Goal: Task Accomplishment & Management: Manage account settings

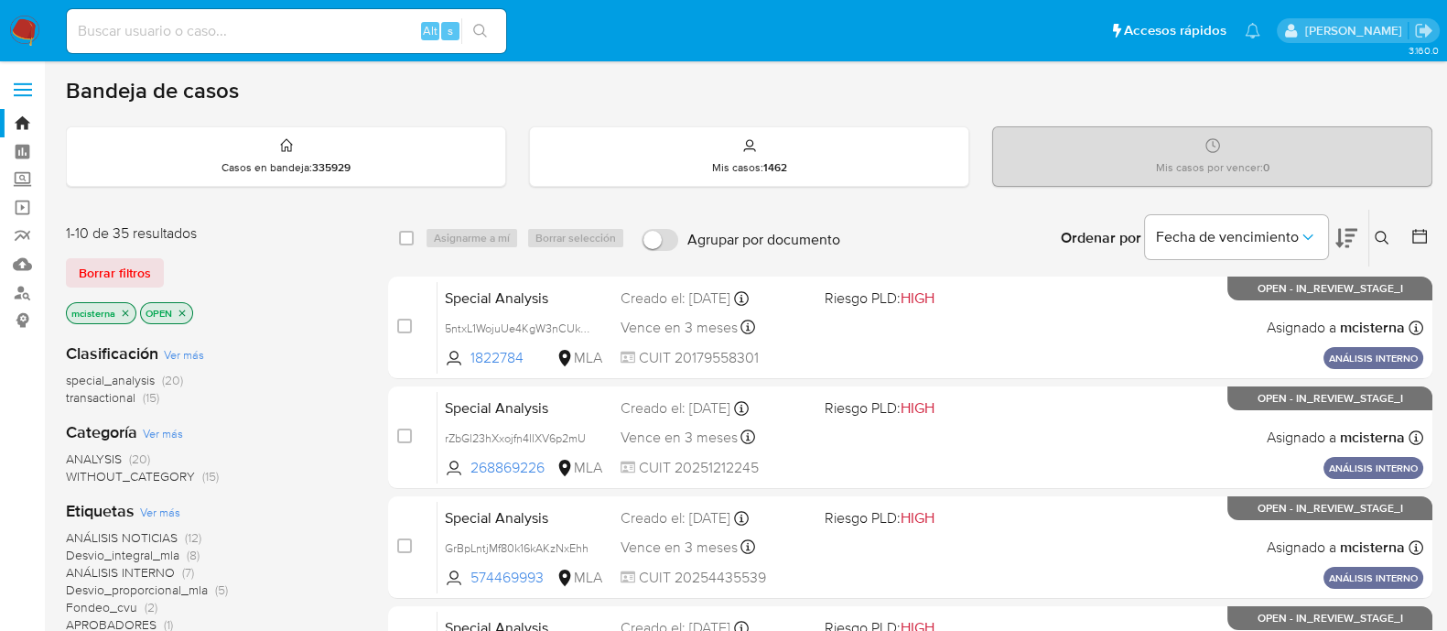
click at [238, 28] on input at bounding box center [286, 31] width 439 height 24
paste input "129925720"
type input "129925720"
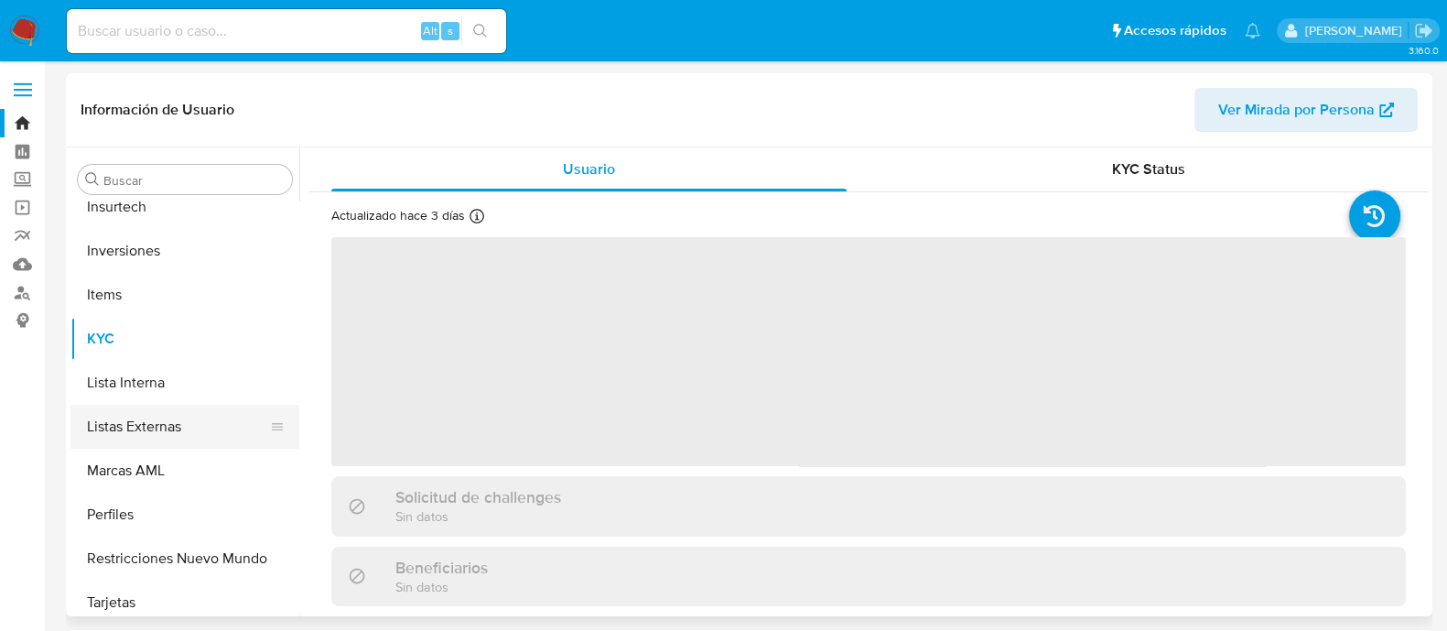
scroll to position [860, 0]
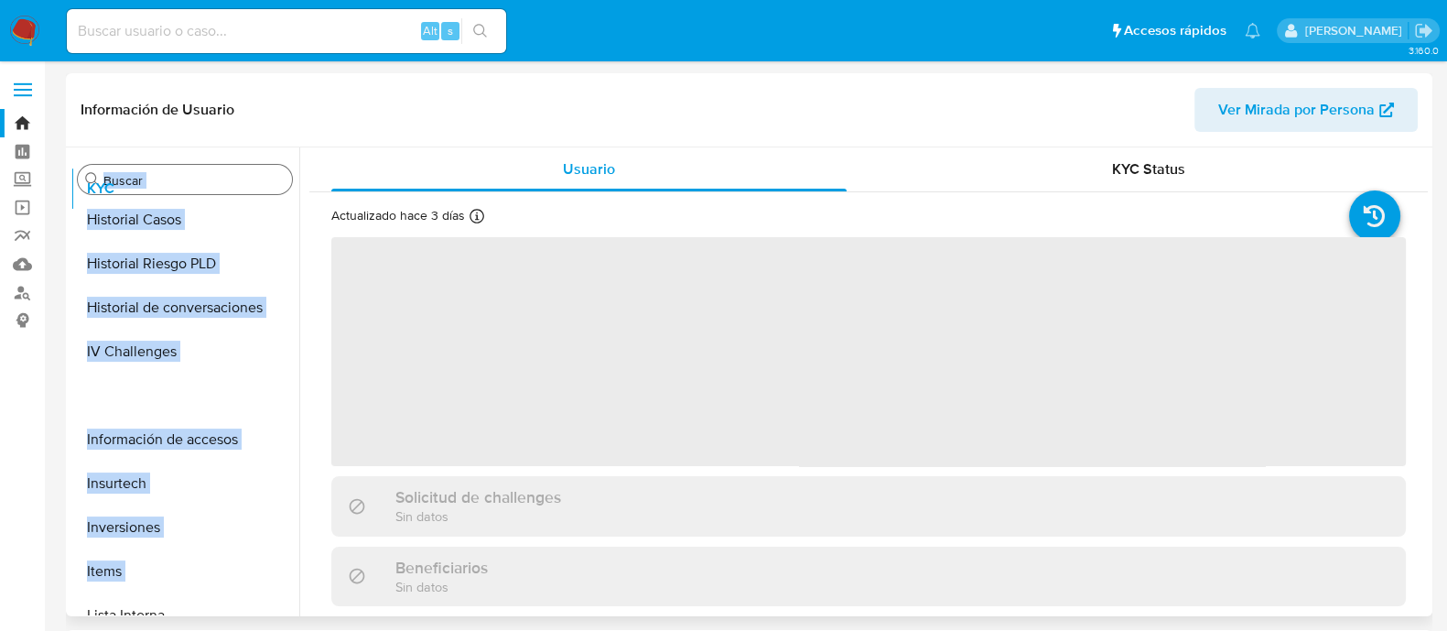
select select "10"
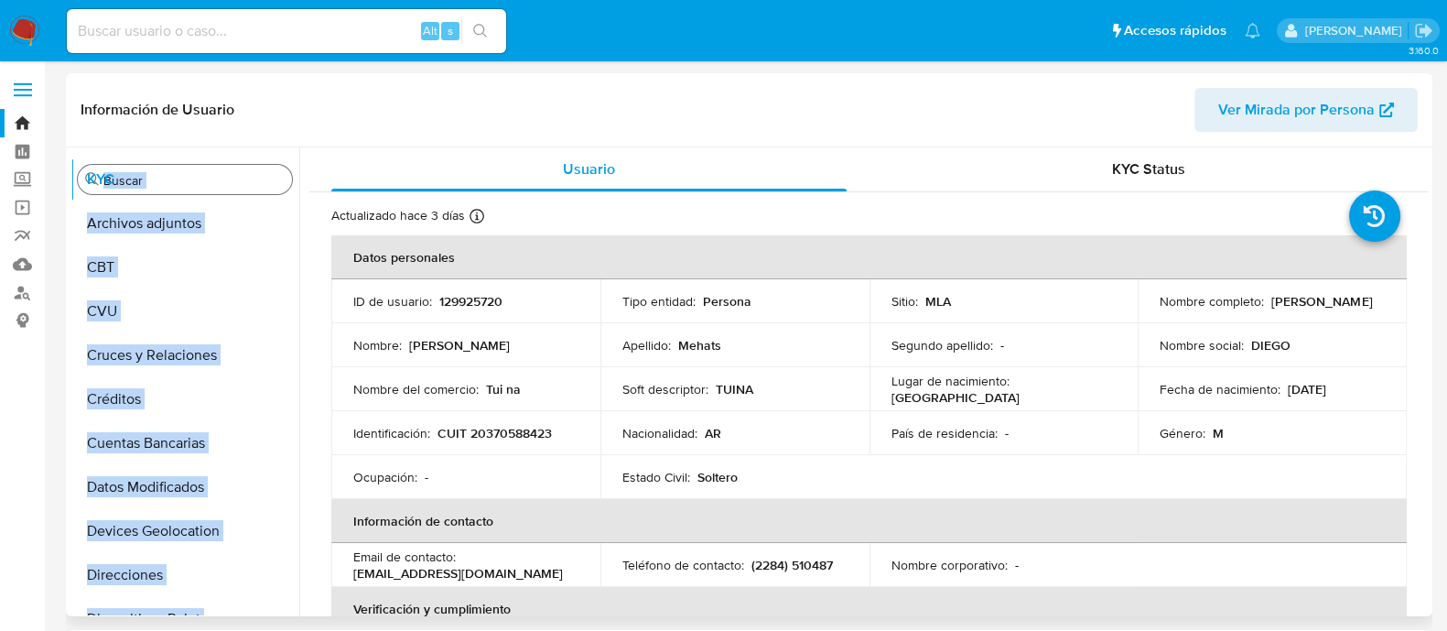
scroll to position [0, 0]
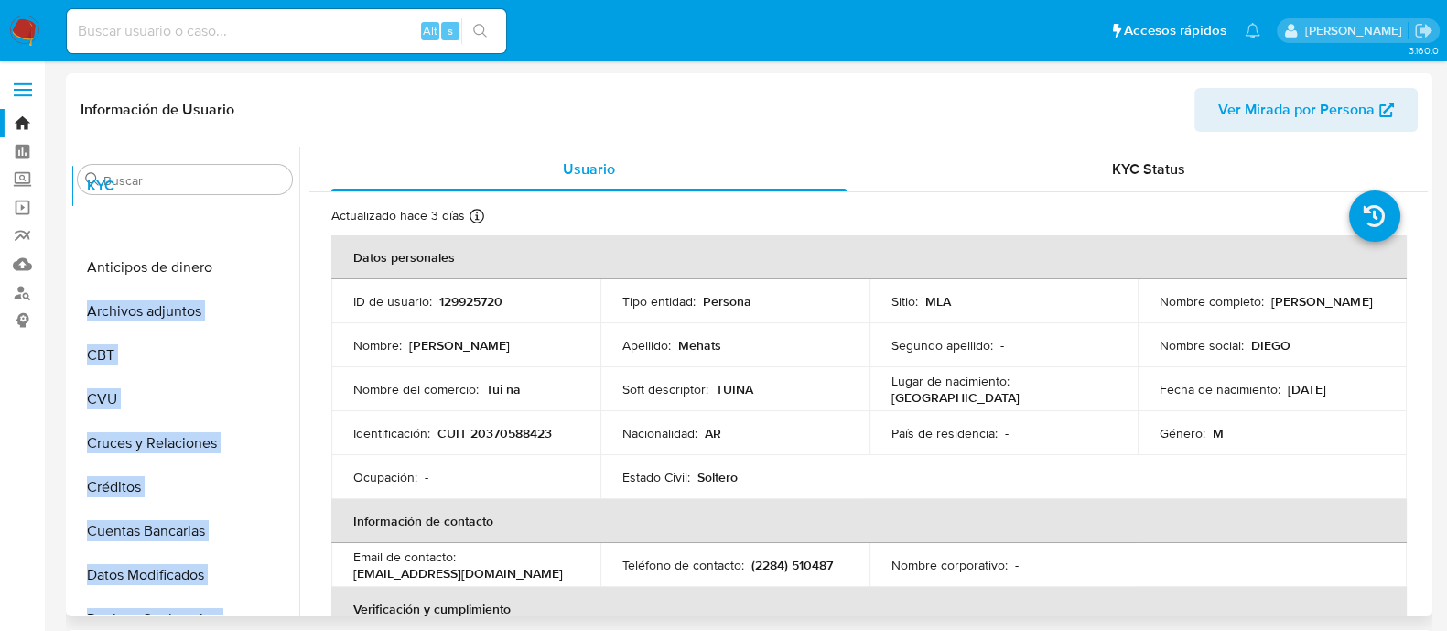
drag, startPoint x: 276, startPoint y: 329, endPoint x: 265, endPoint y: 221, distance: 107.6
click at [265, 221] on ul "Anticipos de dinero Archivos adjuntos CBT CVU Cruces y Relaciones Créditos Cuen…" at bounding box center [184, 407] width 229 height 413
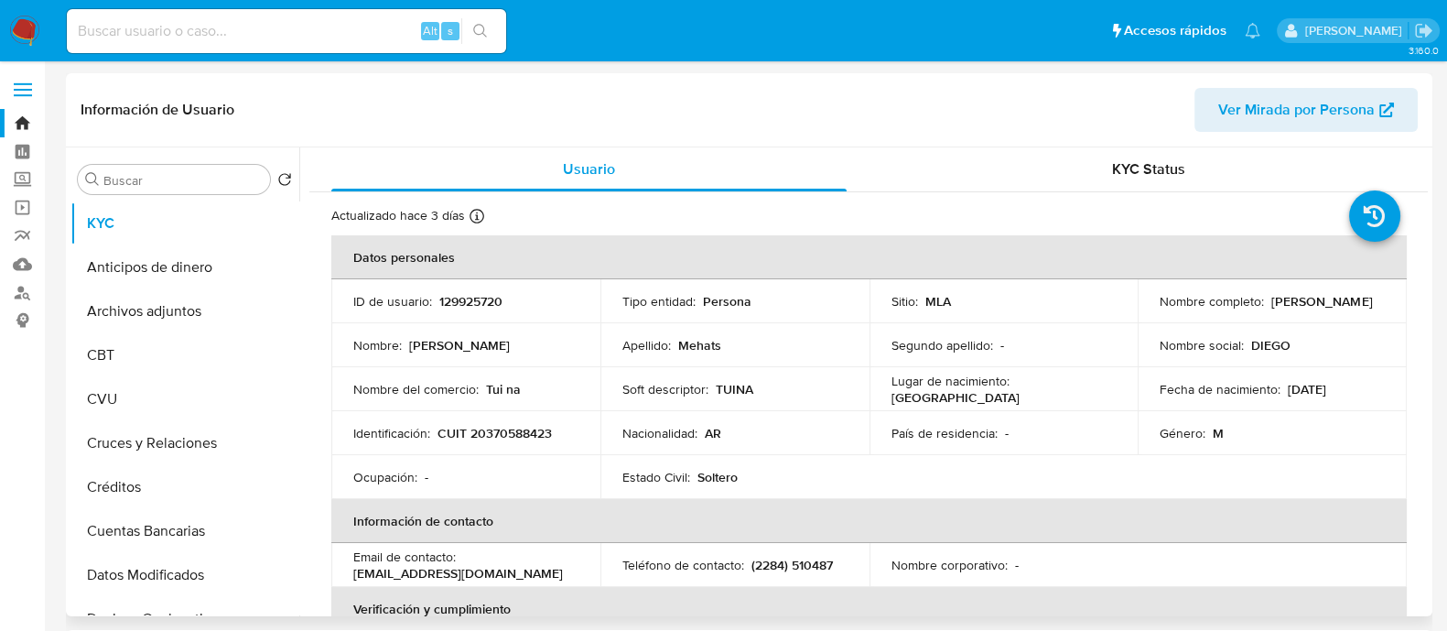
click at [347, 358] on td "Nombre : Diego Nicolás" at bounding box center [465, 345] width 269 height 44
drag, startPoint x: 274, startPoint y: 312, endPoint x: 271, endPoint y: 267, distance: 44.9
click at [271, 267] on ul "KYC Anticipos de dinero Archivos adjuntos CBT CVU Cruces y Relaciones Créditos …" at bounding box center [184, 407] width 229 height 413
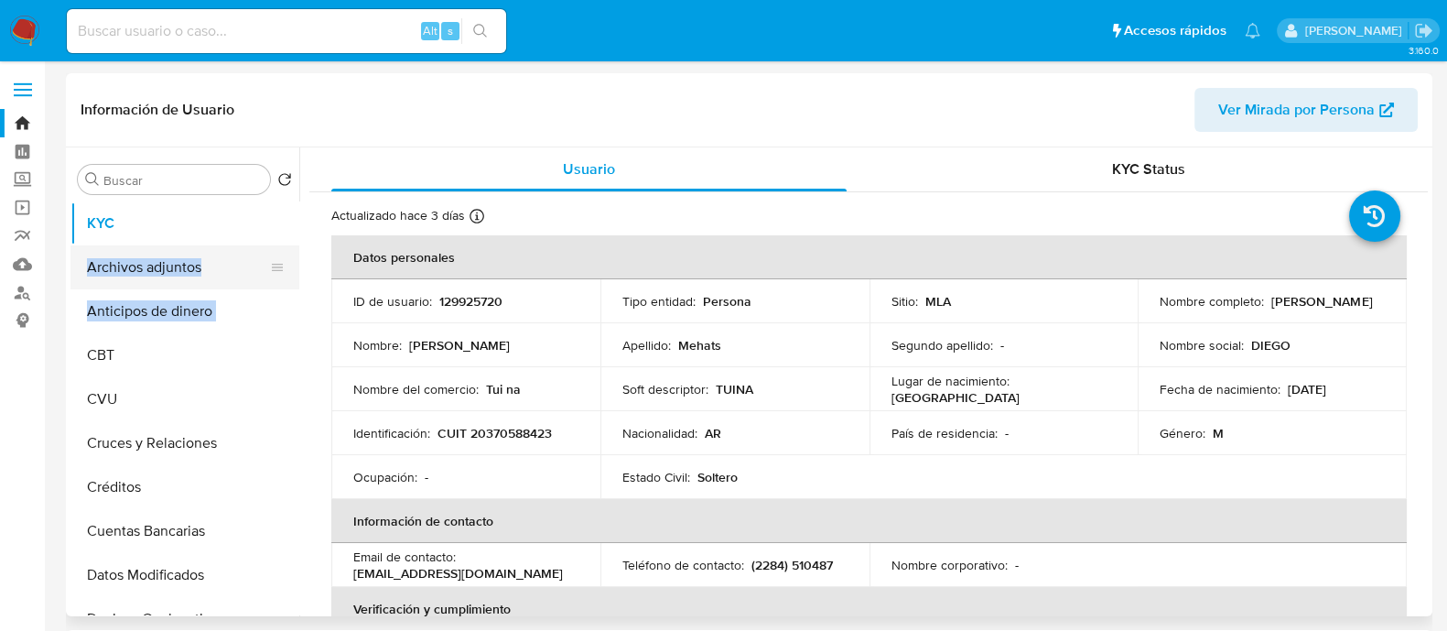
click at [285, 284] on button "Archivos adjuntos" at bounding box center [177, 267] width 214 height 44
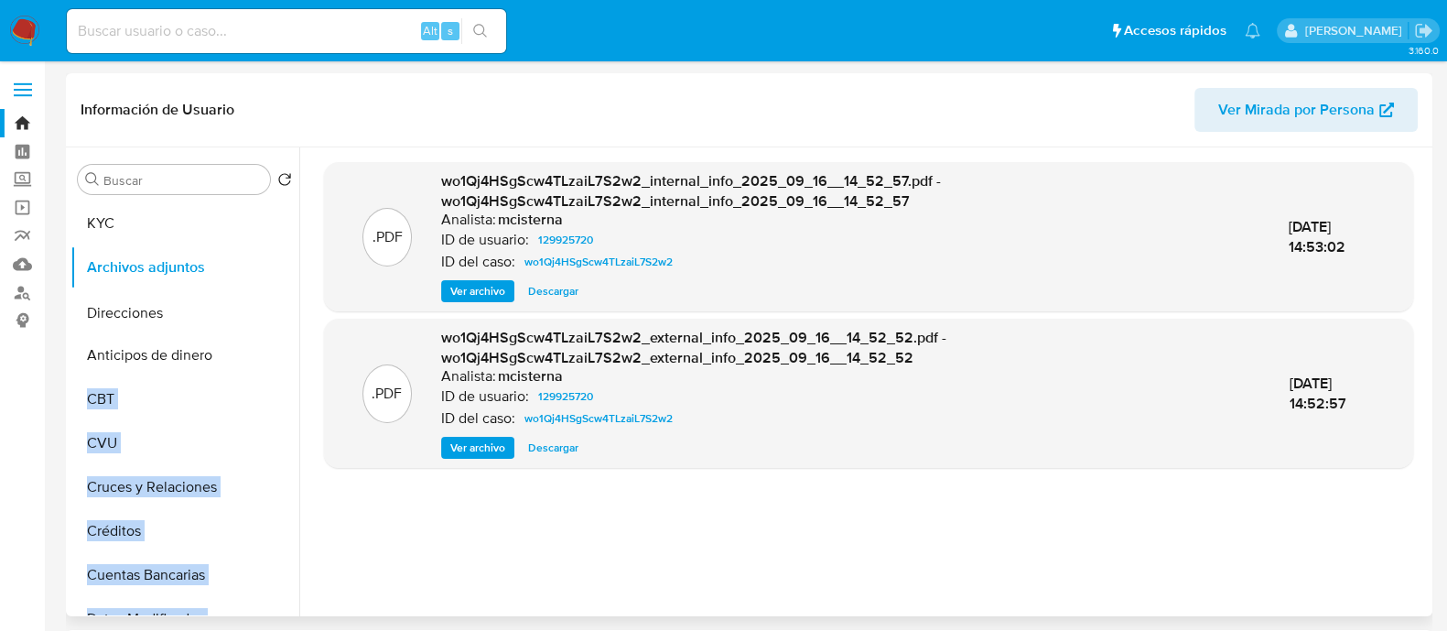
click at [279, 311] on ul "KYC Archivos adjuntos Anticipos de dinero CBT CVU Cruces y Relaciones Créditos …" at bounding box center [184, 407] width 229 height 413
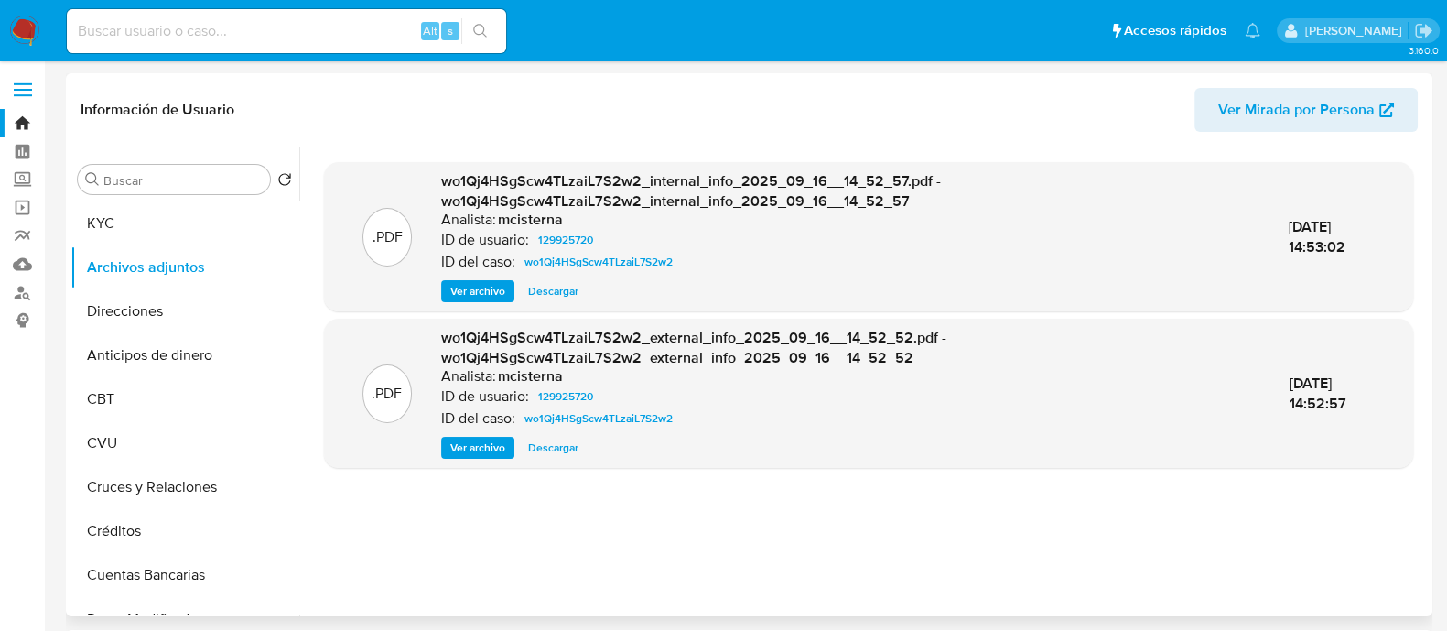
click at [320, 343] on div ".PDF wo1Qj4HSgScw4TLzaiL7S2w2_internal_info_2025_09_16__14_52_57.pdf - wo1Qj4HS…" at bounding box center [868, 381] width 1118 height 439
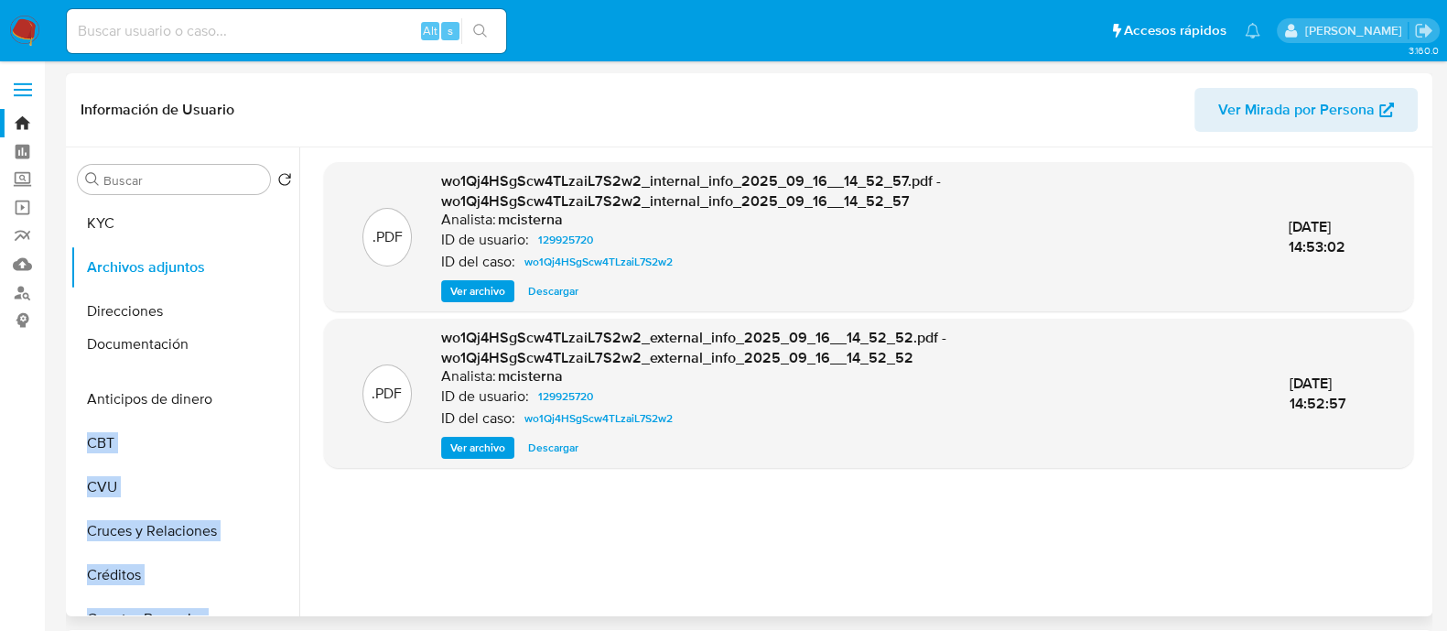
drag, startPoint x: 269, startPoint y: 521, endPoint x: 250, endPoint y: 348, distance: 174.0
click at [250, 348] on ul "KYC Archivos adjuntos Direcciones Anticipos de dinero CBT CVU Cruces y Relacion…" at bounding box center [184, 407] width 229 height 413
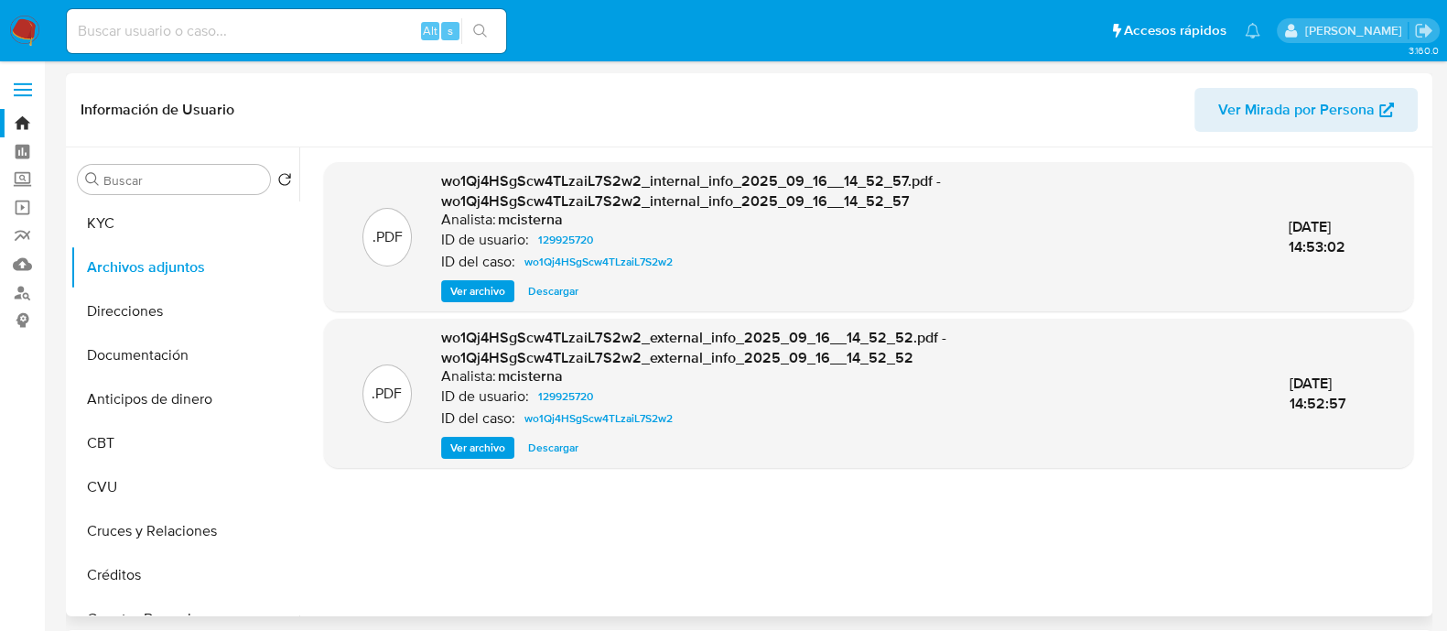
click at [309, 349] on div ".PDF wo1Qj4HSgScw4TLzaiL7S2w2_internal_info_2025_09_16__14_52_57.pdf - wo1Qj4HS…" at bounding box center [868, 381] width 1118 height 439
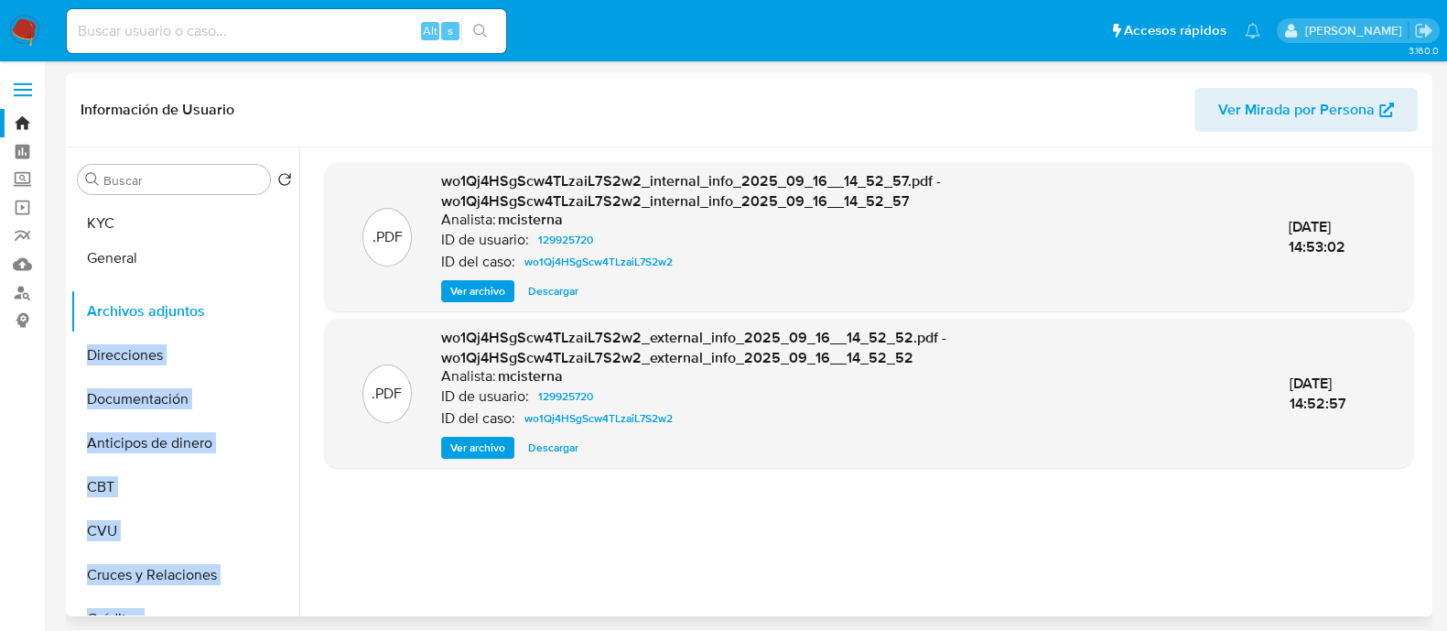
drag, startPoint x: 268, startPoint y: 607, endPoint x: 263, endPoint y: 256, distance: 350.6
click at [263, 256] on ul "KYC Archivos adjuntos Direcciones Documentación Anticipos de dinero CBT CVU Cru…" at bounding box center [184, 407] width 229 height 413
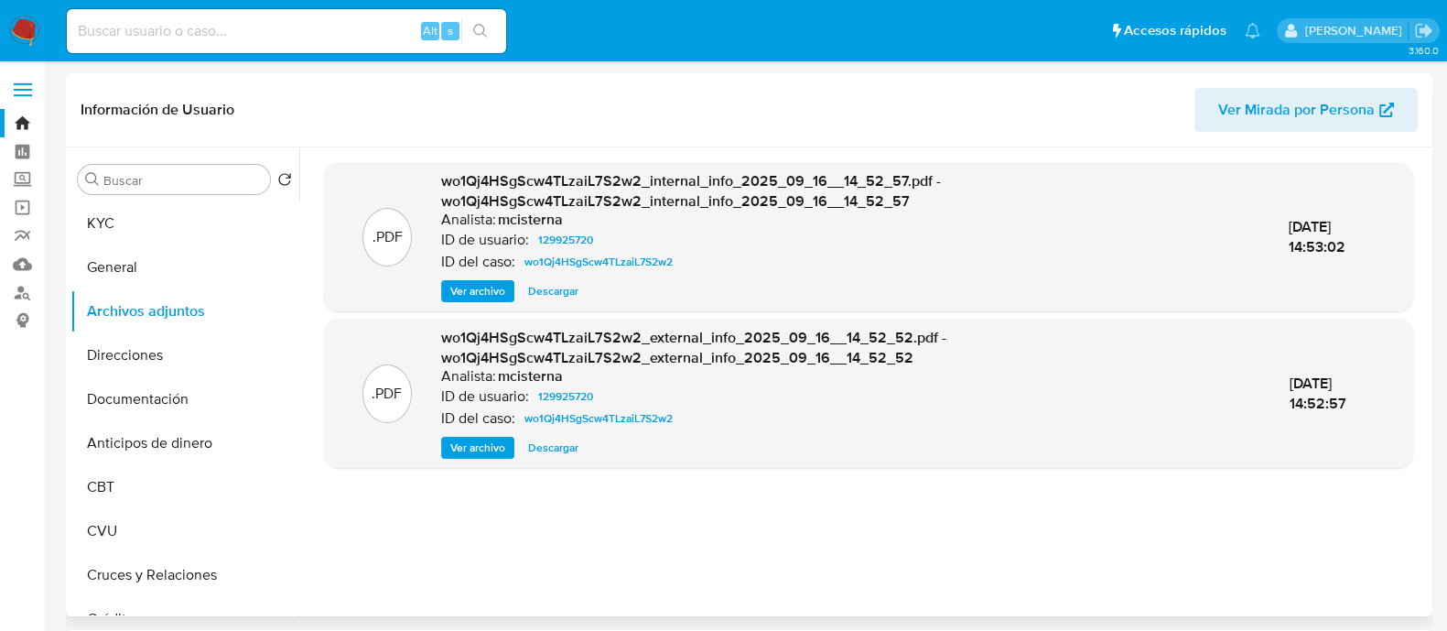
click at [305, 357] on div ".PDF wo1Qj4HSgScw4TLzaiL7S2w2_internal_info_2025_09_16__14_52_57.pdf - wo1Qj4HS…" at bounding box center [863, 381] width 1128 height 469
drag, startPoint x: 264, startPoint y: 422, endPoint x: 275, endPoint y: 441, distance: 21.7
click at [275, 441] on ul "KYC General Archivos adjuntos Direcciones Documentación Anticipos de dinero CBT…" at bounding box center [184, 407] width 229 height 413
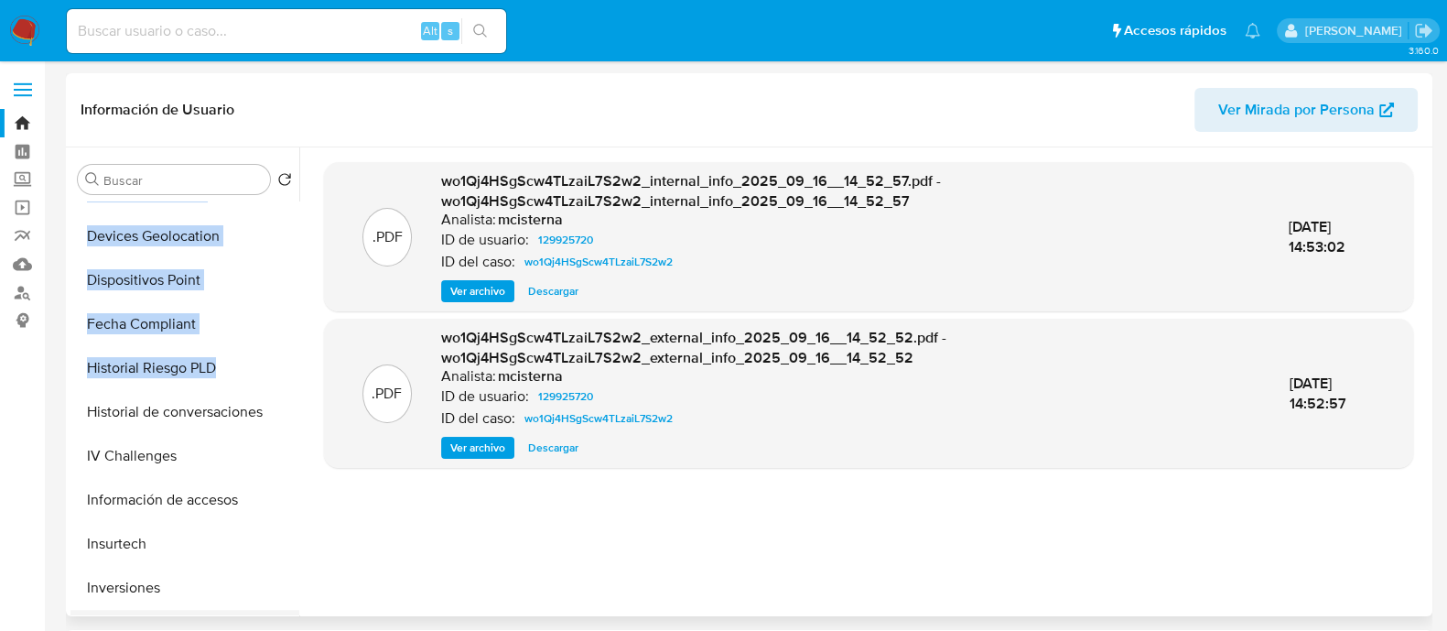
scroll to position [704, 0]
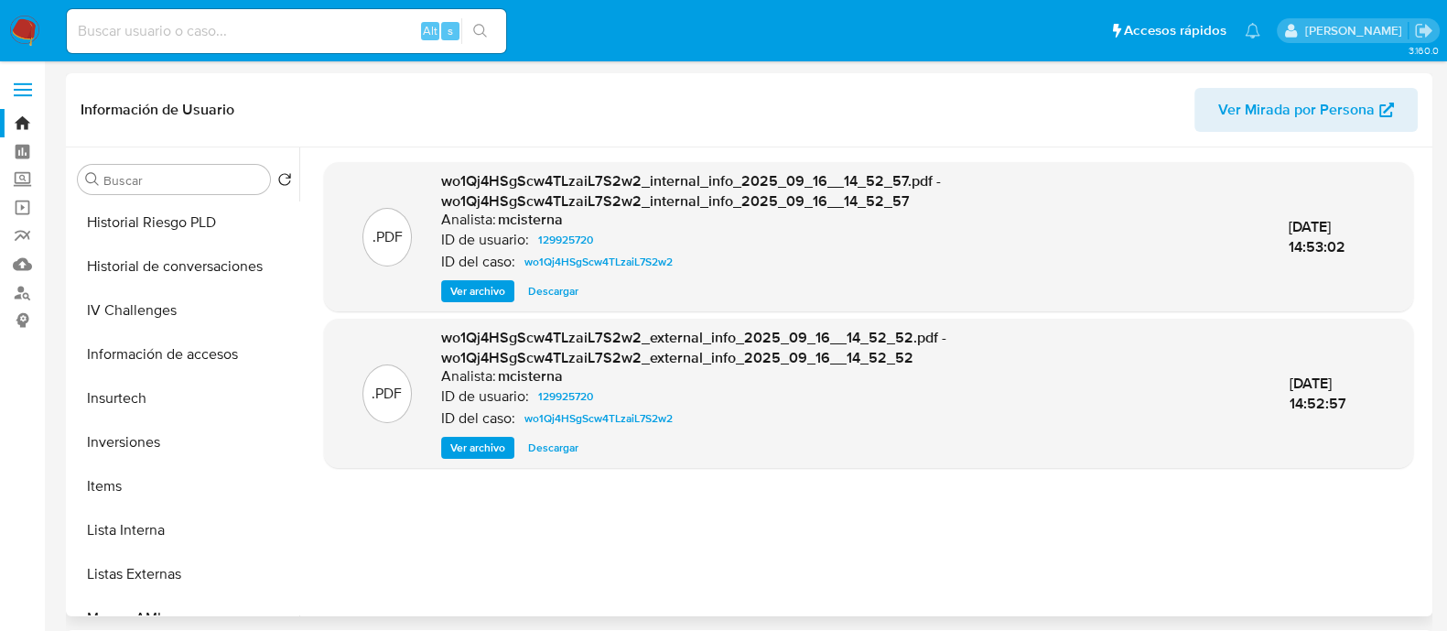
click at [324, 508] on div ".PDF wo1Qj4HSgScw4TLzaiL7S2w2_internal_info_2025_09_16__14_52_57.pdf - wo1Qj4HS…" at bounding box center [868, 381] width 1089 height 439
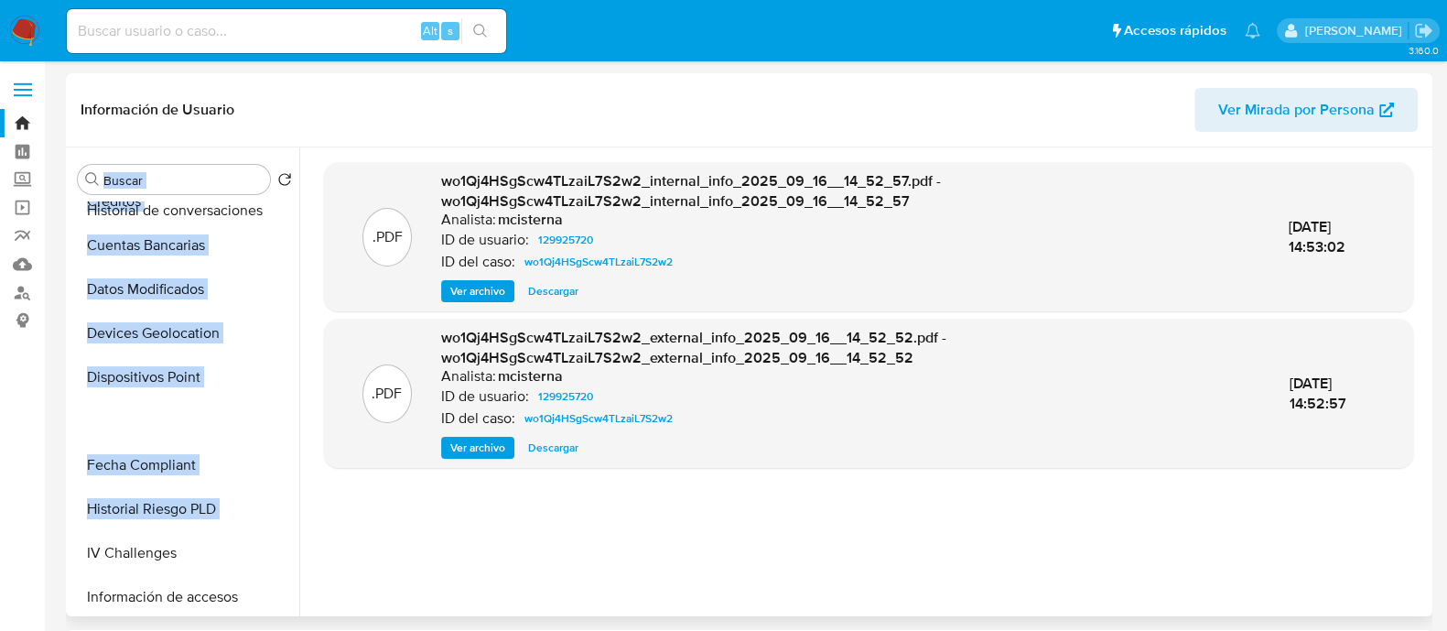
scroll to position [0, 0]
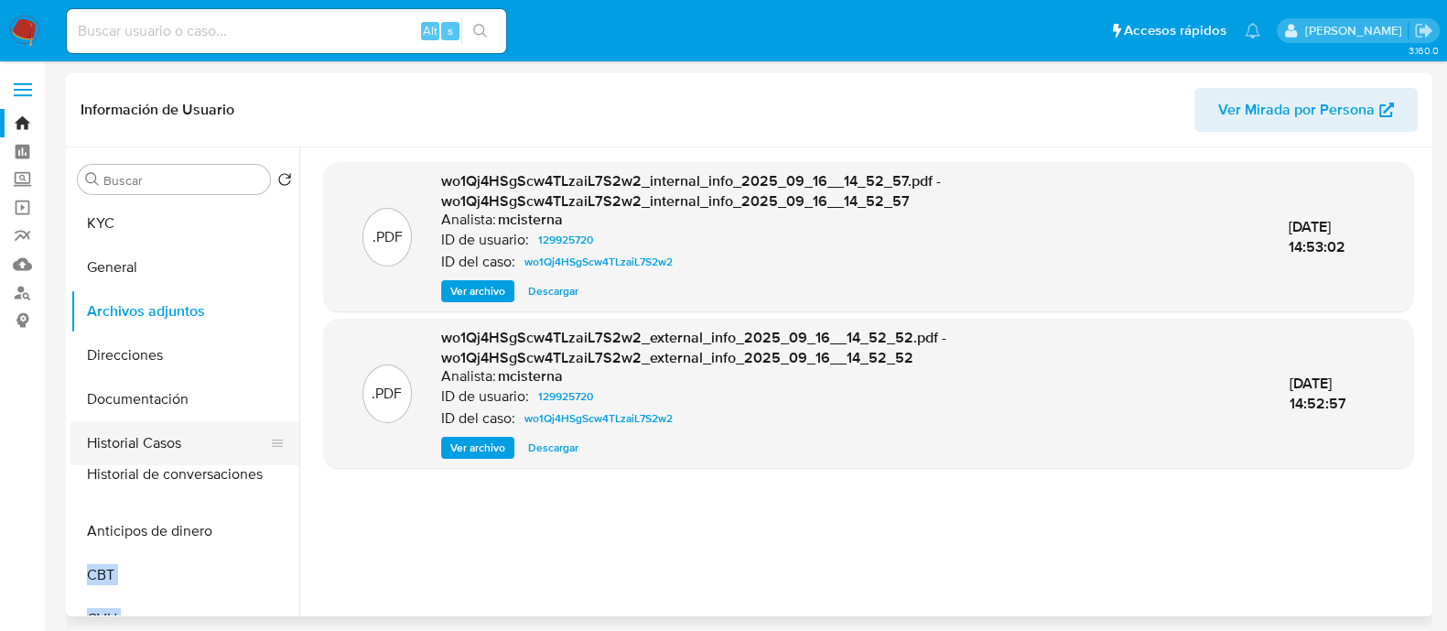
drag, startPoint x: 267, startPoint y: 267, endPoint x: 258, endPoint y: 476, distance: 208.9
click at [258, 476] on ul "KYC General Archivos adjuntos Direcciones Documentación Historial Casos Anticip…" at bounding box center [184, 407] width 229 height 413
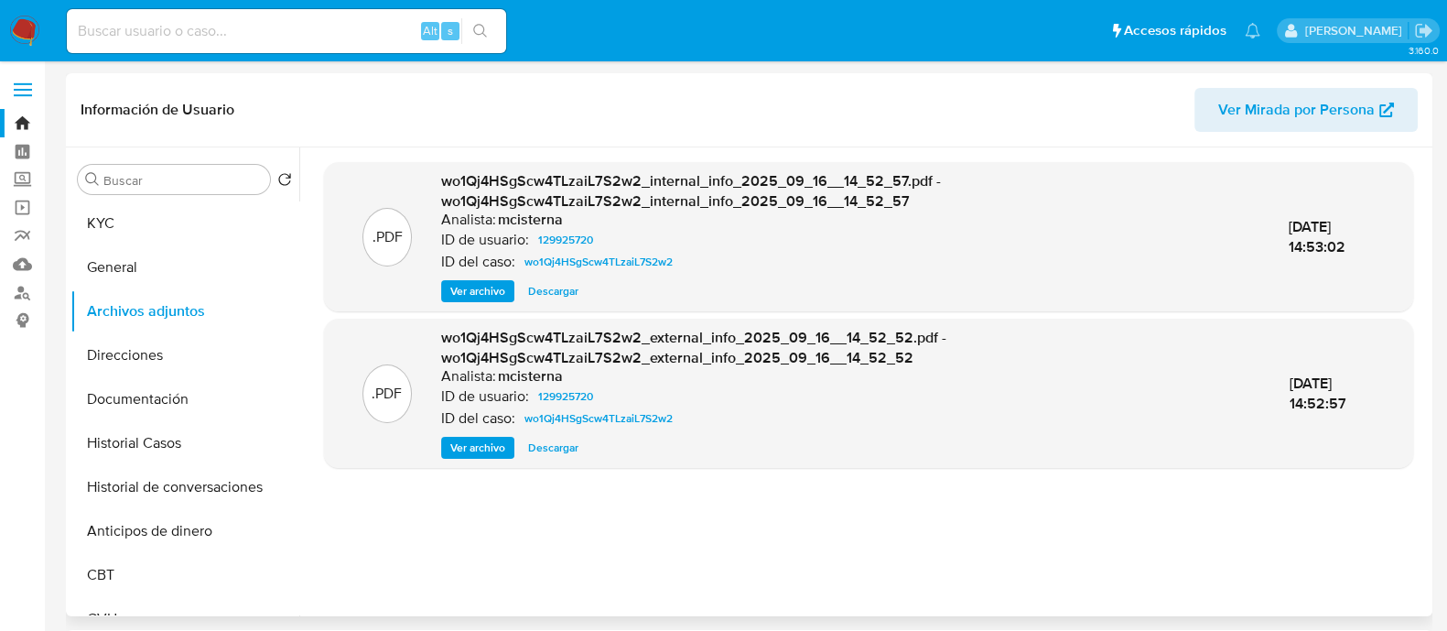
click at [324, 466] on div ".PDF wo1Qj4HSgScw4TLzaiL7S2w2_external_info_2025_09_16__14_52_52.pdf - wo1Qj4HS…" at bounding box center [868, 392] width 1089 height 149
click at [272, 540] on ul "KYC General Archivos adjuntos Direcciones Documentación Historial Casos Histori…" at bounding box center [184, 407] width 229 height 413
click at [396, 533] on div ".PDF wo1Qj4HSgScw4TLzaiL7S2w2_internal_info_2025_09_16__14_52_57.pdf - wo1Qj4HS…" at bounding box center [868, 381] width 1089 height 439
drag, startPoint x: 269, startPoint y: 547, endPoint x: 215, endPoint y: 563, distance: 56.2
click at [215, 563] on ul "KYC General Archivos adjuntos Direcciones Documentación Historial Casos Histori…" at bounding box center [184, 407] width 229 height 413
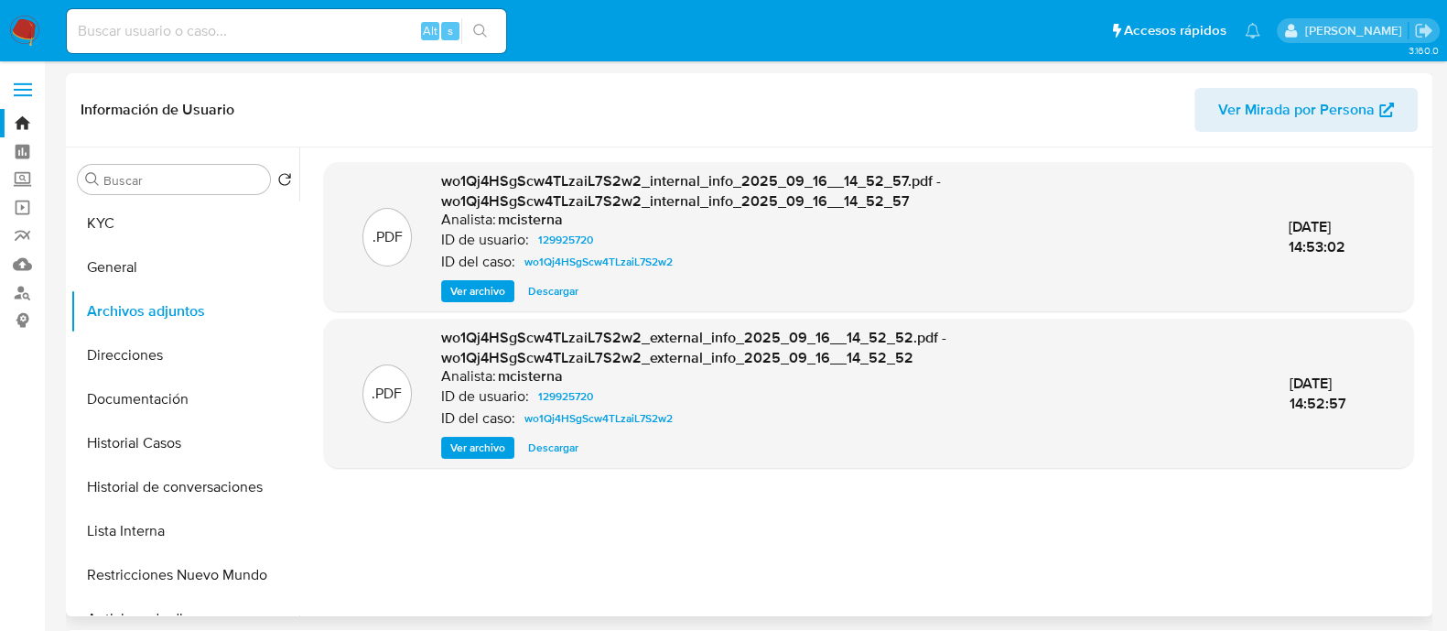
click at [344, 532] on div ".PDF wo1Qj4HSgScw4TLzaiL7S2w2_internal_info_2025_09_16__14_52_57.pdf - wo1Qj4HS…" at bounding box center [868, 381] width 1089 height 439
click at [205, 448] on button "Historial Casos" at bounding box center [177, 443] width 214 height 44
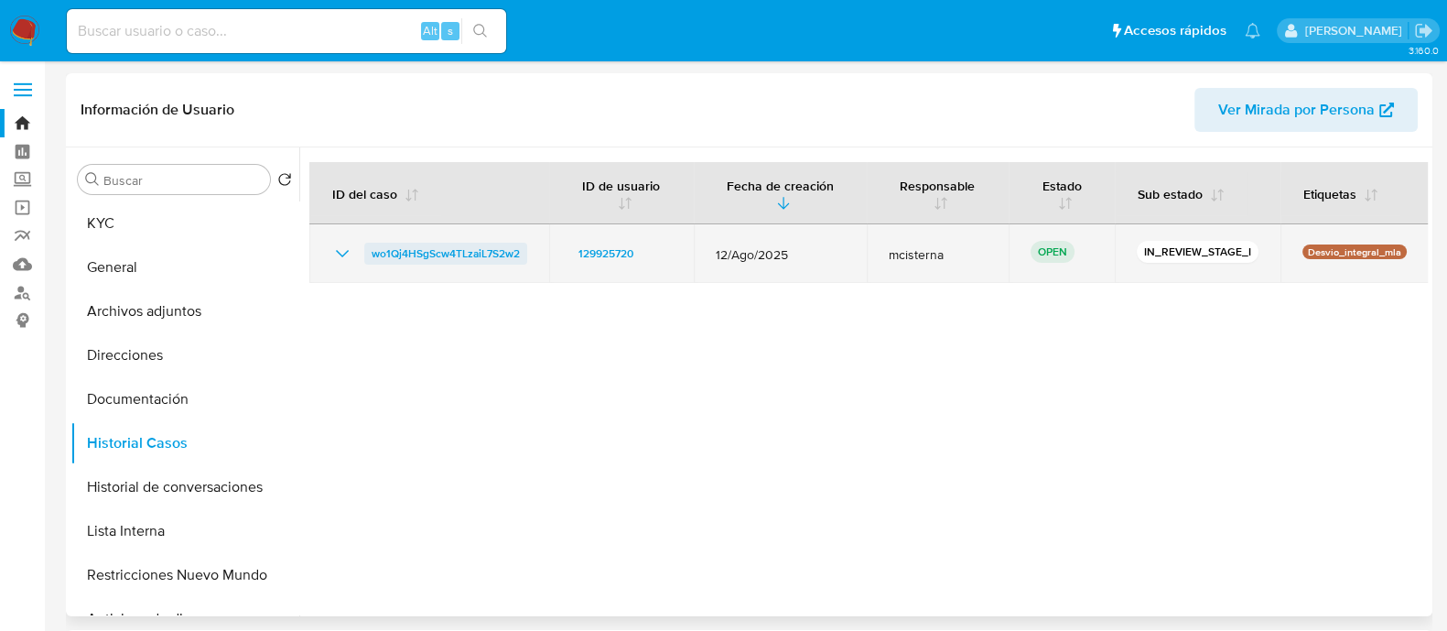
click at [455, 258] on span "wo1Qj4HSgScw4TLzaiL7S2w2" at bounding box center [446, 254] width 148 height 22
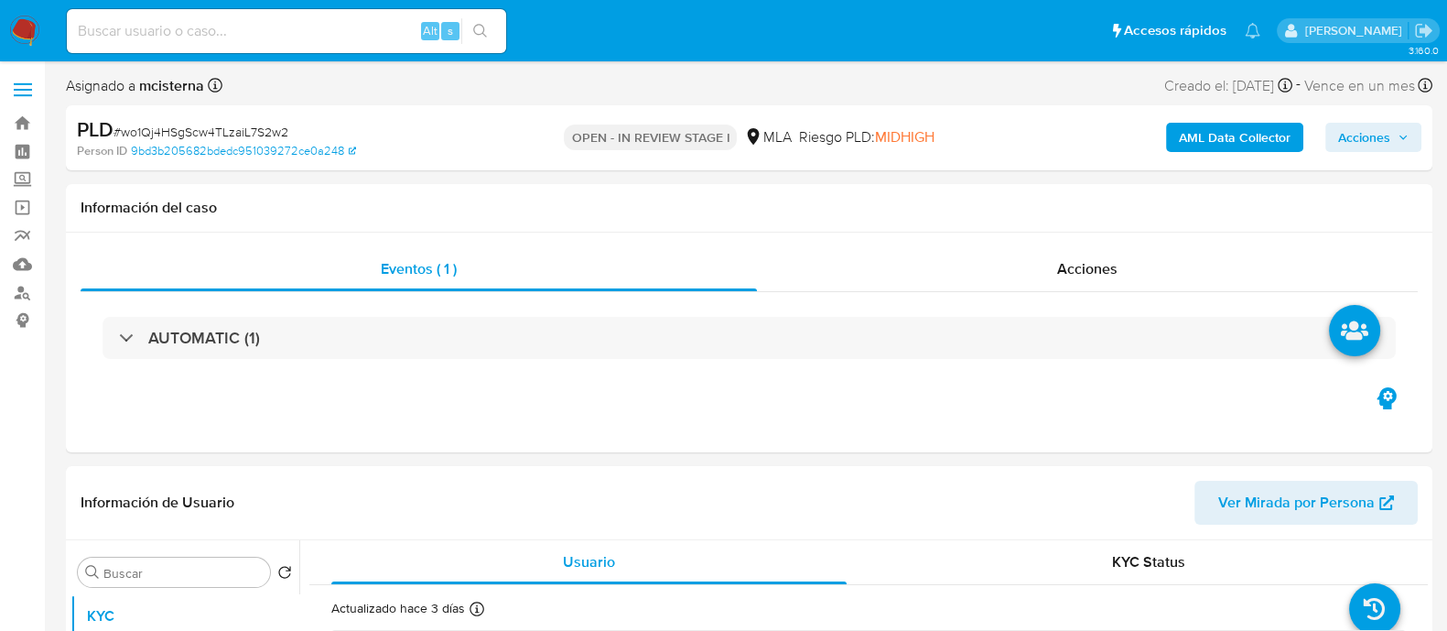
select select "10"
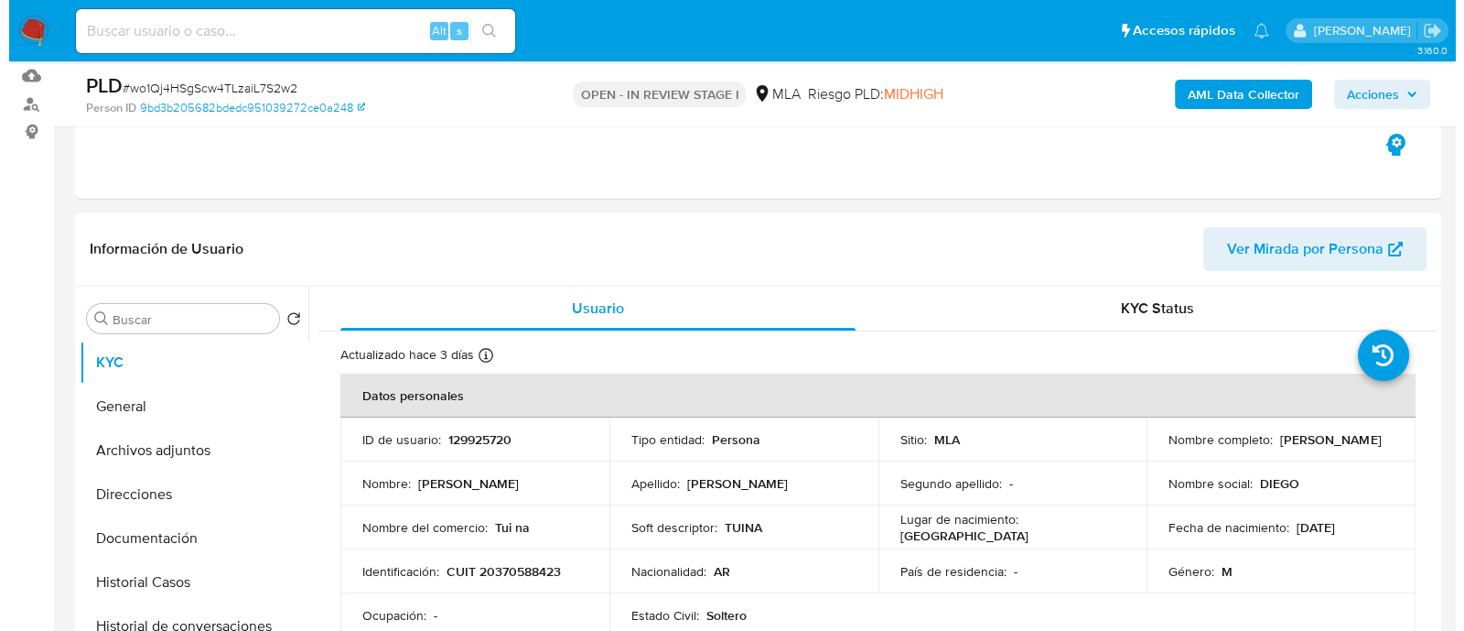
scroll to position [228, 0]
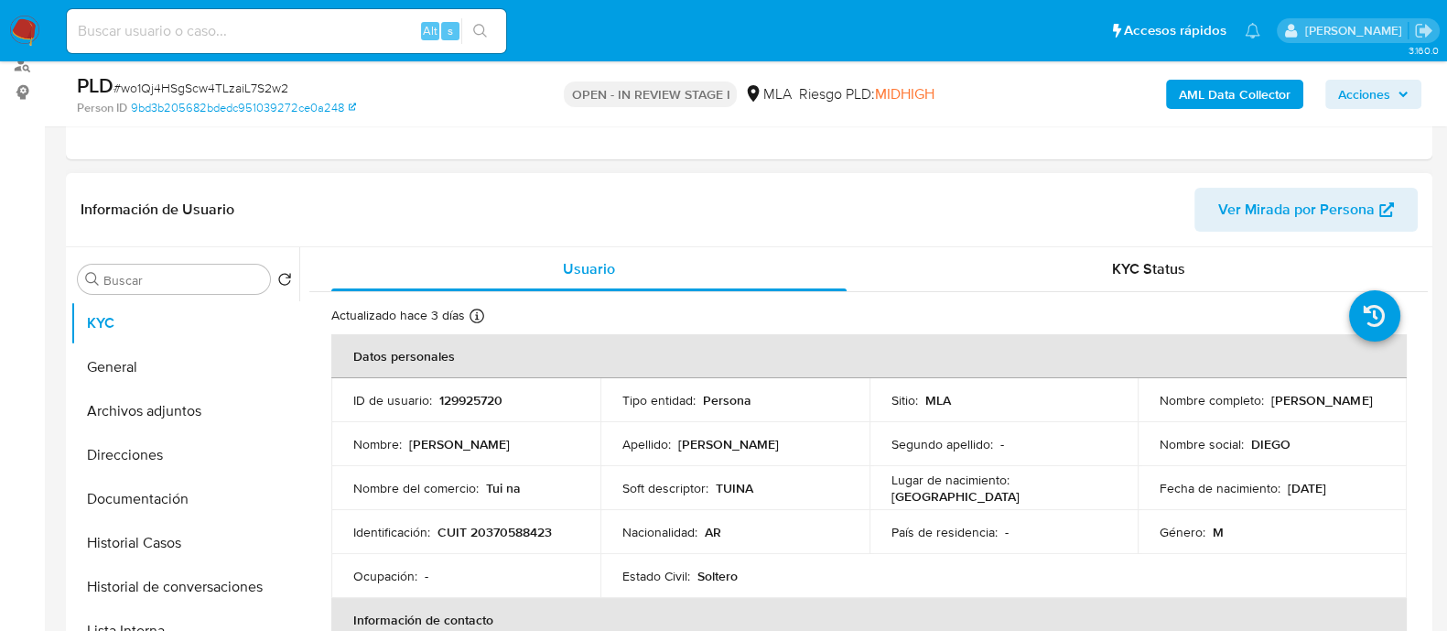
drag, startPoint x: 515, startPoint y: 518, endPoint x: 503, endPoint y: 522, distance: 12.4
click at [513, 518] on td "Identificación : CUIT 20370588423" at bounding box center [465, 532] width 269 height 44
click at [503, 524] on p "CUIT 20370588423" at bounding box center [494, 532] width 114 height 16
click at [503, 530] on p "CUIT 20370588423" at bounding box center [494, 532] width 114 height 16
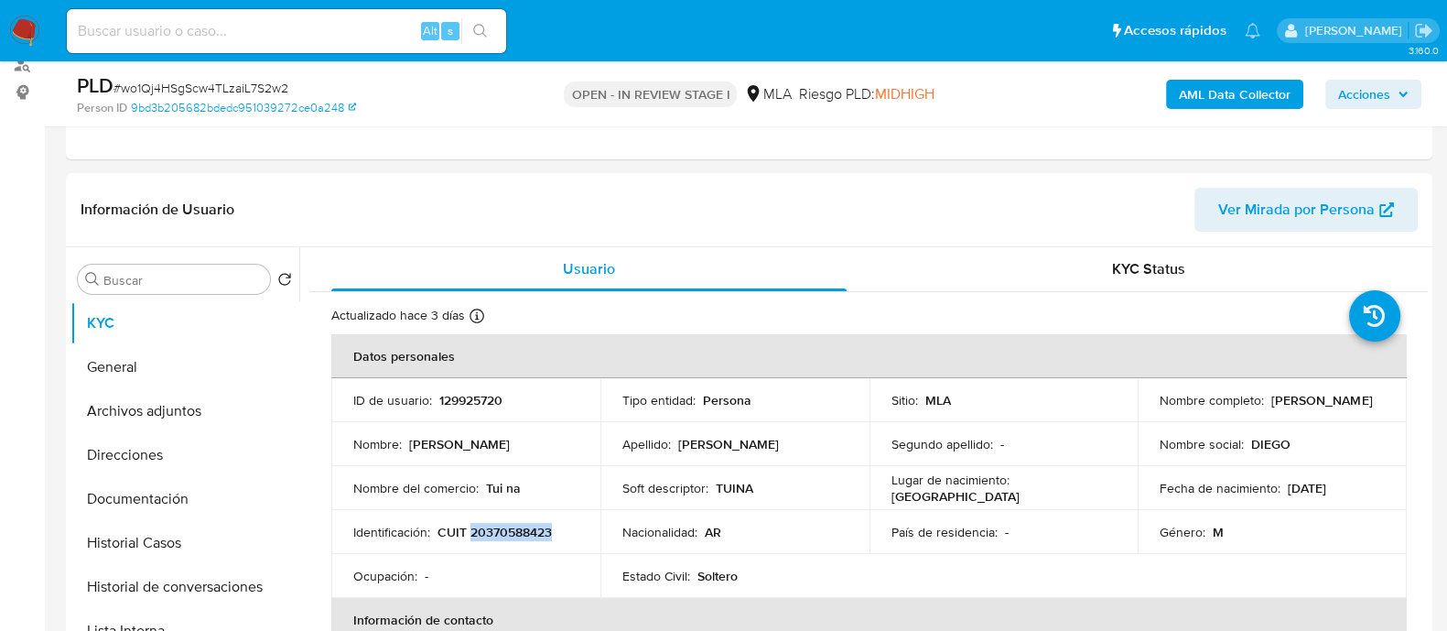
copy p "20370588423"
drag, startPoint x: 223, startPoint y: 563, endPoint x: 220, endPoint y: 576, distance: 13.3
click at [223, 565] on button "Historial de conversaciones" at bounding box center [177, 587] width 214 height 44
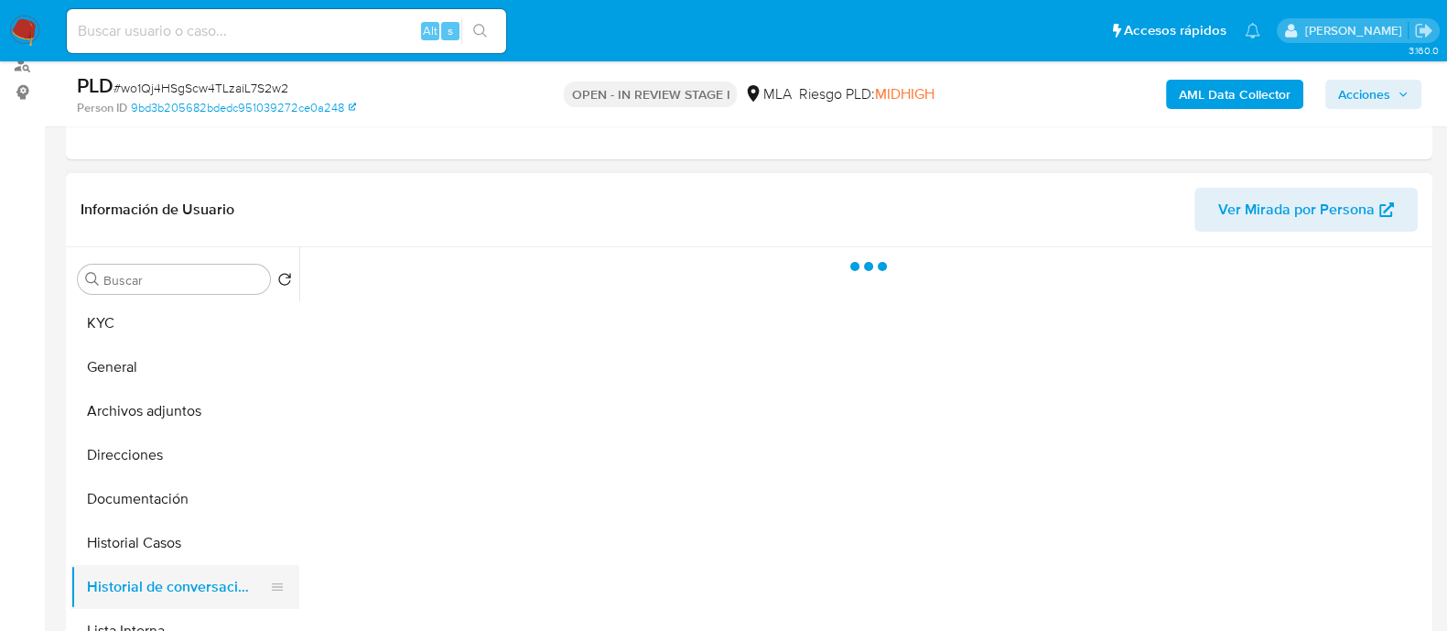
click at [220, 576] on button "Historial de conversaciones" at bounding box center [177, 587] width 214 height 44
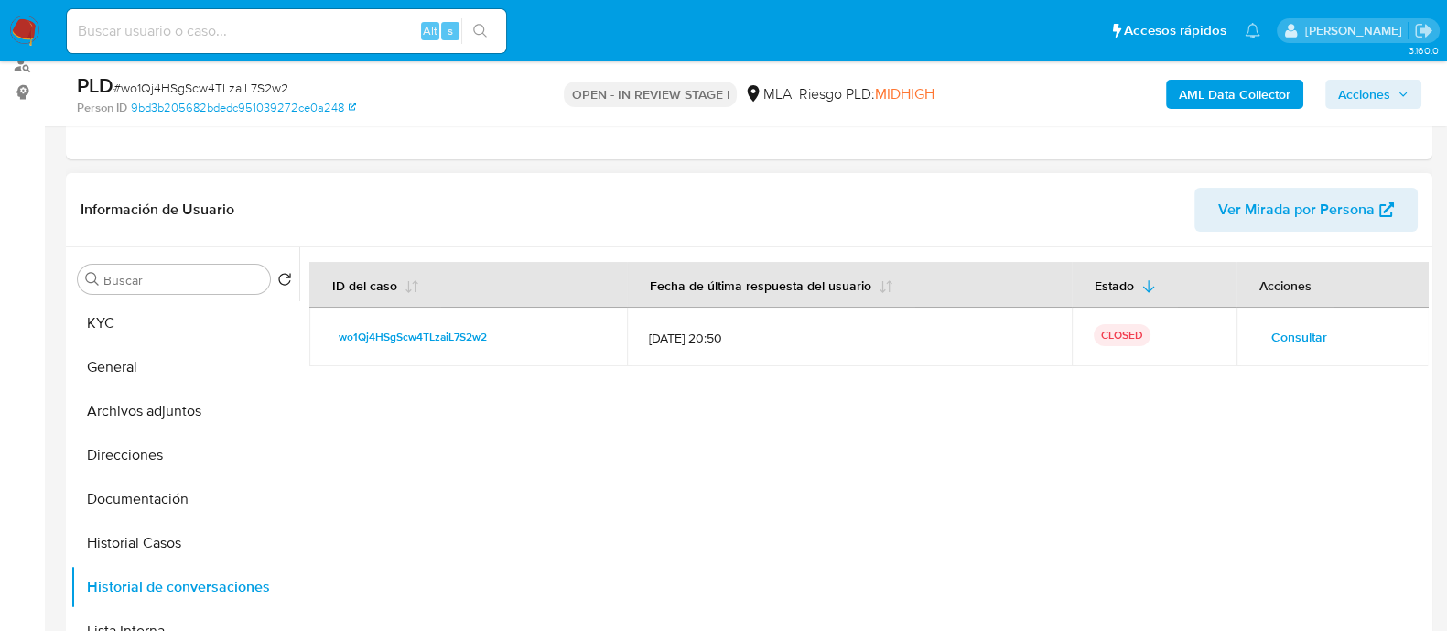
click at [1298, 349] on span "Consultar" at bounding box center [1299, 337] width 56 height 26
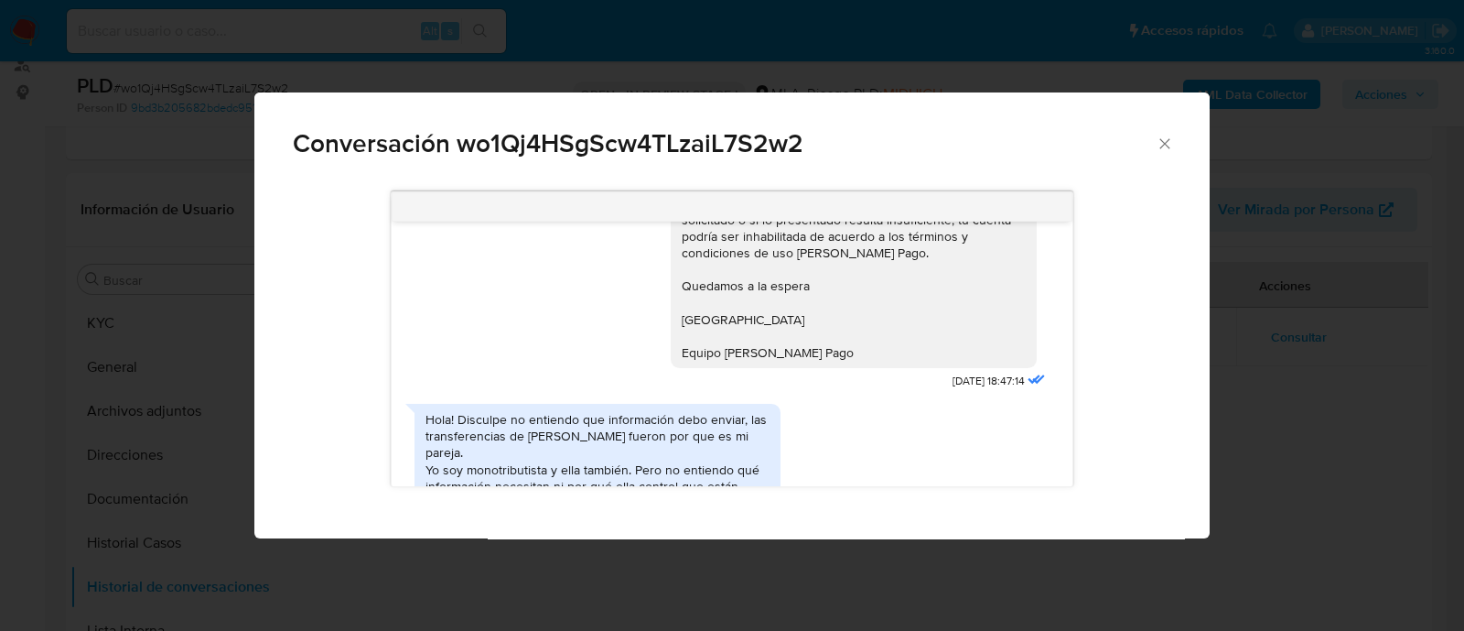
scroll to position [1744, 0]
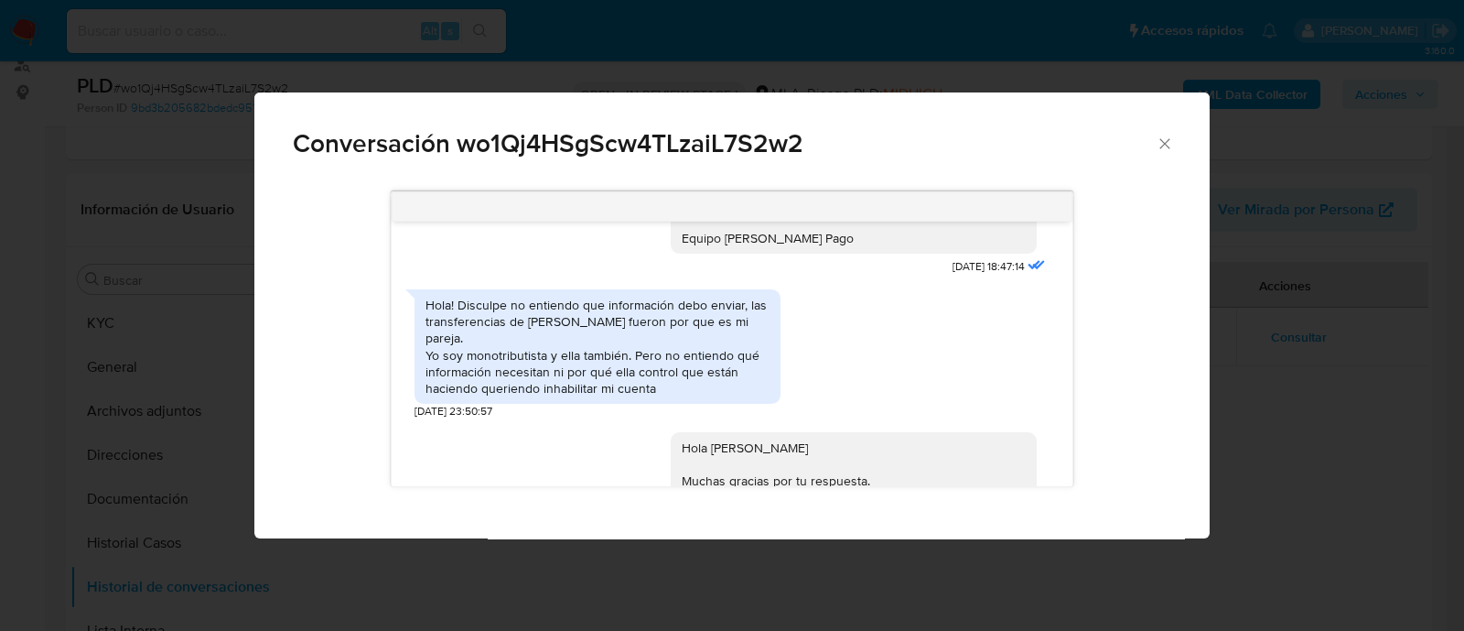
click at [589, 374] on div "Hola! Disculpe no entiendo que información debo enviar, las transferencias de R…" at bounding box center [598, 347] width 344 height 100
drag, startPoint x: 426, startPoint y: 354, endPoint x: 687, endPoint y: 440, distance: 275.5
click at [687, 396] on div "Hola! Disculpe no entiendo que información debo enviar, las transferencias de R…" at bounding box center [598, 347] width 344 height 100
copy div "Hola! Disculpe no entiendo que información debo enviar, las transferencias de R…"
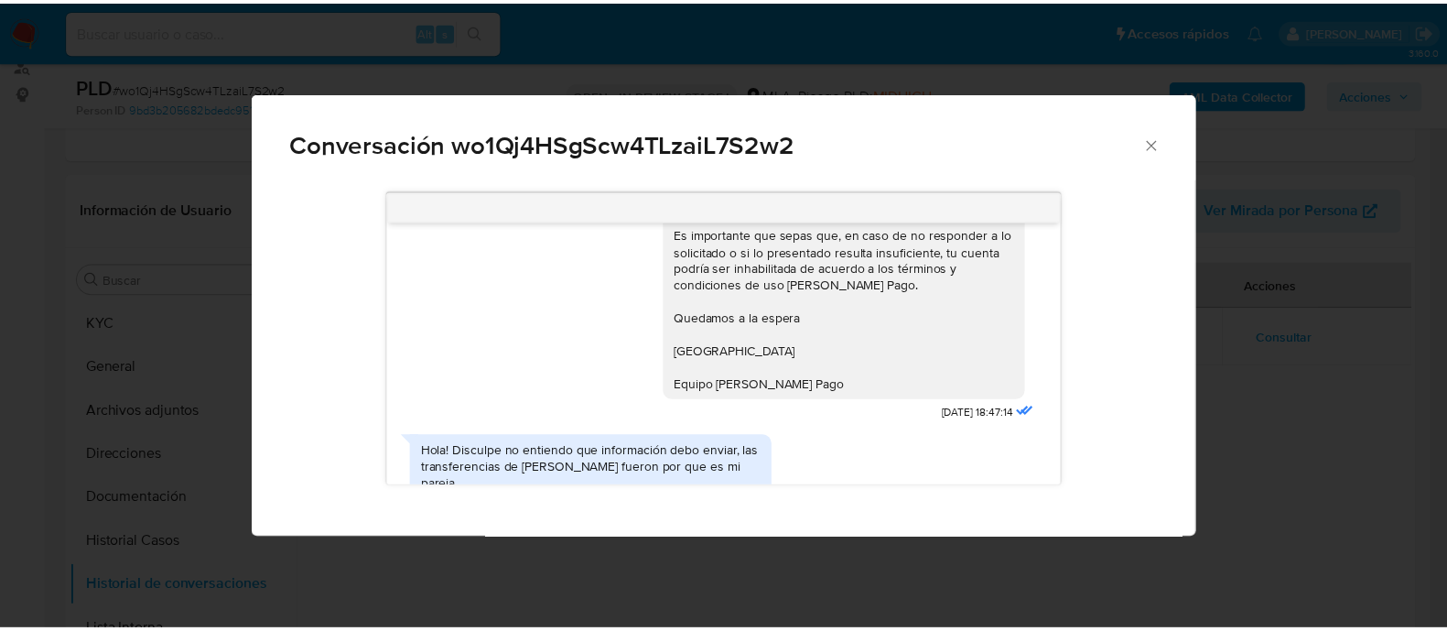
scroll to position [1629, 0]
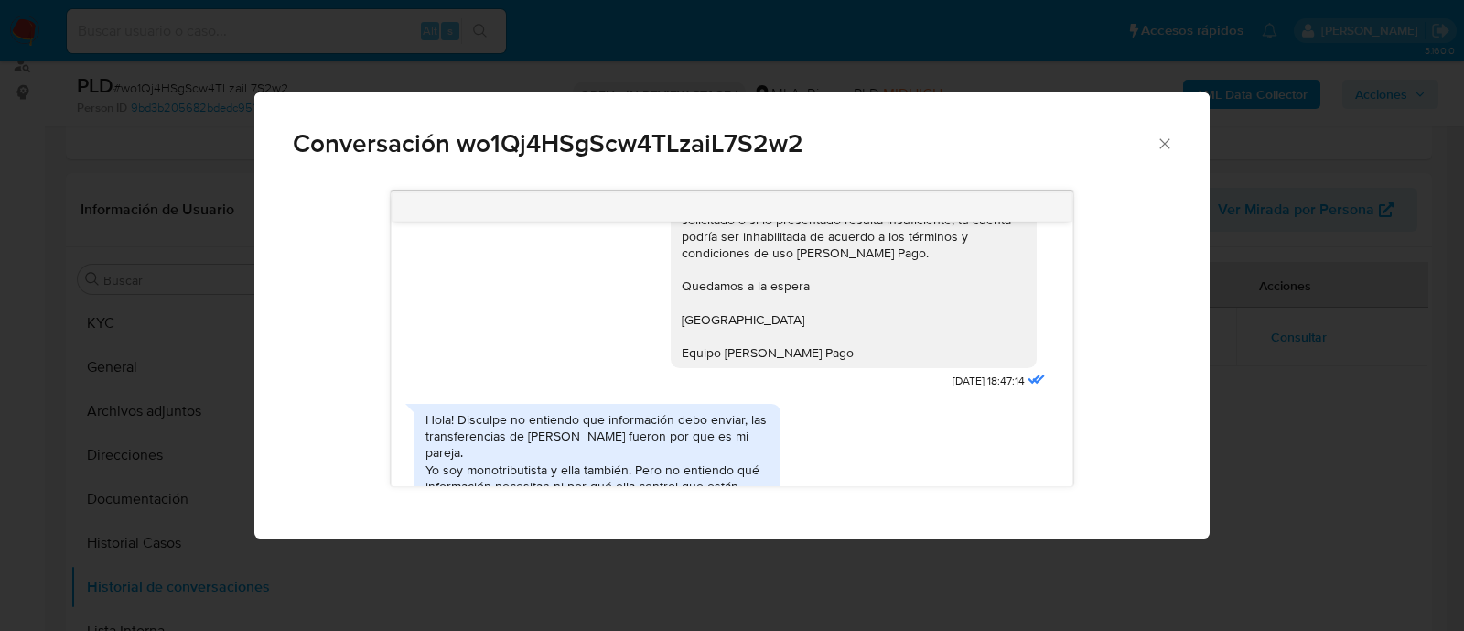
click at [1165, 136] on icon "Cerrar" at bounding box center [1165, 144] width 18 height 18
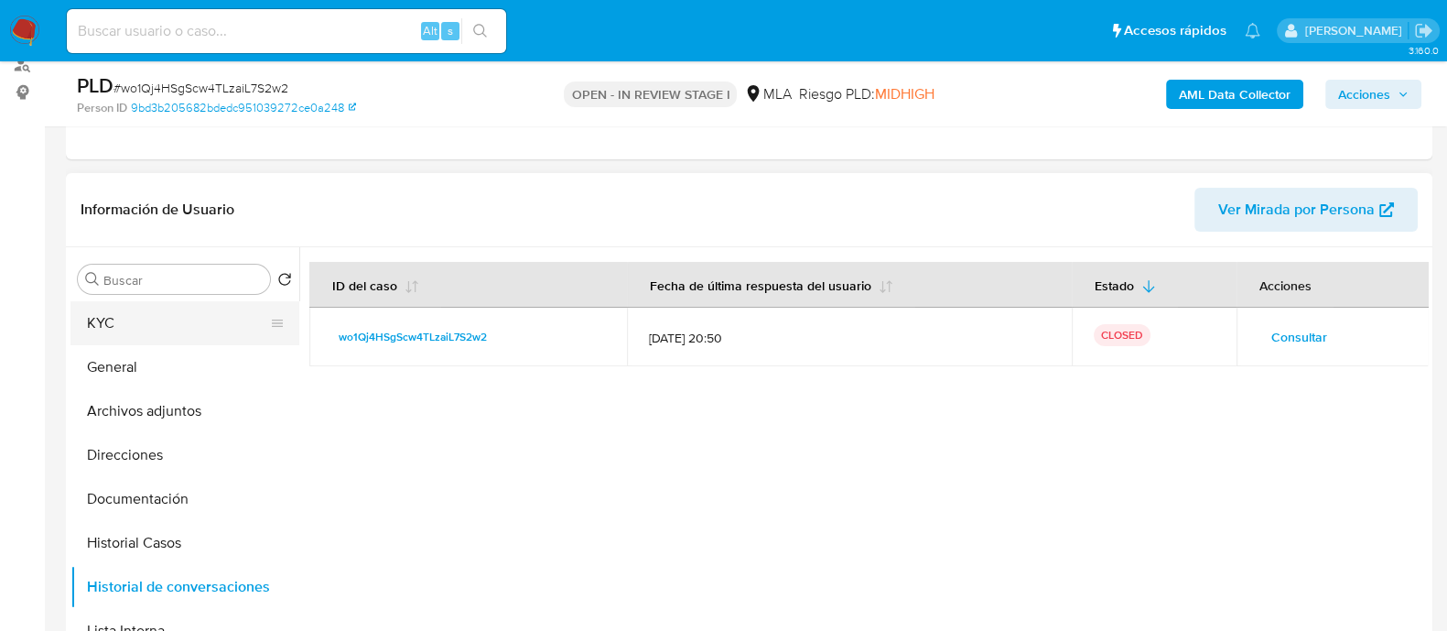
drag, startPoint x: 227, startPoint y: 328, endPoint x: 243, endPoint y: 331, distance: 16.9
click at [227, 328] on button "KYC" at bounding box center [177, 323] width 214 height 44
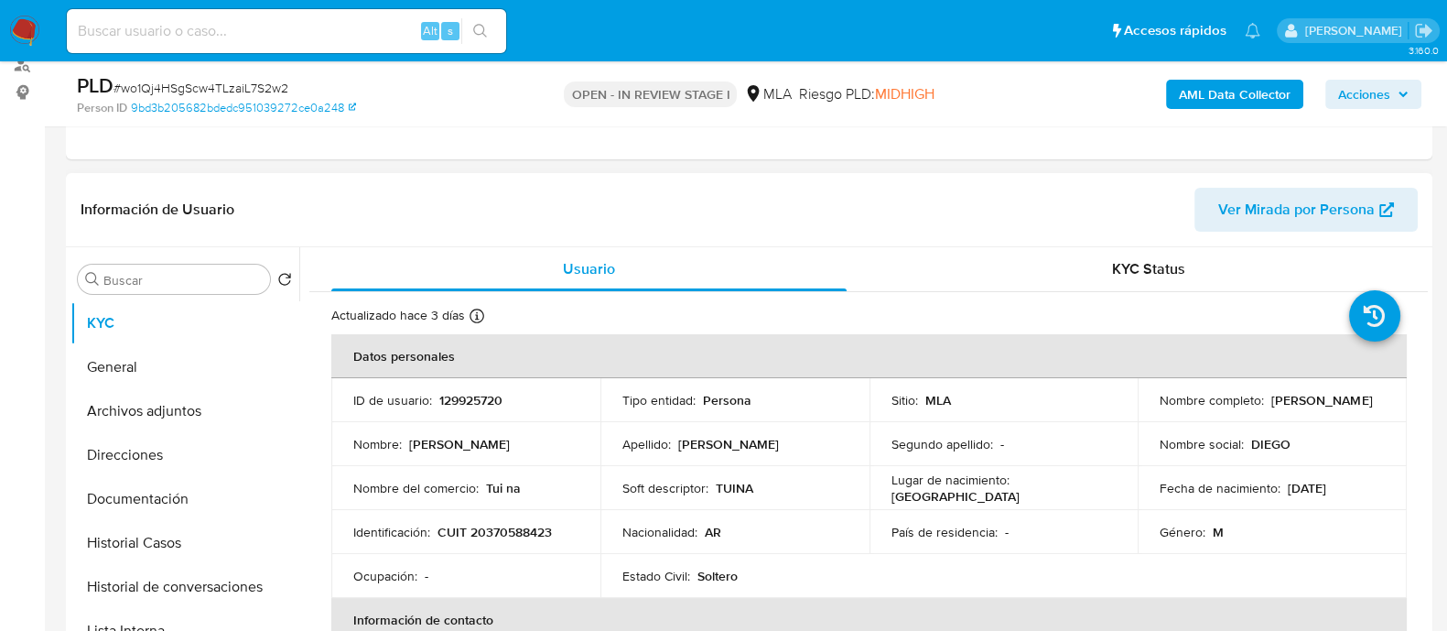
click at [490, 530] on p "CUIT 20370588423" at bounding box center [494, 532] width 114 height 16
copy p "20370588423"
drag, startPoint x: 186, startPoint y: 457, endPoint x: 222, endPoint y: 448, distance: 37.7
click at [186, 457] on button "Direcciones" at bounding box center [177, 455] width 214 height 44
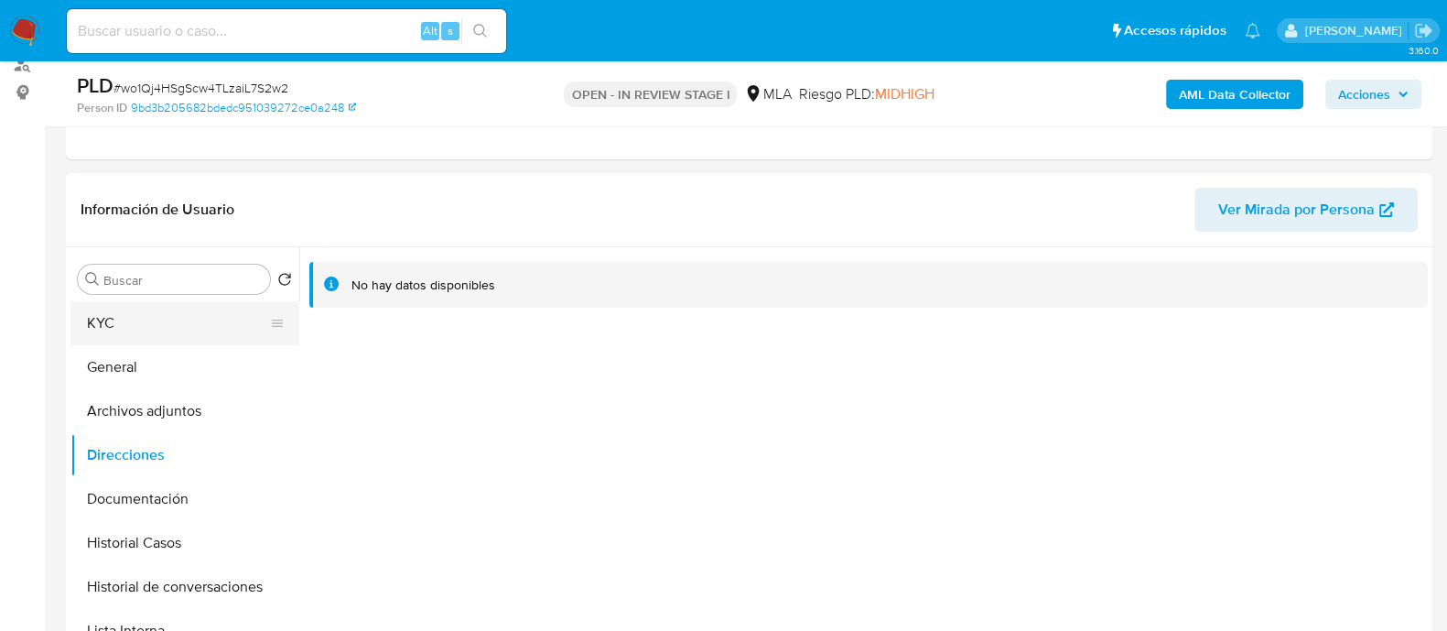
click at [241, 318] on button "KYC" at bounding box center [177, 323] width 214 height 44
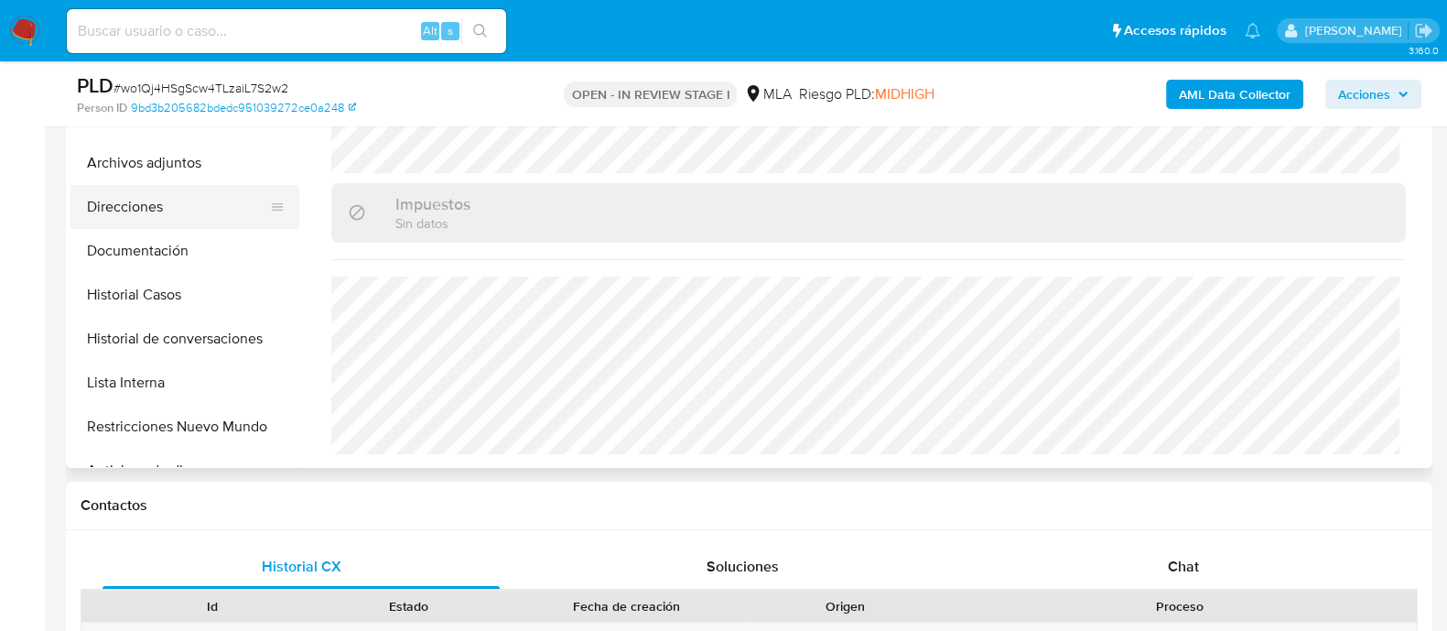
scroll to position [343, 0]
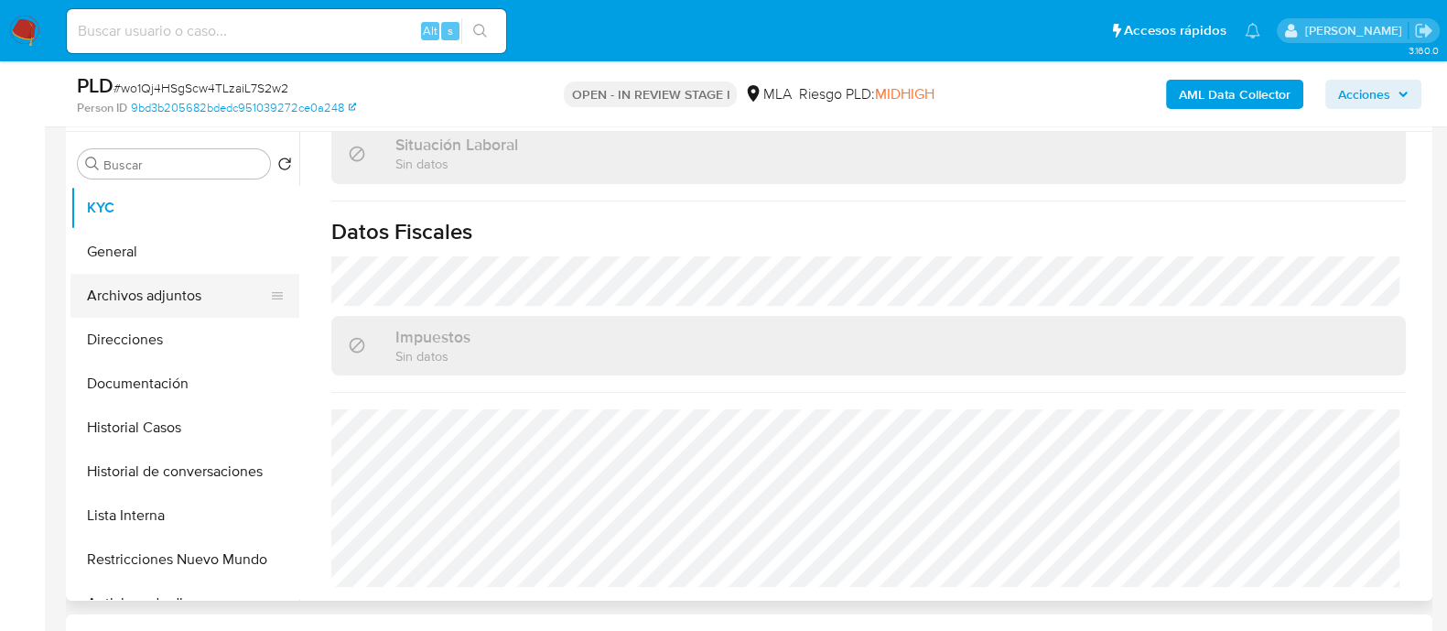
click at [215, 295] on button "Archivos adjuntos" at bounding box center [177, 296] width 214 height 44
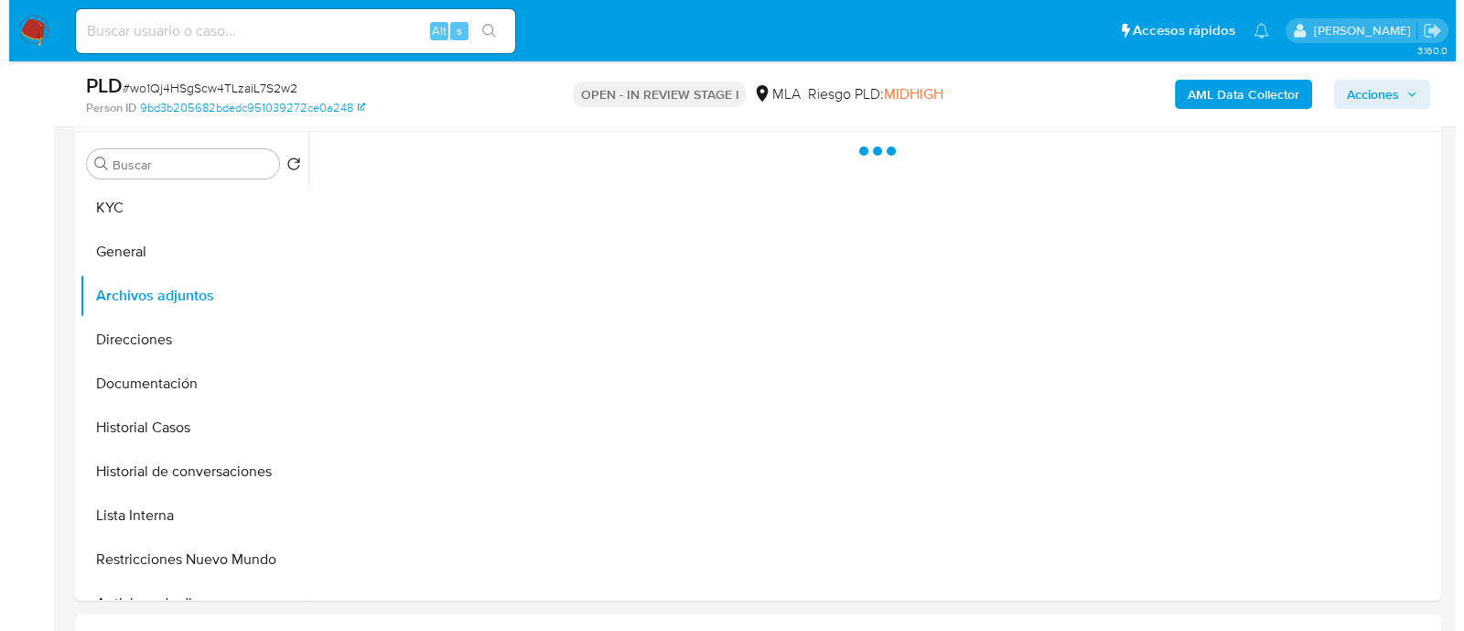
scroll to position [0, 0]
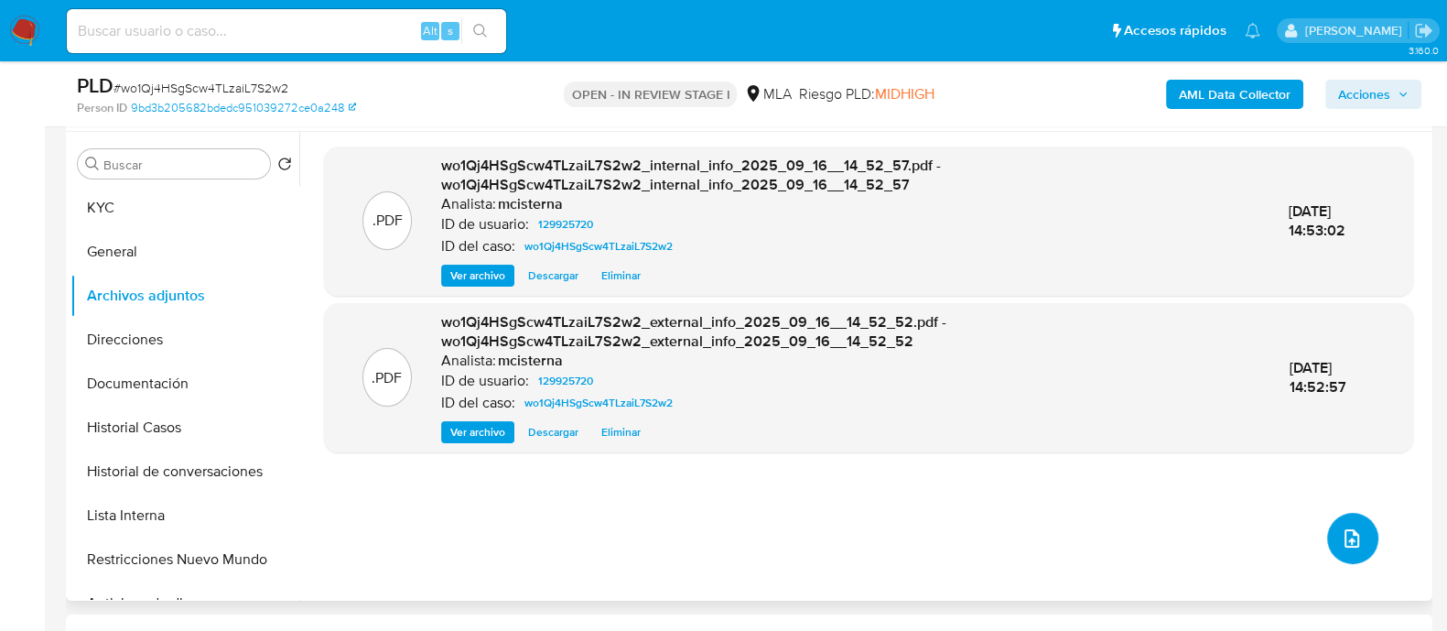
click at [1328, 543] on button "upload-file" at bounding box center [1352, 538] width 51 height 51
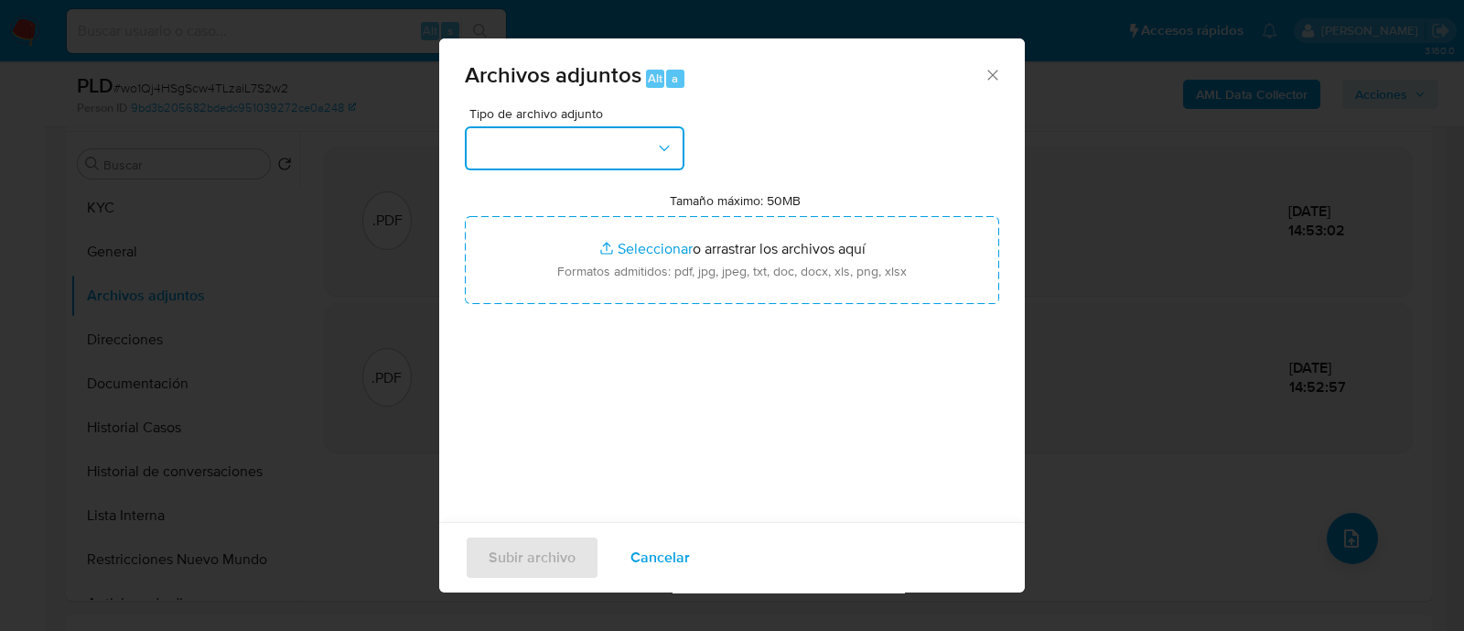
click at [512, 134] on button "button" at bounding box center [575, 148] width 220 height 44
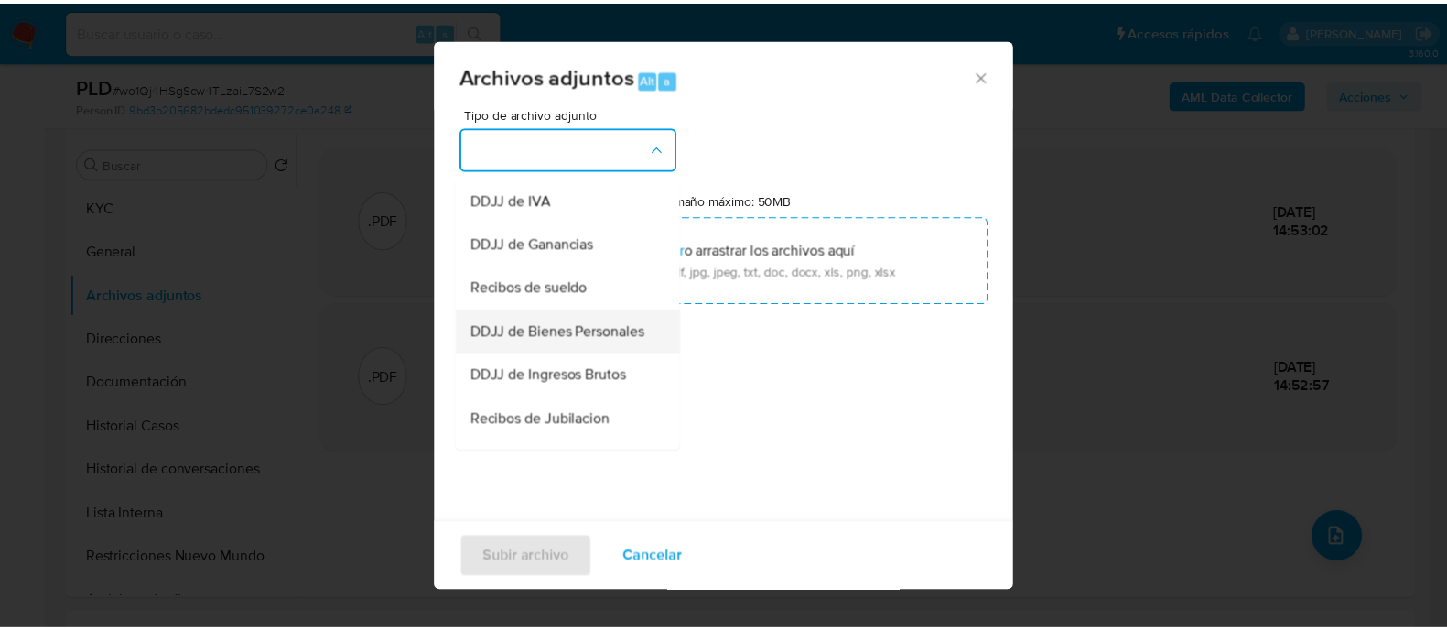
scroll to position [228, 0]
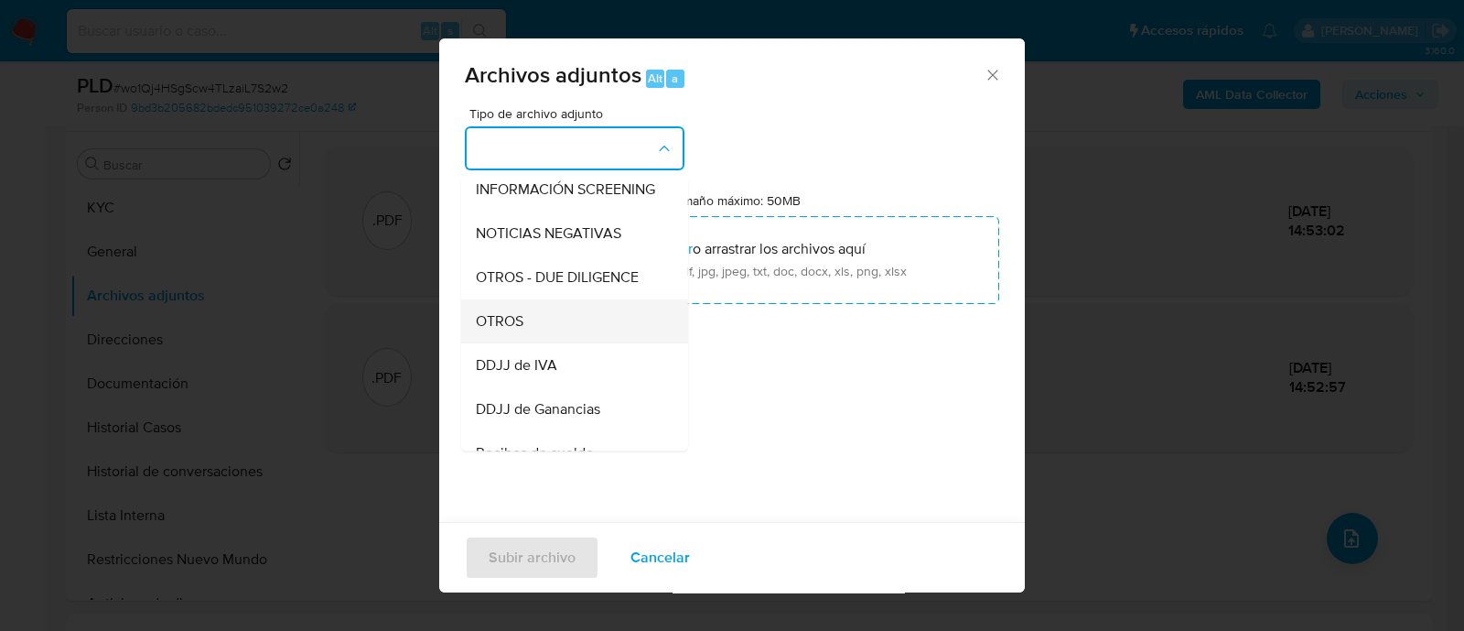
click at [531, 336] on div "OTROS" at bounding box center [569, 321] width 187 height 44
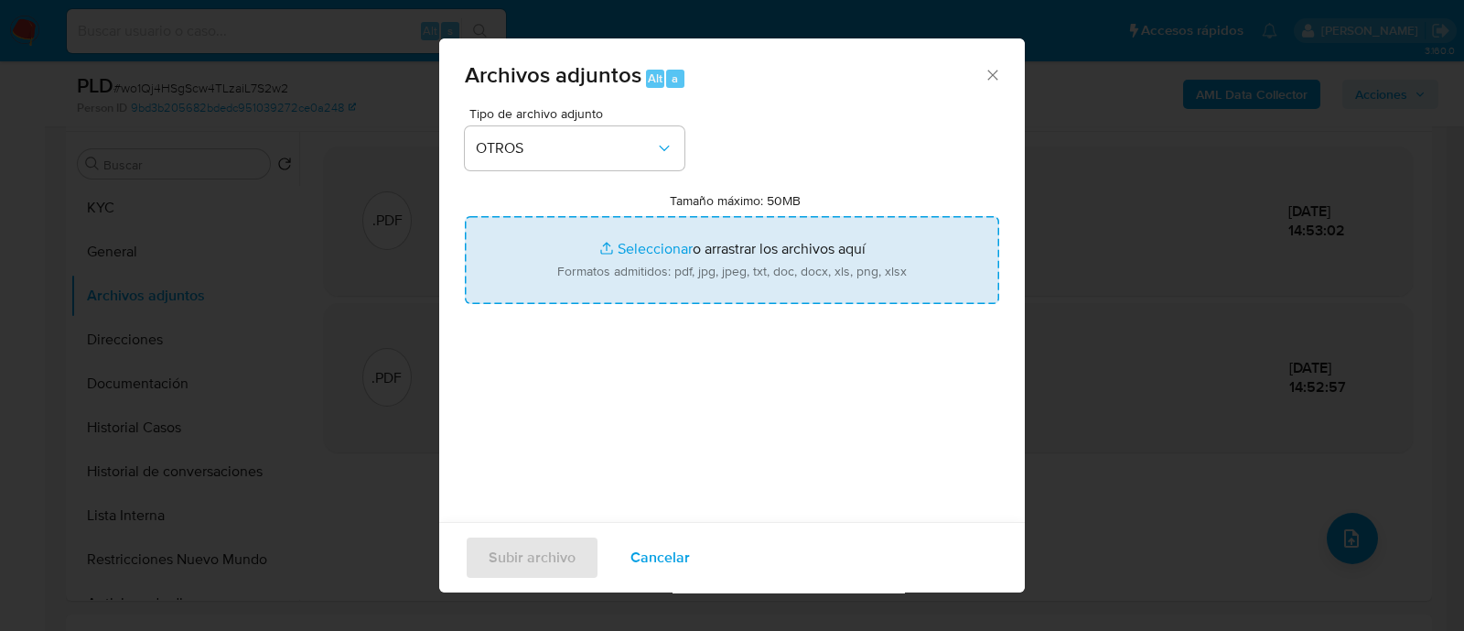
type input "C:\fakepath\Caselog wo1Qj4HSgScw4TLzaiL7S2w2_2025_08_19_15_58_49.docx"
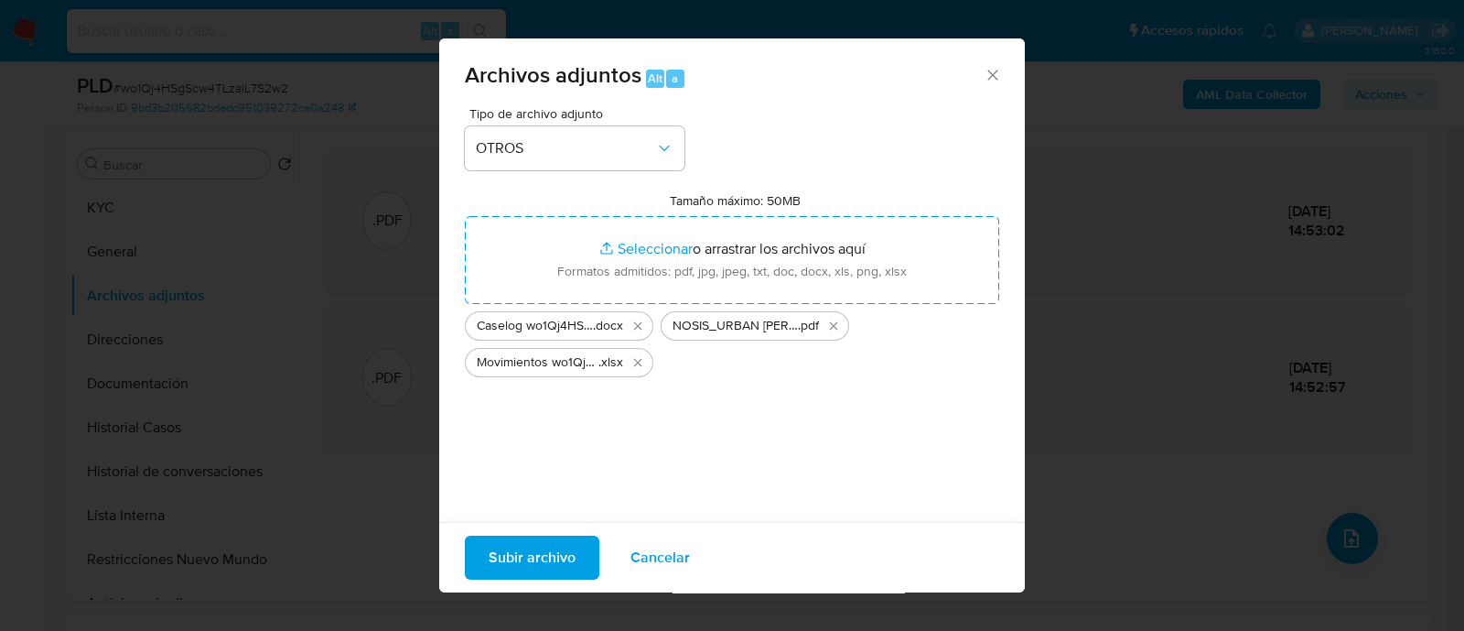
click at [545, 563] on span "Subir archivo" at bounding box center [532, 557] width 87 height 40
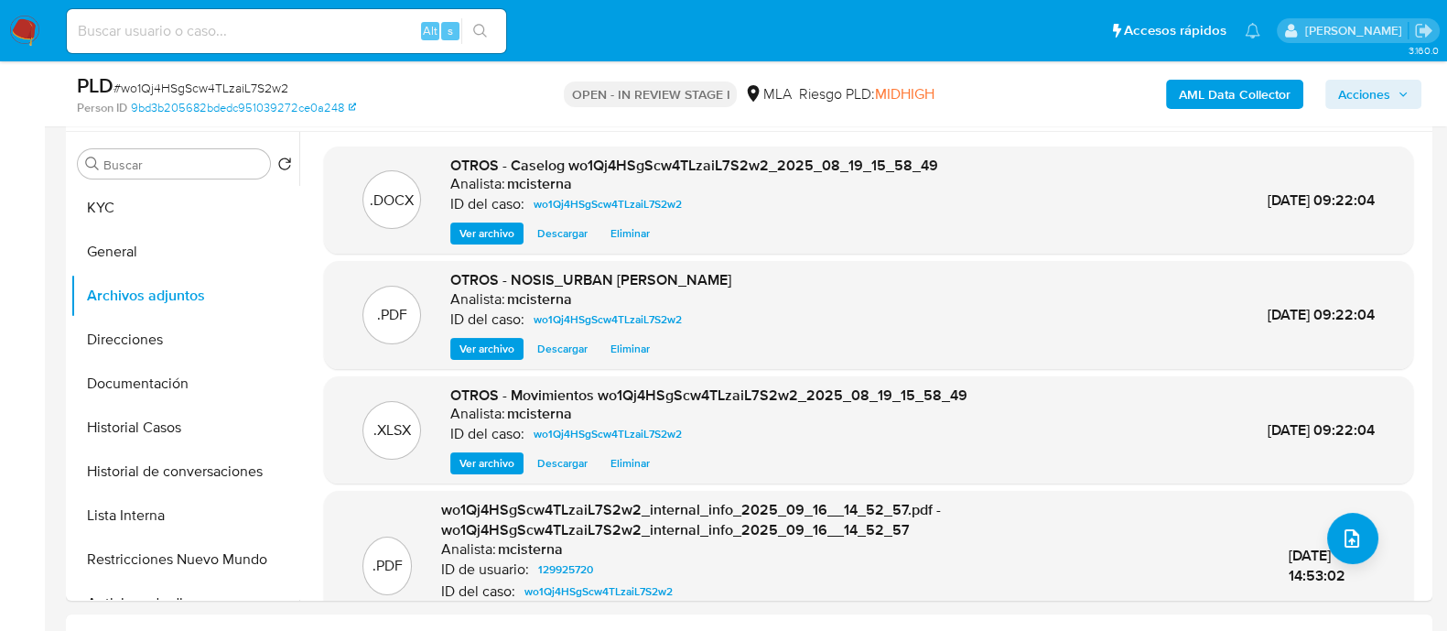
click at [1392, 87] on span "Acciones" at bounding box center [1373, 94] width 70 height 26
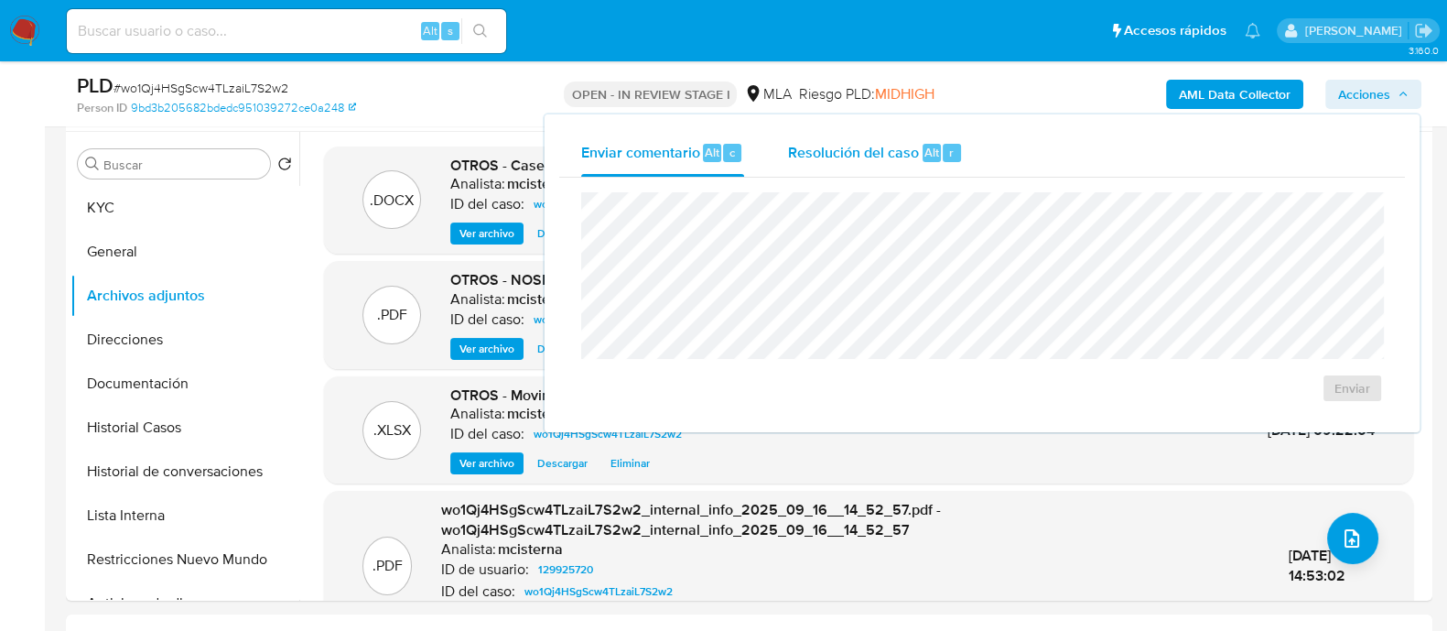
click at [924, 147] on span "Alt" at bounding box center [931, 152] width 15 height 17
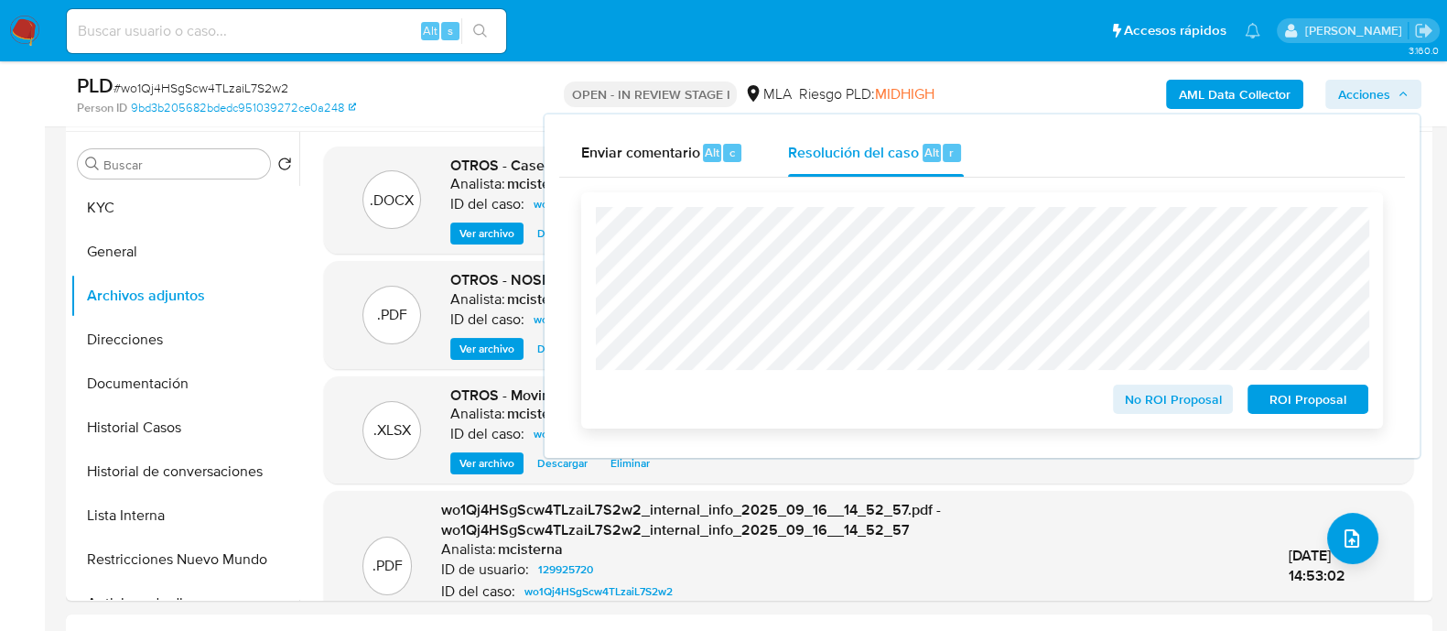
click at [1131, 393] on span "No ROI Proposal" at bounding box center [1173, 399] width 95 height 26
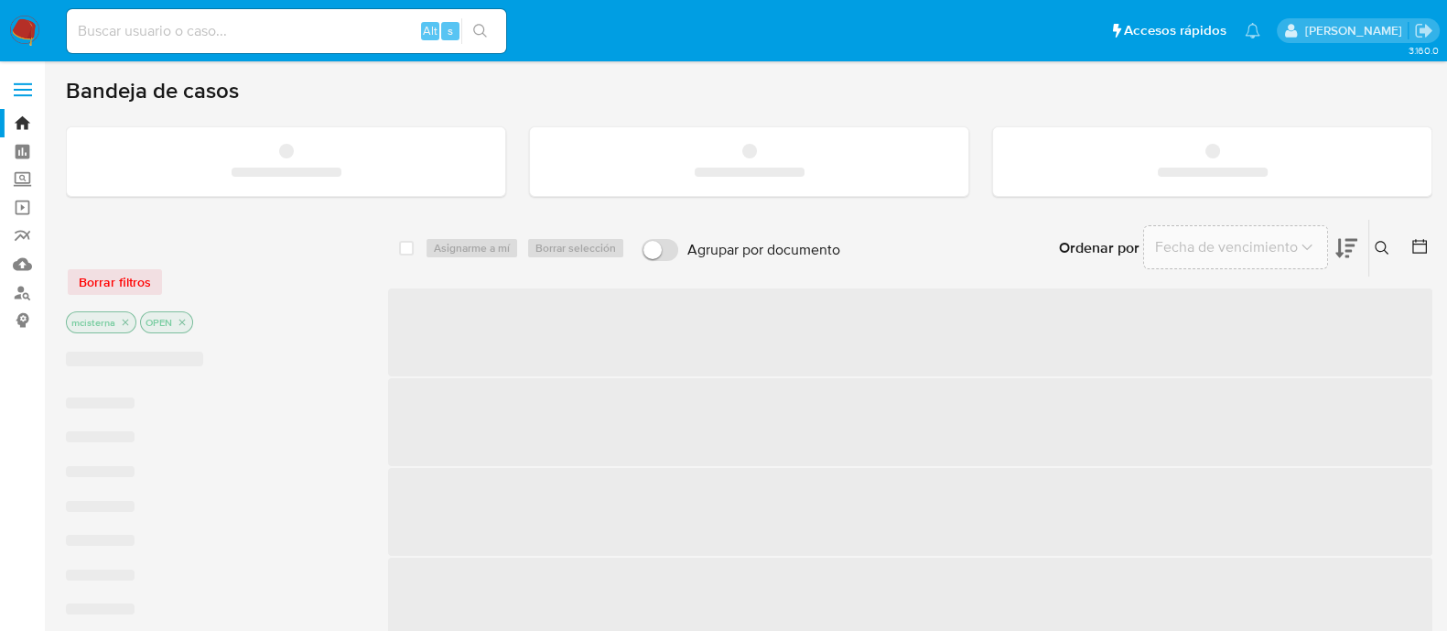
click at [311, 28] on input at bounding box center [286, 31] width 439 height 24
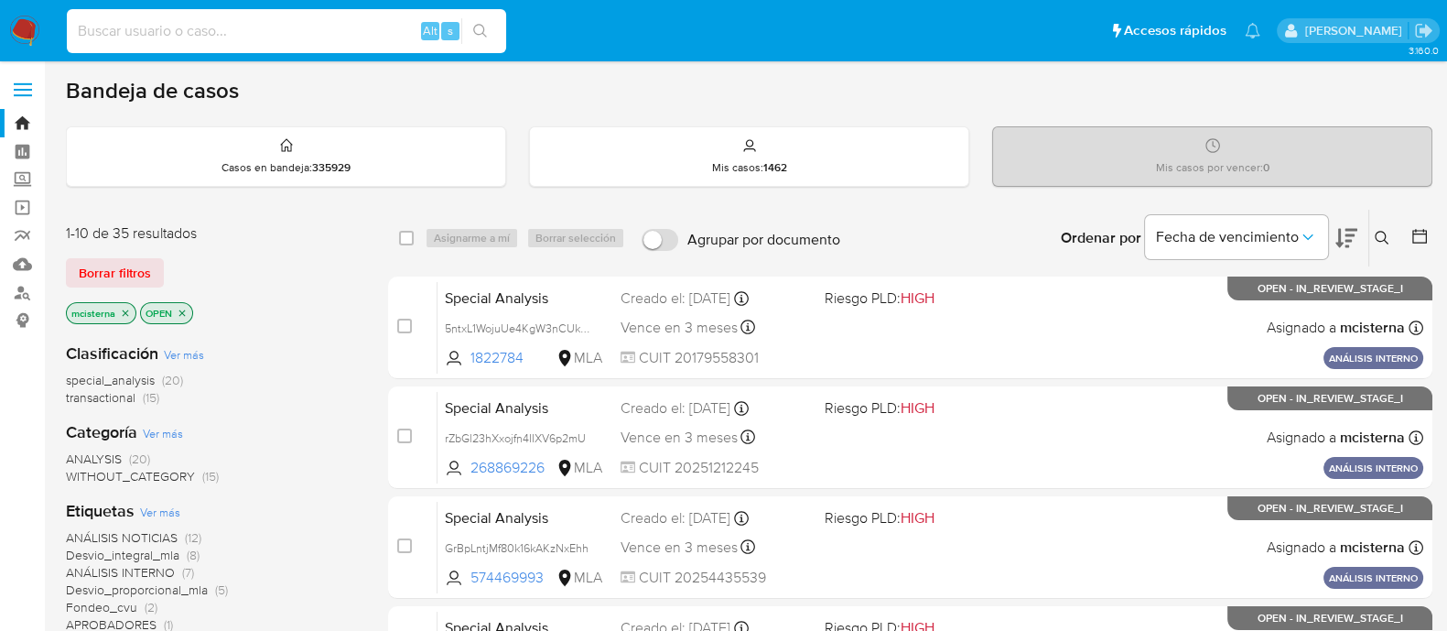
paste input "utt0ZRjqvDCBWwjj3DcjpVnT"
type input "utt0ZRjqvDCBWwjj3DcjpVnT"
click at [478, 26] on icon "search-icon" at bounding box center [480, 31] width 15 height 15
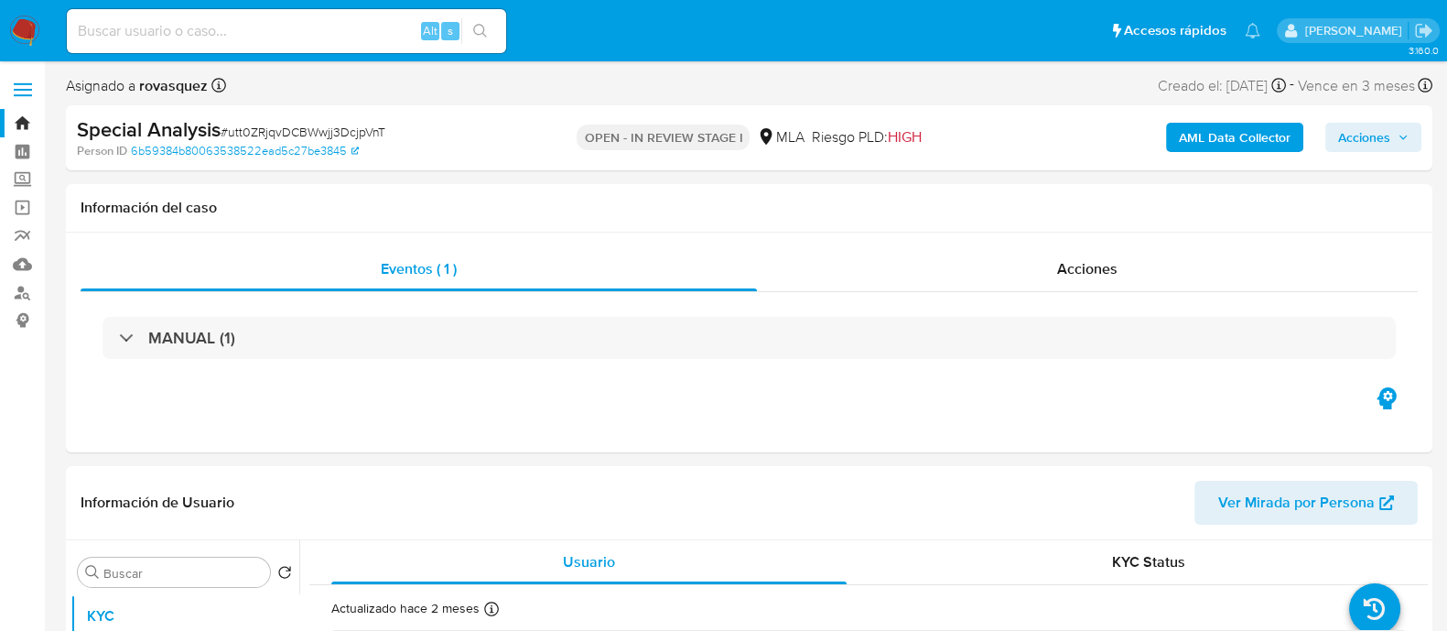
select select "10"
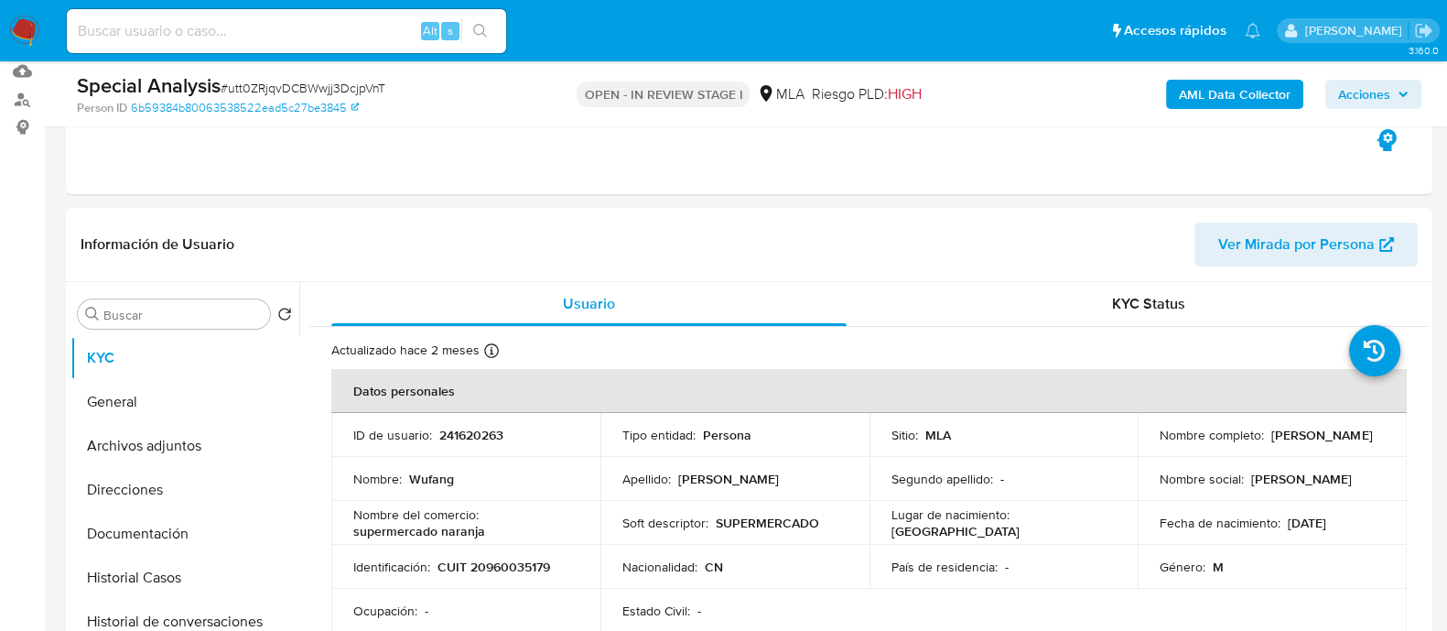
scroll to position [343, 0]
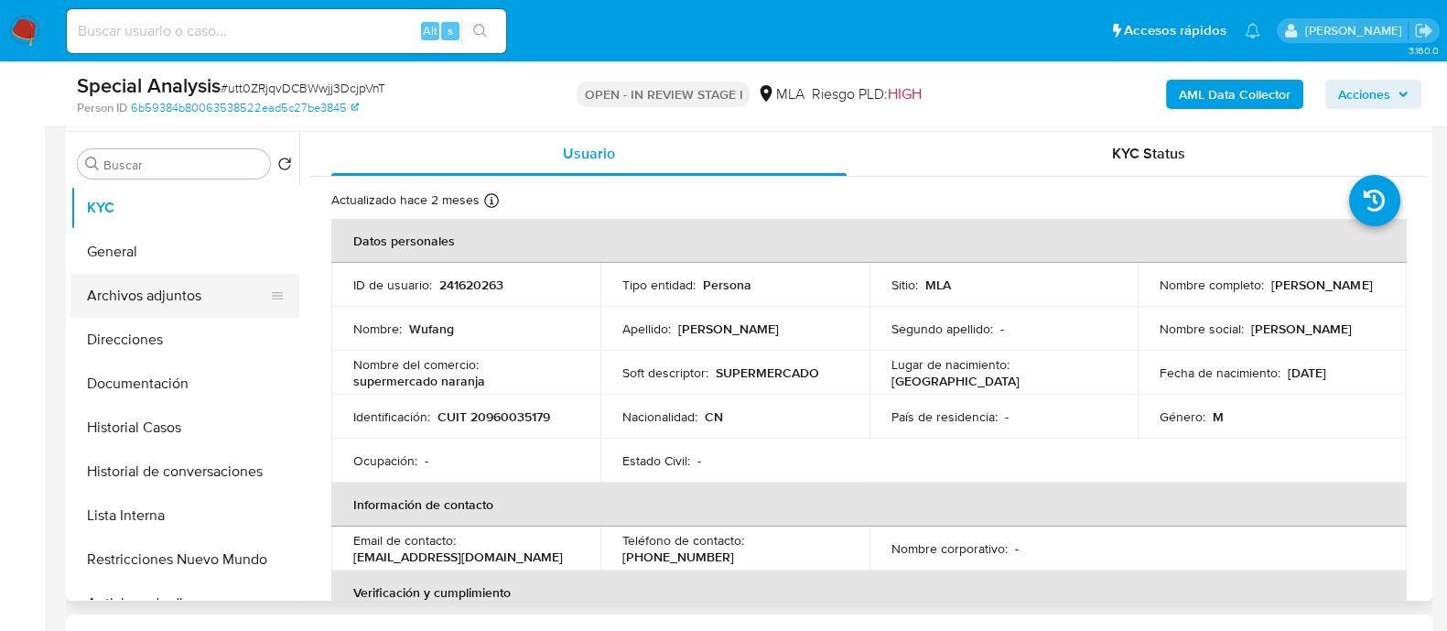
click at [211, 310] on button "Archivos adjuntos" at bounding box center [177, 296] width 214 height 44
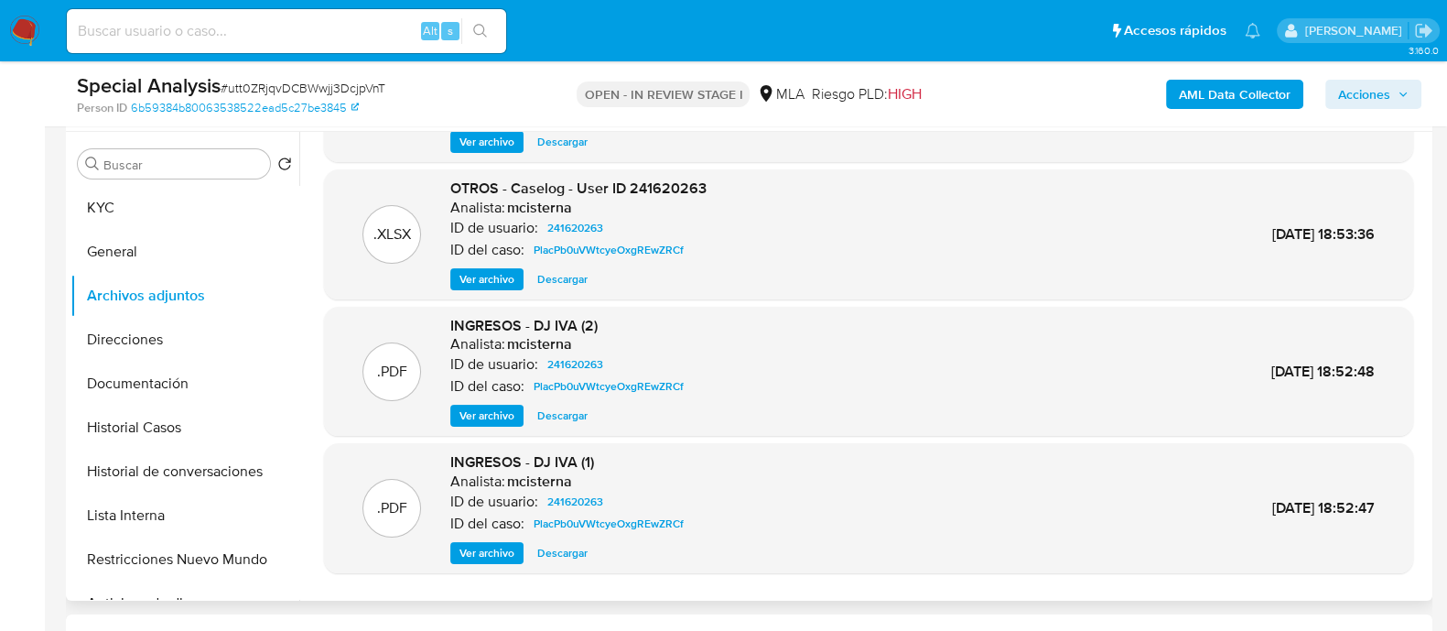
scroll to position [154, 0]
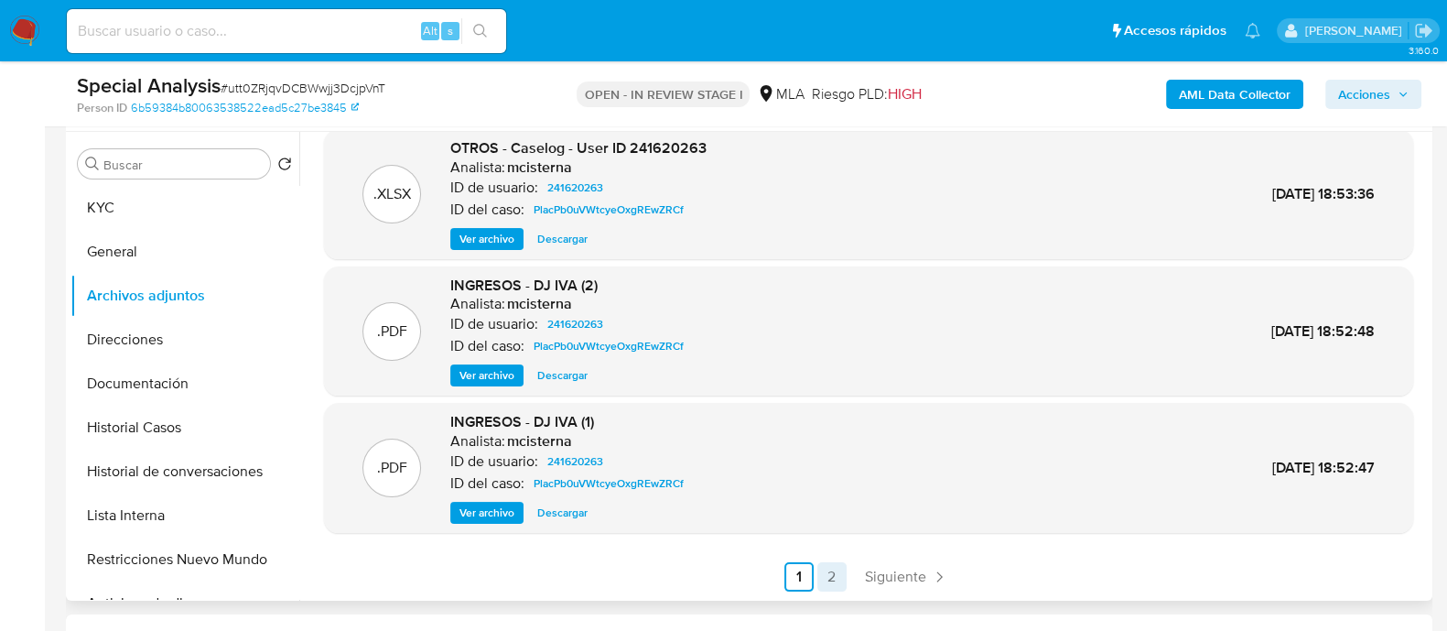
click at [826, 577] on link "2" at bounding box center [831, 576] width 29 height 29
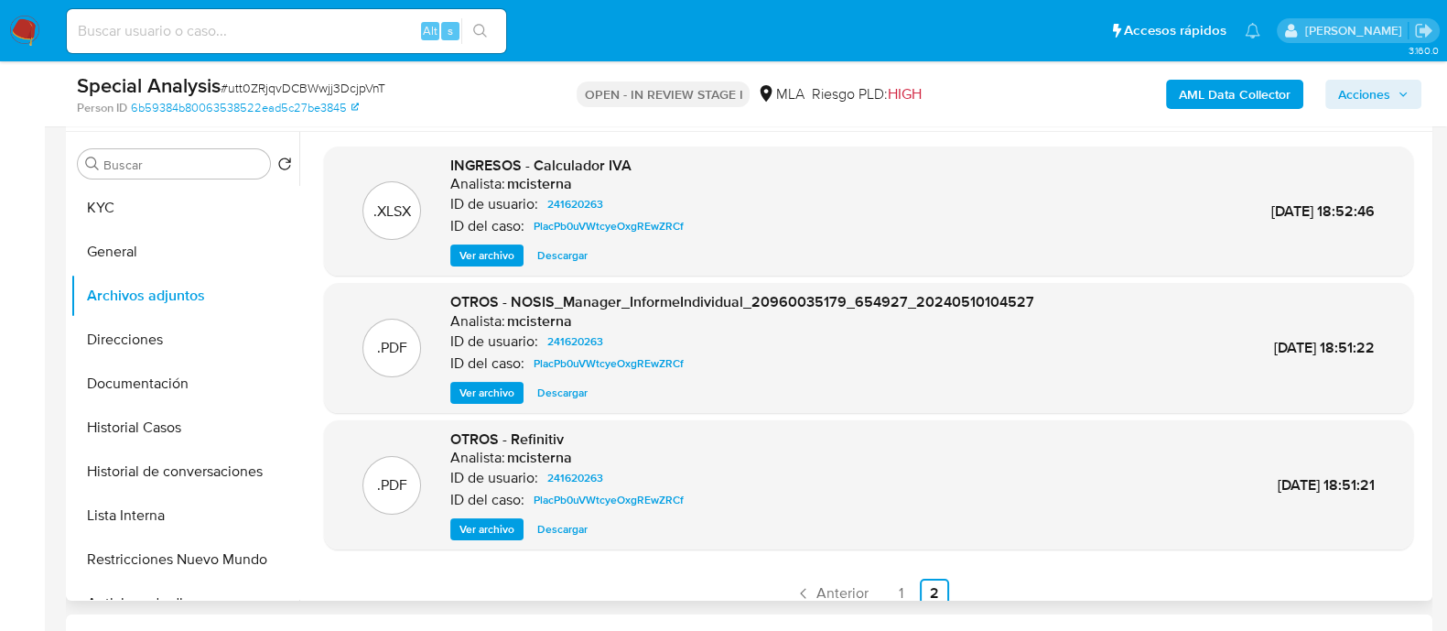
click at [567, 258] on span "Descargar" at bounding box center [562, 255] width 50 height 18
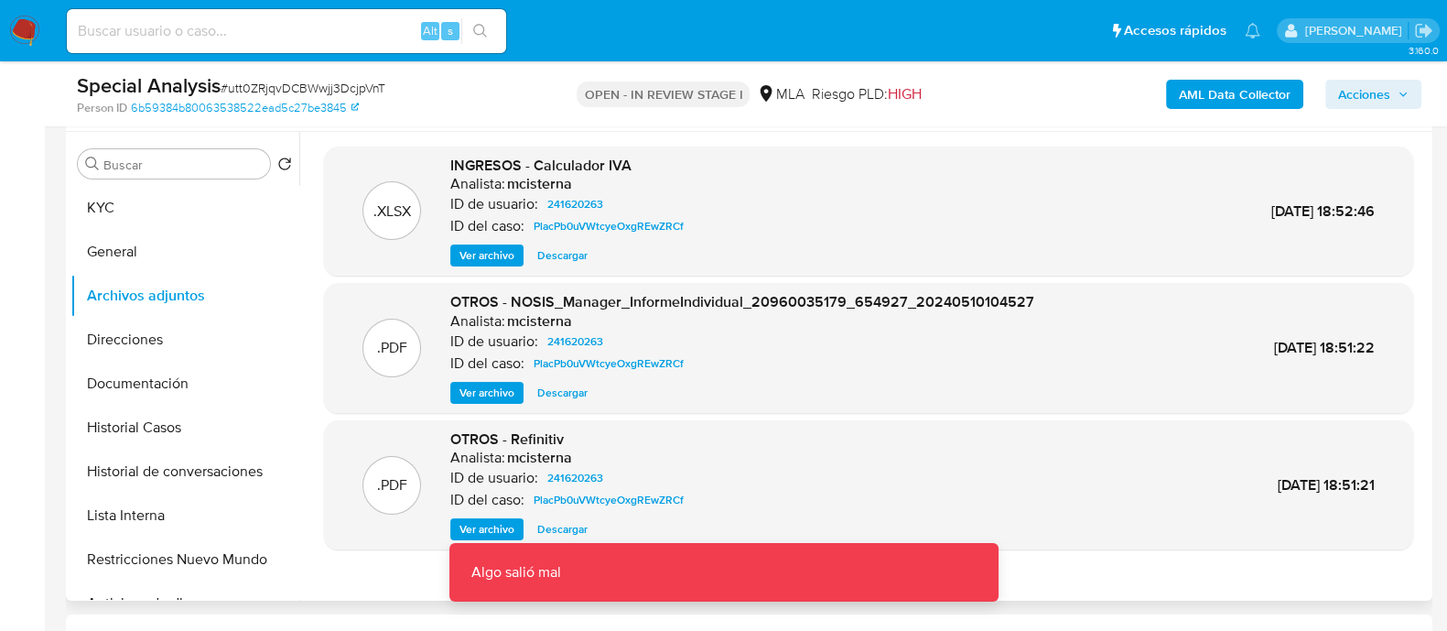
click at [567, 251] on span "Descargar" at bounding box center [562, 255] width 50 height 18
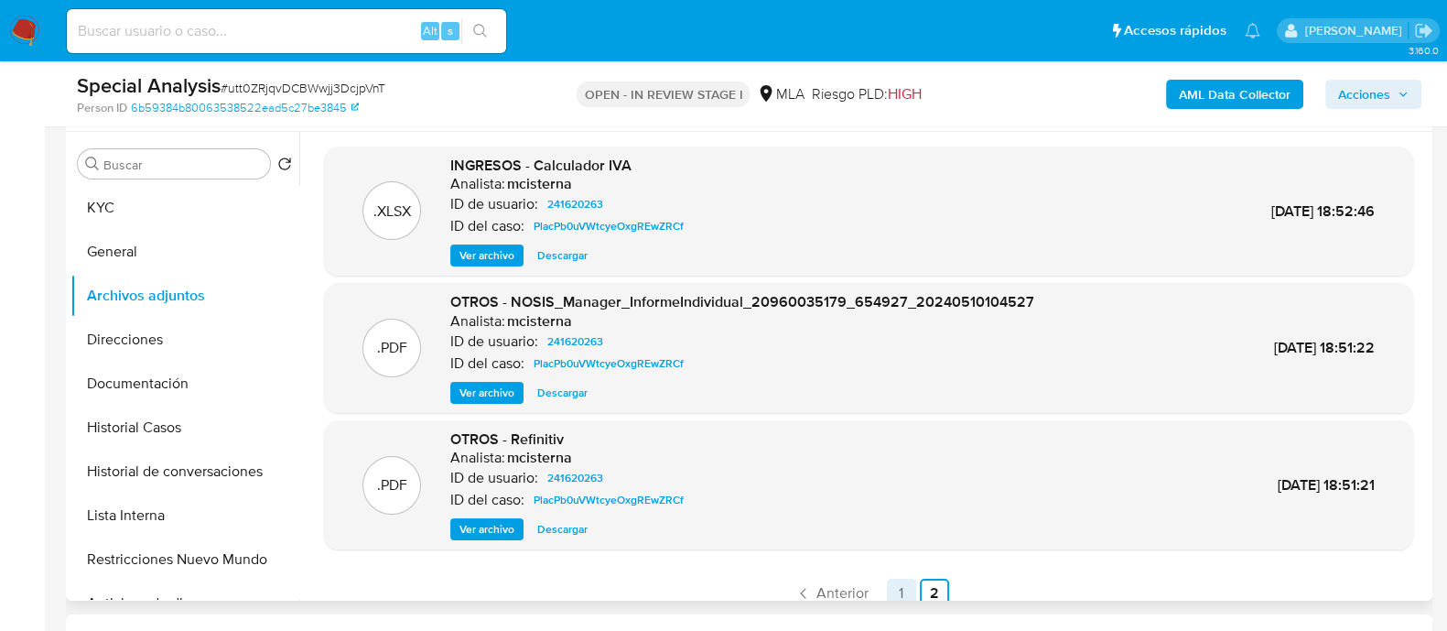
click at [901, 592] on link "1" at bounding box center [901, 592] width 29 height 29
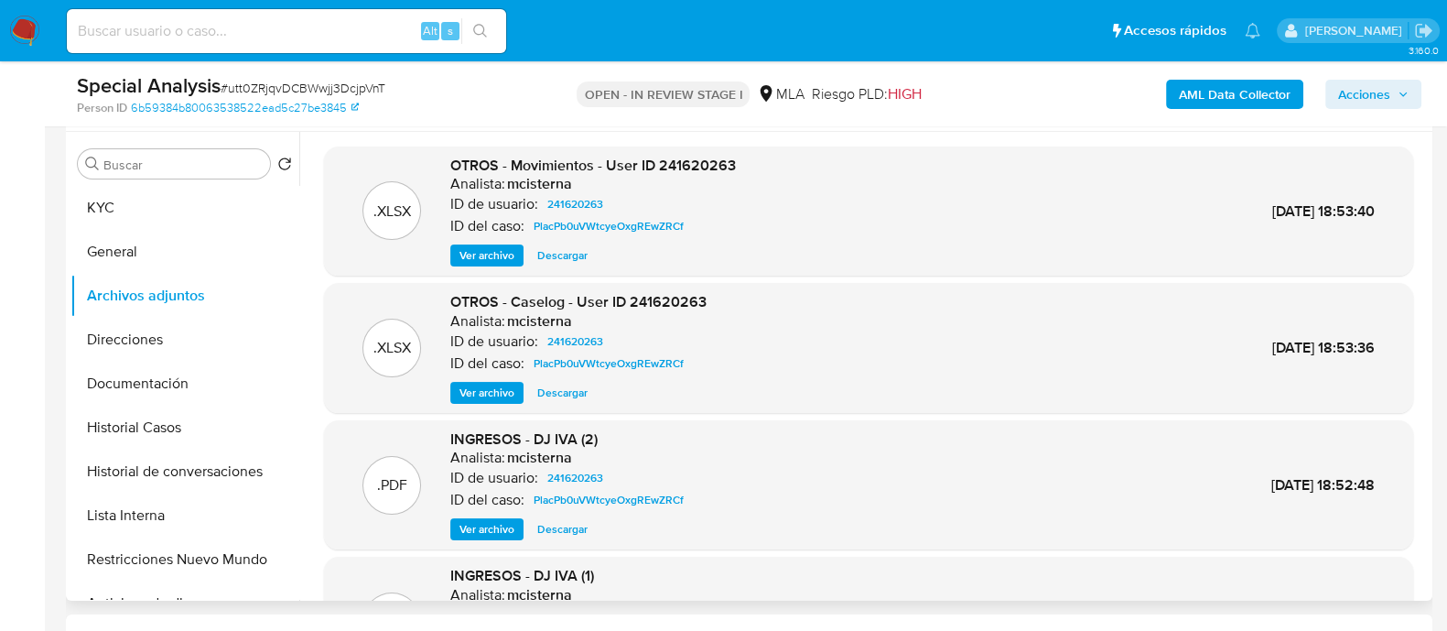
click at [508, 394] on span "Ver archivo" at bounding box center [486, 392] width 55 height 18
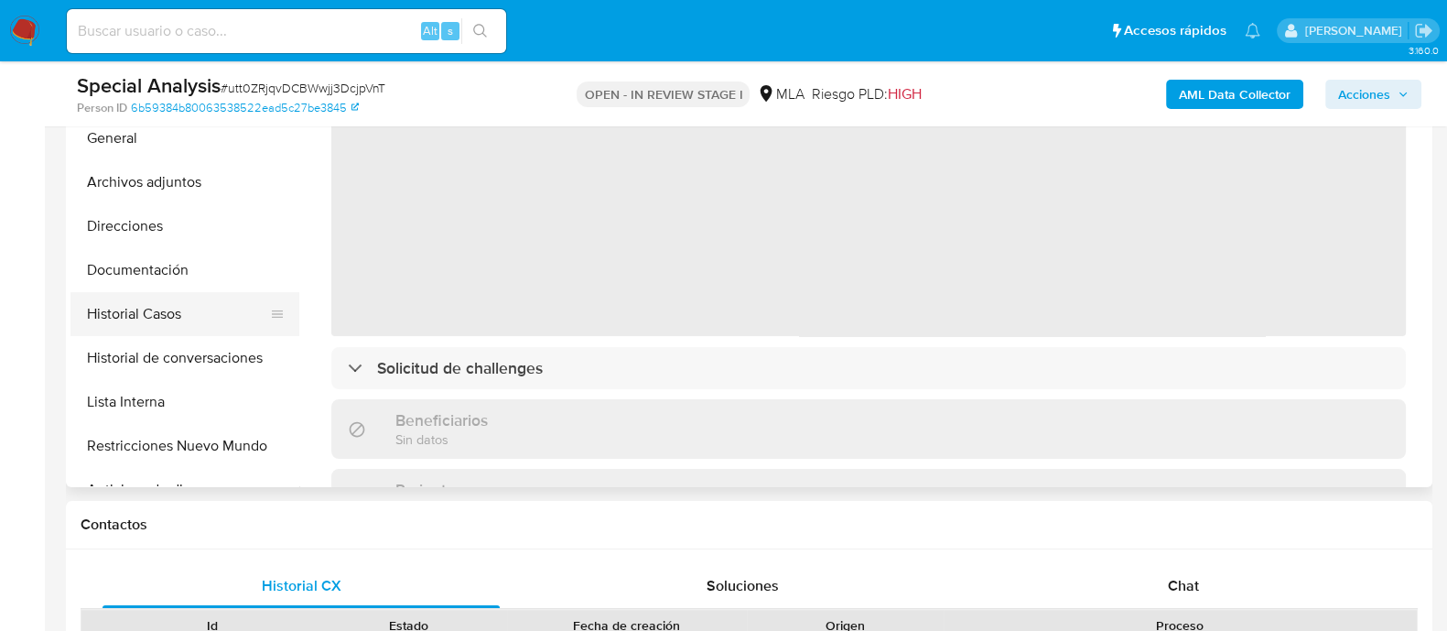
scroll to position [343, 0]
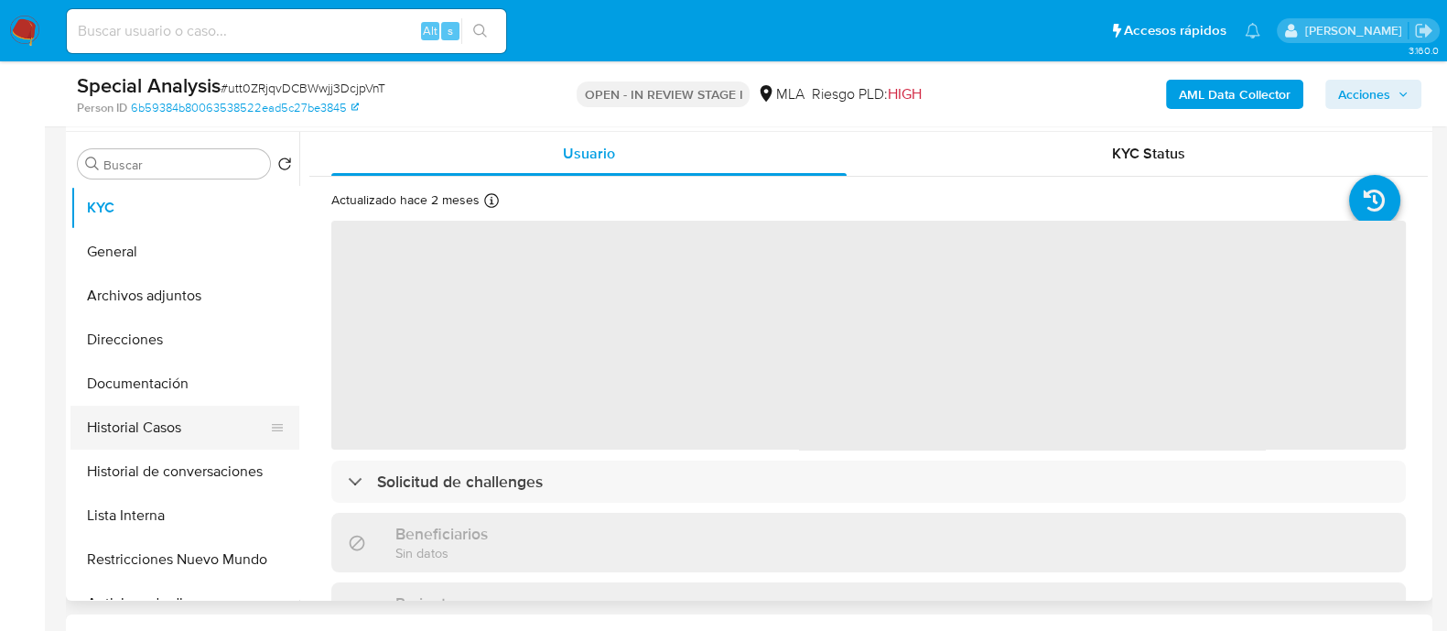
select select "10"
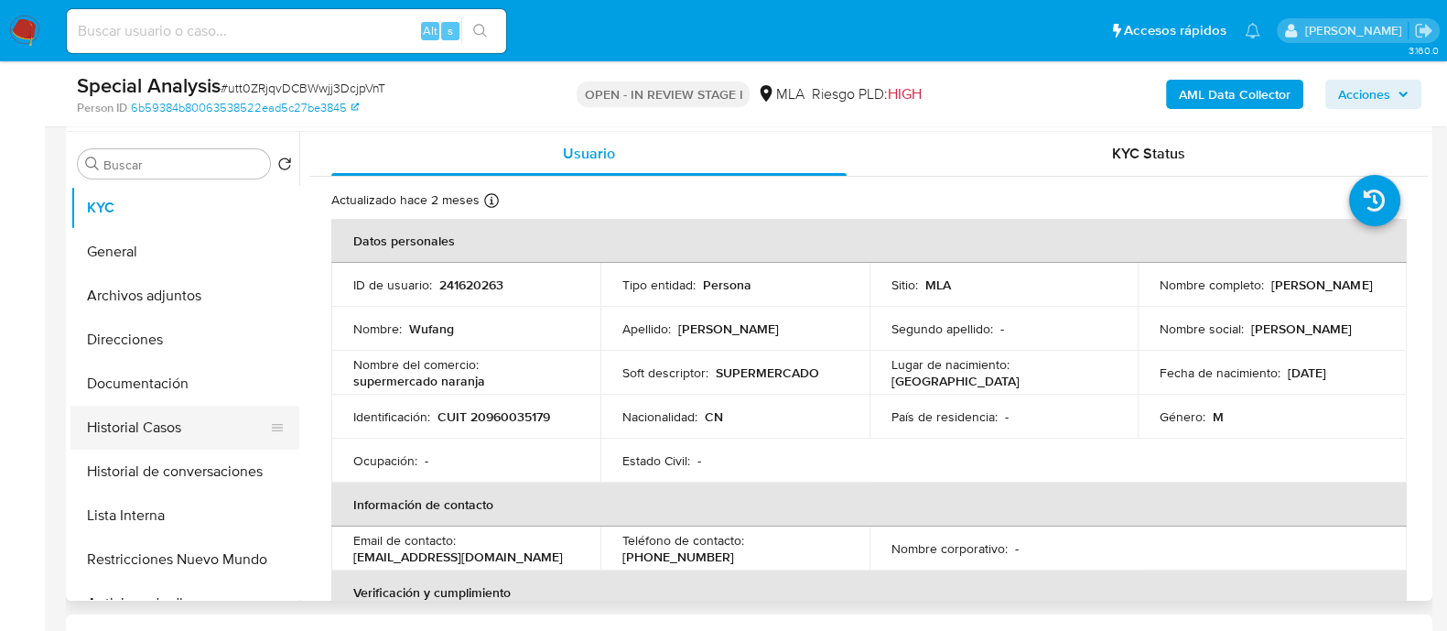
click at [221, 430] on button "Historial Casos" at bounding box center [177, 427] width 214 height 44
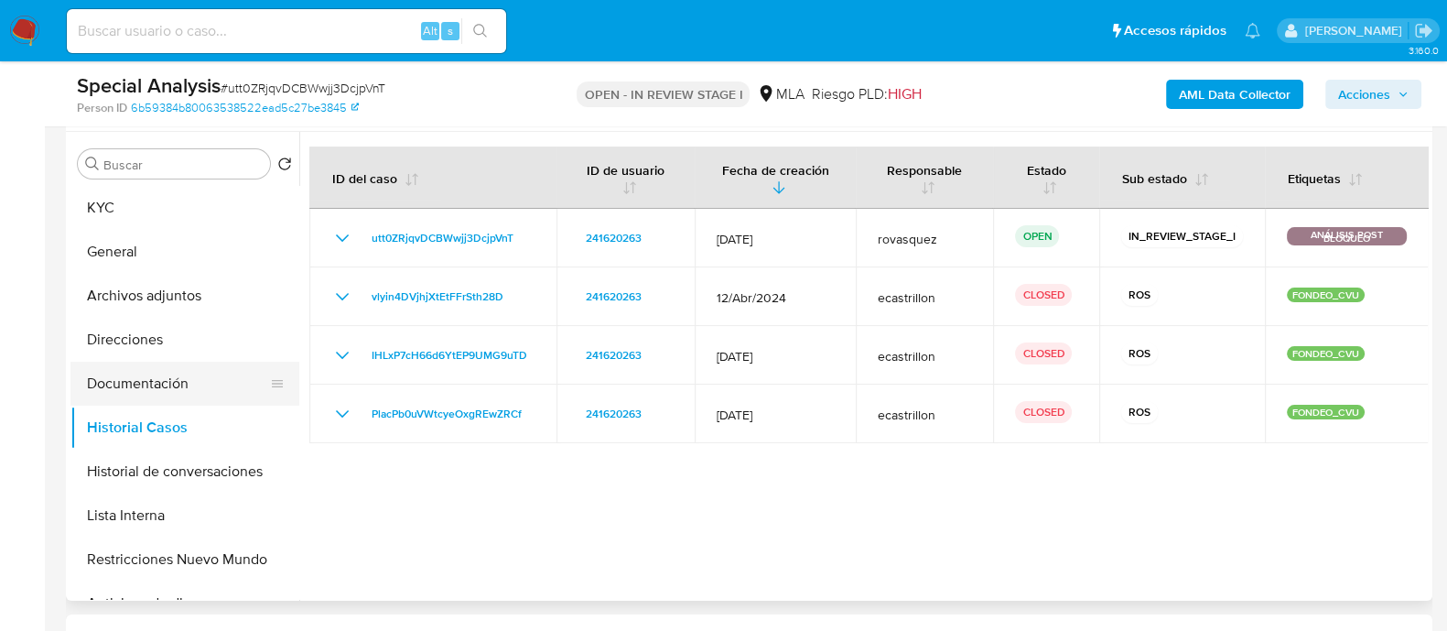
click at [174, 381] on button "Documentación" at bounding box center [177, 384] width 214 height 44
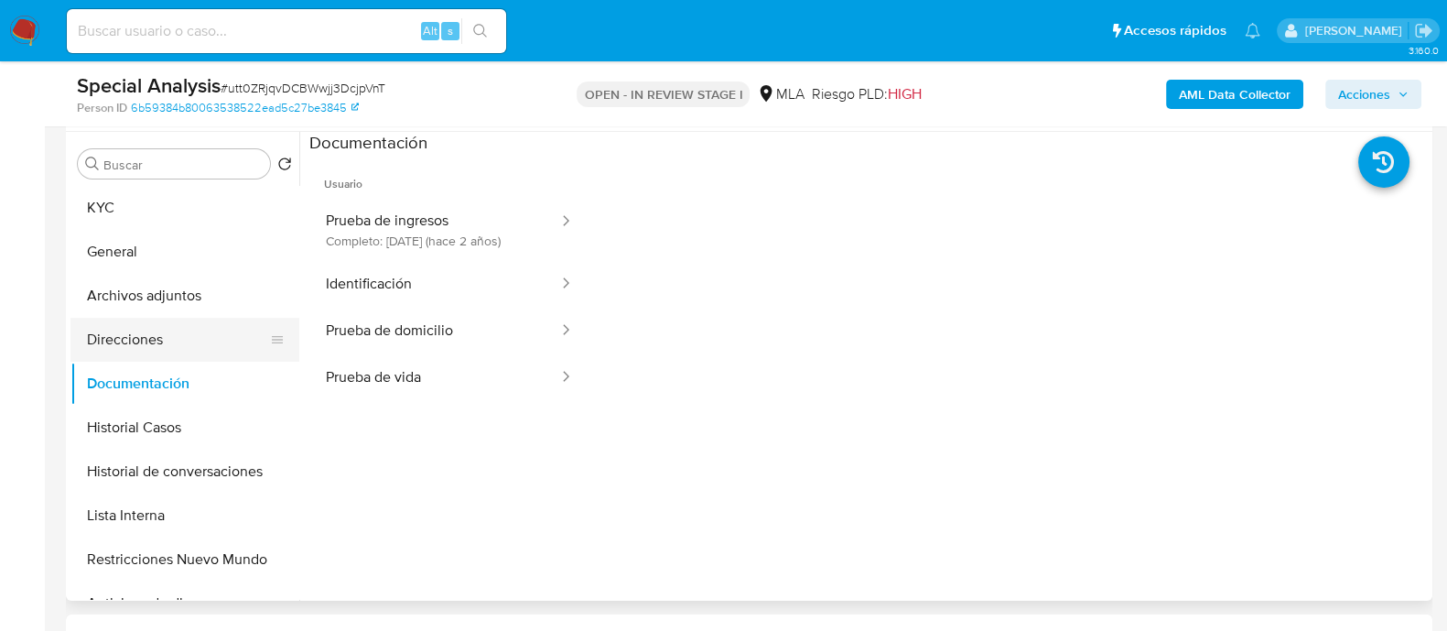
click at [211, 324] on button "Direcciones" at bounding box center [177, 340] width 214 height 44
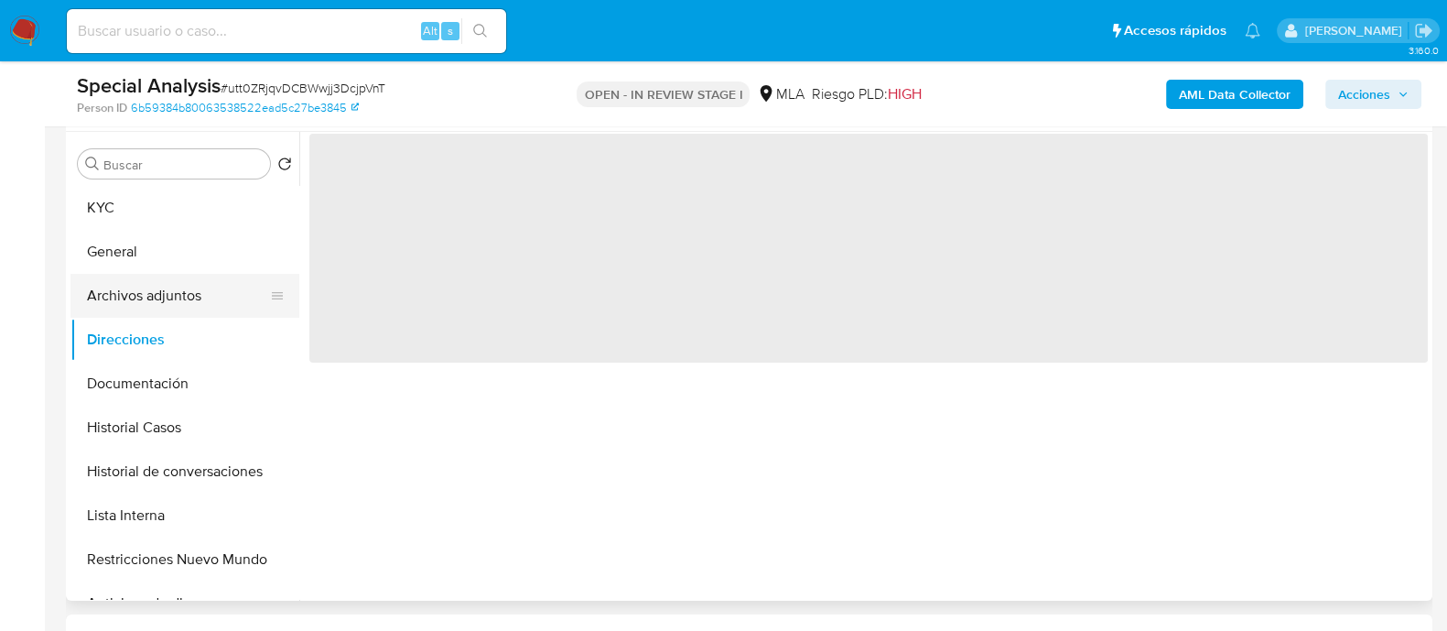
click at [217, 295] on button "Archivos adjuntos" at bounding box center [177, 296] width 214 height 44
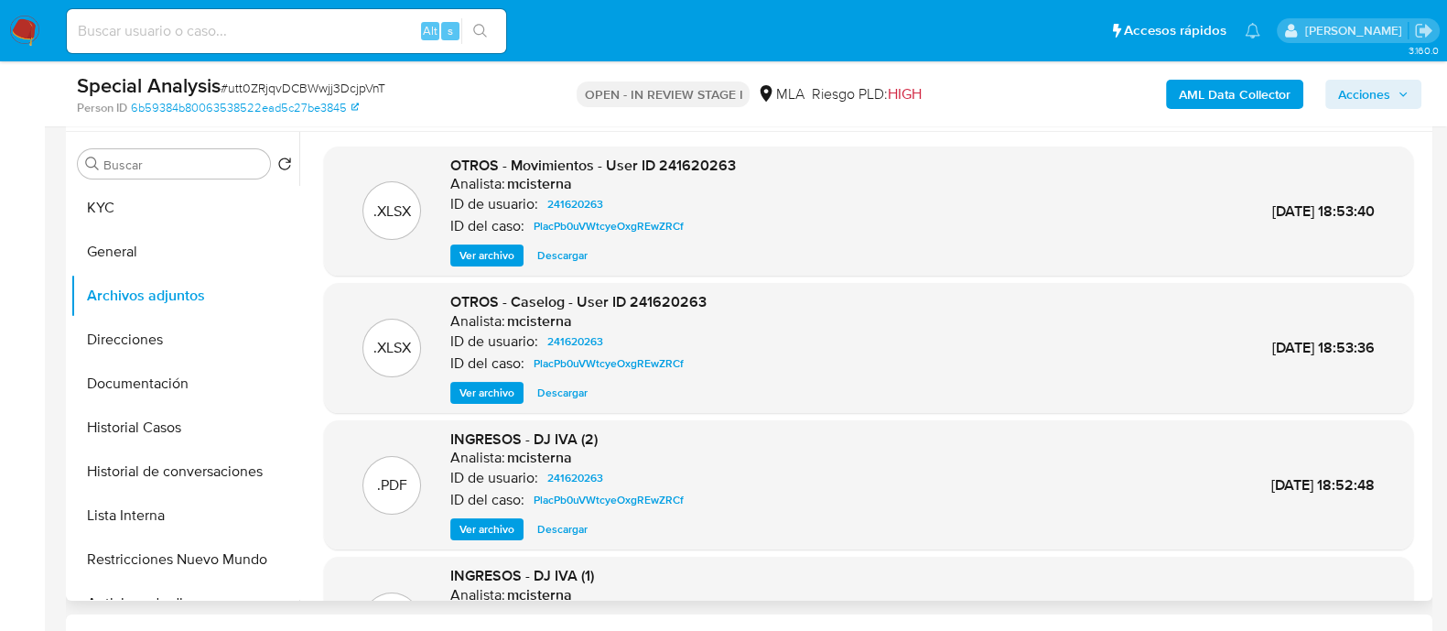
click at [490, 400] on span "Ver archivo" at bounding box center [486, 392] width 55 height 18
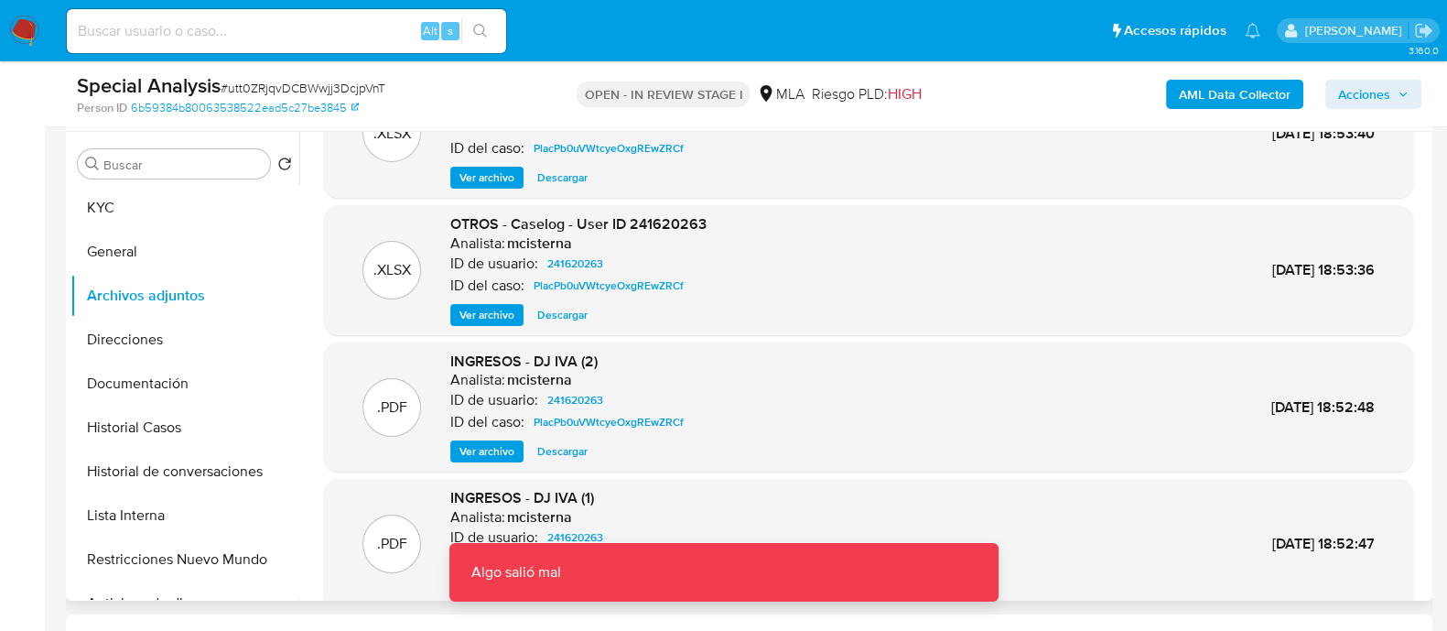
scroll to position [113, 0]
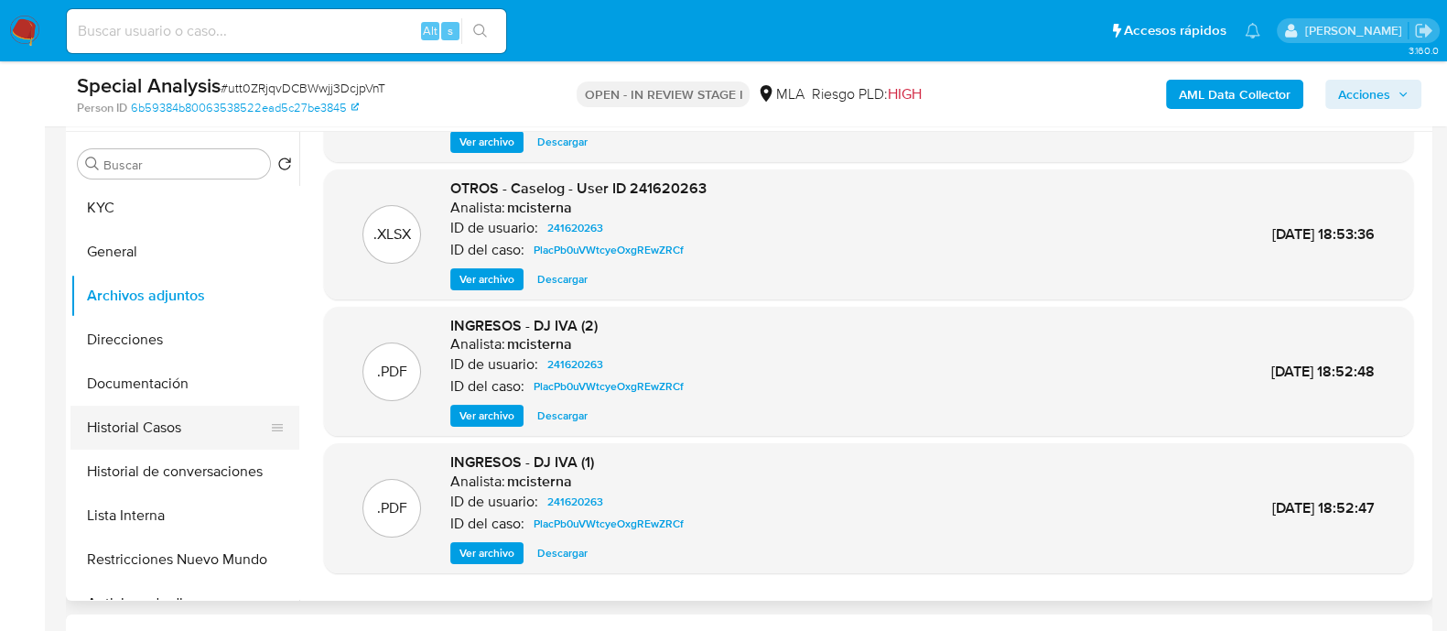
click at [124, 431] on button "Historial Casos" at bounding box center [177, 427] width 214 height 44
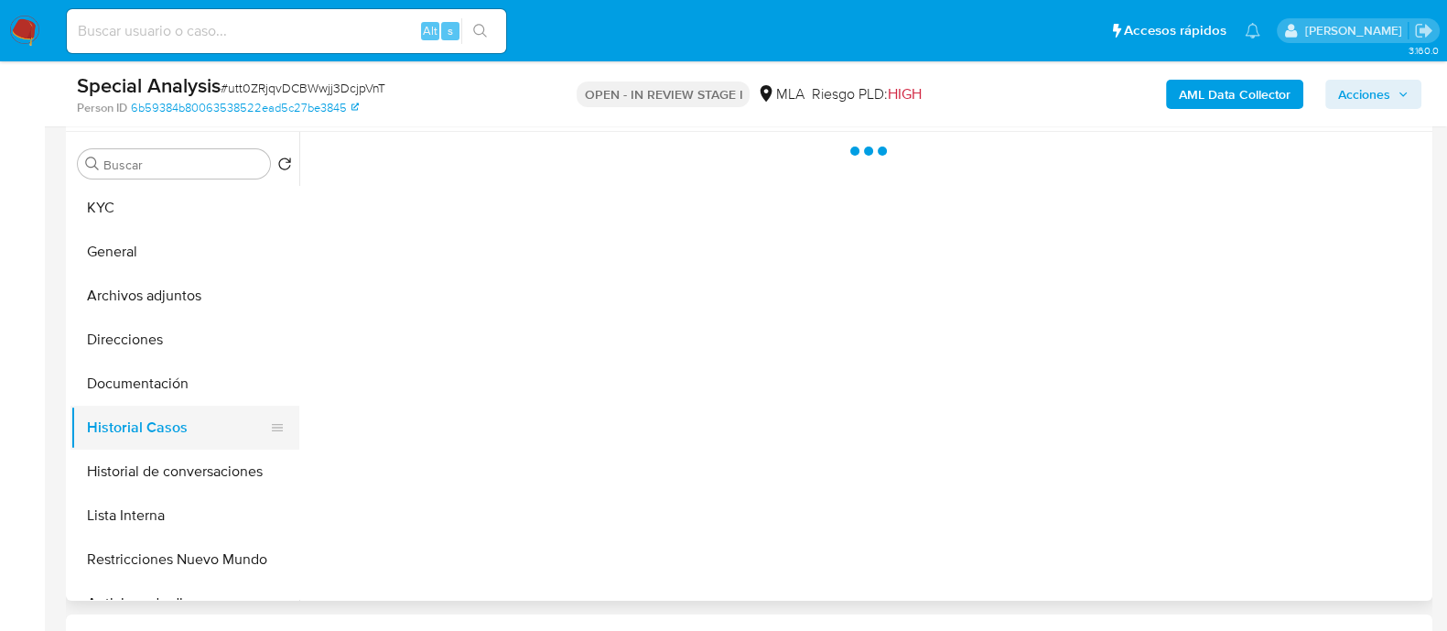
scroll to position [0, 0]
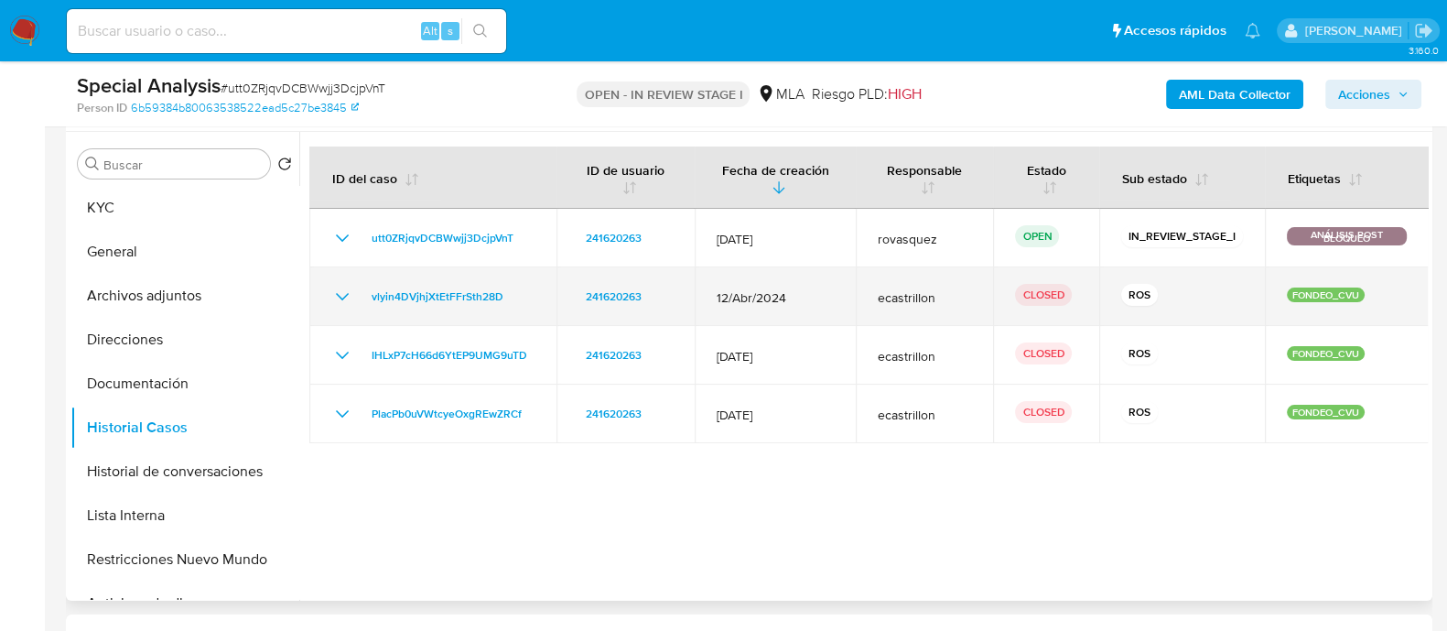
click at [337, 295] on icon "Mostrar/Ocultar" at bounding box center [342, 297] width 22 height 22
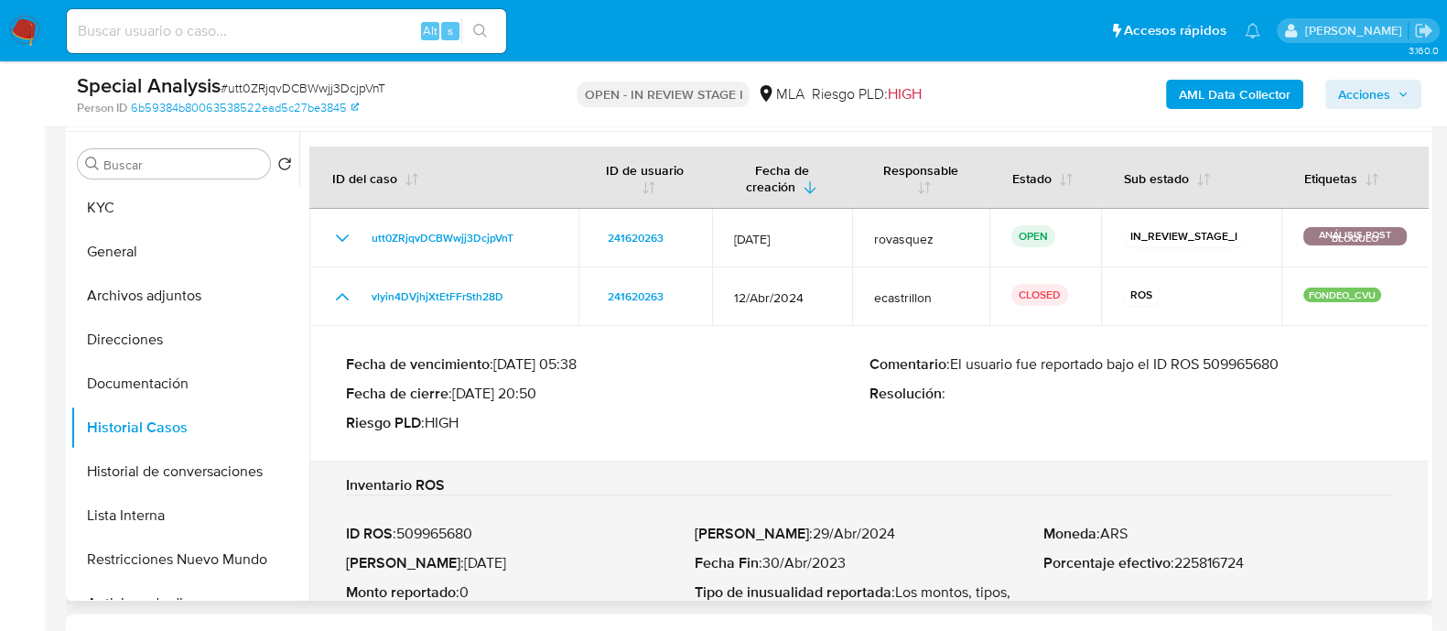
click at [1240, 368] on p "Comentario : El usuario fue reportado bajo el ID ROS 509965680" at bounding box center [1131, 364] width 524 height 18
click at [169, 254] on button "General" at bounding box center [177, 252] width 214 height 44
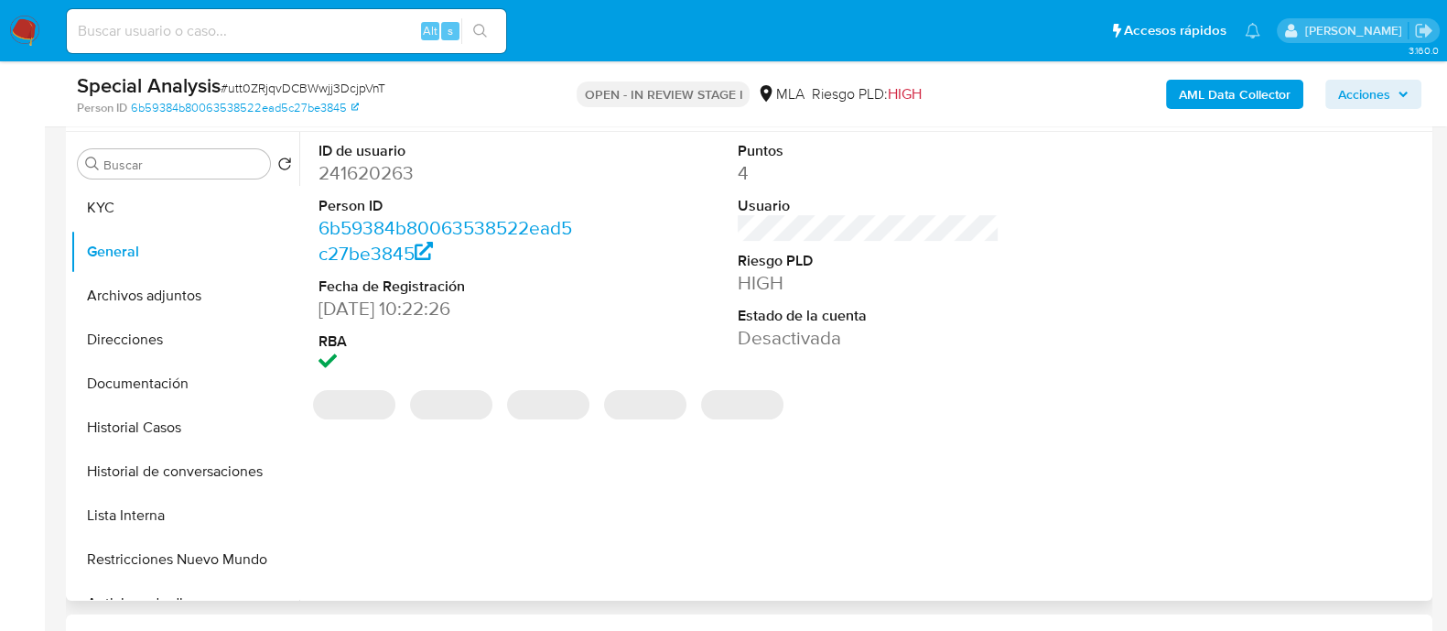
click at [379, 178] on dd "241620263" at bounding box center [449, 173] width 262 height 26
copy dd "241620263"
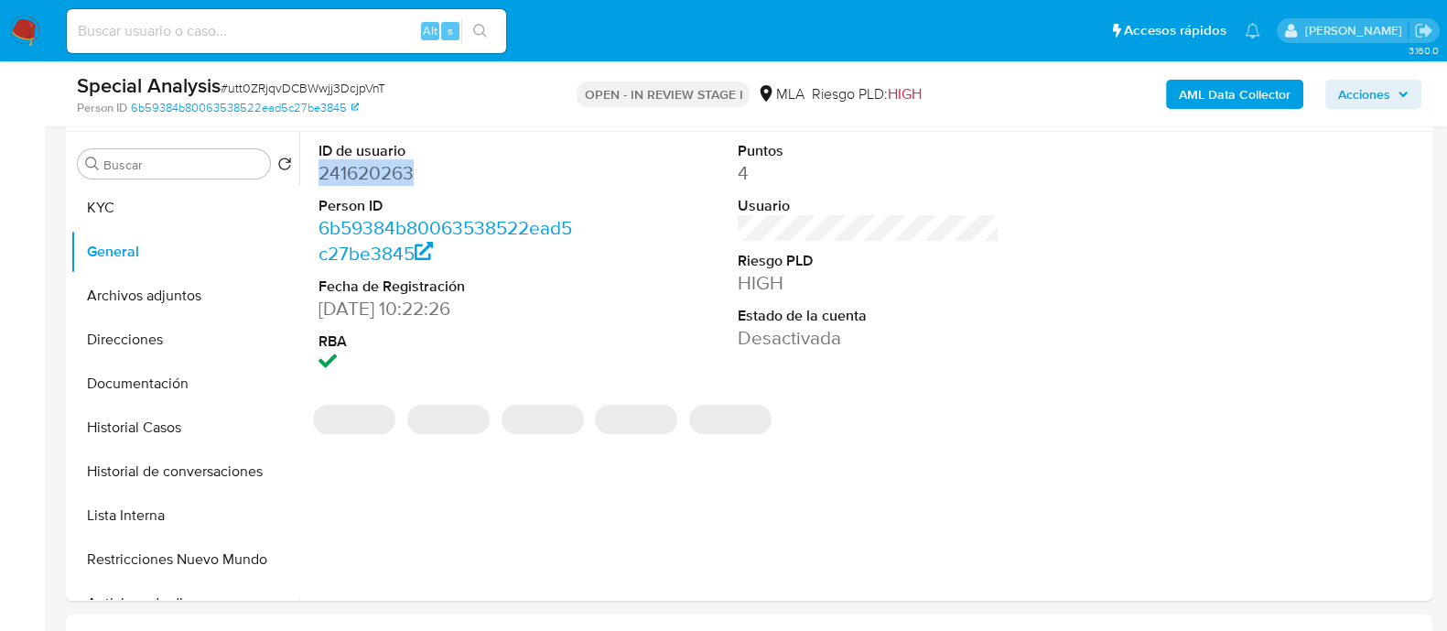
click at [29, 25] on img at bounding box center [24, 31] width 31 height 31
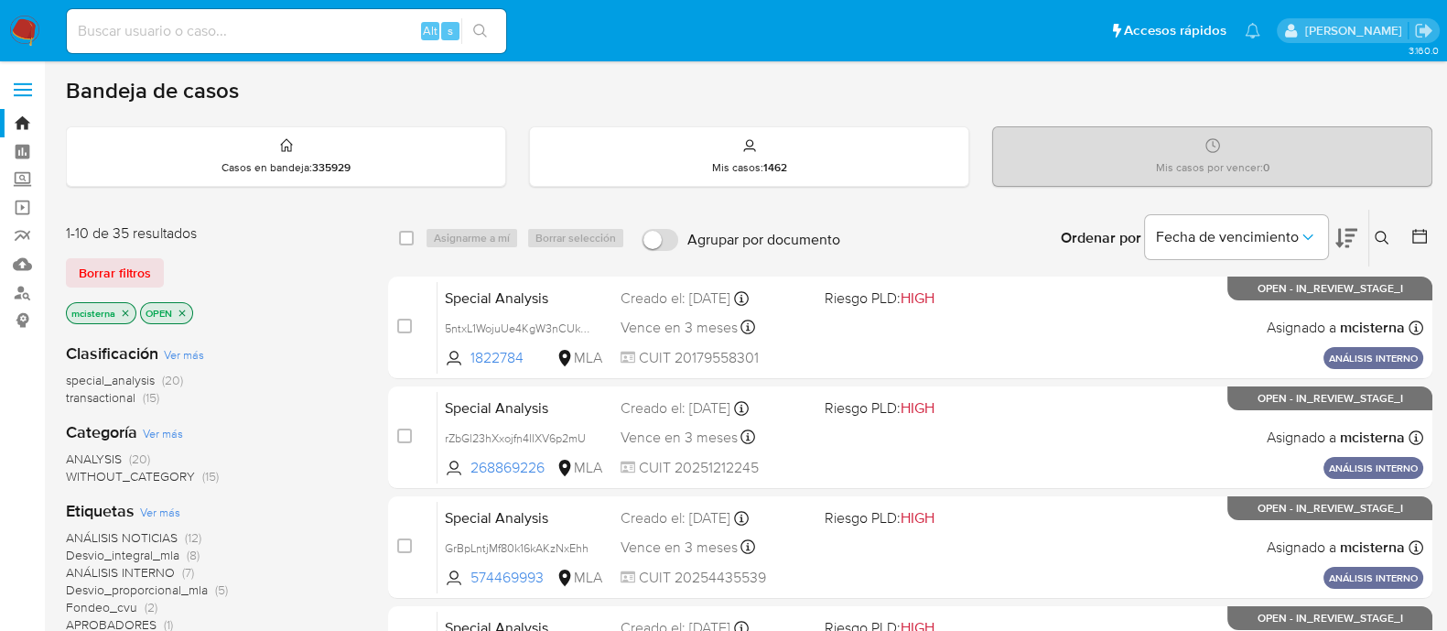
click at [1382, 231] on icon at bounding box center [1382, 238] width 15 height 15
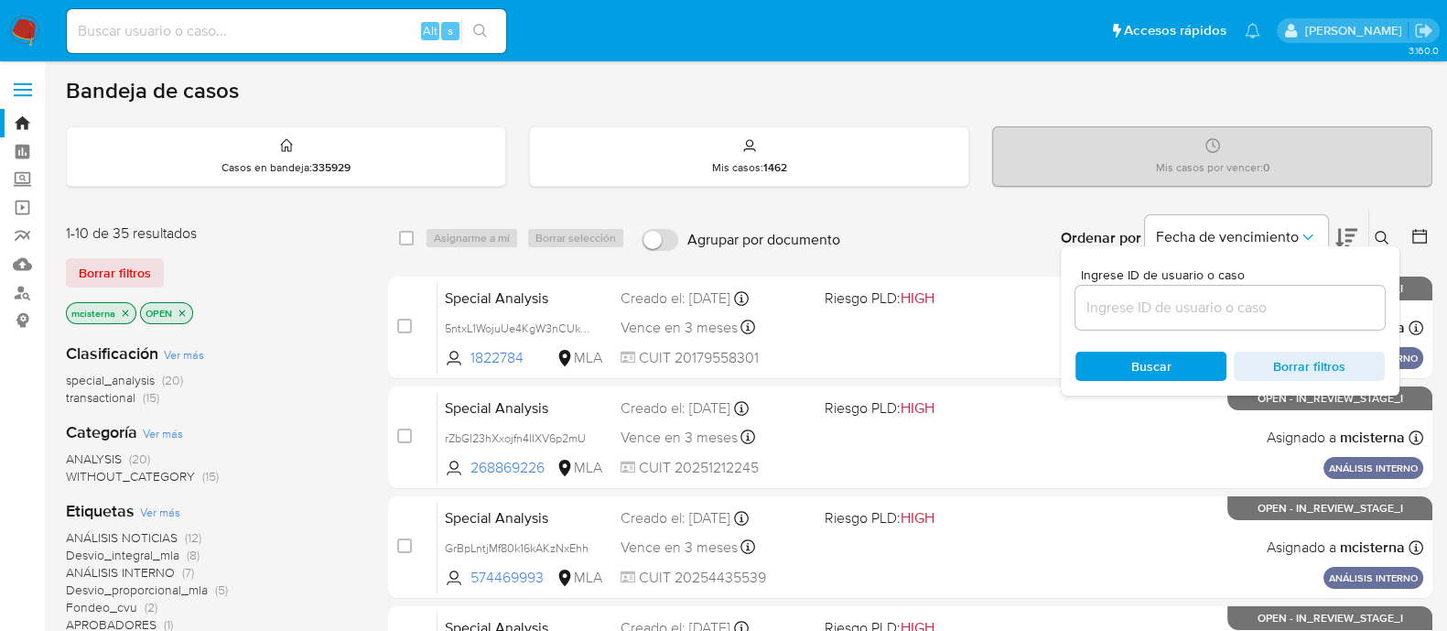
click at [1250, 291] on div at bounding box center [1229, 308] width 309 height 44
click at [1217, 323] on div at bounding box center [1229, 308] width 309 height 44
click at [1218, 308] on input at bounding box center [1229, 308] width 309 height 24
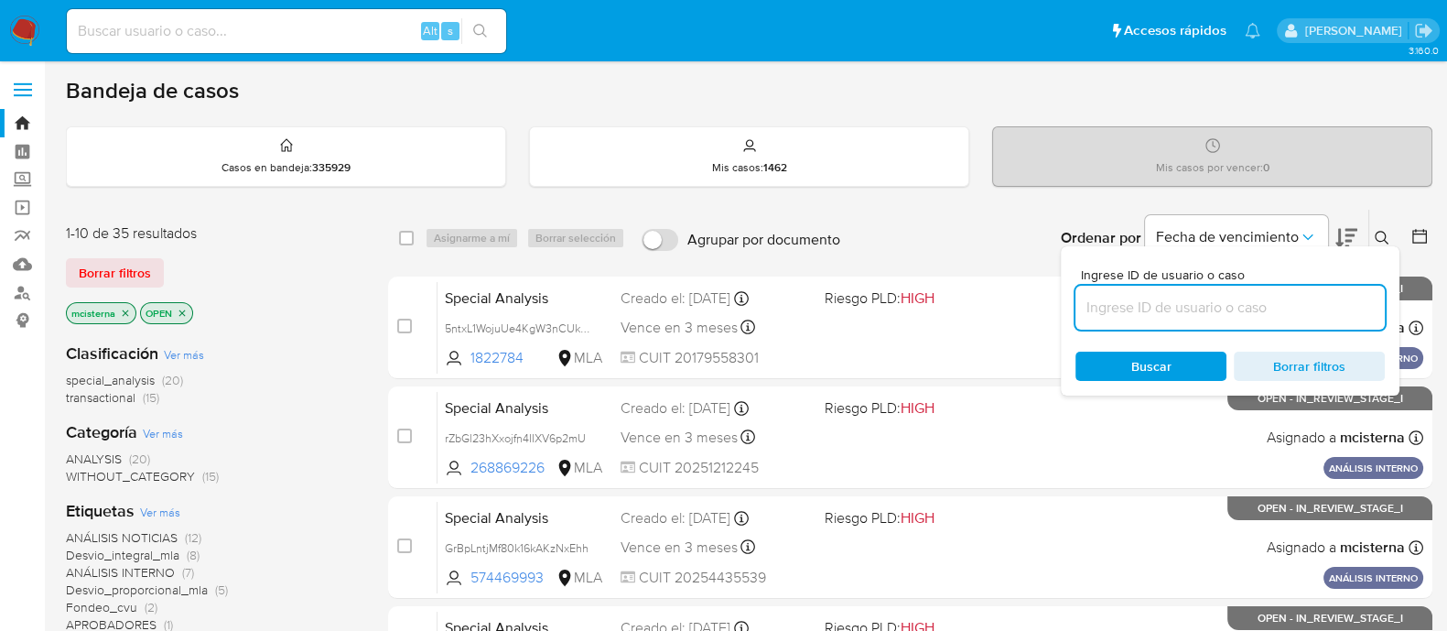
paste input "241620263"
type input "241620263"
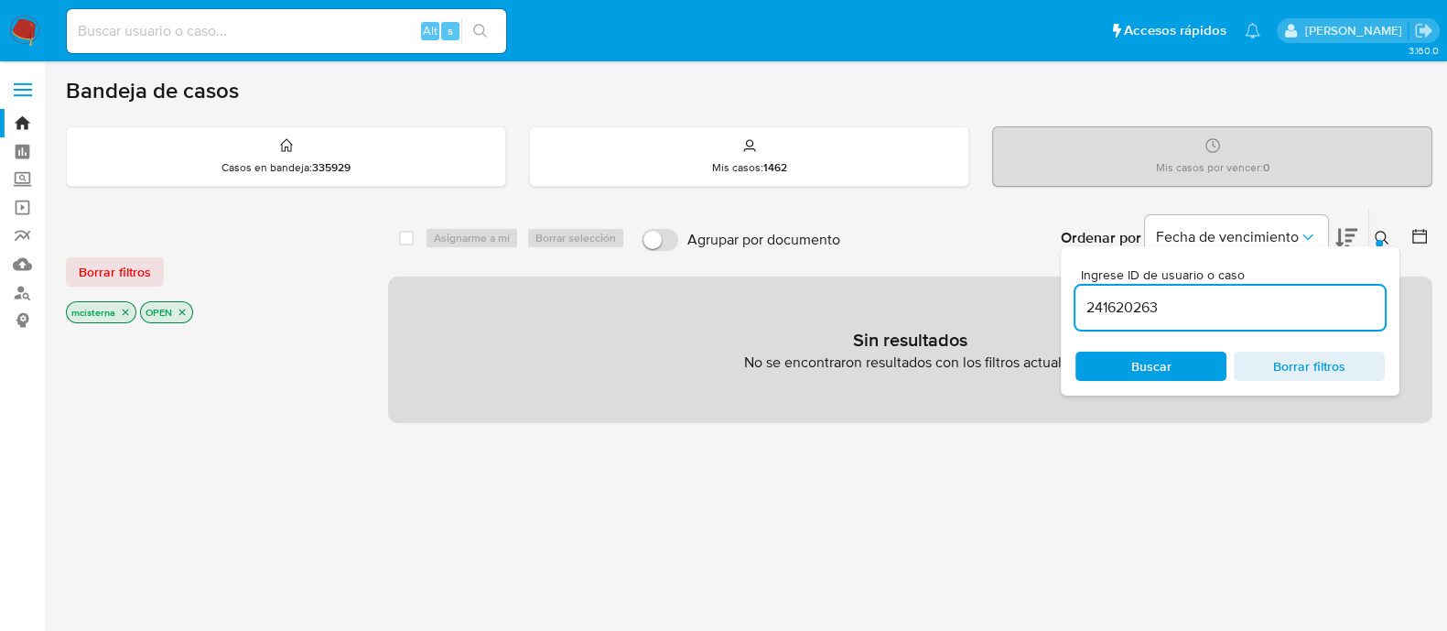
click at [124, 310] on icon "close-filter" at bounding box center [125, 312] width 11 height 11
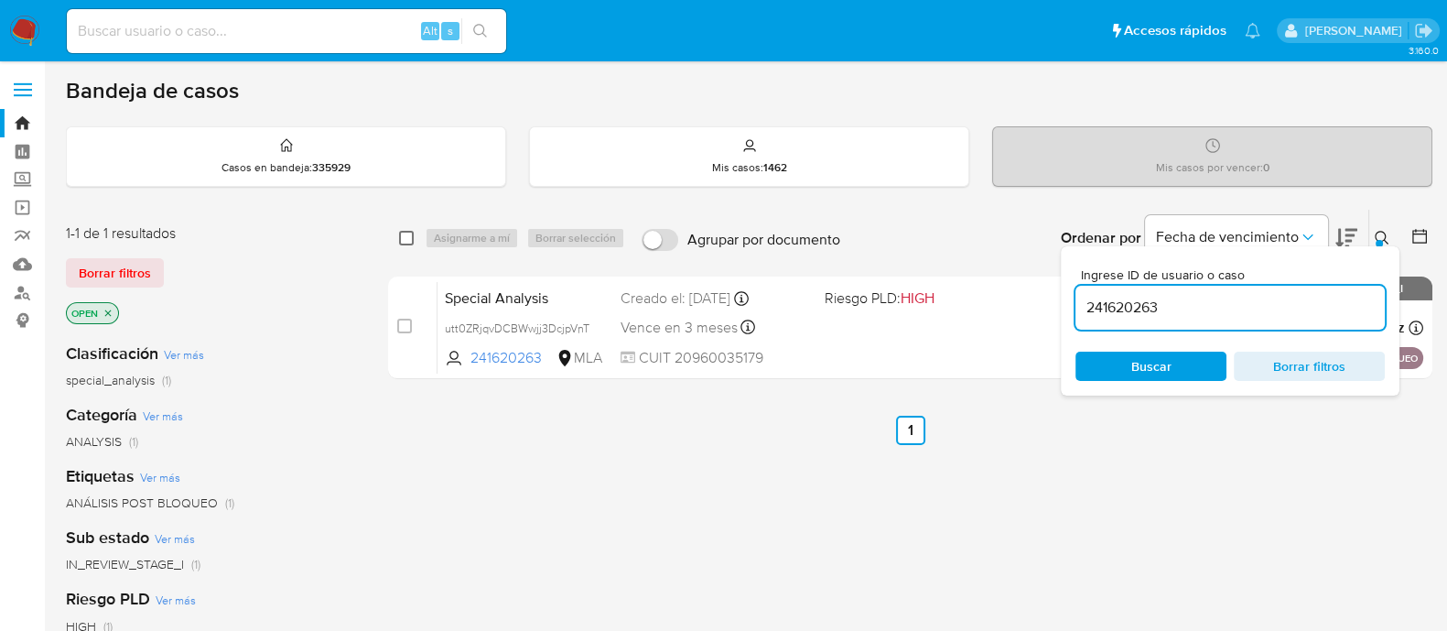
click at [405, 240] on input "checkbox" at bounding box center [406, 238] width 15 height 15
checkbox input "true"
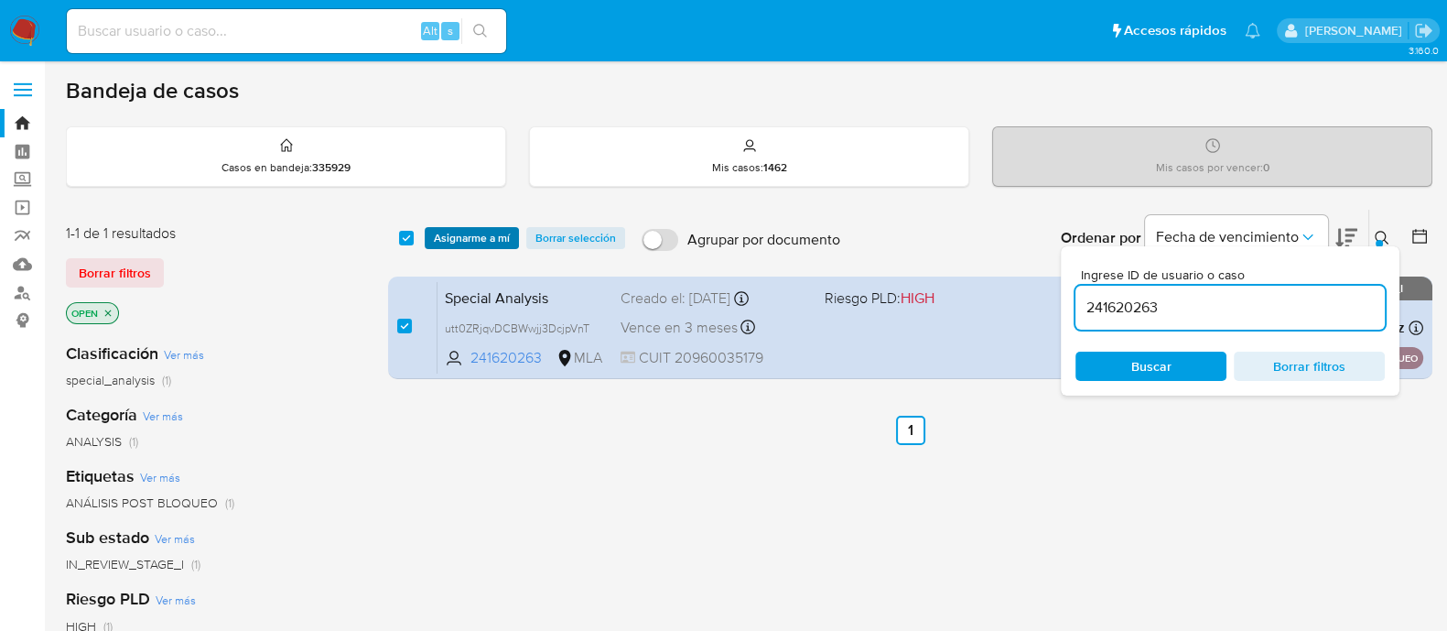
click at [466, 237] on span "Asignarme a mí" at bounding box center [472, 238] width 76 height 18
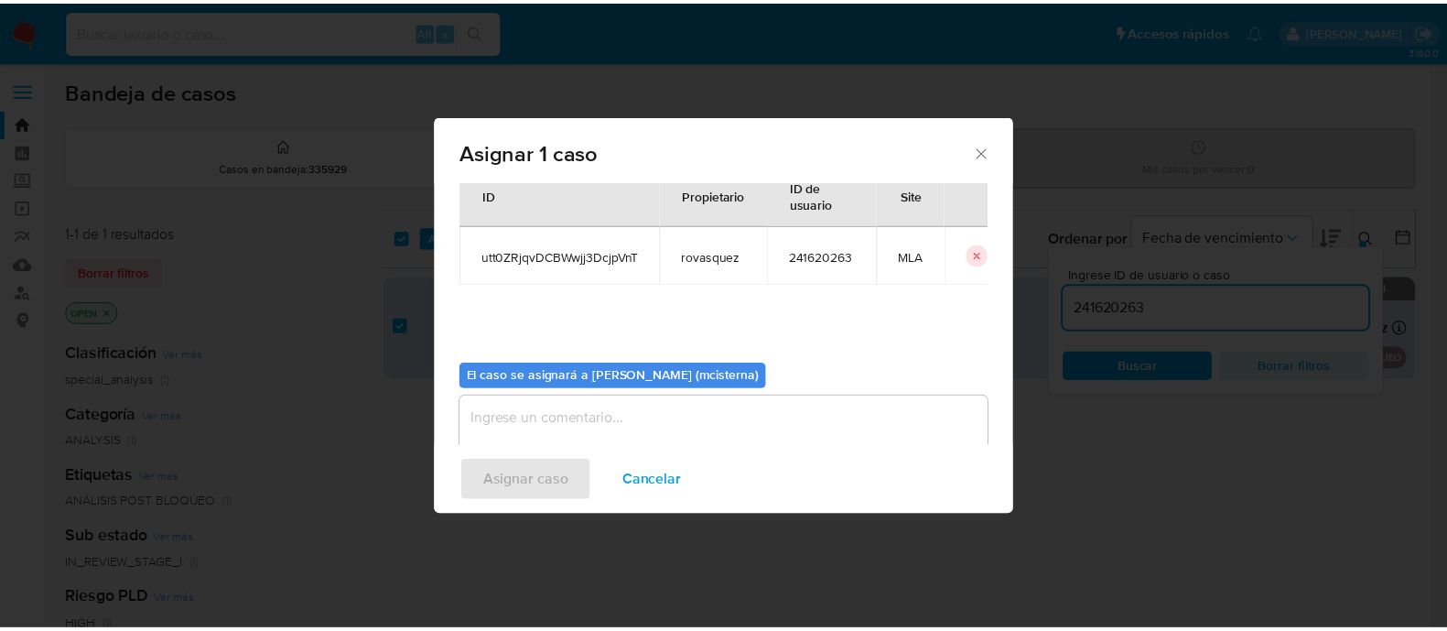
scroll to position [94, 0]
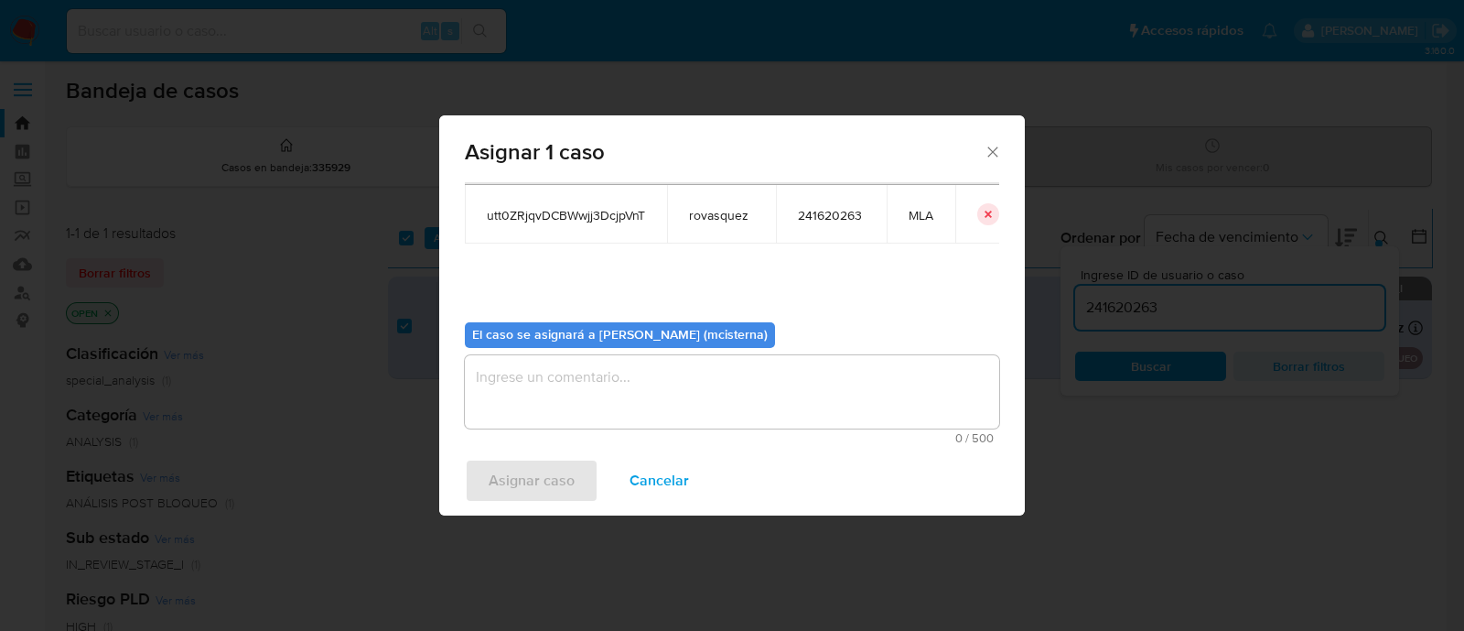
click at [696, 401] on textarea "assign-modal" at bounding box center [732, 391] width 534 height 73
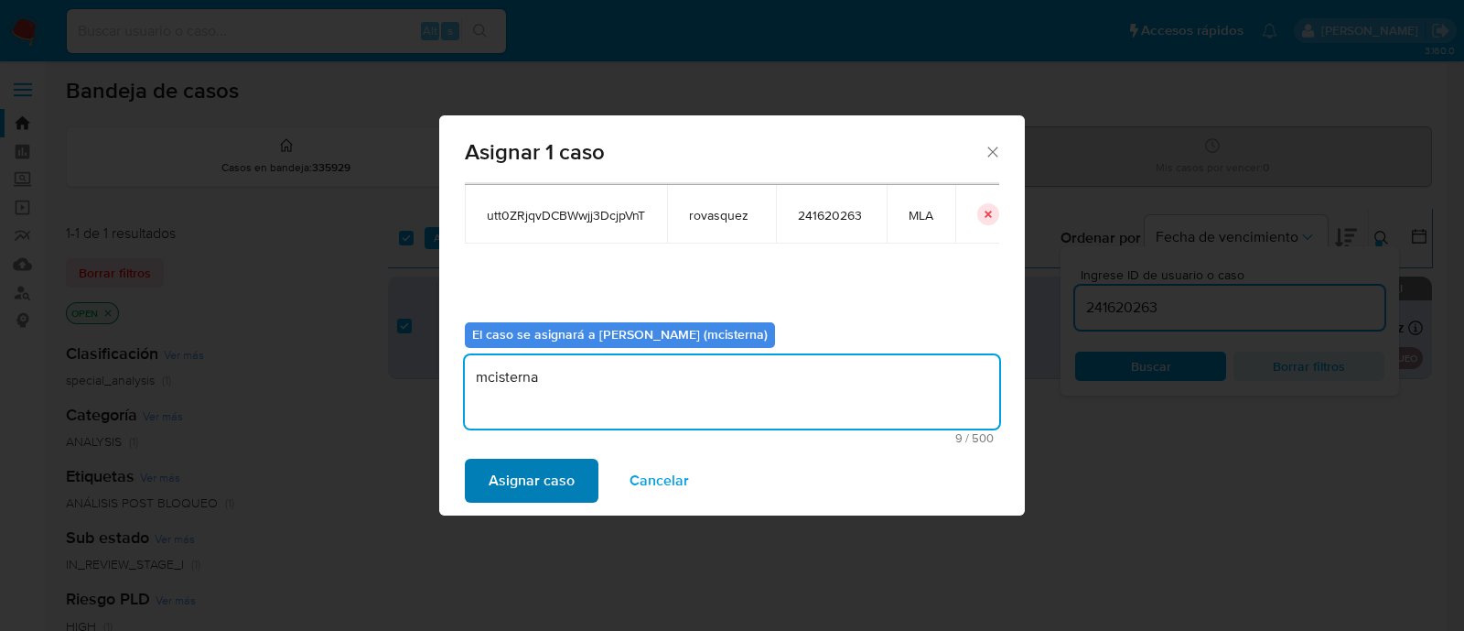
type textarea "mcisterna"
click at [534, 484] on span "Asignar caso" at bounding box center [532, 480] width 86 height 40
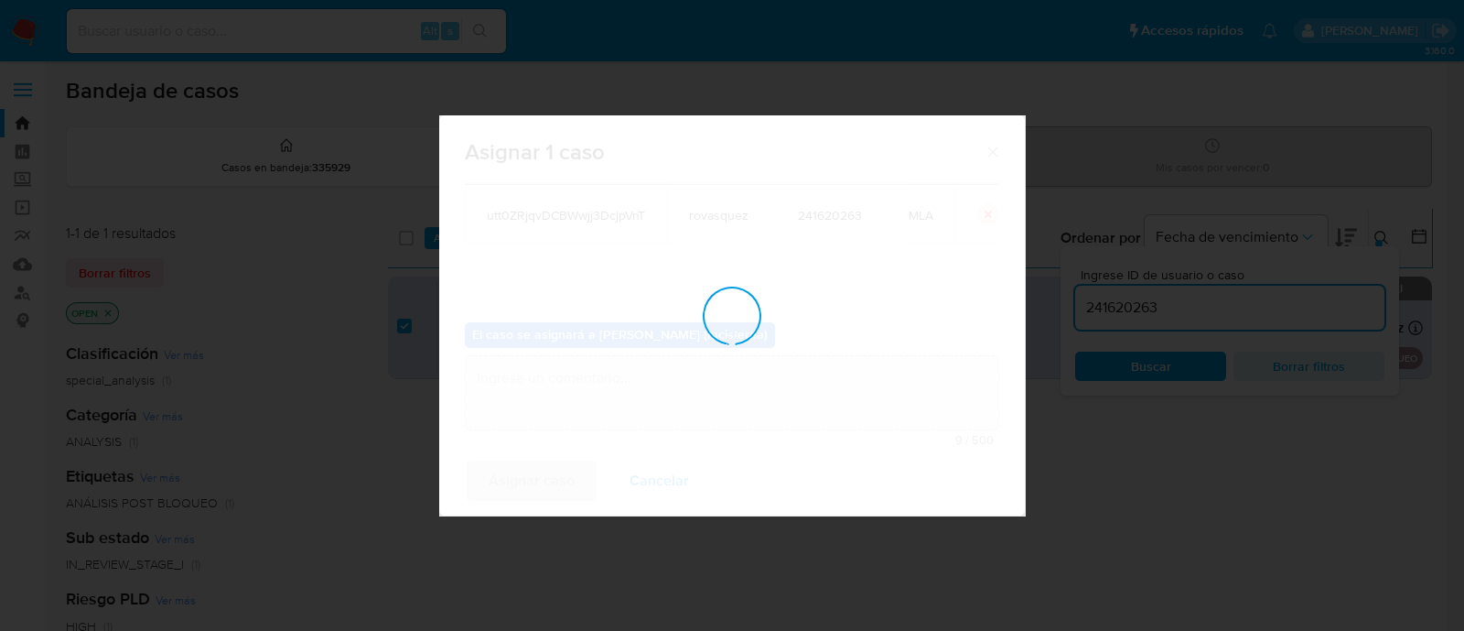
checkbox input "false"
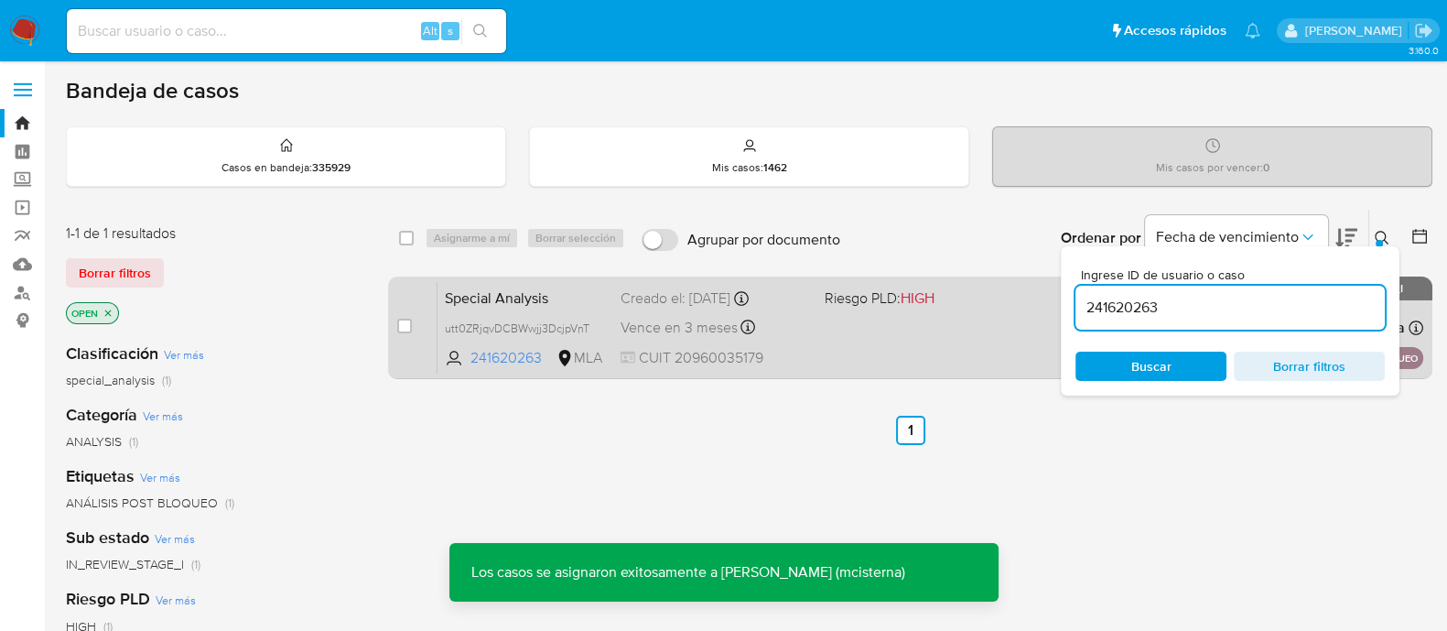
click at [879, 336] on div "Special Analysis utt0ZRjqvDCBWwjj3DcjpVnT 241620263 MLA Riesgo PLD: HIGH Creado…" at bounding box center [930, 327] width 986 height 92
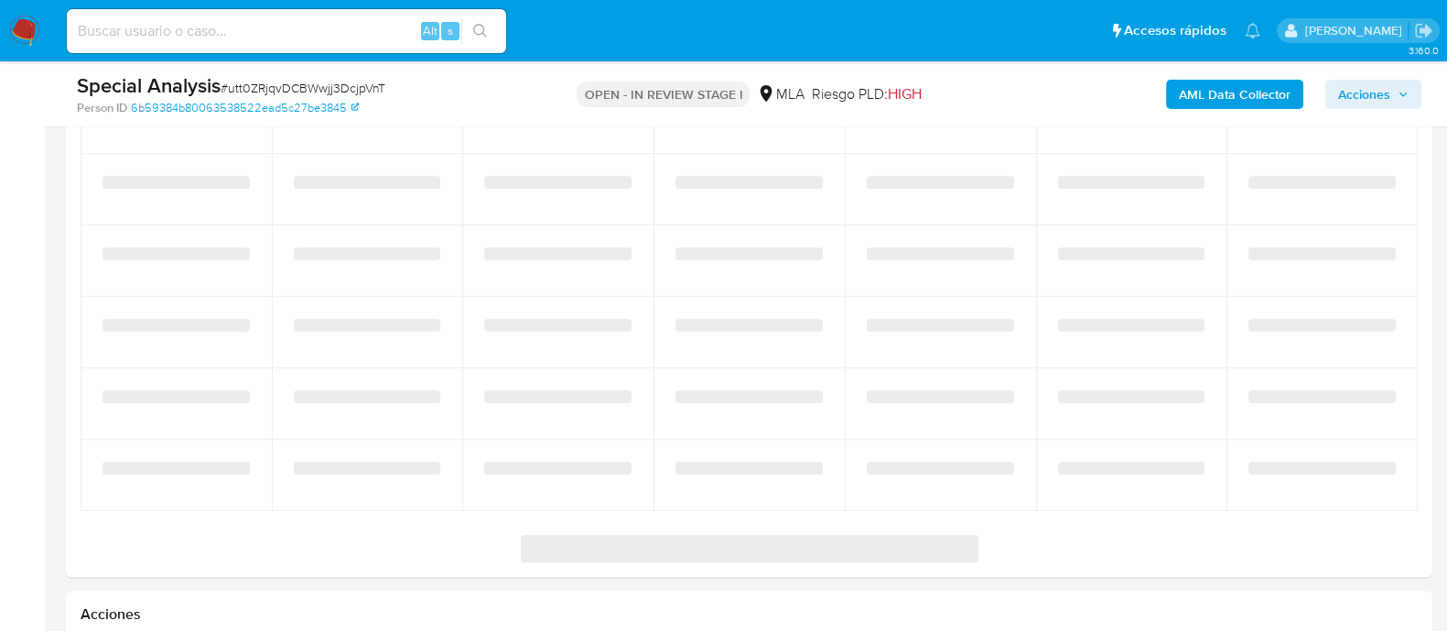
select select "10"
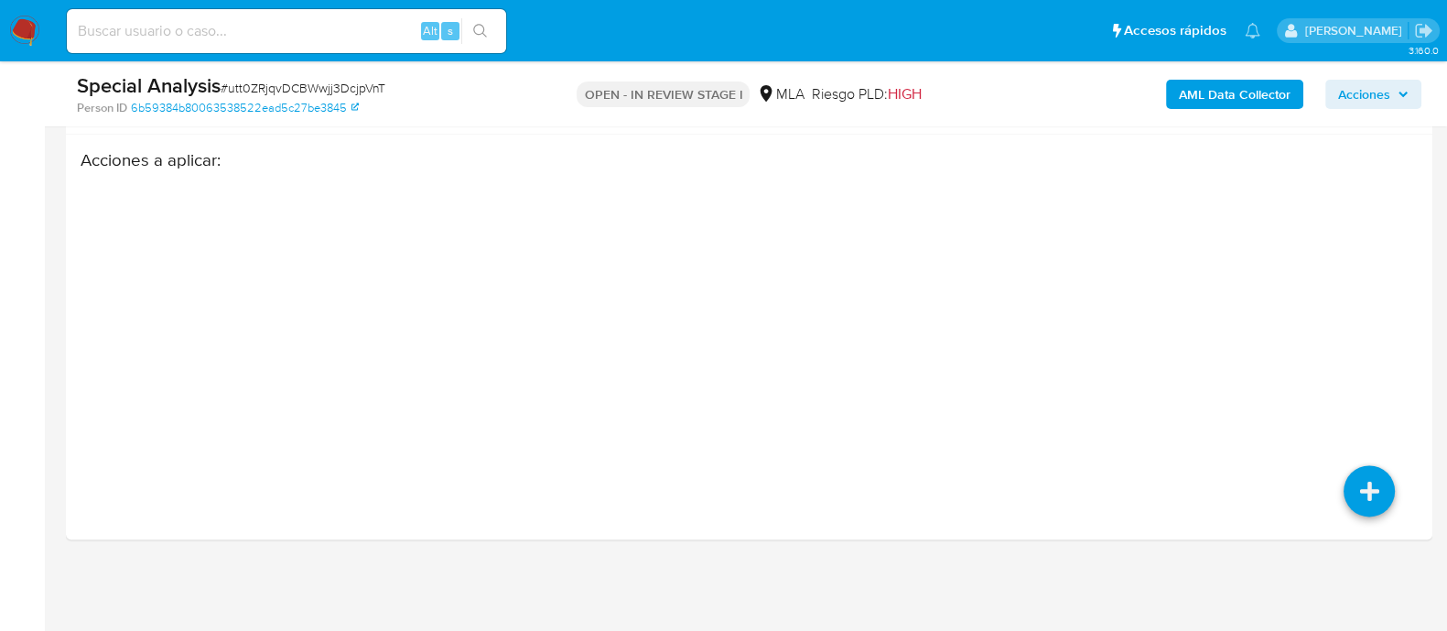
scroll to position [2879, 0]
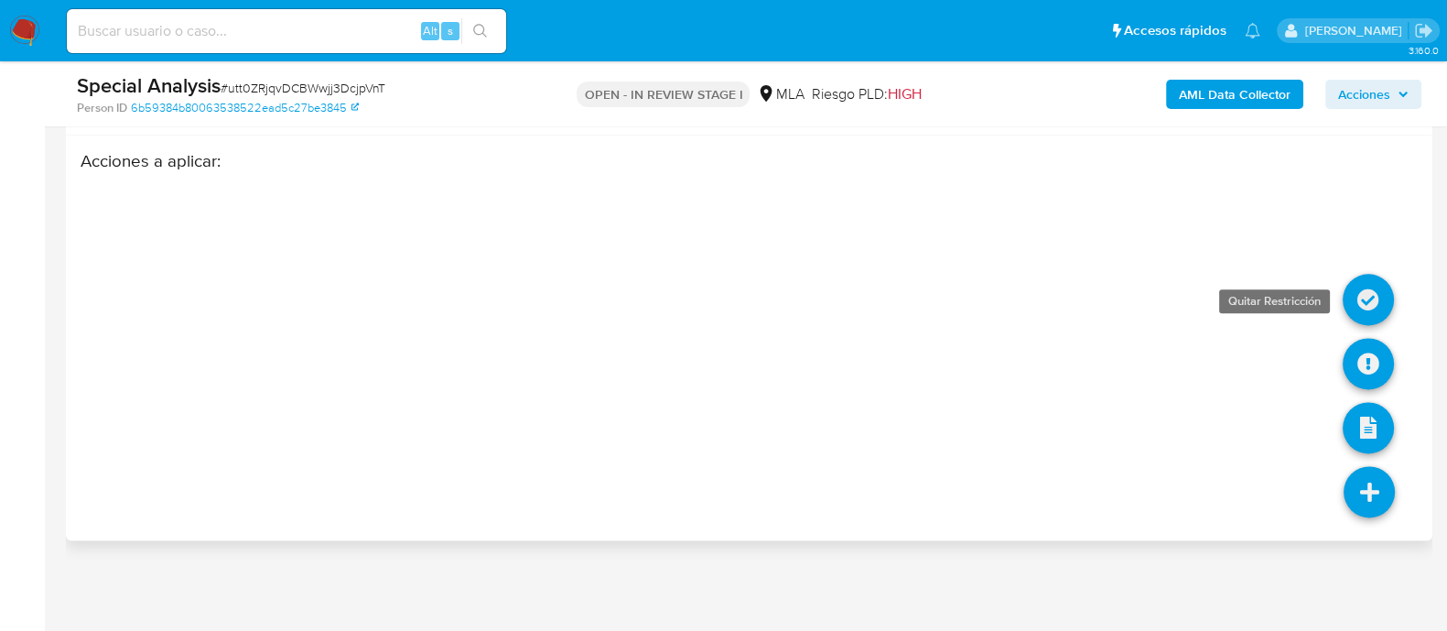
click at [1362, 284] on icon at bounding box center [1368, 299] width 51 height 51
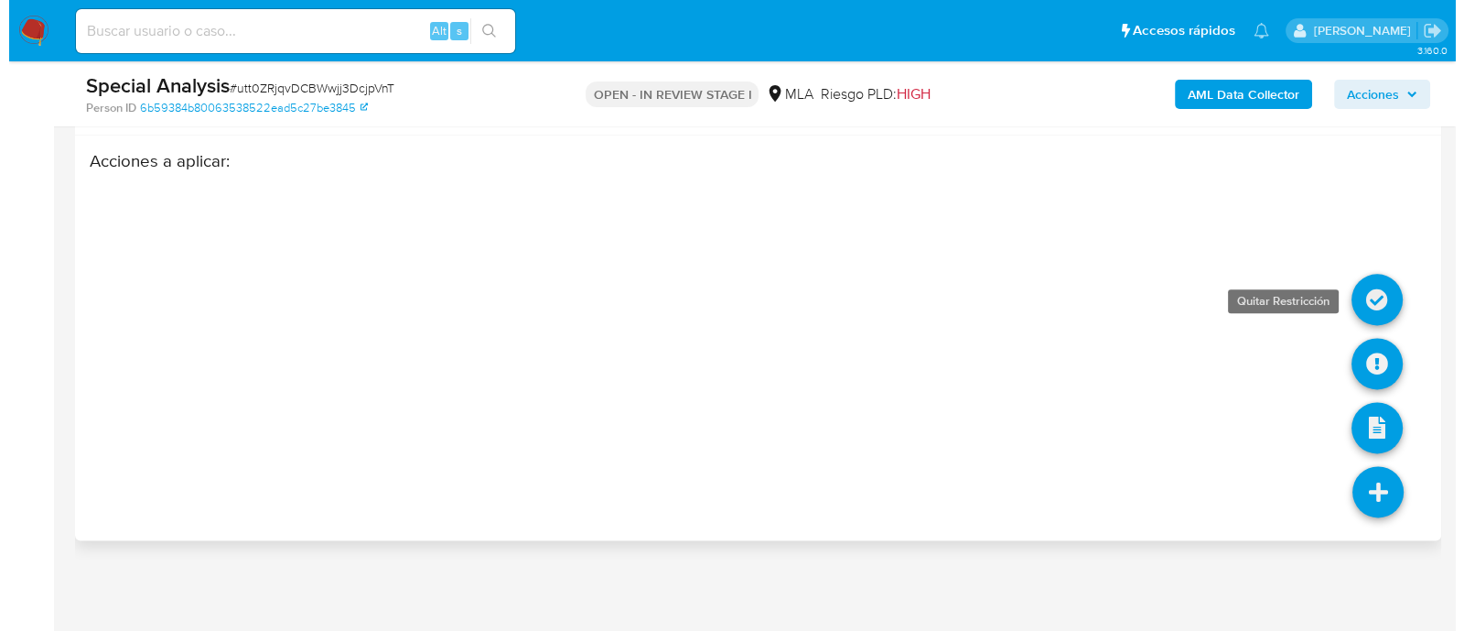
scroll to position [2923, 0]
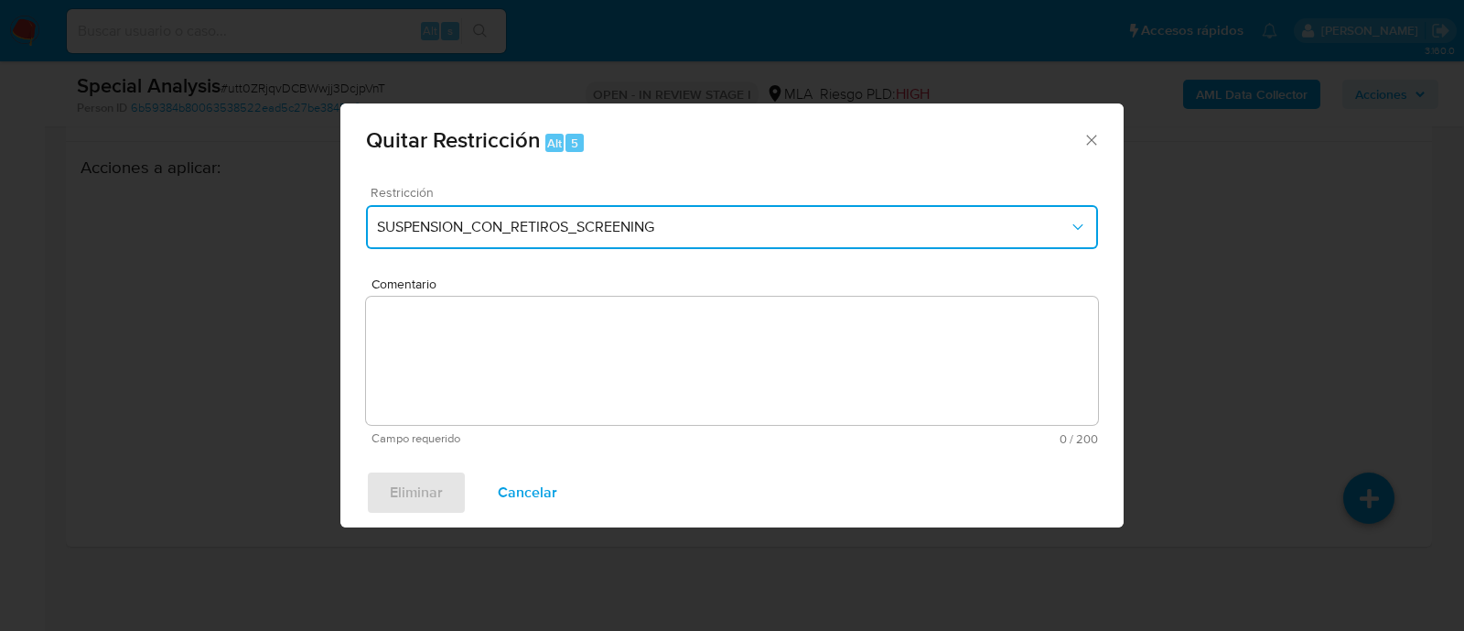
click at [618, 240] on button "SUSPENSION_CON_RETIROS_SCREENING" at bounding box center [732, 227] width 732 height 44
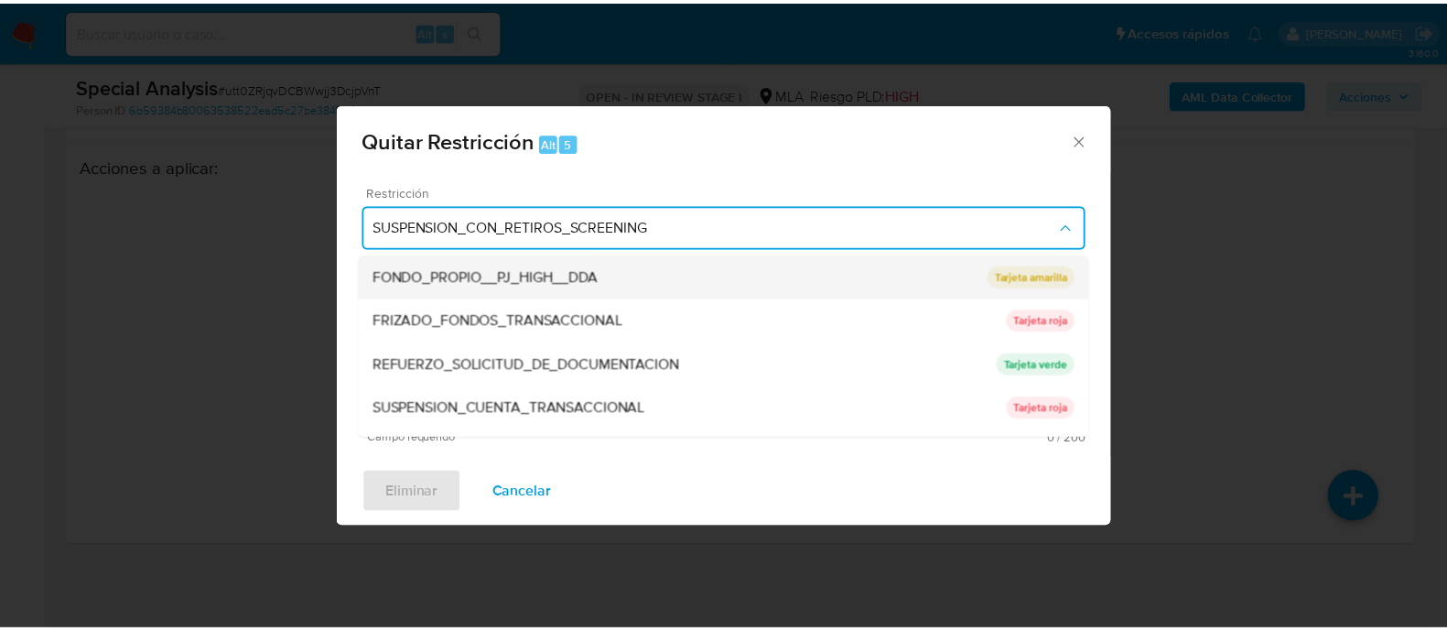
scroll to position [343, 0]
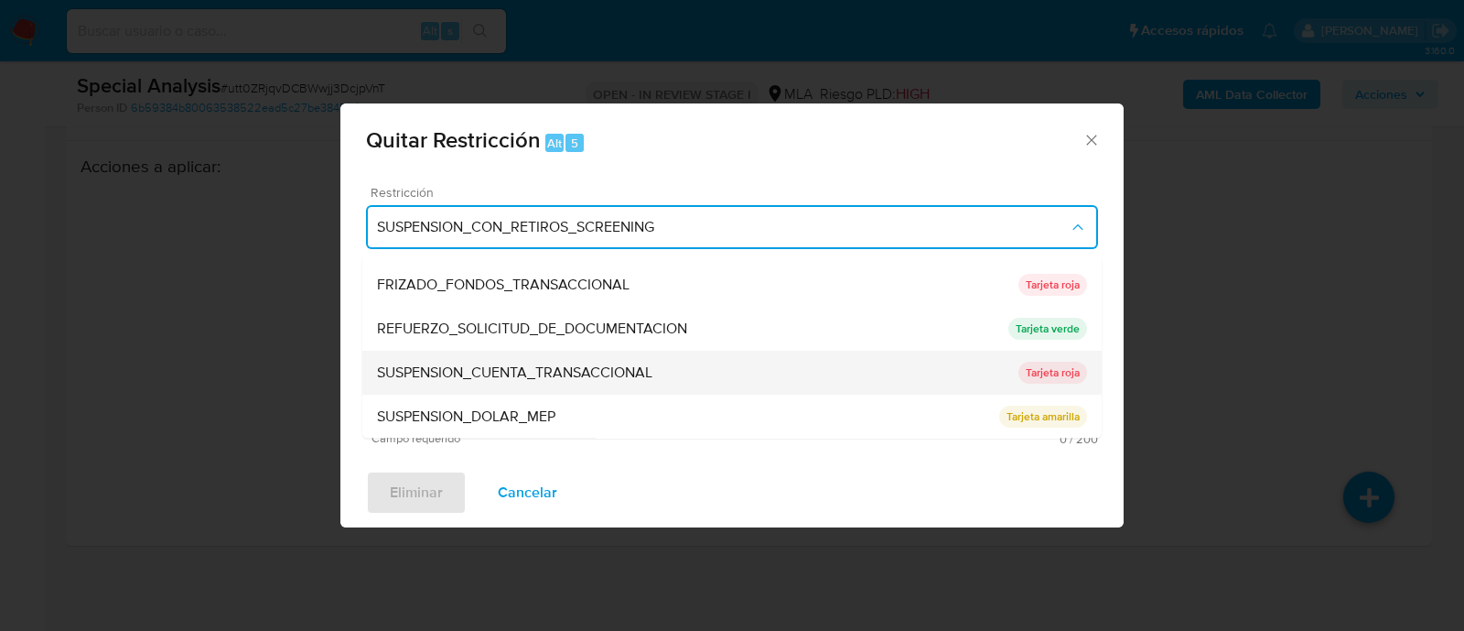
click at [613, 368] on span "SUSPENSION_CUENTA_TRANSACCIONAL" at bounding box center [514, 373] width 275 height 18
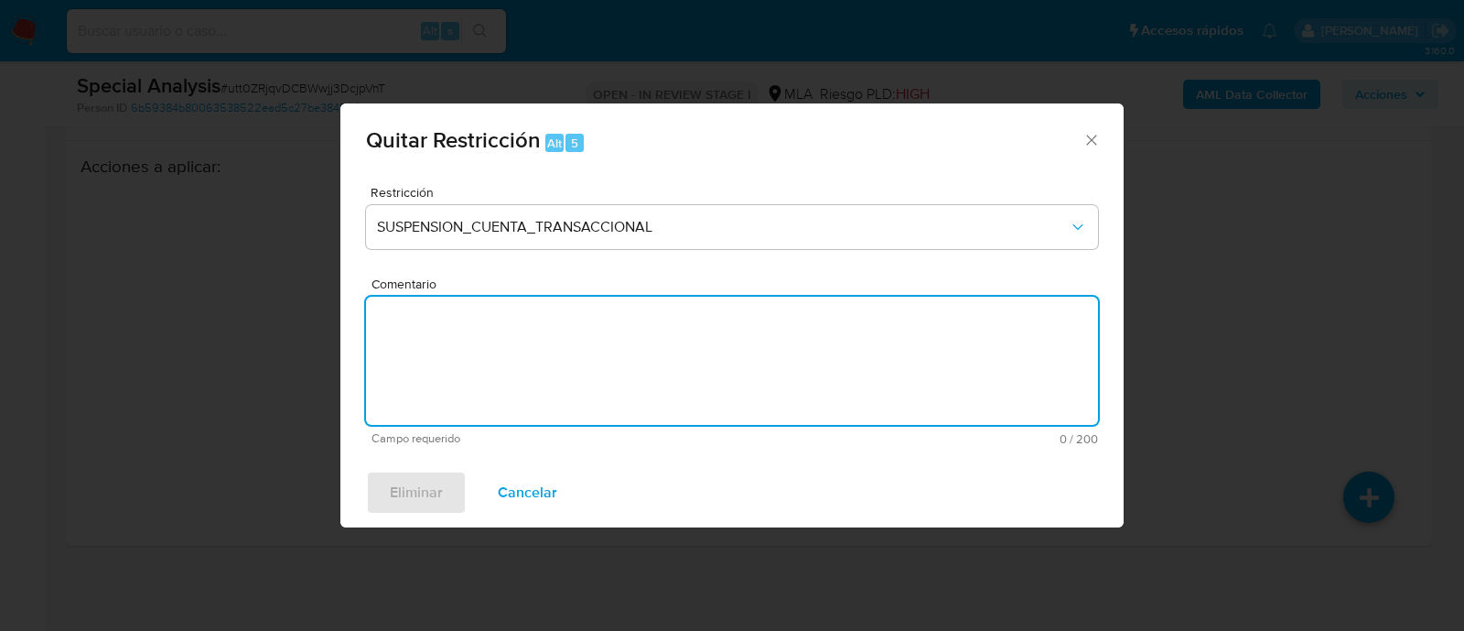
click at [718, 380] on textarea "Comentario" at bounding box center [732, 361] width 732 height 128
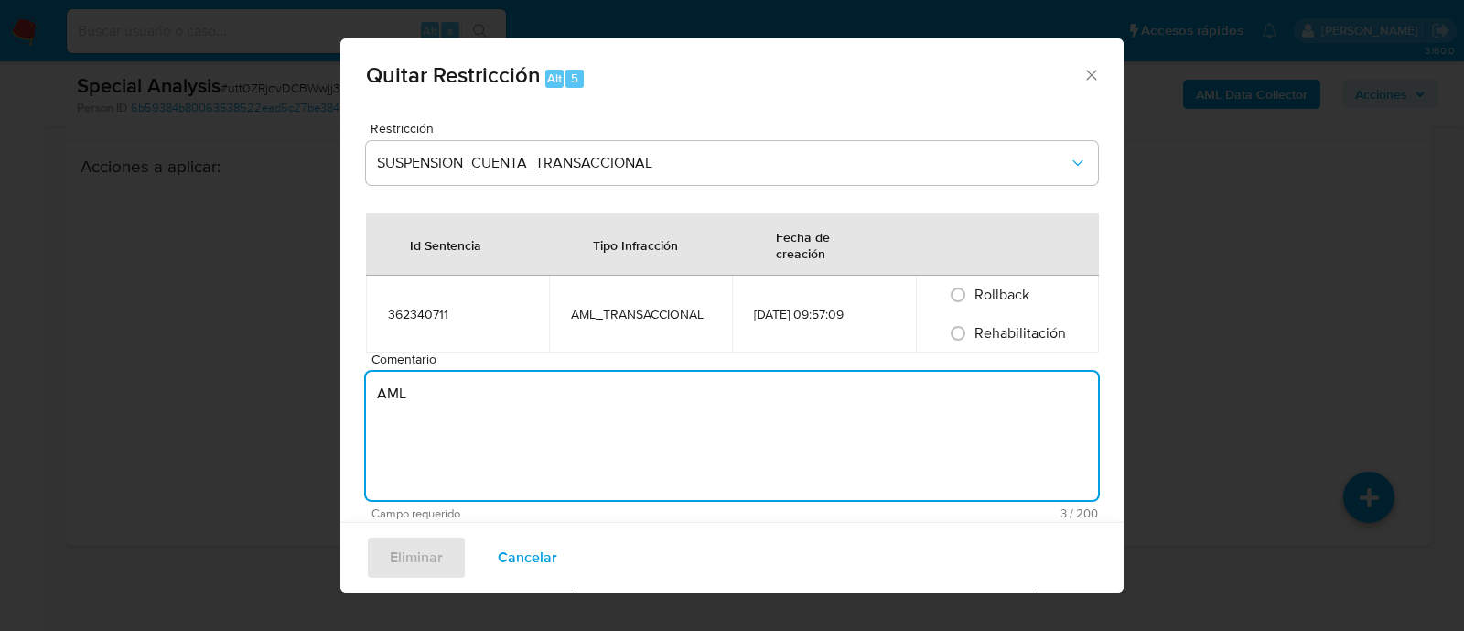
type textarea "AML"
click at [979, 326] on span "Rehabilitación" at bounding box center [1021, 332] width 92 height 21
click at [973, 326] on input "Rehabilitación" at bounding box center [958, 332] width 29 height 29
radio input "true"
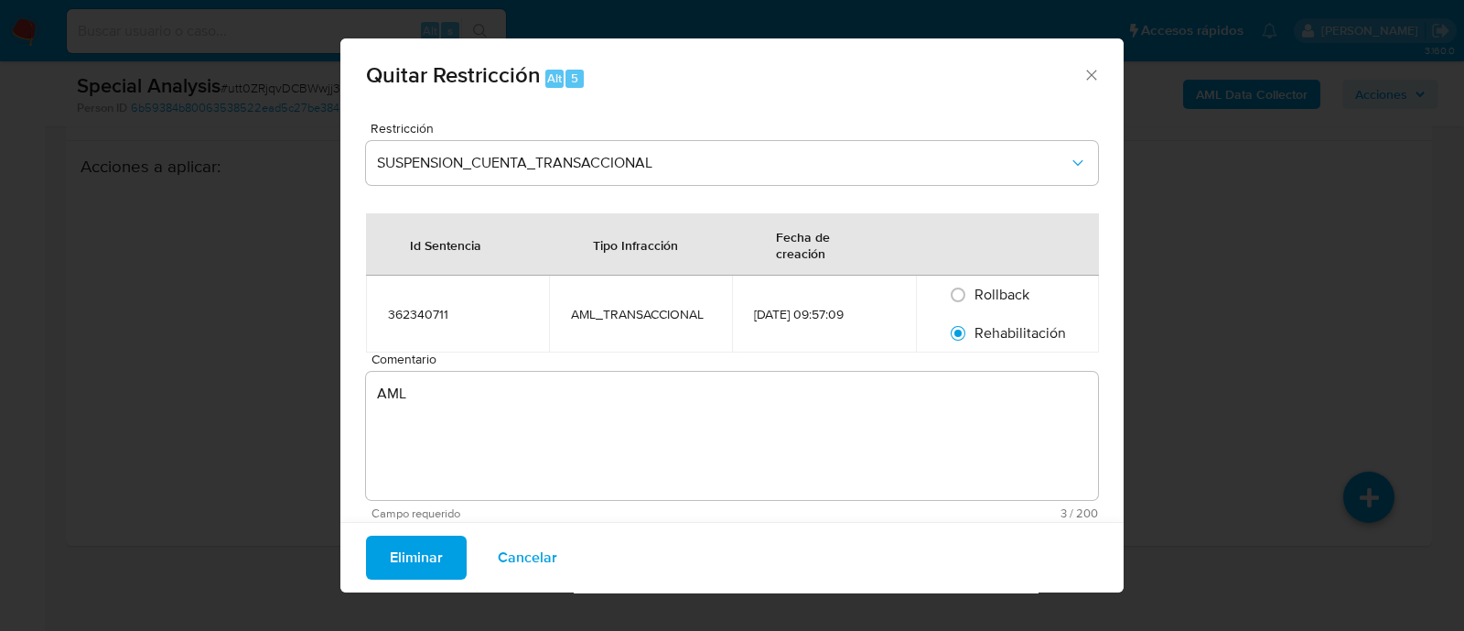
click at [366, 561] on button "Eliminar" at bounding box center [416, 557] width 101 height 44
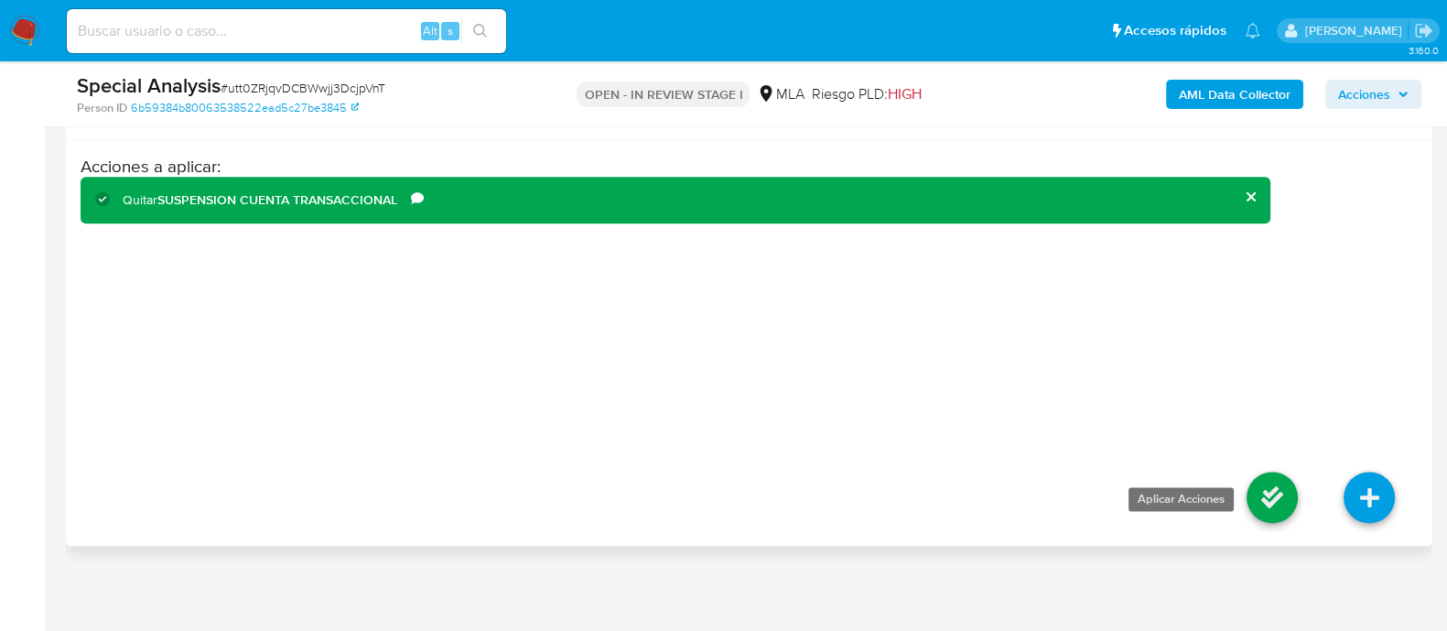
click at [1268, 487] on icon at bounding box center [1272, 496] width 51 height 51
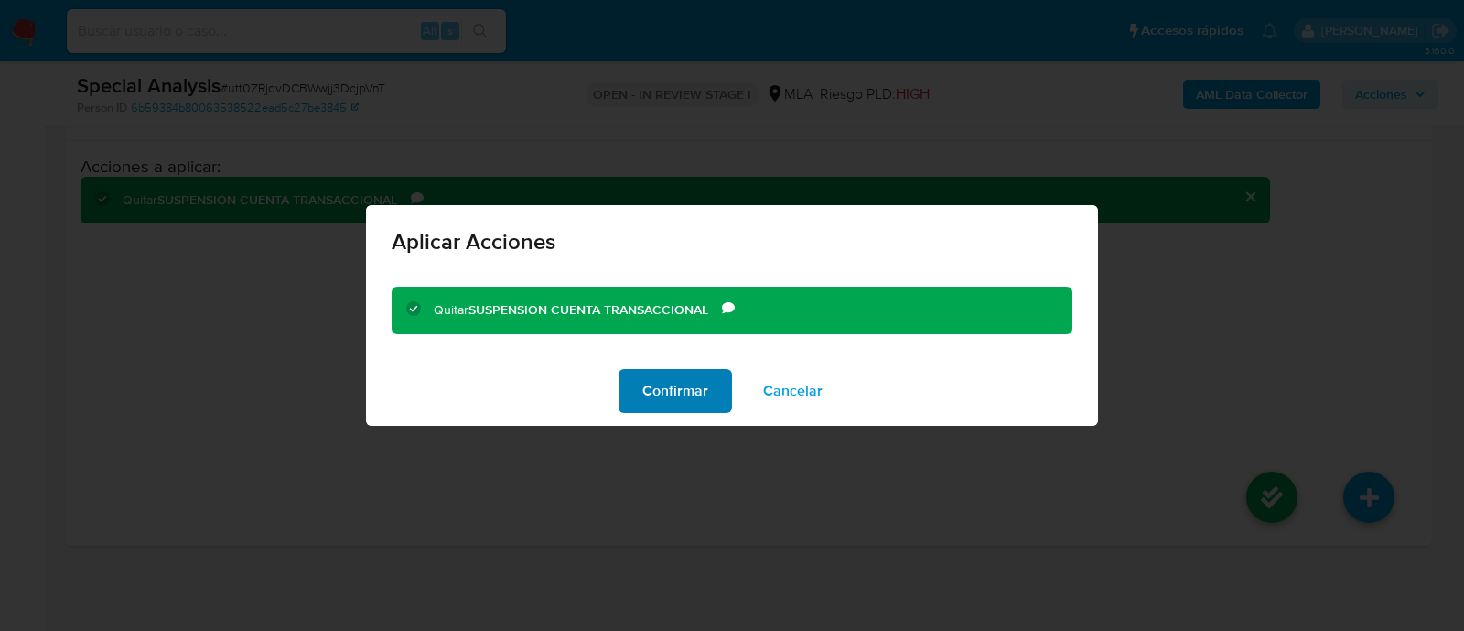
click at [700, 396] on span "Confirmar" at bounding box center [675, 391] width 66 height 40
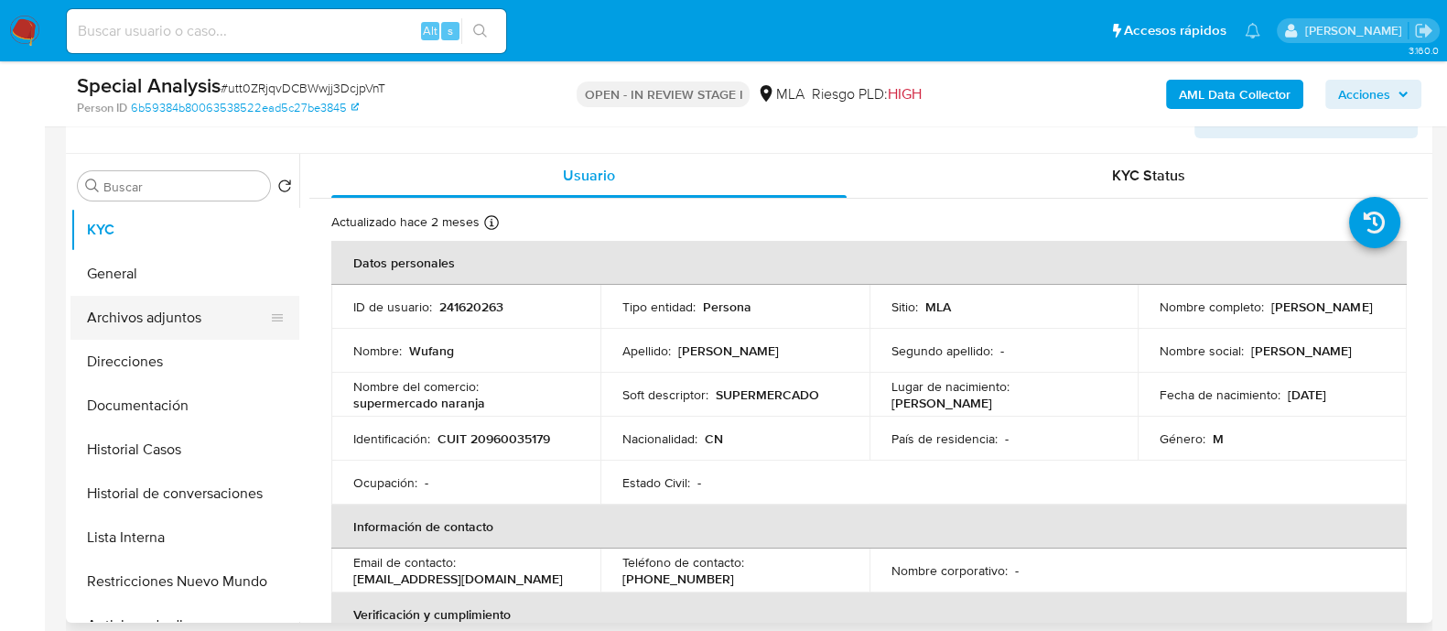
scroll to position [286, 0]
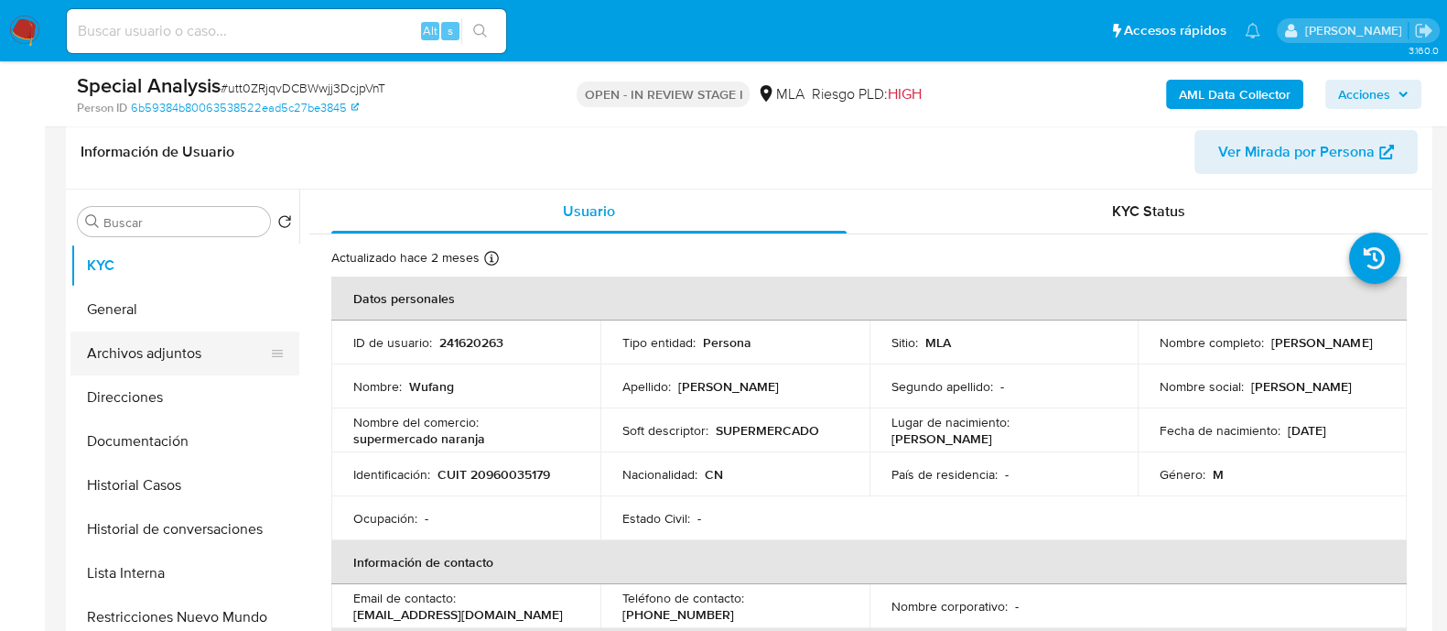
click at [200, 349] on button "Archivos adjuntos" at bounding box center [177, 353] width 214 height 44
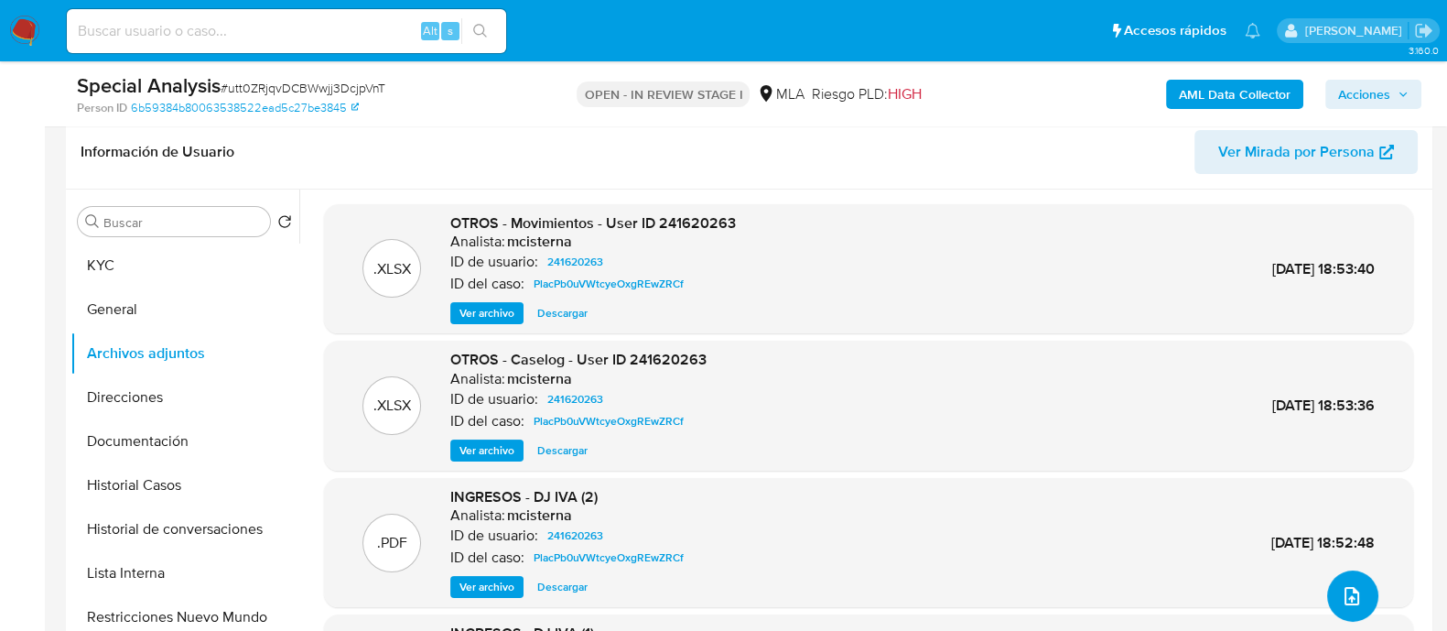
click at [1351, 597] on icon "upload-file" at bounding box center [1351, 596] width 15 height 18
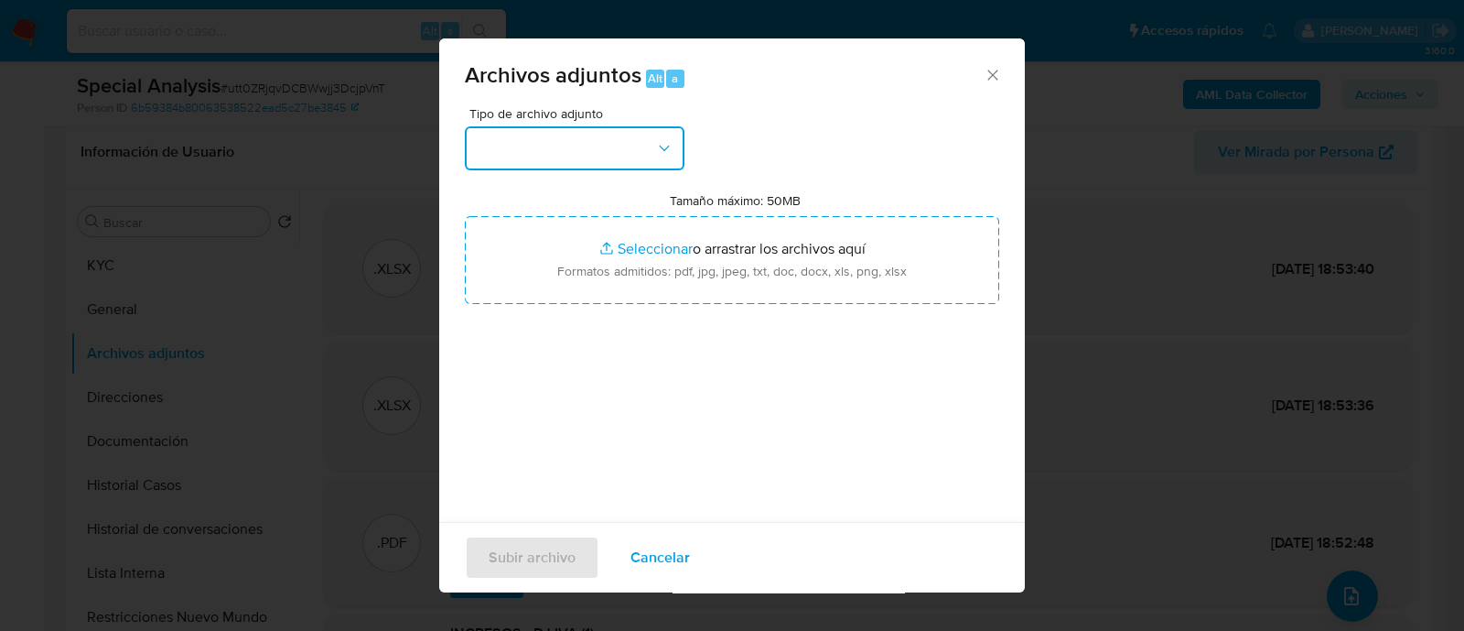
click at [582, 133] on button "button" at bounding box center [575, 148] width 220 height 44
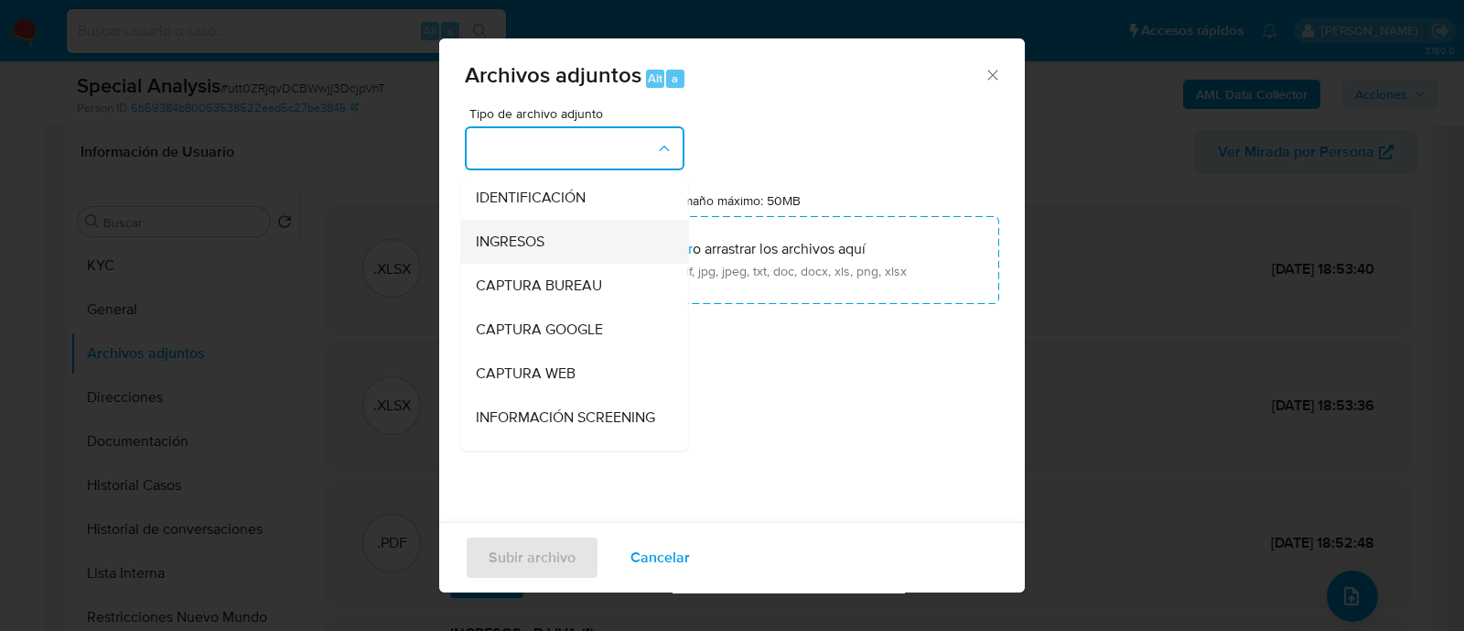
click at [559, 232] on div "INGRESOS" at bounding box center [569, 242] width 187 height 44
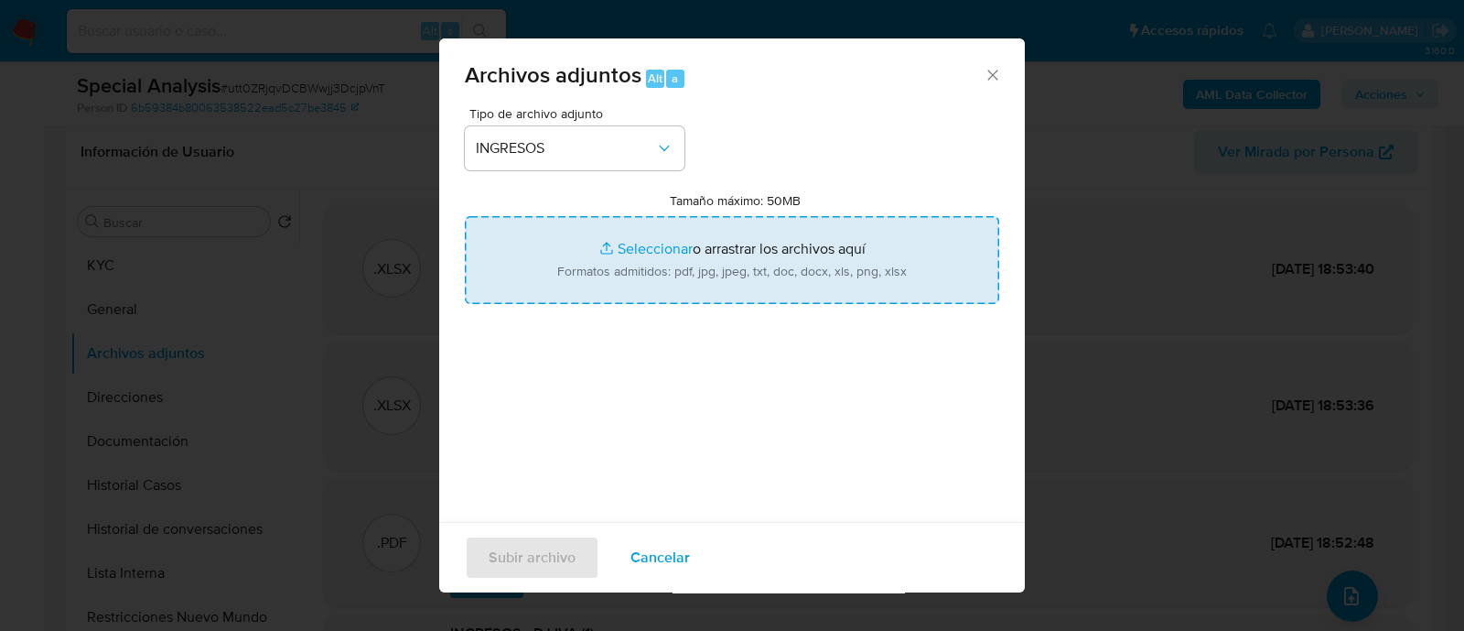
type input "C:\fakepath\DJ IIBB 05-2025.pdf"
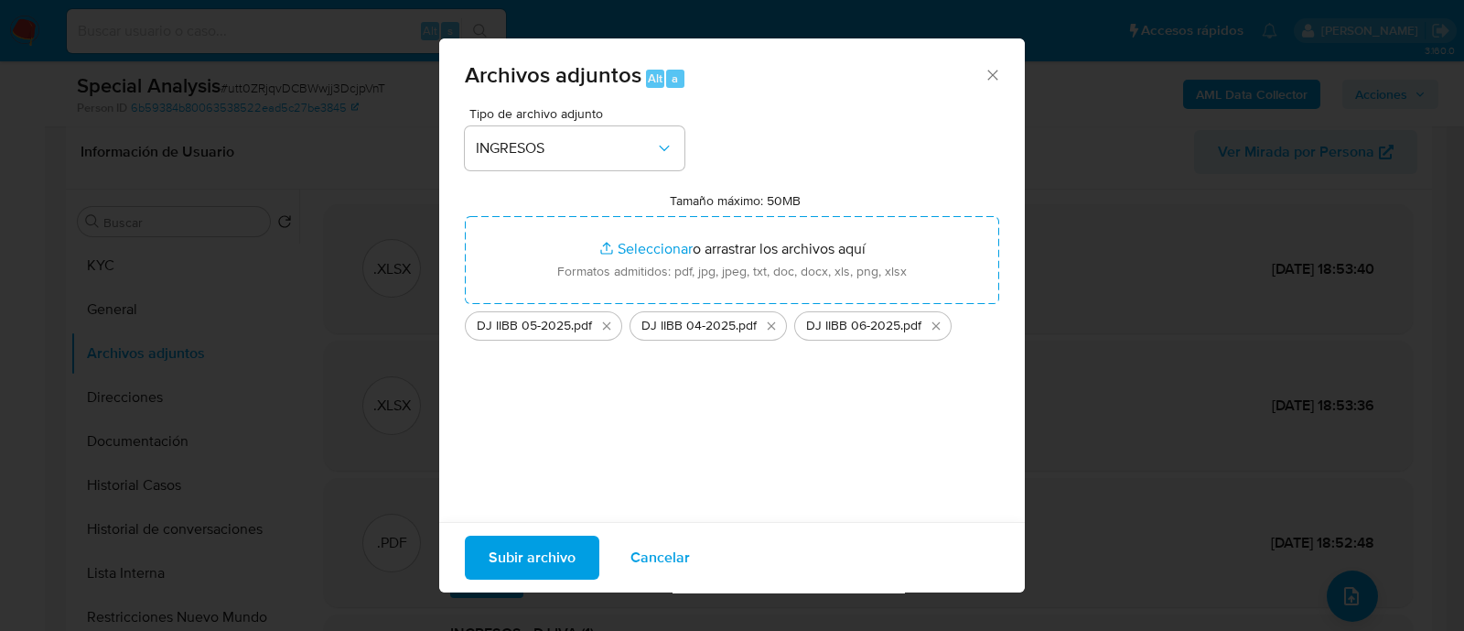
click at [546, 551] on span "Subir archivo" at bounding box center [532, 557] width 87 height 40
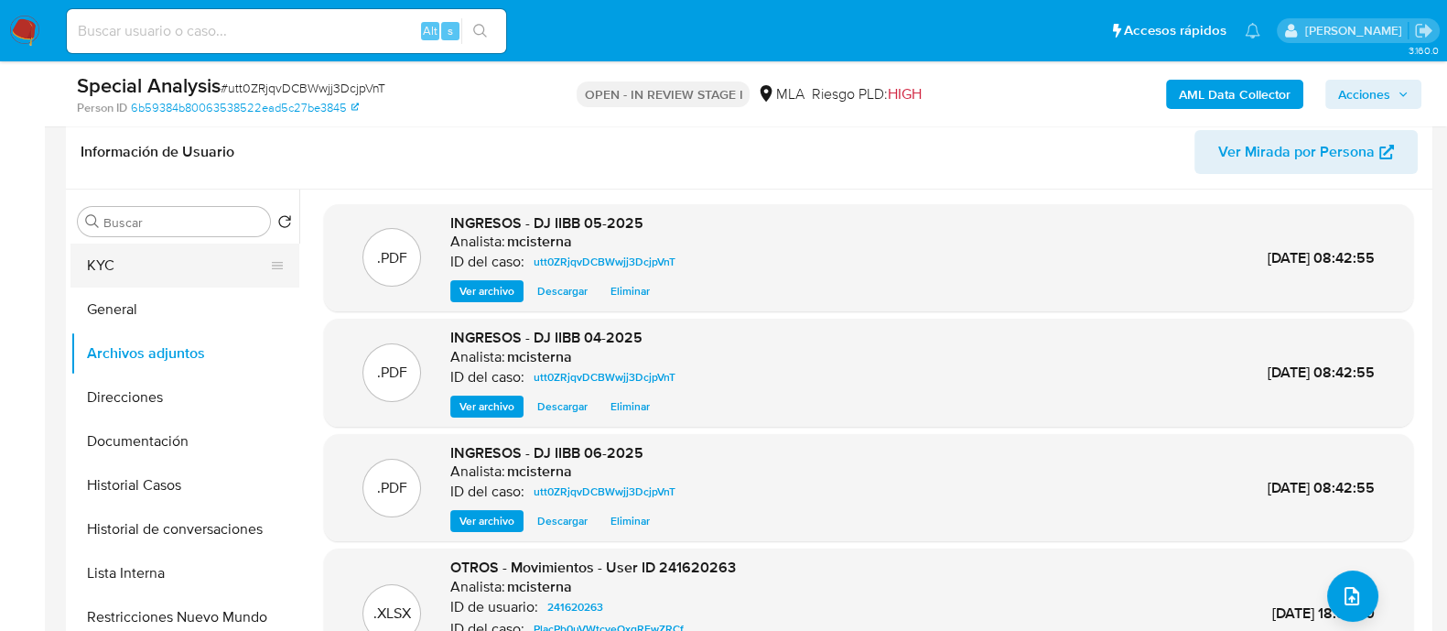
drag, startPoint x: 109, startPoint y: 250, endPoint x: 227, endPoint y: 272, distance: 120.1
click at [109, 250] on button "KYC" at bounding box center [177, 265] width 214 height 44
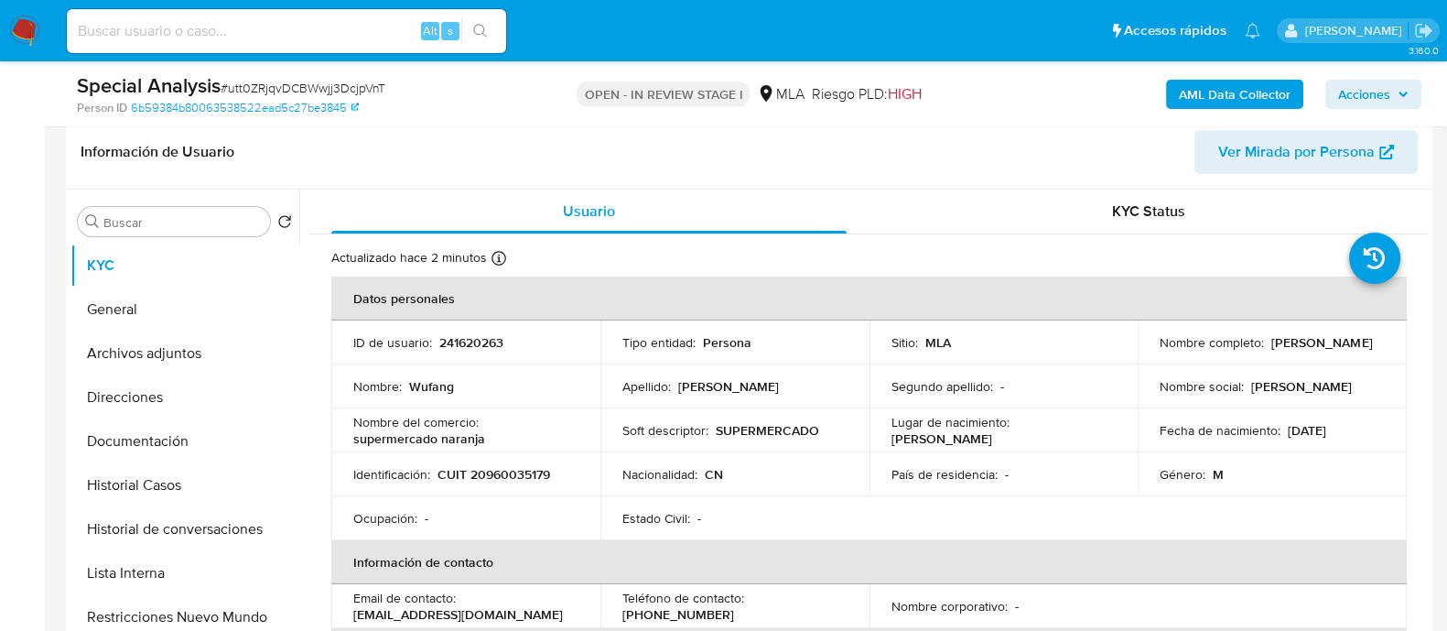
click at [530, 468] on p "CUIT 20960035179" at bounding box center [493, 474] width 113 height 16
copy p "20960035179"
drag, startPoint x: 1268, startPoint y: 342, endPoint x: 1366, endPoint y: 342, distance: 98.8
click at [1366, 342] on div "Nombre completo : Wufang Huang" at bounding box center [1272, 342] width 225 height 16
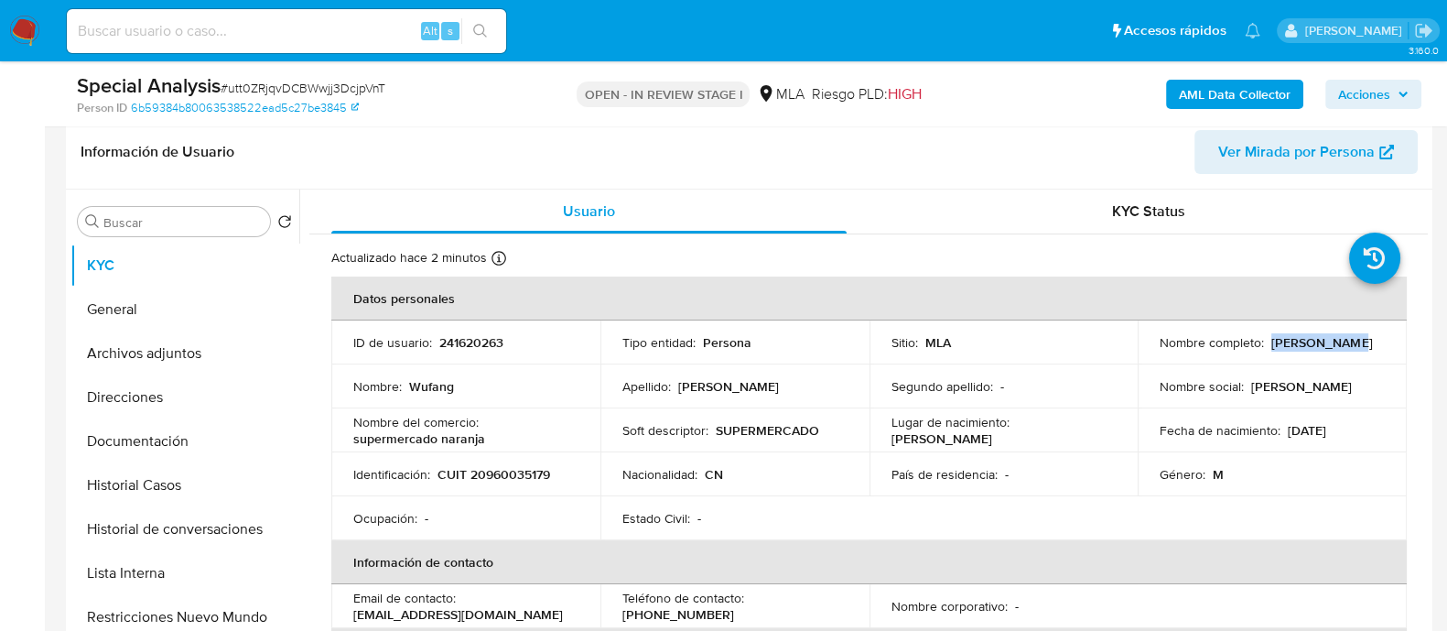
copy p "Wufang Huang"
click at [490, 474] on p "CUIT 20960035179" at bounding box center [493, 474] width 113 height 16
copy p "20960035179"
click at [157, 352] on button "Archivos adjuntos" at bounding box center [177, 353] width 214 height 44
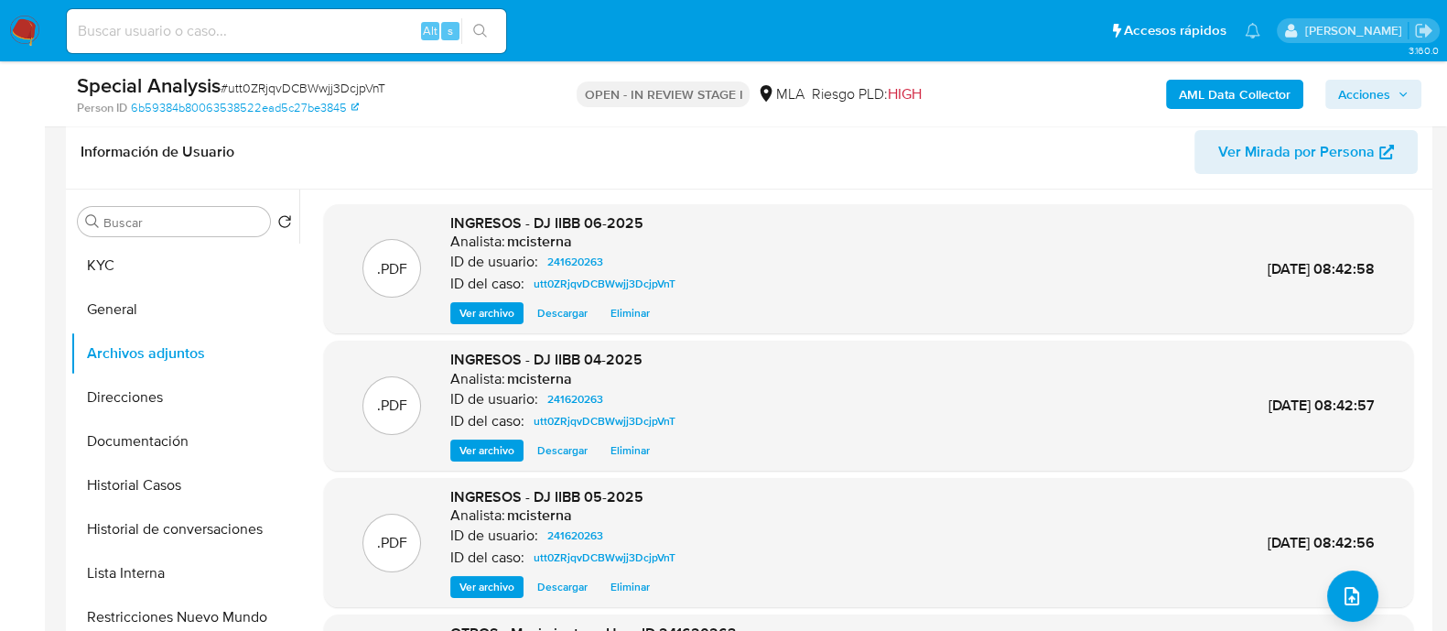
drag, startPoint x: 1387, startPoint y: 93, endPoint x: 1355, endPoint y: 105, distance: 33.3
click at [1386, 93] on span "Acciones" at bounding box center [1364, 94] width 52 height 29
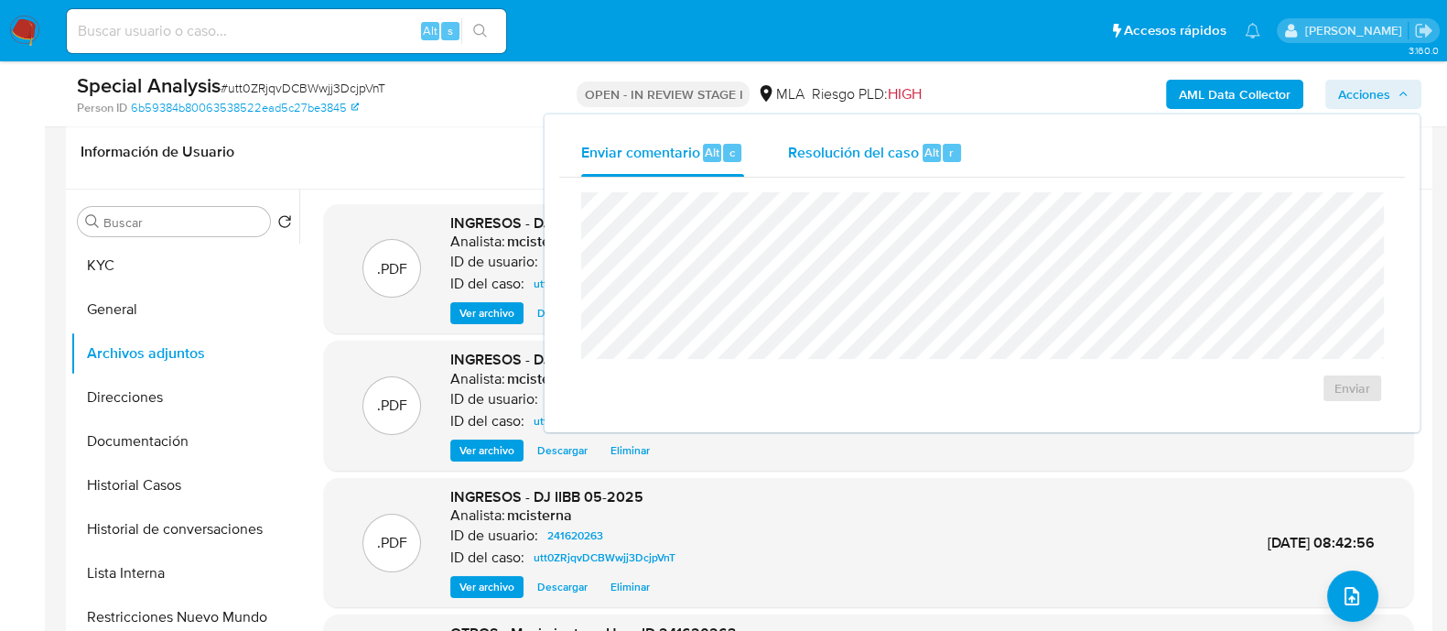
click at [846, 157] on span "Resolución del caso" at bounding box center [853, 151] width 131 height 21
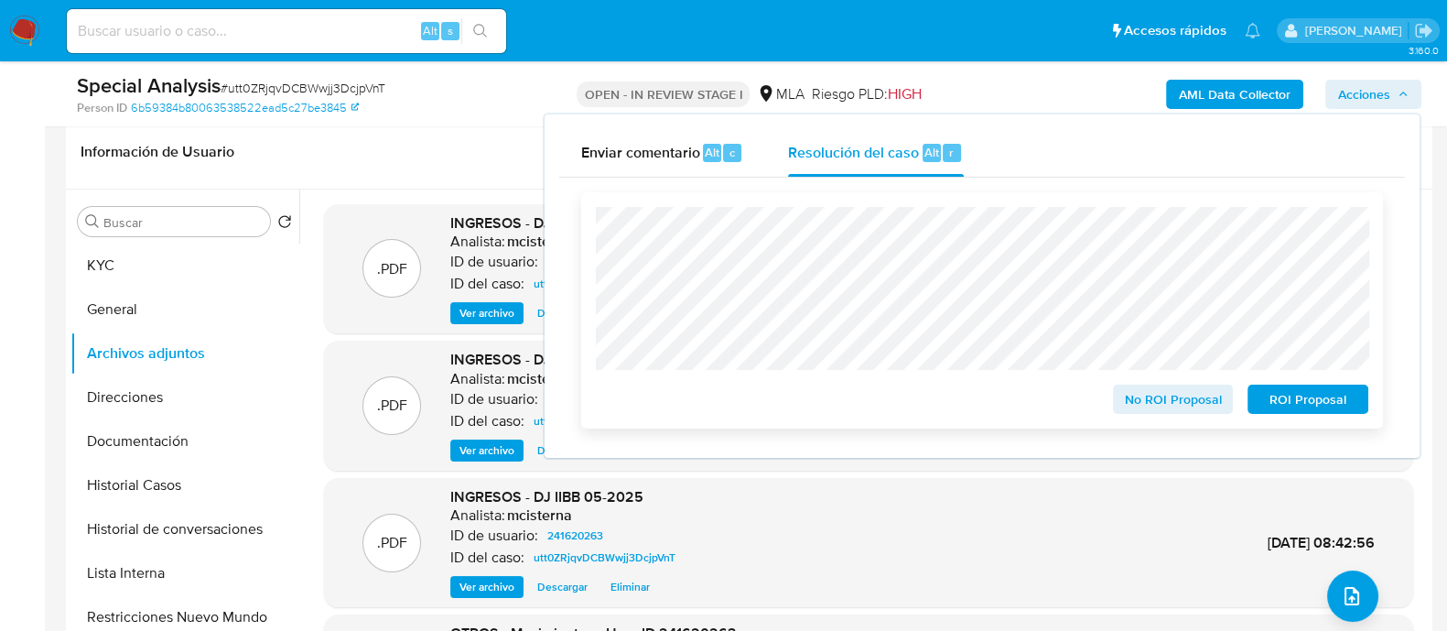
click at [1130, 401] on span "No ROI Proposal" at bounding box center [1173, 399] width 95 height 26
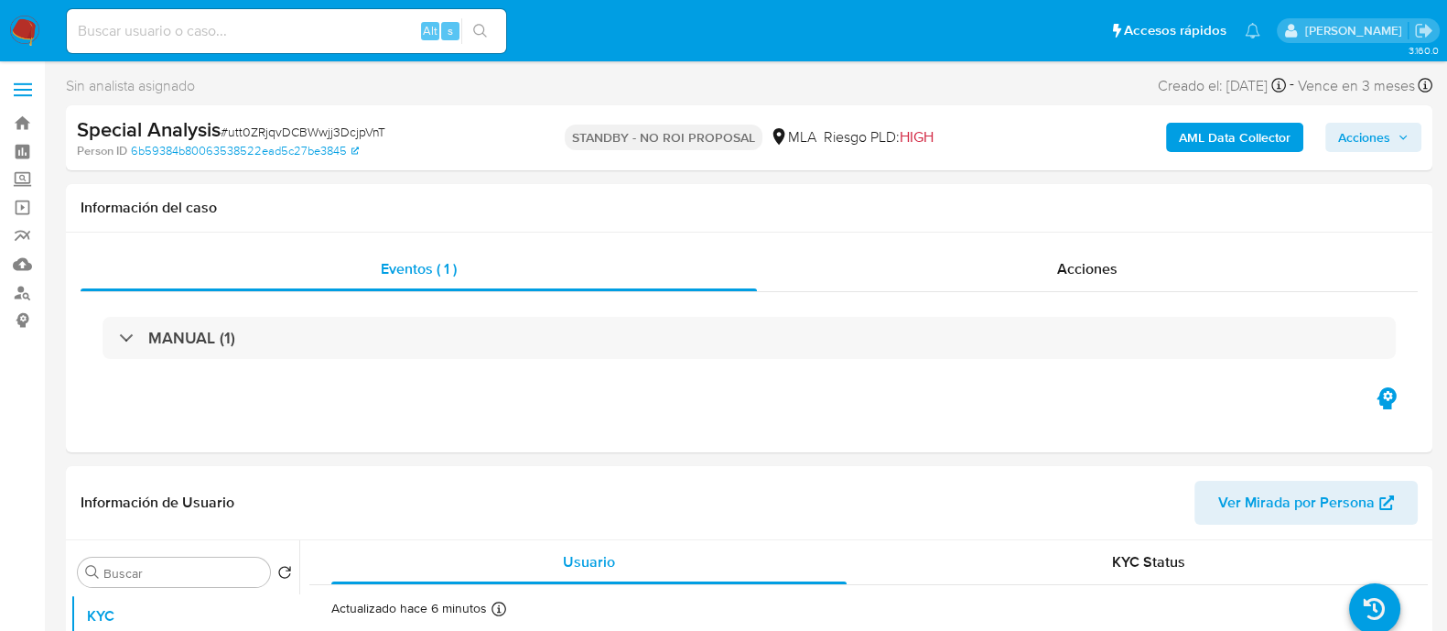
select select "10"
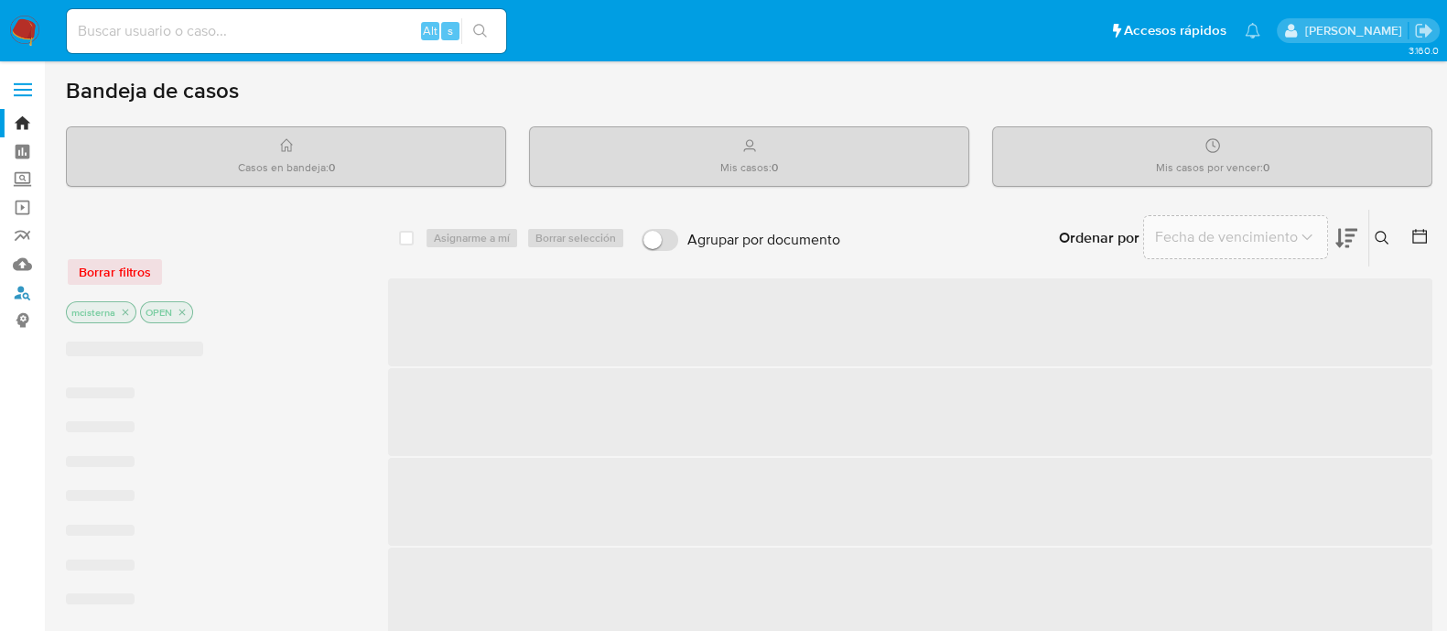
click at [17, 291] on link "Buscador de personas" at bounding box center [109, 292] width 218 height 28
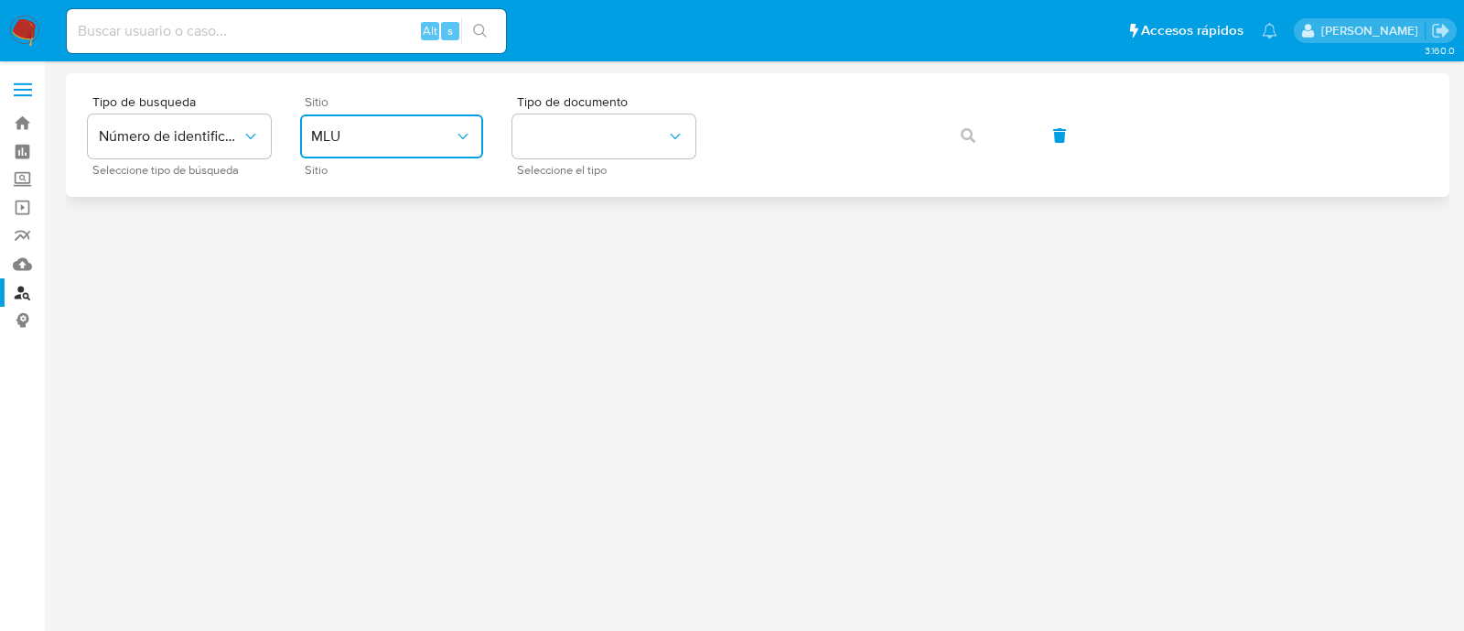
click at [373, 157] on button "MLU" at bounding box center [391, 136] width 183 height 44
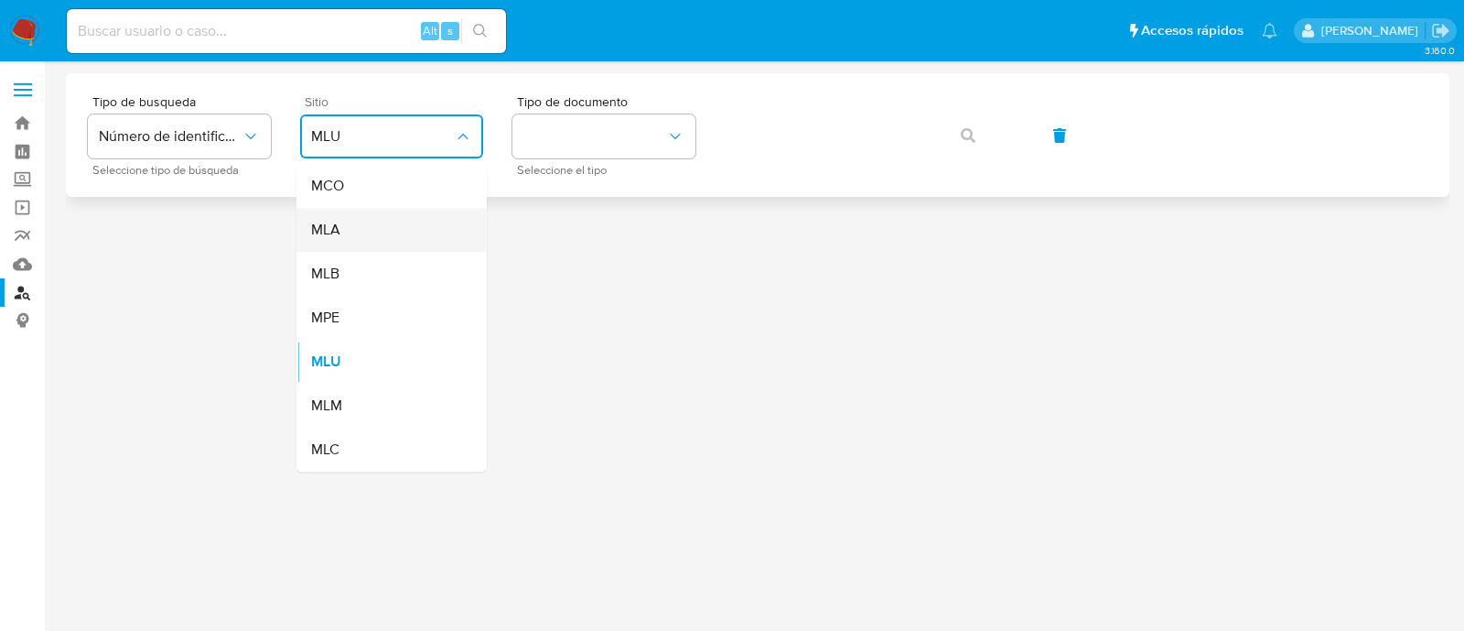
click at [379, 232] on div "MLA" at bounding box center [386, 230] width 150 height 44
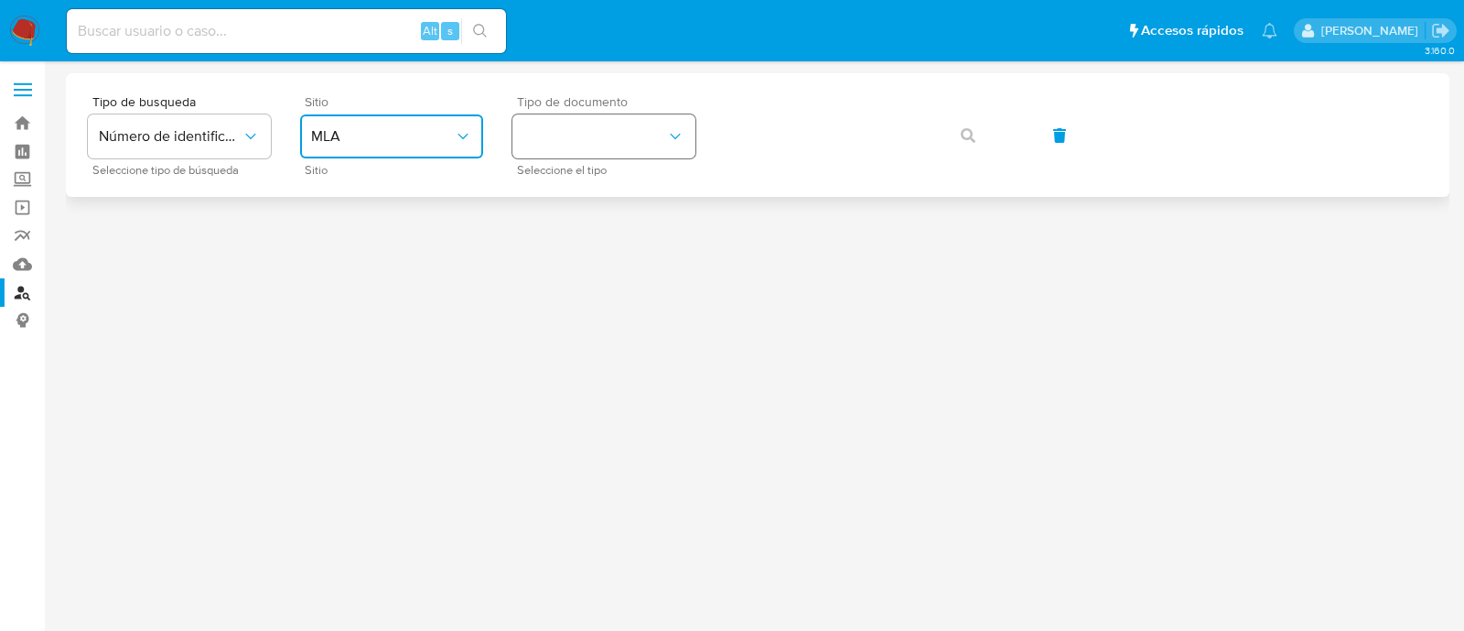
click at [604, 128] on button "identificationType" at bounding box center [604, 136] width 183 height 44
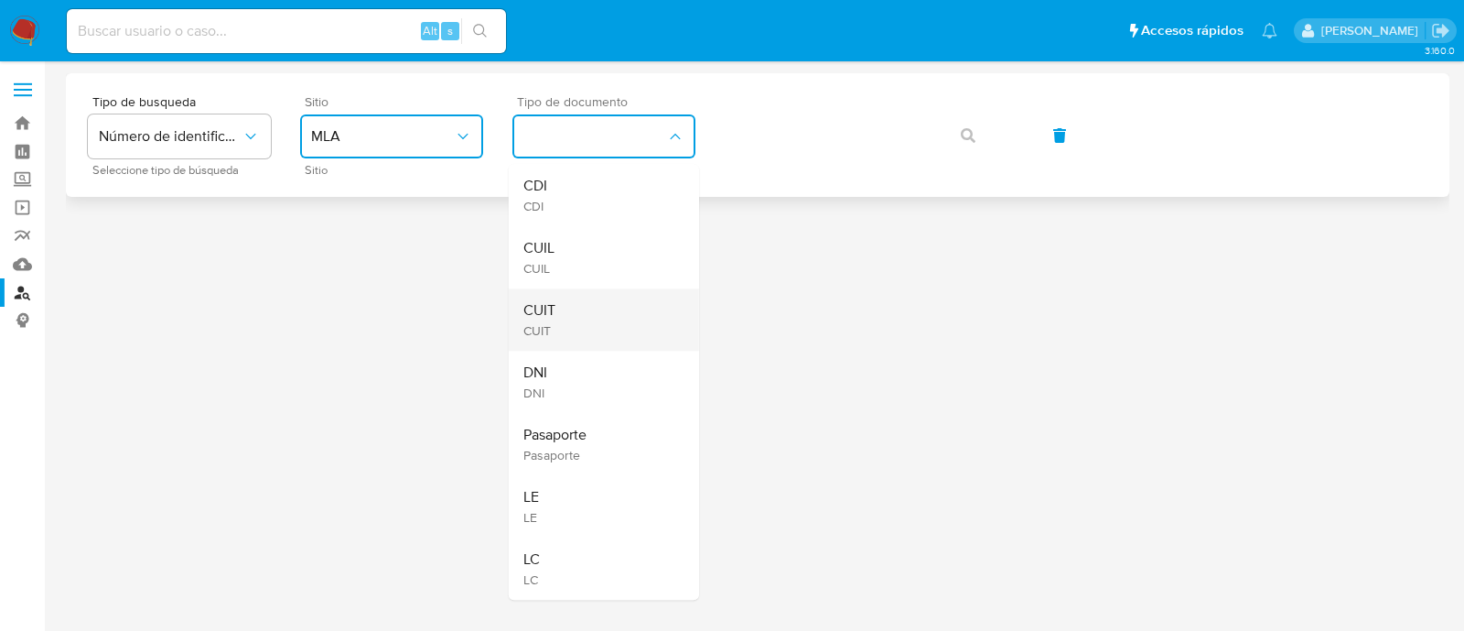
click at [600, 320] on div "CUIT CUIT" at bounding box center [599, 319] width 150 height 62
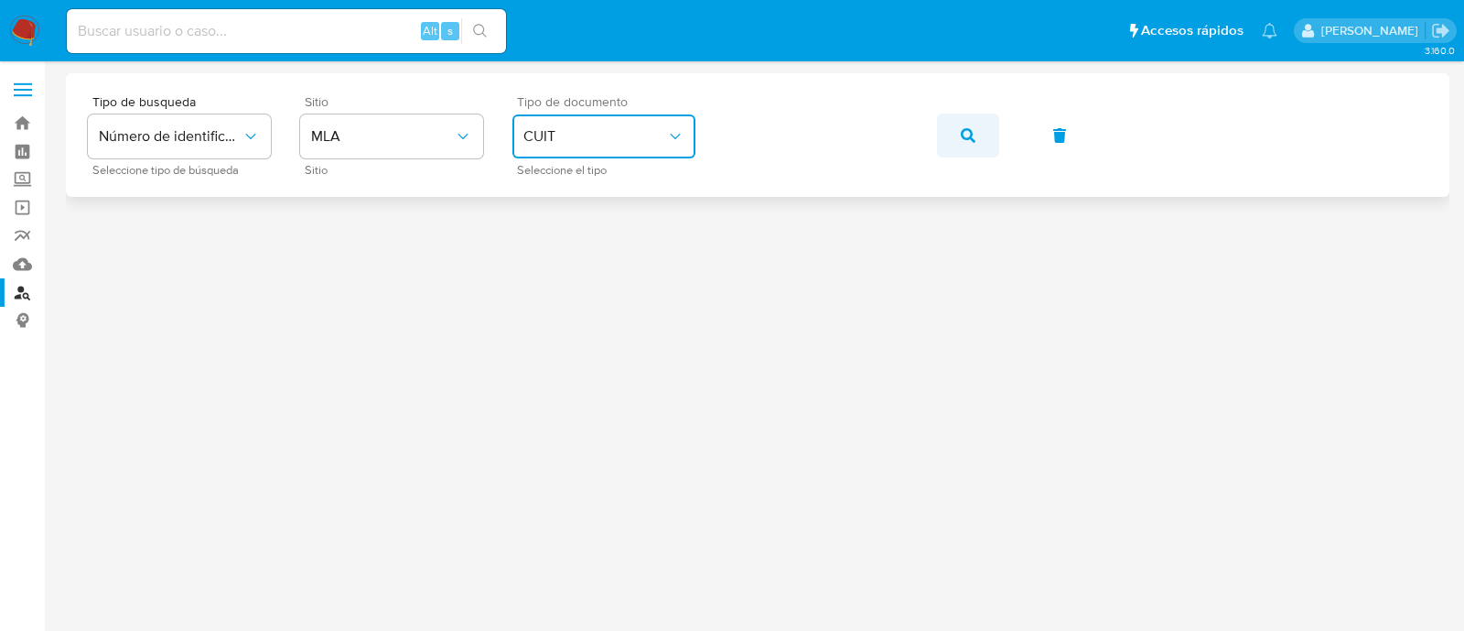
drag, startPoint x: 952, startPoint y: 140, endPoint x: 874, endPoint y: 171, distance: 83.8
click at [952, 140] on button "button" at bounding box center [968, 135] width 62 height 44
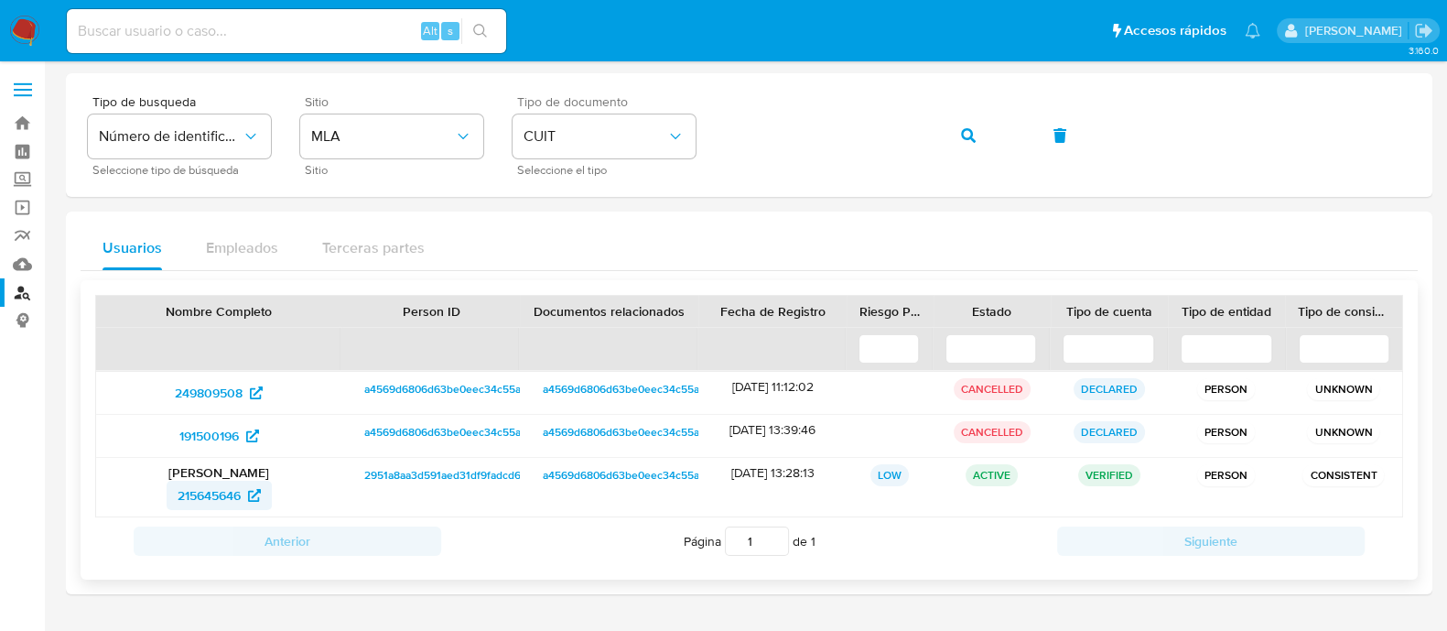
click at [238, 495] on span "215645646" at bounding box center [209, 494] width 63 height 29
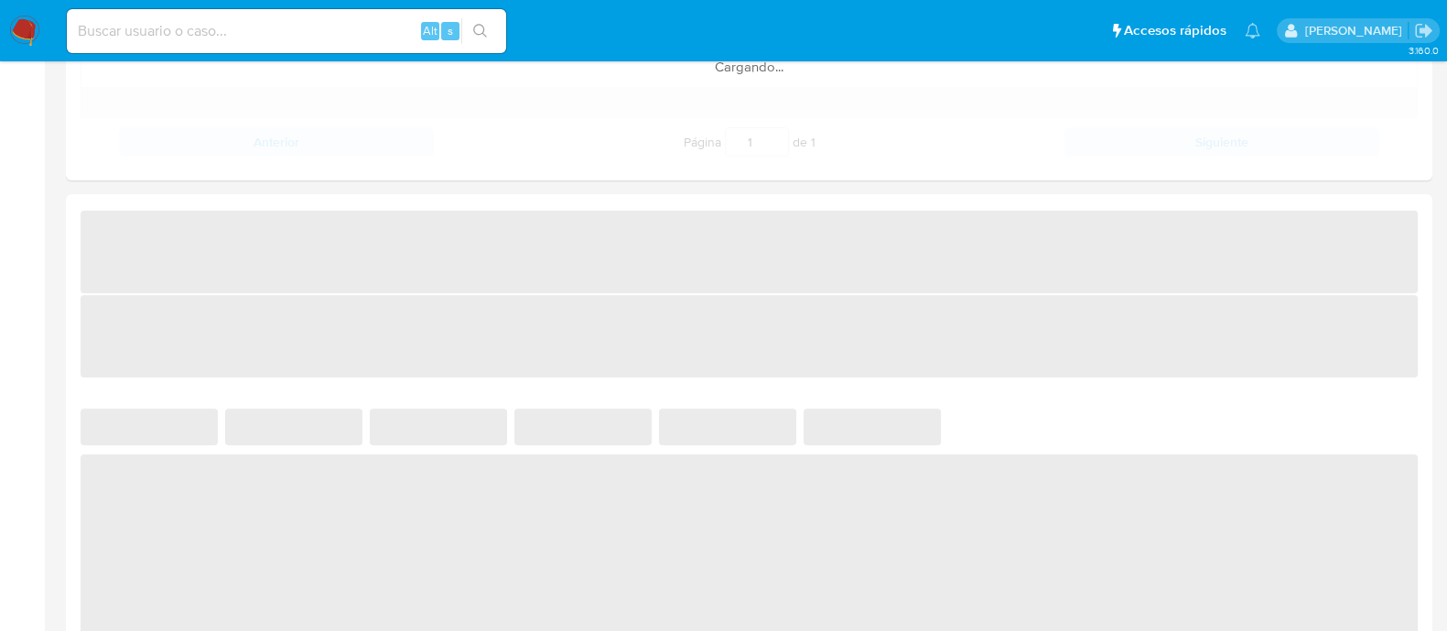
scroll to position [1452, 0]
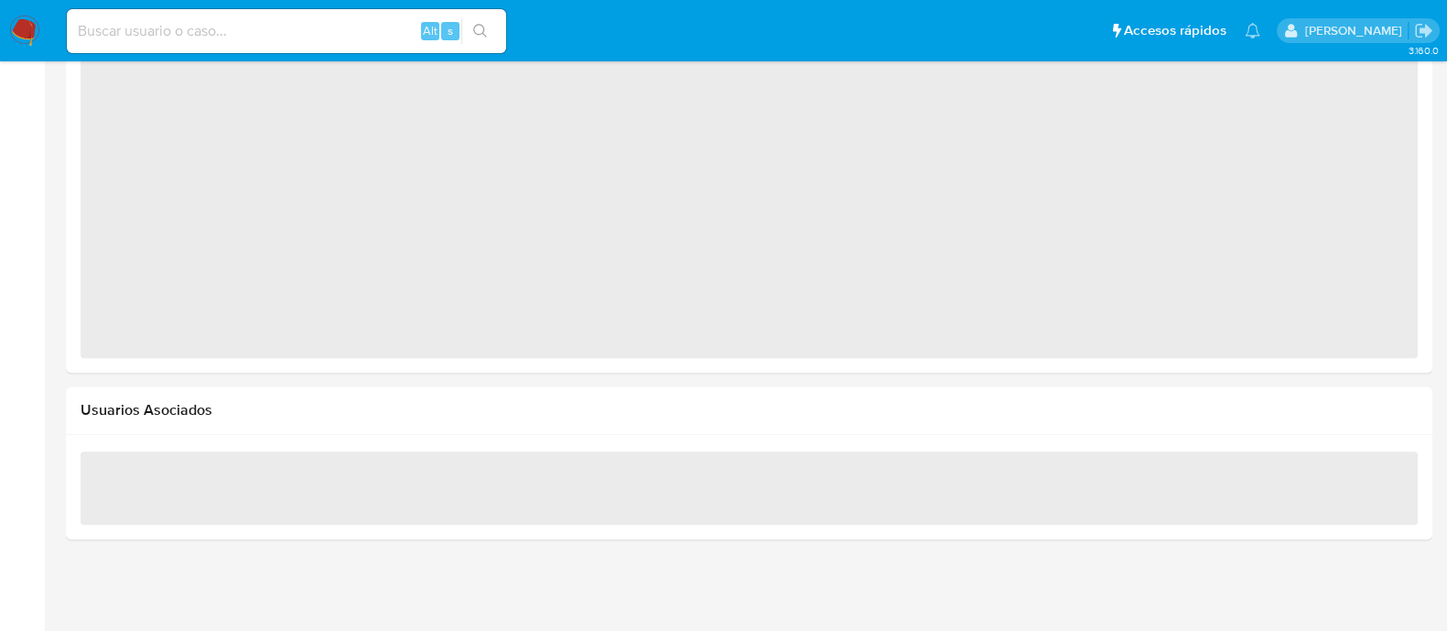
select select "10"
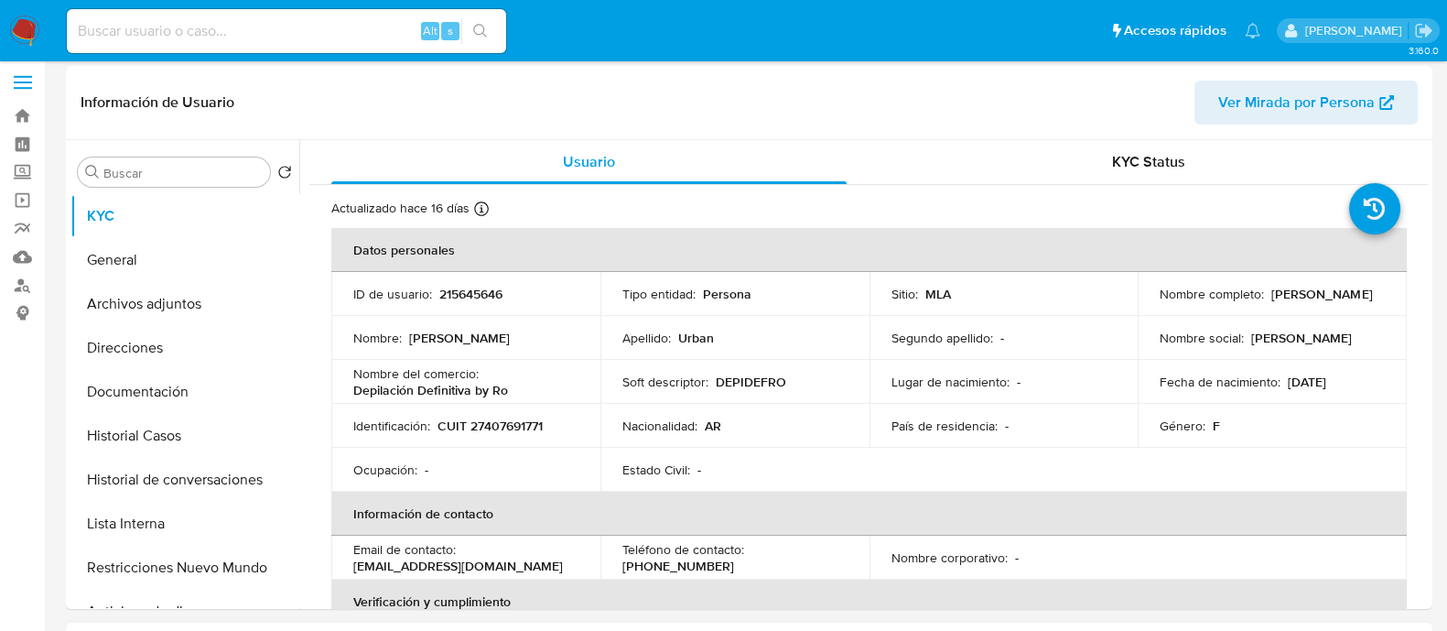
scroll to position [0, 0]
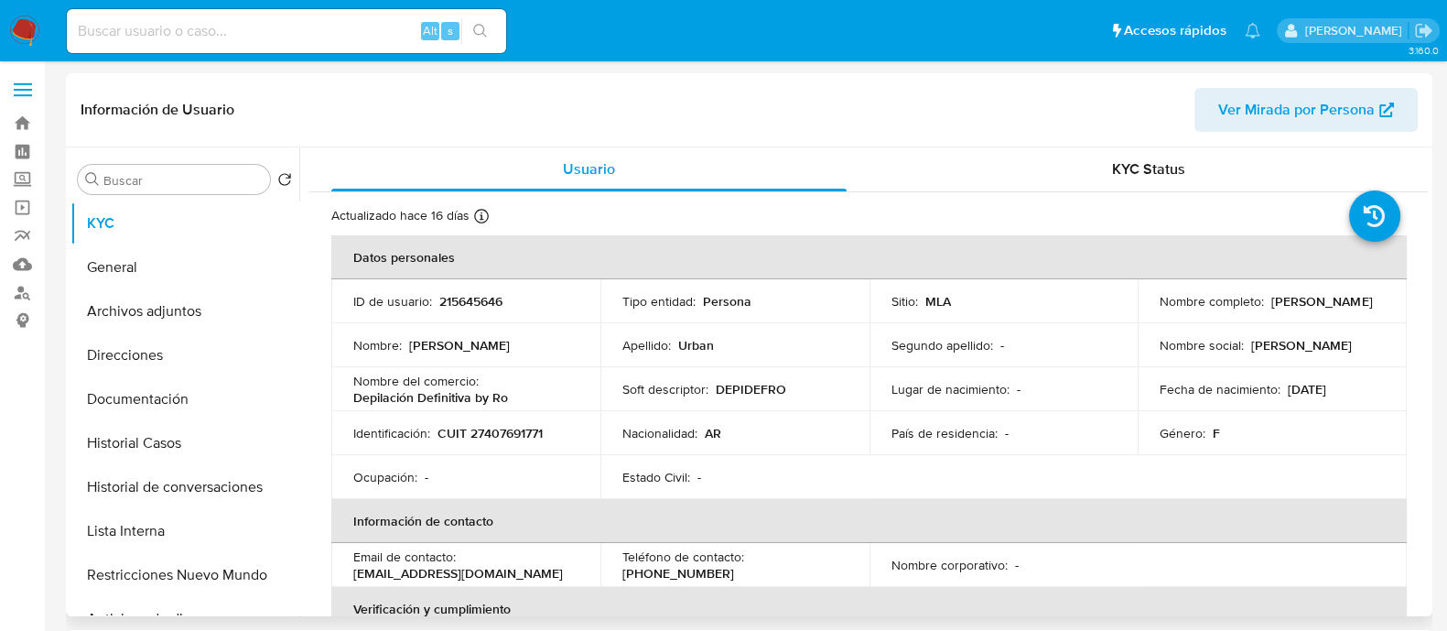
drag, startPoint x: 1157, startPoint y: 313, endPoint x: 1326, endPoint y: 303, distance: 169.6
click at [1326, 303] on div "Nombre completo : [PERSON_NAME]" at bounding box center [1272, 301] width 225 height 16
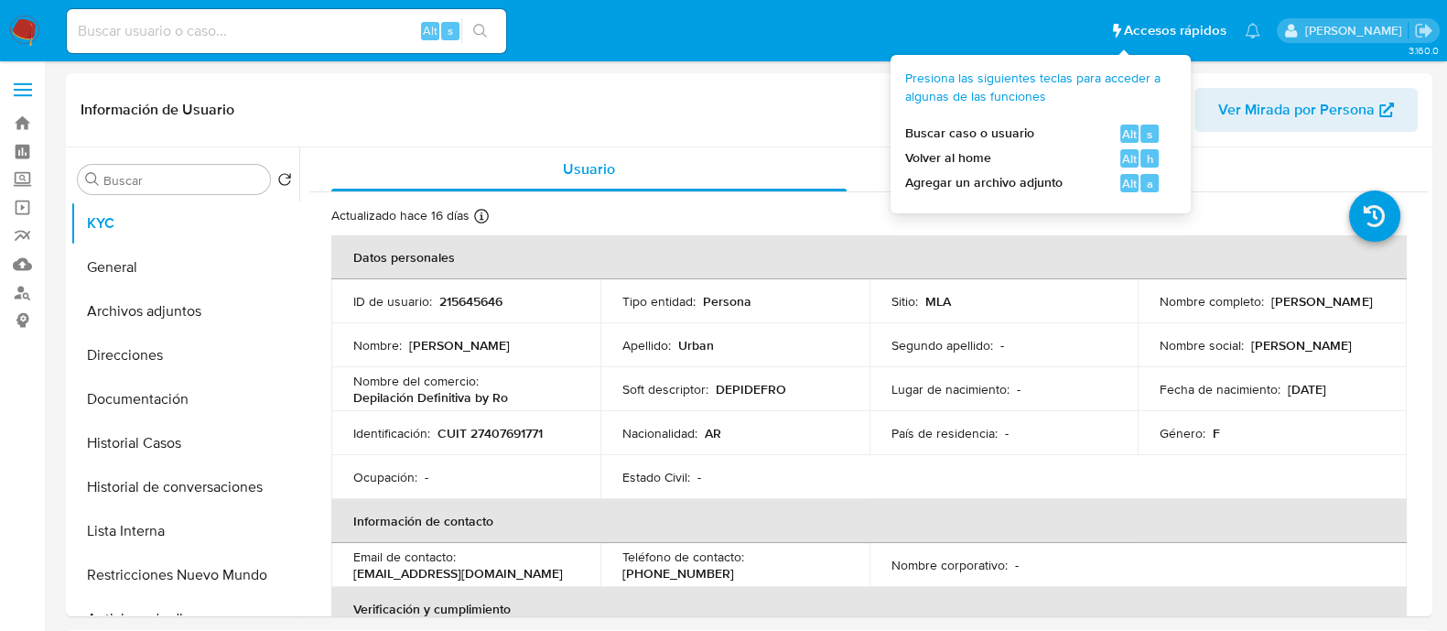
copy p "[PERSON_NAME]"
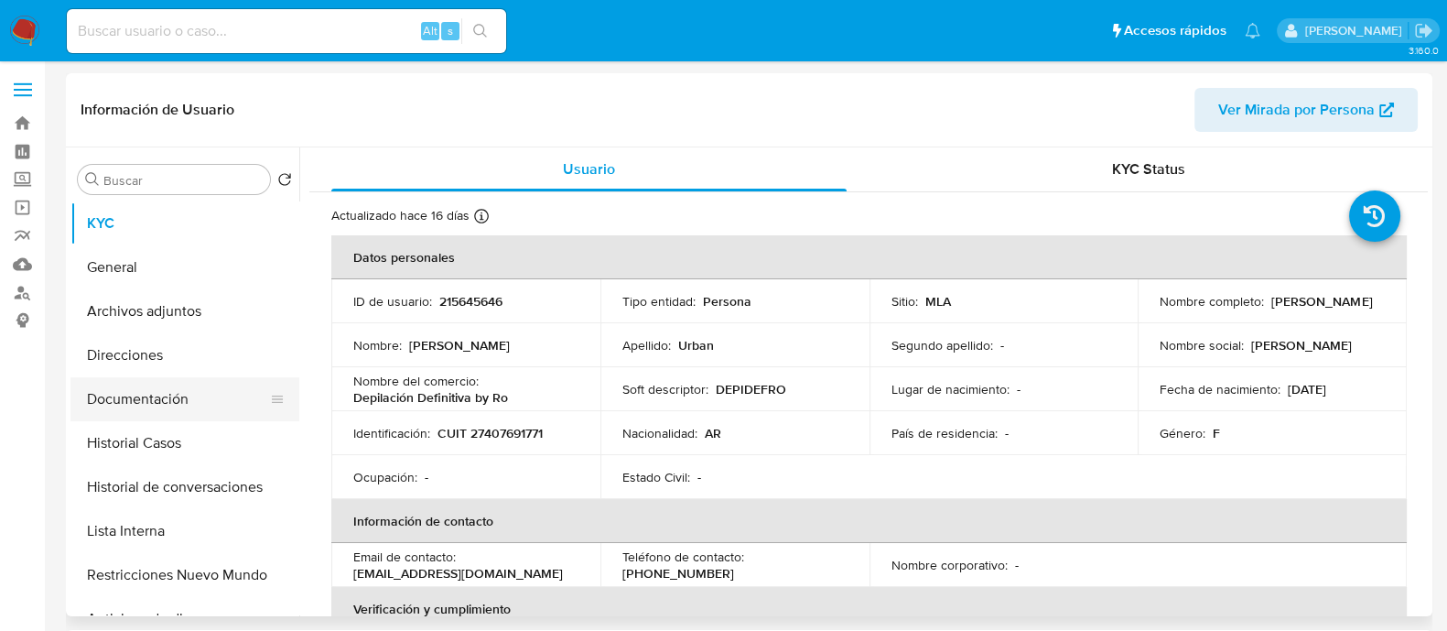
click at [206, 395] on button "Documentación" at bounding box center [177, 399] width 214 height 44
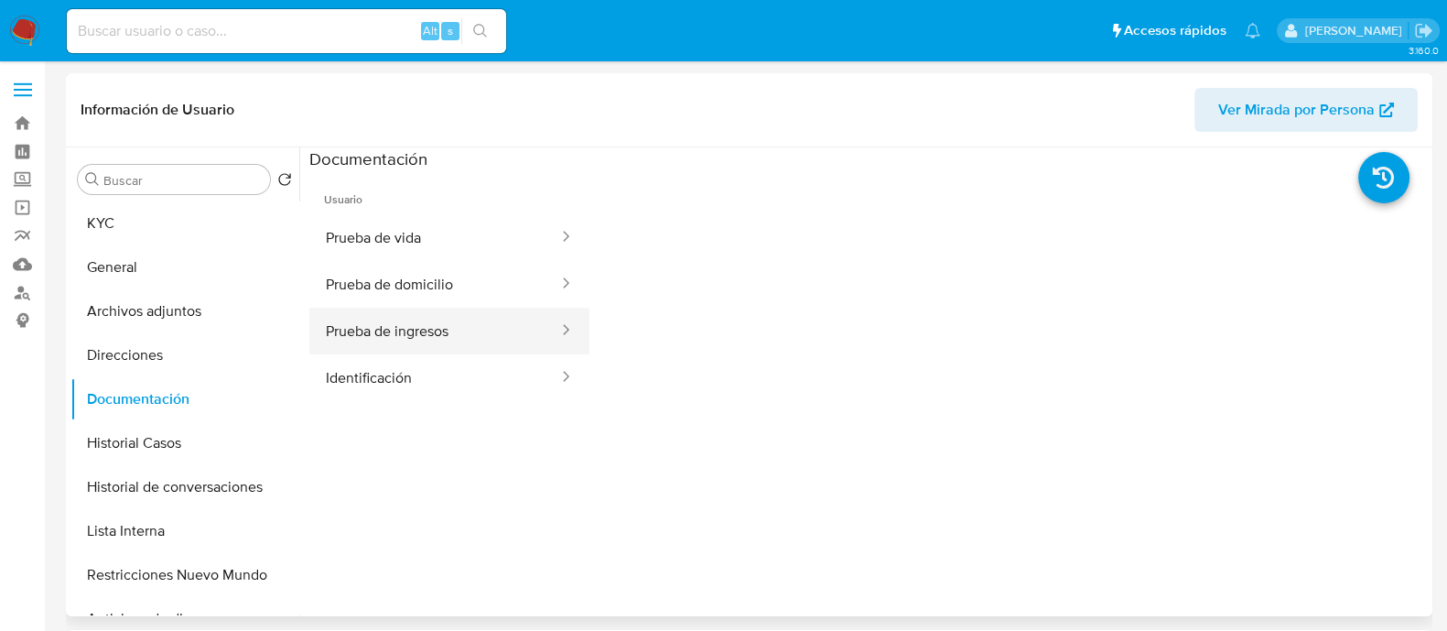
click at [419, 340] on button "Prueba de ingresos" at bounding box center [434, 331] width 251 height 47
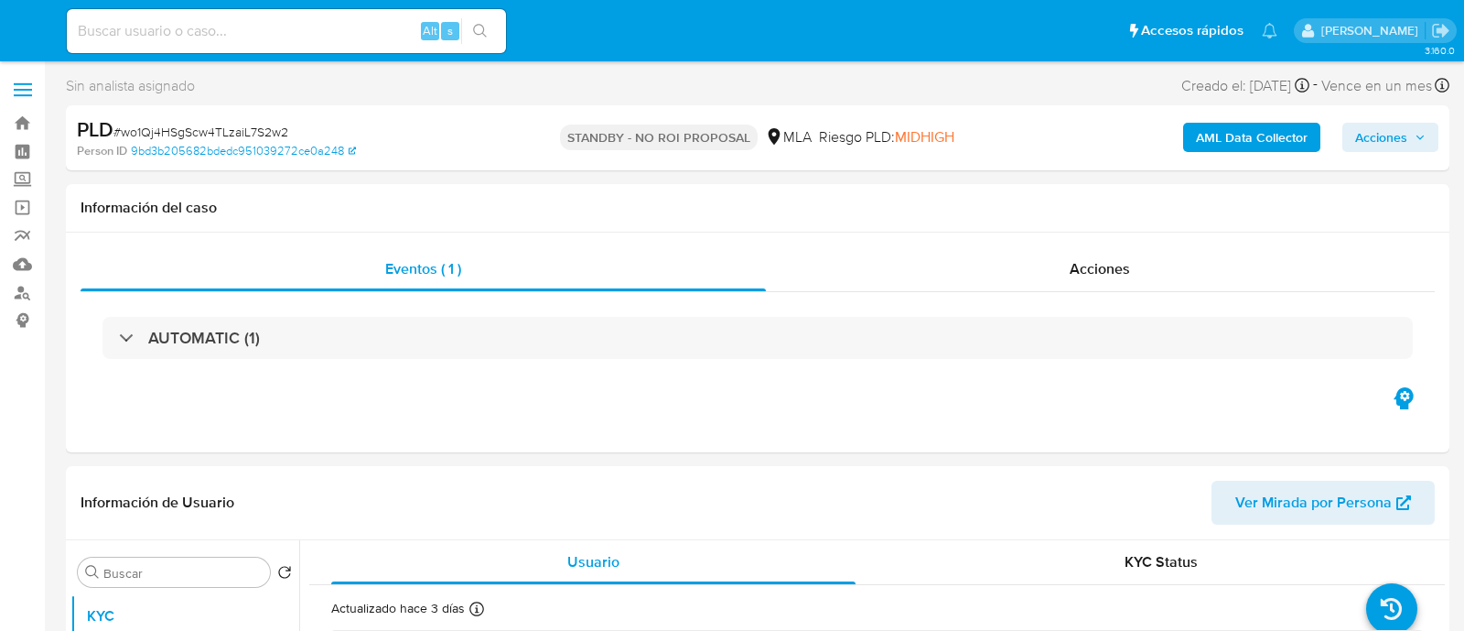
select select "10"
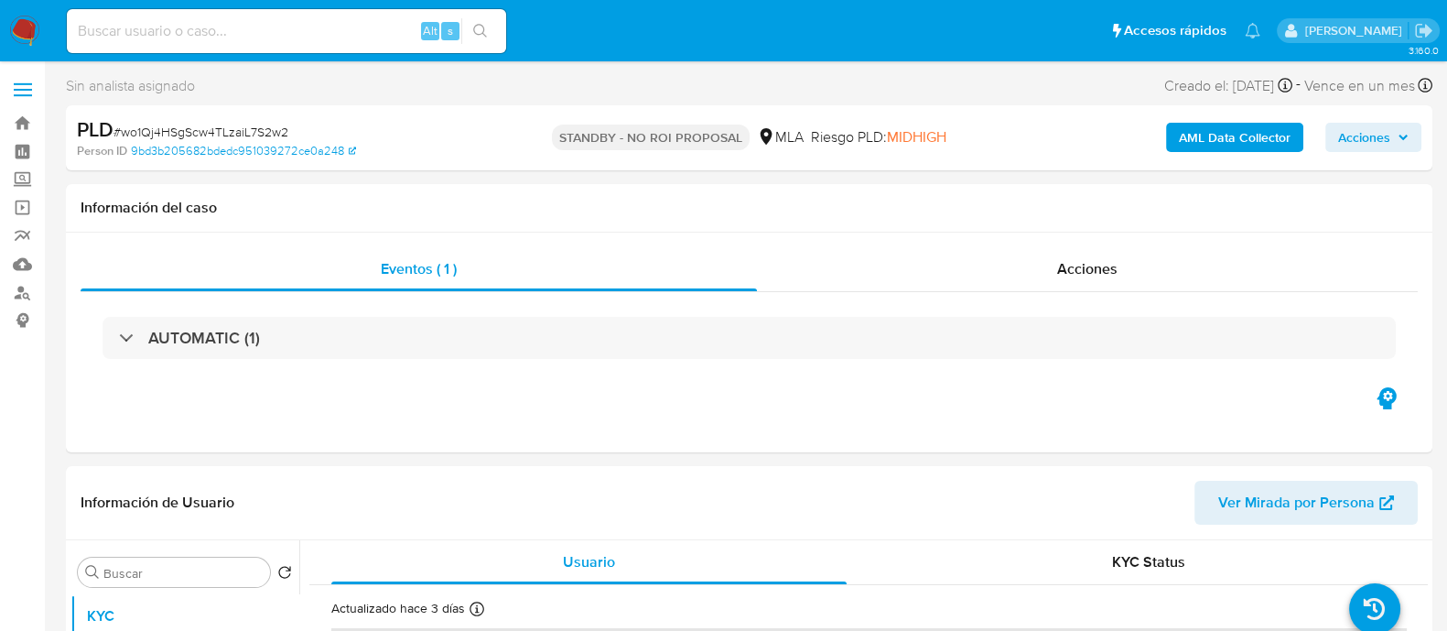
click at [384, 23] on input at bounding box center [286, 31] width 439 height 24
paste input "502809733"
type input "502809733"
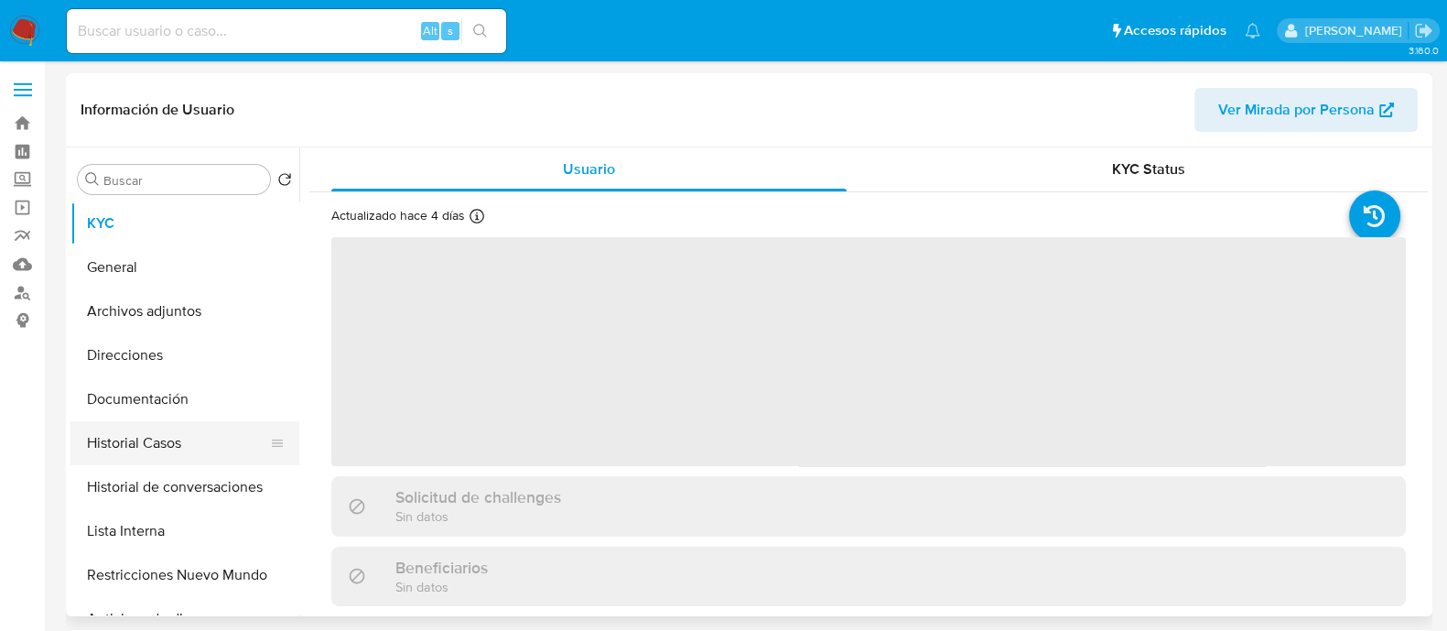
click at [197, 440] on button "Historial Casos" at bounding box center [177, 443] width 214 height 44
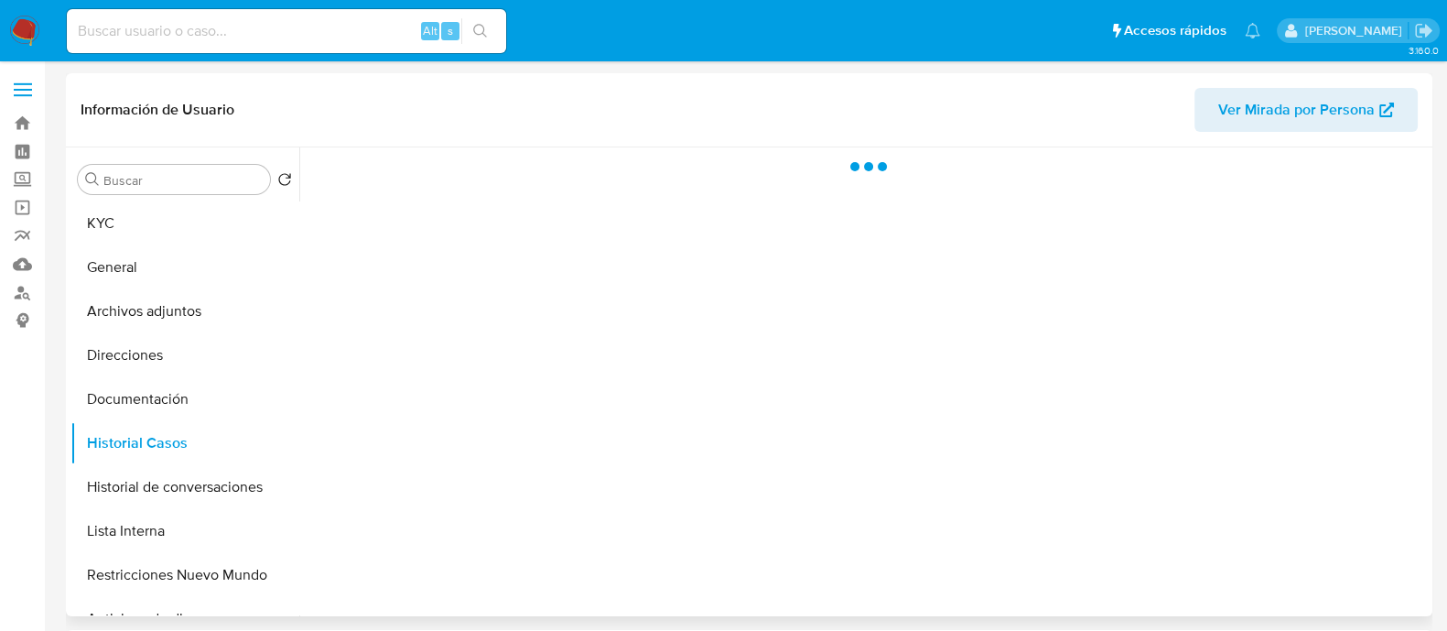
select select "10"
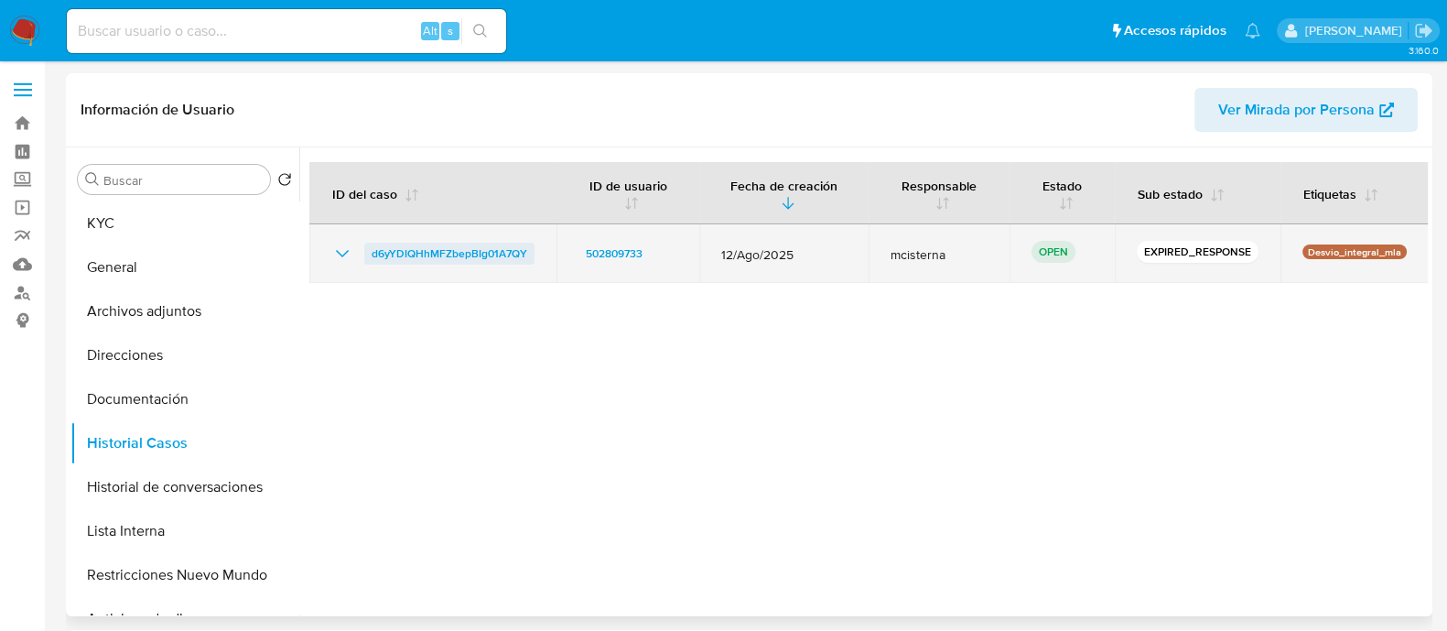
click at [460, 245] on span "d6yYDIQHhMFZbepBIg01A7QY" at bounding box center [450, 254] width 156 height 22
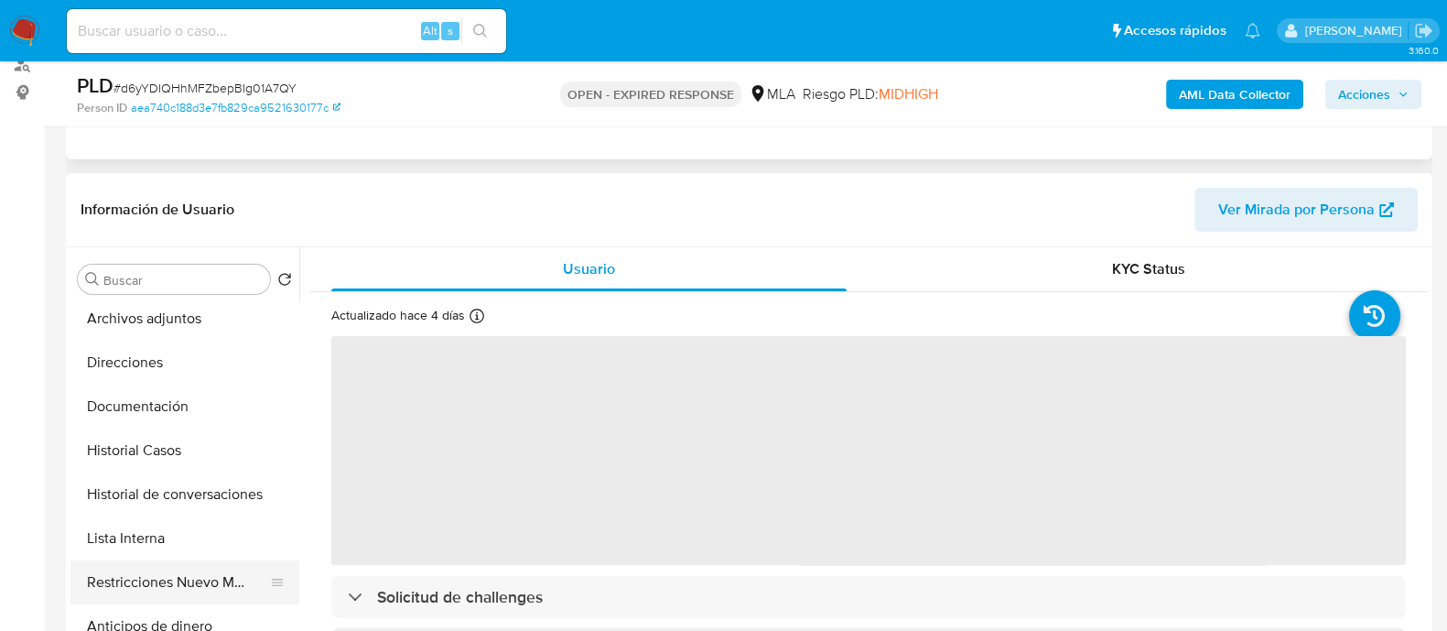
scroll to position [113, 0]
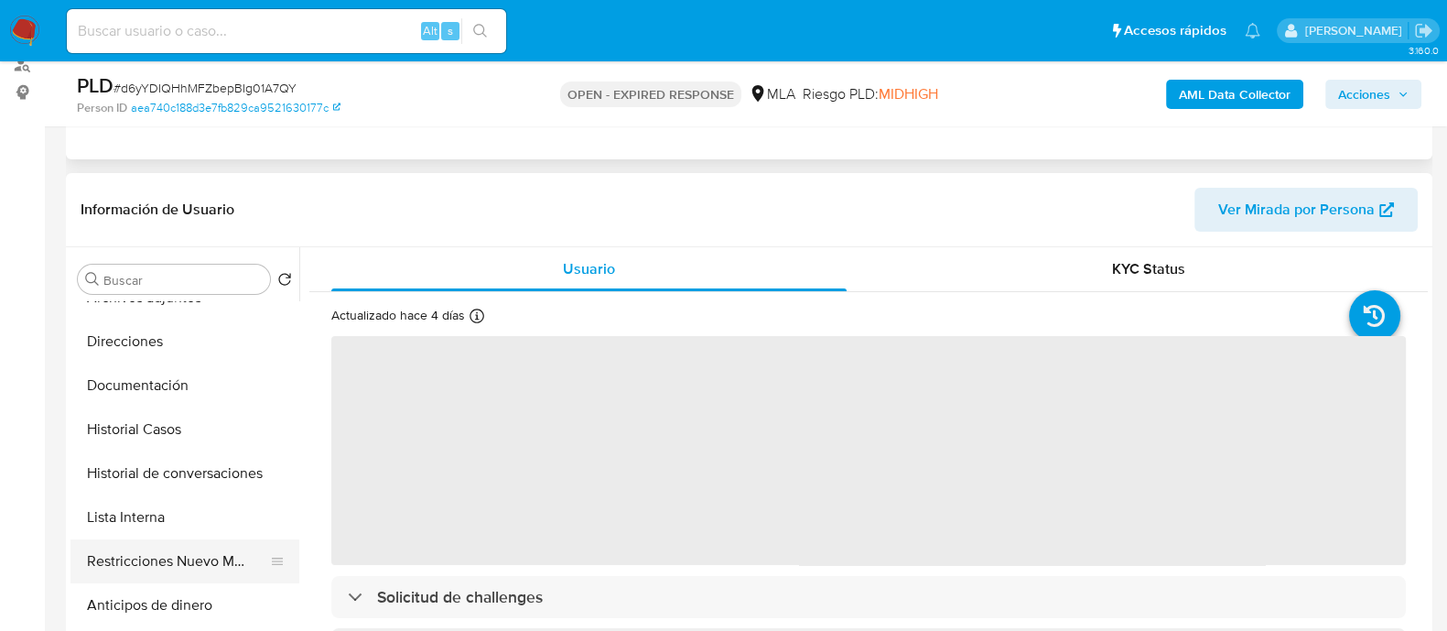
select select "10"
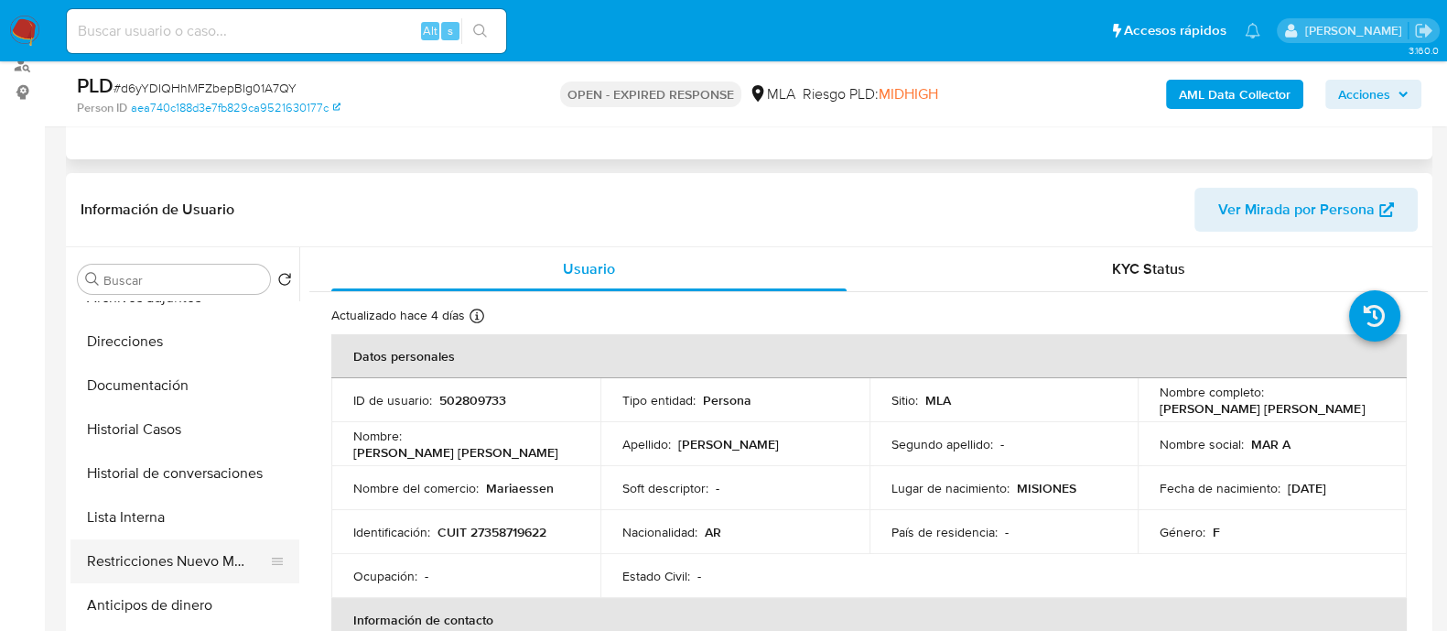
click at [207, 553] on button "Restricciones Nuevo Mundo" at bounding box center [177, 561] width 214 height 44
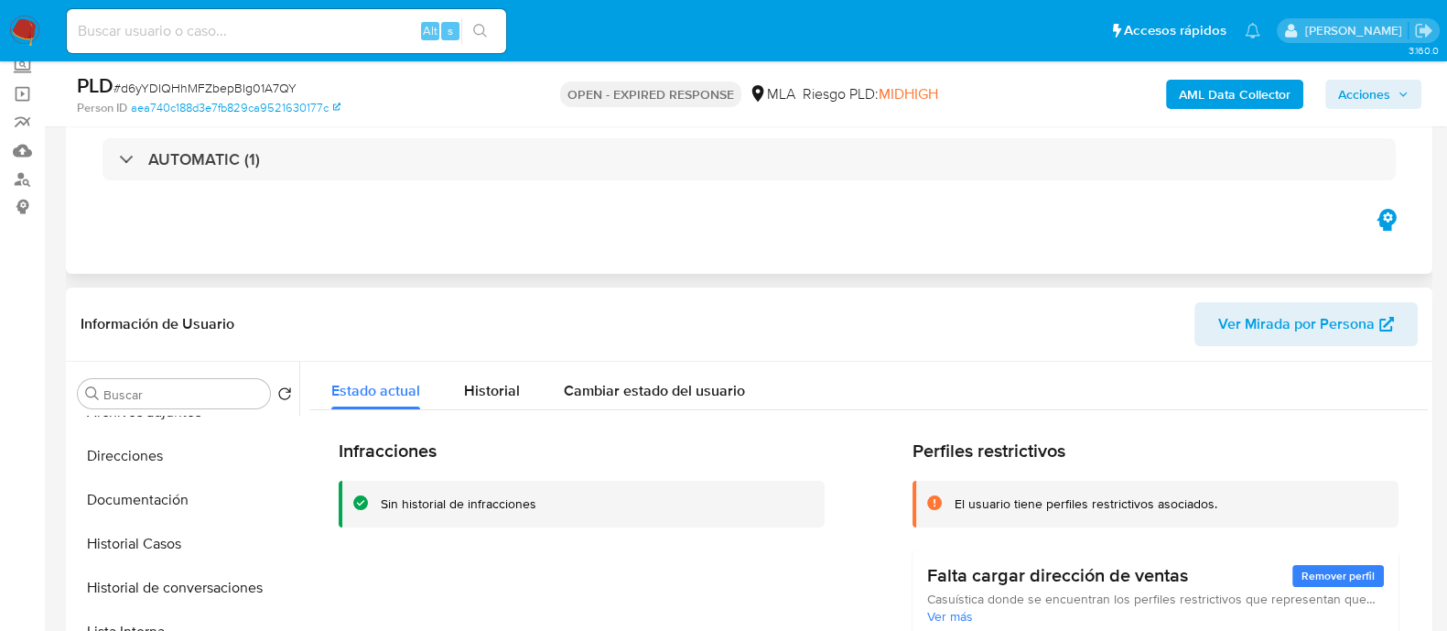
click at [387, 454] on h2 "Infracciones" at bounding box center [582, 450] width 486 height 23
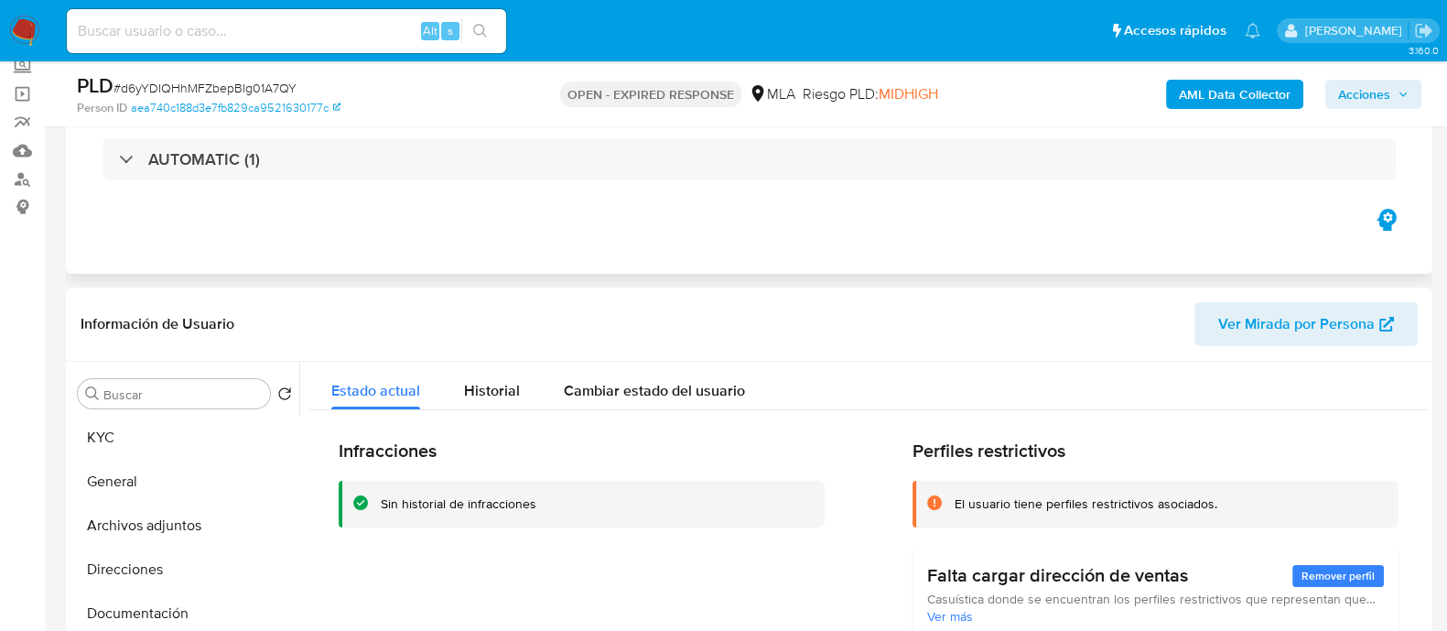
drag, startPoint x: 27, startPoint y: 34, endPoint x: 56, endPoint y: 44, distance: 30.1
click at [27, 34] on img at bounding box center [24, 31] width 31 height 31
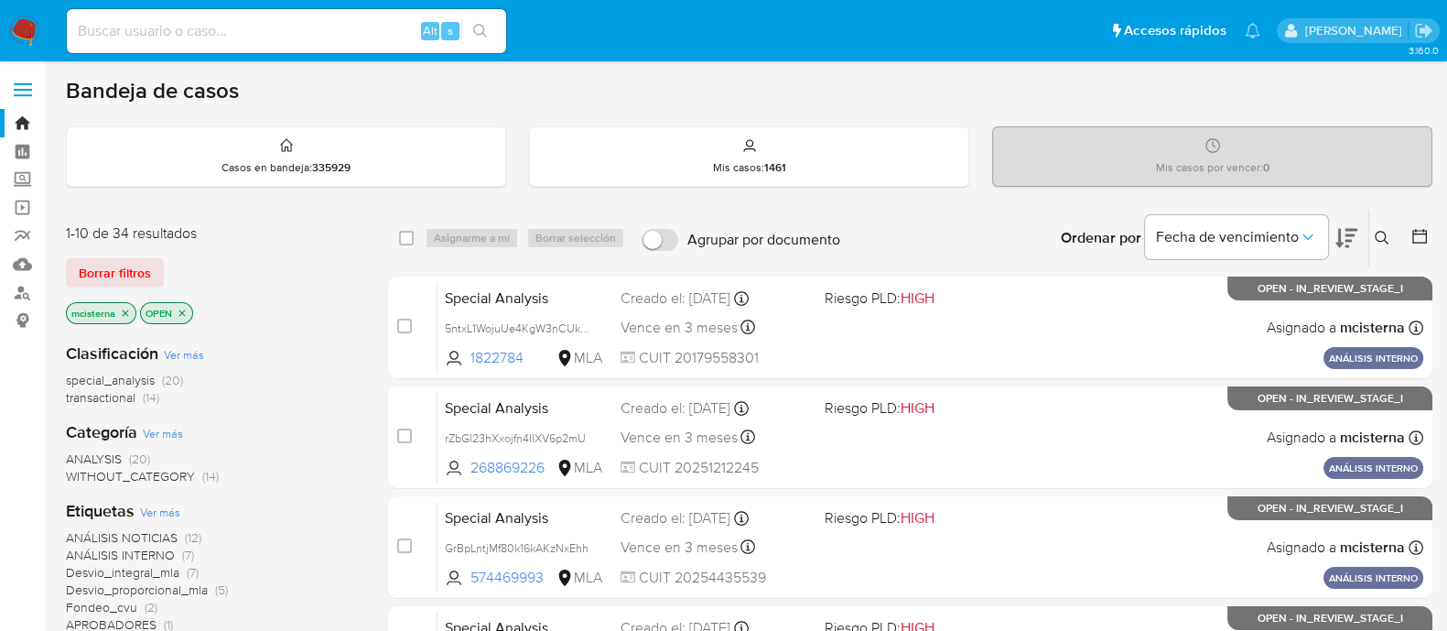
click at [1377, 227] on button at bounding box center [1384, 238] width 30 height 22
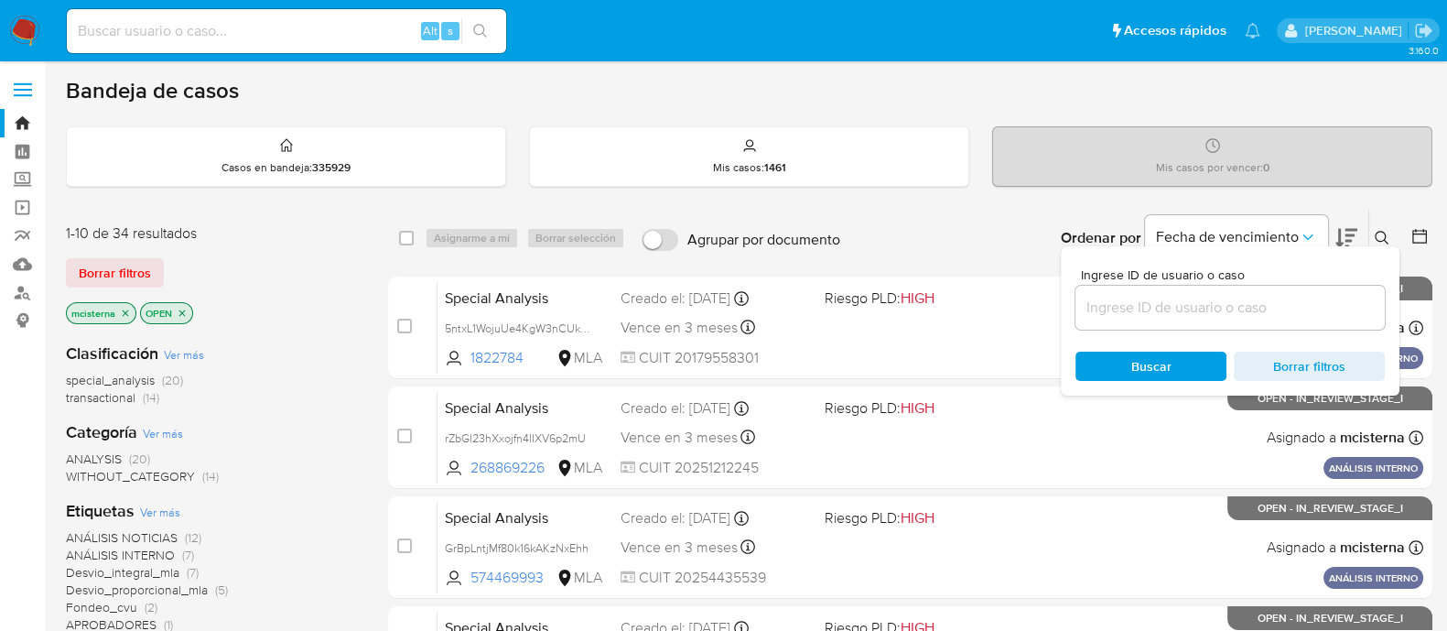
click at [1238, 317] on input at bounding box center [1229, 308] width 309 height 24
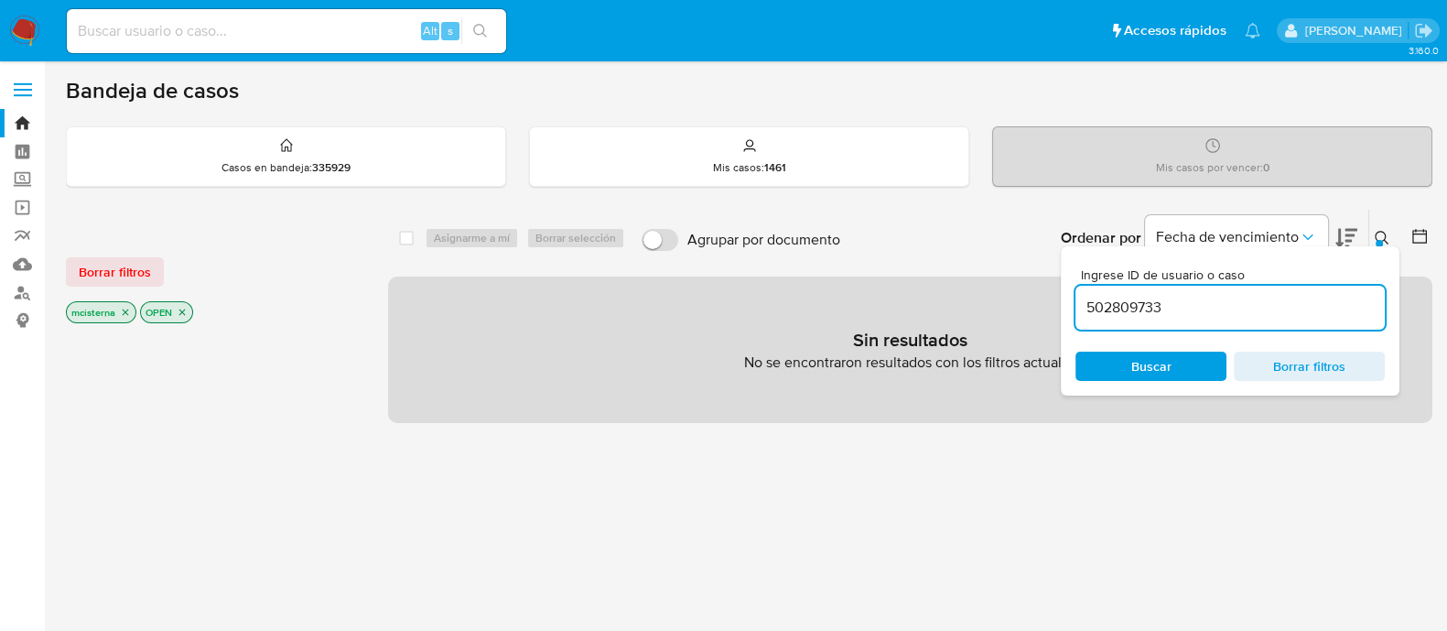
click at [1231, 316] on input "502809733" at bounding box center [1229, 308] width 309 height 24
type input "502809733"
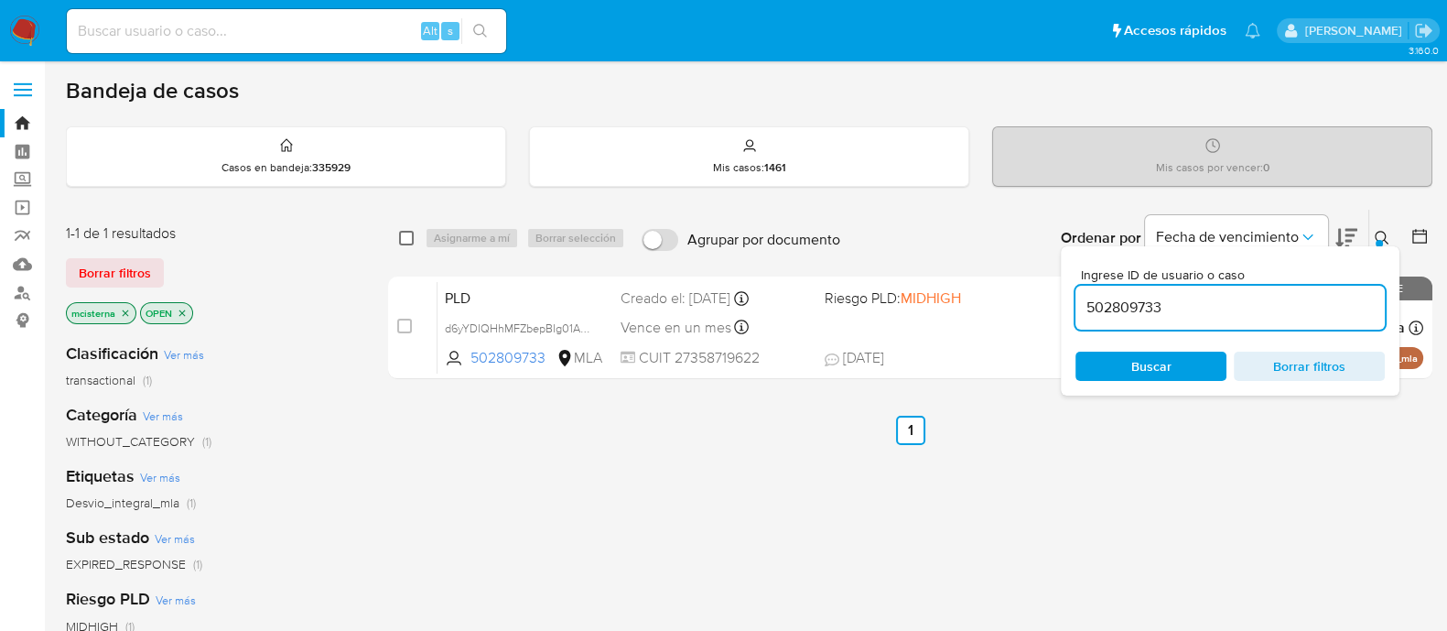
click at [399, 240] on input "checkbox" at bounding box center [406, 238] width 15 height 15
checkbox input "true"
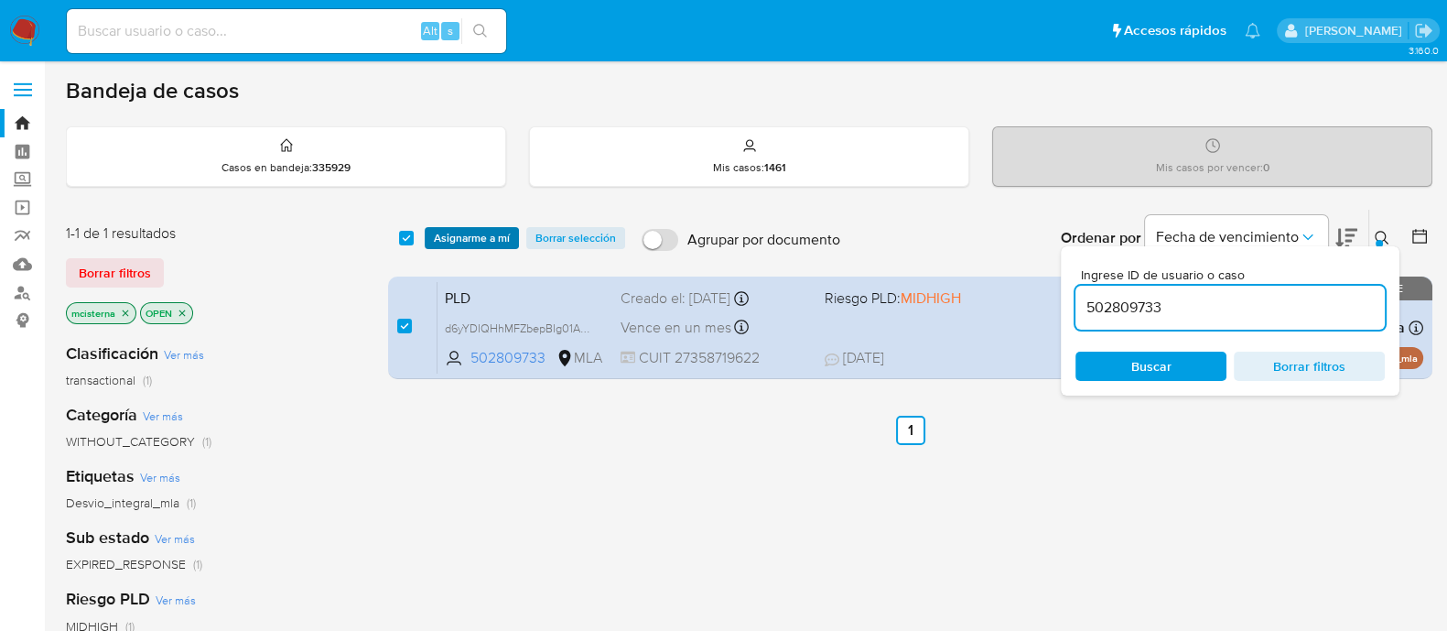
click at [453, 239] on span "Asignarme a mí" at bounding box center [472, 238] width 76 height 18
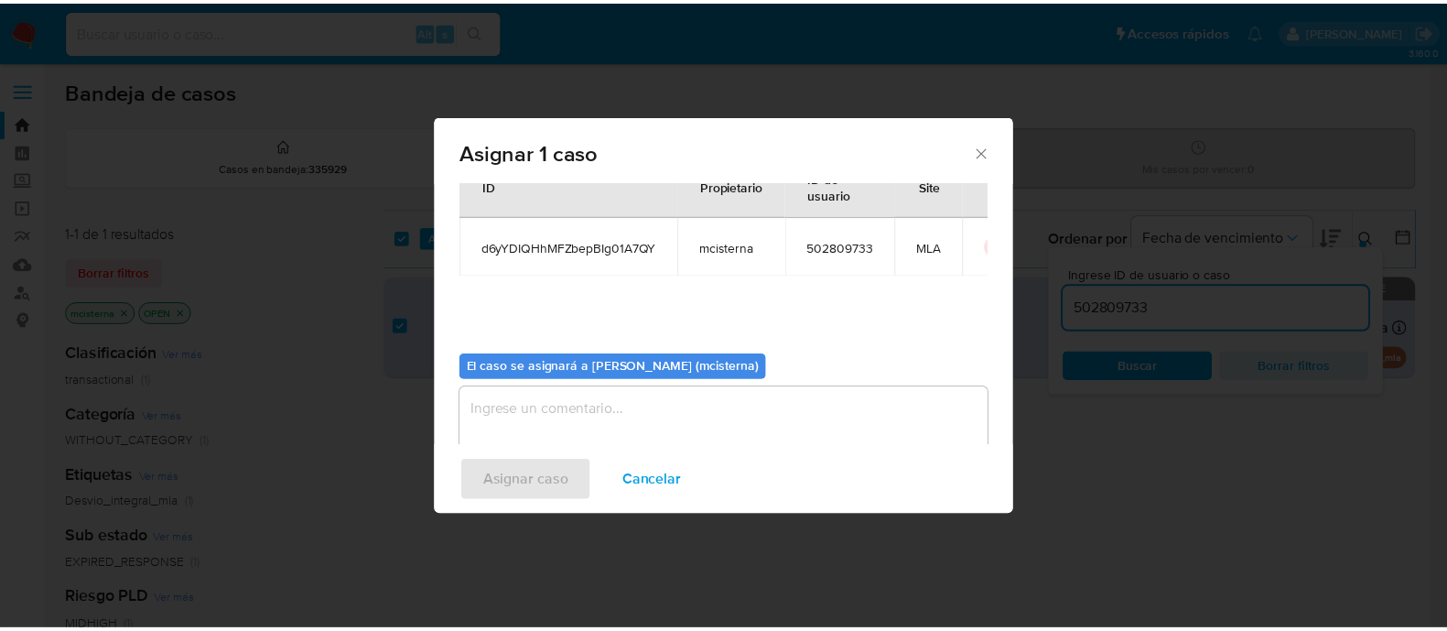
scroll to position [94, 0]
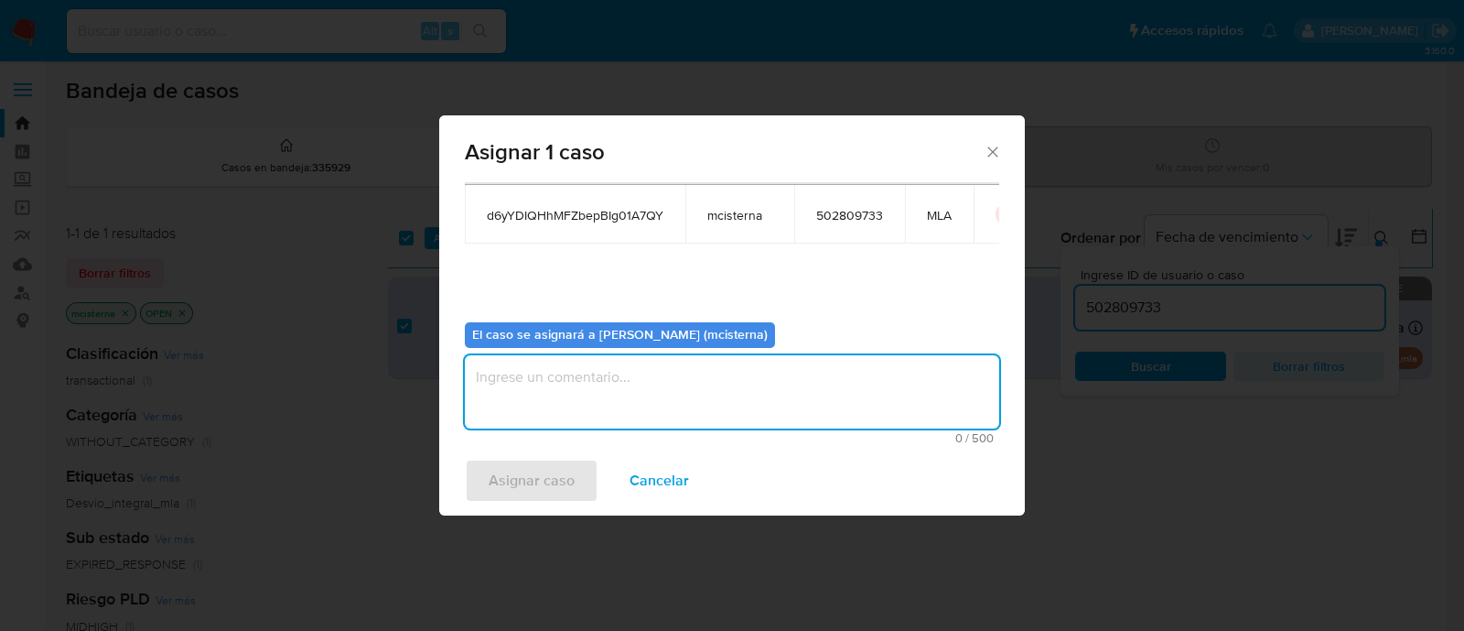
click at [623, 376] on textarea "assign-modal" at bounding box center [732, 391] width 534 height 73
type textarea "mcisterna"
click at [535, 467] on span "Asignar caso" at bounding box center [532, 480] width 86 height 40
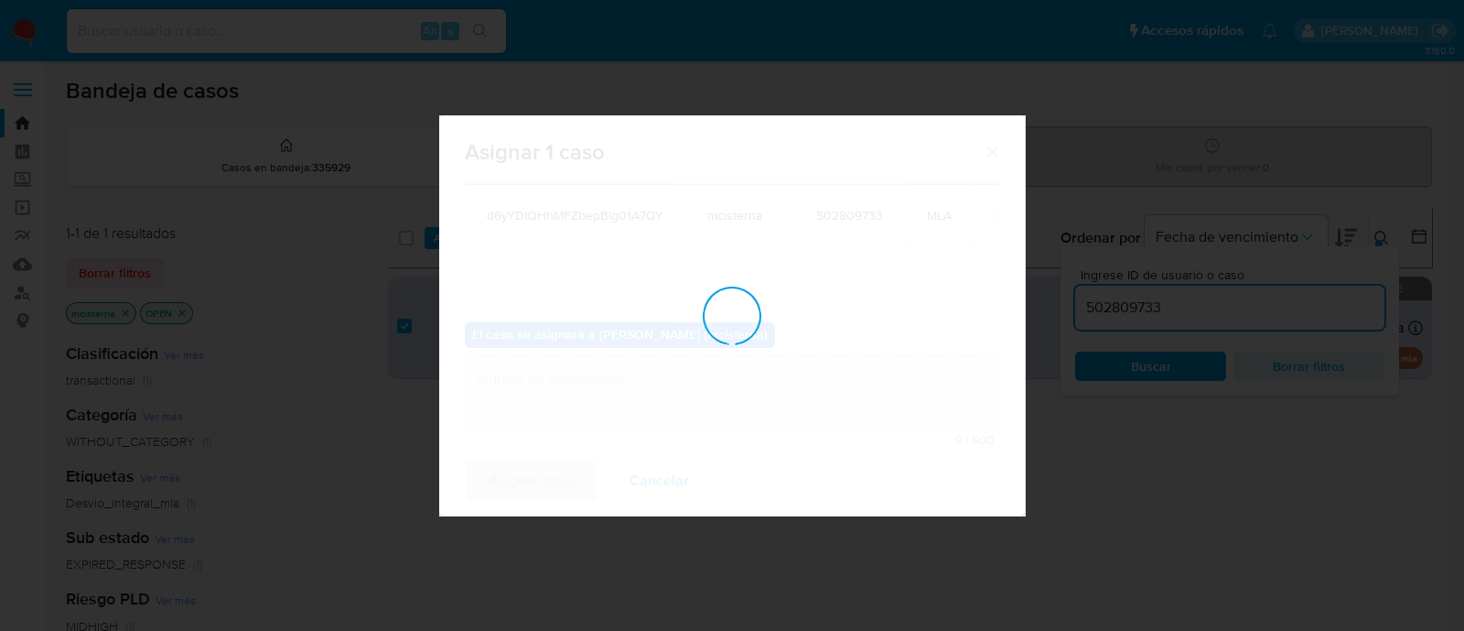
checkbox input "false"
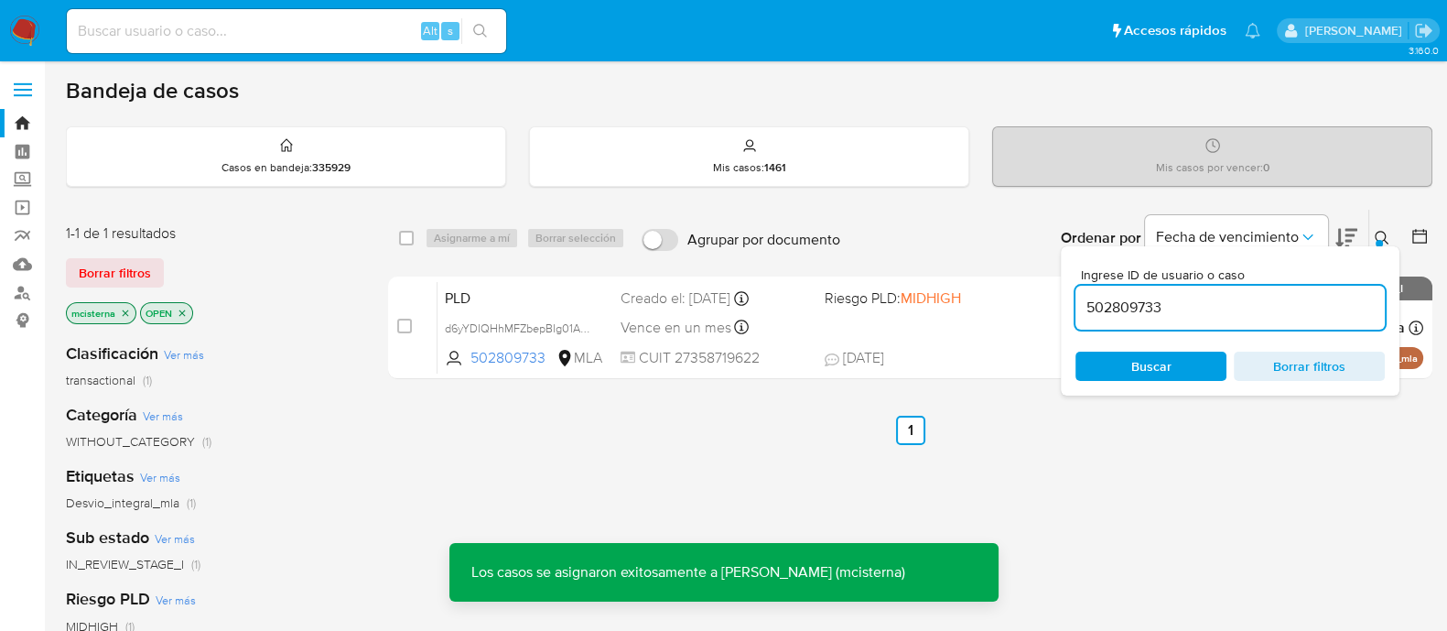
click at [16, 41] on img at bounding box center [24, 31] width 31 height 31
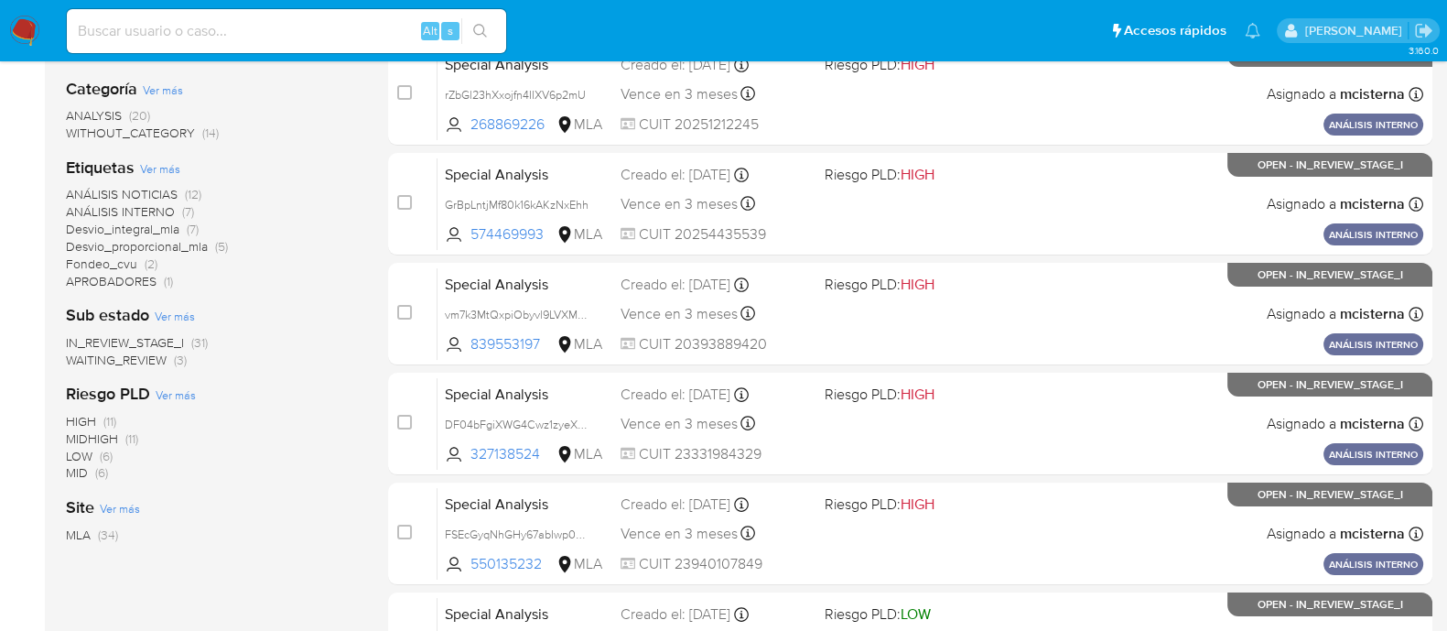
scroll to position [228, 0]
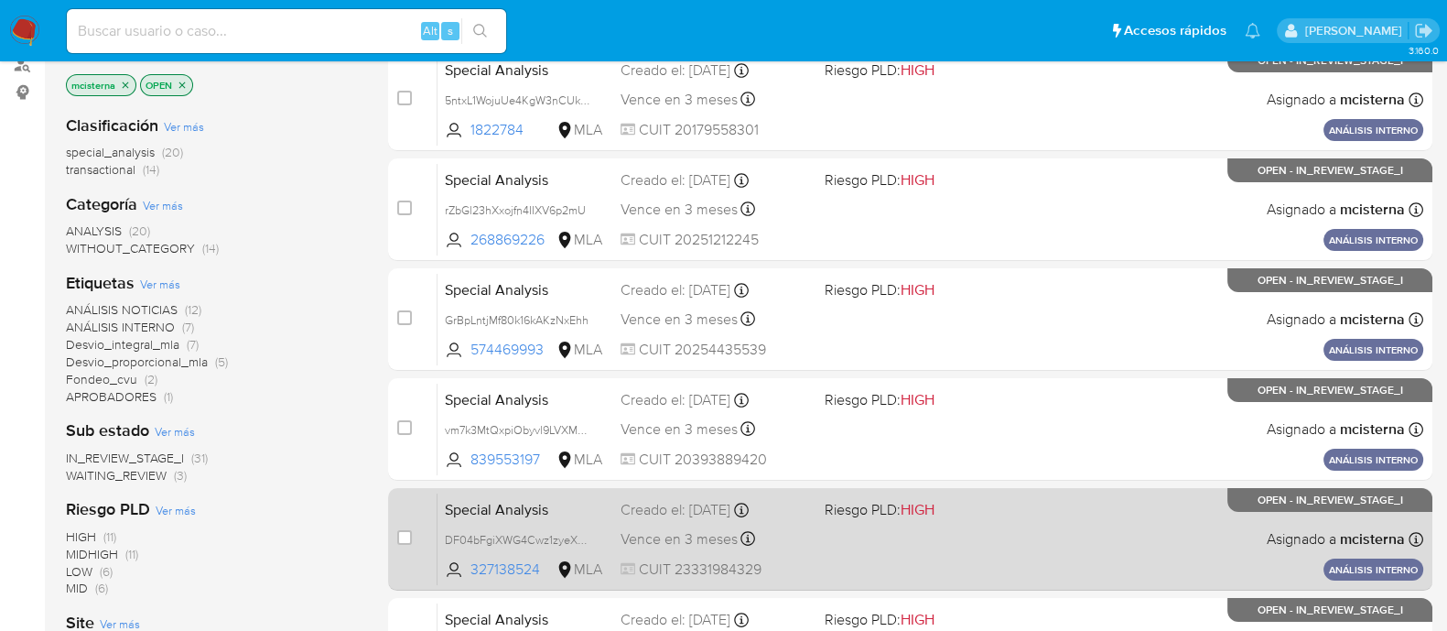
click at [1020, 550] on div "Special Analysis DF04bFgiXWG4Cwz1zyeXCzk8 327138524 MLA Riesgo PLD: HIGH Creado…" at bounding box center [930, 538] width 986 height 92
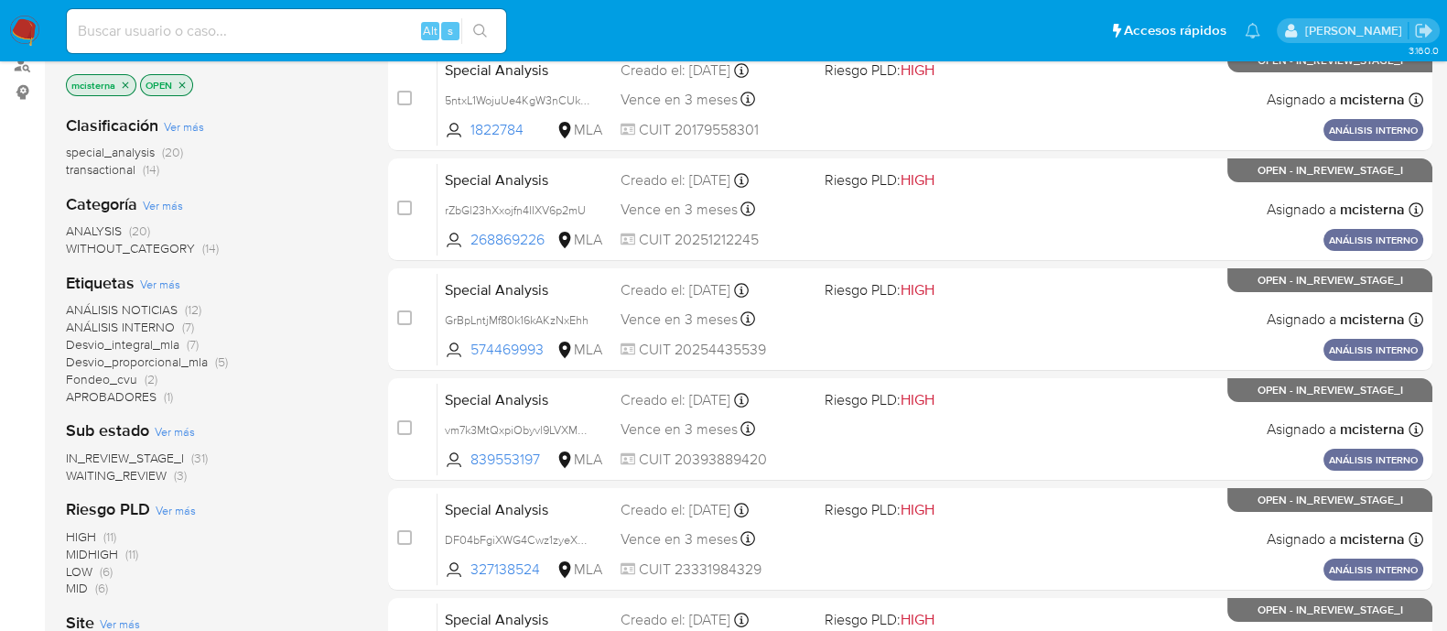
click at [329, 13] on div "Alt s" at bounding box center [286, 31] width 439 height 44
click at [348, 29] on input at bounding box center [286, 31] width 439 height 24
paste input "502809733"
type input "502809733"
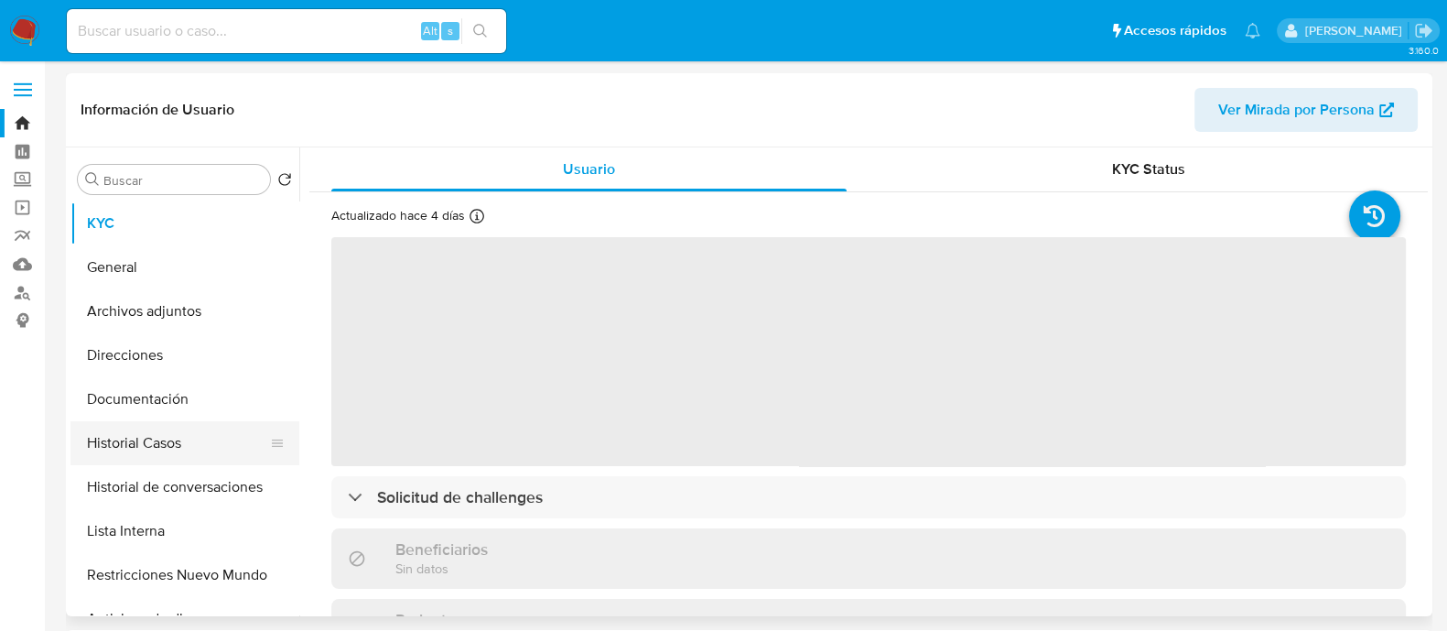
select select "10"
click at [167, 448] on button "Historial Casos" at bounding box center [177, 443] width 214 height 44
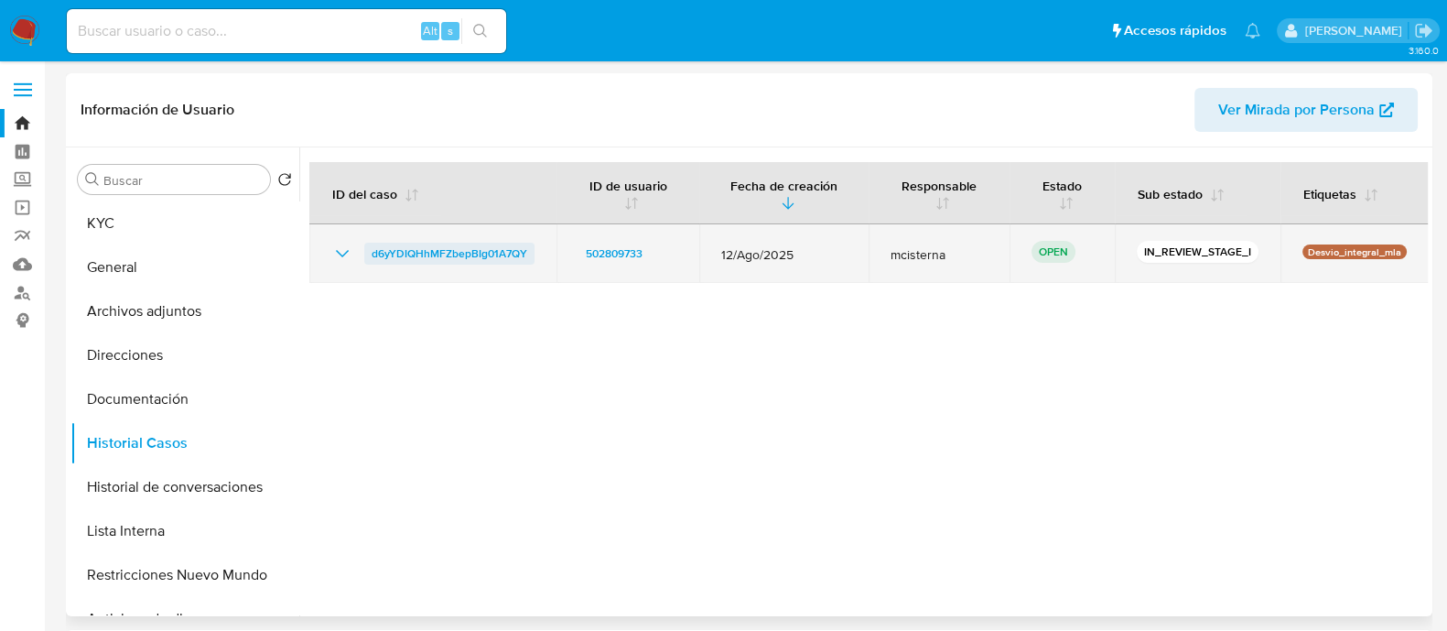
click at [416, 248] on span "d6yYDIQHhMFZbepBIg01A7QY" at bounding box center [450, 254] width 156 height 22
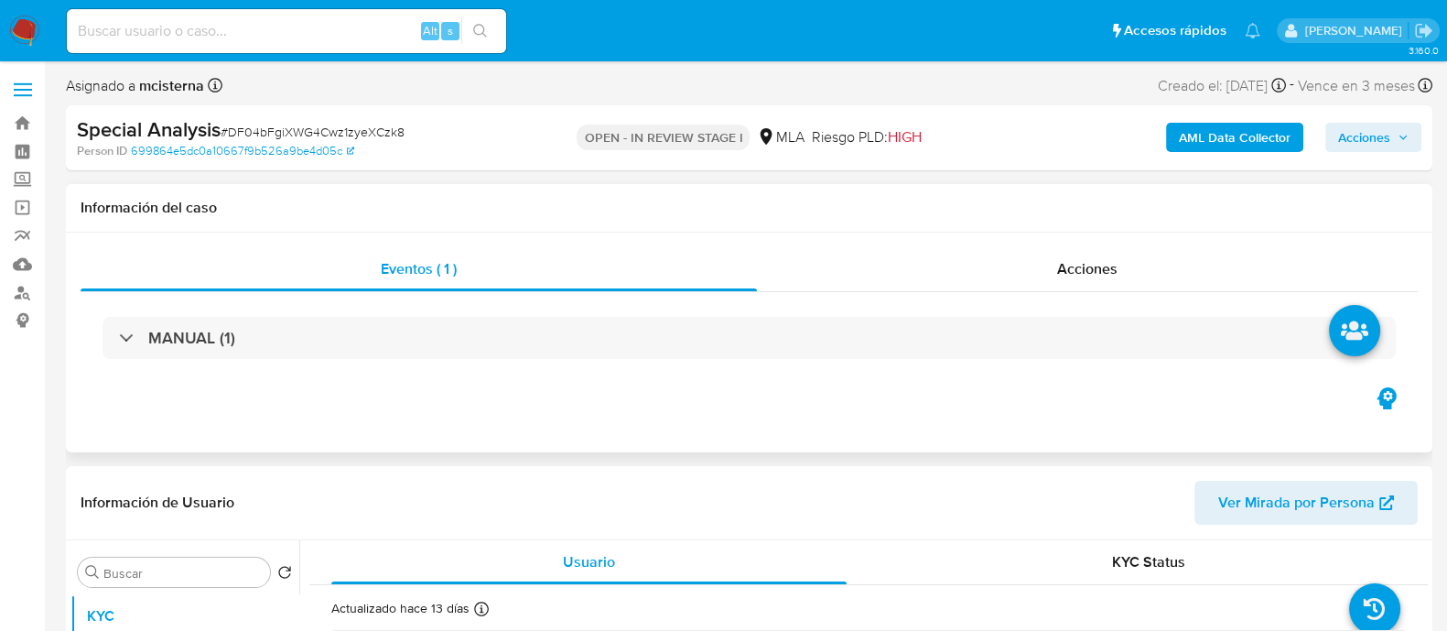
select select "10"
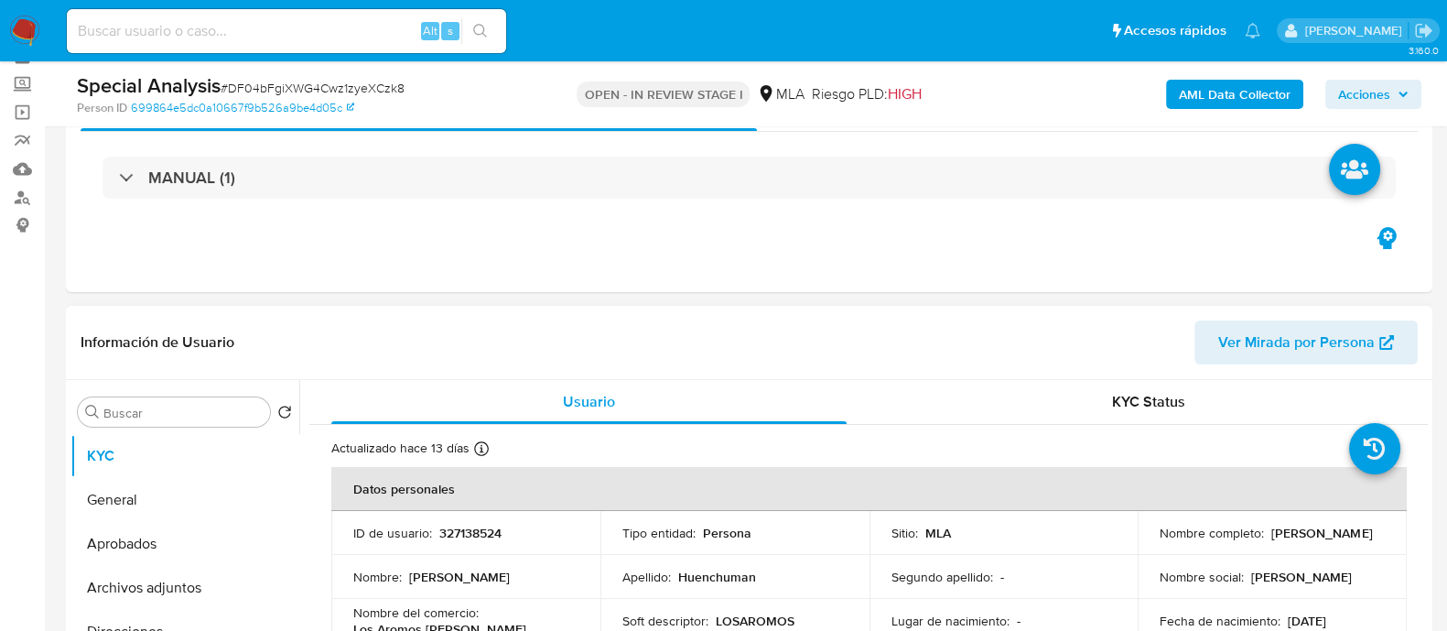
scroll to position [228, 0]
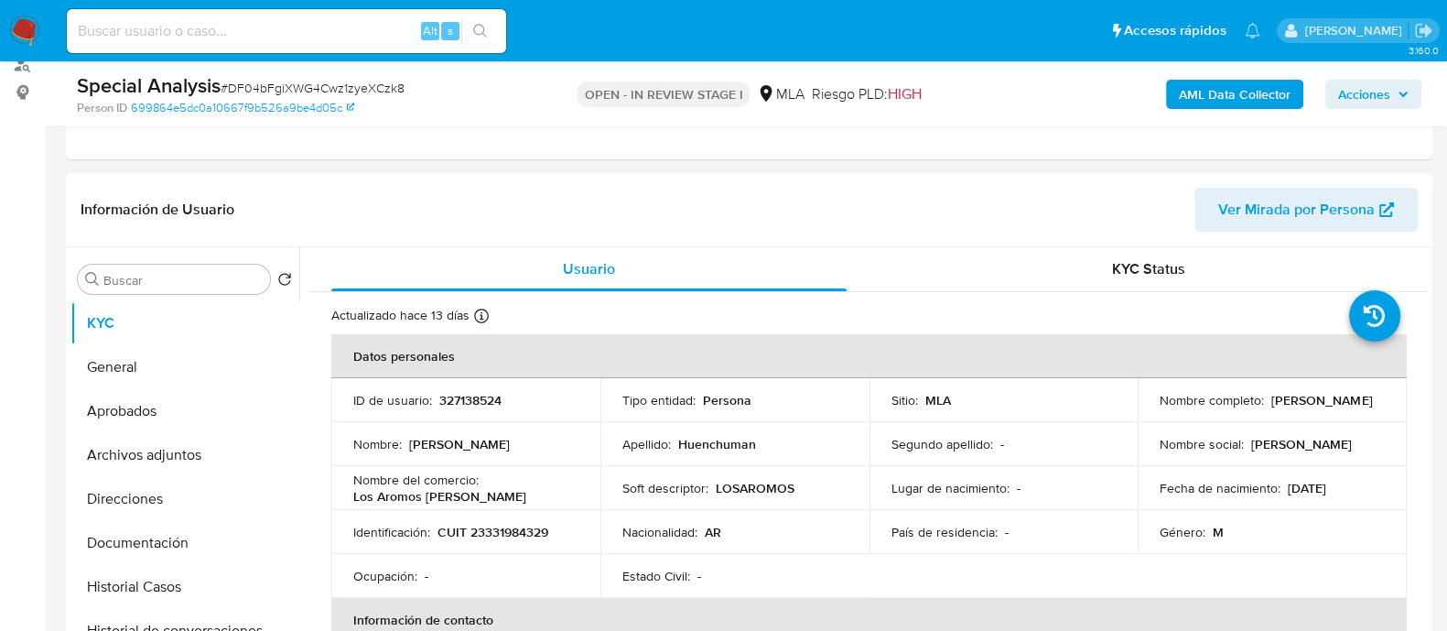
click at [503, 539] on td "Identificación : CUIT 23331984329" at bounding box center [465, 532] width 269 height 44
click at [502, 531] on p "CUIT 23331984329" at bounding box center [492, 532] width 111 height 16
copy p "23331984329"
click at [466, 399] on p "327138524" at bounding box center [470, 400] width 62 height 16
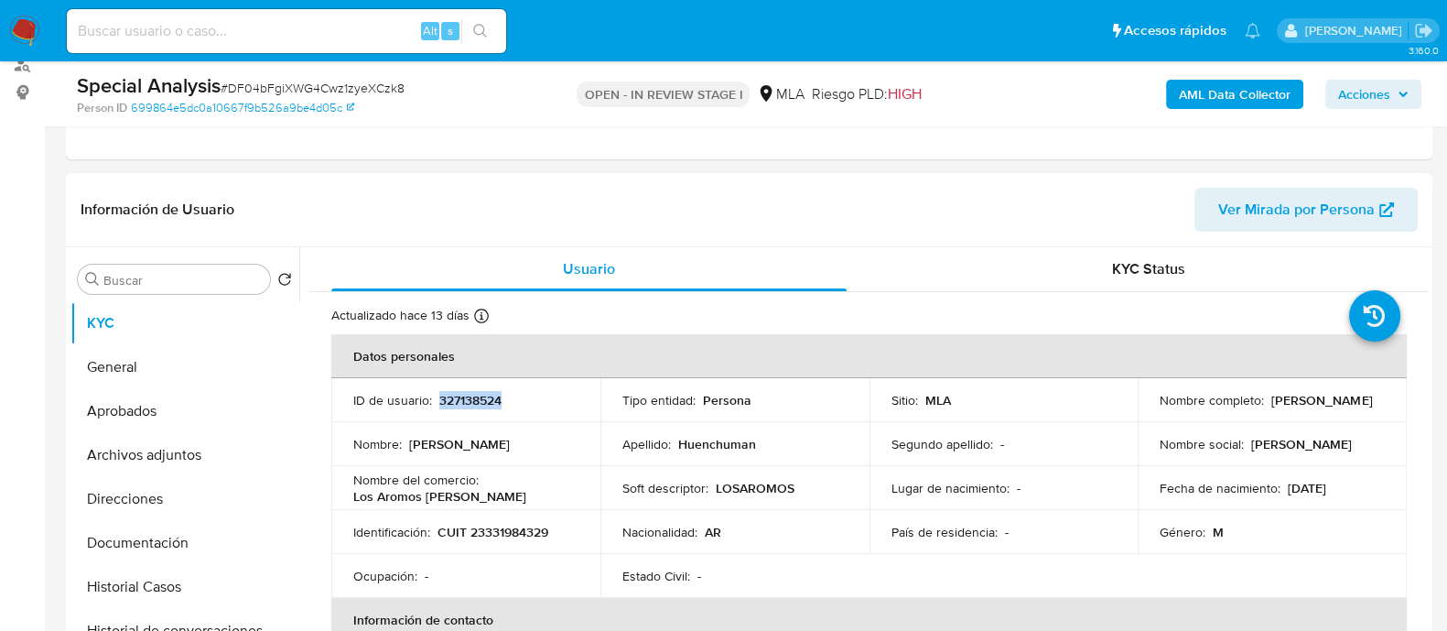
click at [466, 399] on p "327138524" at bounding box center [470, 400] width 62 height 16
copy p "327138524"
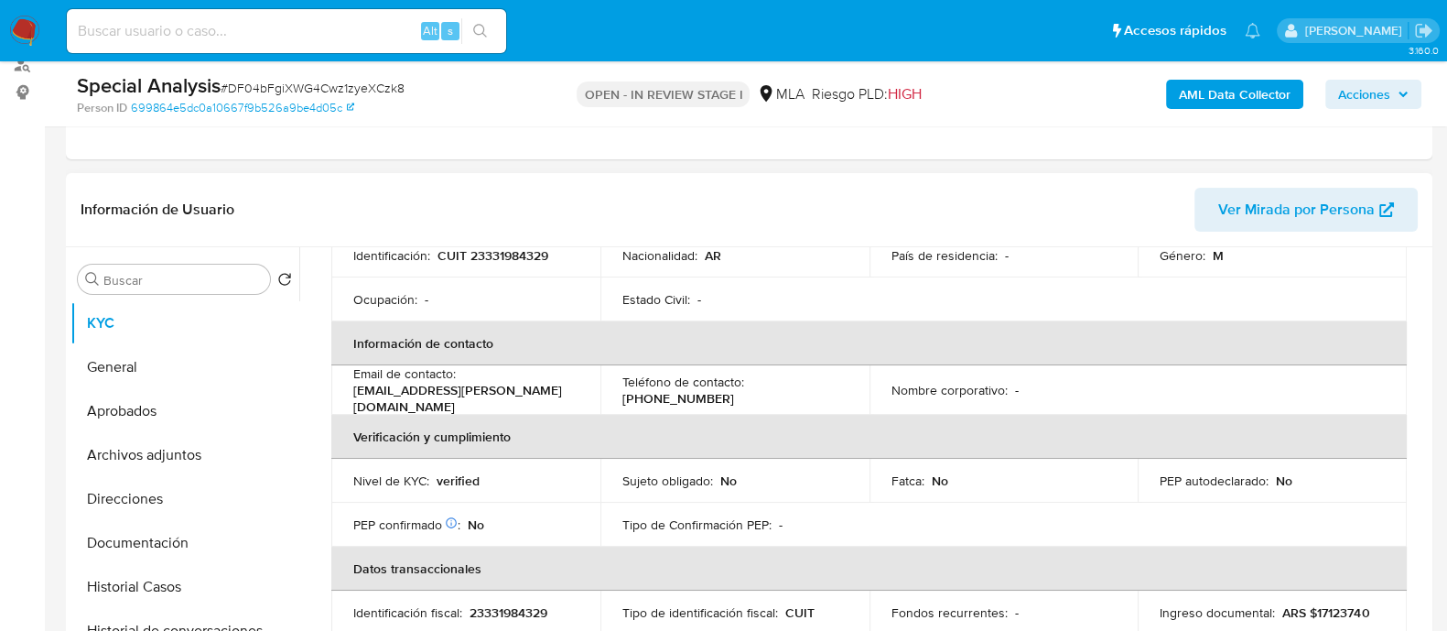
scroll to position [343, 0]
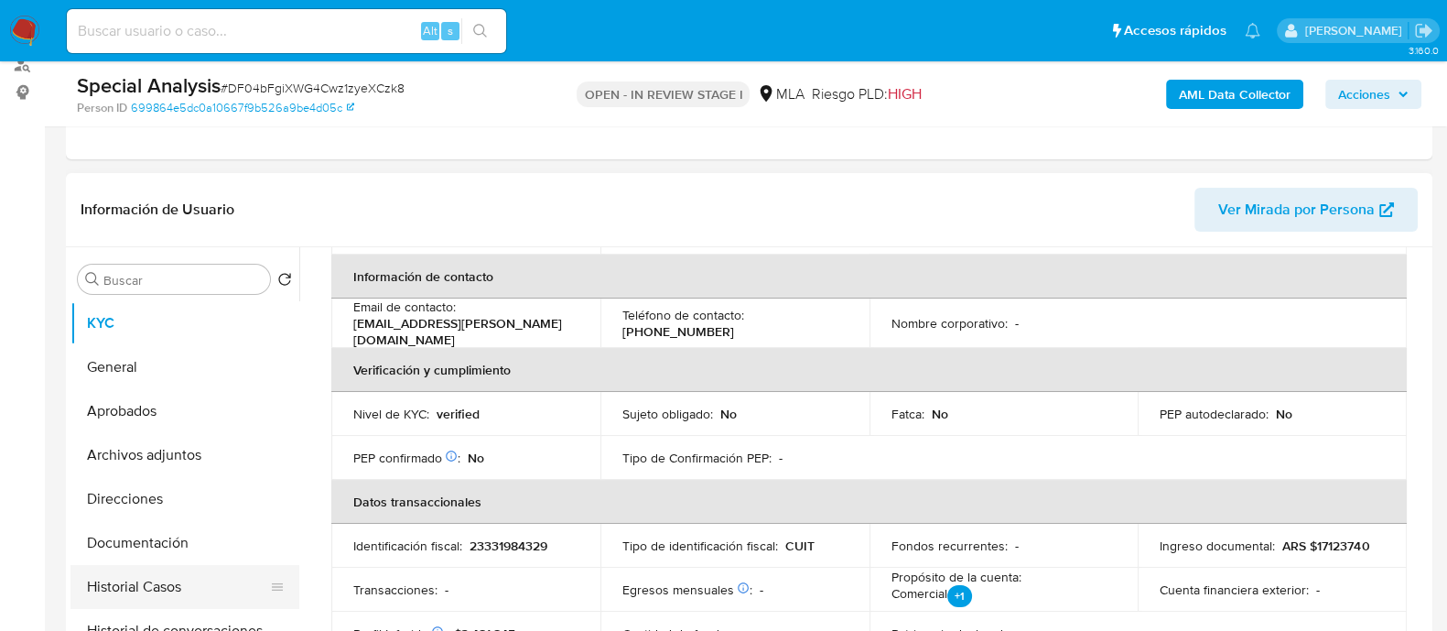
click at [182, 576] on button "Historial Casos" at bounding box center [177, 587] width 214 height 44
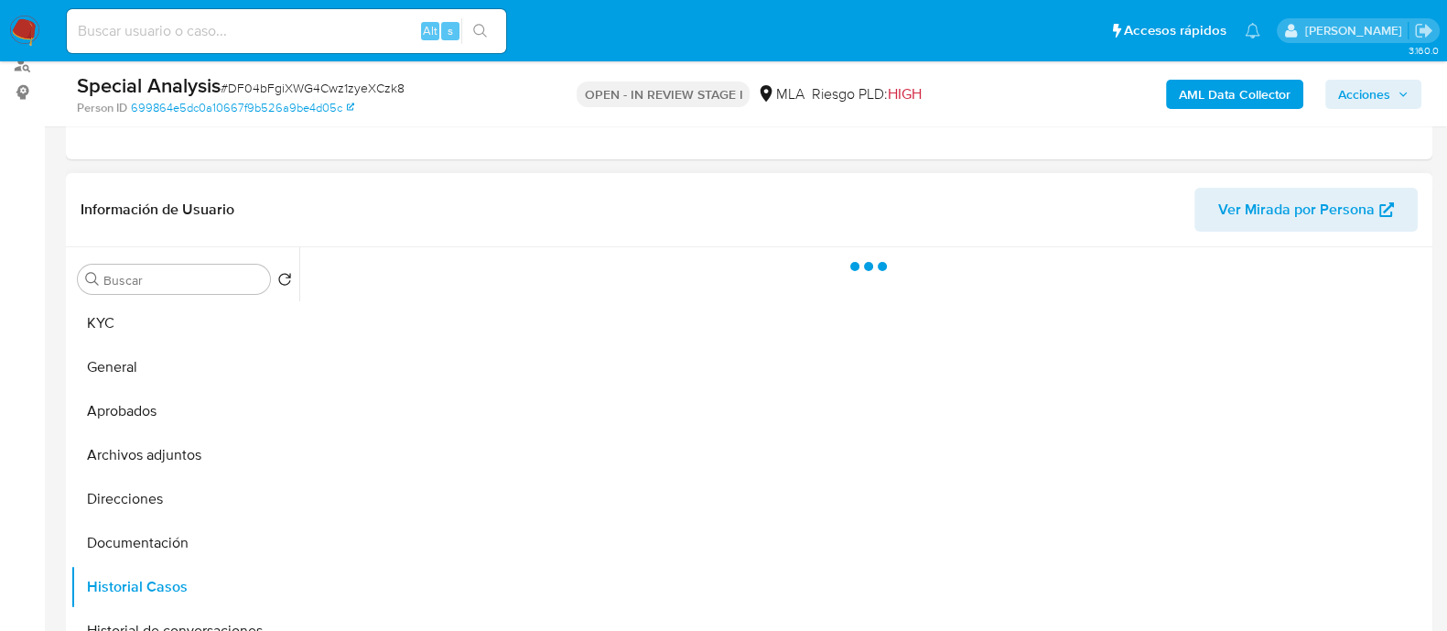
scroll to position [0, 0]
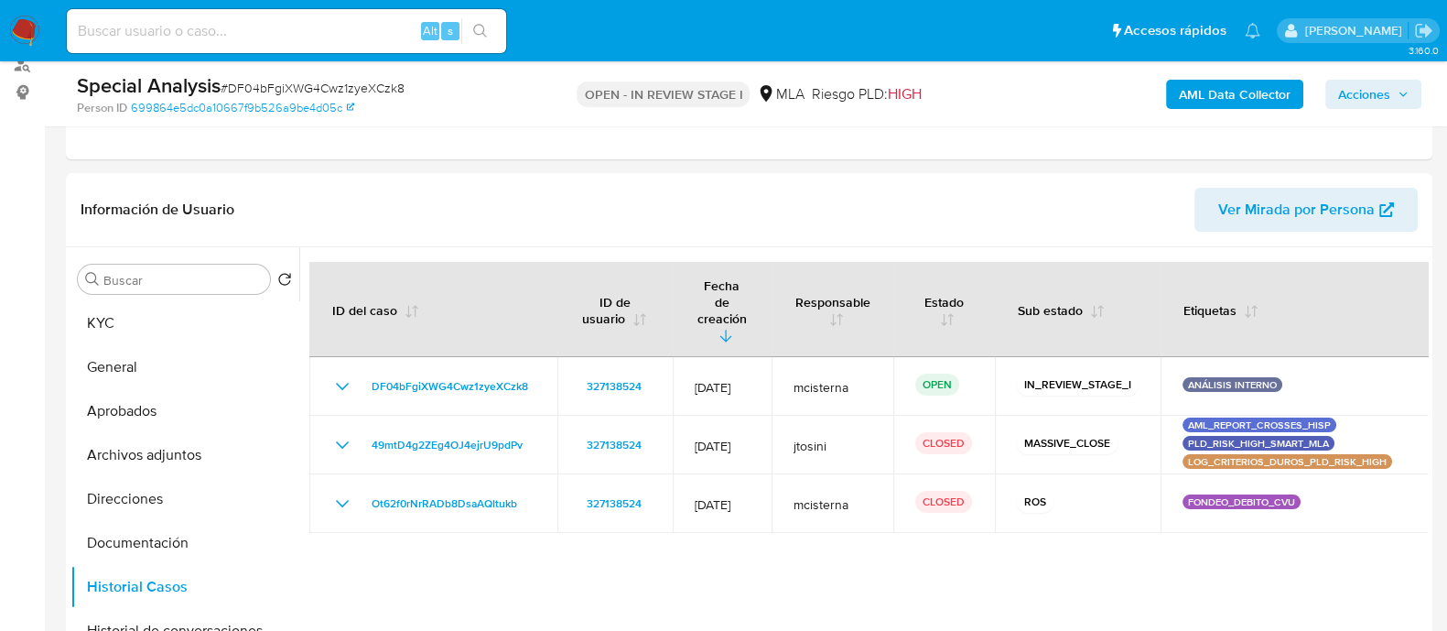
click at [55, 32] on nav "Pausado Ver notificaciones Alt s Accesos rápidos Presiona las siguientes teclas…" at bounding box center [723, 30] width 1447 height 61
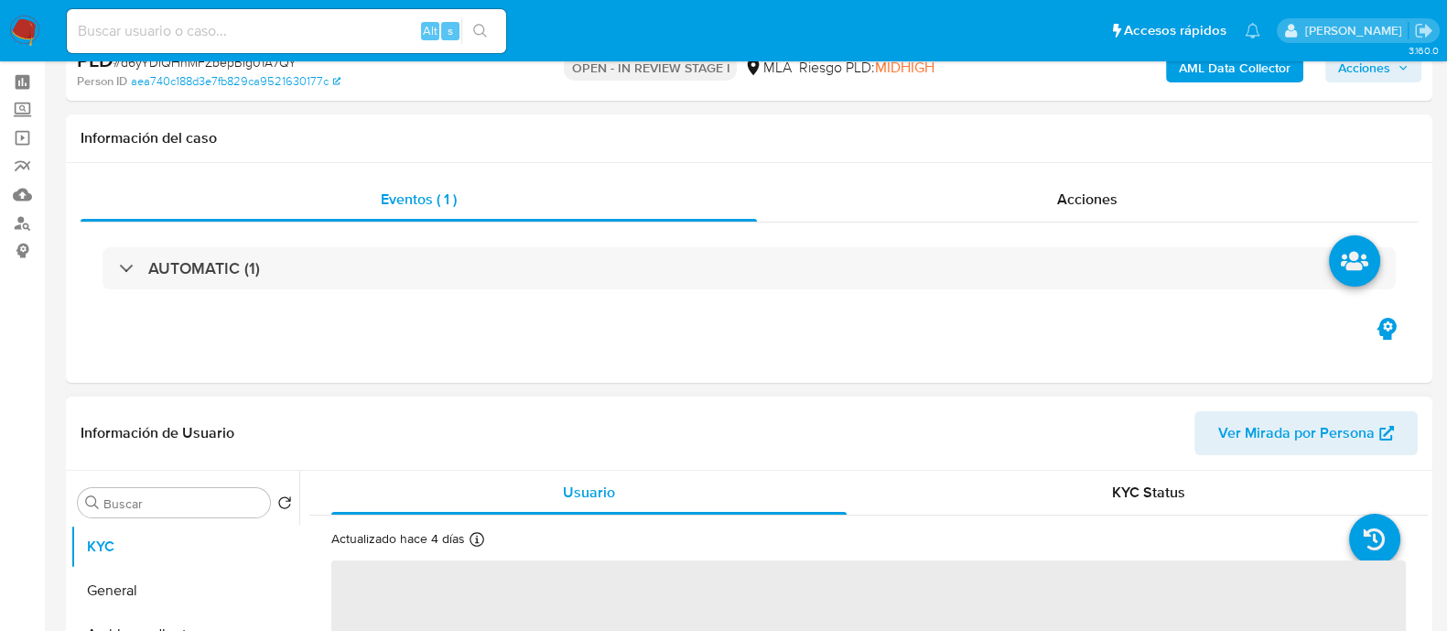
scroll to position [228, 0]
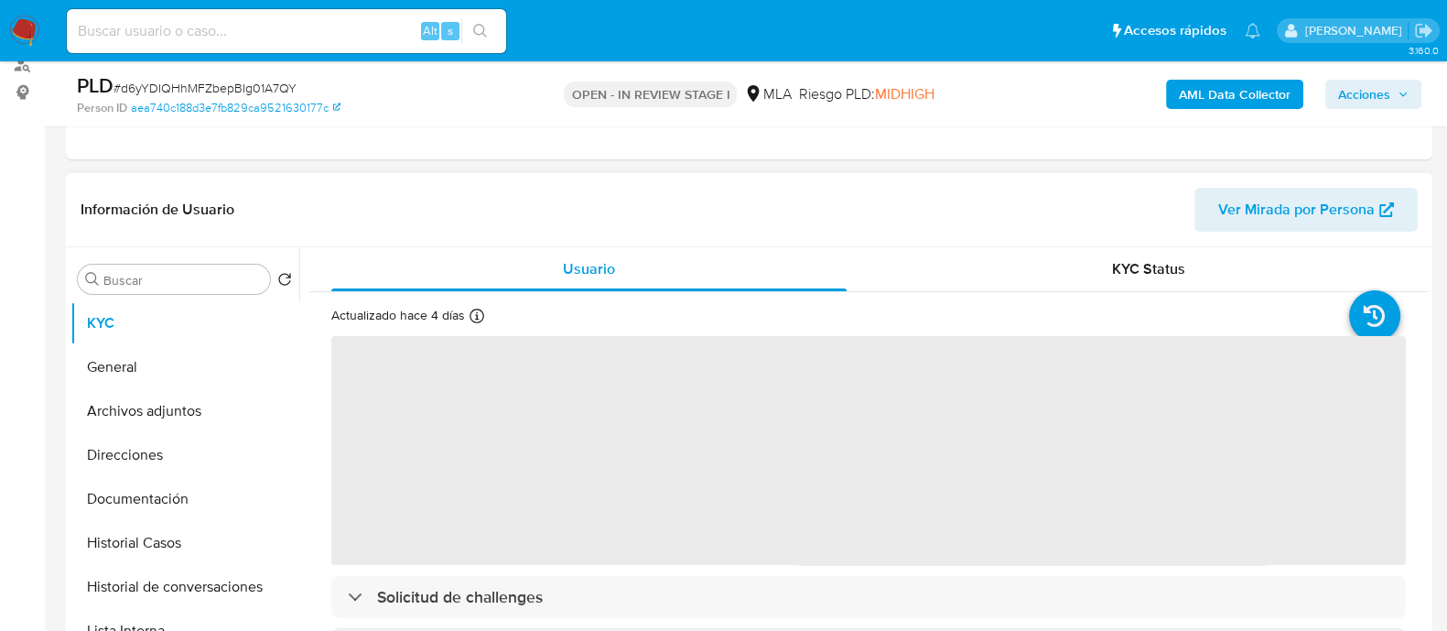
select select "10"
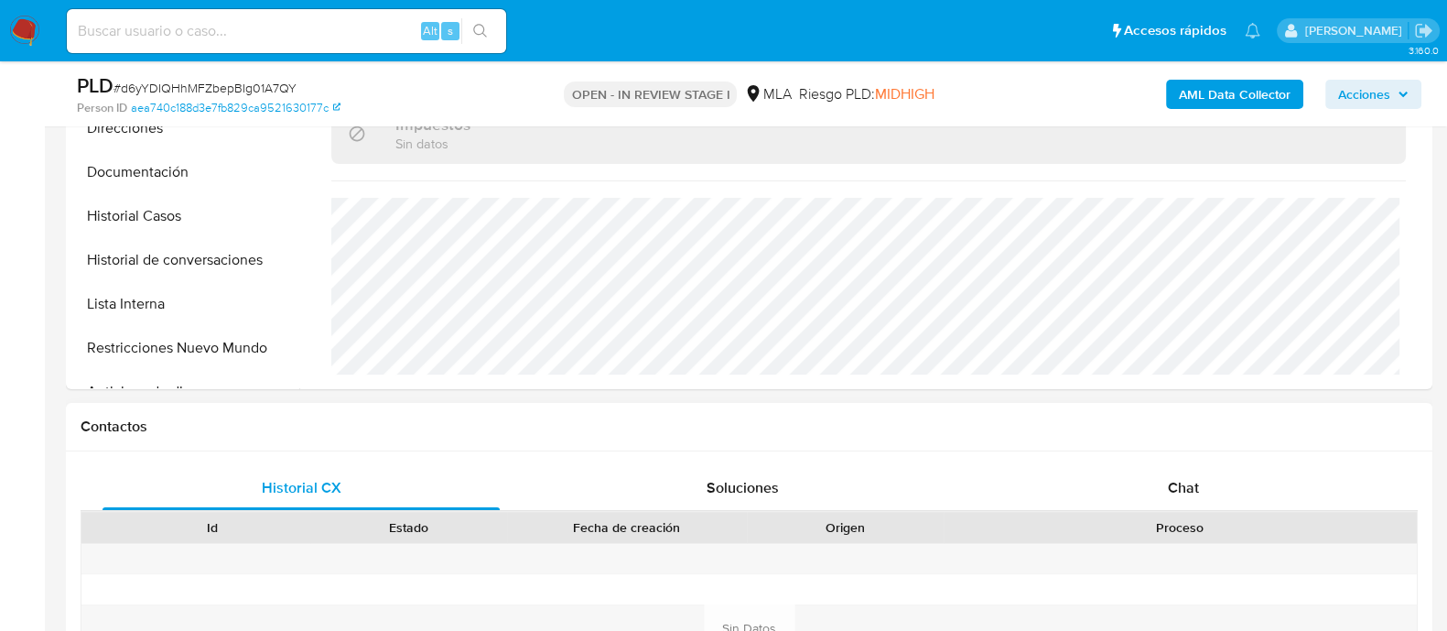
scroll to position [800, 0]
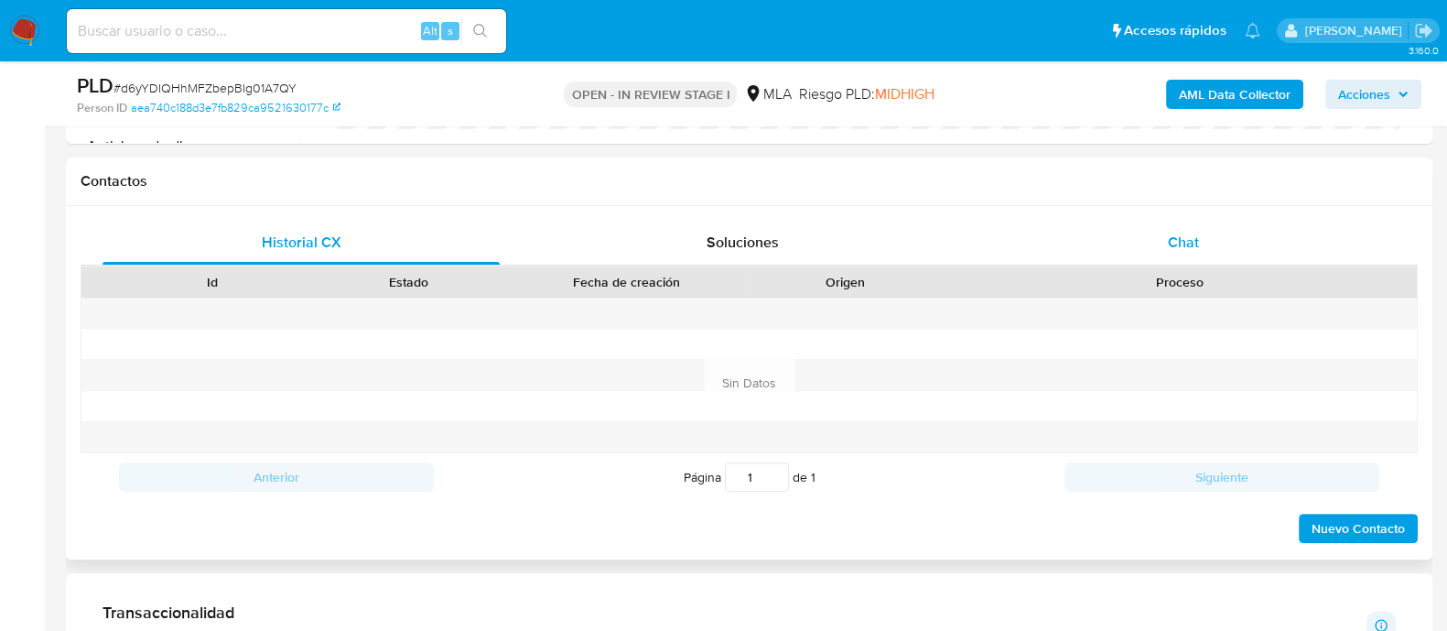
click at [1143, 248] on div "Chat" at bounding box center [1183, 243] width 397 height 44
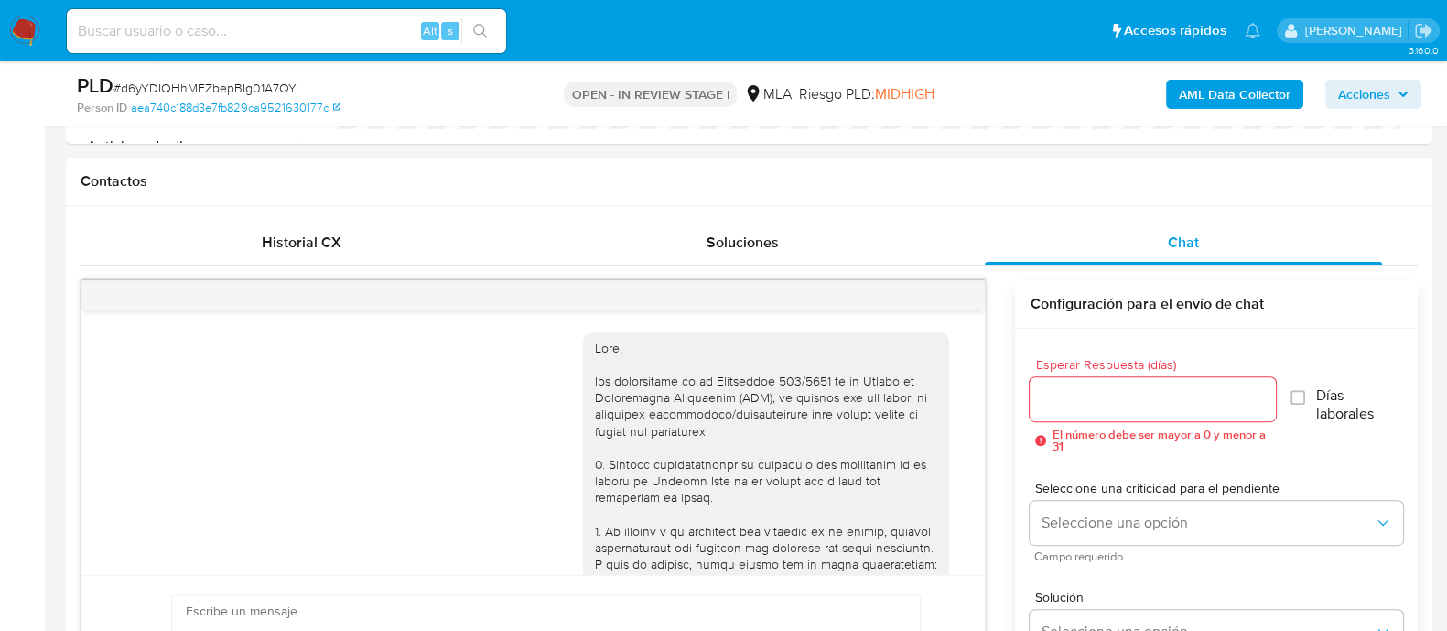
scroll to position [2327, 0]
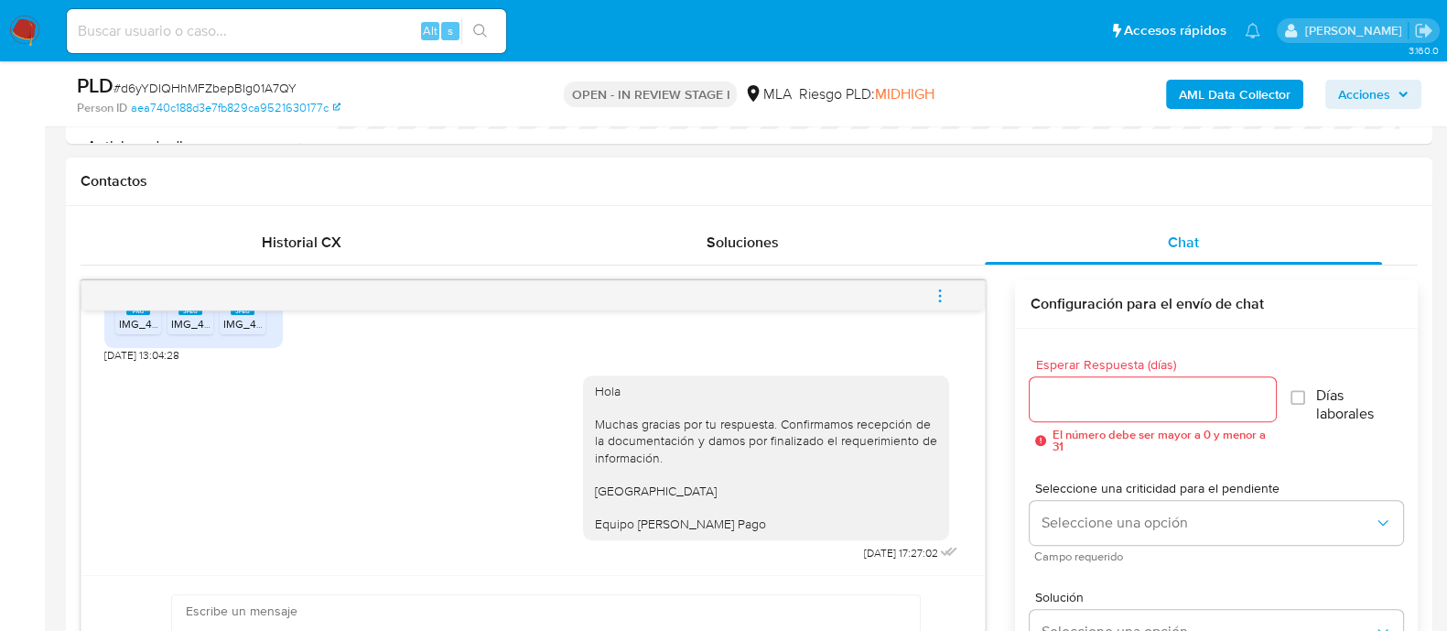
click at [952, 295] on button "menu-action" at bounding box center [940, 296] width 60 height 44
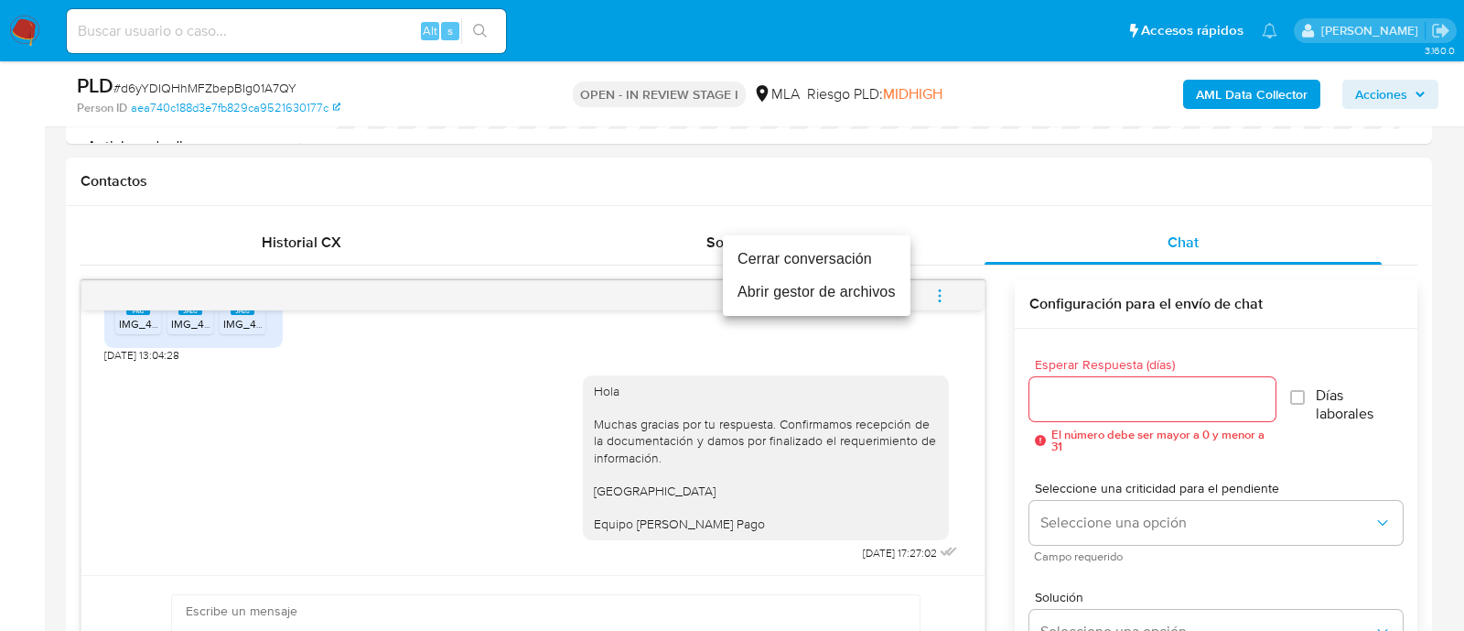
click at [806, 259] on li "Cerrar conversación" at bounding box center [817, 259] width 188 height 33
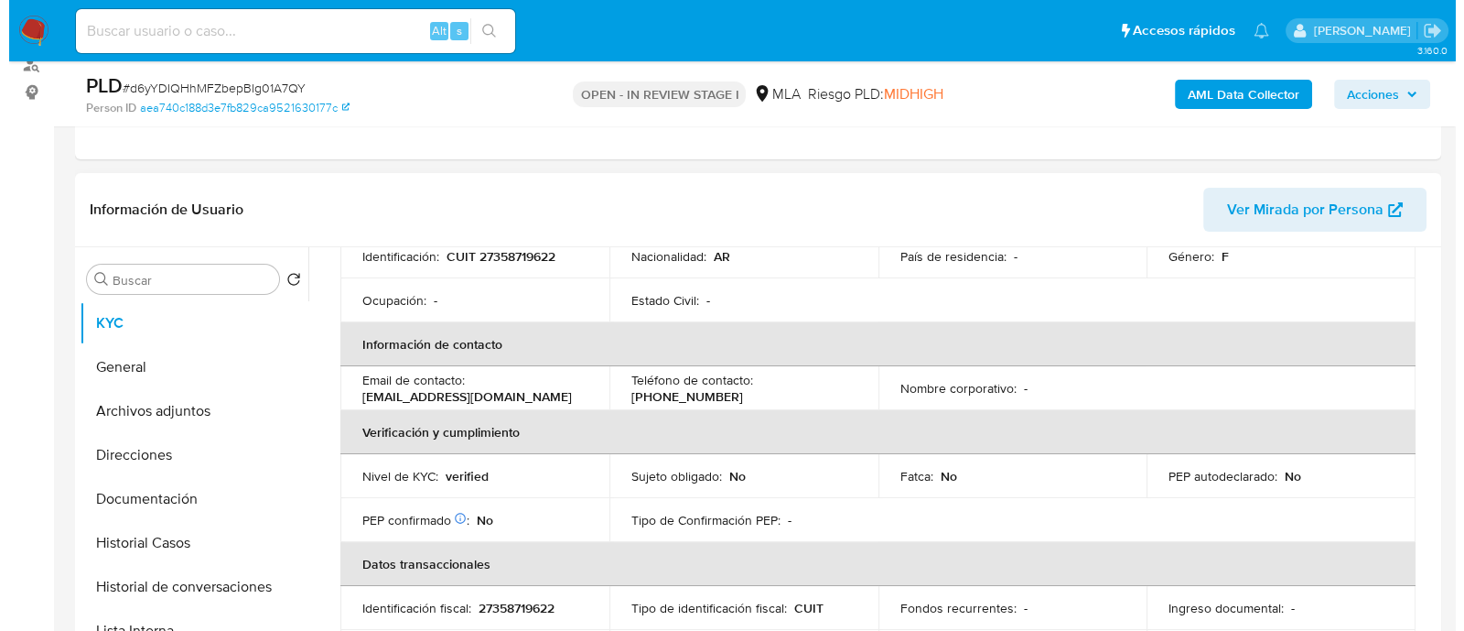
scroll to position [0, 0]
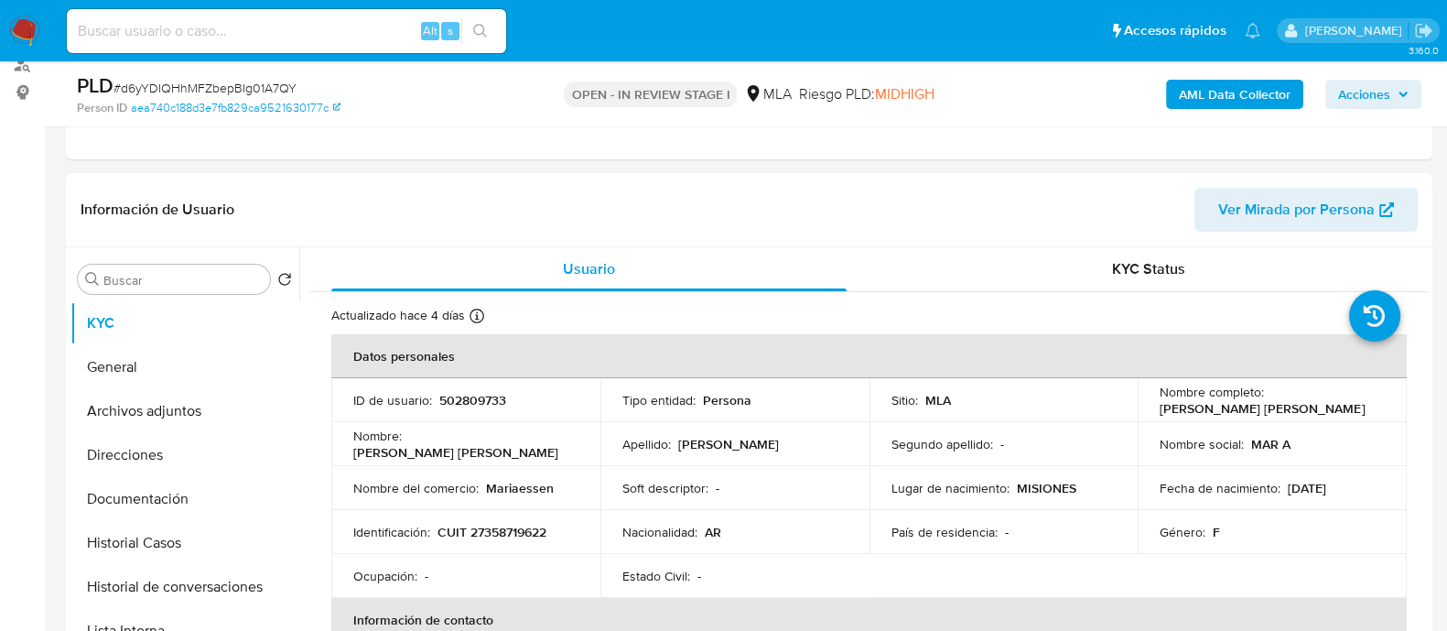
click at [458, 392] on p "502809733" at bounding box center [472, 400] width 67 height 16
copy p "502809733"
click at [237, 405] on button "Archivos adjuntos" at bounding box center [177, 411] width 214 height 44
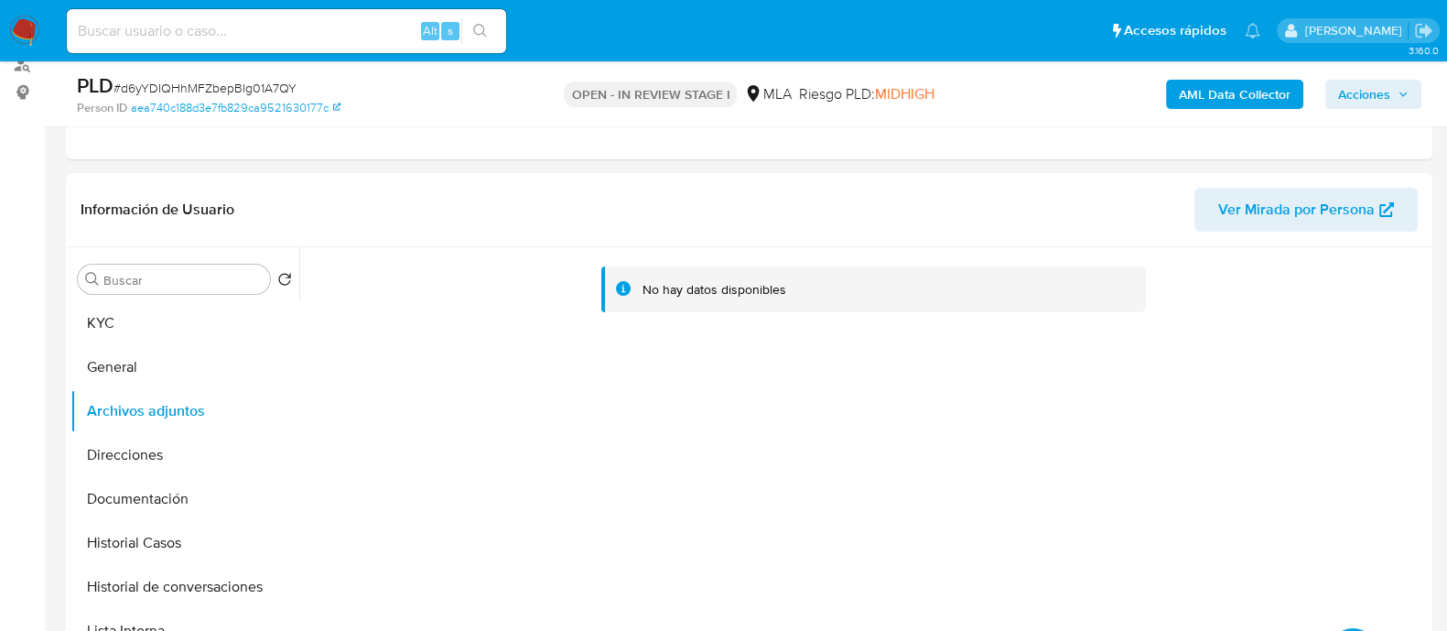
click at [1203, 107] on b "AML Data Collector" at bounding box center [1235, 94] width 112 height 29
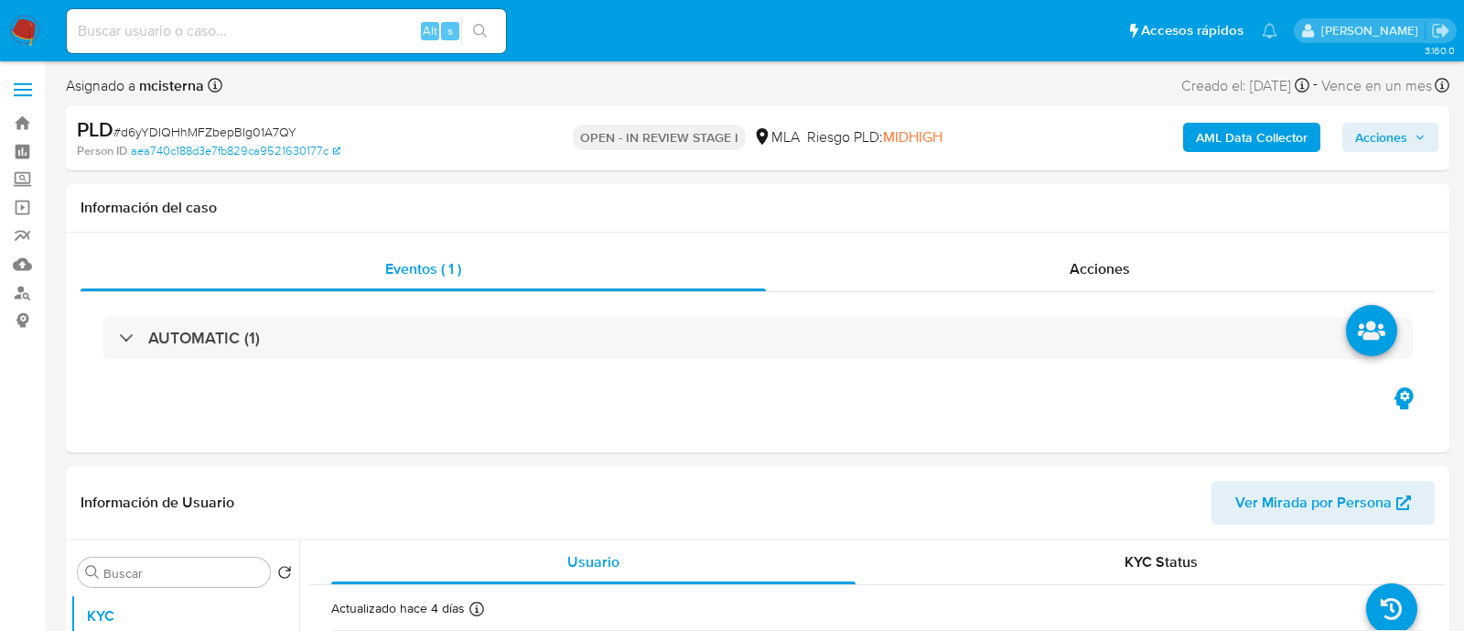
select select "10"
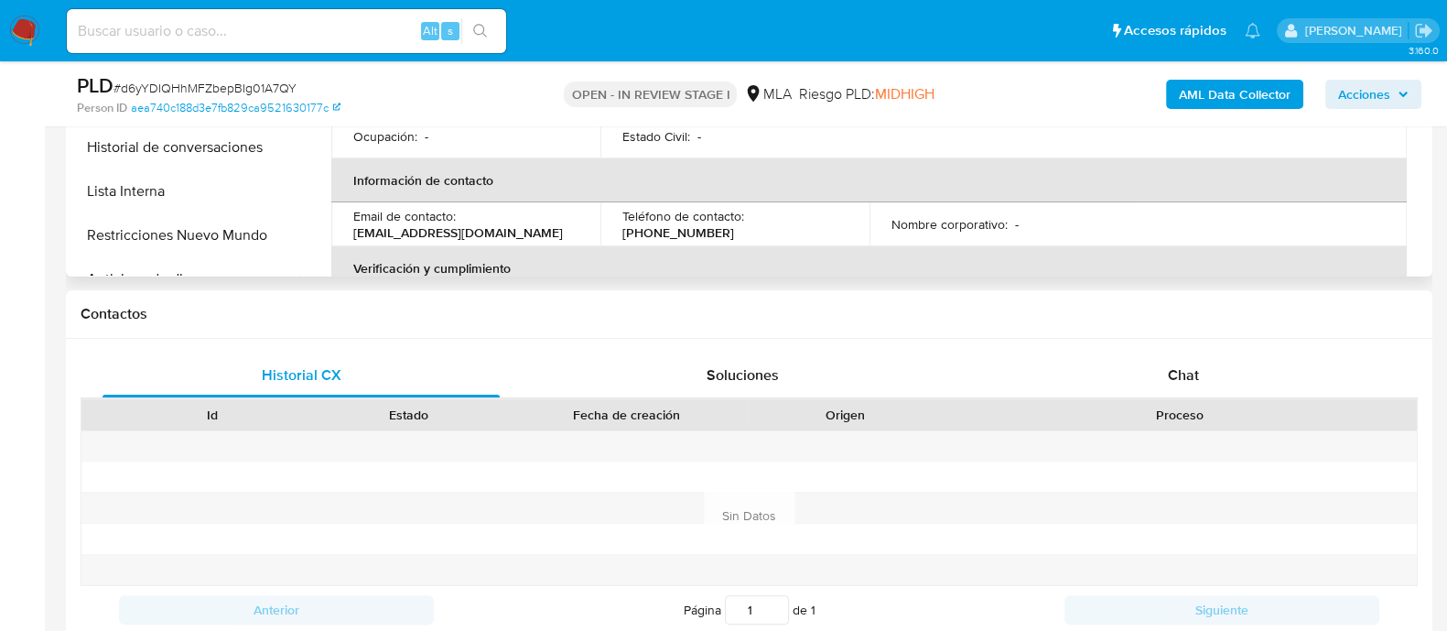
scroll to position [457, 0]
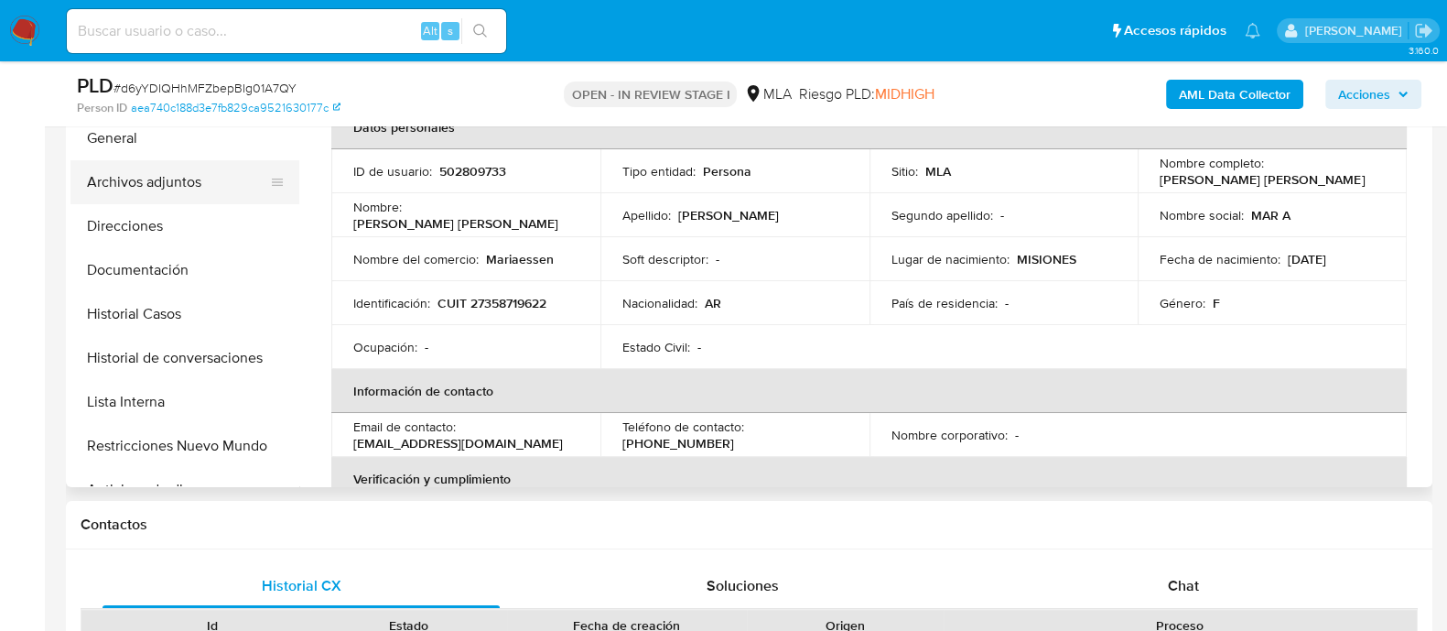
click at [188, 178] on button "Archivos adjuntos" at bounding box center [177, 182] width 214 height 44
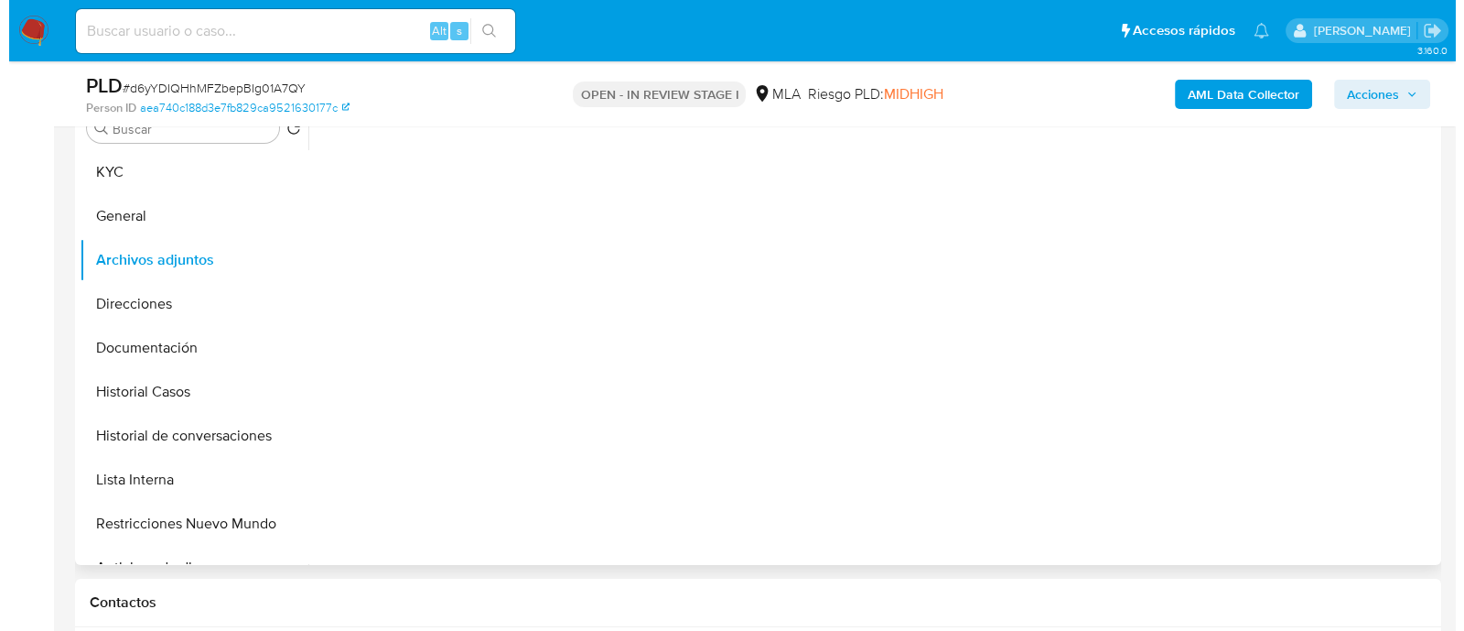
scroll to position [343, 0]
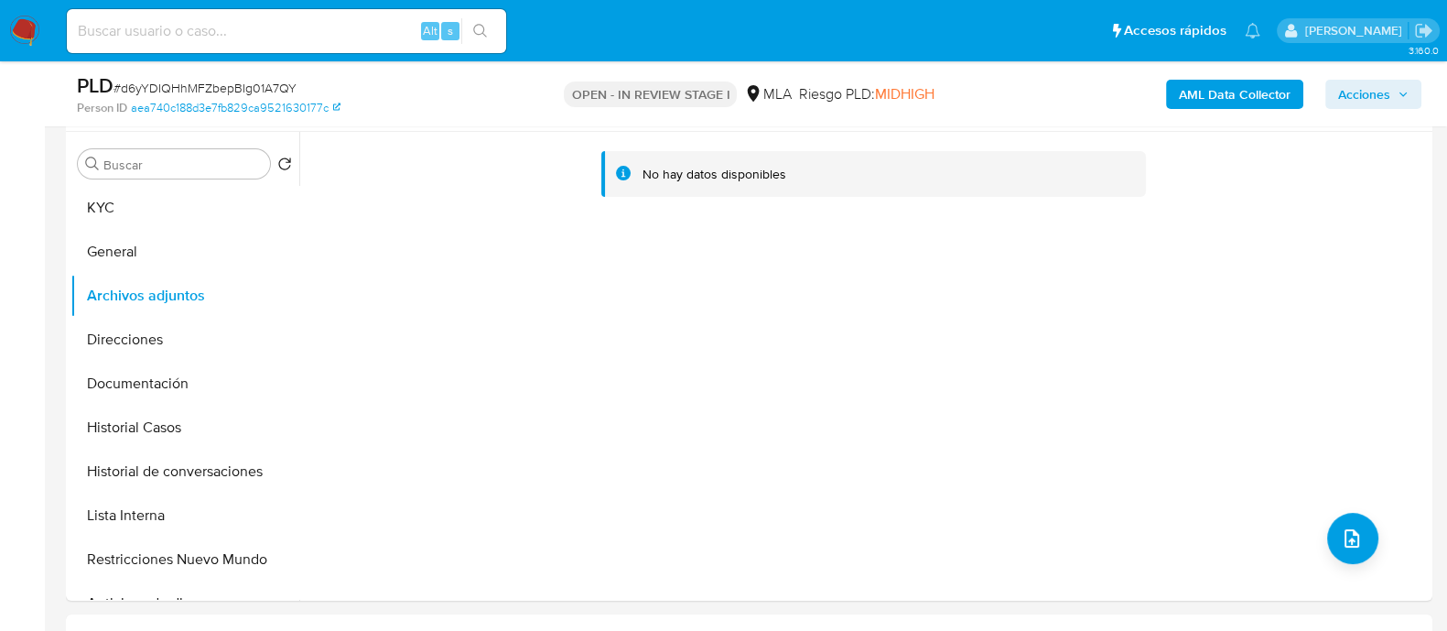
click at [1236, 102] on b "AML Data Collector" at bounding box center [1235, 94] width 112 height 29
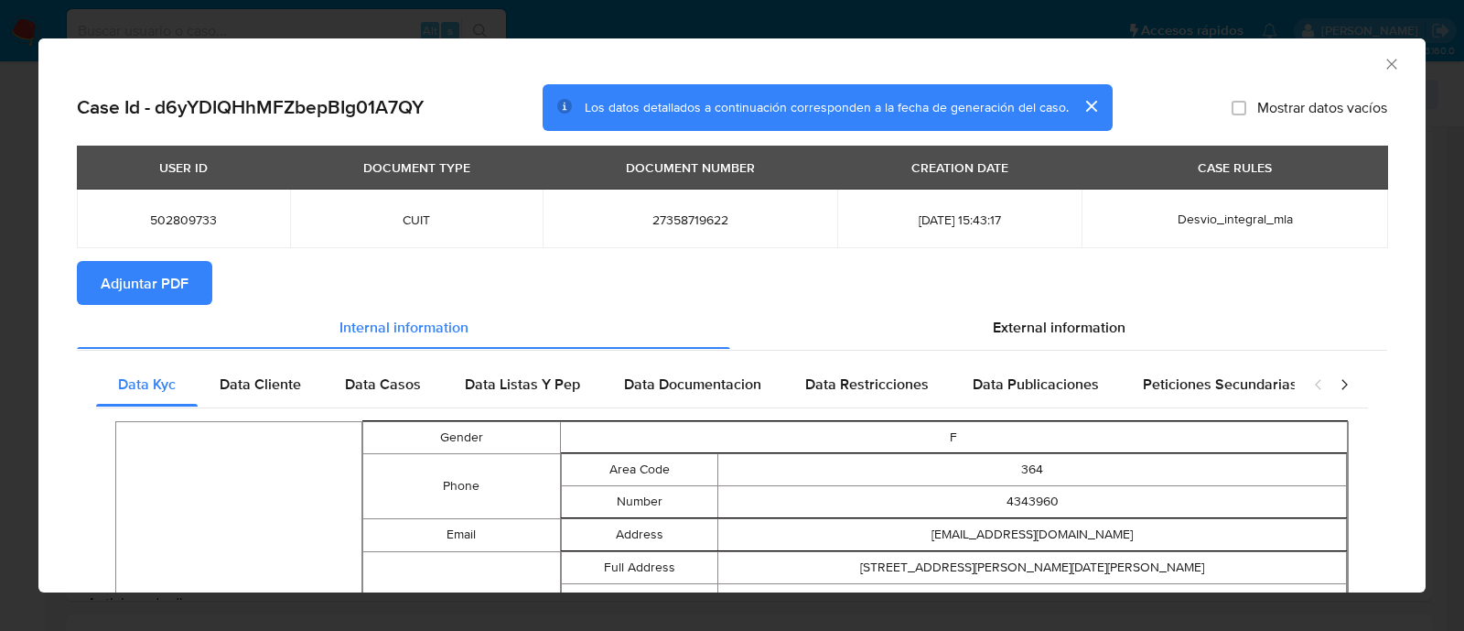
click at [177, 280] on span "Adjuntar PDF" at bounding box center [145, 283] width 88 height 40
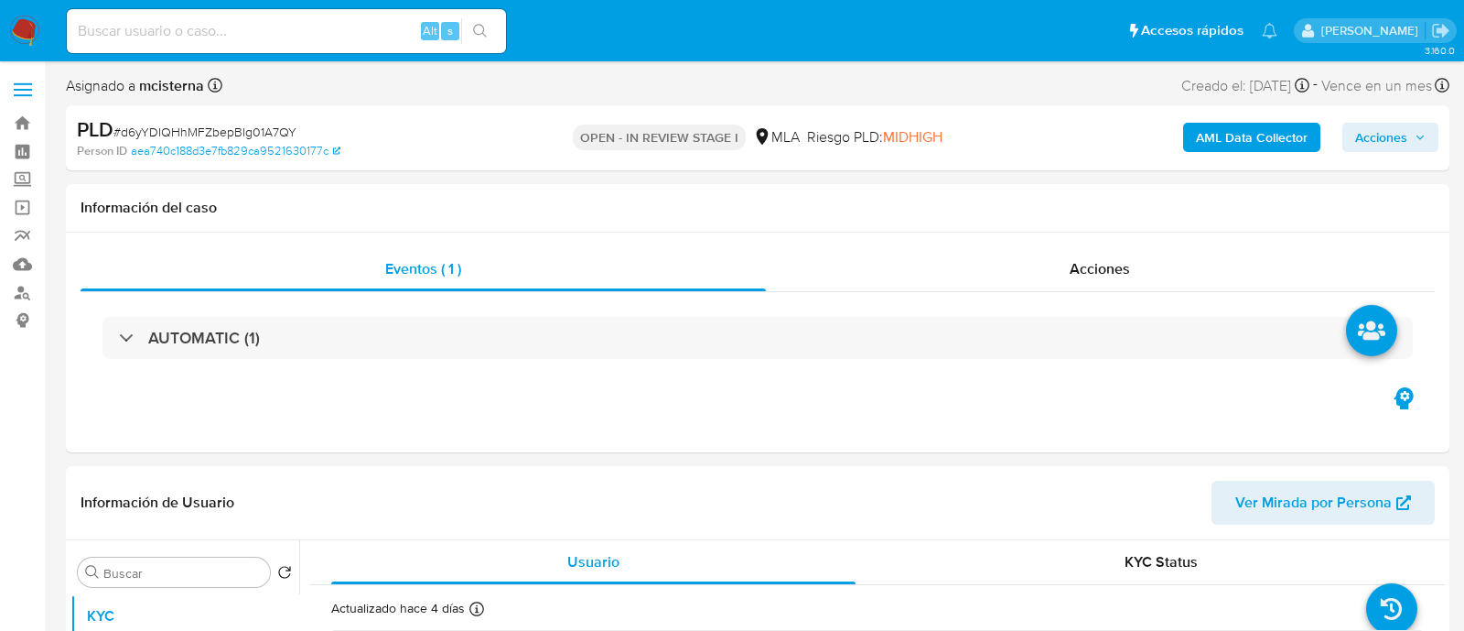
select select "10"
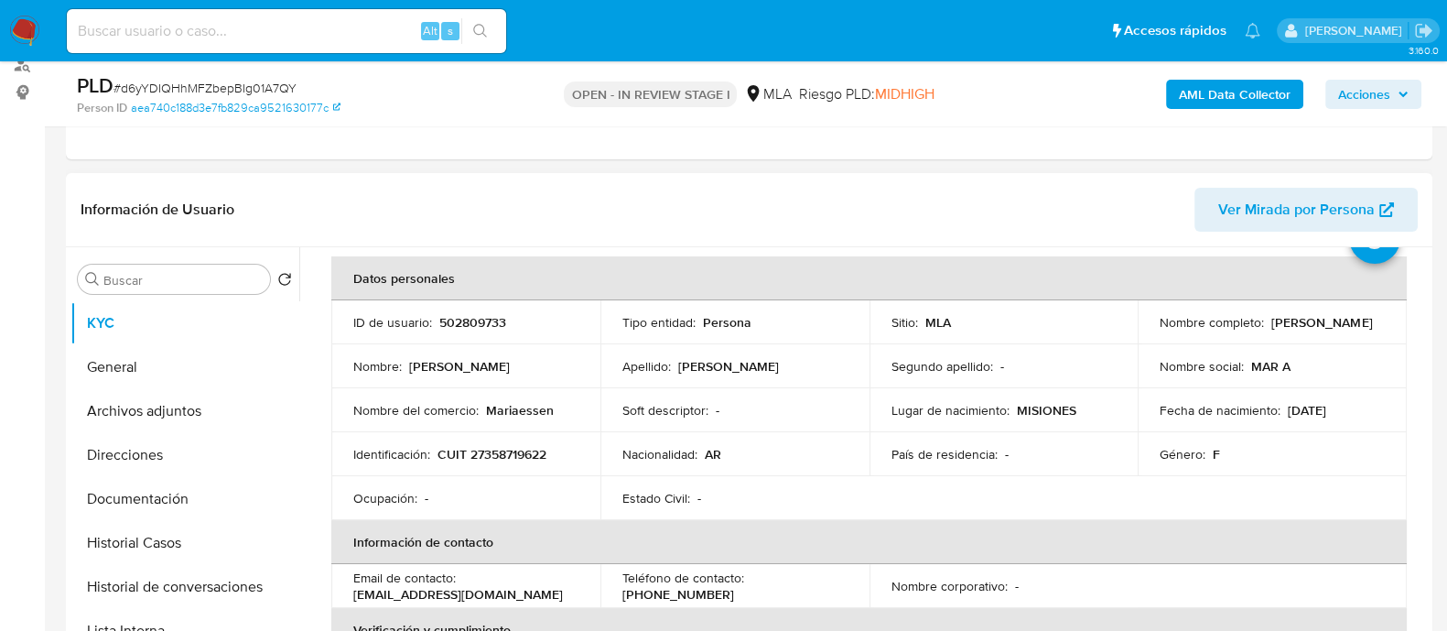
scroll to position [113, 0]
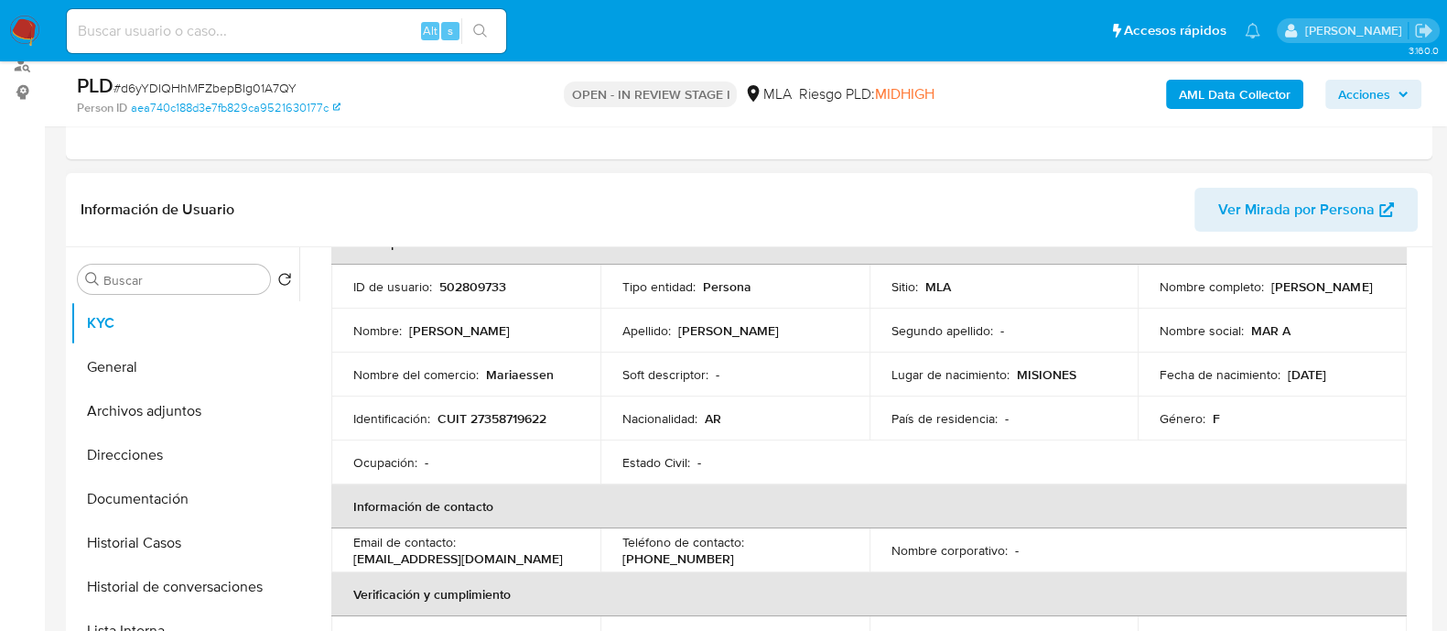
click at [527, 423] on p "CUIT 27358719622" at bounding box center [491, 418] width 109 height 16
copy p "27358719622"
click at [131, 575] on button "Historial de conversaciones" at bounding box center [177, 587] width 214 height 44
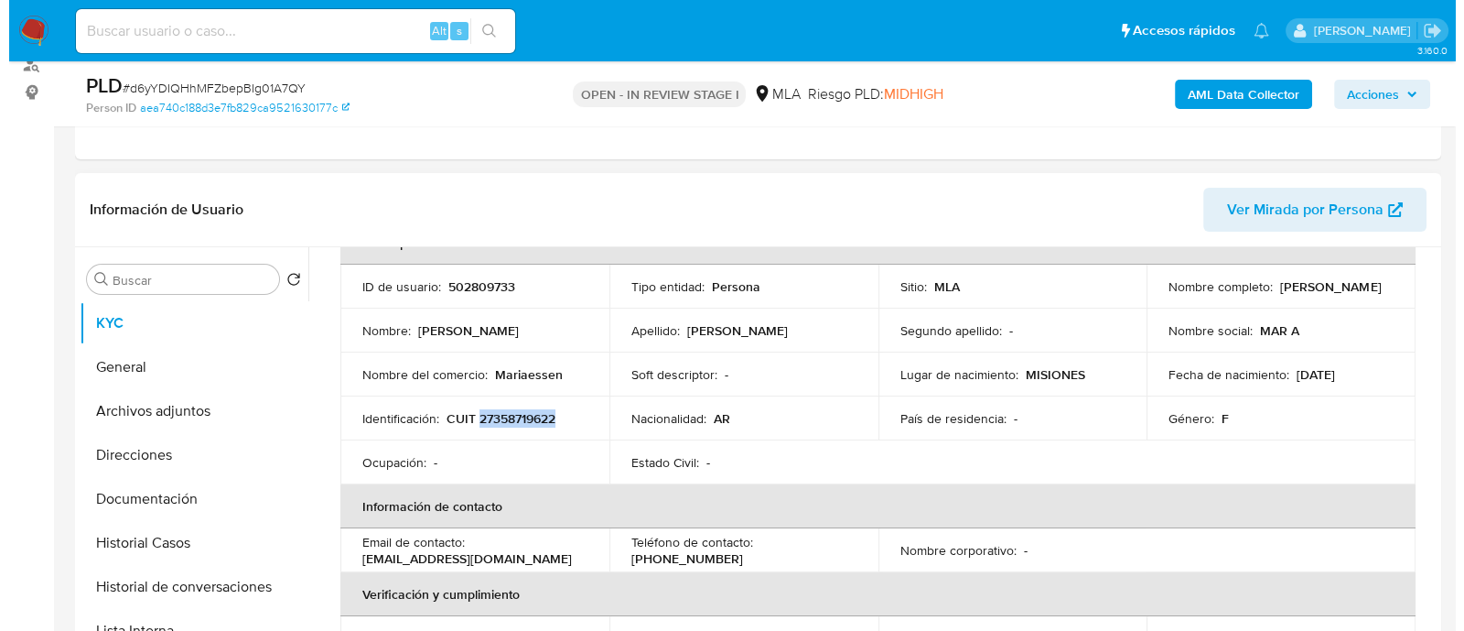
scroll to position [0, 0]
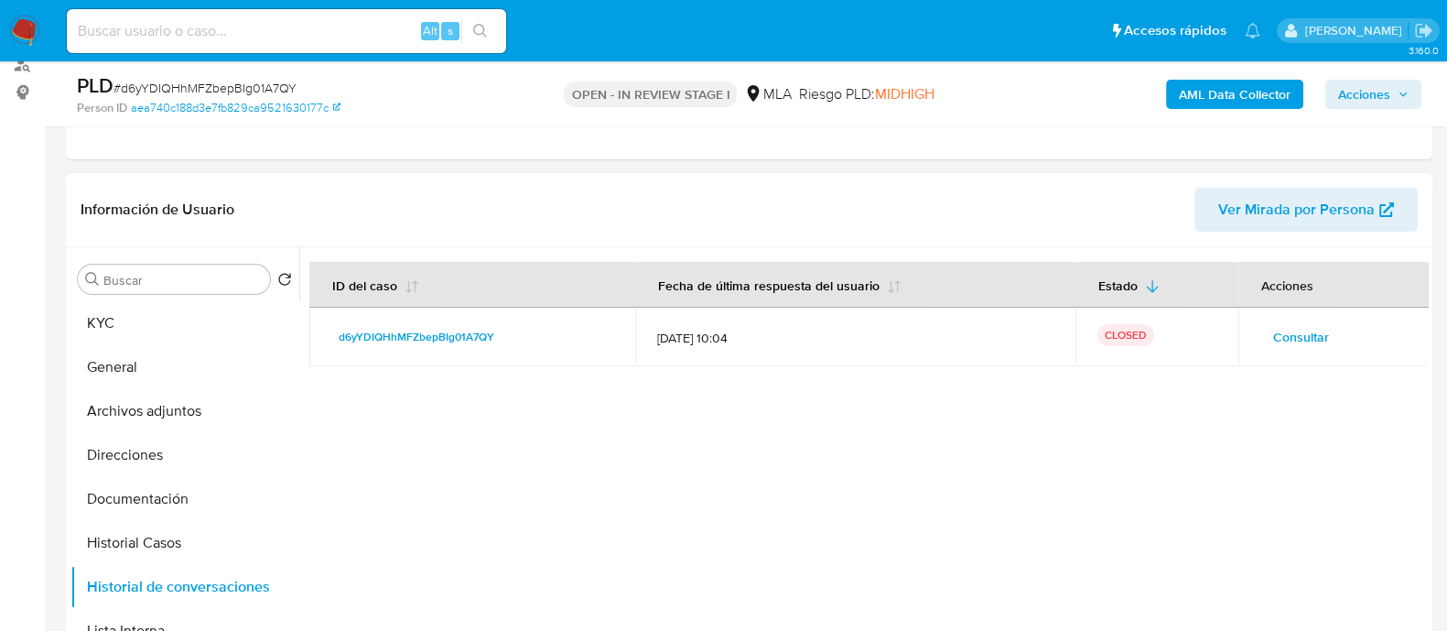
click at [1287, 330] on span "Consultar" at bounding box center [1301, 337] width 56 height 26
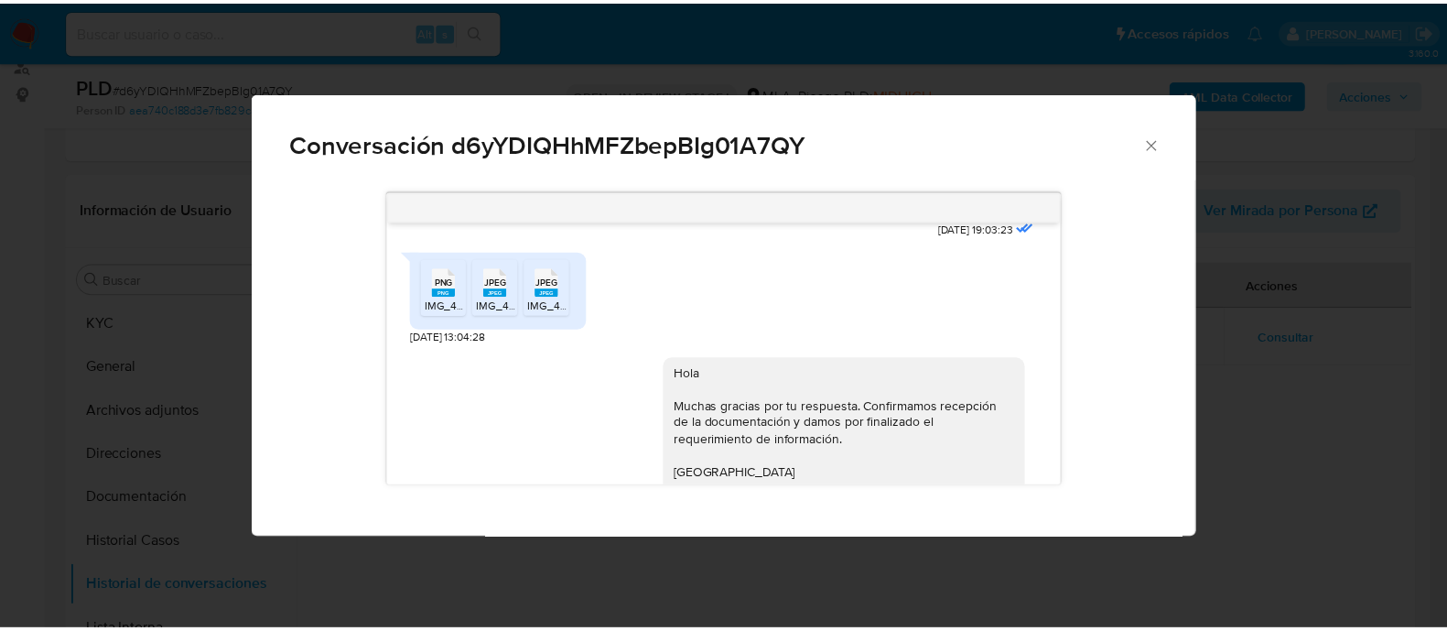
scroll to position [2332, 0]
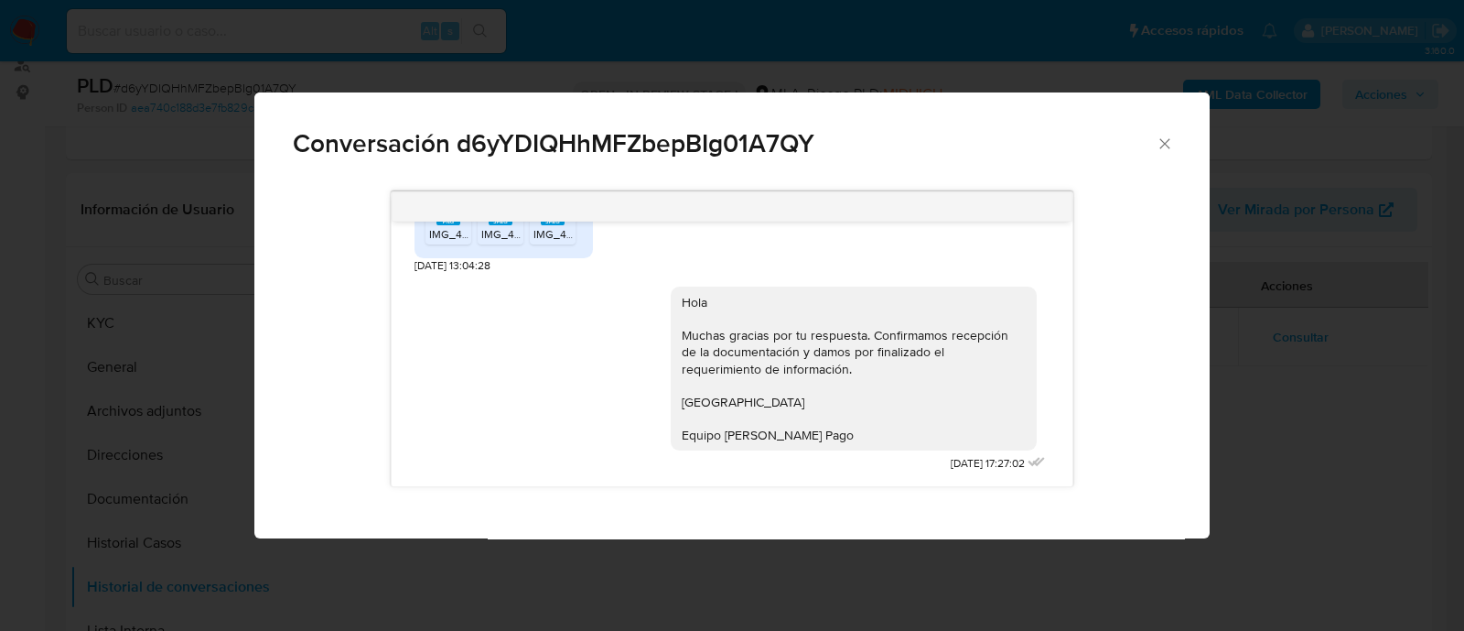
click at [143, 320] on div "Conversación d6yYDIQHhMFZbepBIg01A7QY 18/08/2025 17:21:46 Hola, Esperamos que t…" at bounding box center [732, 315] width 1464 height 631
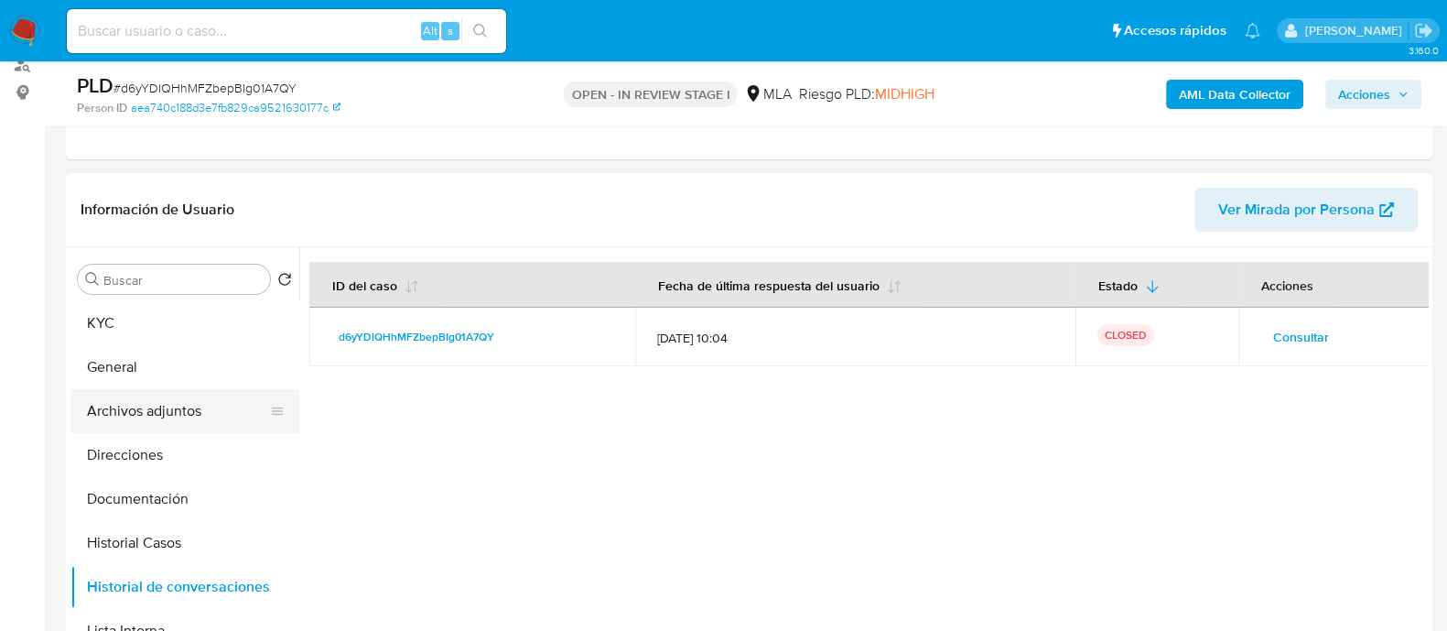
click at [192, 410] on button "Archivos adjuntos" at bounding box center [177, 411] width 214 height 44
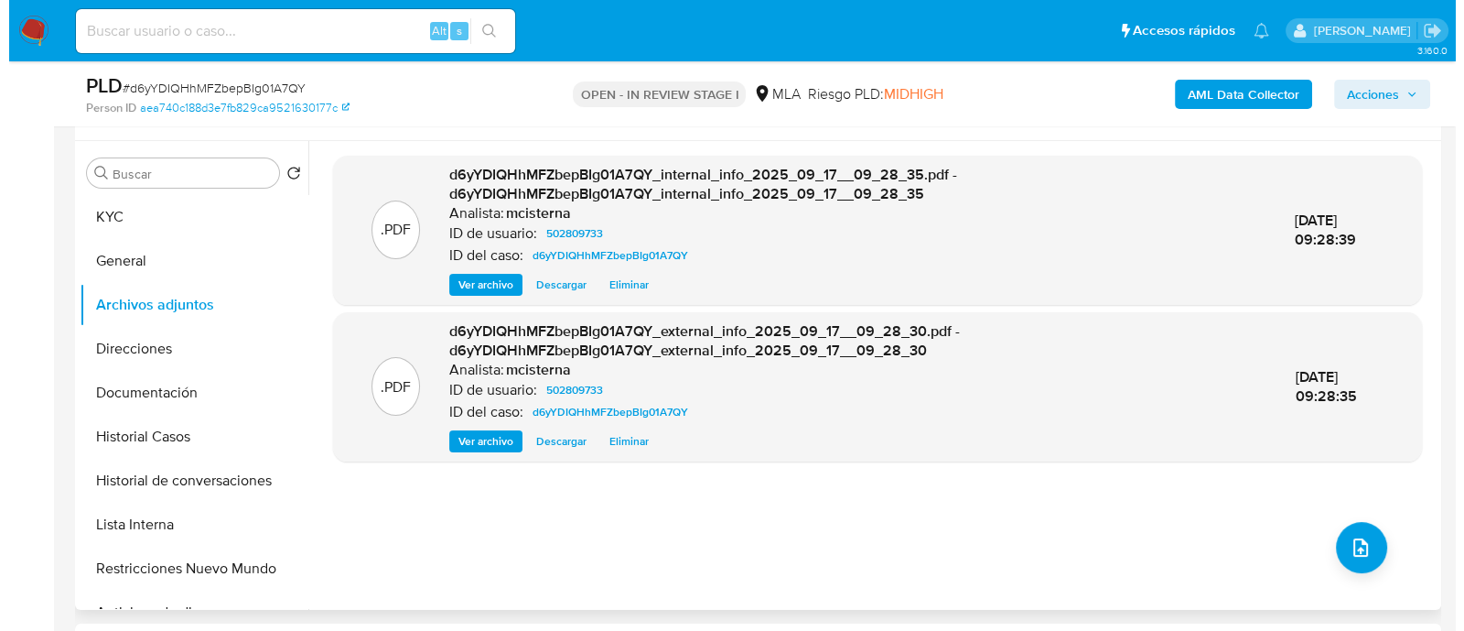
scroll to position [457, 0]
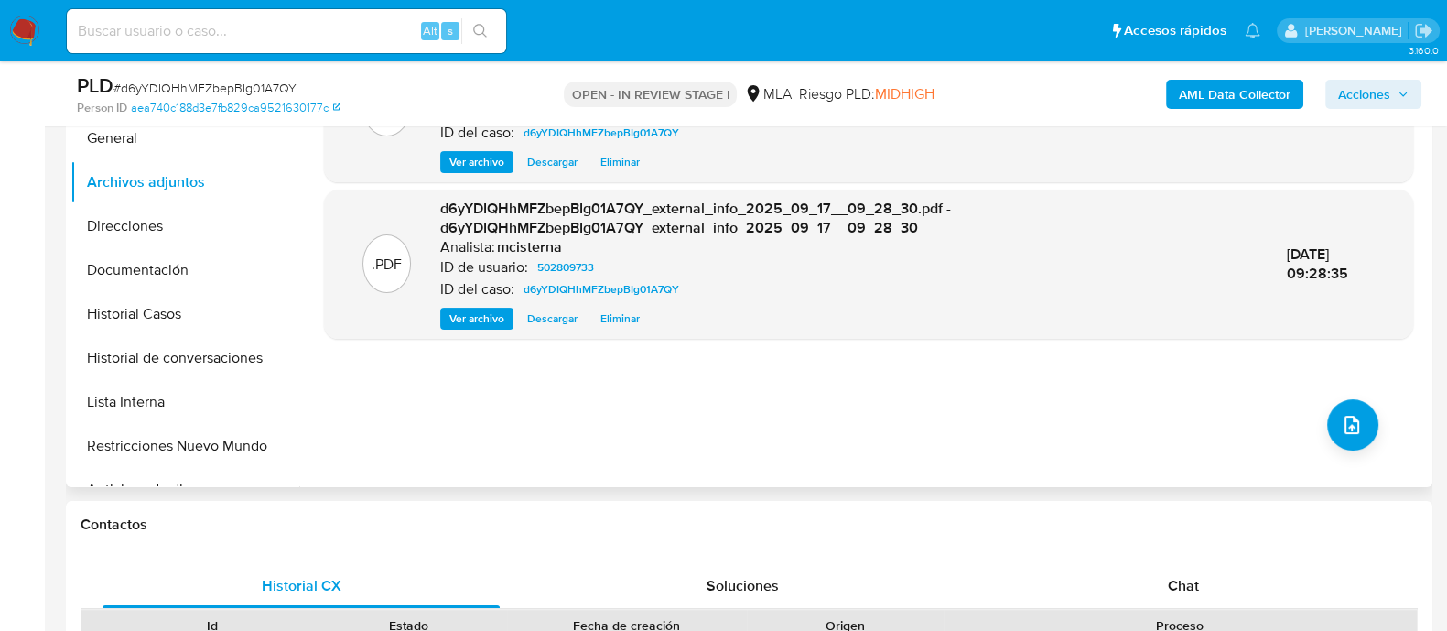
click at [1315, 422] on div ".PDF d6yYDIQHhMFZbepBIg01A7QY_internal_info_2025_09_17__09_28_35.pdf - d6yYDIQH…" at bounding box center [868, 252] width 1089 height 439
click at [1349, 429] on icon "upload-file" at bounding box center [1352, 425] width 22 height 22
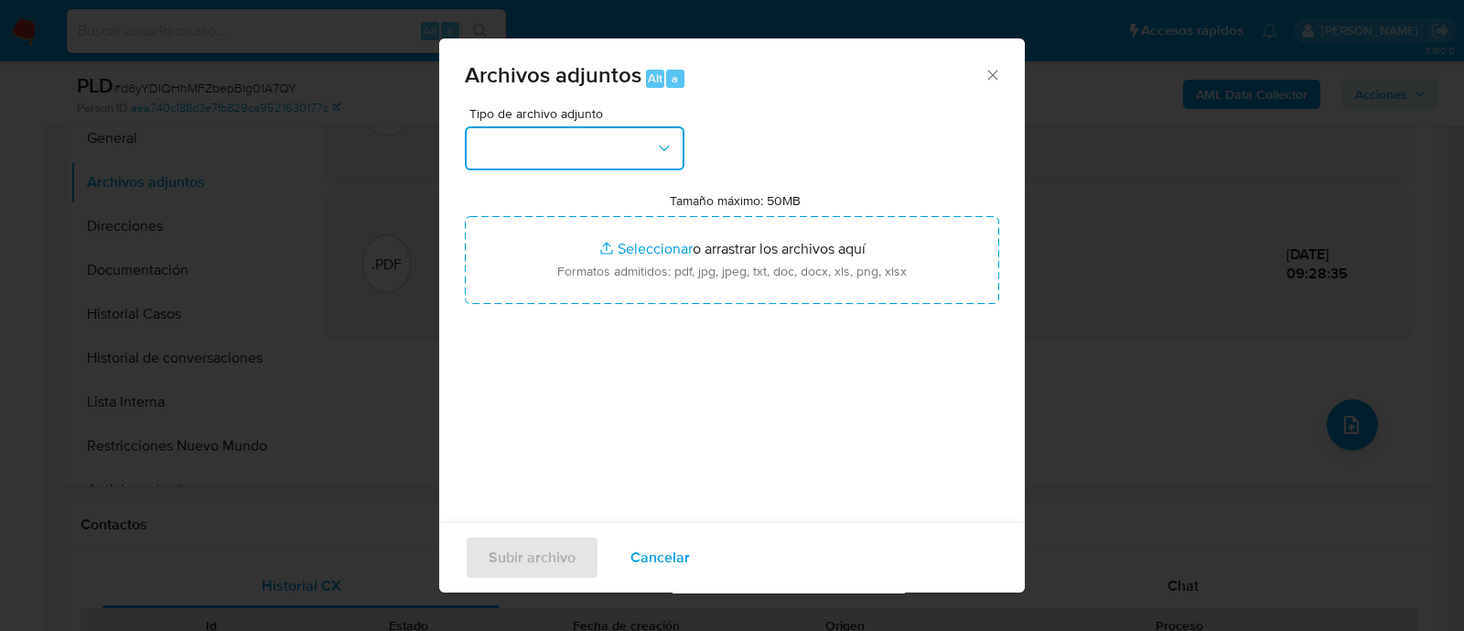
click at [569, 157] on button "button" at bounding box center [575, 148] width 220 height 44
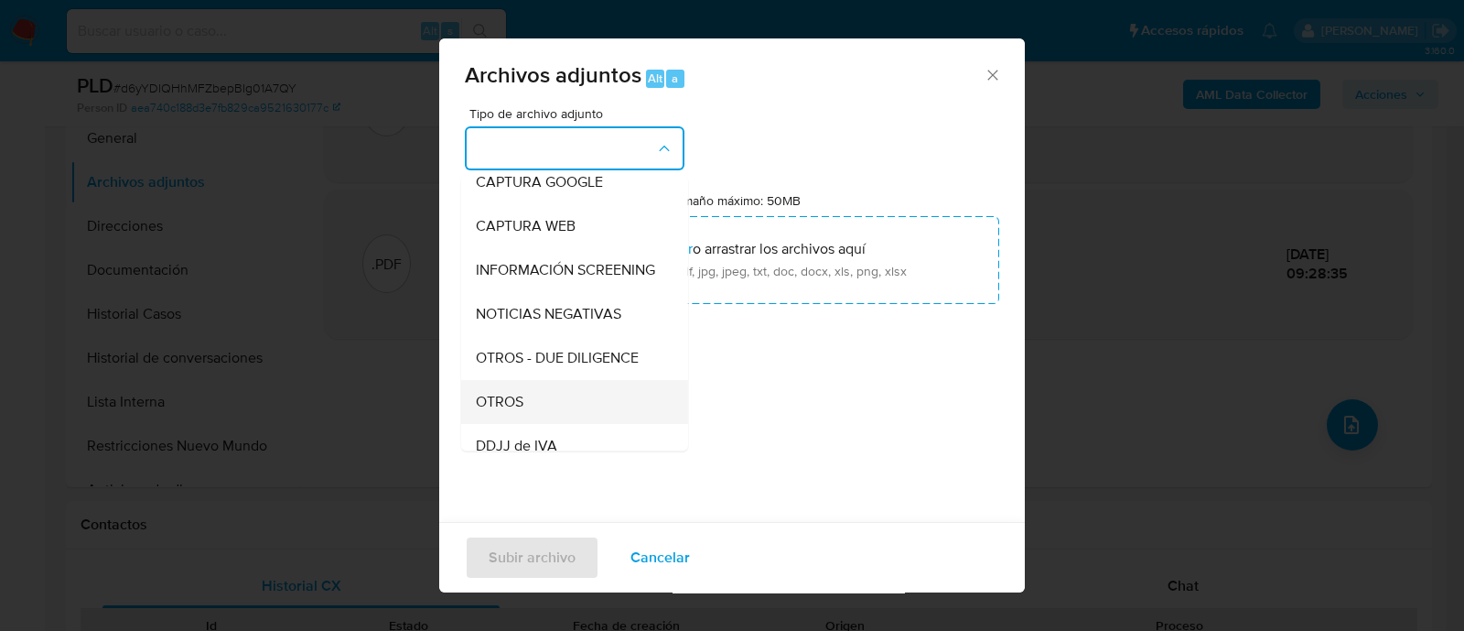
scroll to position [228, 0]
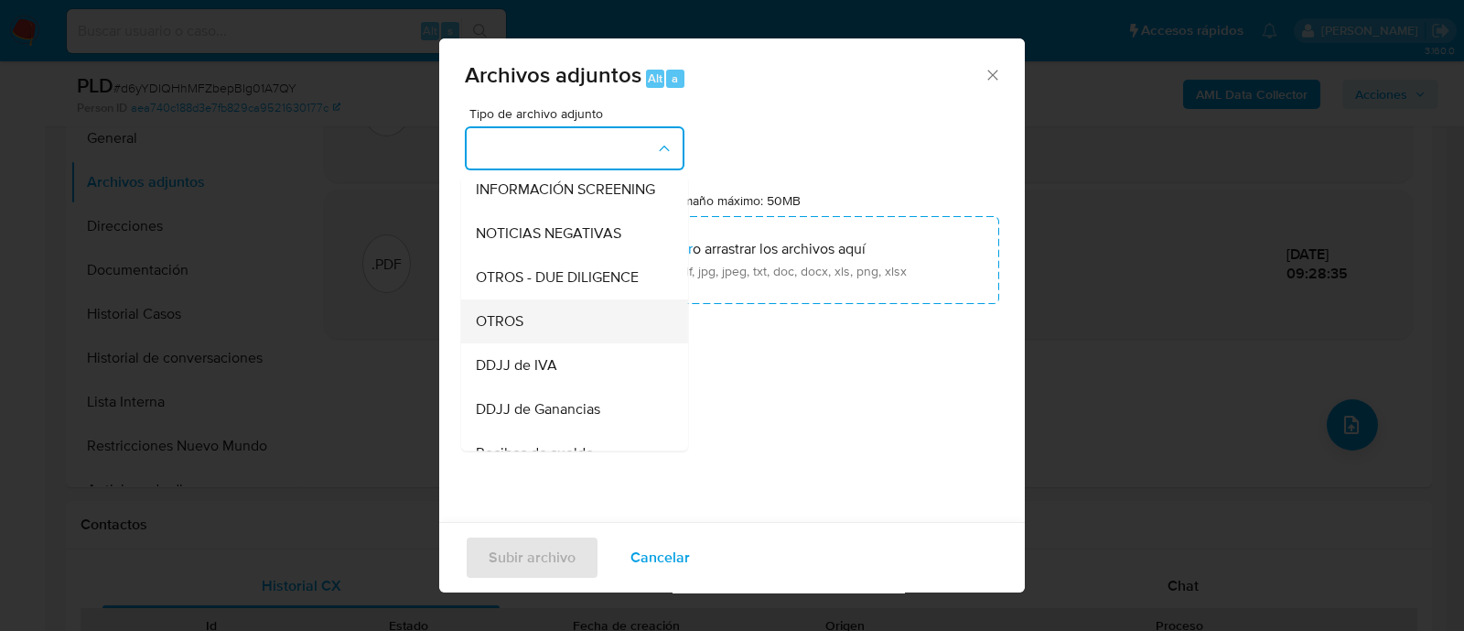
click at [569, 336] on div "OTROS" at bounding box center [569, 321] width 187 height 44
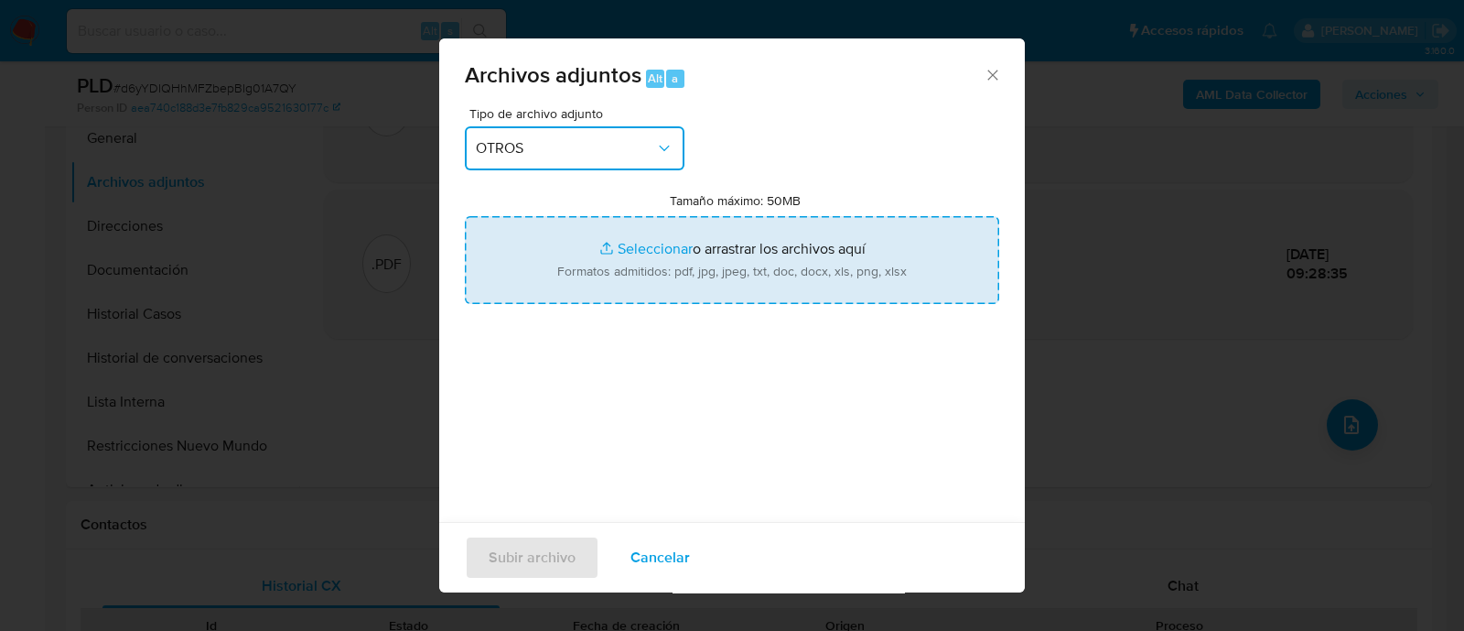
type input "C:\fakepath\Union Convivencial (2).jpeg"
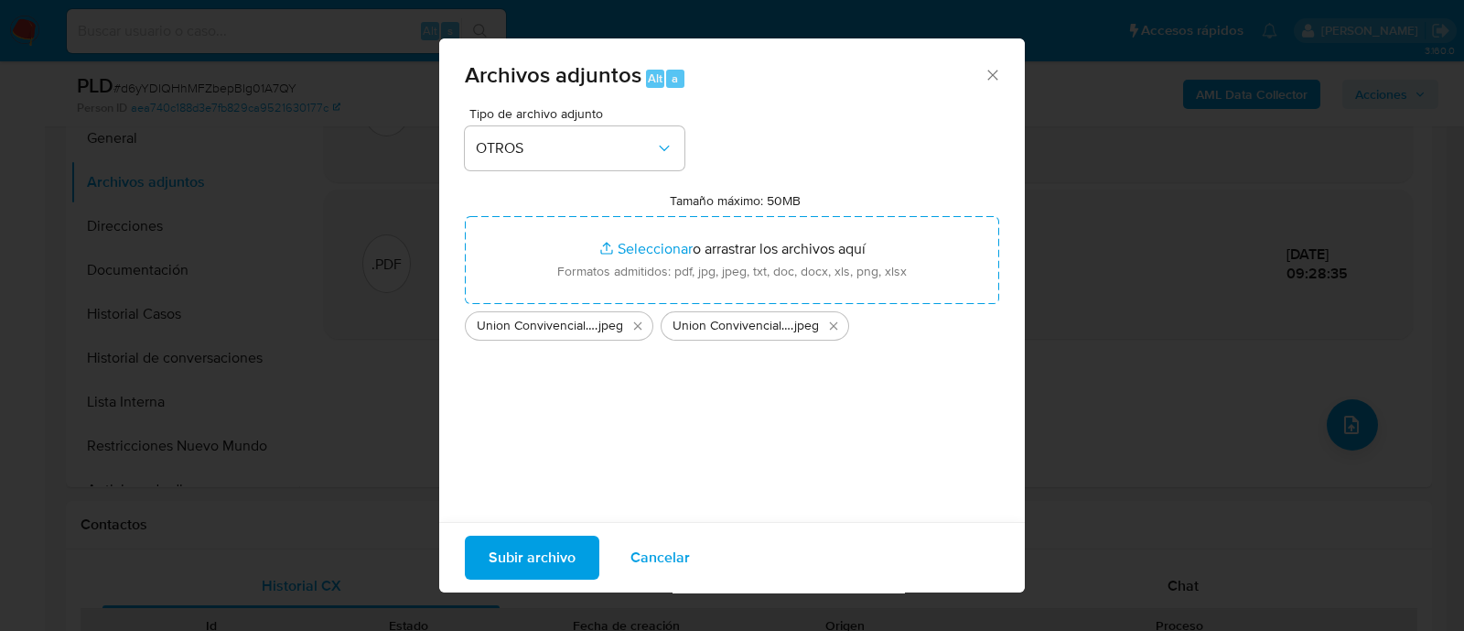
click at [540, 555] on span "Subir archivo" at bounding box center [532, 557] width 87 height 40
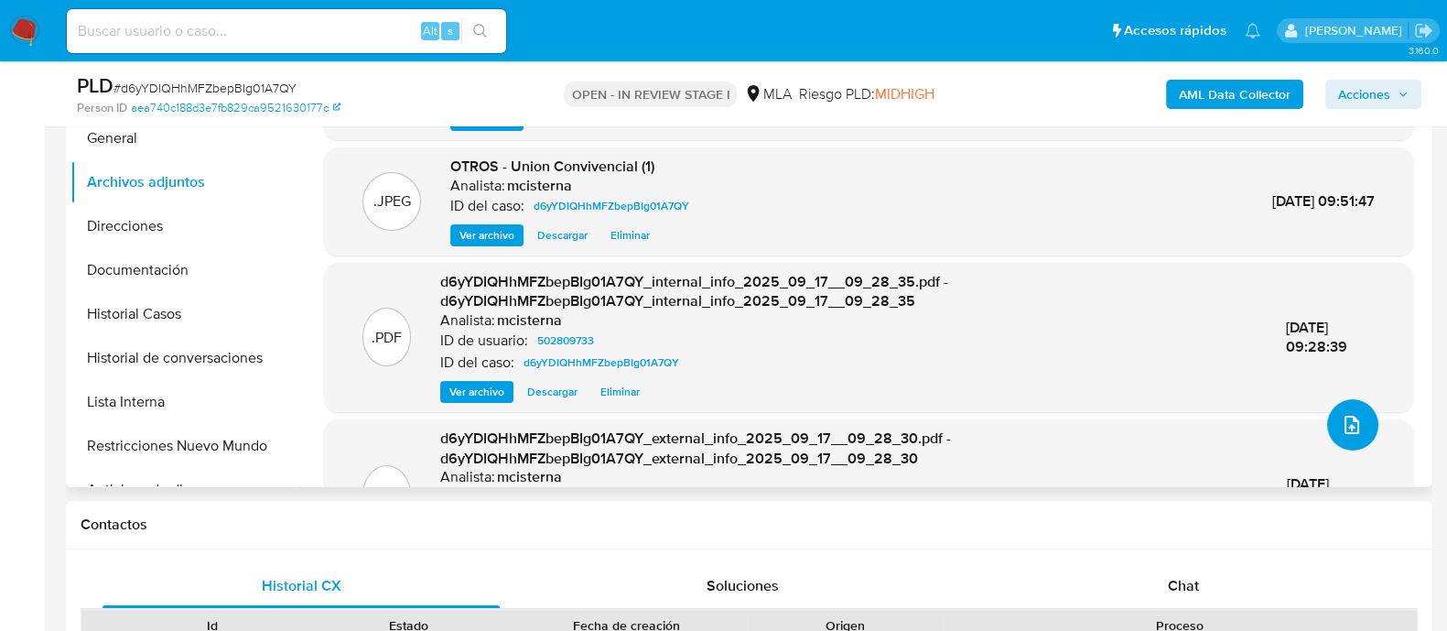
click at [1357, 442] on button "upload-file" at bounding box center [1352, 424] width 51 height 51
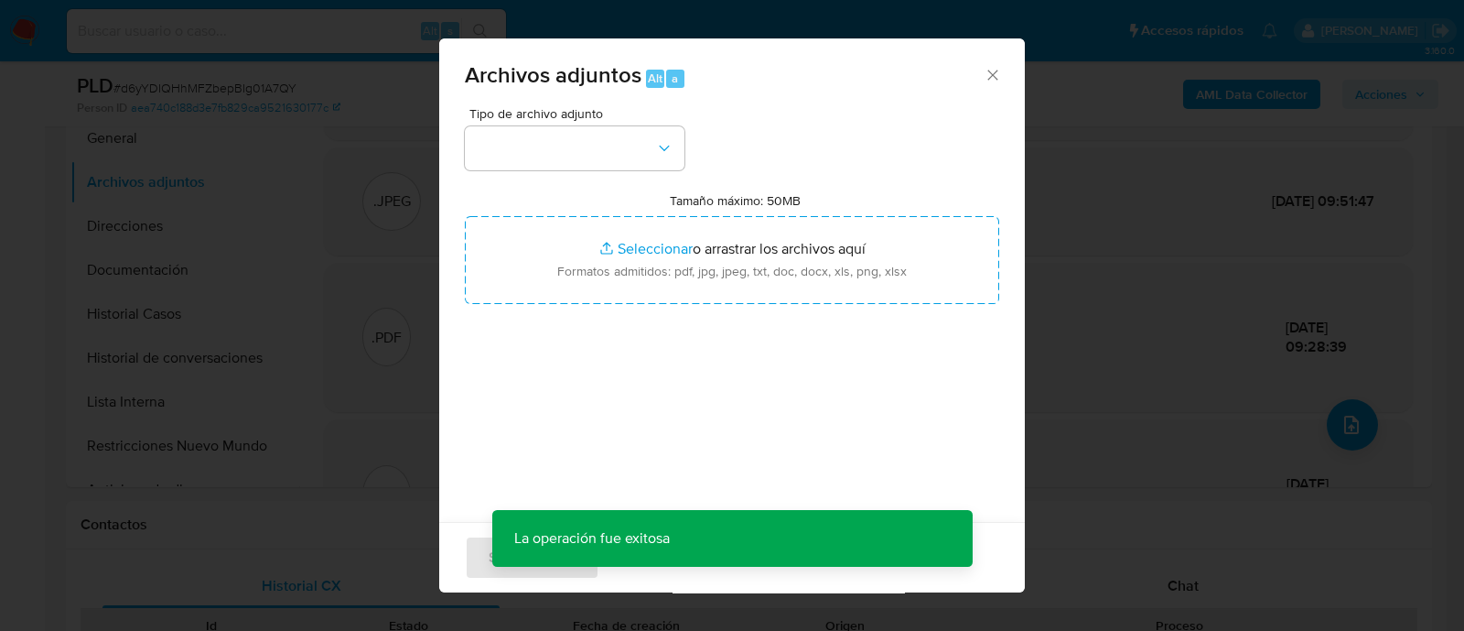
click at [580, 178] on div "Tipo de archivo adjunto Tamaño máximo: 50MB Seleccionar archivos Seleccionar o …" at bounding box center [732, 323] width 534 height 432
click at [581, 157] on button "button" at bounding box center [575, 148] width 220 height 44
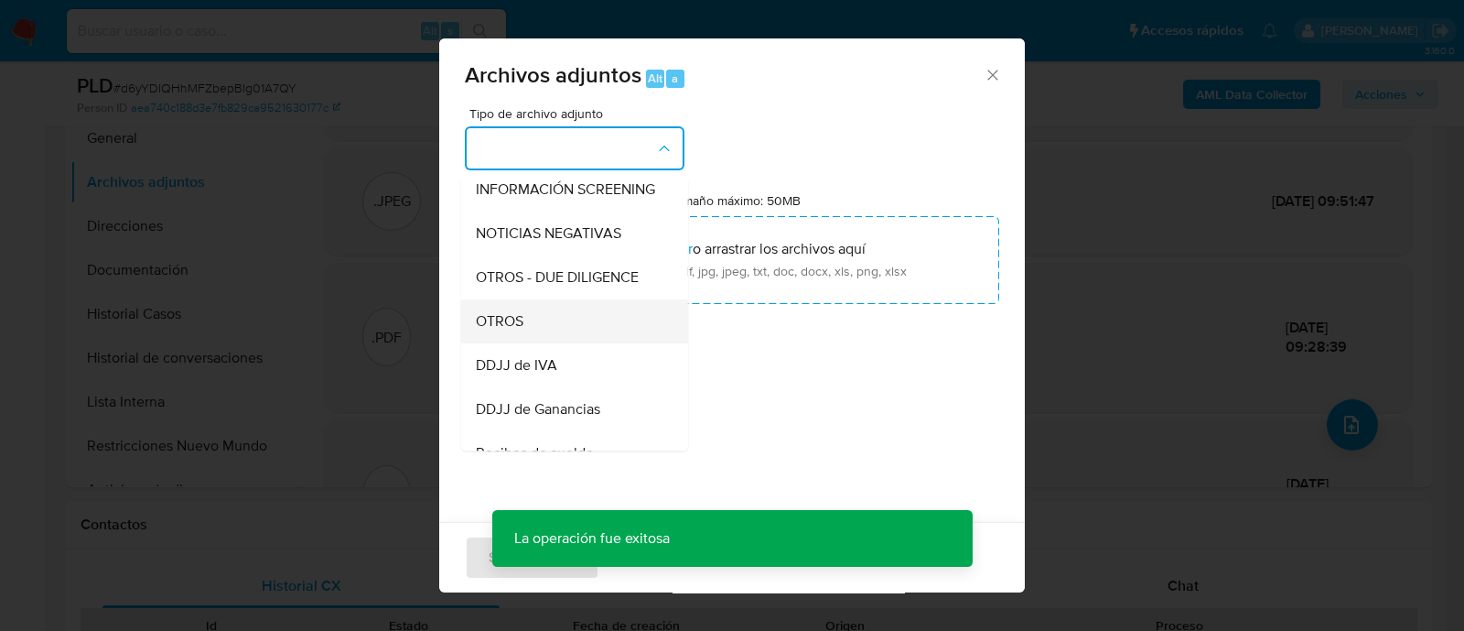
click at [565, 343] on div "OTROS" at bounding box center [569, 321] width 187 height 44
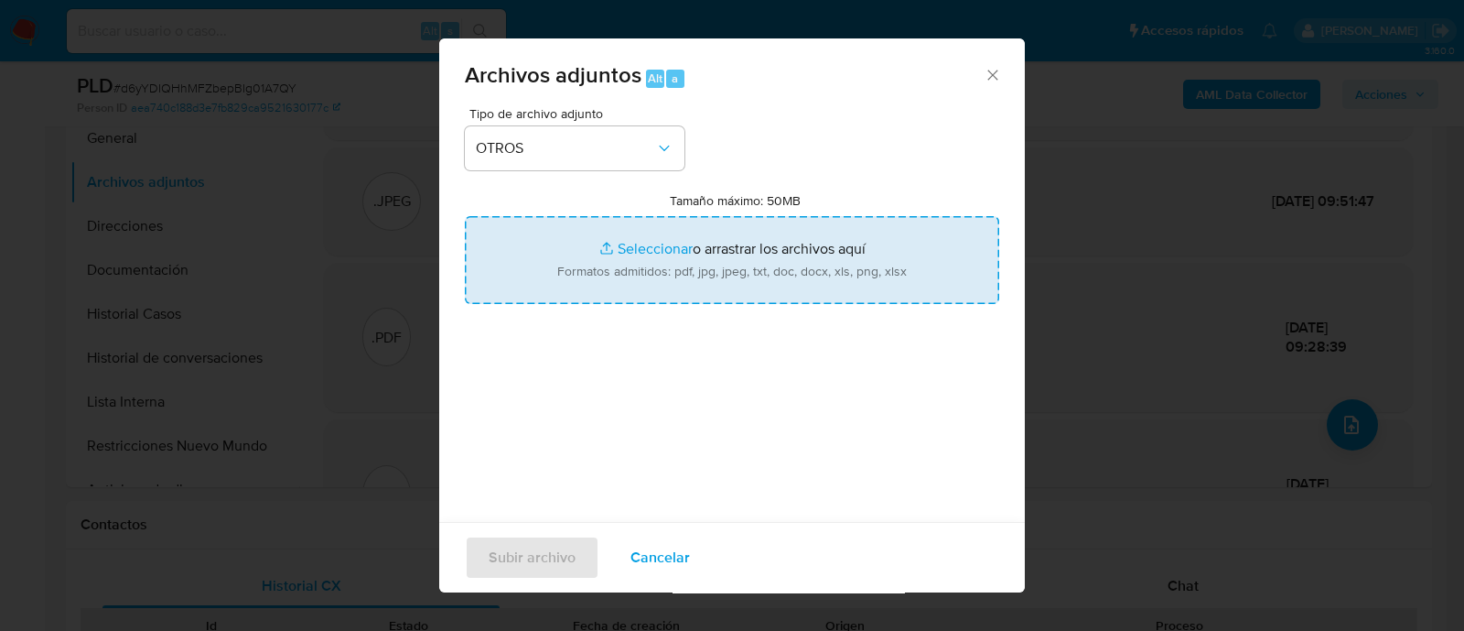
type input "C:\fakepath\Recibo de sueldo 08-2025.png"
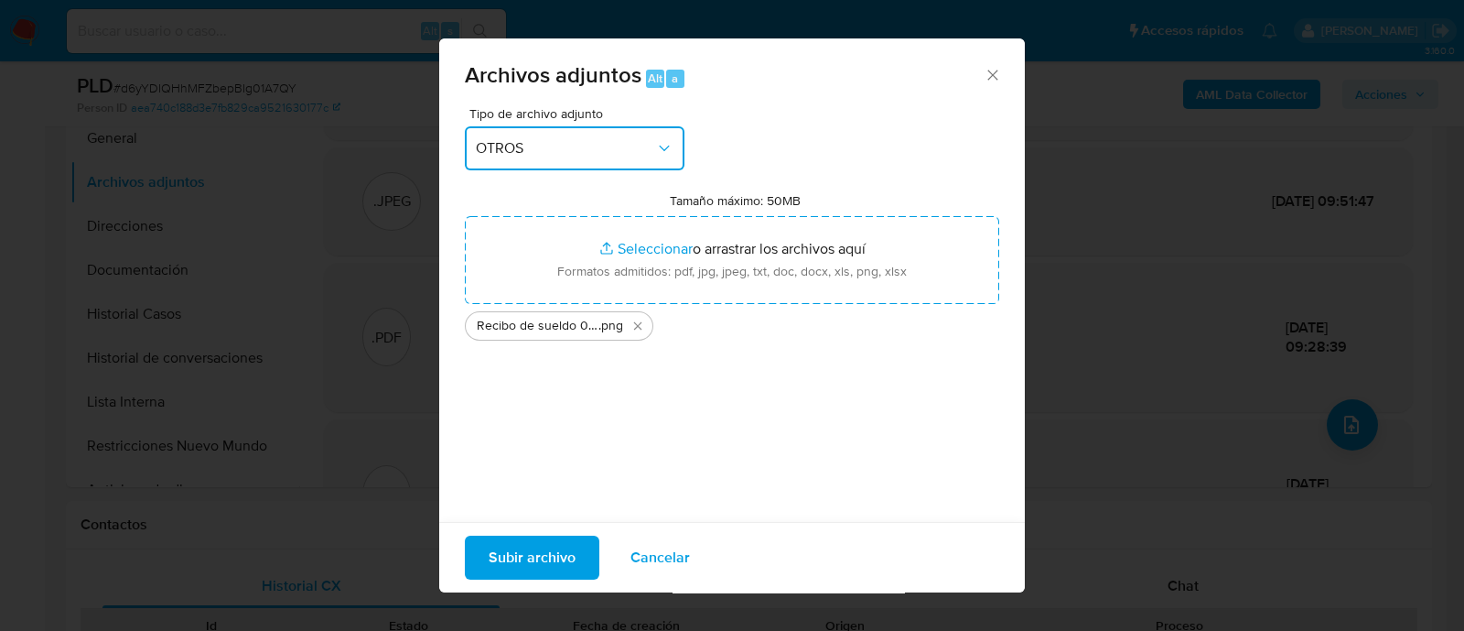
click at [605, 161] on button "OTROS" at bounding box center [575, 148] width 220 height 44
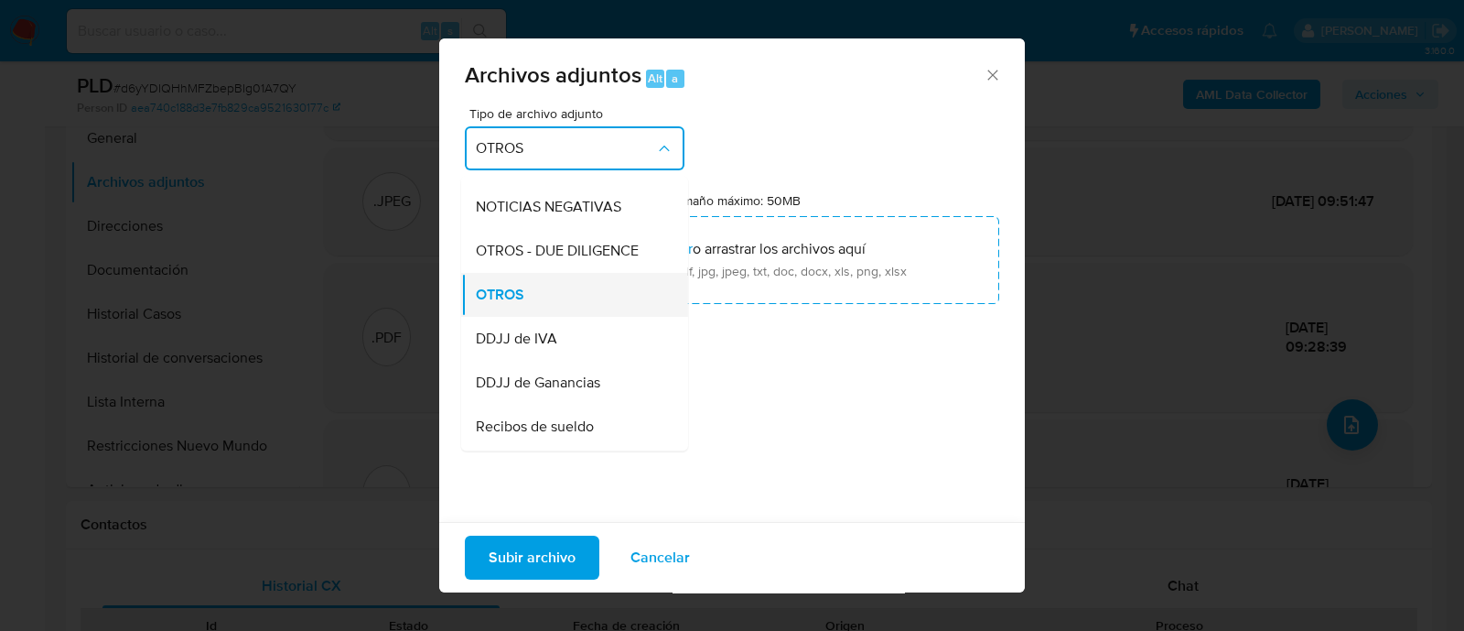
scroll to position [0, 0]
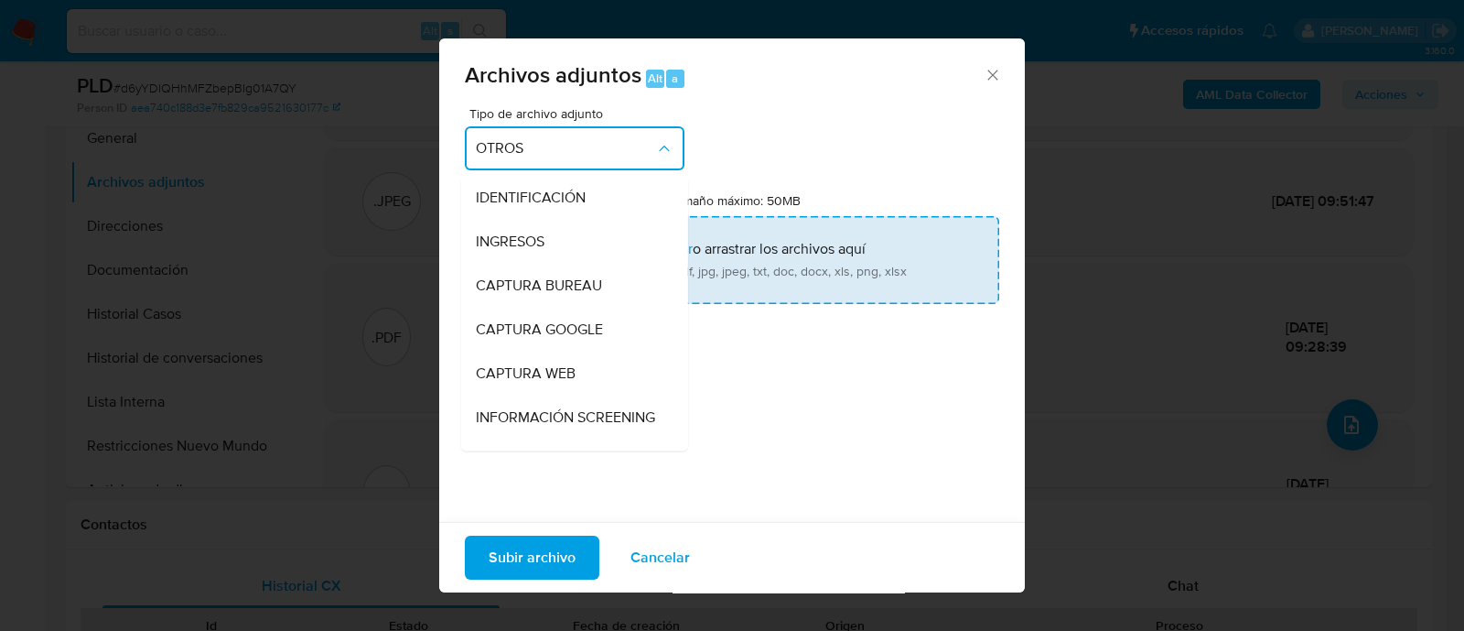
click at [549, 241] on div "INGRESOS" at bounding box center [569, 242] width 187 height 44
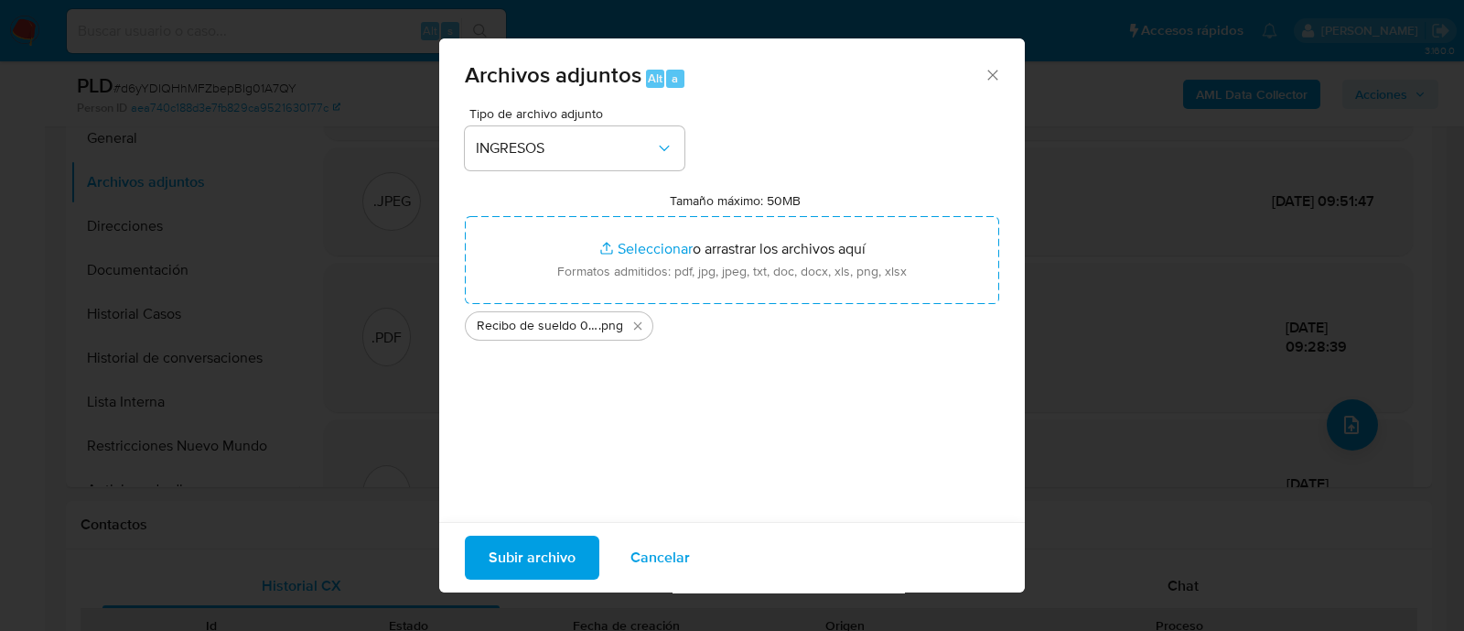
click at [535, 546] on span "Subir archivo" at bounding box center [532, 557] width 87 height 40
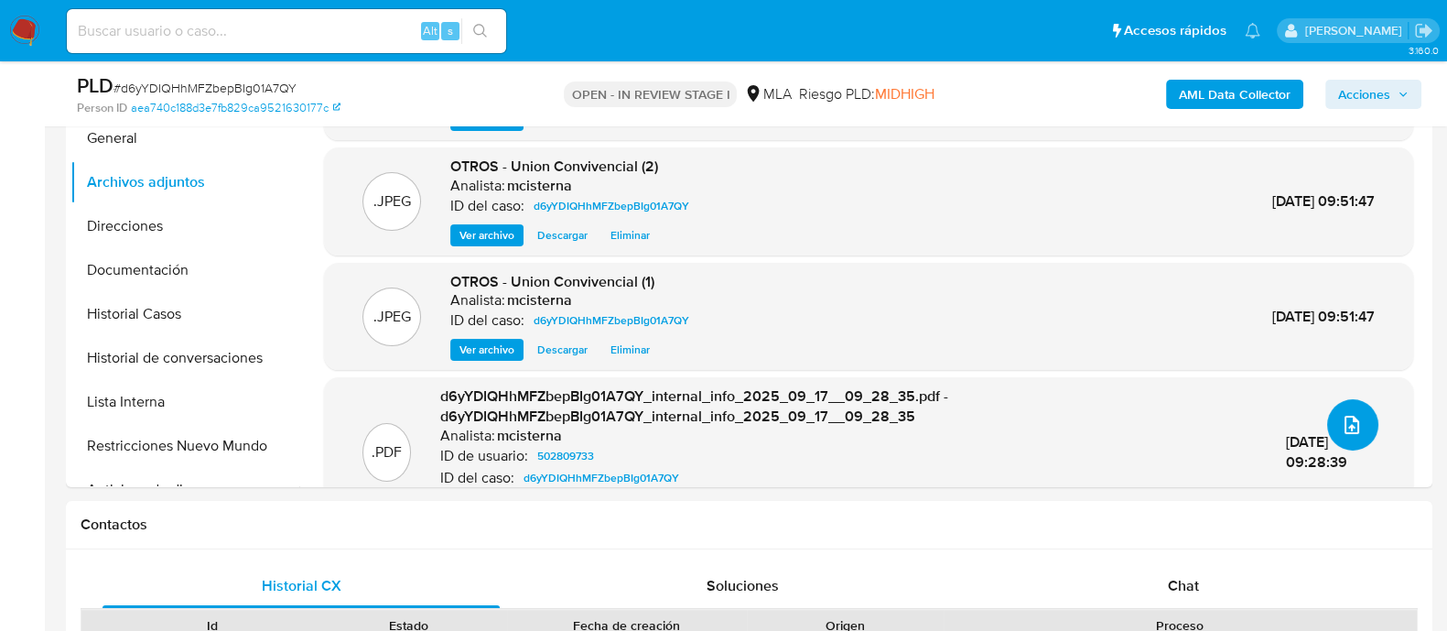
click at [1341, 426] on icon "upload-file" at bounding box center [1352, 425] width 22 height 22
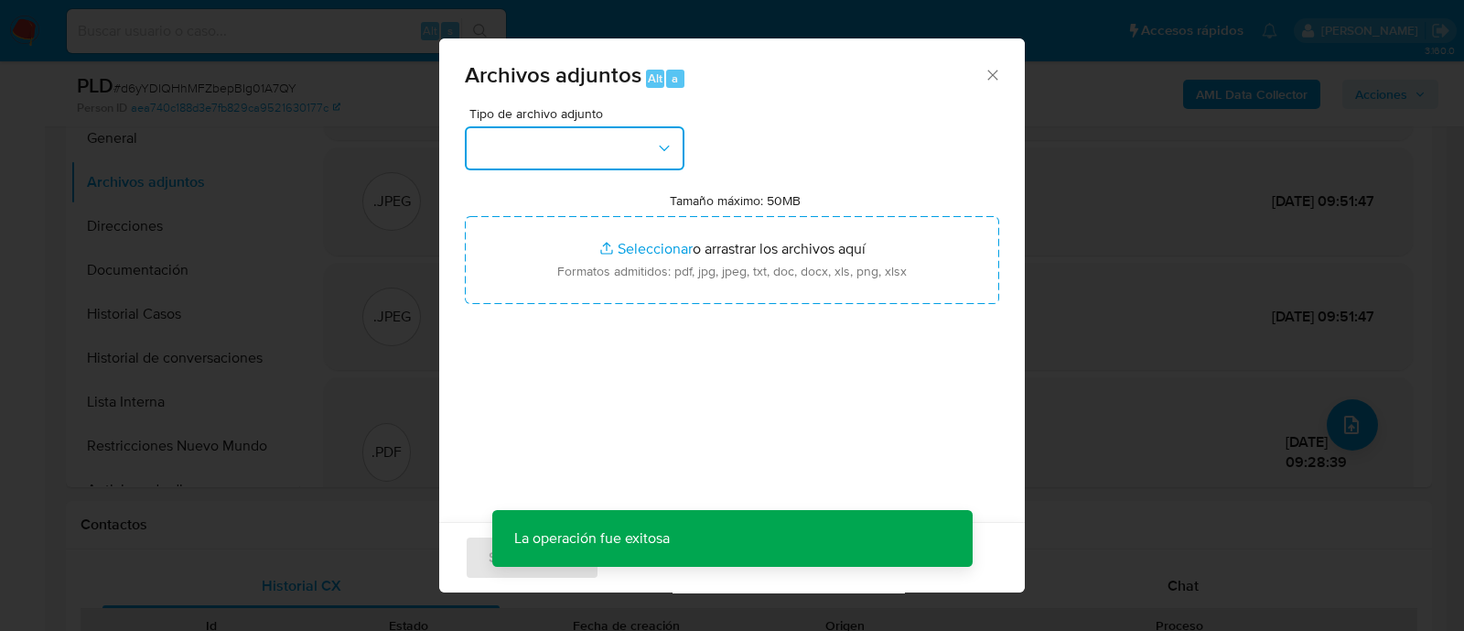
click at [613, 146] on button "button" at bounding box center [575, 148] width 220 height 44
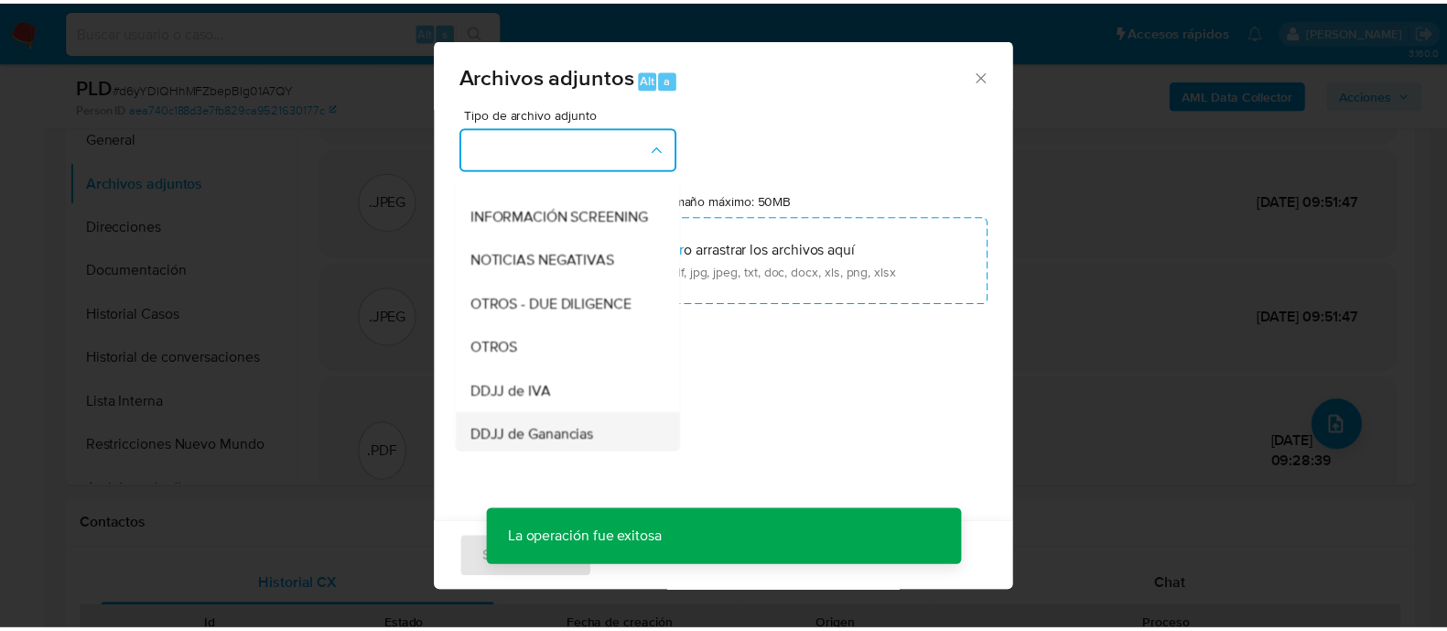
scroll to position [343, 0]
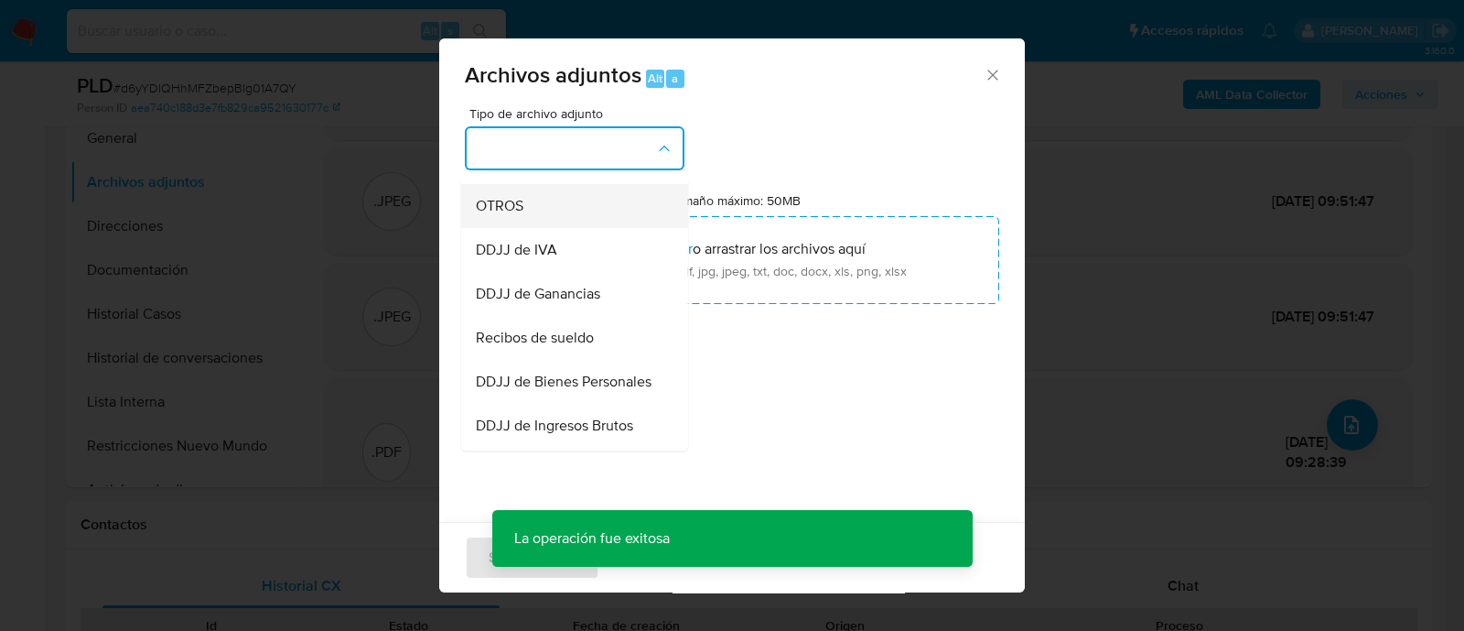
click at [571, 226] on div "OTROS" at bounding box center [569, 206] width 187 height 44
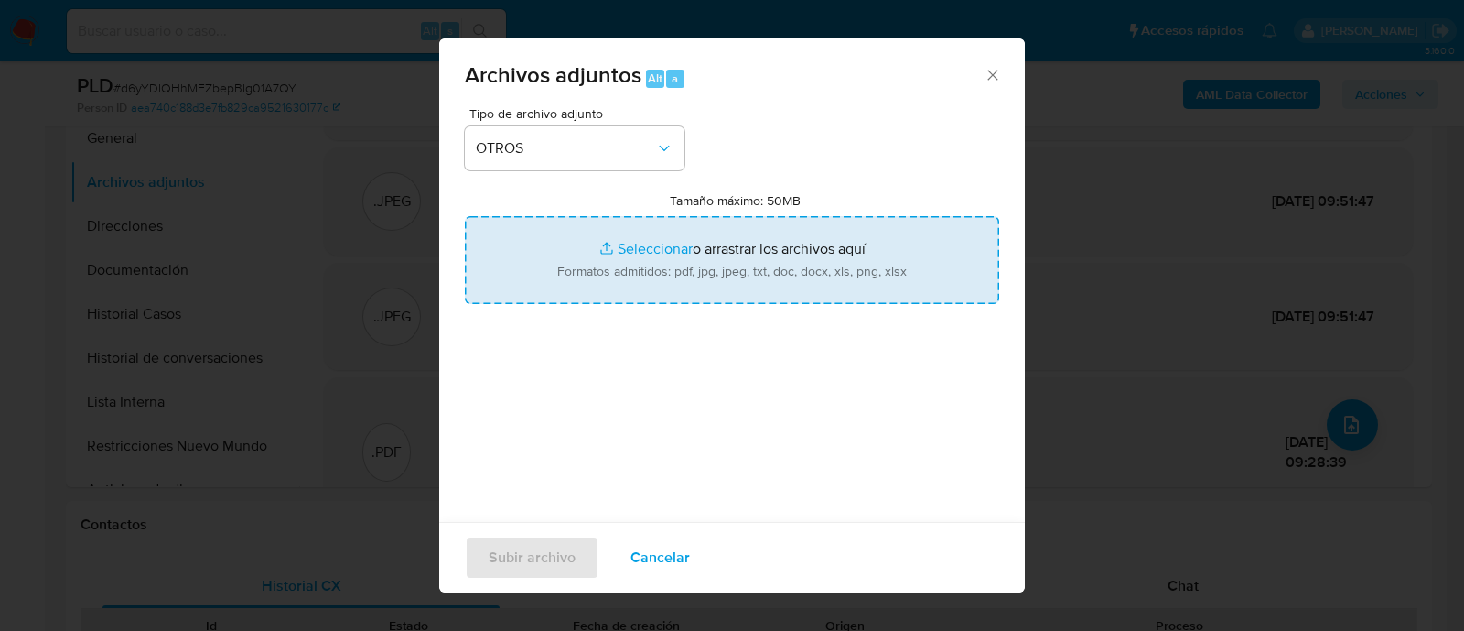
type input "C:\fakepath\Caselog d6yYDIQHhMFZbepBIg01A7QY_2025_08_18_16_18_01.docx"
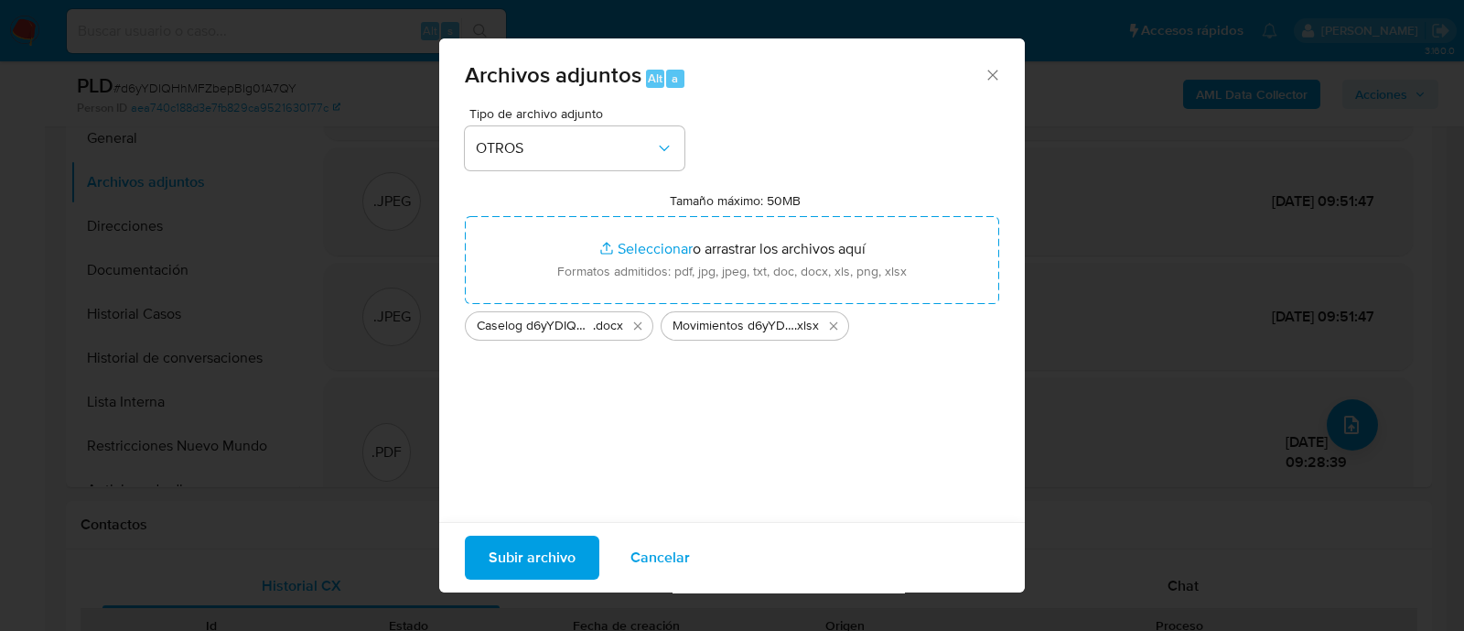
click at [558, 568] on span "Subir archivo" at bounding box center [532, 557] width 87 height 40
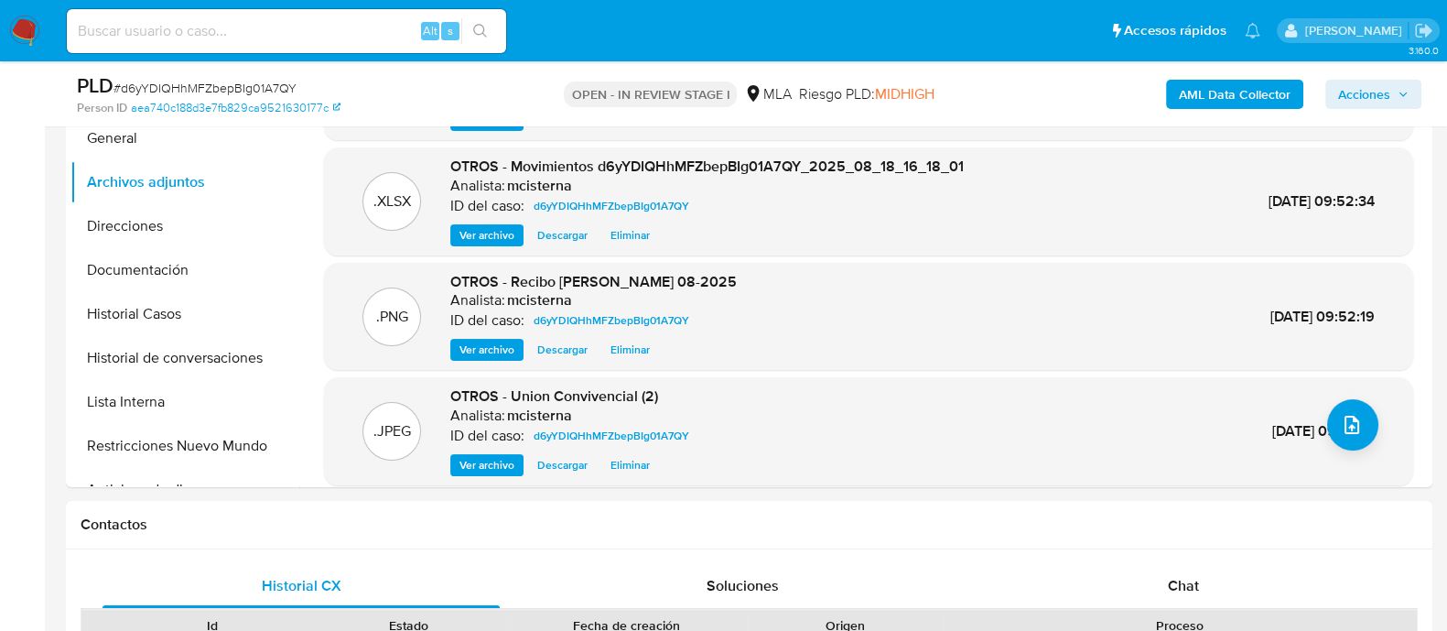
click at [1376, 94] on span "Acciones" at bounding box center [1364, 94] width 52 height 29
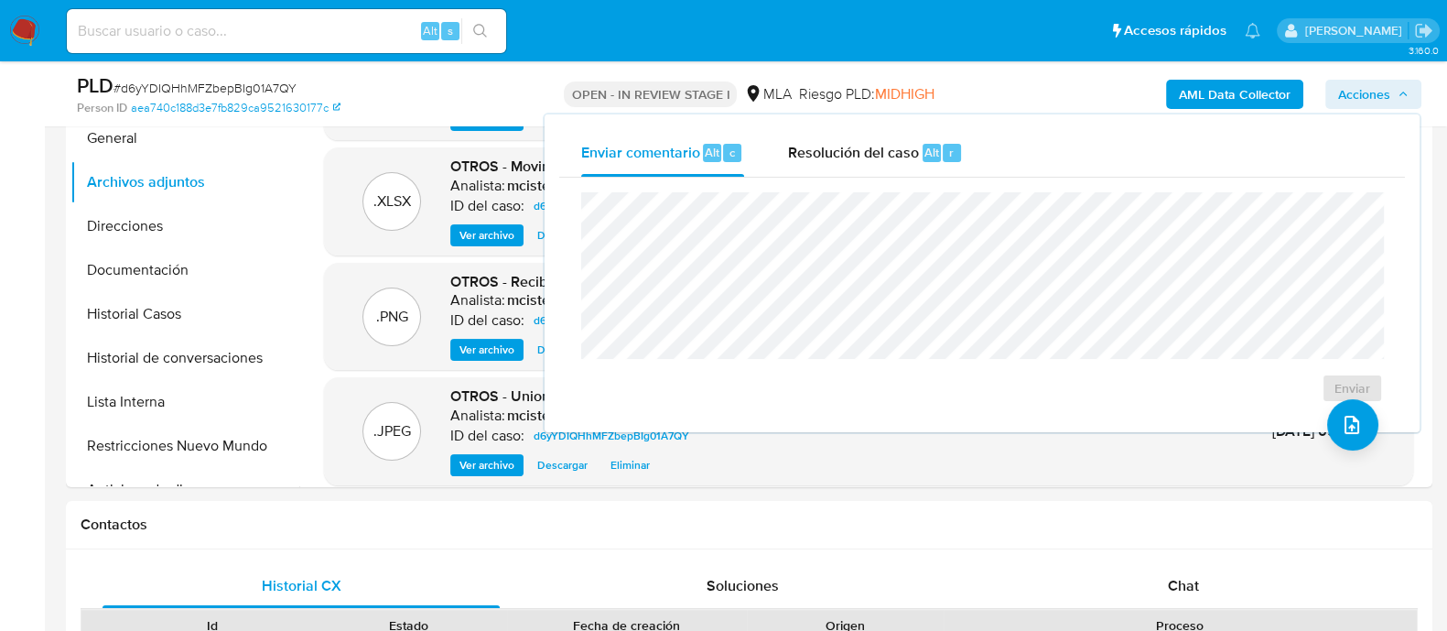
drag, startPoint x: 929, startPoint y: 155, endPoint x: 912, endPoint y: 176, distance: 26.7
click at [928, 155] on span "Alt" at bounding box center [931, 152] width 15 height 17
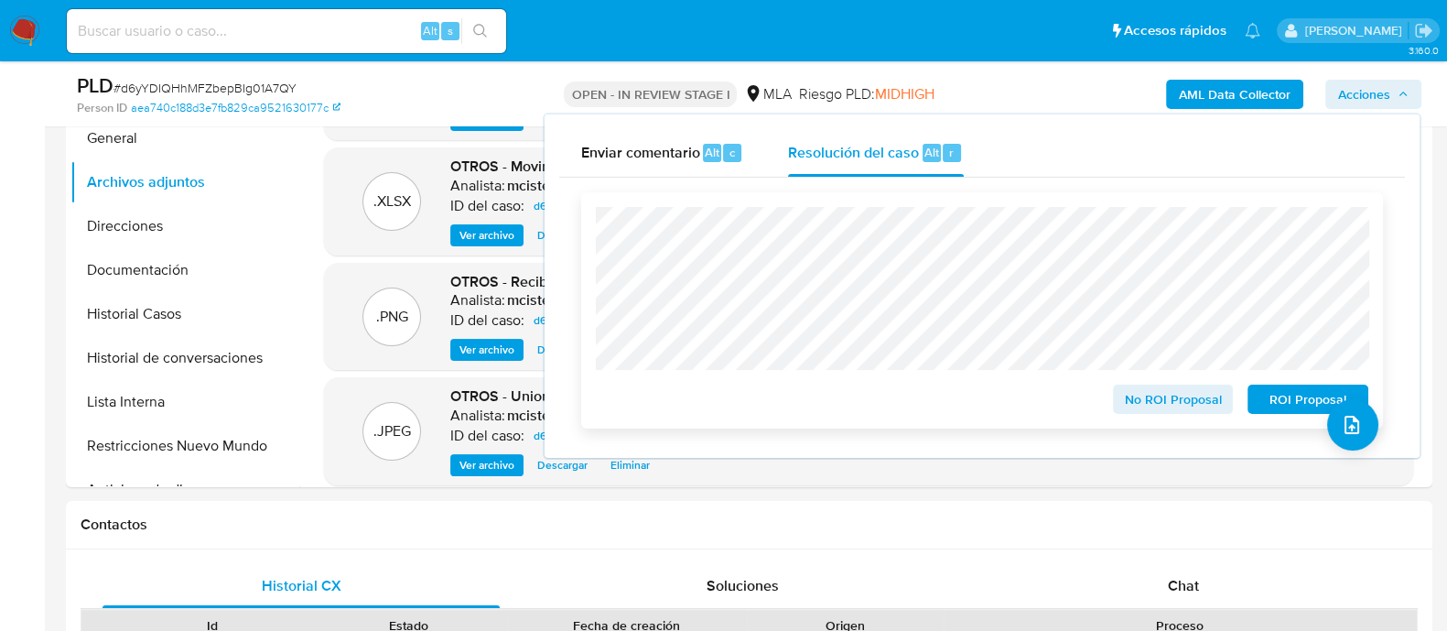
click at [1132, 400] on span "No ROI Proposal" at bounding box center [1173, 399] width 95 height 26
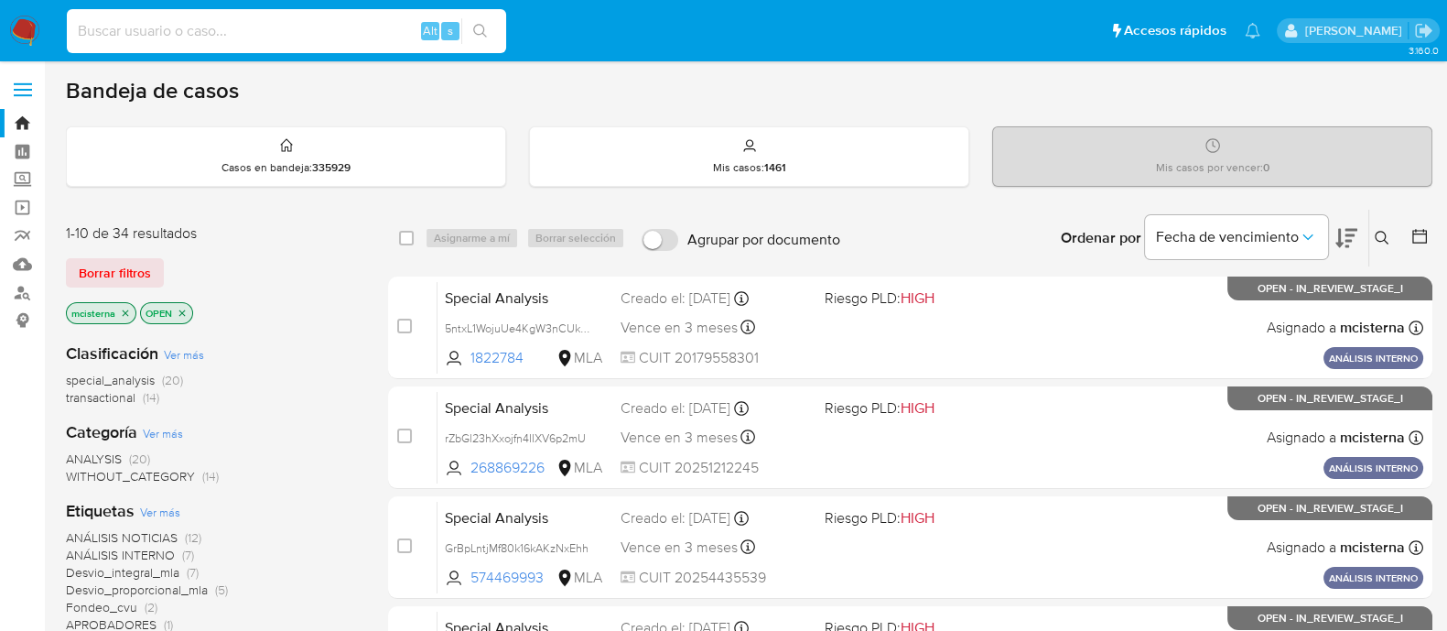
click at [198, 25] on input at bounding box center [286, 31] width 439 height 24
paste input "230082585"
type input "230082585"
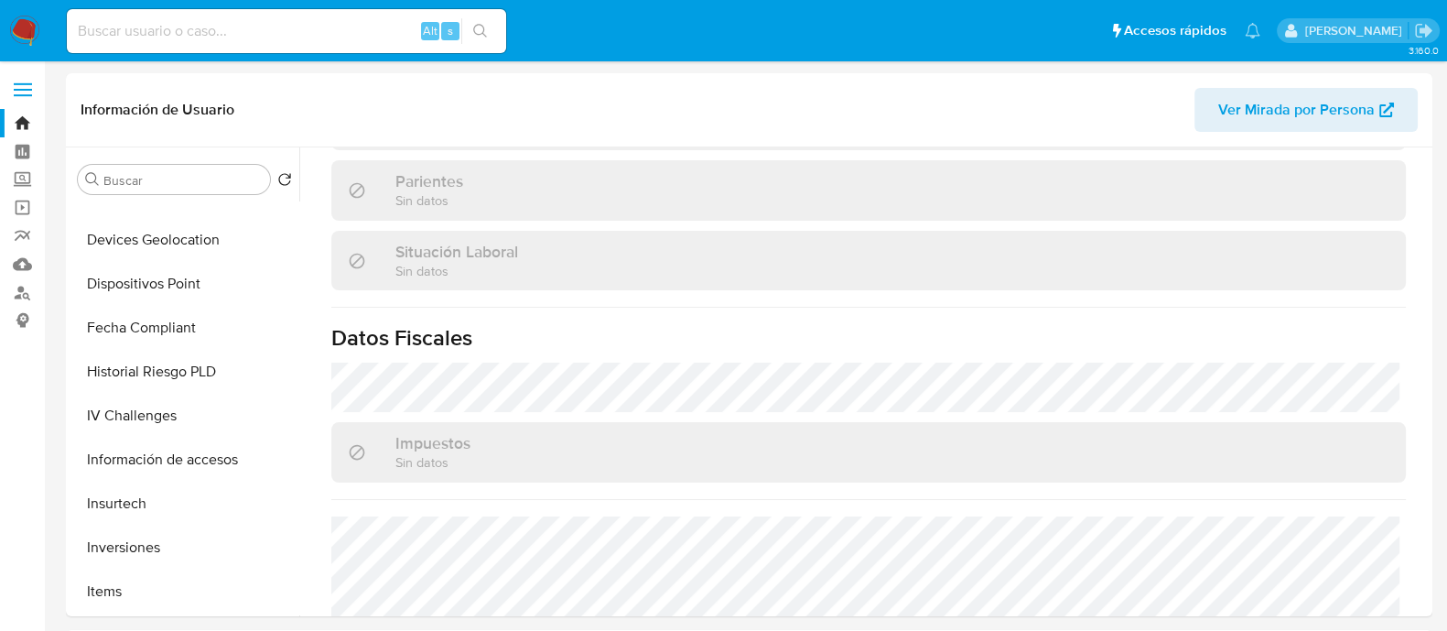
scroll to position [548, 0]
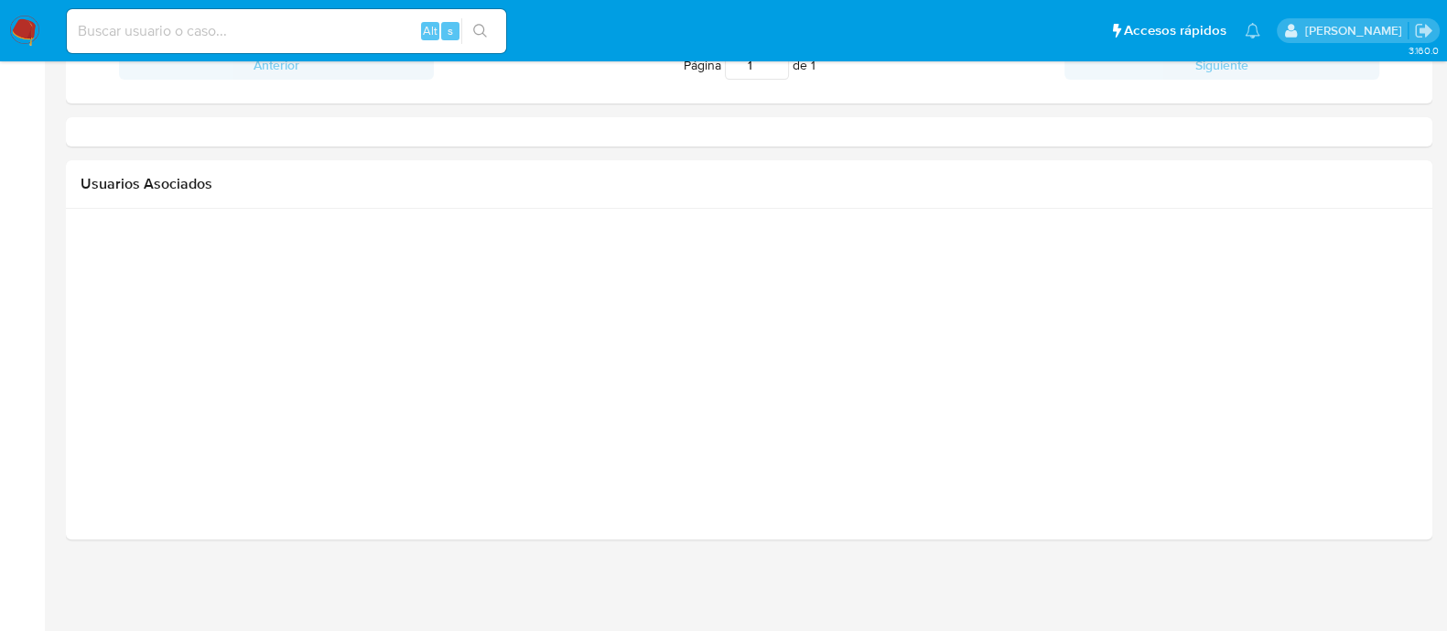
select select "10"
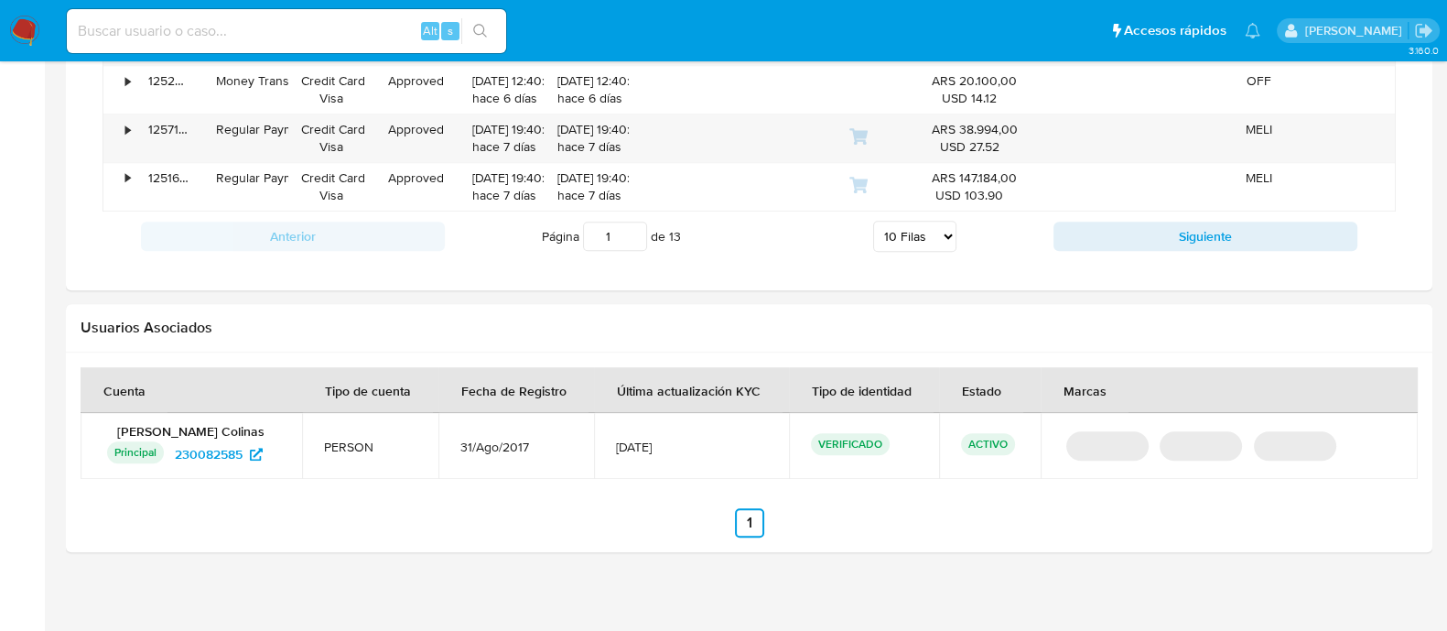
scroll to position [822, 0]
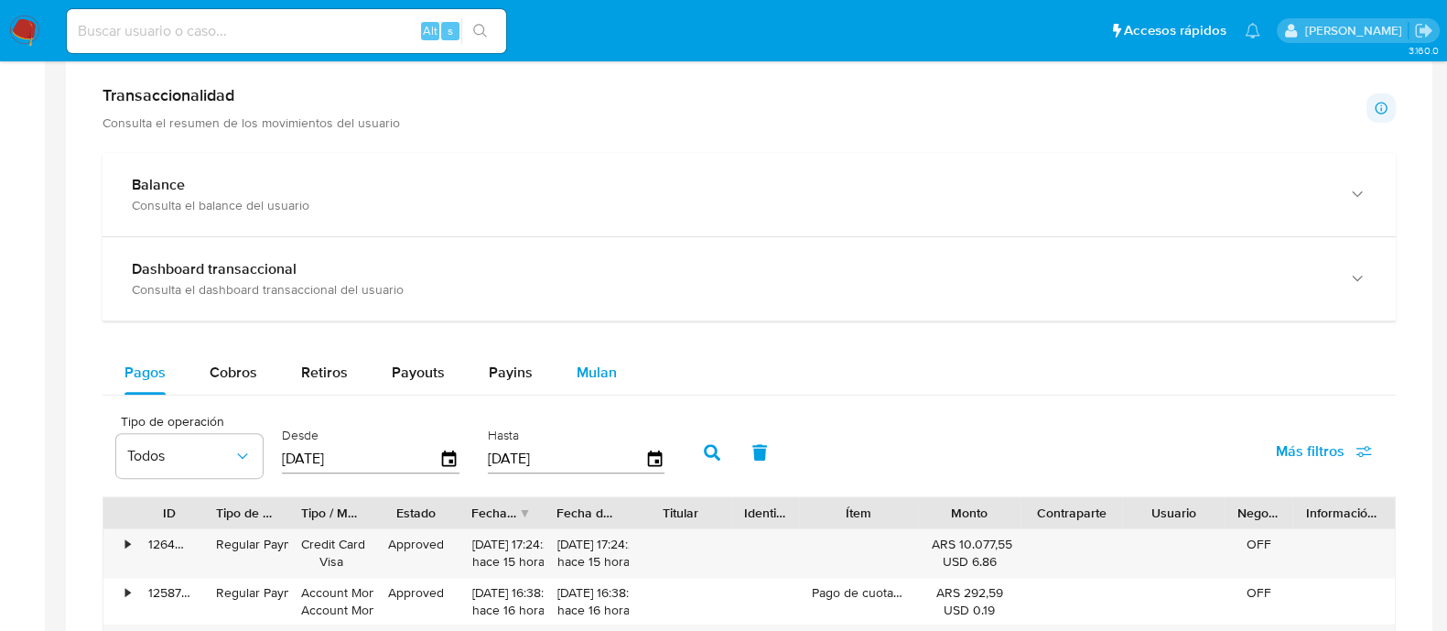
click at [581, 372] on span "Mulan" at bounding box center [597, 372] width 40 height 21
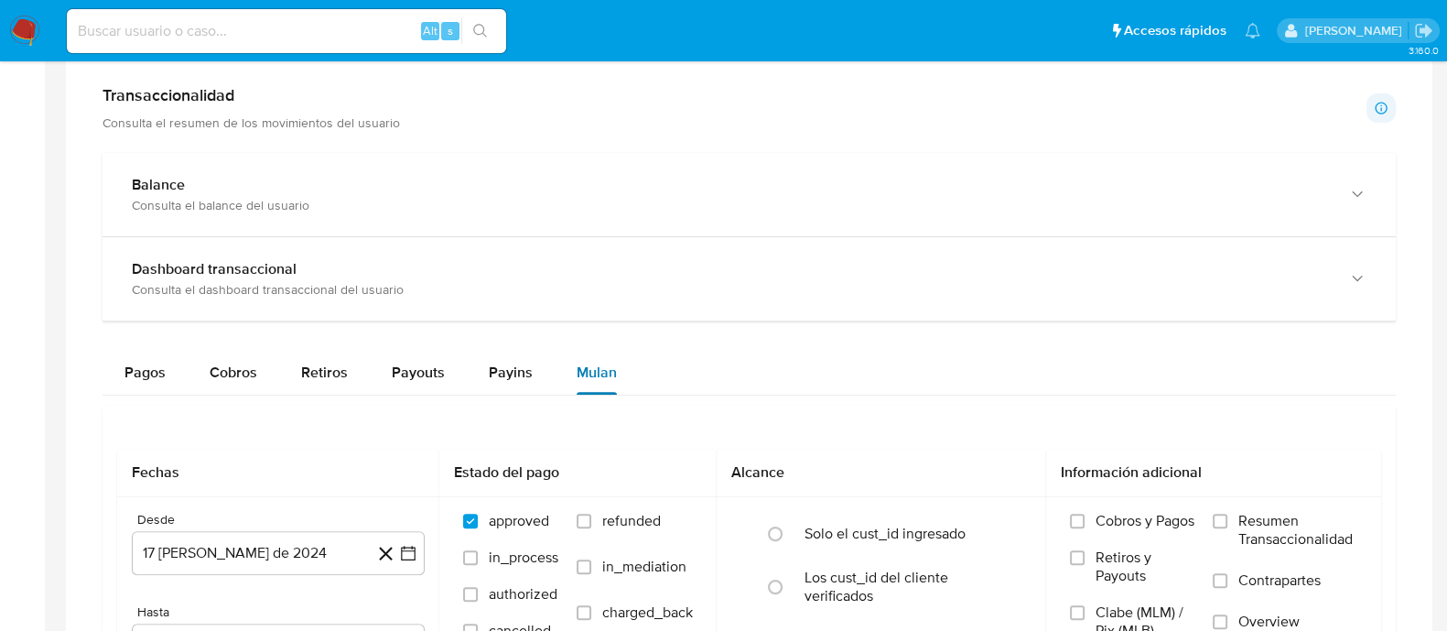
scroll to position [1051, 0]
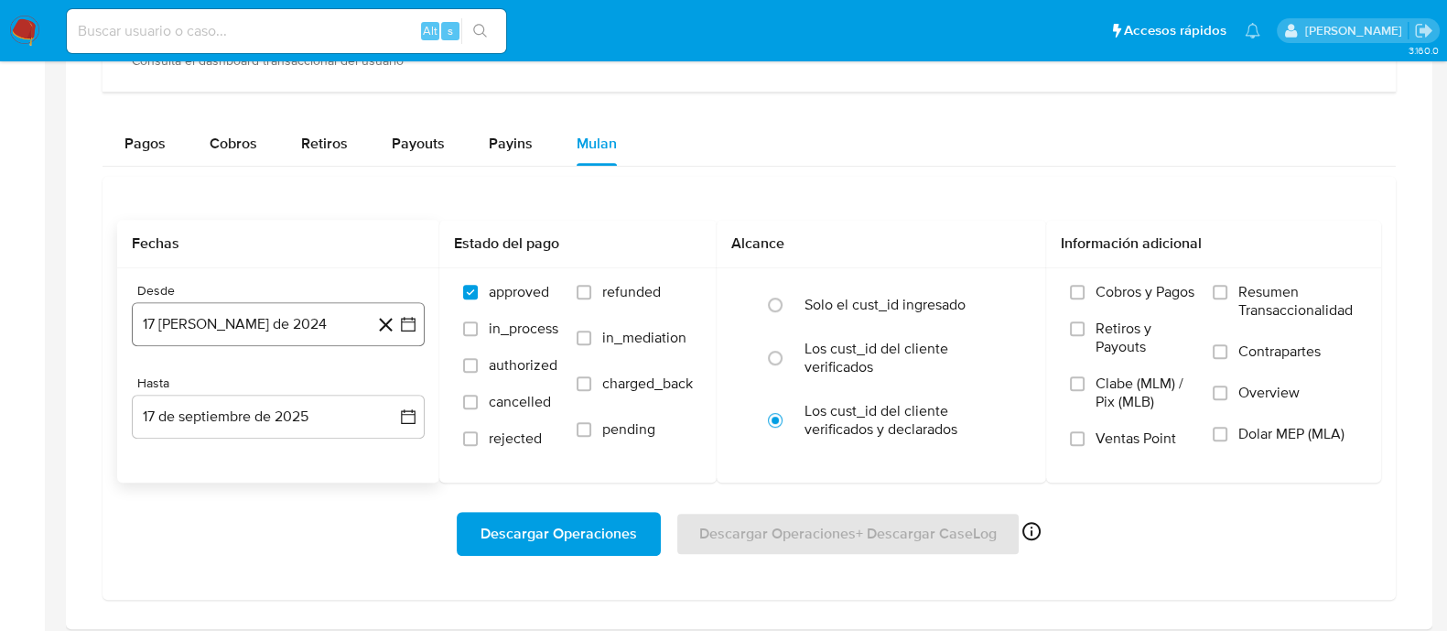
click at [253, 329] on button "17 de agosto de 2024" at bounding box center [278, 324] width 293 height 44
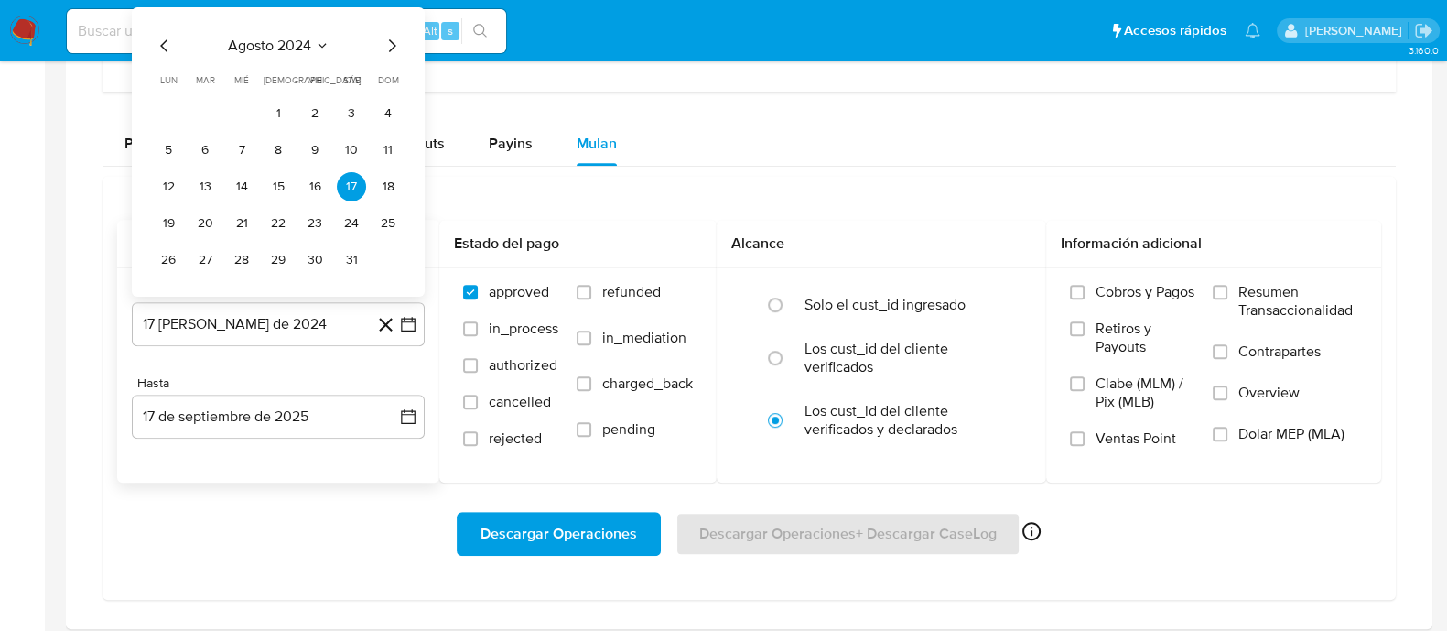
click at [315, 41] on icon "Seleccionar mes y año" at bounding box center [322, 45] width 15 height 15
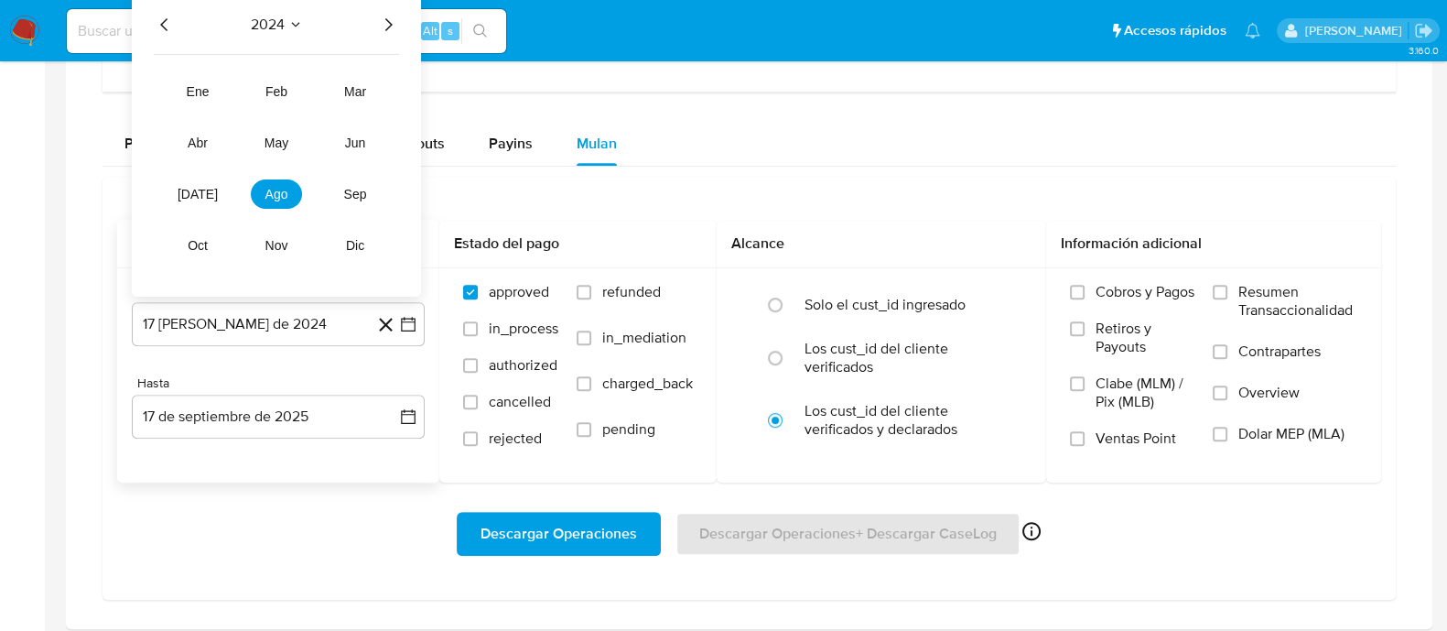
click at [382, 25] on icon "Año siguiente" at bounding box center [388, 25] width 22 height 22
click at [290, 183] on button "ago" at bounding box center [276, 193] width 51 height 29
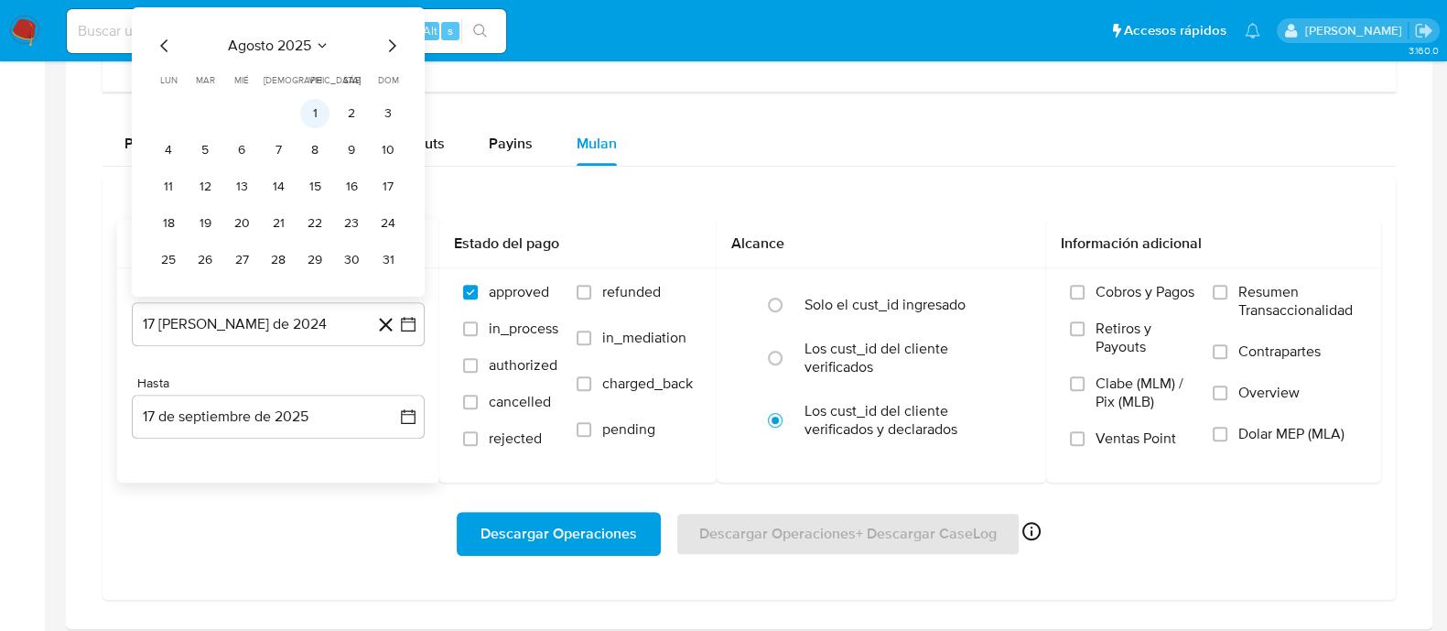
click at [308, 104] on button "1" at bounding box center [314, 113] width 29 height 29
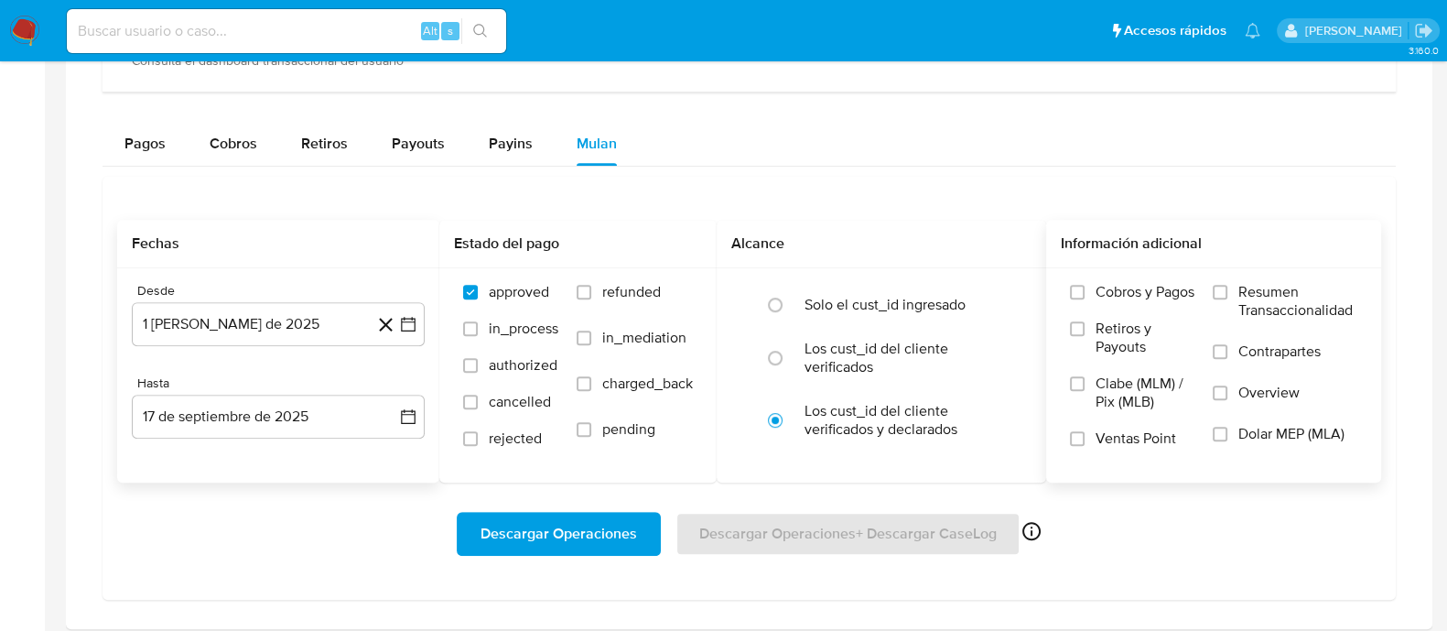
click at [1271, 428] on span "Dolar MEP (MLA)" at bounding box center [1291, 434] width 106 height 18
click at [1227, 428] on input "Dolar MEP (MLA)" at bounding box center [1220, 433] width 15 height 15
click at [584, 535] on span "Descargar Operaciones" at bounding box center [558, 533] width 157 height 40
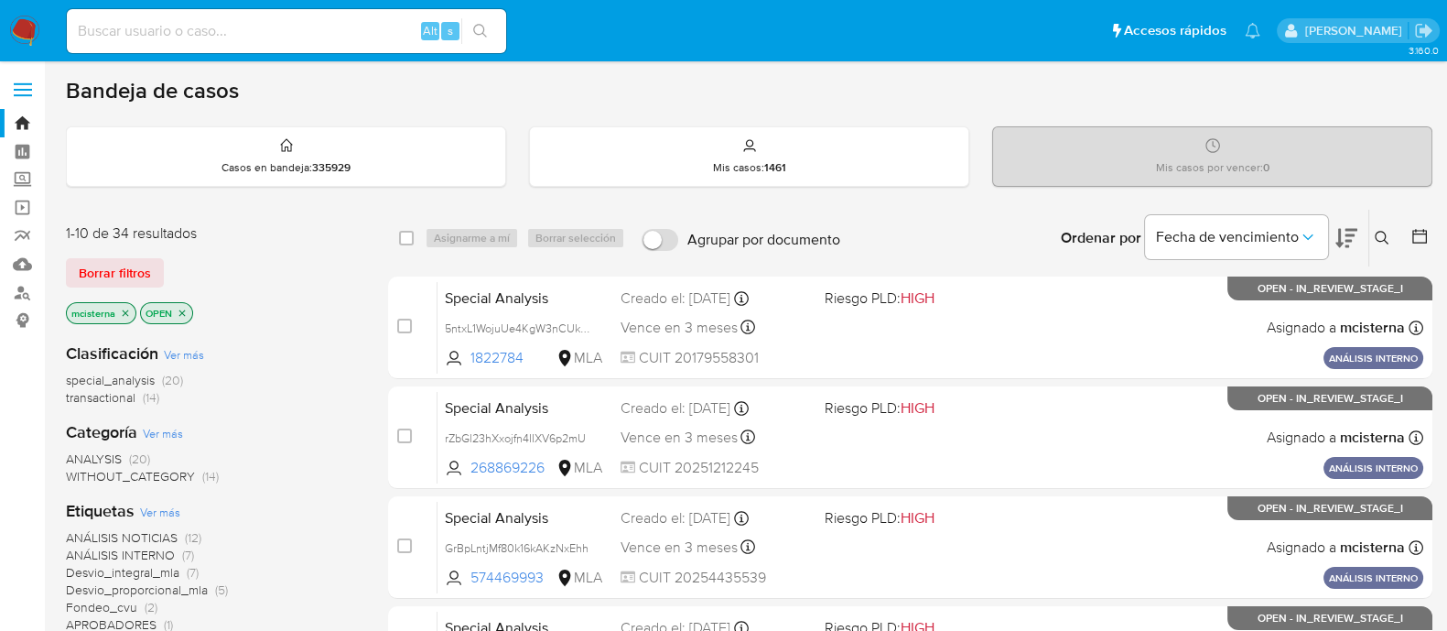
click at [362, 22] on input at bounding box center [286, 31] width 439 height 24
paste input "1805695143"
type input "1805695143"
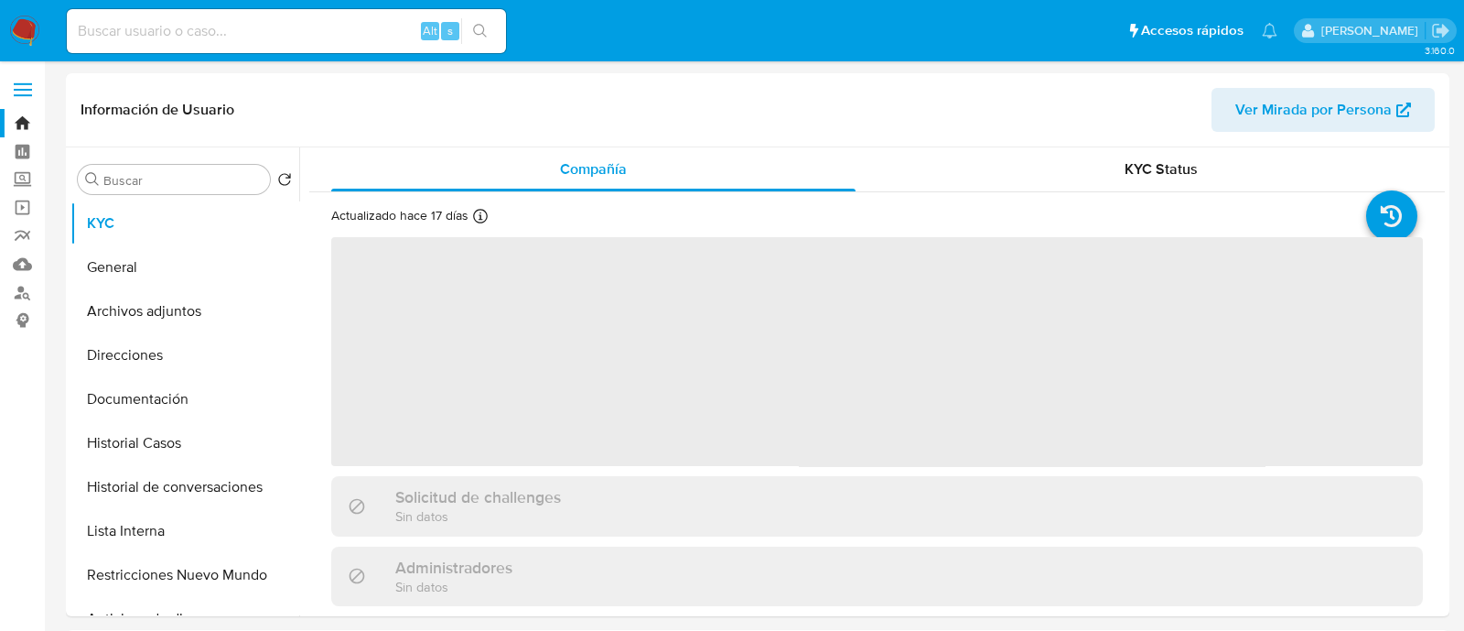
select select "10"
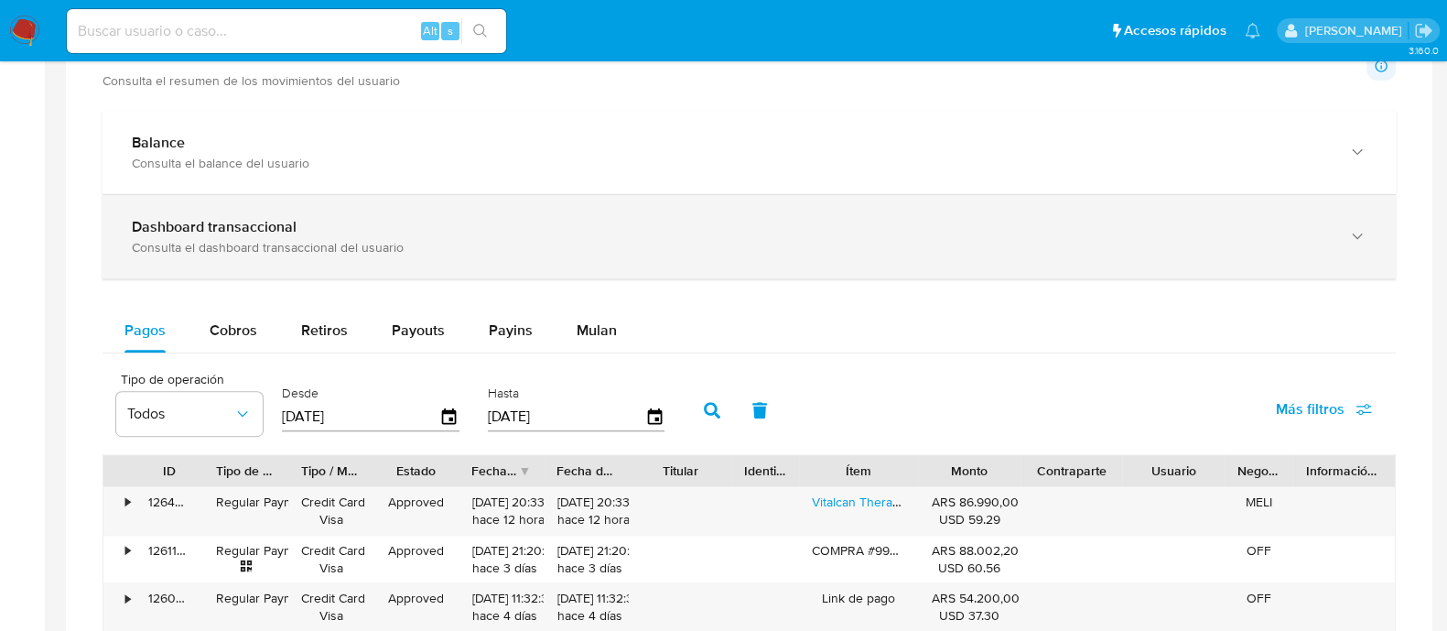
scroll to position [1030, 0]
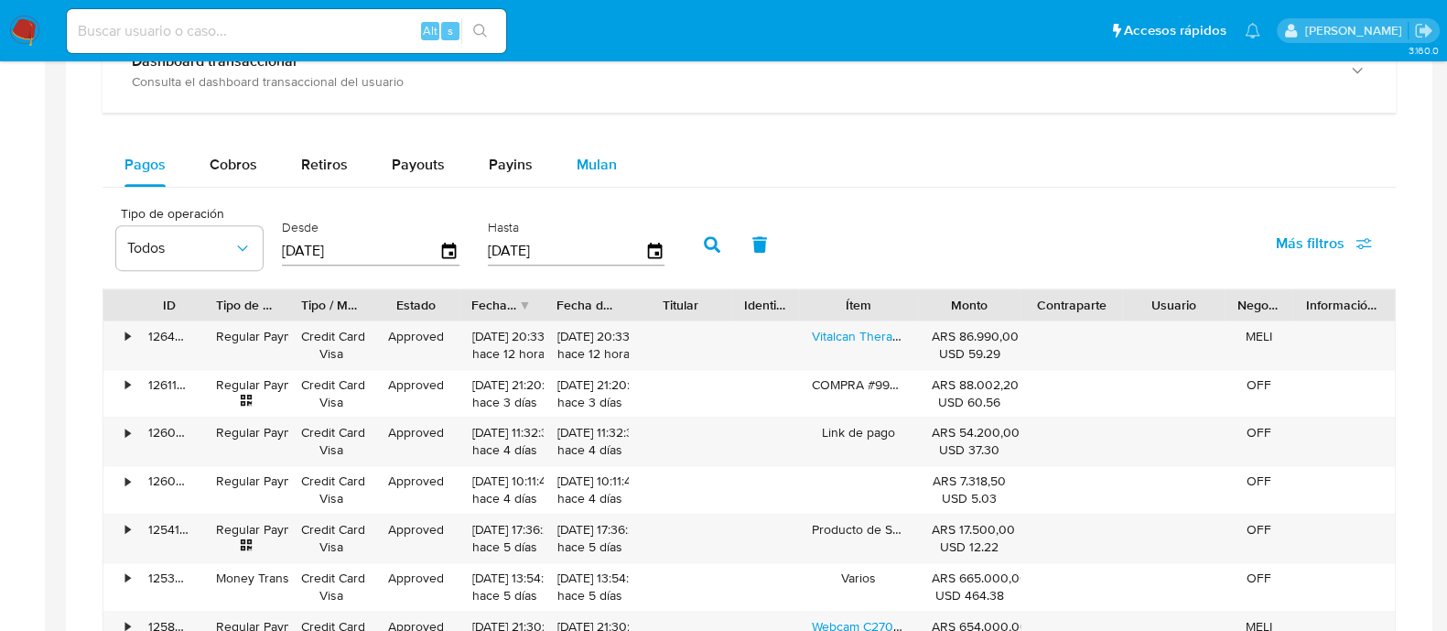
click at [568, 174] on button "Mulan" at bounding box center [597, 165] width 84 height 44
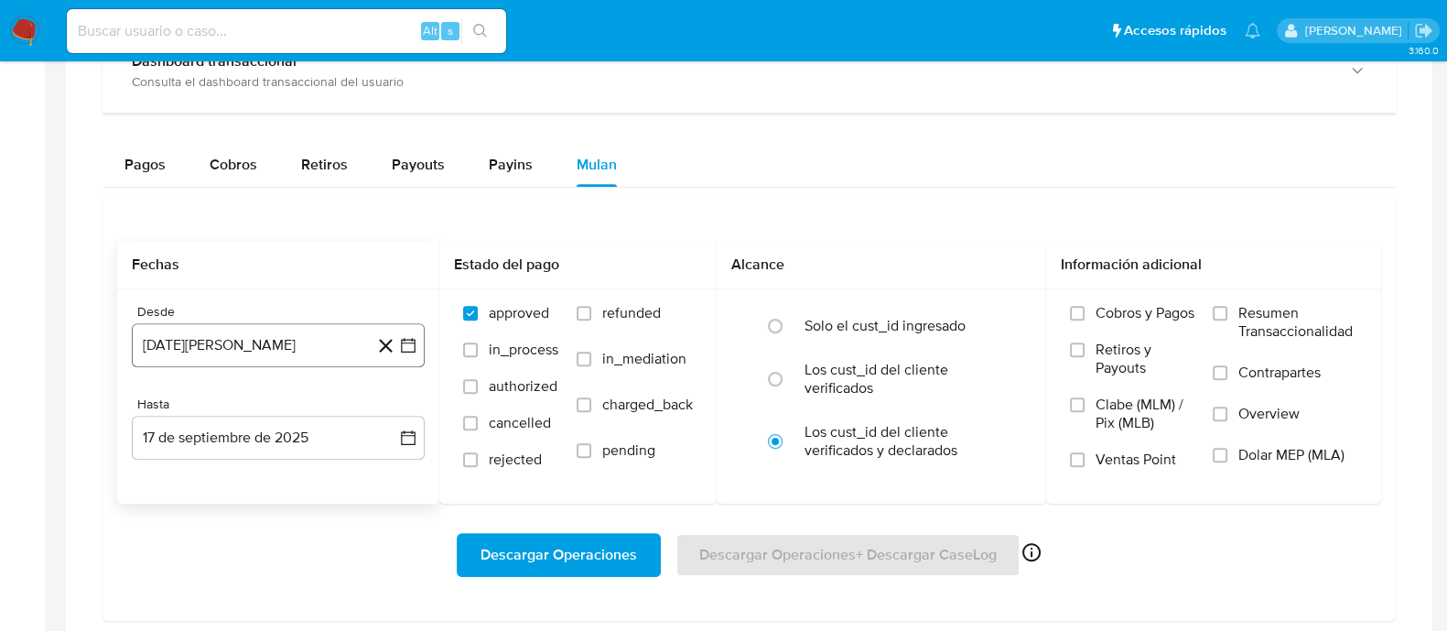
click at [294, 335] on button "17 de agosto de 2024" at bounding box center [278, 345] width 293 height 44
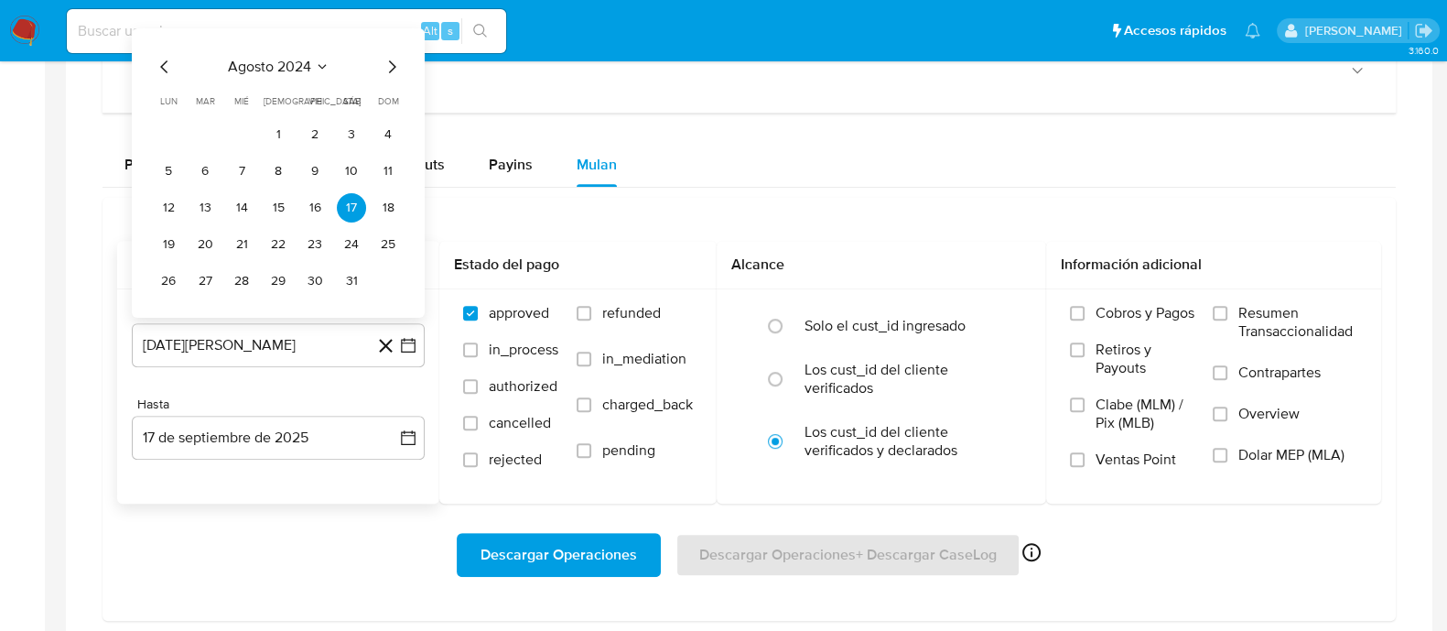
click at [306, 62] on span "agosto 2024" at bounding box center [269, 67] width 83 height 18
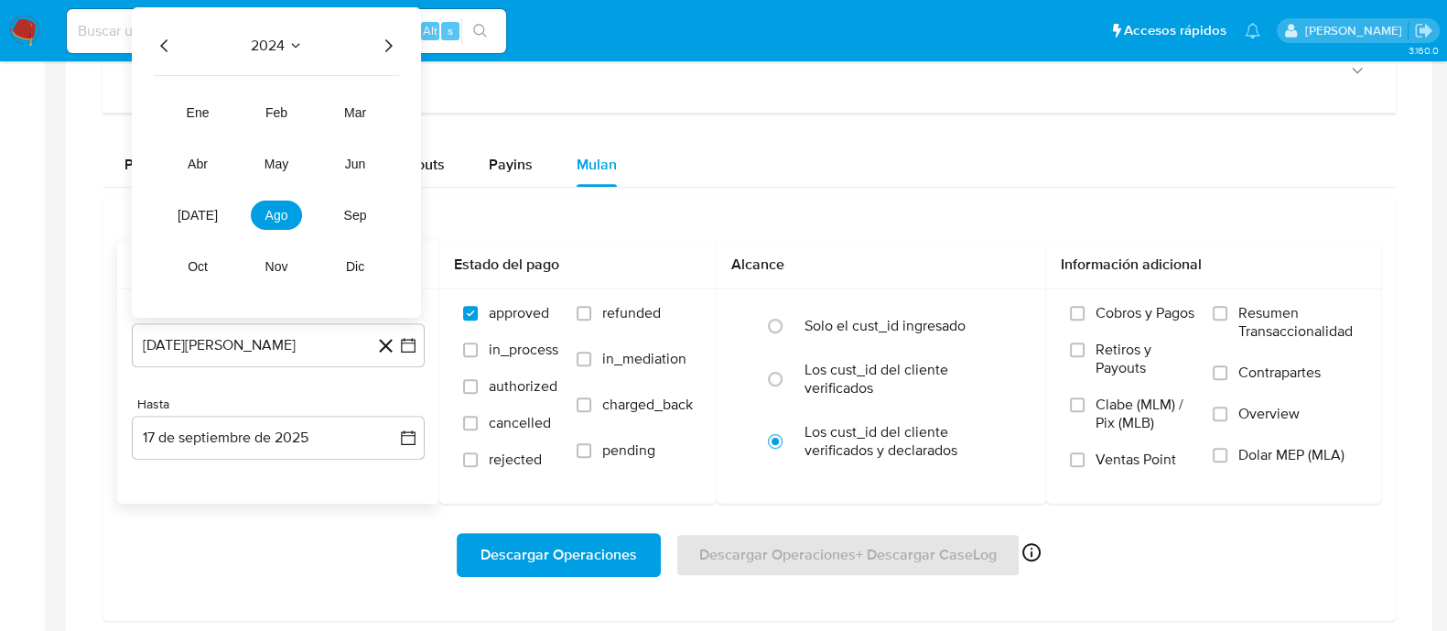
click at [373, 38] on div "2024" at bounding box center [276, 46] width 245 height 22
click at [394, 41] on icon "Año siguiente" at bounding box center [388, 46] width 22 height 22
click at [291, 163] on button "may" at bounding box center [276, 163] width 51 height 29
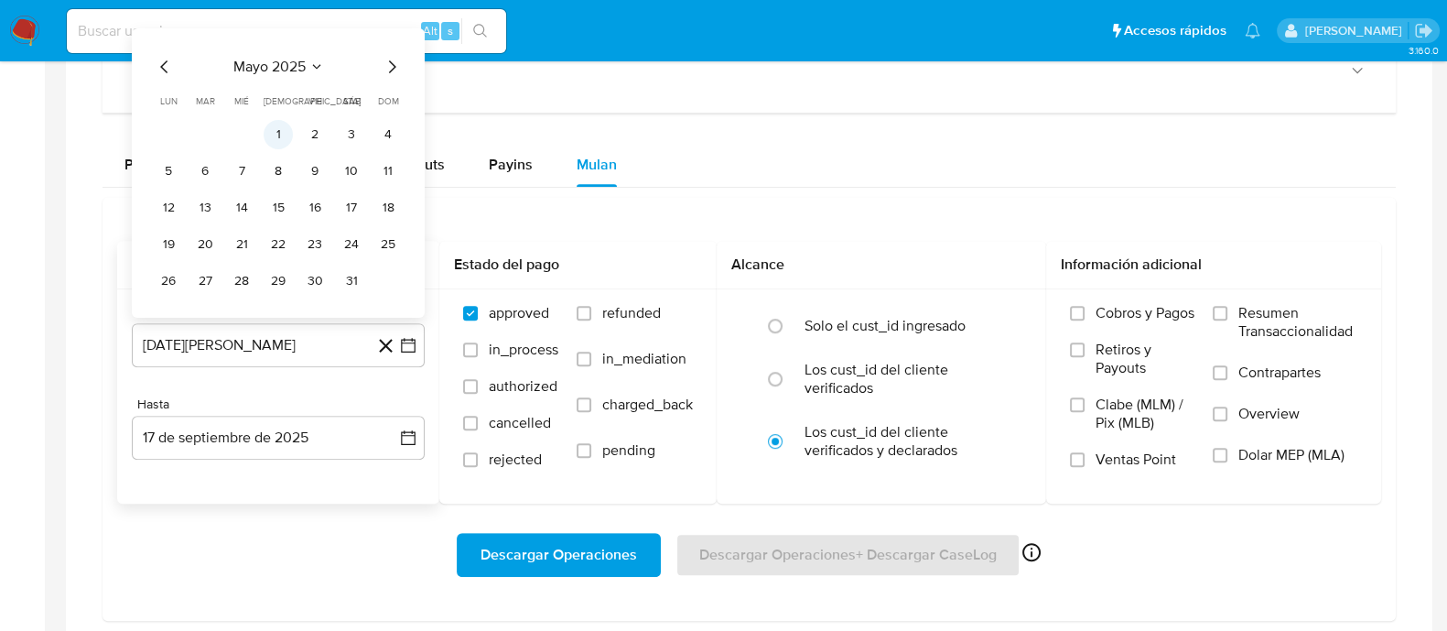
click at [288, 130] on button "1" at bounding box center [278, 134] width 29 height 29
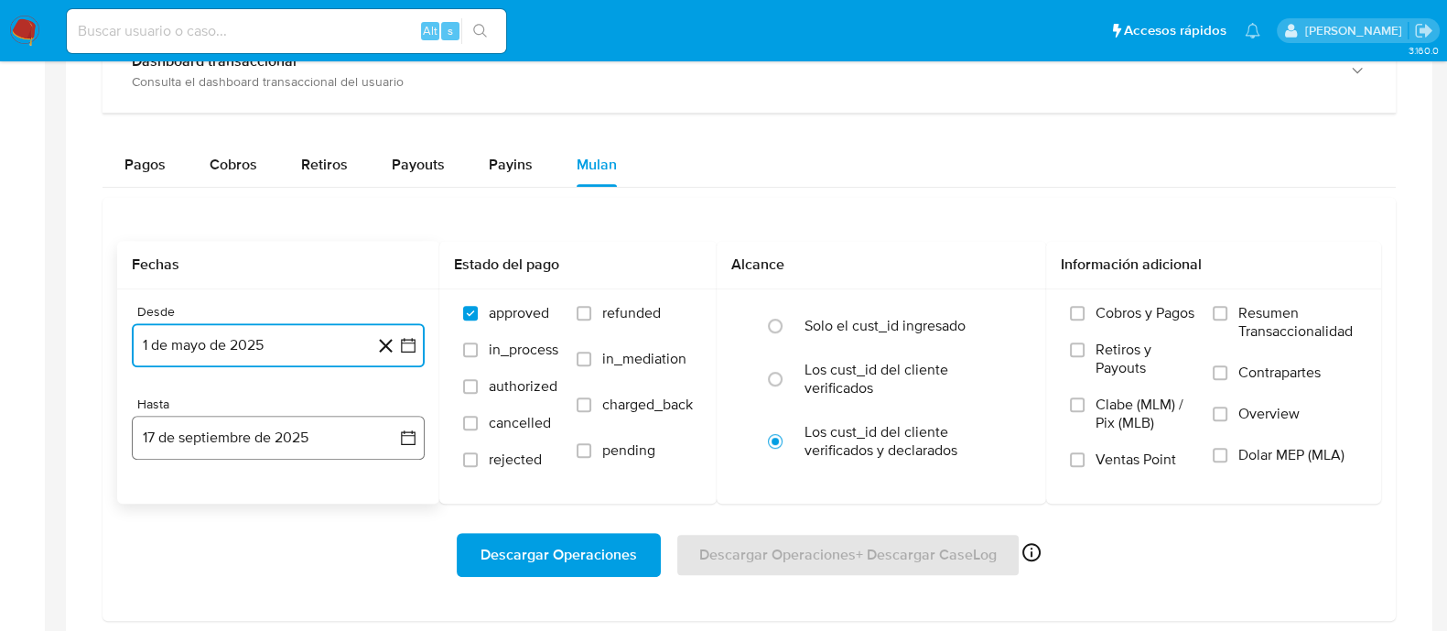
click at [300, 423] on button "17 de septiembre de 2025" at bounding box center [278, 438] width 293 height 44
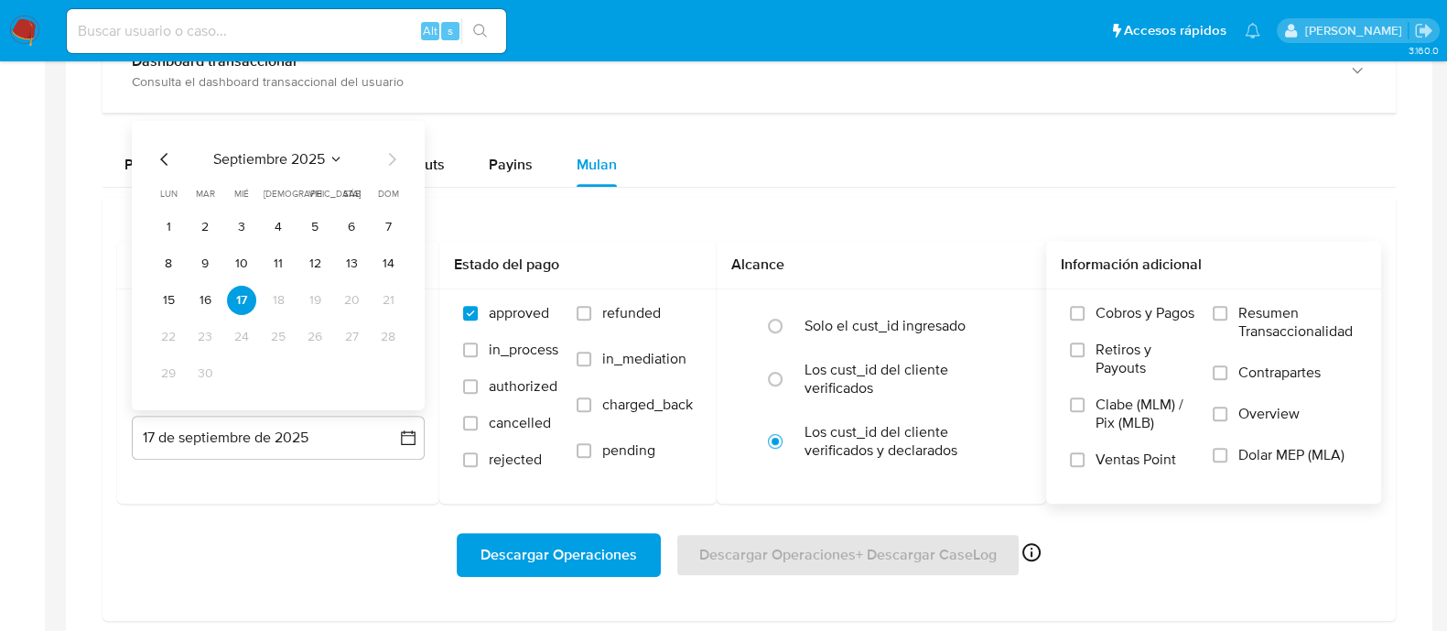
click at [1258, 448] on span "Dolar MEP (MLA)" at bounding box center [1291, 455] width 106 height 18
click at [1227, 448] on input "Dolar MEP (MLA)" at bounding box center [1220, 455] width 15 height 15
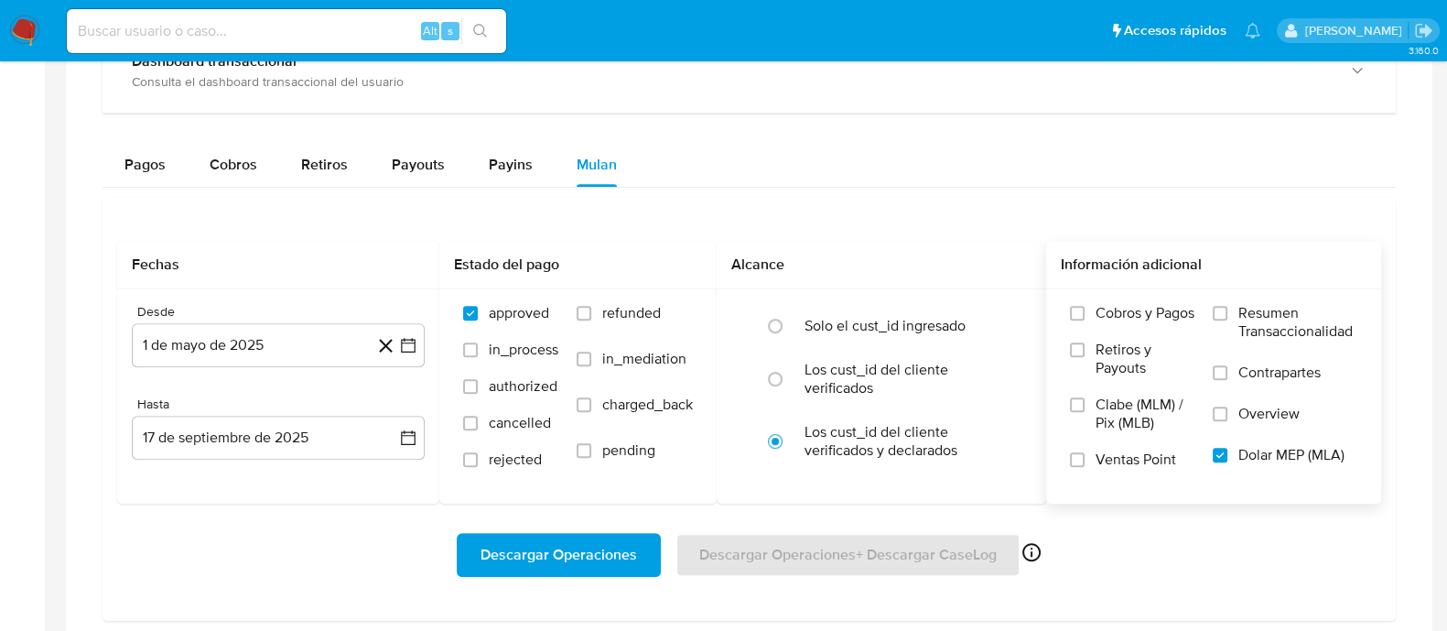
click at [589, 548] on span "Descargar Operaciones" at bounding box center [558, 554] width 157 height 40
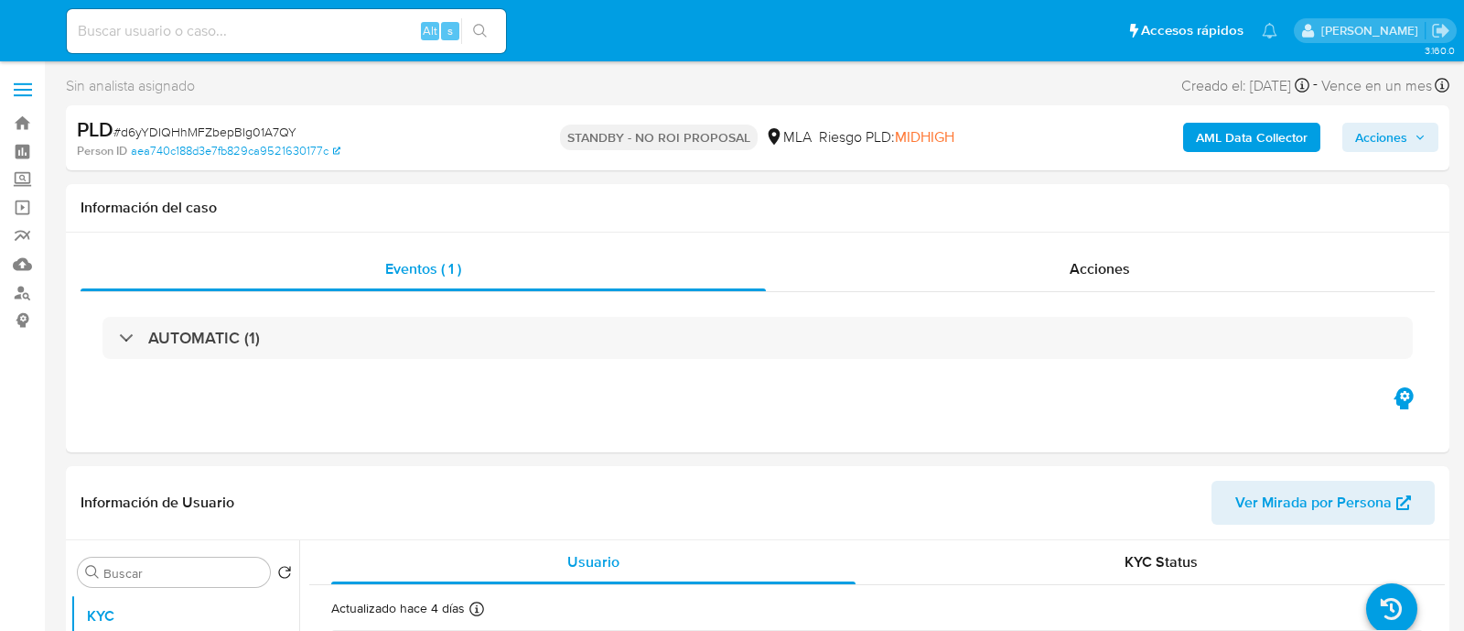
select select "10"
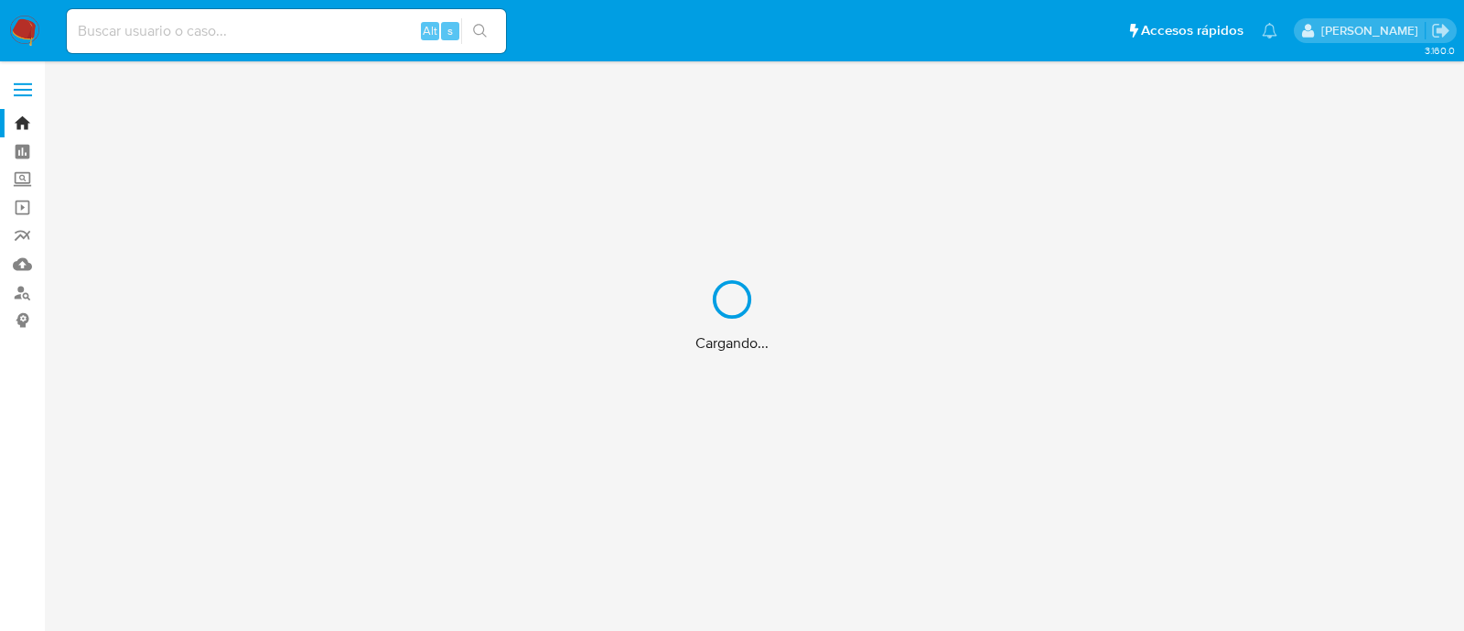
click at [18, 290] on div "Cargando..." at bounding box center [732, 315] width 1464 height 631
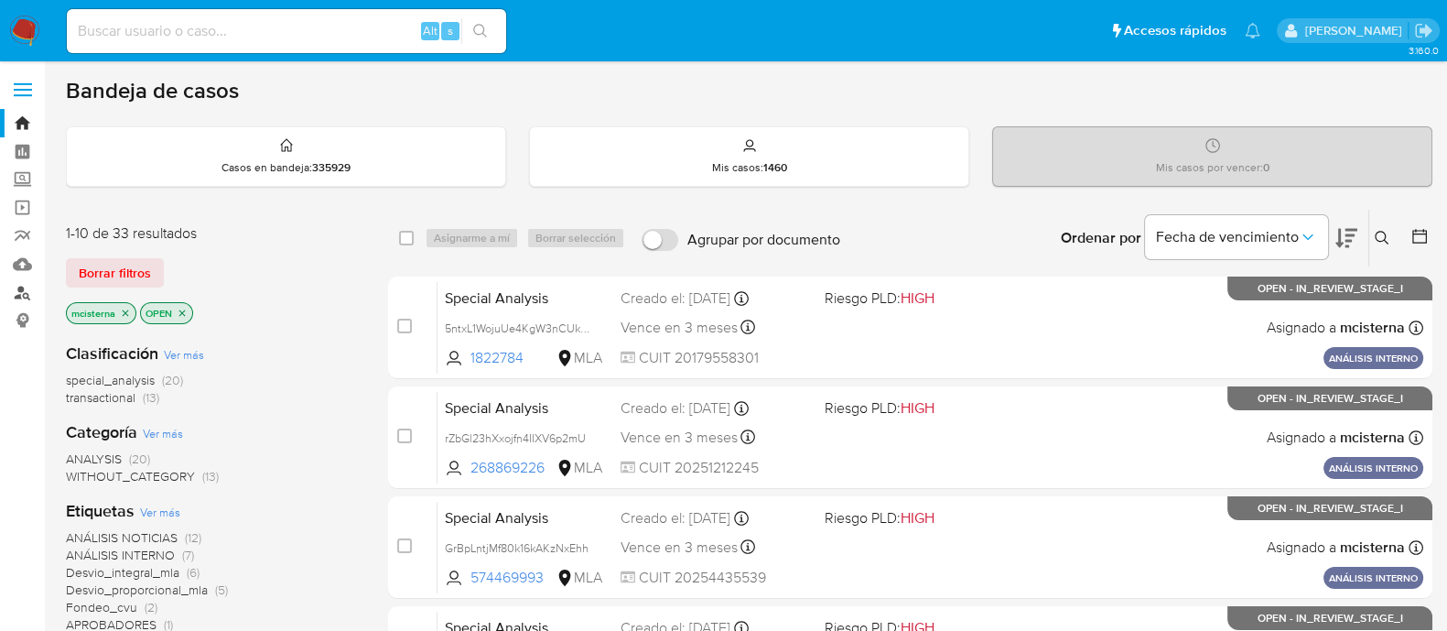
click at [26, 293] on link "Buscador de personas" at bounding box center [109, 292] width 218 height 28
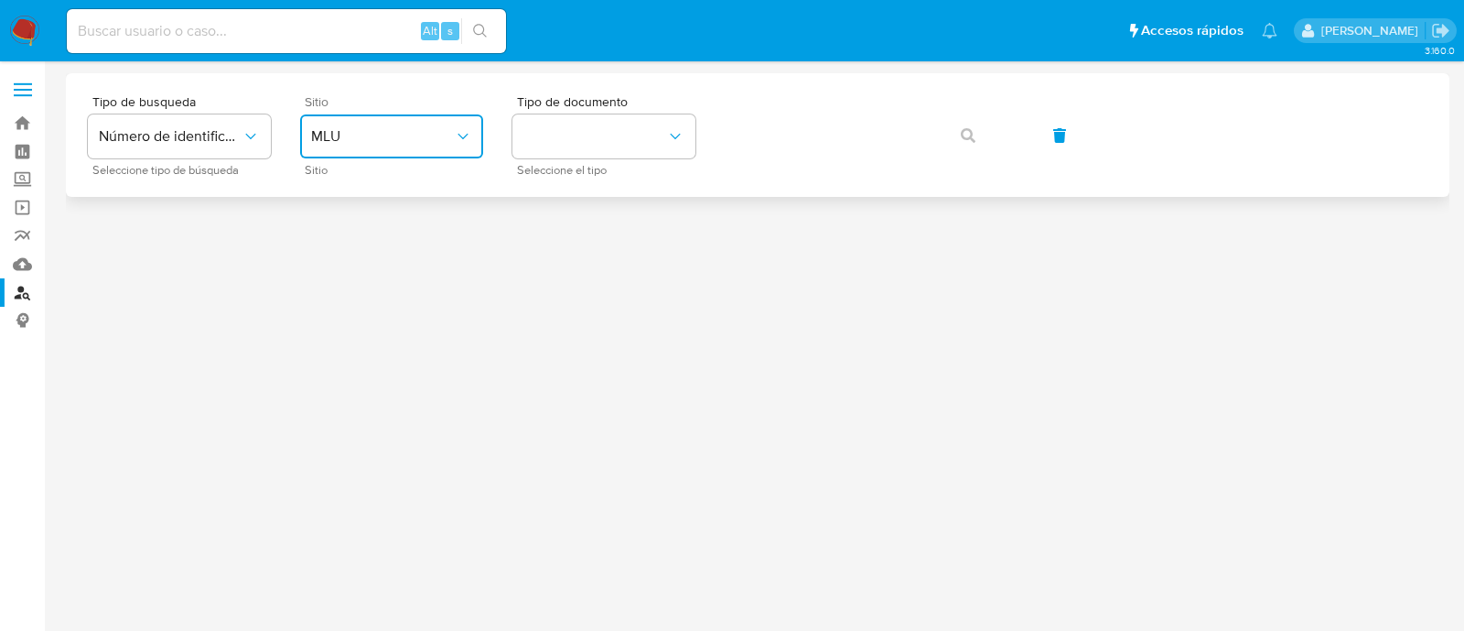
click at [425, 149] on button "MLU" at bounding box center [391, 136] width 183 height 44
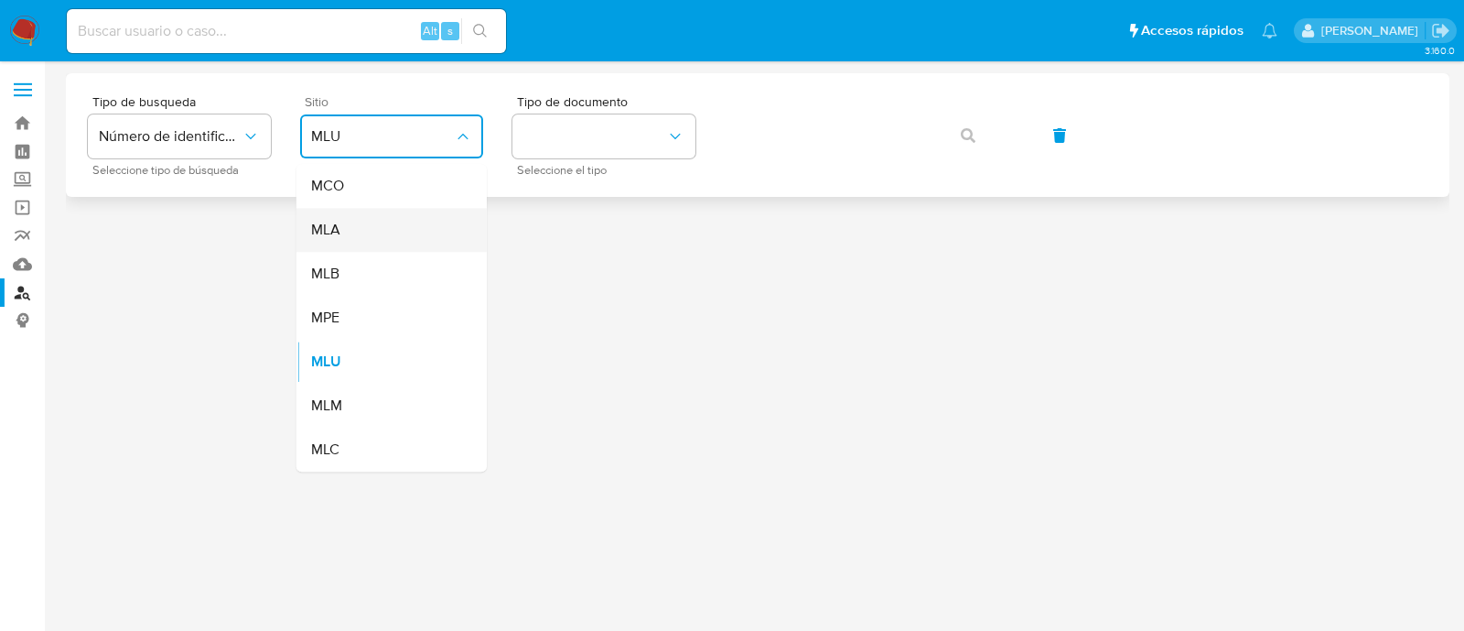
click at [400, 222] on div "MLA" at bounding box center [386, 230] width 150 height 44
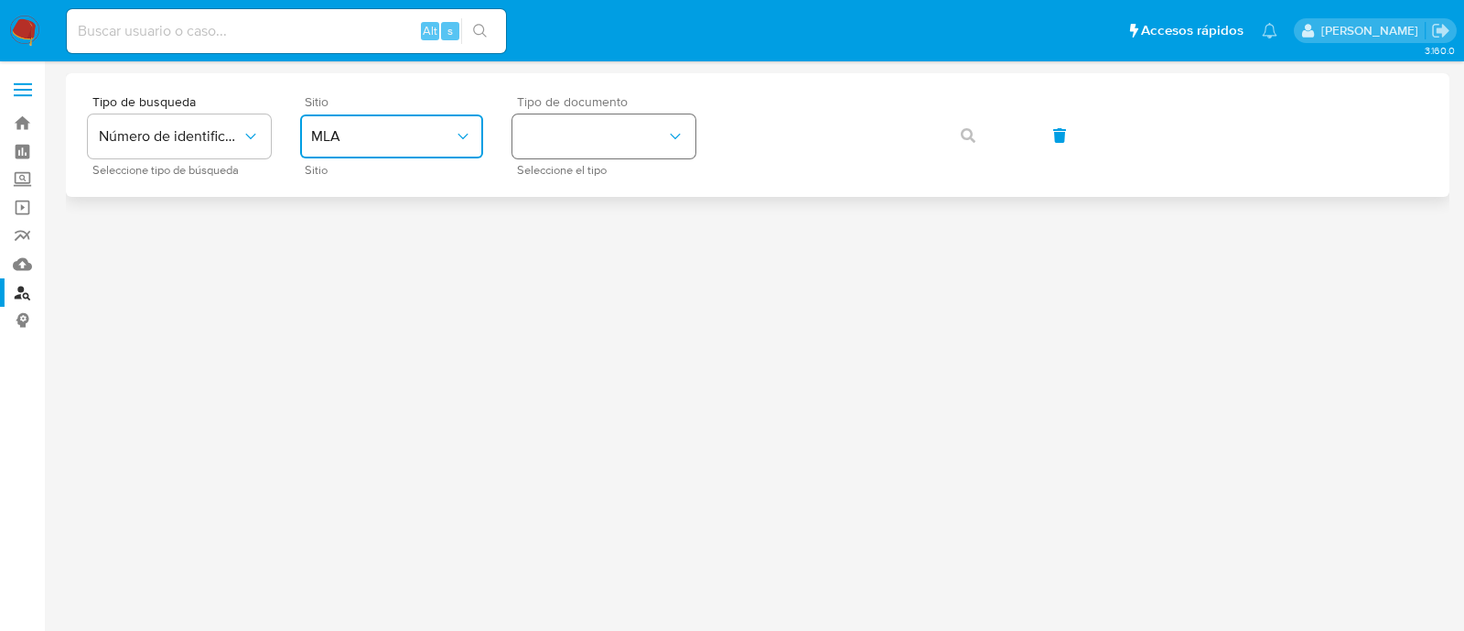
click at [546, 144] on button "identificationType" at bounding box center [604, 136] width 183 height 44
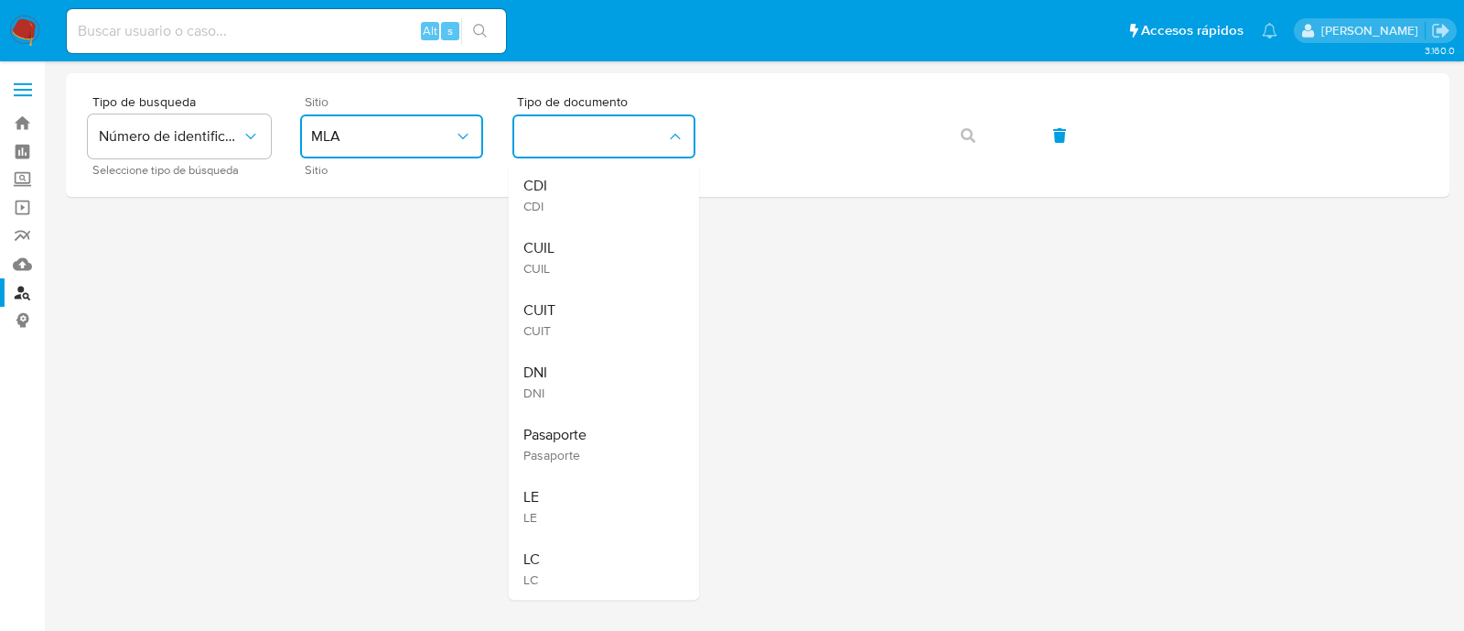
click at [581, 306] on div "CUIT CUIT" at bounding box center [599, 319] width 150 height 62
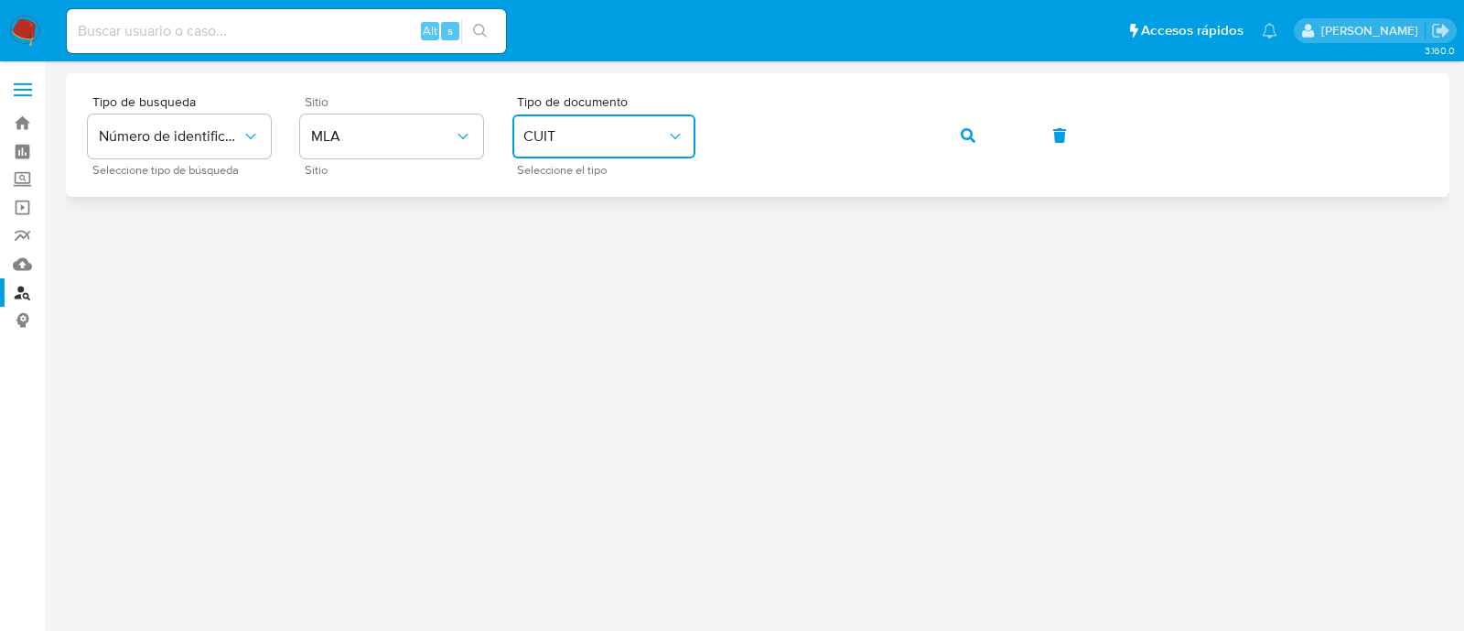
drag, startPoint x: 977, startPoint y: 127, endPoint x: 973, endPoint y: 136, distance: 10.2
click at [977, 127] on button "button" at bounding box center [968, 135] width 62 height 44
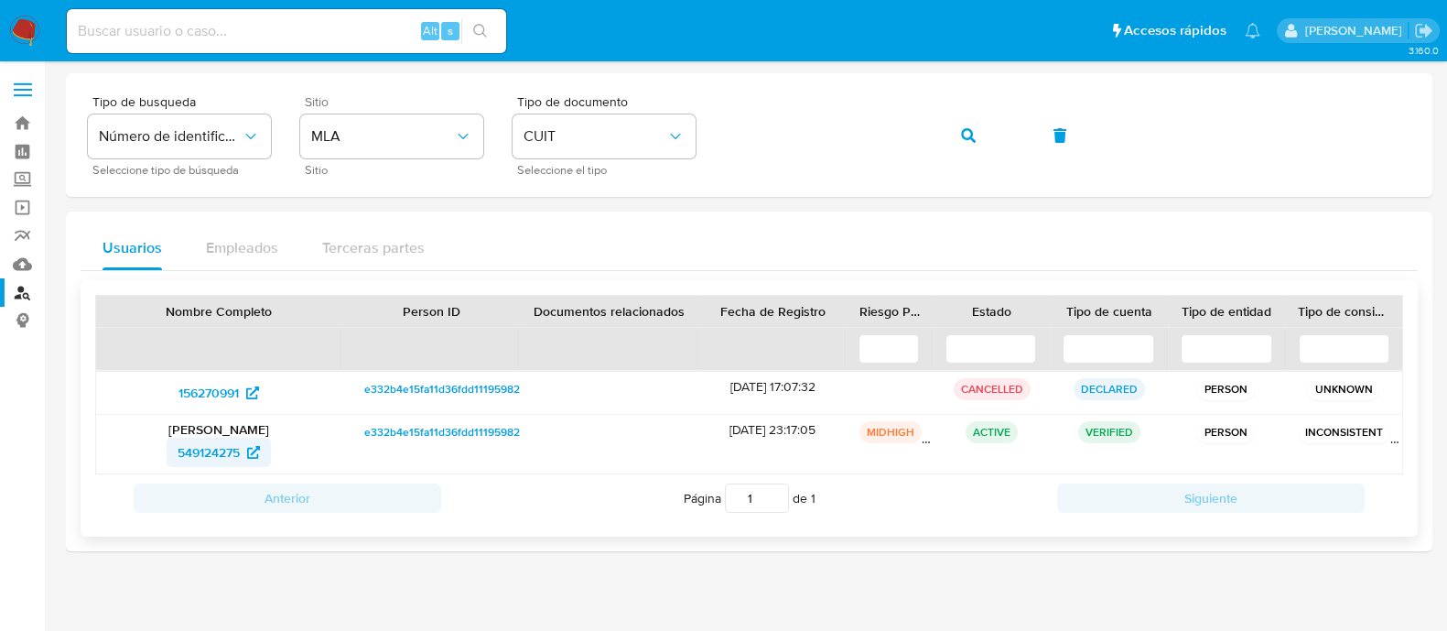
click at [222, 446] on span "549124275" at bounding box center [209, 451] width 62 height 29
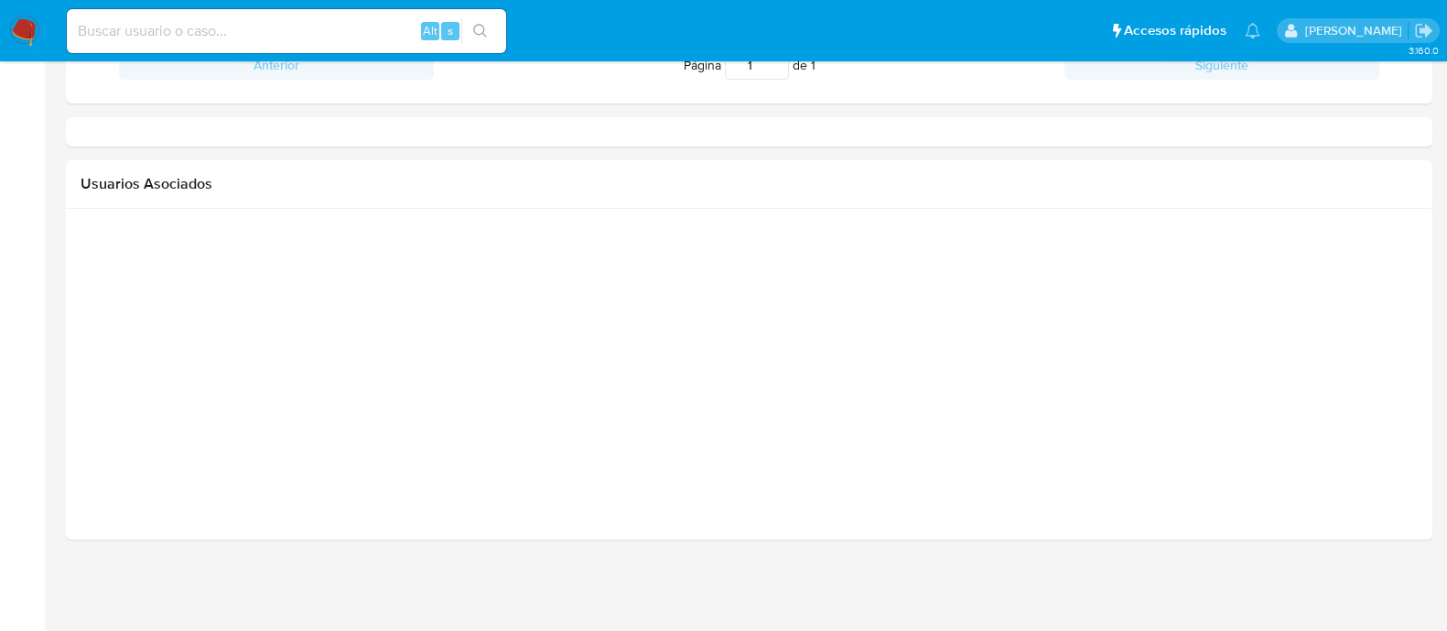
scroll to position [1304, 0]
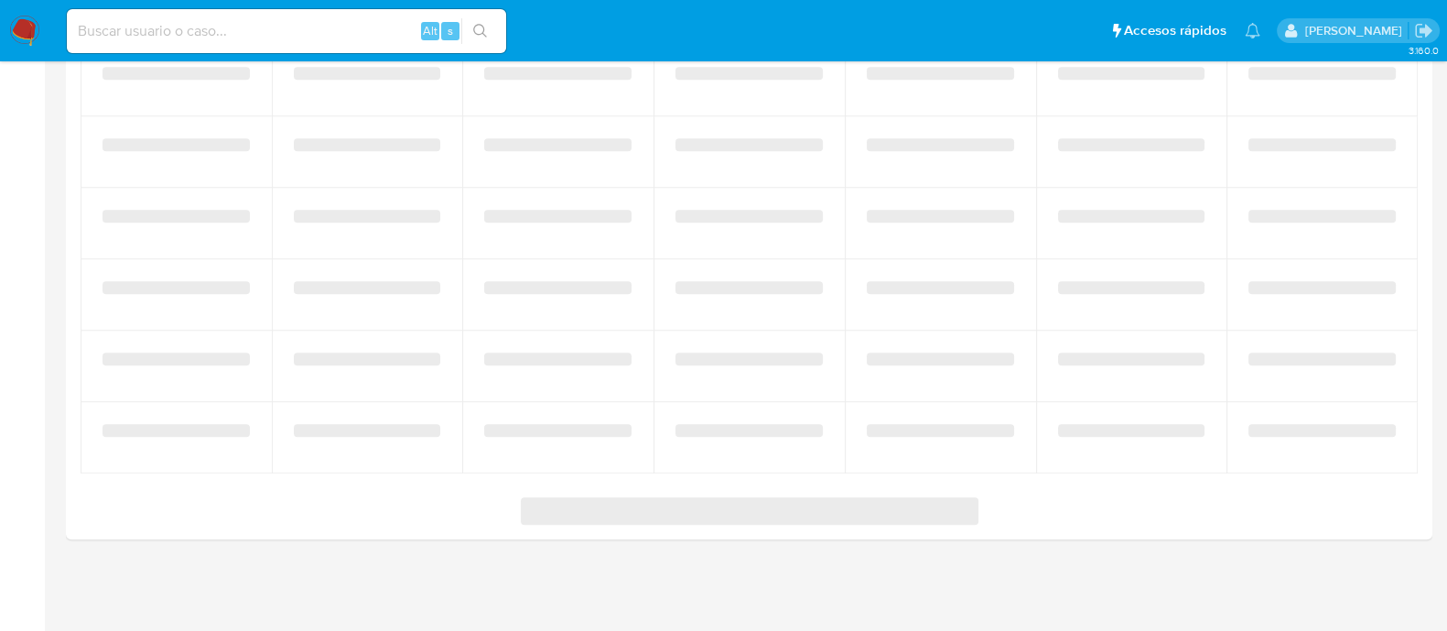
select select "10"
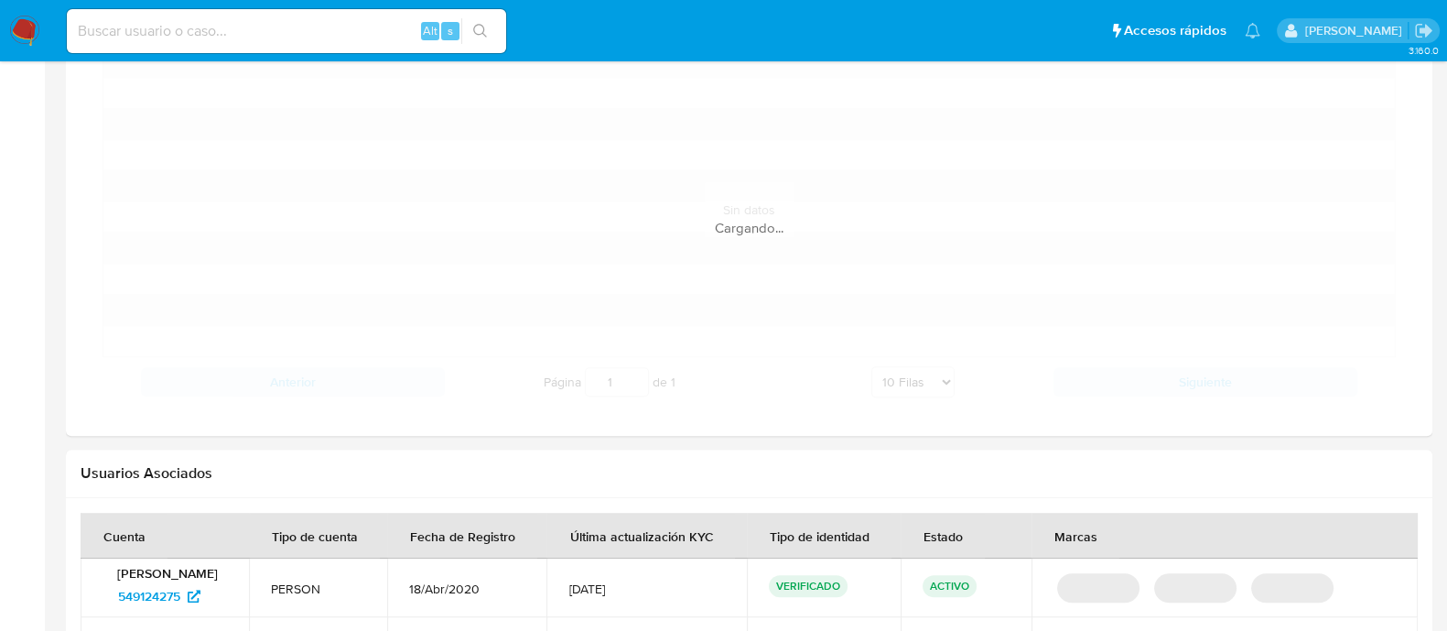
scroll to position [962, 0]
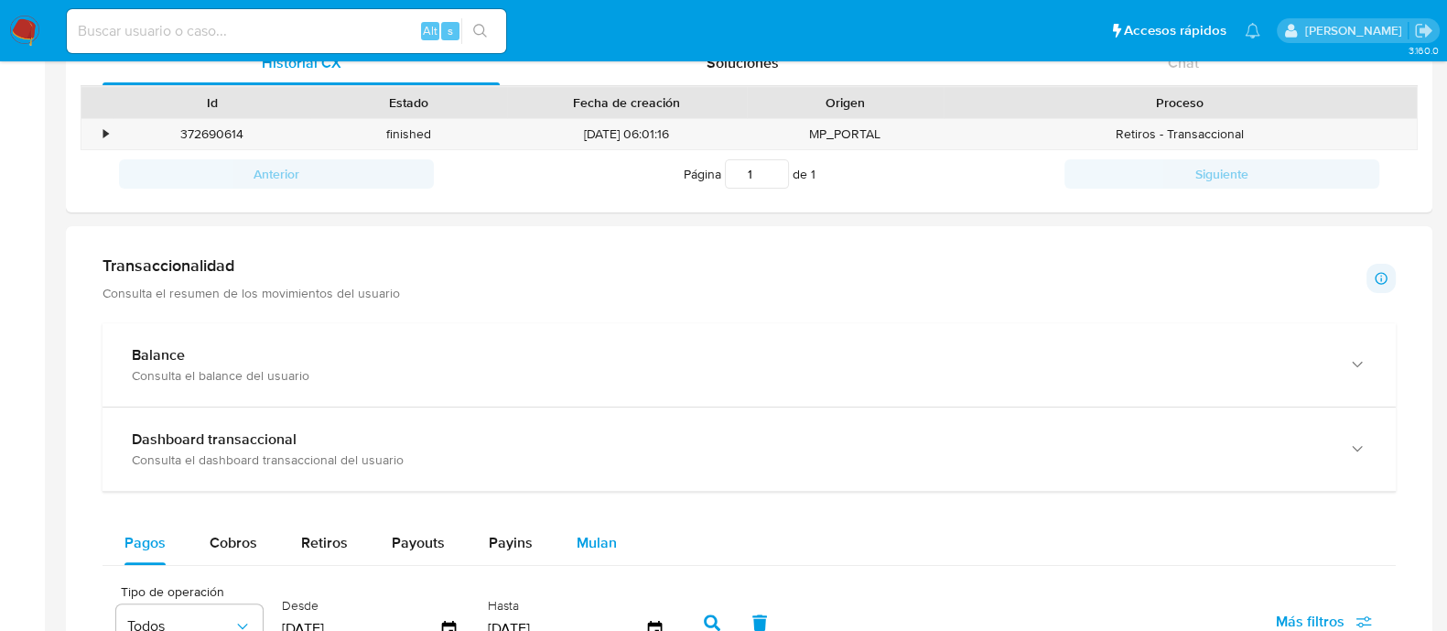
click at [594, 533] on span "Mulan" at bounding box center [597, 542] width 40 height 21
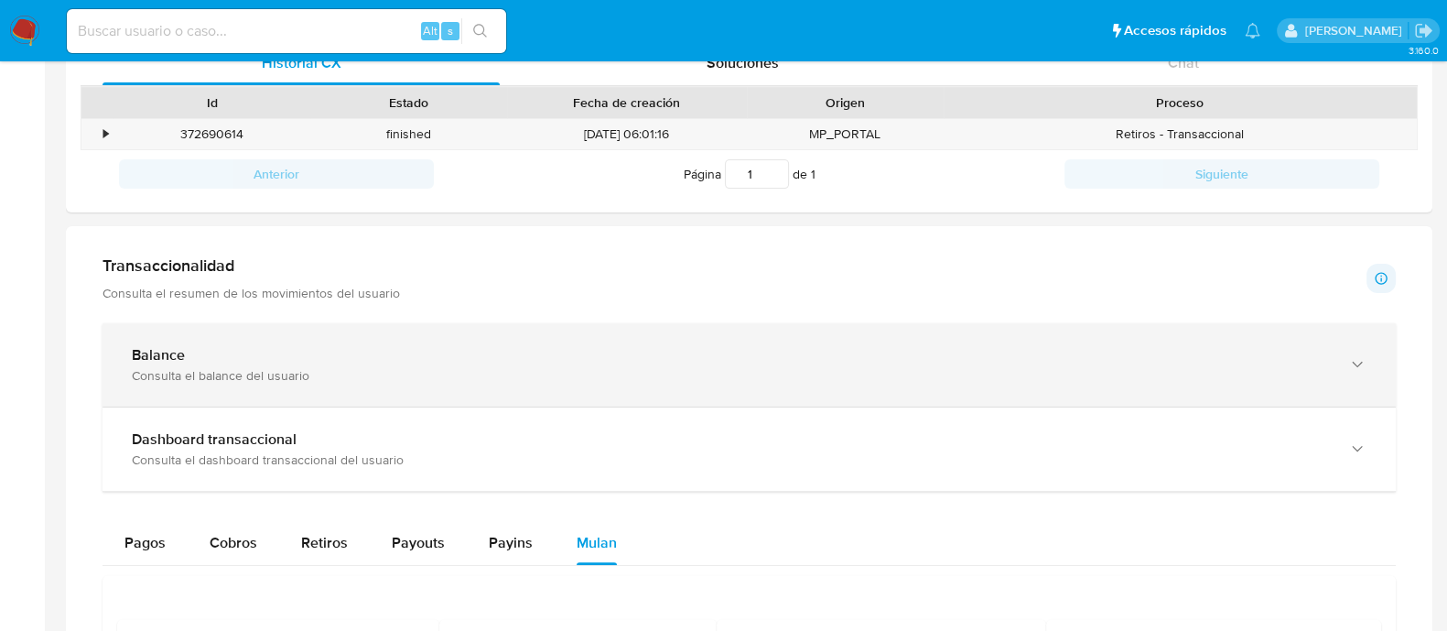
scroll to position [995, 0]
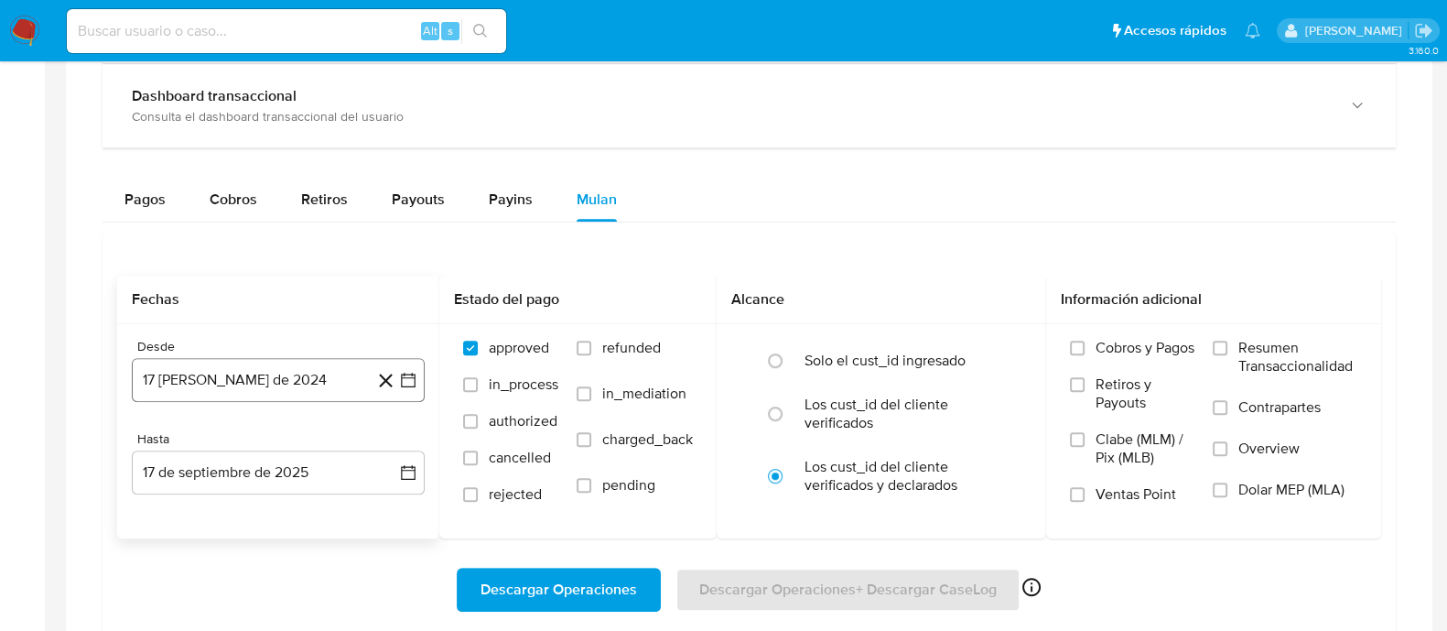
click at [291, 390] on button "17 de agosto de 2024" at bounding box center [278, 380] width 293 height 44
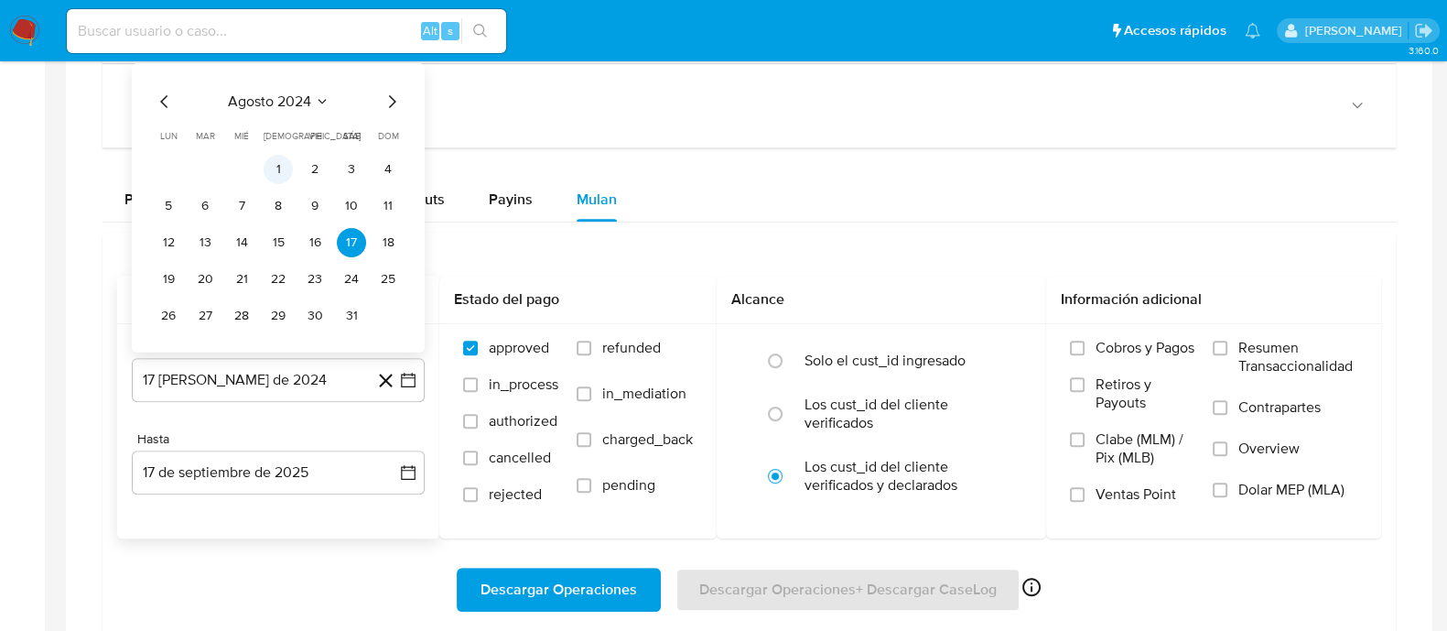
click at [286, 165] on button "1" at bounding box center [278, 169] width 29 height 29
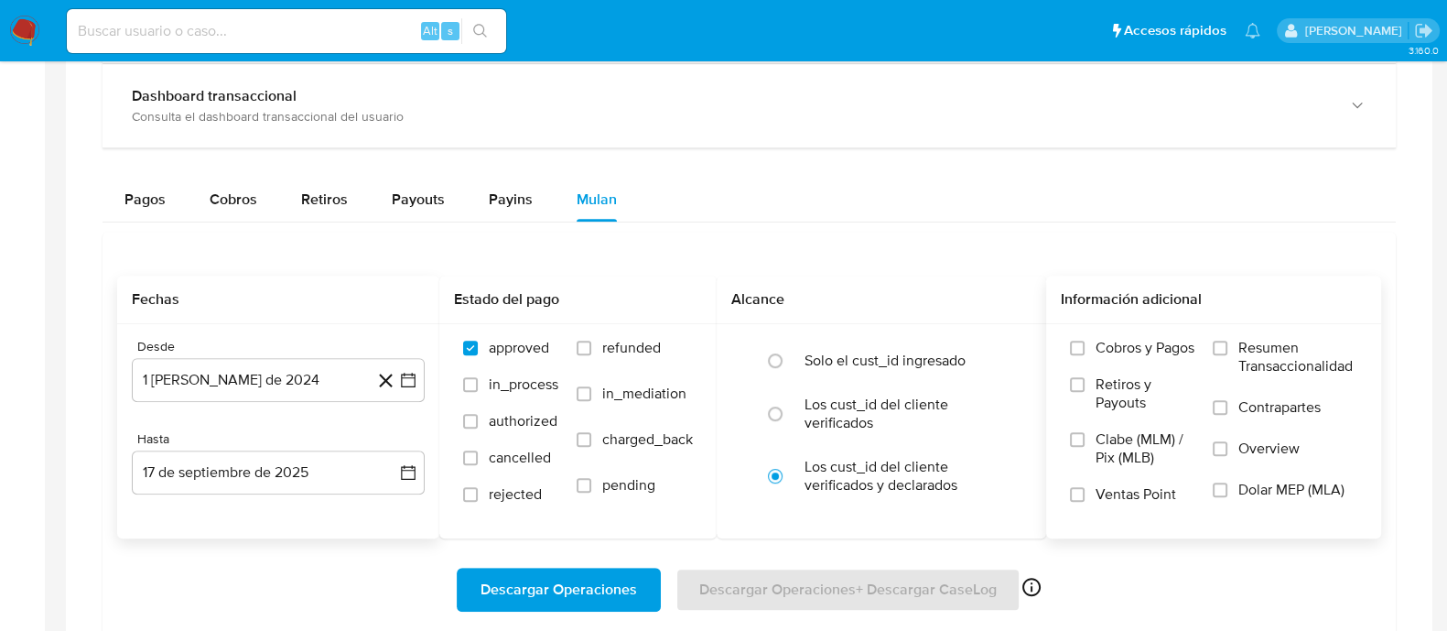
click at [1343, 485] on span "Dolar MEP (MLA)" at bounding box center [1291, 489] width 106 height 18
click at [1227, 485] on input "Dolar MEP (MLA)" at bounding box center [1220, 489] width 15 height 15
click at [622, 584] on span "Descargar Operaciones" at bounding box center [558, 589] width 157 height 40
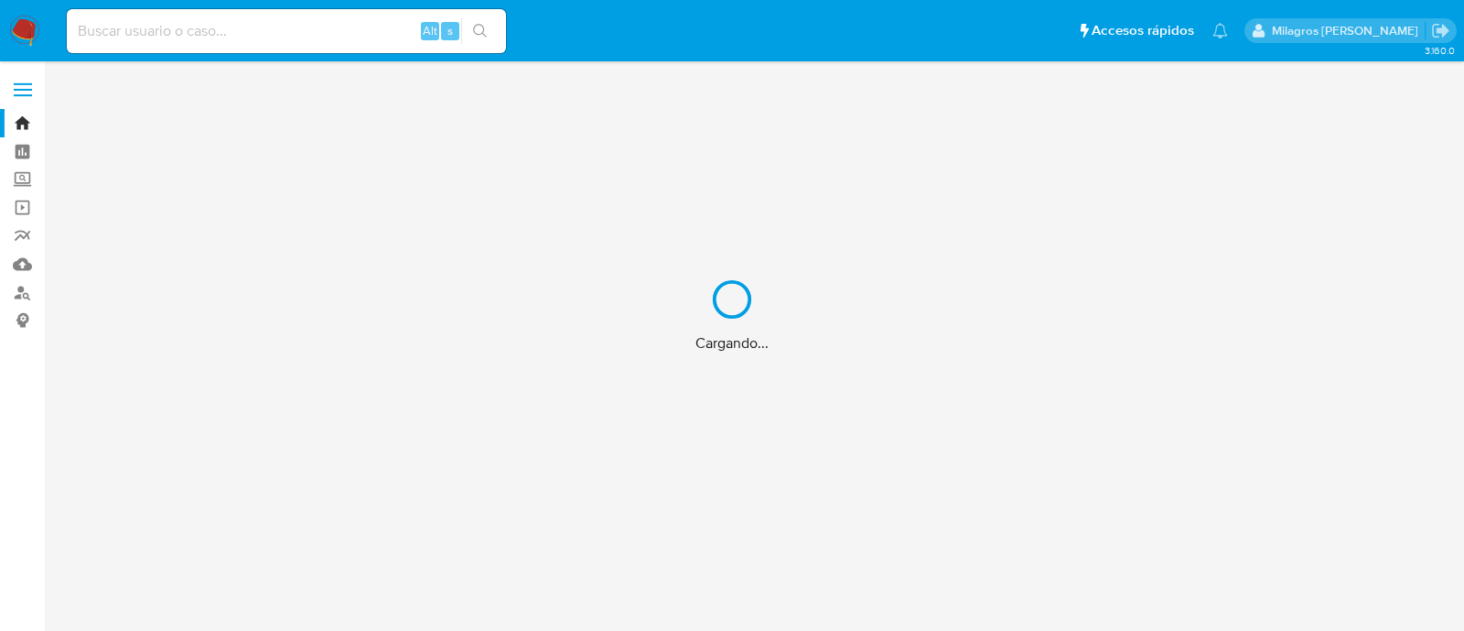
click at [236, 20] on div "Cargando..." at bounding box center [732, 315] width 1464 height 631
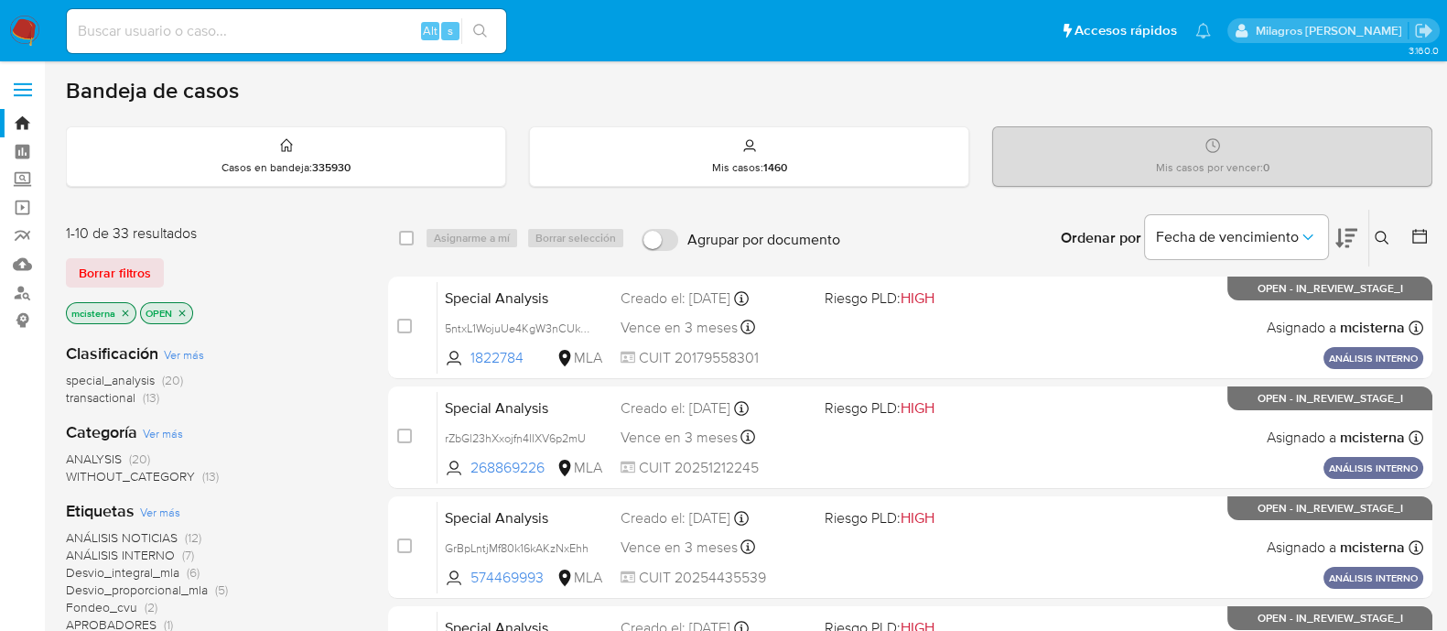
click at [209, 24] on input at bounding box center [286, 31] width 439 height 24
paste input "1290323349"
type input "1290323349"
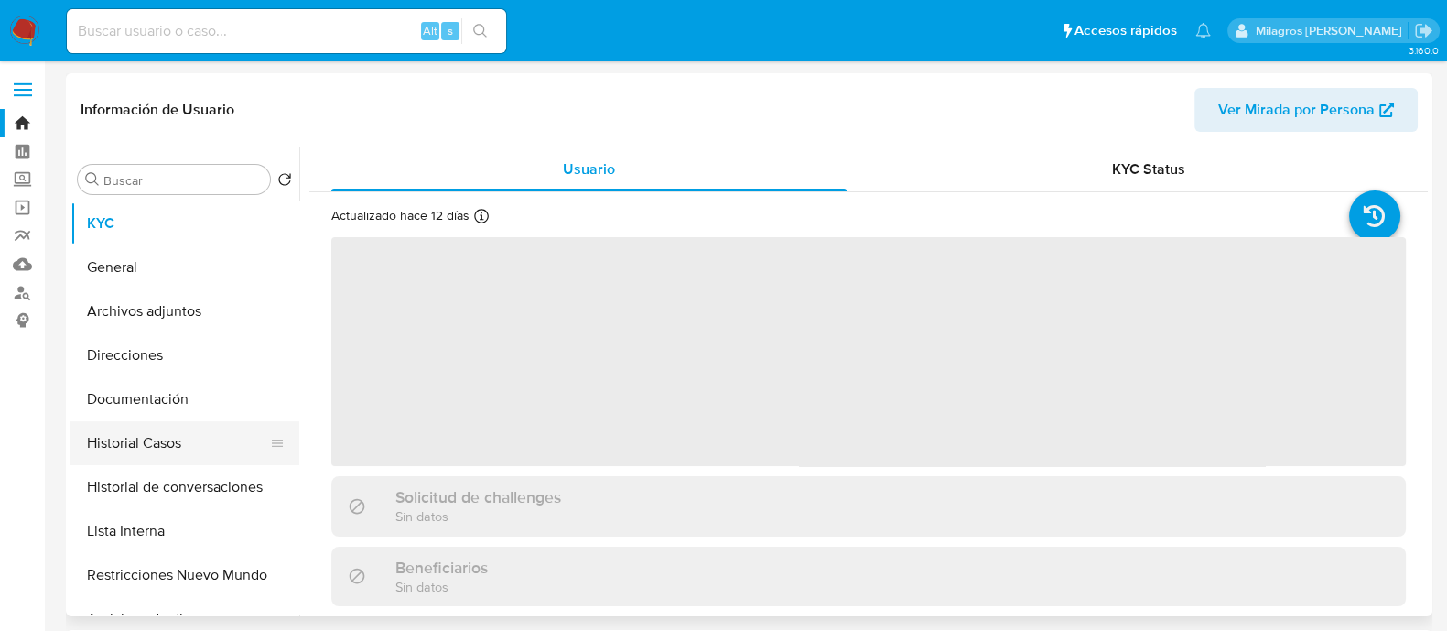
click at [92, 443] on button "Historial Casos" at bounding box center [177, 443] width 214 height 44
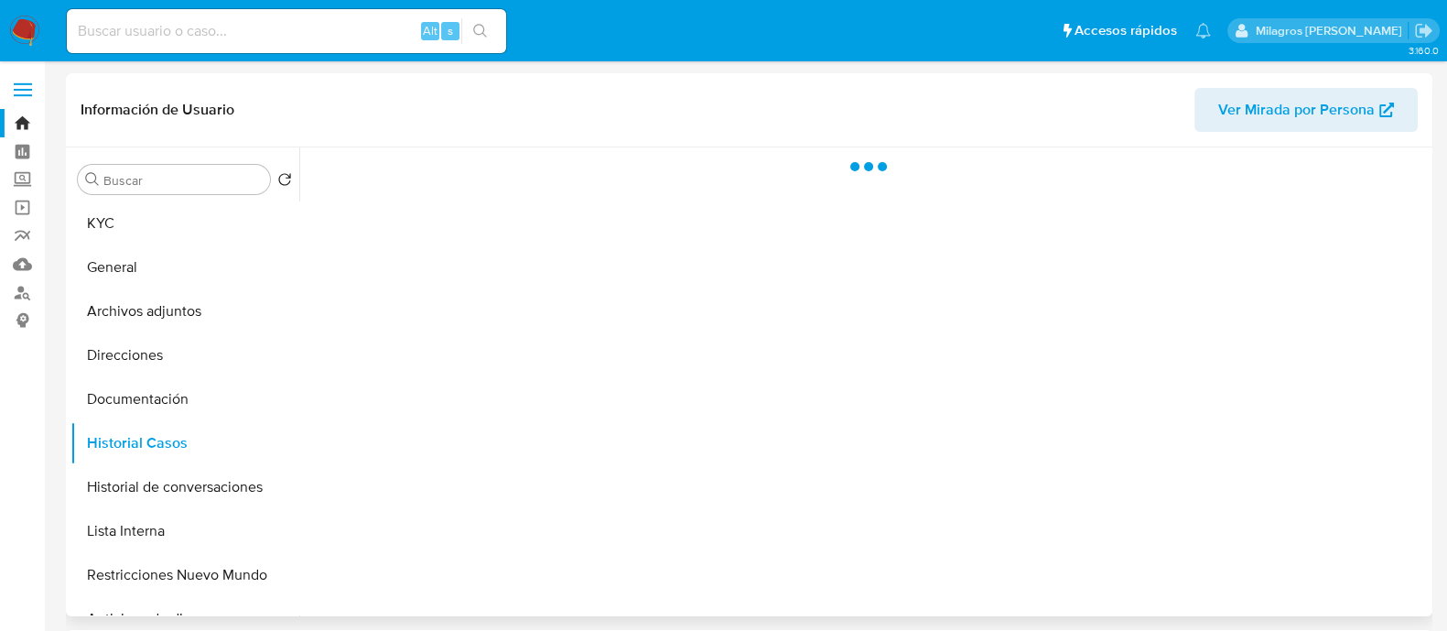
select select "10"
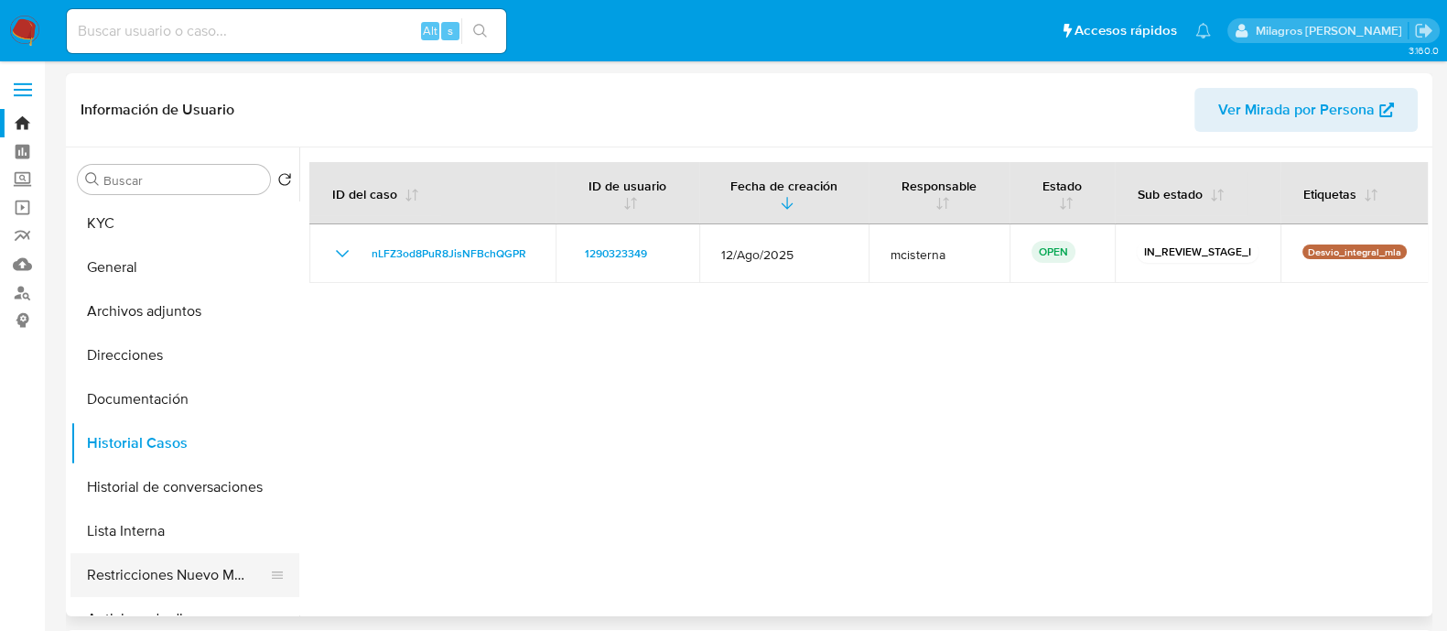
click at [210, 572] on button "Restricciones Nuevo Mundo" at bounding box center [177, 575] width 214 height 44
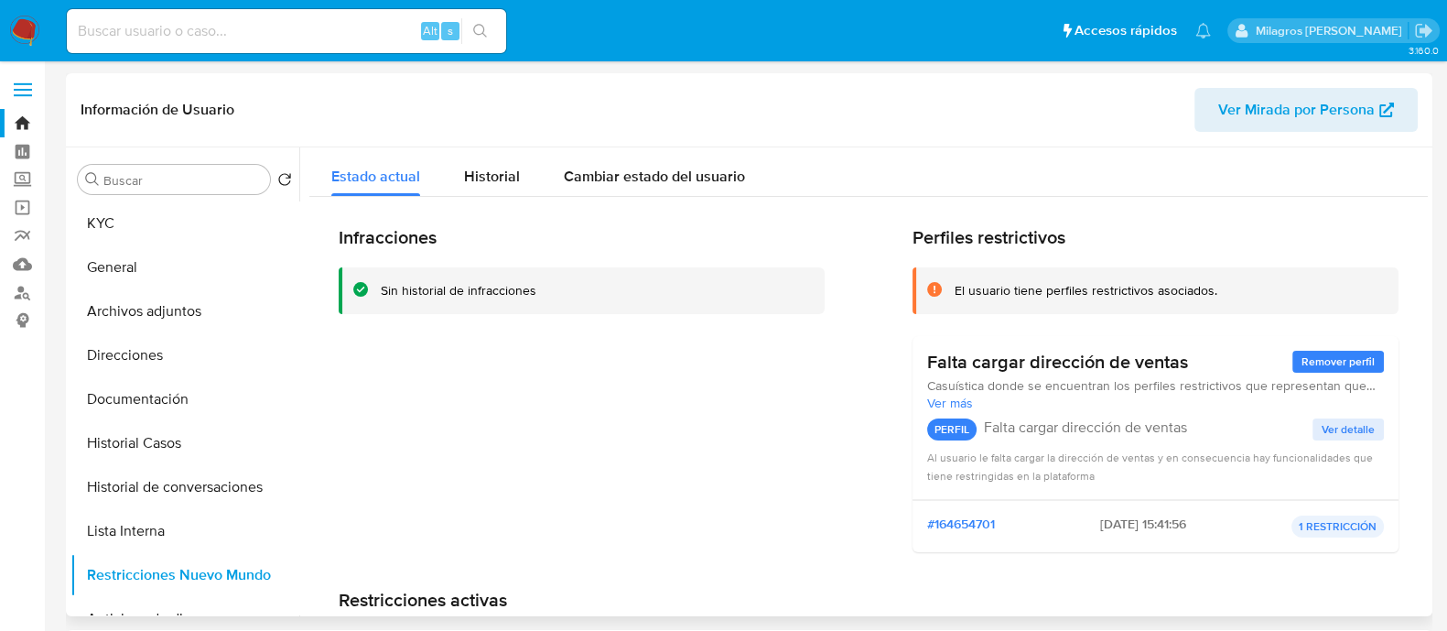
drag, startPoint x: 539, startPoint y: 402, endPoint x: 432, endPoint y: 376, distance: 110.1
click at [432, 376] on div "Infracciones Sin historial de infracciones" at bounding box center [582, 396] width 486 height 340
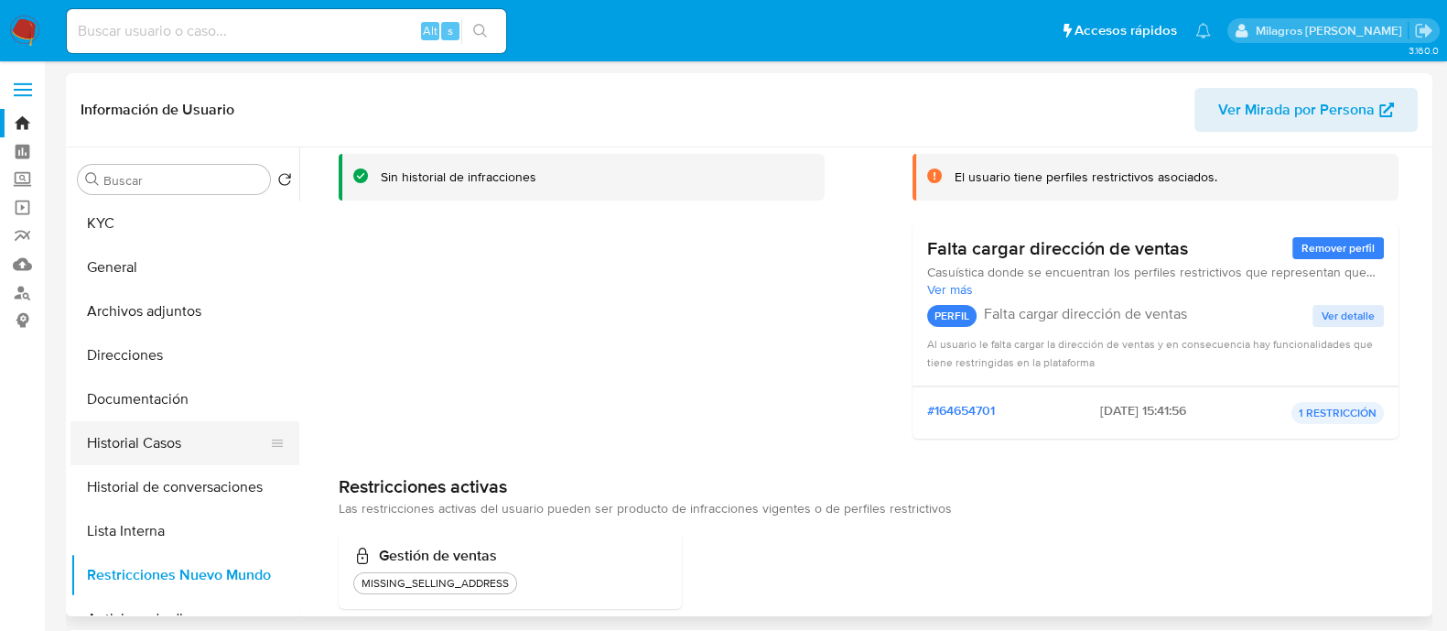
click at [182, 433] on button "Historial Casos" at bounding box center [177, 443] width 214 height 44
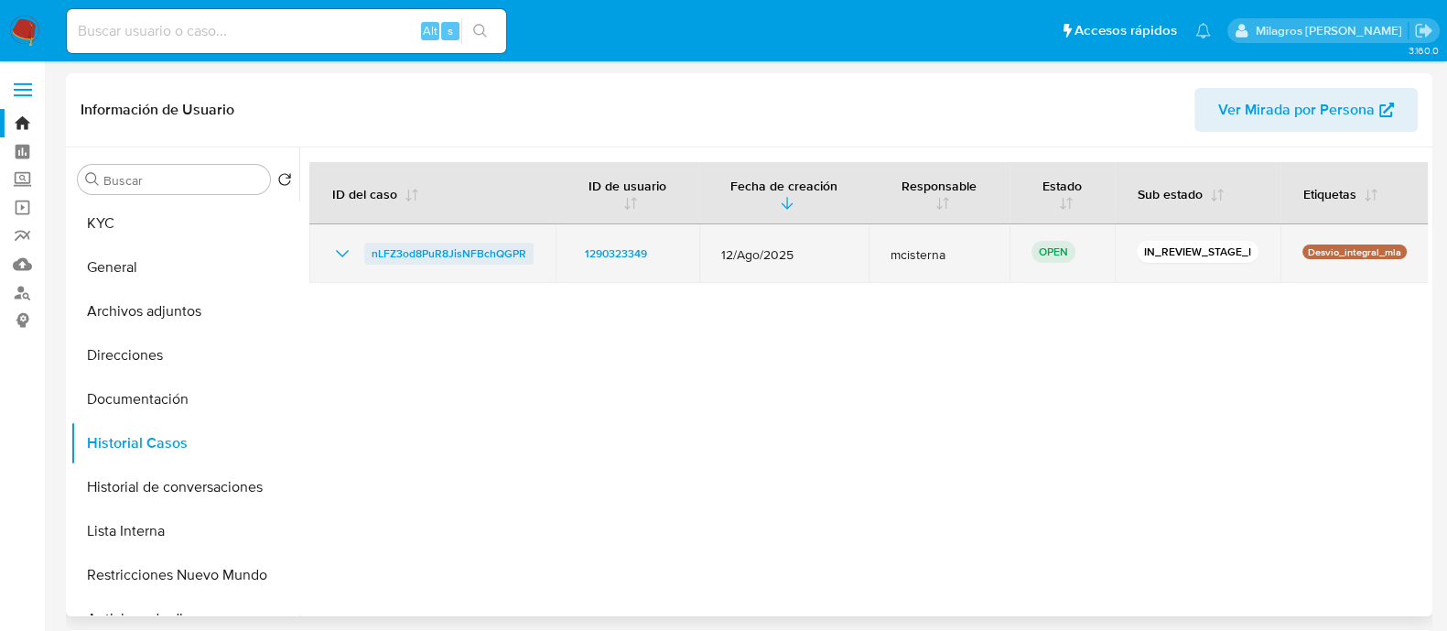
click at [457, 254] on span "nLFZ3od8PuR8JisNFBchQGPR" at bounding box center [449, 254] width 155 height 22
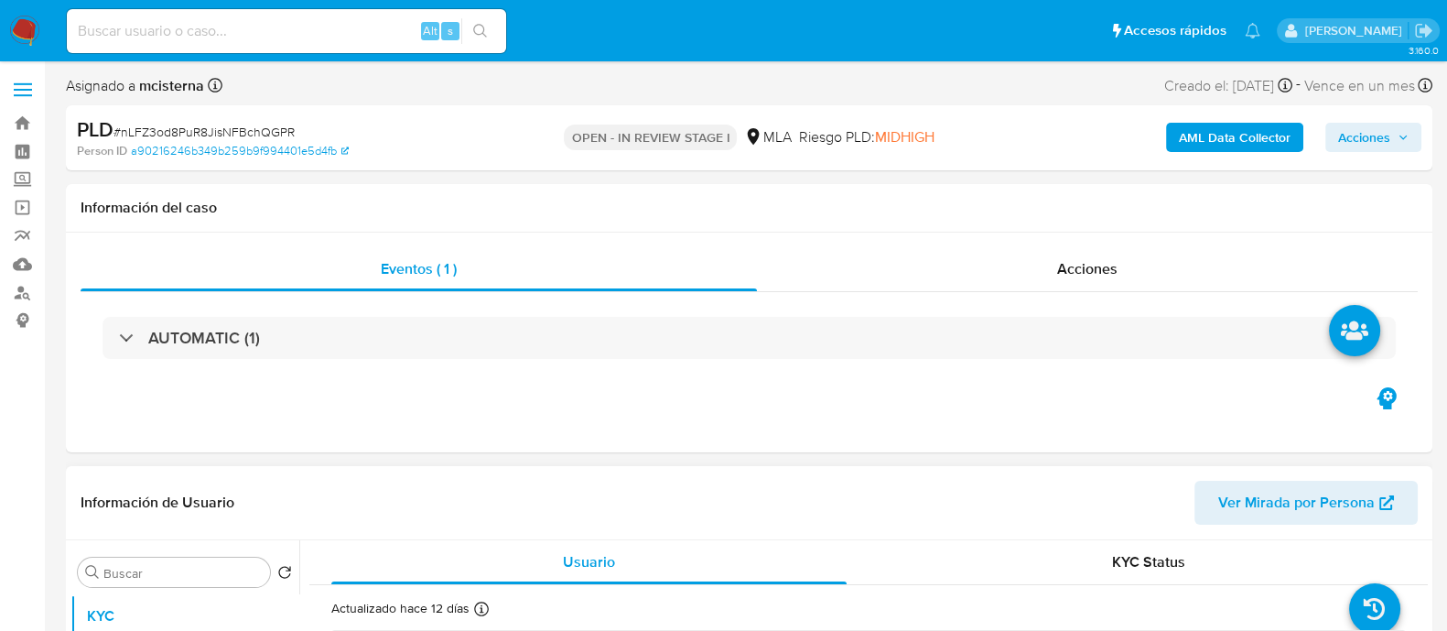
select select "10"
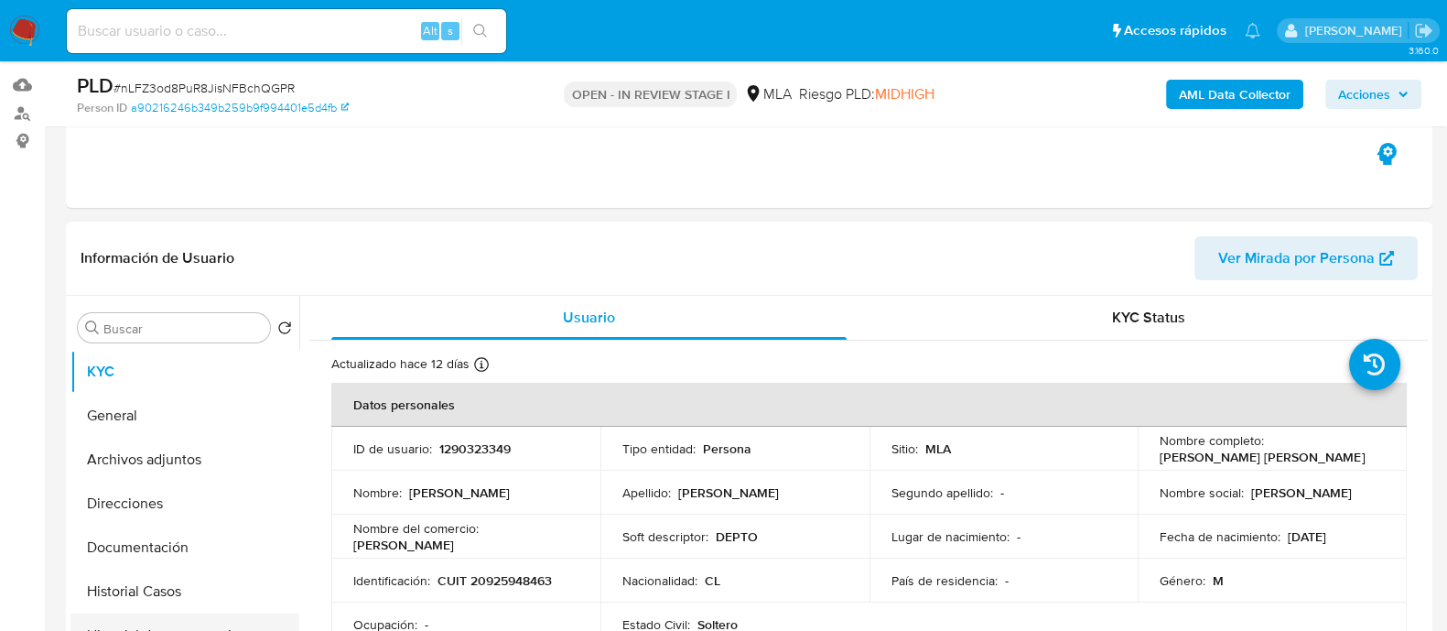
scroll to position [343, 0]
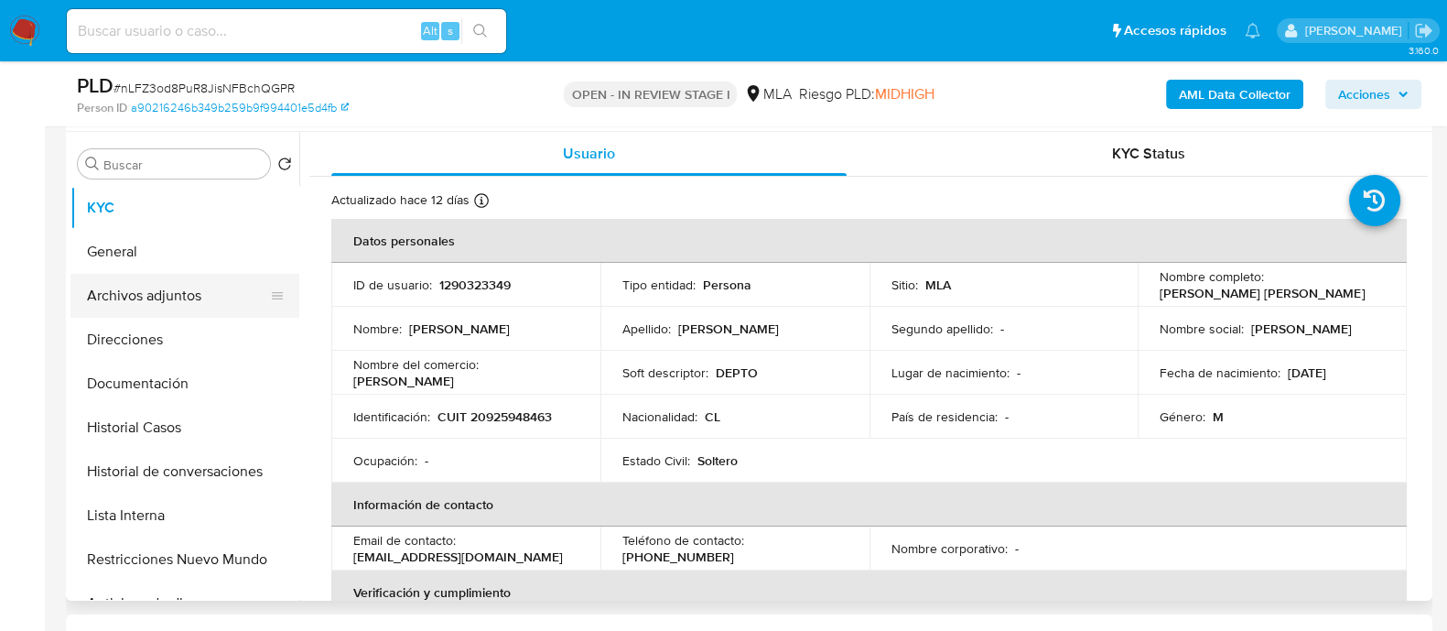
click at [228, 301] on button "Archivos adjuntos" at bounding box center [177, 296] width 214 height 44
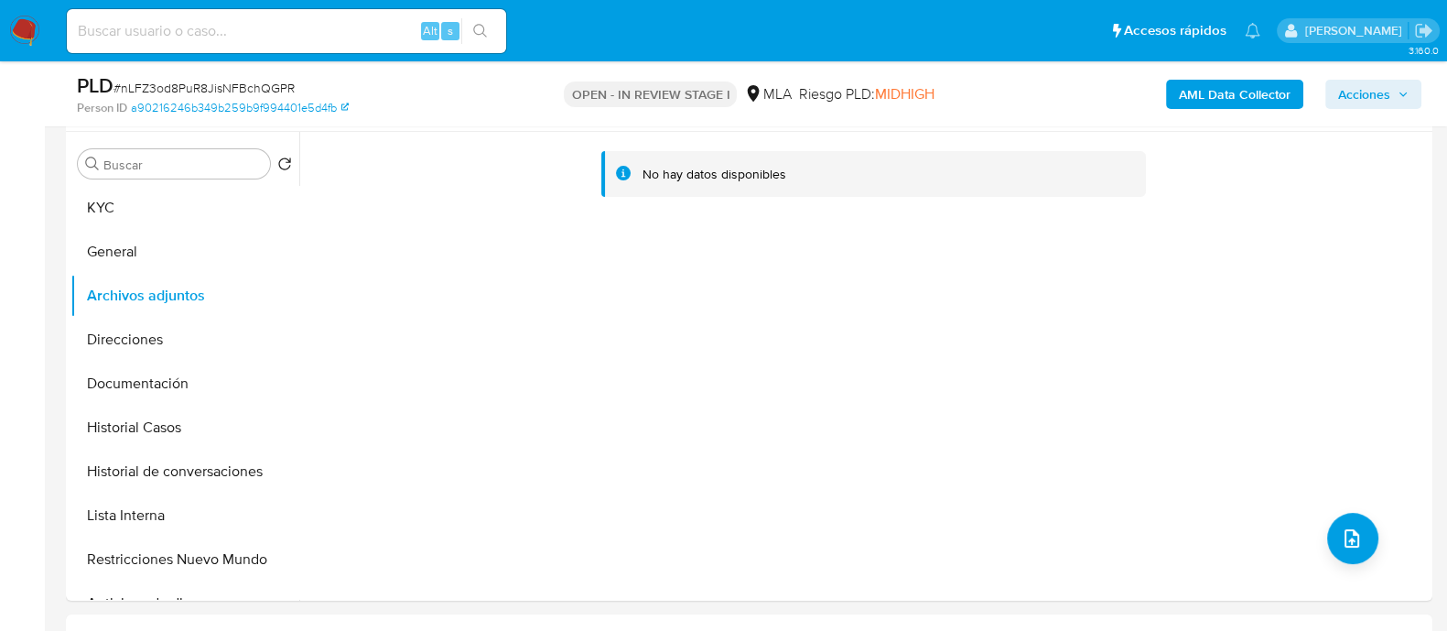
click at [1209, 92] on b "AML Data Collector" at bounding box center [1235, 94] width 112 height 29
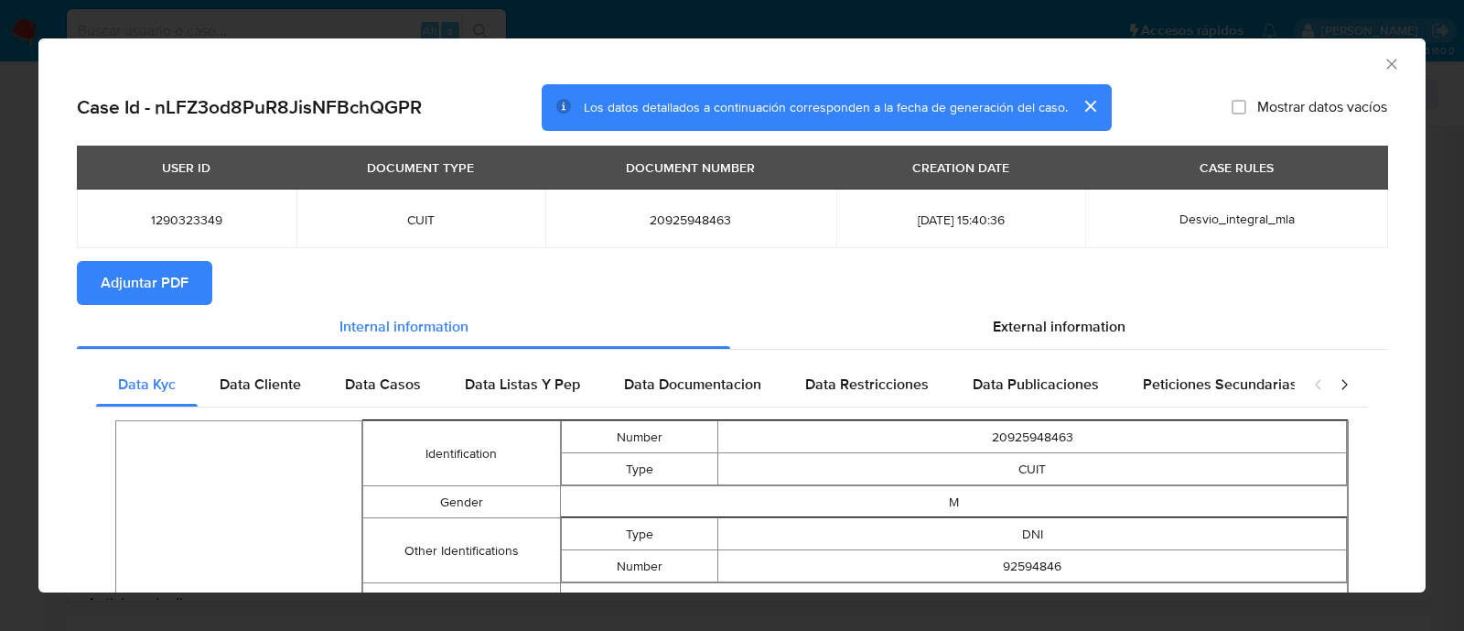
click at [154, 263] on span "Adjuntar PDF" at bounding box center [145, 283] width 88 height 40
click at [1383, 70] on icon "Cerrar ventana" at bounding box center [1392, 64] width 18 height 18
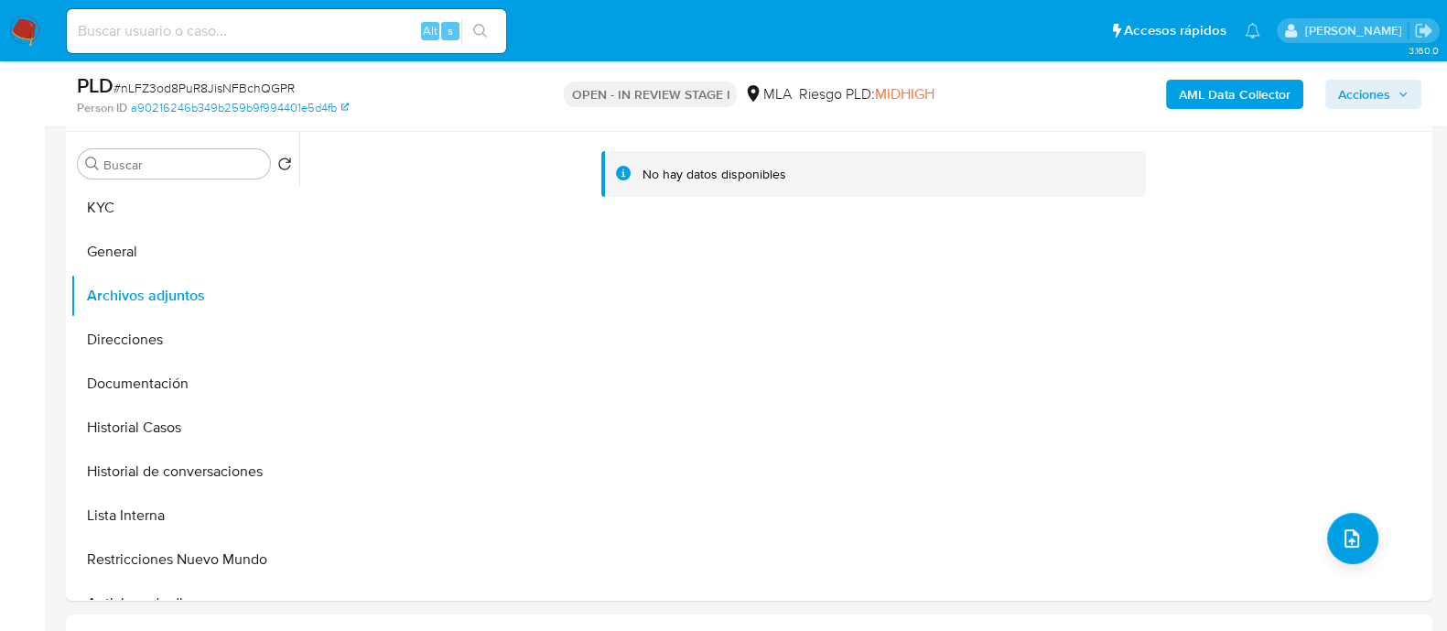
click at [341, 39] on input at bounding box center [286, 31] width 439 height 24
paste input "94853115"
type input "94853115"
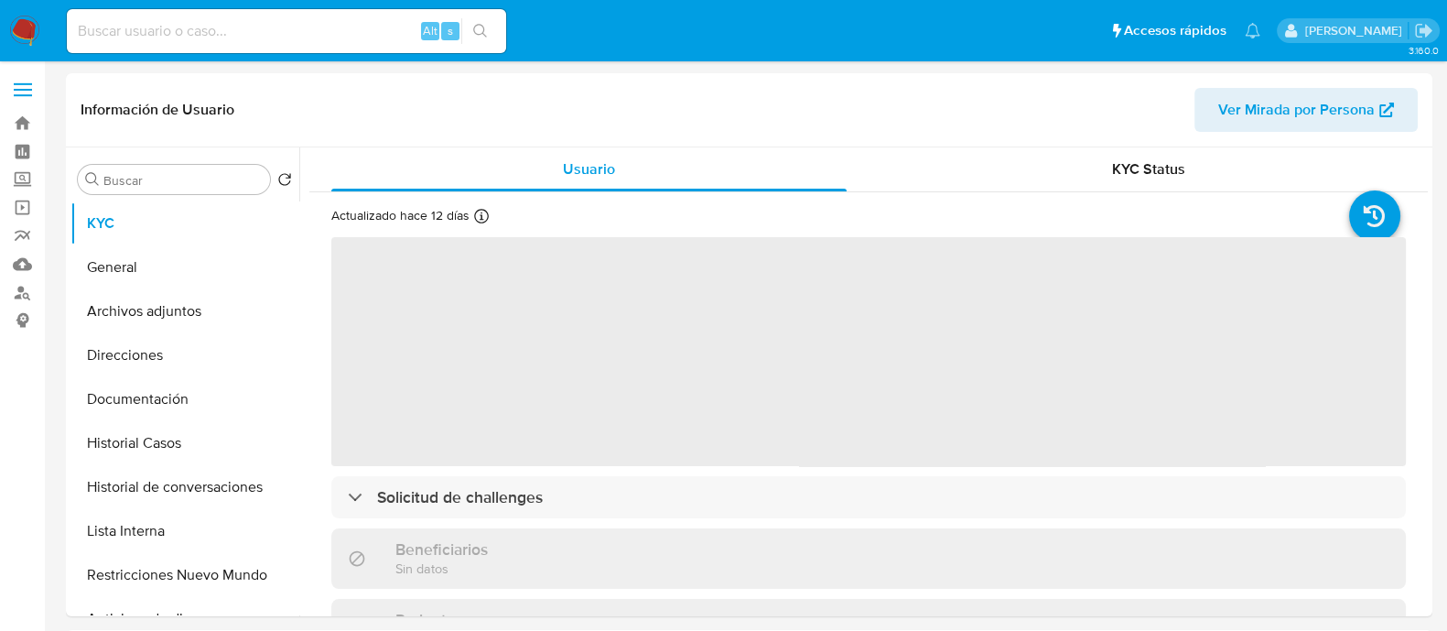
select select "10"
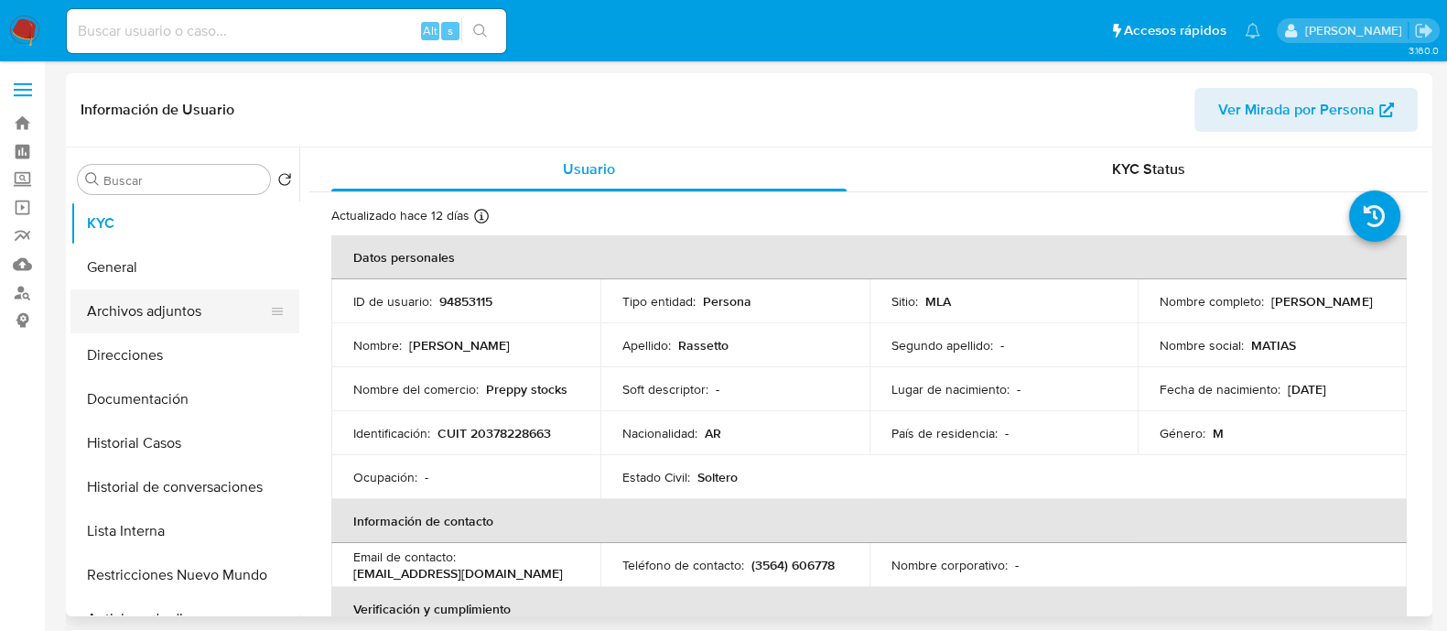
click at [230, 318] on button "Archivos adjuntos" at bounding box center [177, 311] width 214 height 44
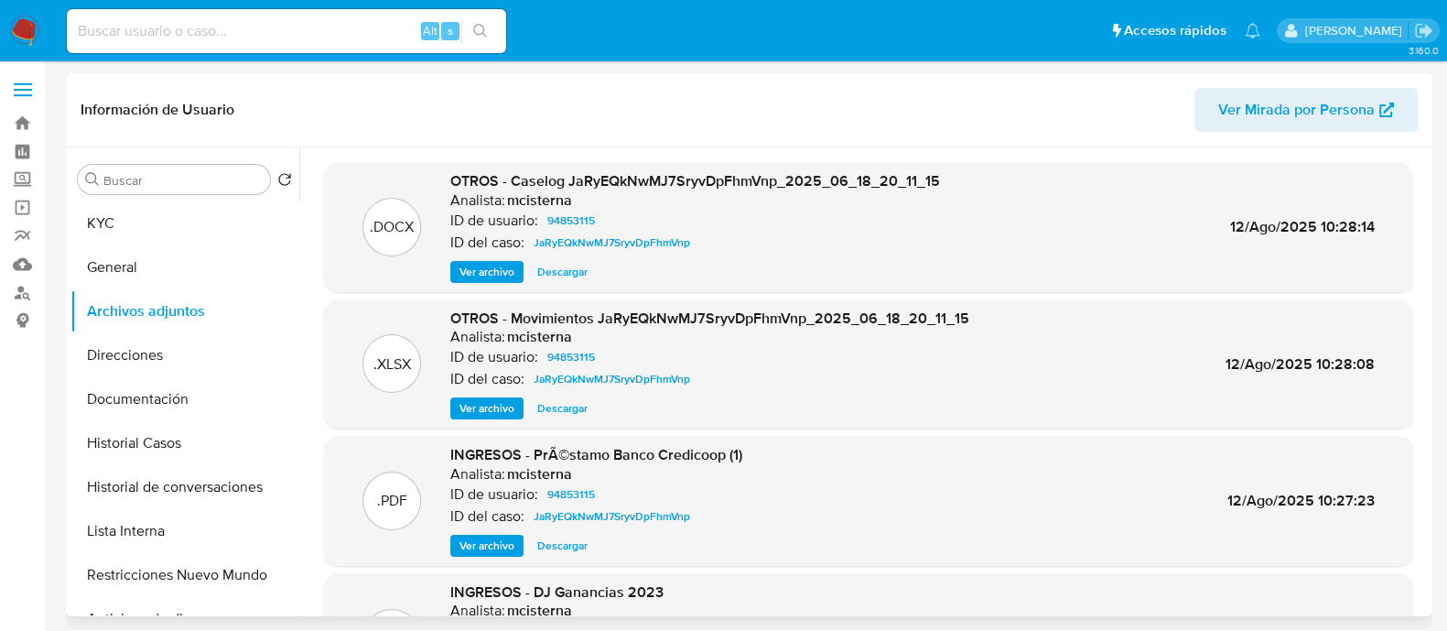
click at [484, 271] on span "Ver archivo" at bounding box center [486, 272] width 55 height 18
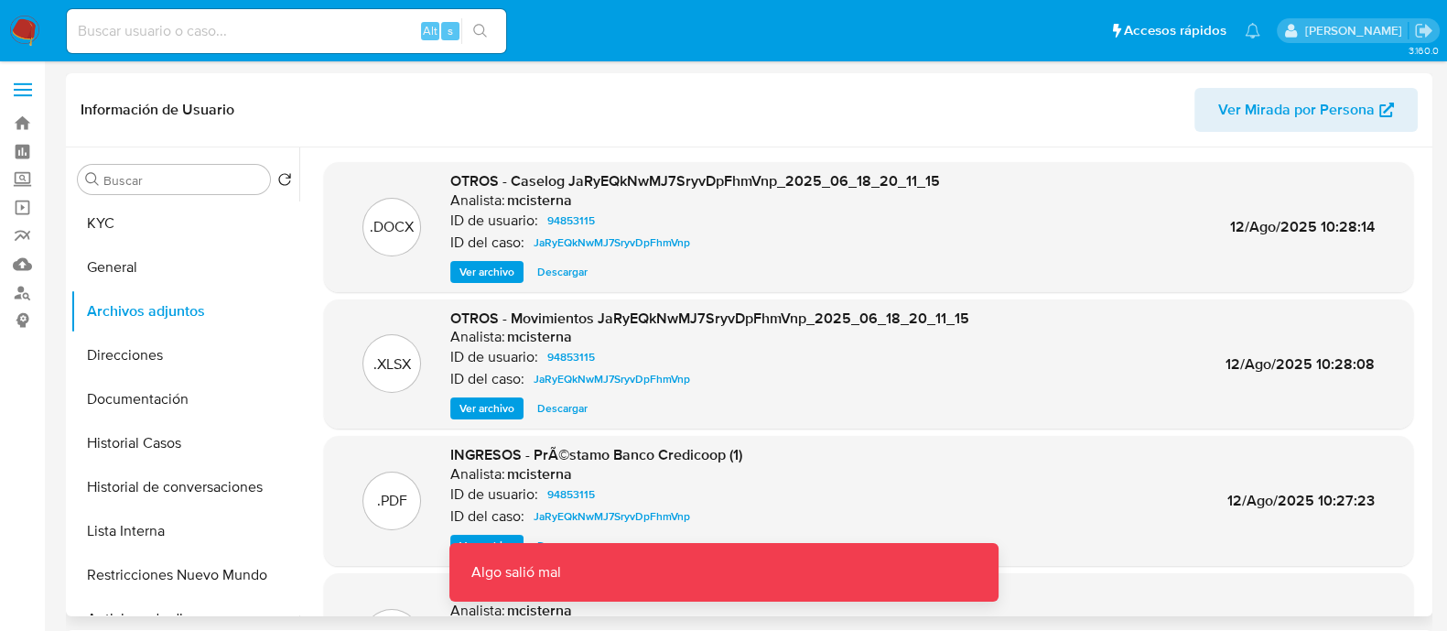
click at [468, 264] on span "Ver archivo" at bounding box center [486, 272] width 55 height 18
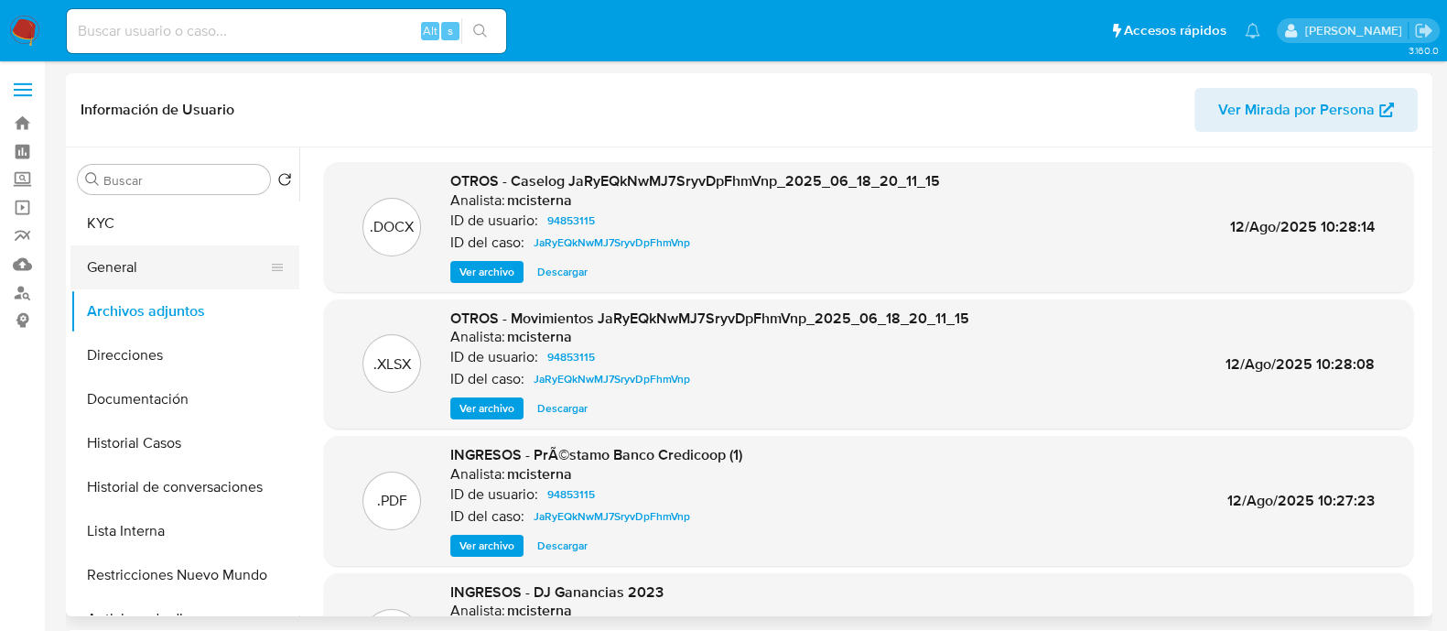
click at [197, 259] on button "General" at bounding box center [177, 267] width 214 height 44
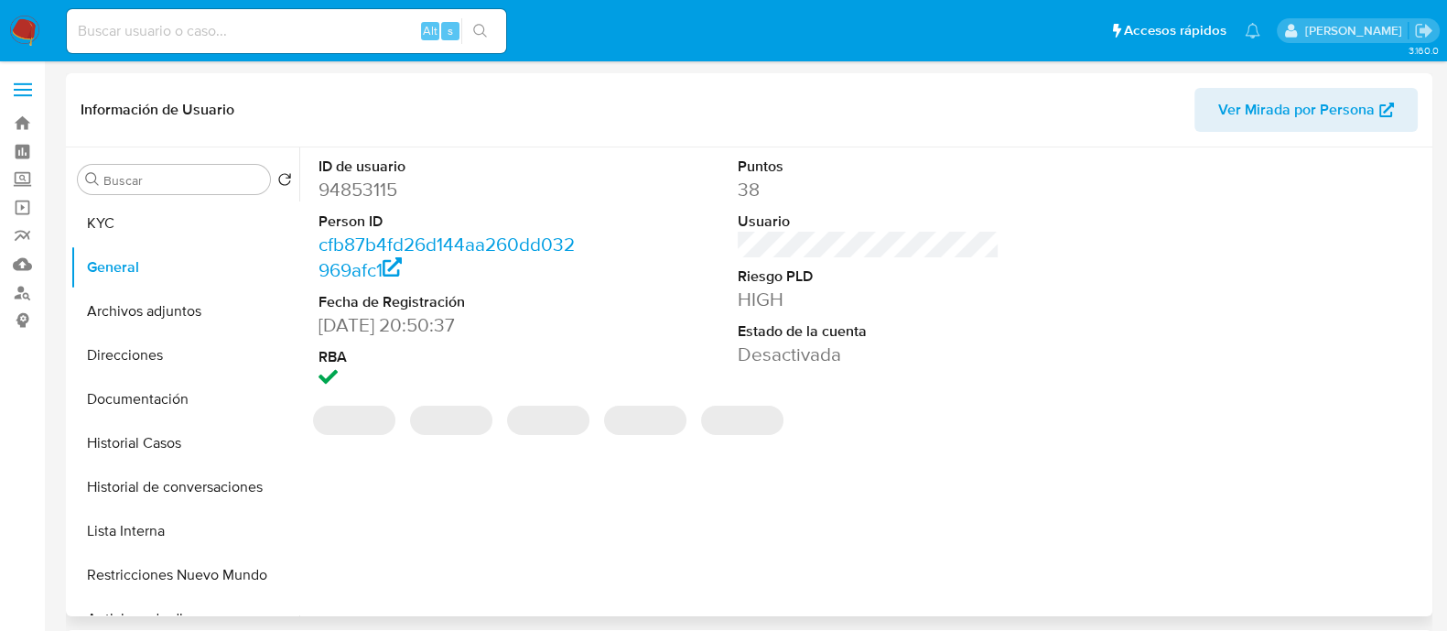
click at [396, 196] on dd "94853115" at bounding box center [449, 190] width 262 height 26
click at [374, 195] on dd "94853115" at bounding box center [449, 190] width 262 height 26
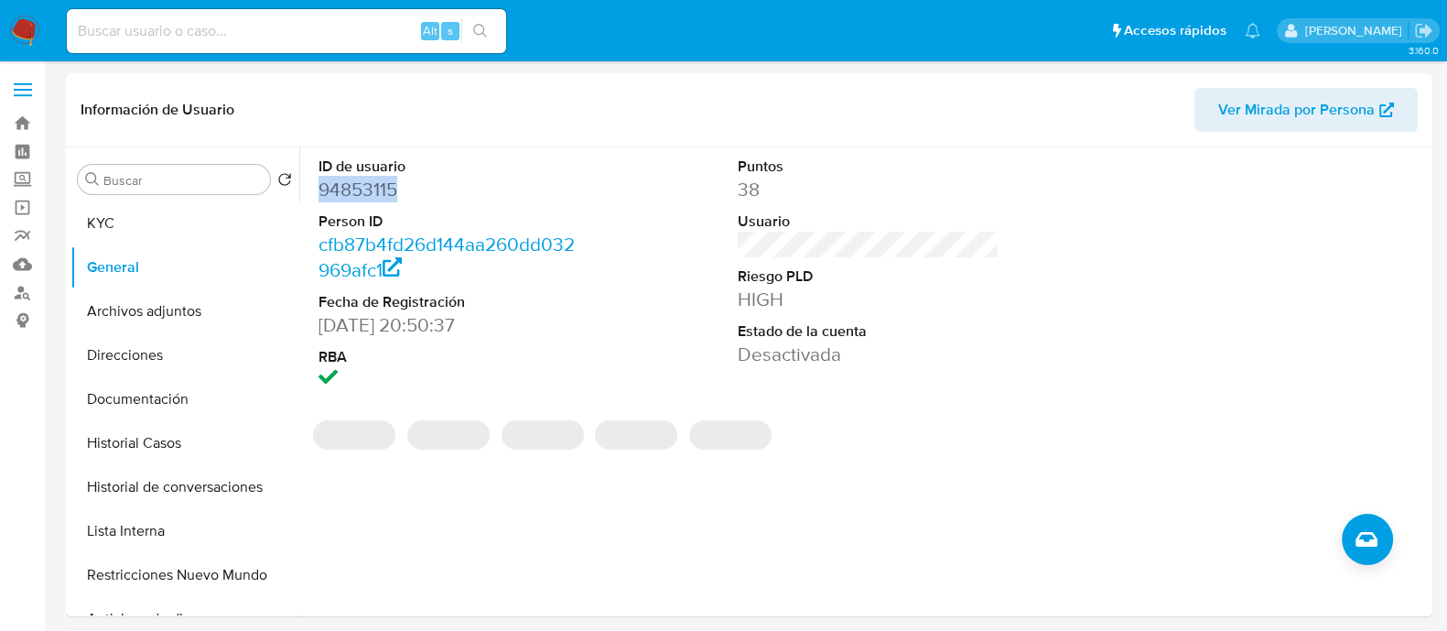
copy dd "94853115"
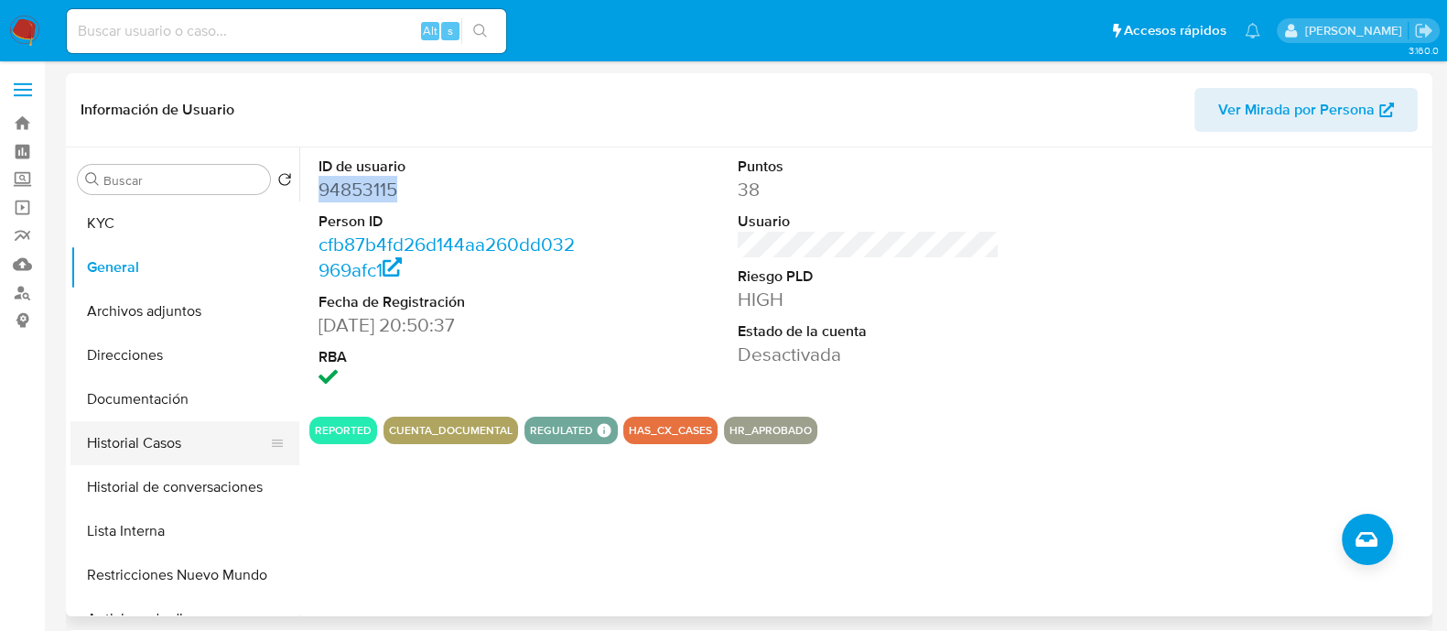
click at [175, 455] on button "Historial Casos" at bounding box center [177, 443] width 214 height 44
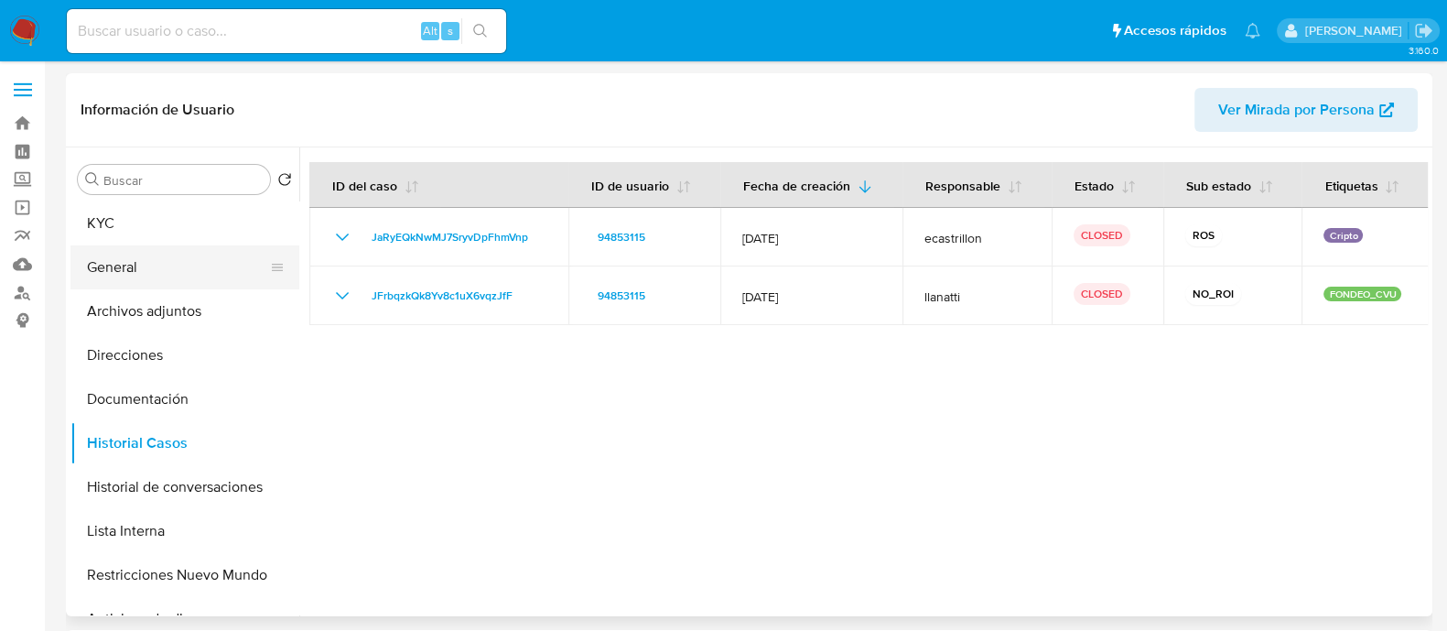
click at [176, 286] on button "General" at bounding box center [177, 267] width 214 height 44
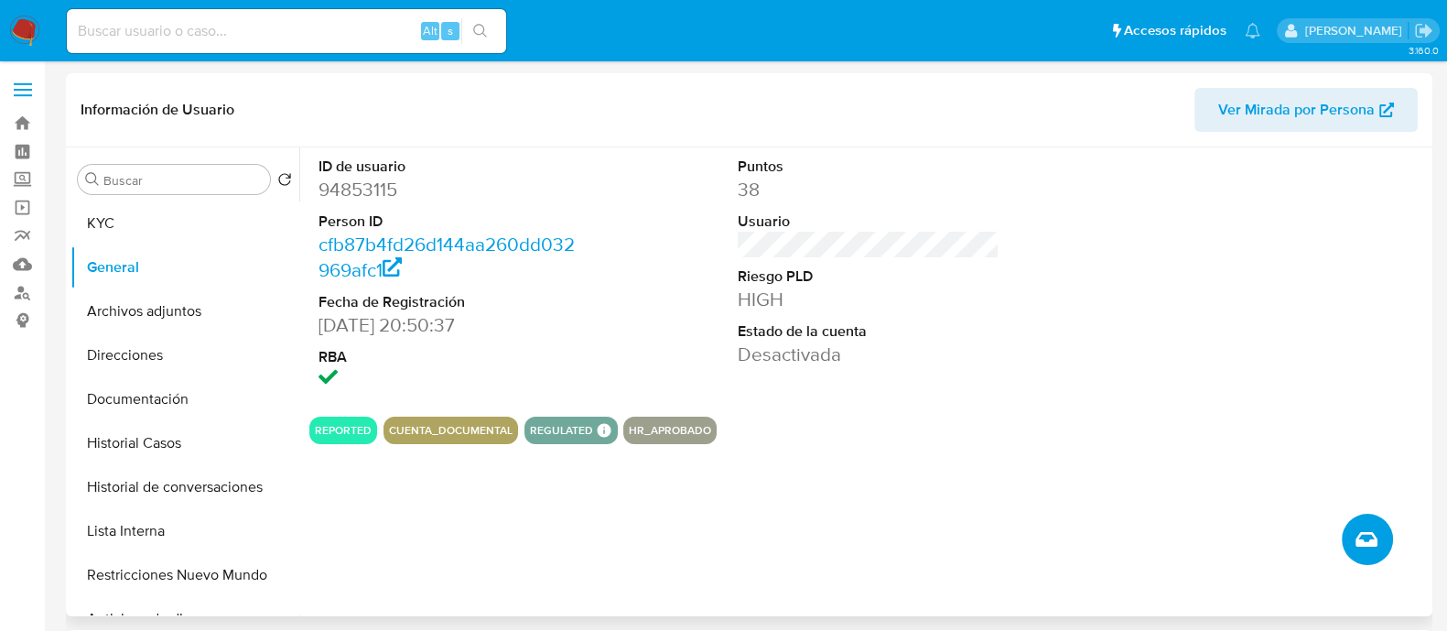
click at [1366, 534] on icon "Crear caso manual" at bounding box center [1366, 539] width 22 height 22
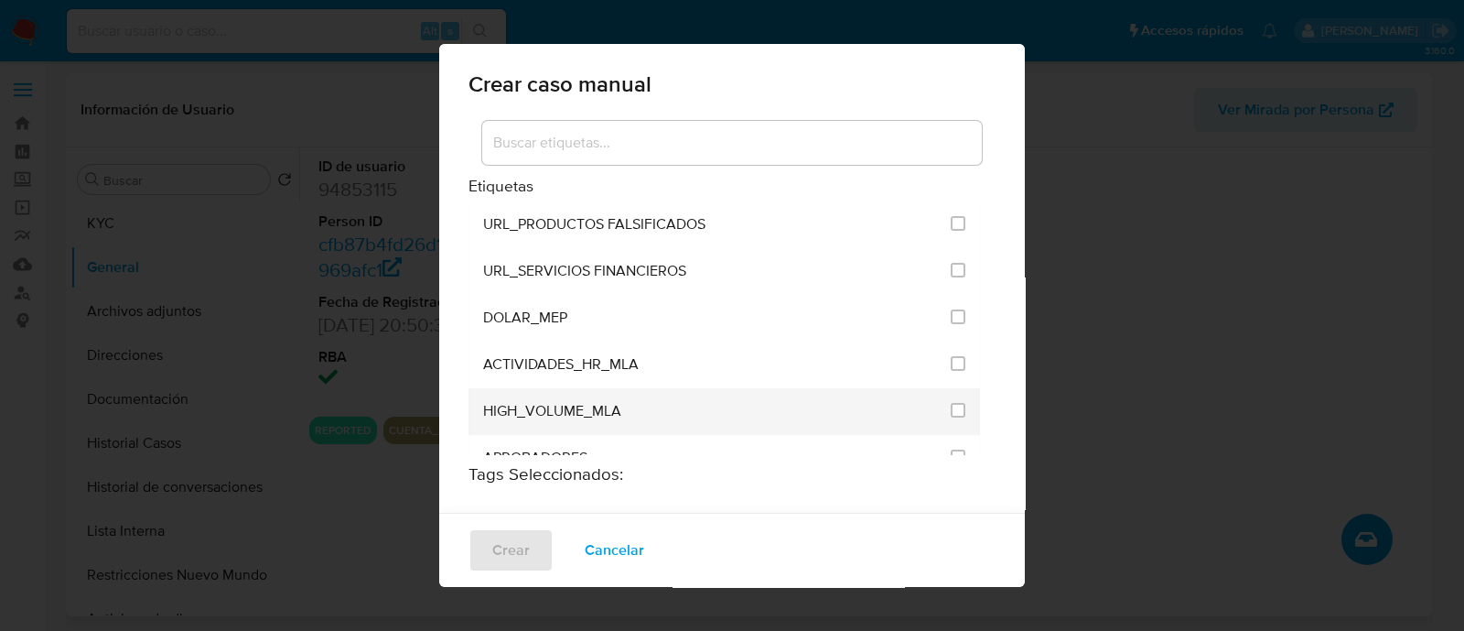
scroll to position [3660, 0]
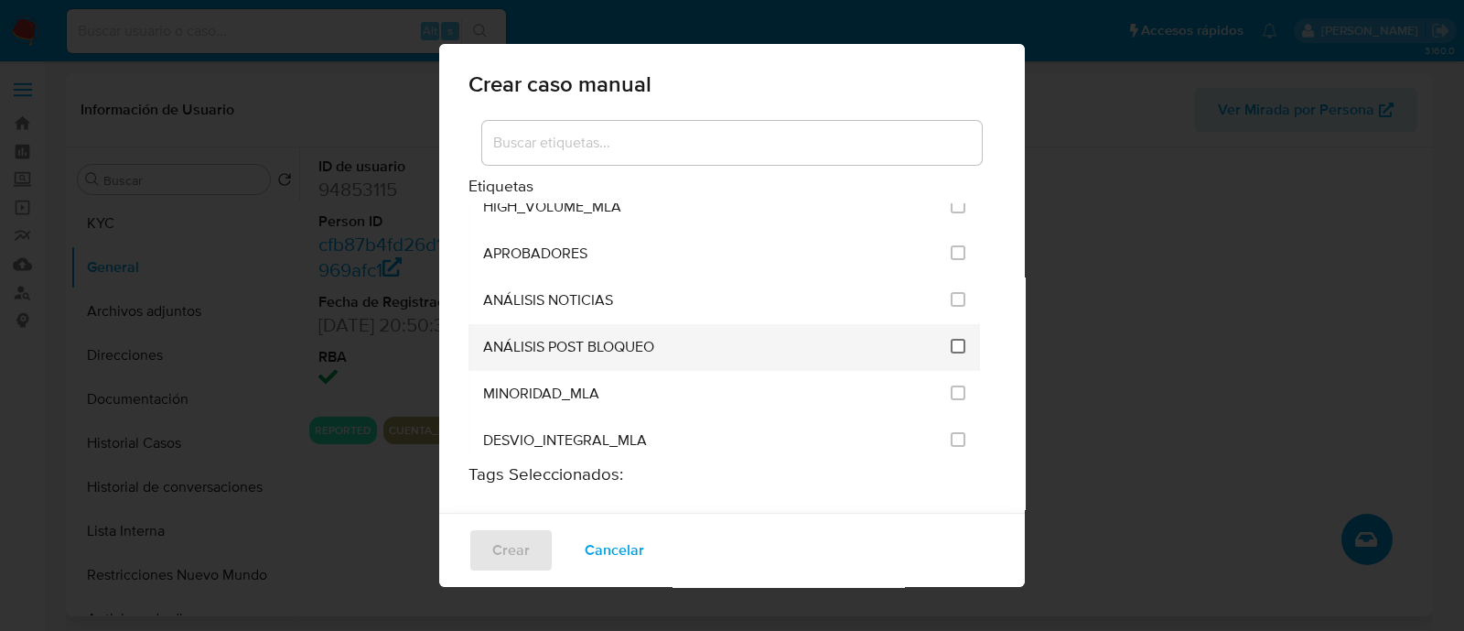
click at [951, 339] on input "3249" at bounding box center [958, 346] width 15 height 15
checkbox input "true"
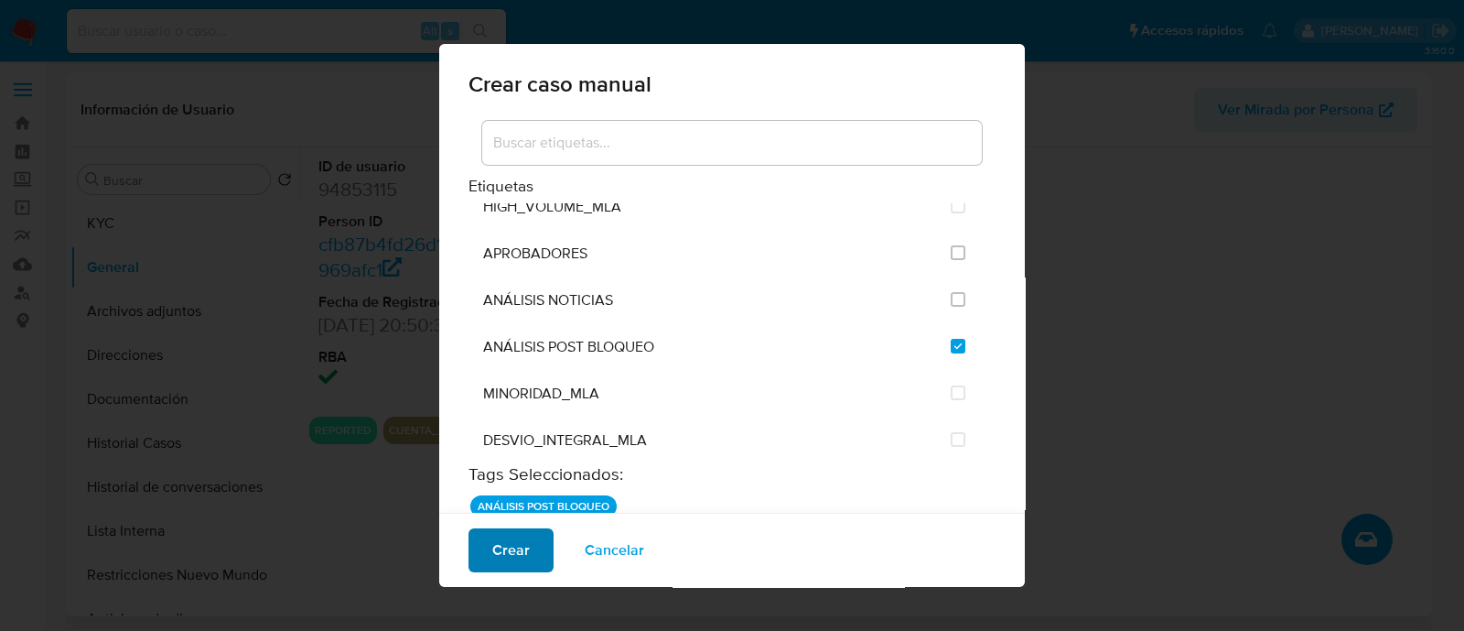
click at [513, 558] on span "Crear" at bounding box center [511, 550] width 38 height 40
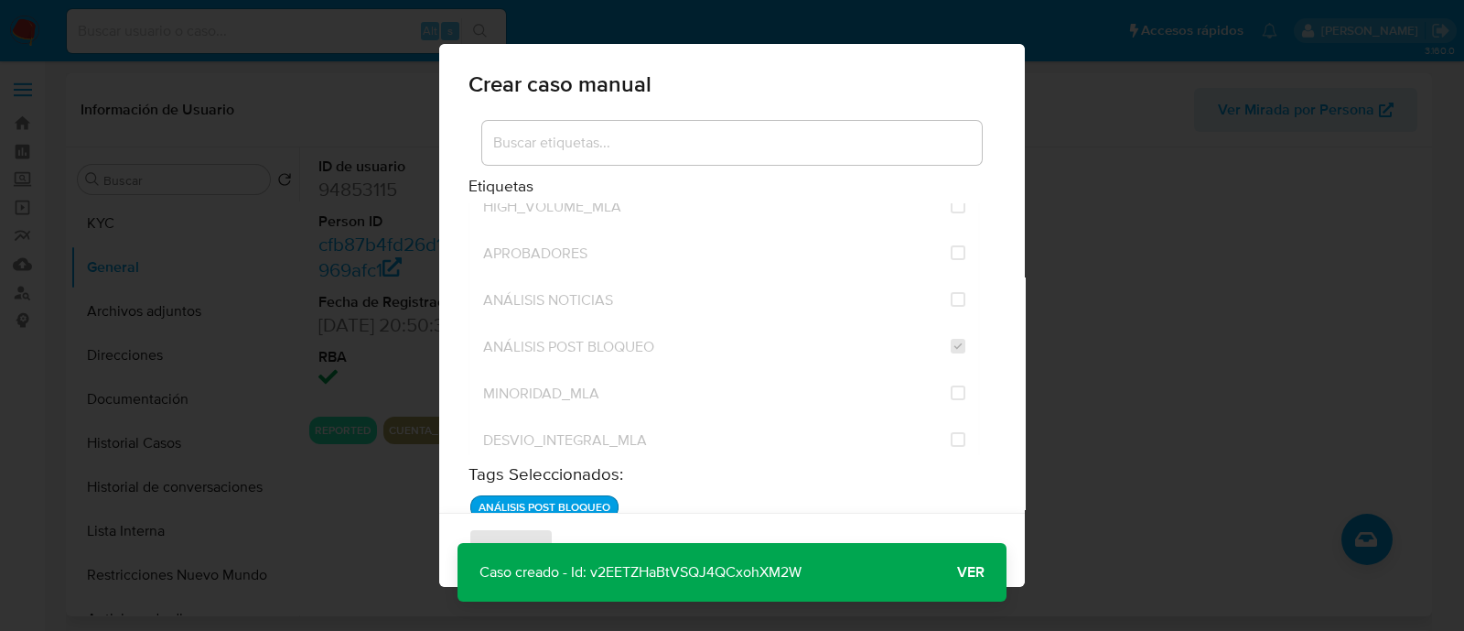
click at [960, 572] on span "Ver" at bounding box center [970, 572] width 27 height 0
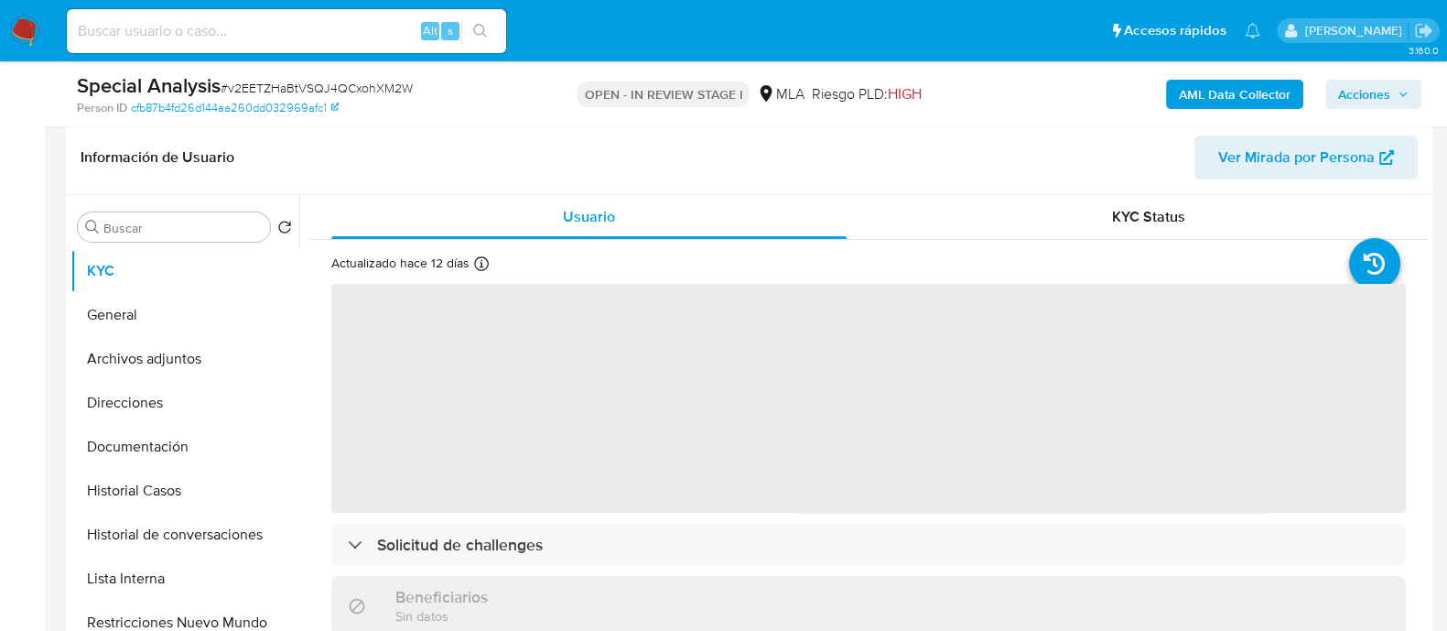
scroll to position [457, 0]
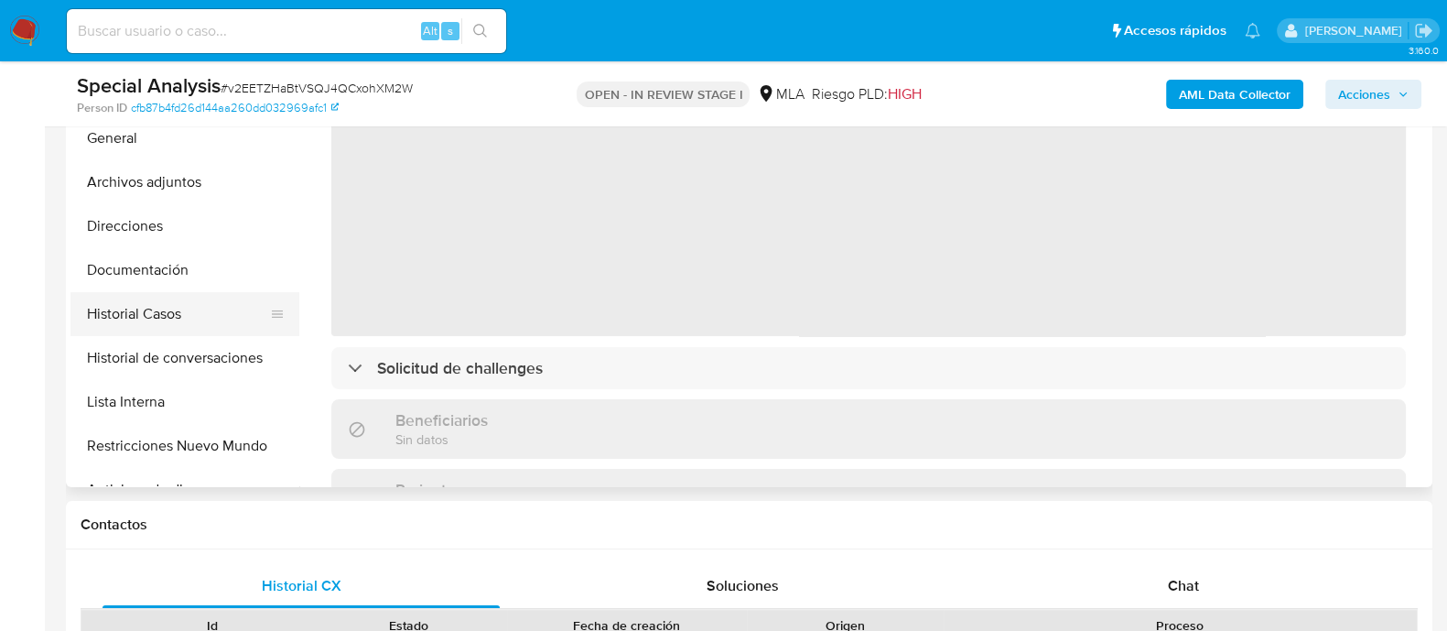
select select "10"
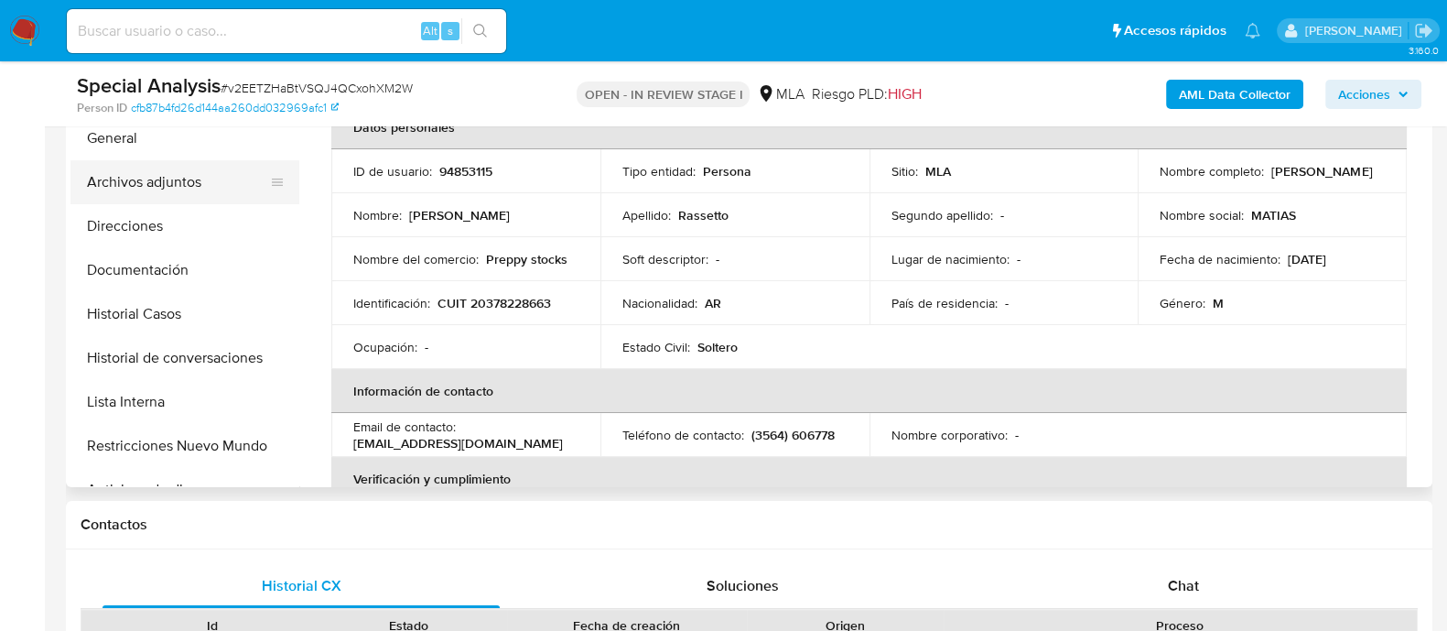
click at [155, 200] on button "Archivos adjuntos" at bounding box center [177, 182] width 214 height 44
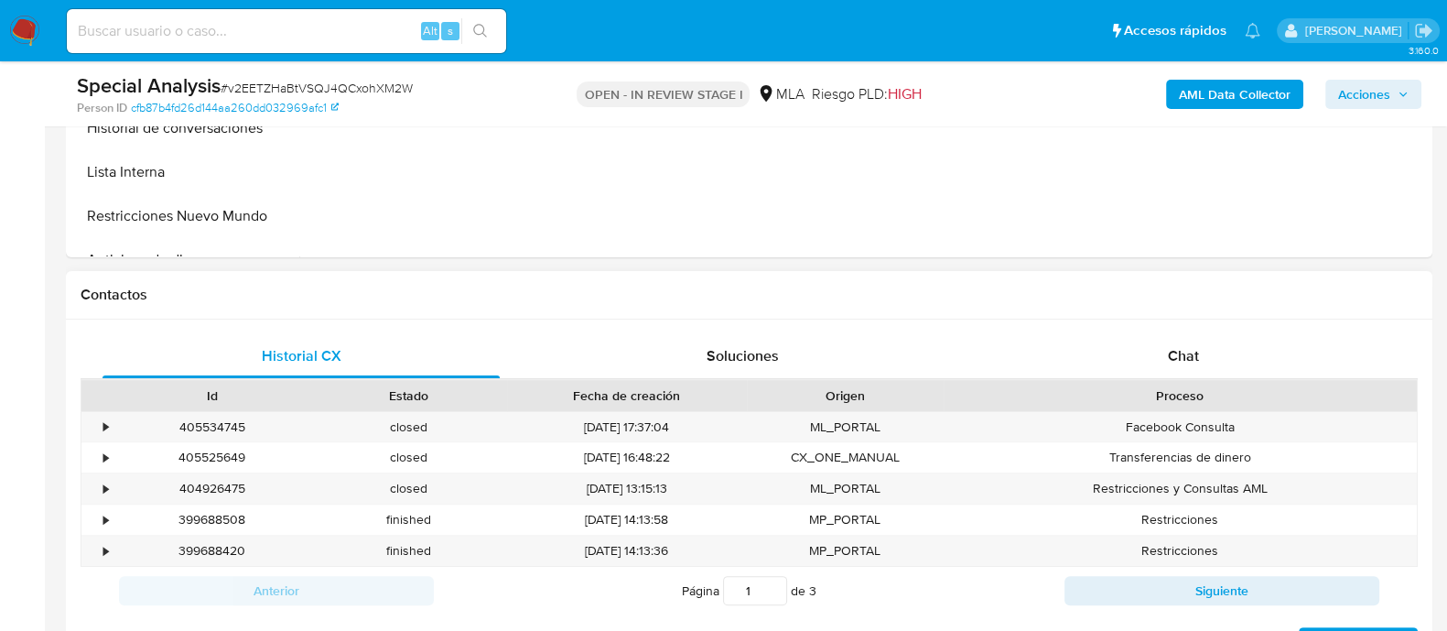
scroll to position [343, 0]
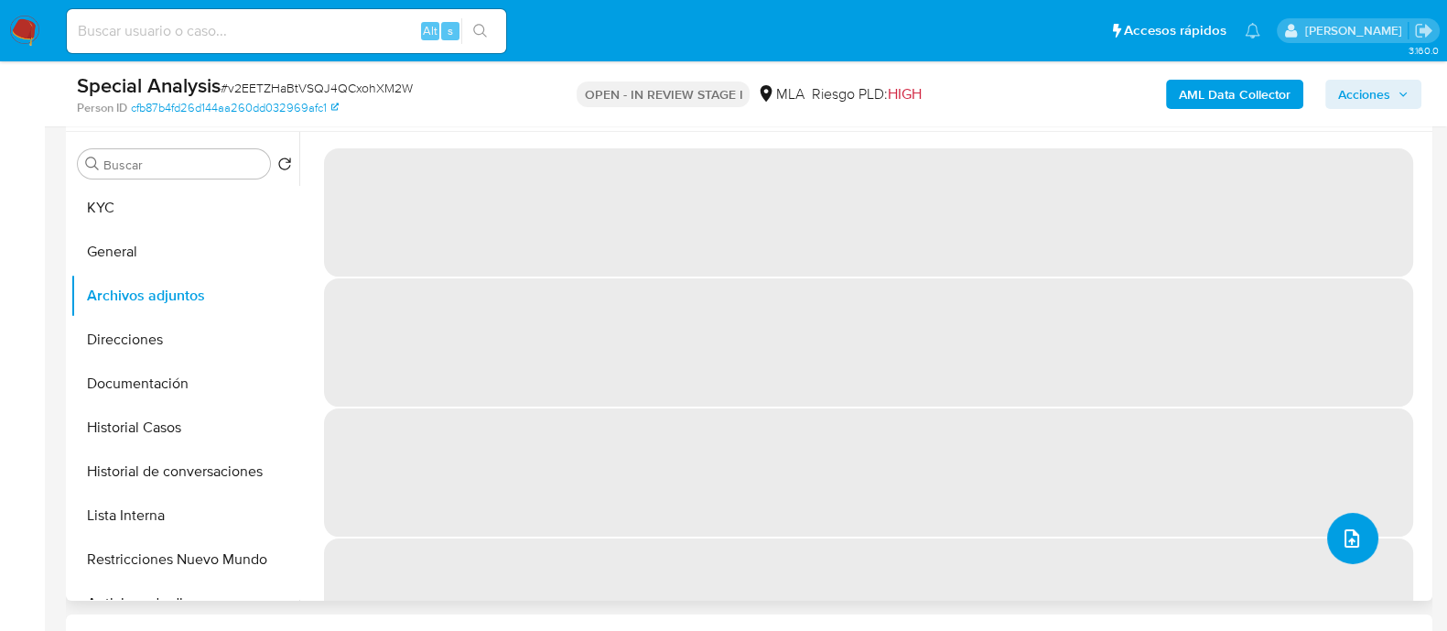
click at [1341, 534] on icon "upload-file" at bounding box center [1352, 538] width 22 height 22
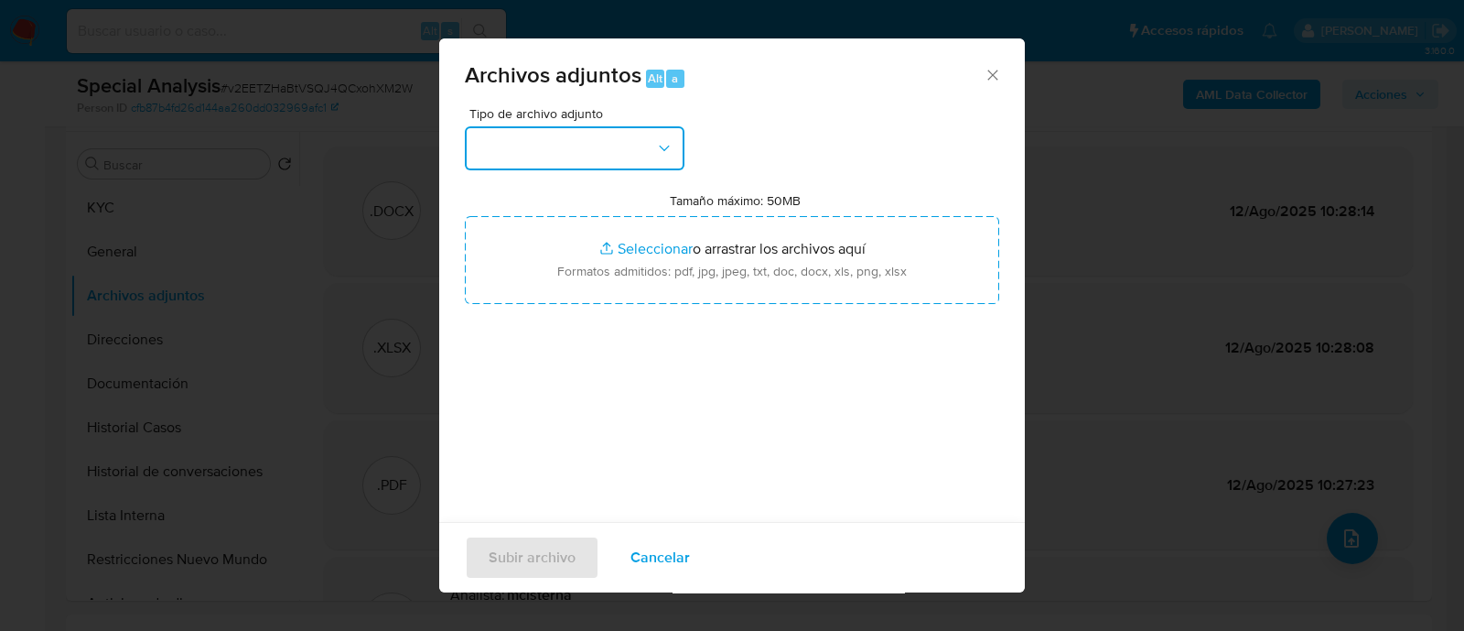
click at [530, 163] on button "button" at bounding box center [575, 148] width 220 height 44
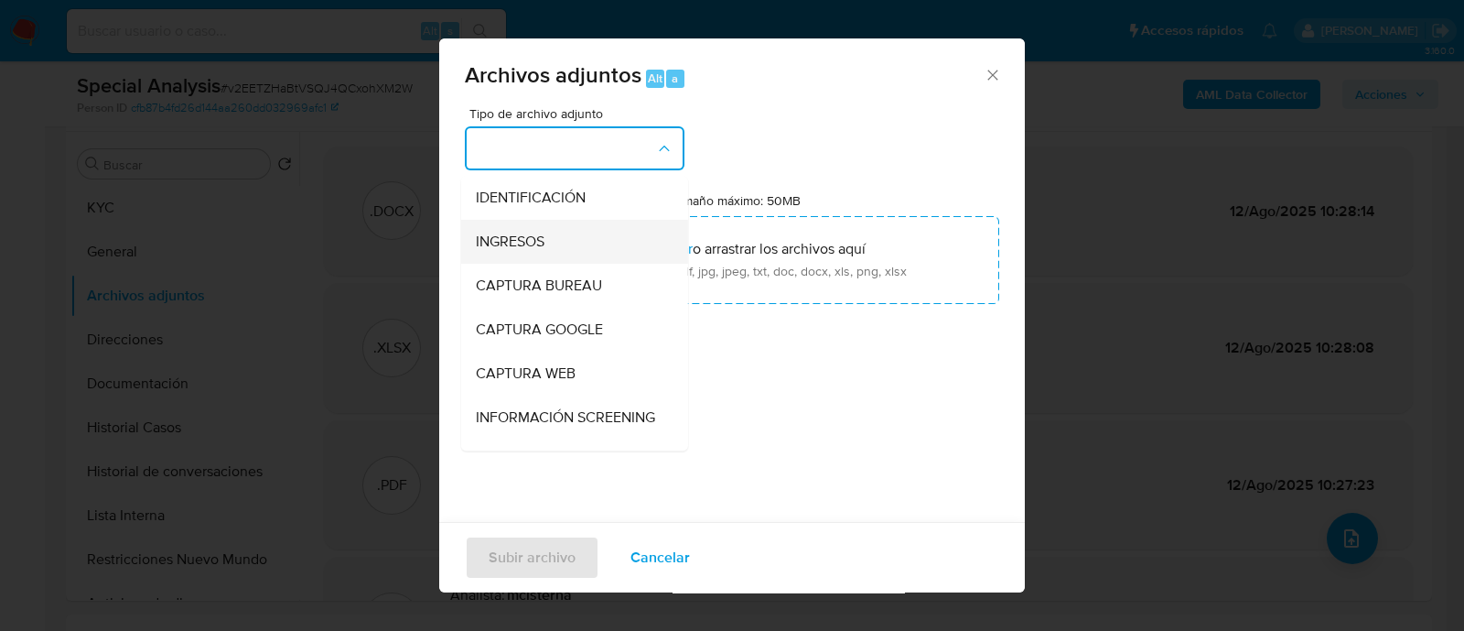
click at [501, 233] on span "INGRESOS" at bounding box center [510, 241] width 69 height 18
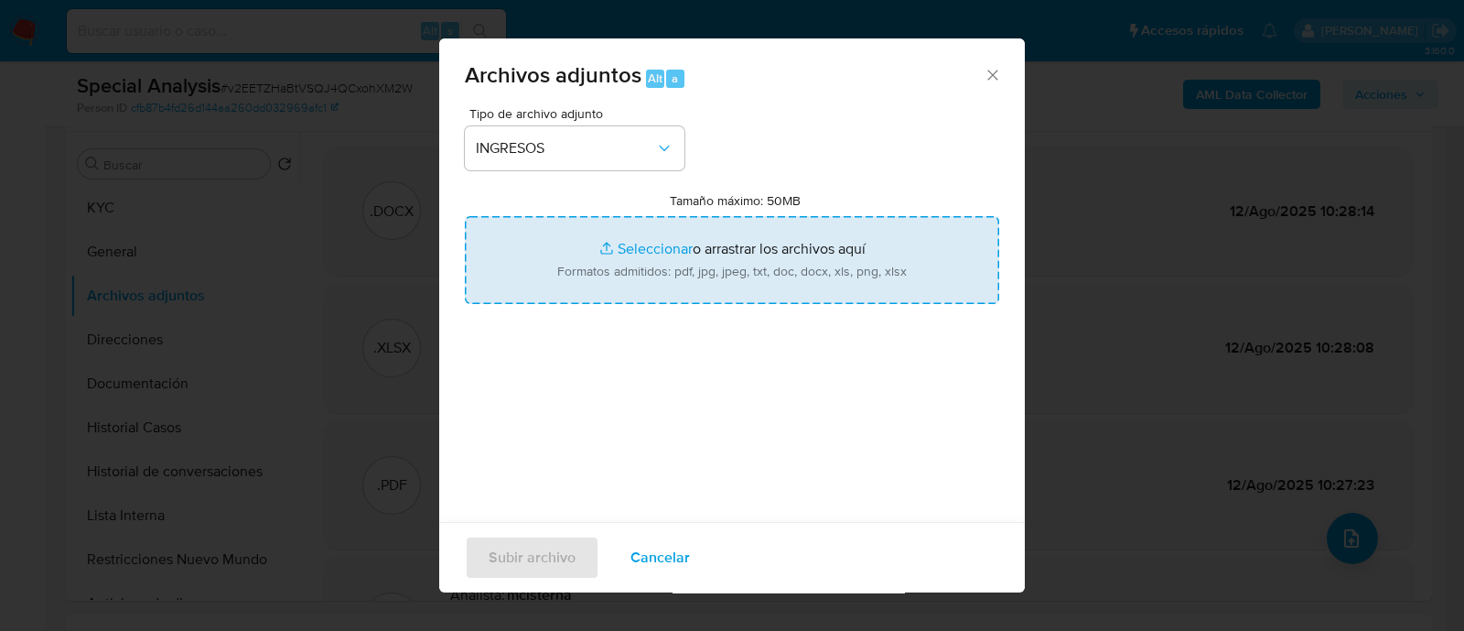
type input "C:\fakepath\Certificación de ingresos 08.09.2025.pdf"
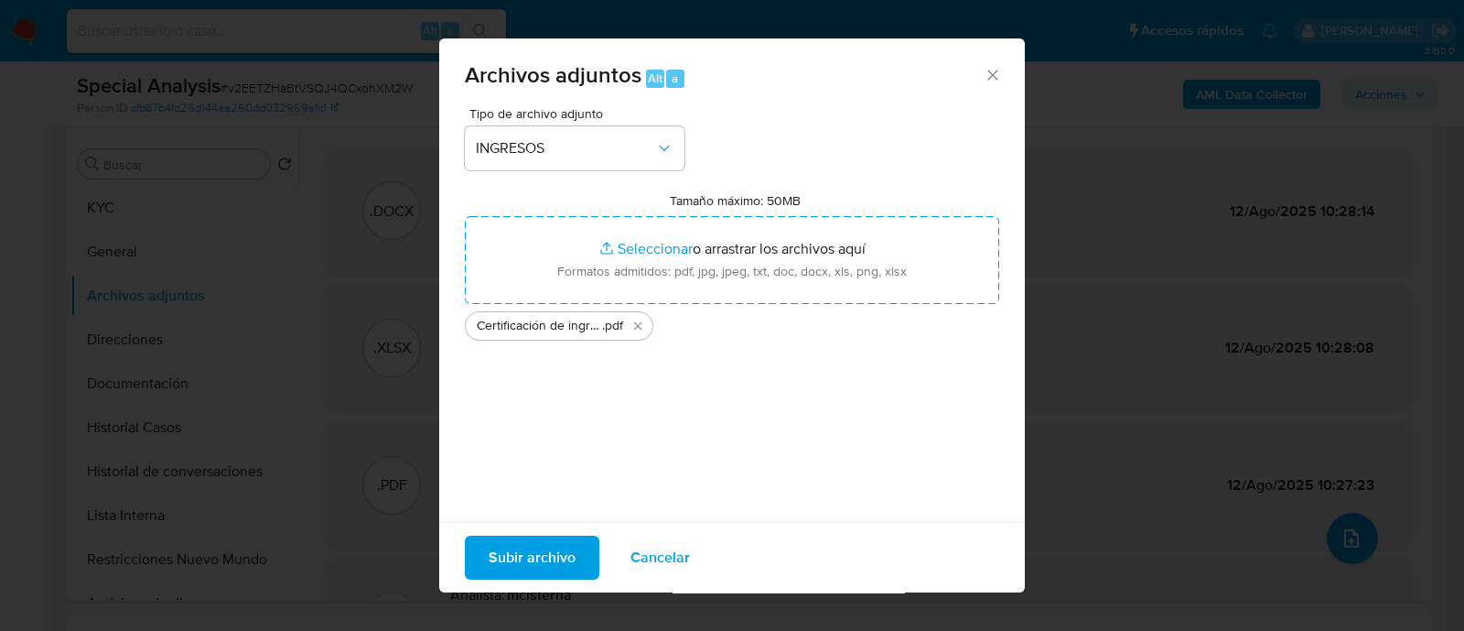
click at [556, 560] on span "Subir archivo" at bounding box center [532, 557] width 87 height 40
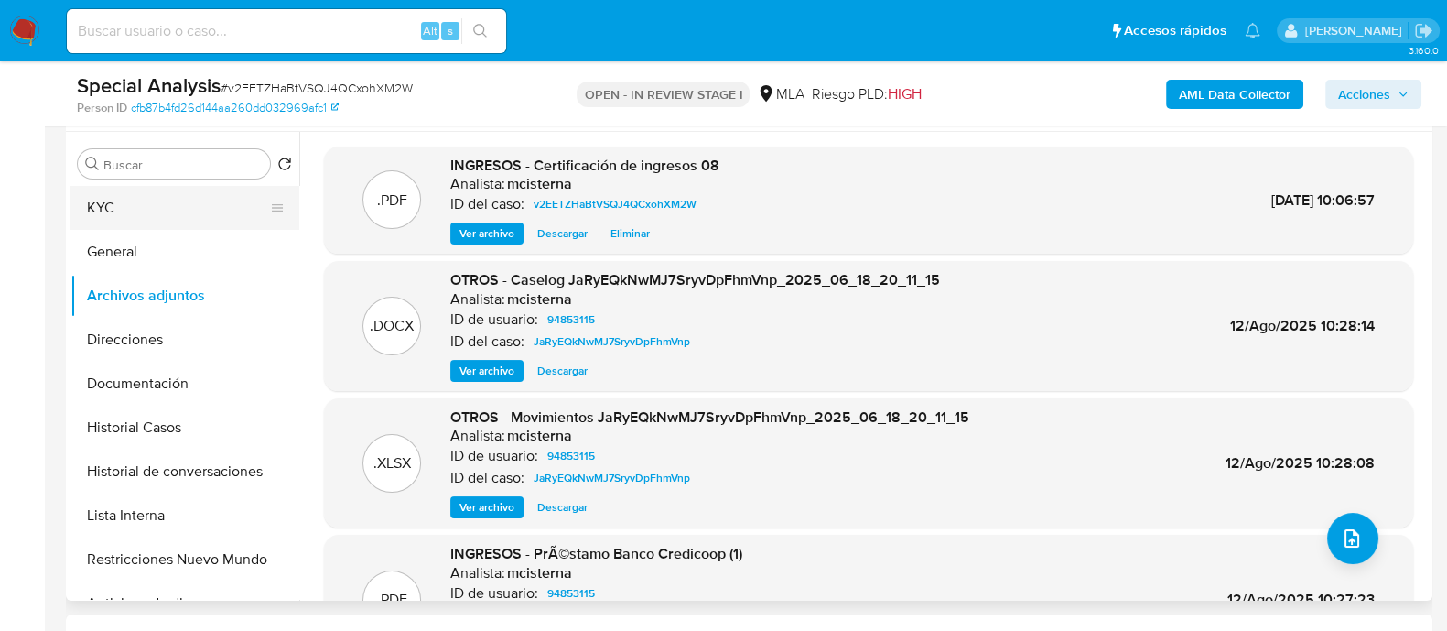
click at [202, 206] on button "KYC" at bounding box center [177, 208] width 214 height 44
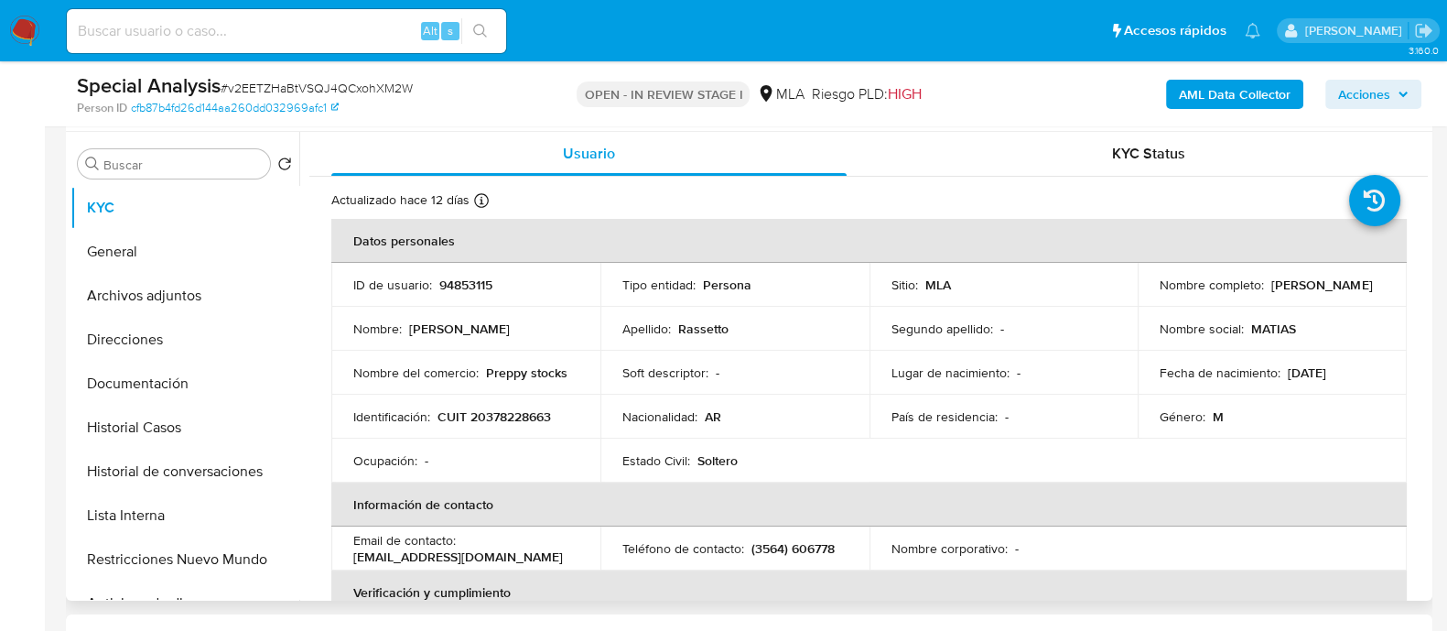
drag, startPoint x: 1156, startPoint y: 295, endPoint x: 1324, endPoint y: 297, distance: 168.4
click at [1324, 293] on div "Nombre completo : Matías Damián Rassetto" at bounding box center [1272, 284] width 225 height 16
copy p "[PERSON_NAME]"
click at [515, 415] on p "CUIT 20378228663" at bounding box center [493, 416] width 113 height 16
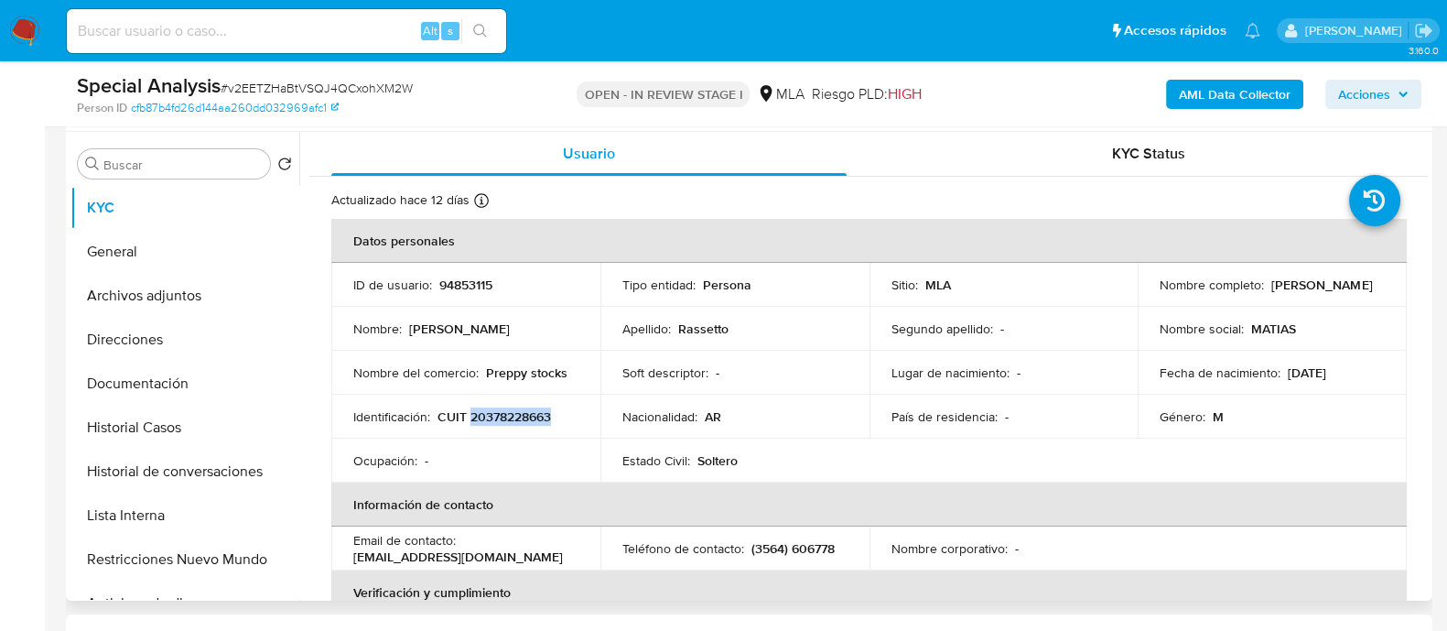
copy p "20378228663"
click at [1374, 98] on span "Acciones" at bounding box center [1364, 94] width 52 height 29
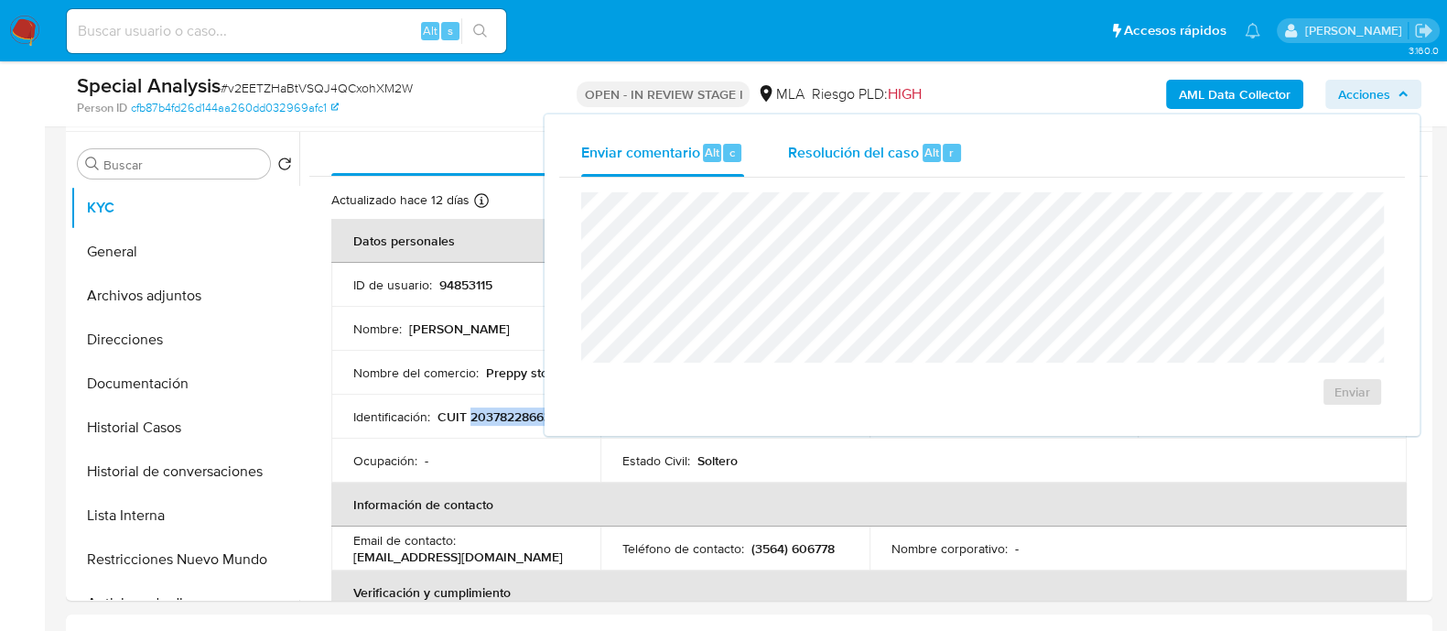
click at [912, 157] on span "Resolución del caso" at bounding box center [853, 151] width 131 height 21
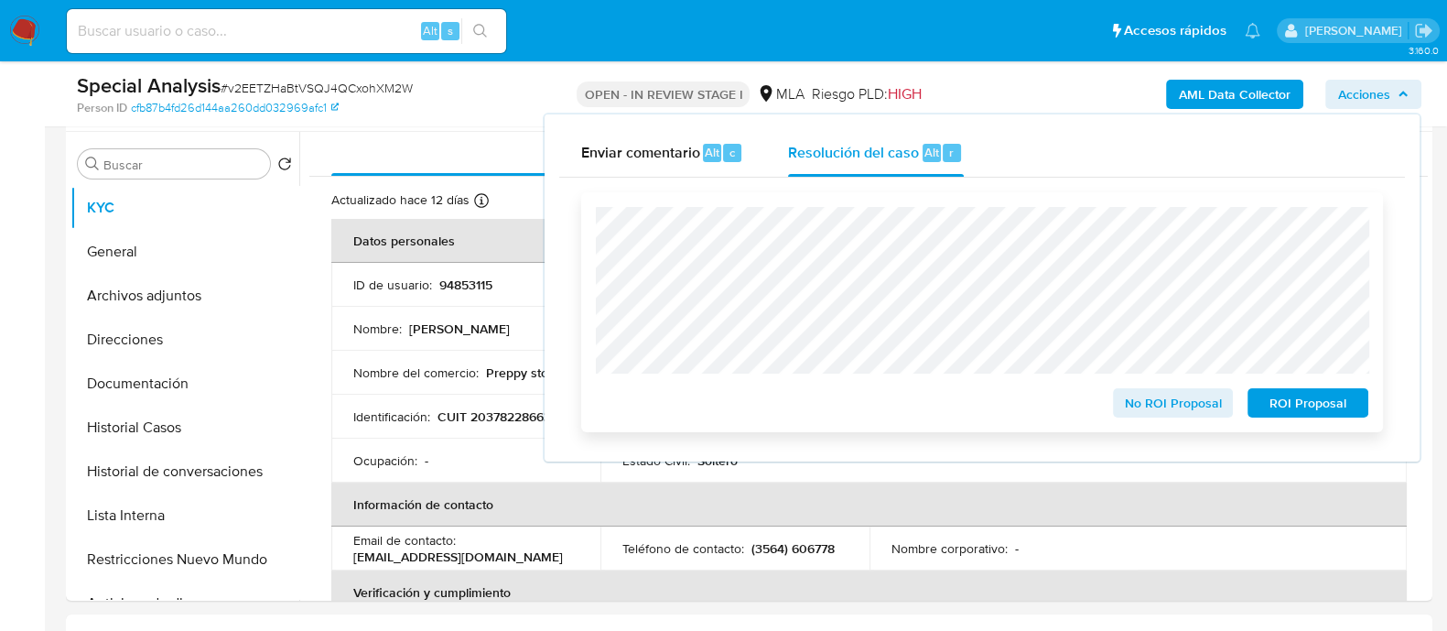
click at [1182, 413] on span "No ROI Proposal" at bounding box center [1173, 403] width 95 height 26
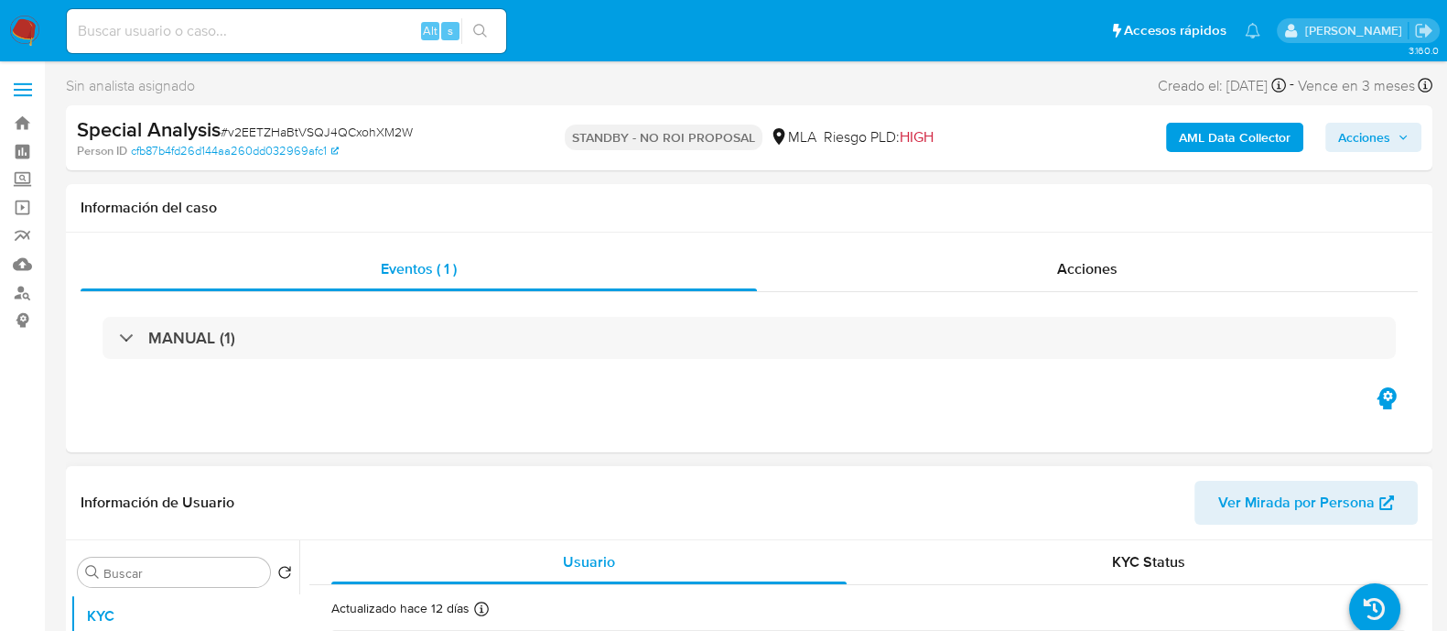
select select "10"
click at [243, 27] on input at bounding box center [286, 31] width 439 height 24
paste input "63019047"
type input "63019047"
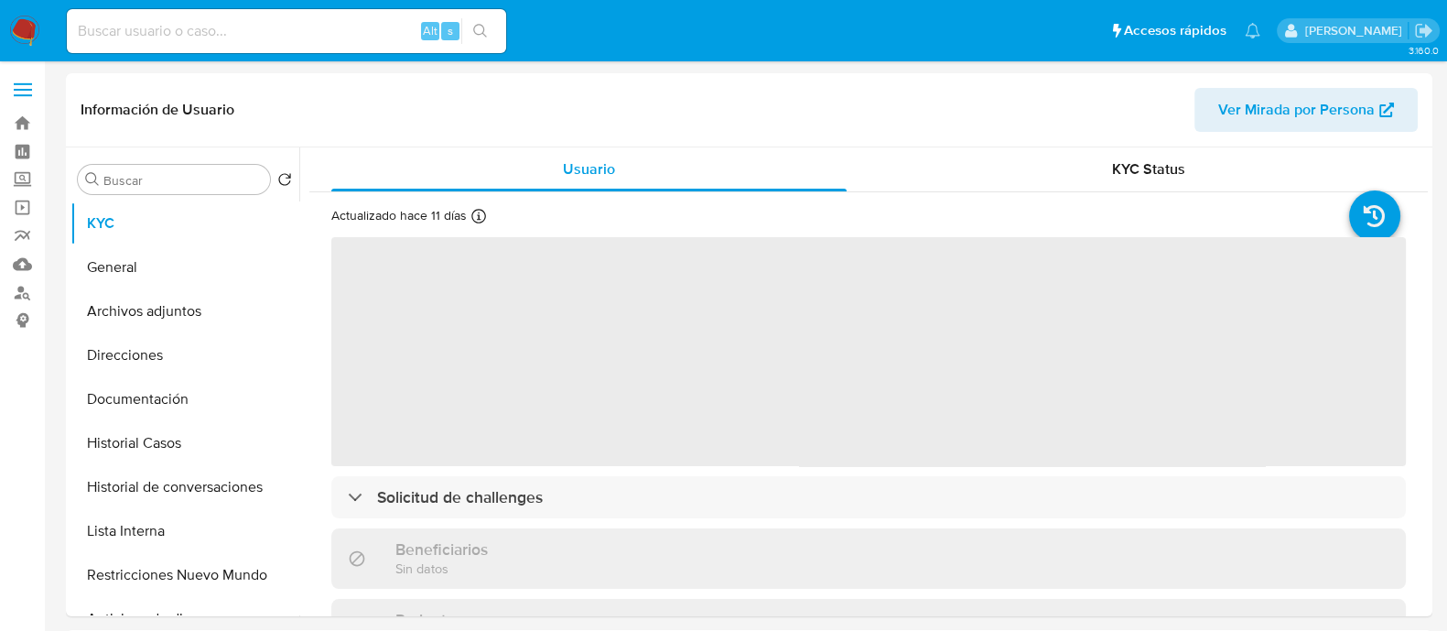
select select "10"
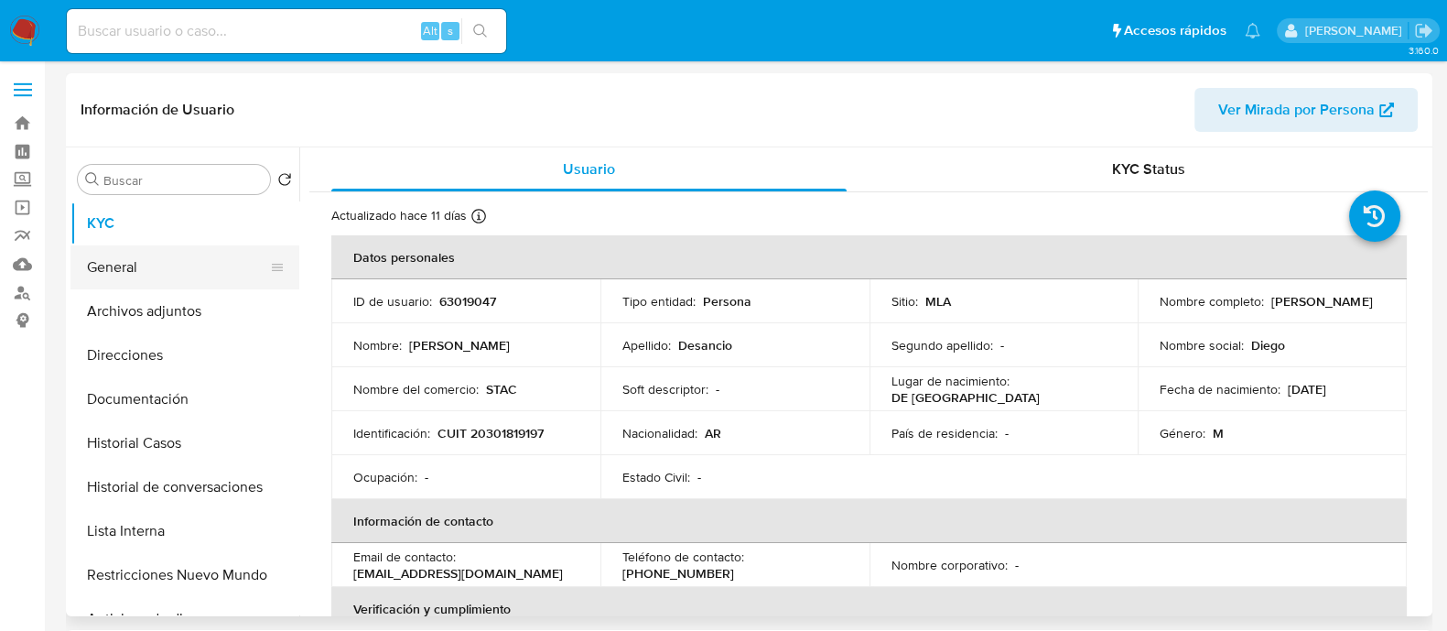
click at [195, 275] on button "General" at bounding box center [177, 267] width 214 height 44
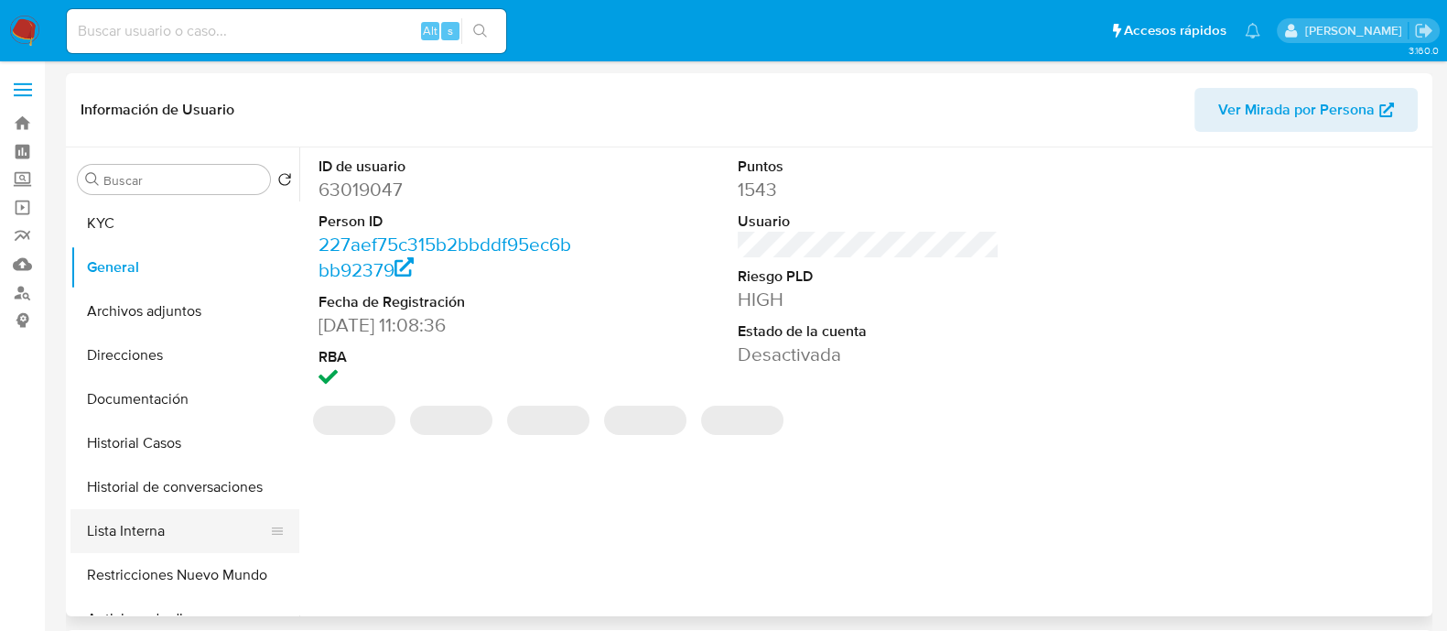
click at [178, 529] on button "Lista Interna" at bounding box center [177, 531] width 214 height 44
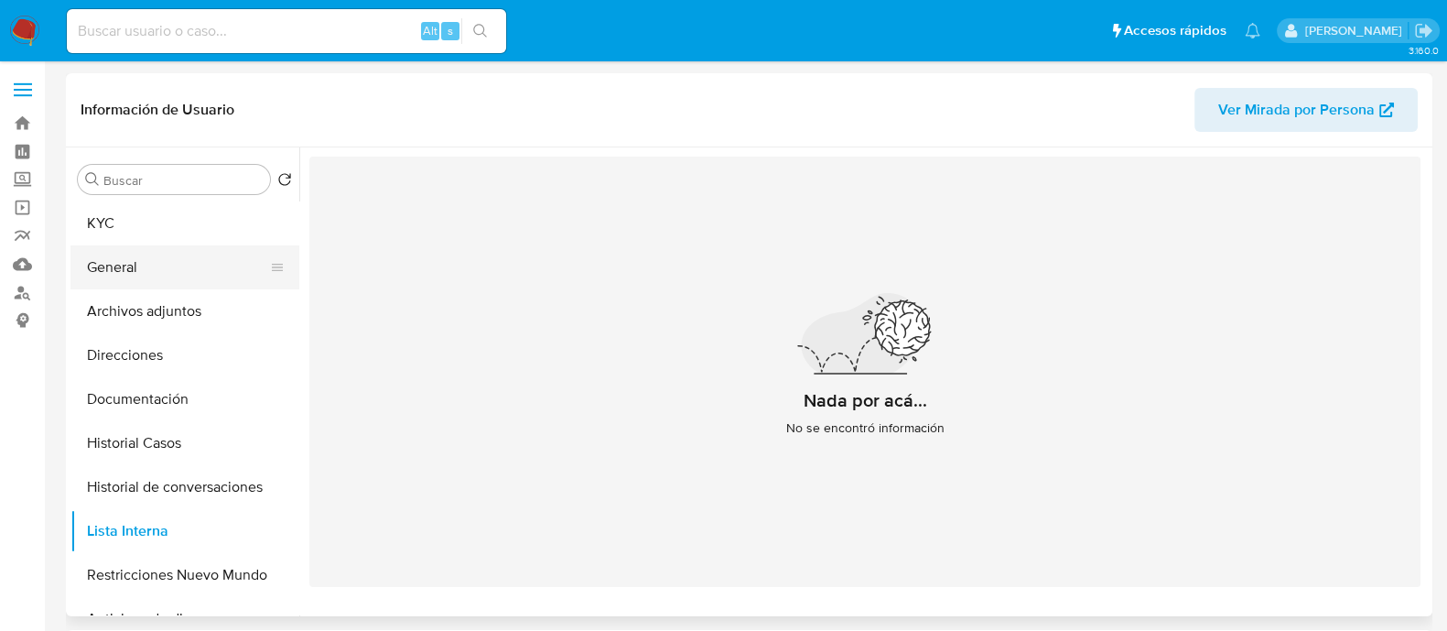
click at [153, 279] on button "General" at bounding box center [177, 267] width 214 height 44
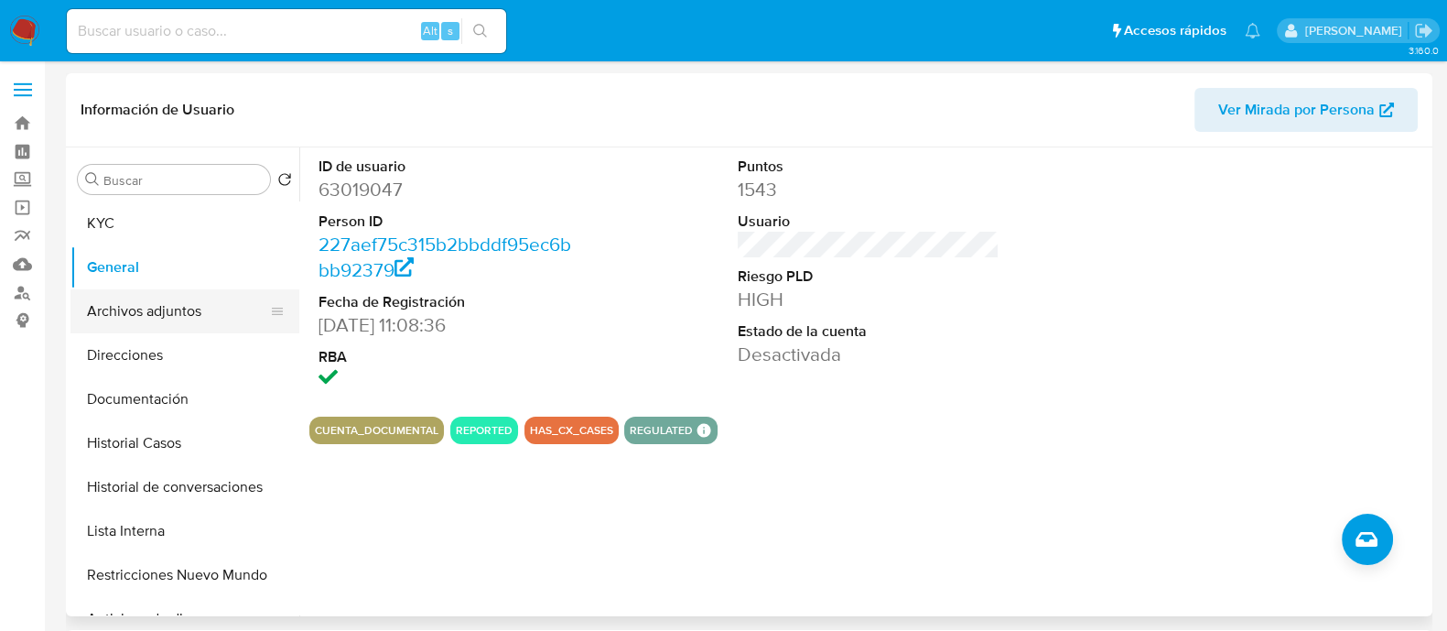
click at [221, 324] on button "Archivos adjuntos" at bounding box center [177, 311] width 214 height 44
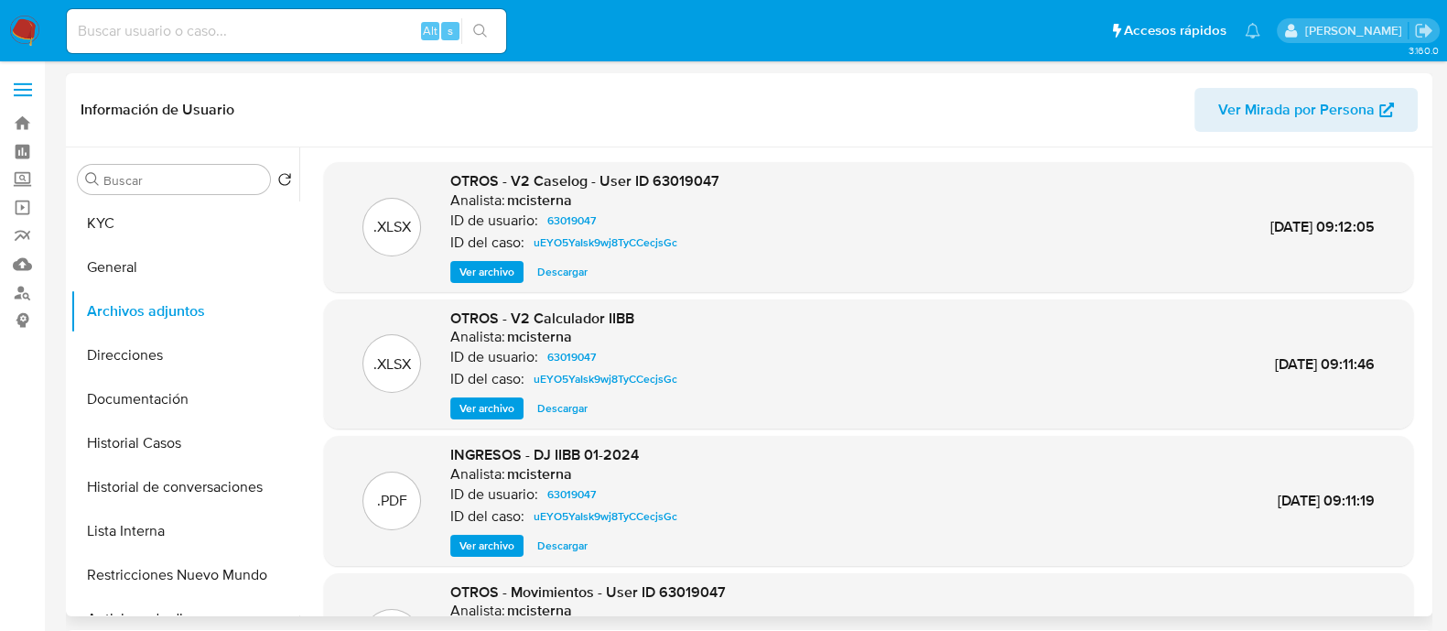
click at [489, 268] on span "Ver archivo" at bounding box center [486, 272] width 55 height 18
click at [168, 264] on button "General" at bounding box center [177, 267] width 214 height 44
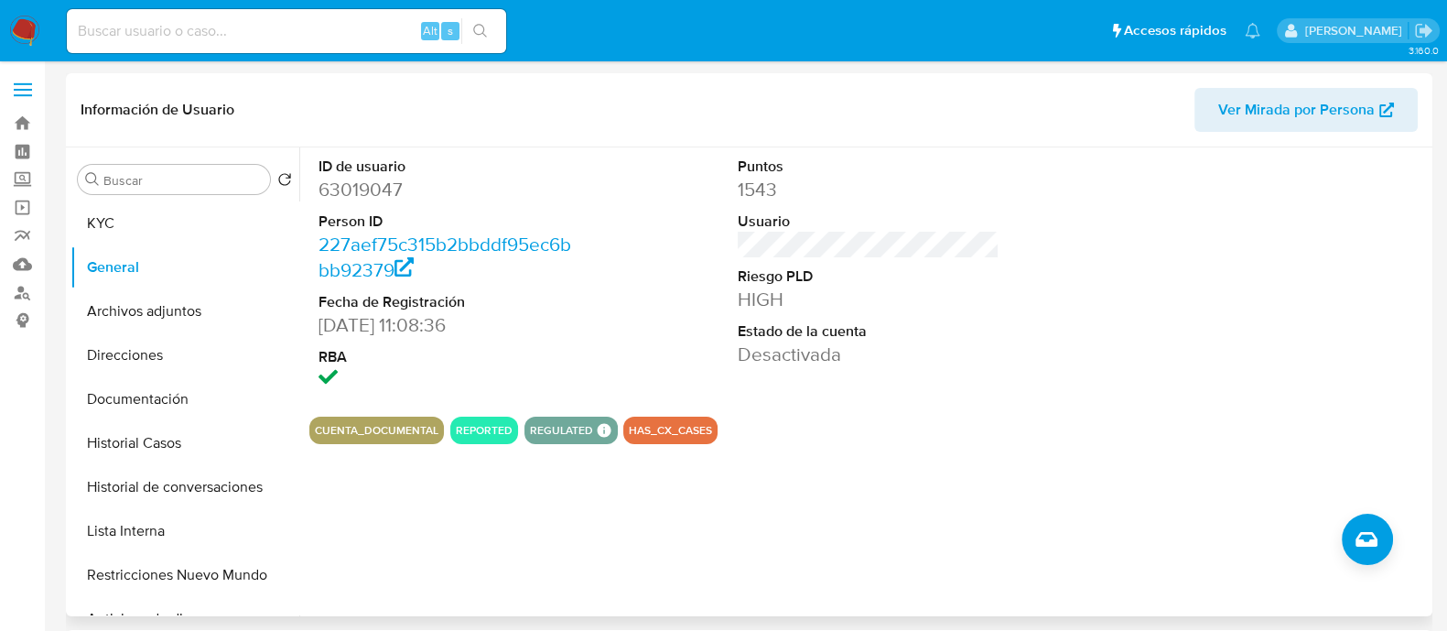
click at [356, 188] on dd "63019047" at bounding box center [449, 190] width 262 height 26
copy dd "63019047"
click at [160, 442] on button "Historial Casos" at bounding box center [177, 443] width 214 height 44
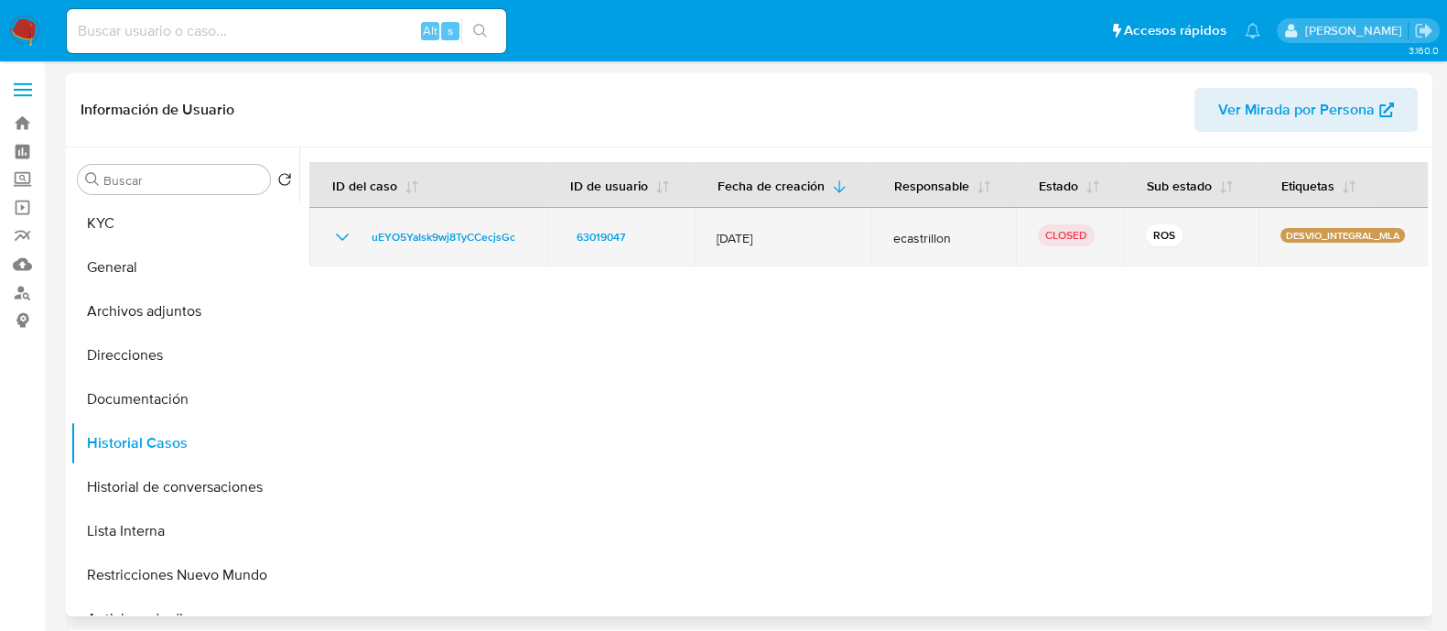
click at [351, 239] on icon "Mostrar/Ocultar" at bounding box center [342, 237] width 22 height 22
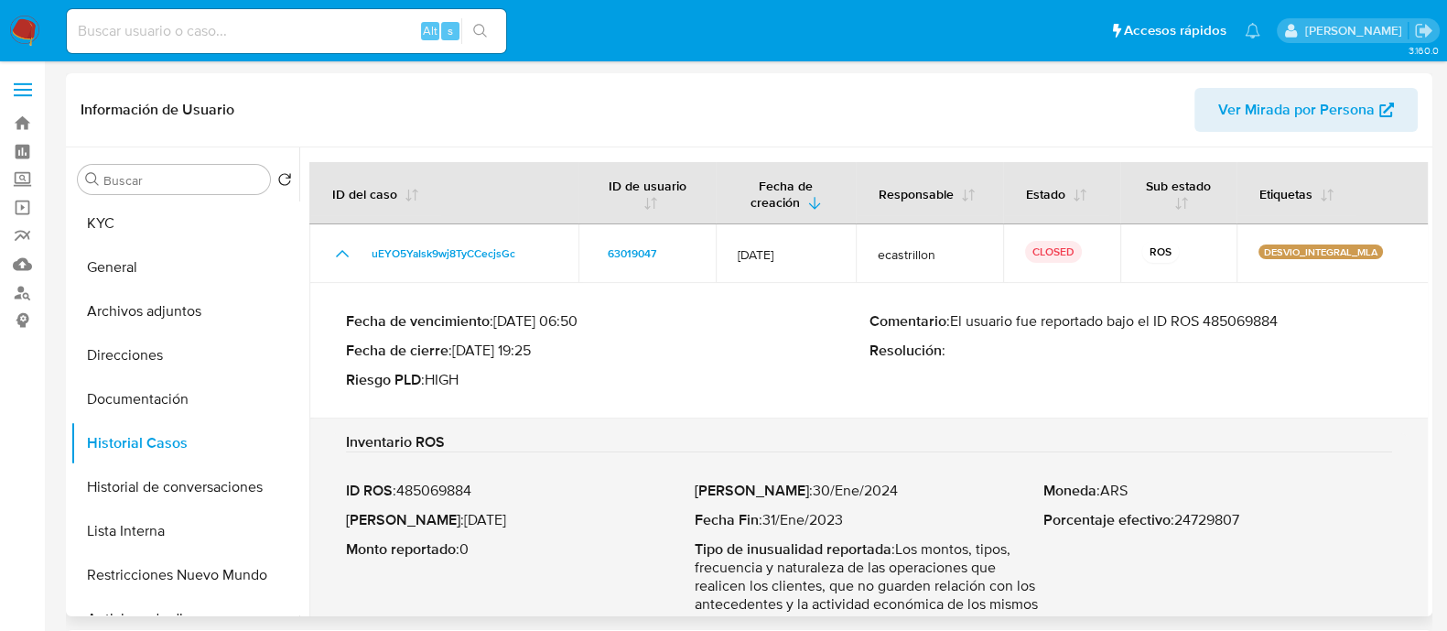
click at [1231, 318] on p "Comentario : El usuario fue reportado bajo el ID ROS 485069884" at bounding box center [1131, 321] width 524 height 18
drag, startPoint x: 70, startPoint y: 216, endPoint x: 121, endPoint y: 222, distance: 50.7
click at [71, 216] on button "KYC" at bounding box center [177, 223] width 214 height 44
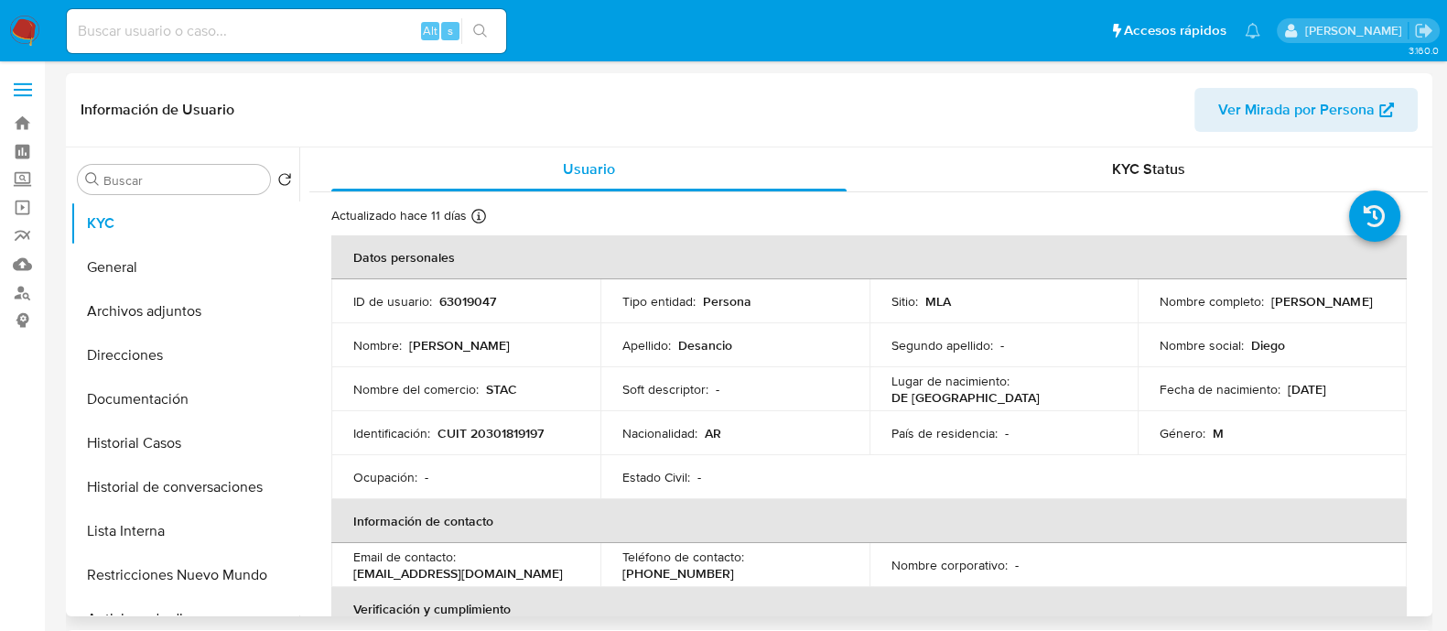
click at [477, 432] on p "CUIT 20301819197" at bounding box center [490, 433] width 106 height 16
copy p "20301819197"
click at [189, 276] on button "General" at bounding box center [177, 267] width 214 height 44
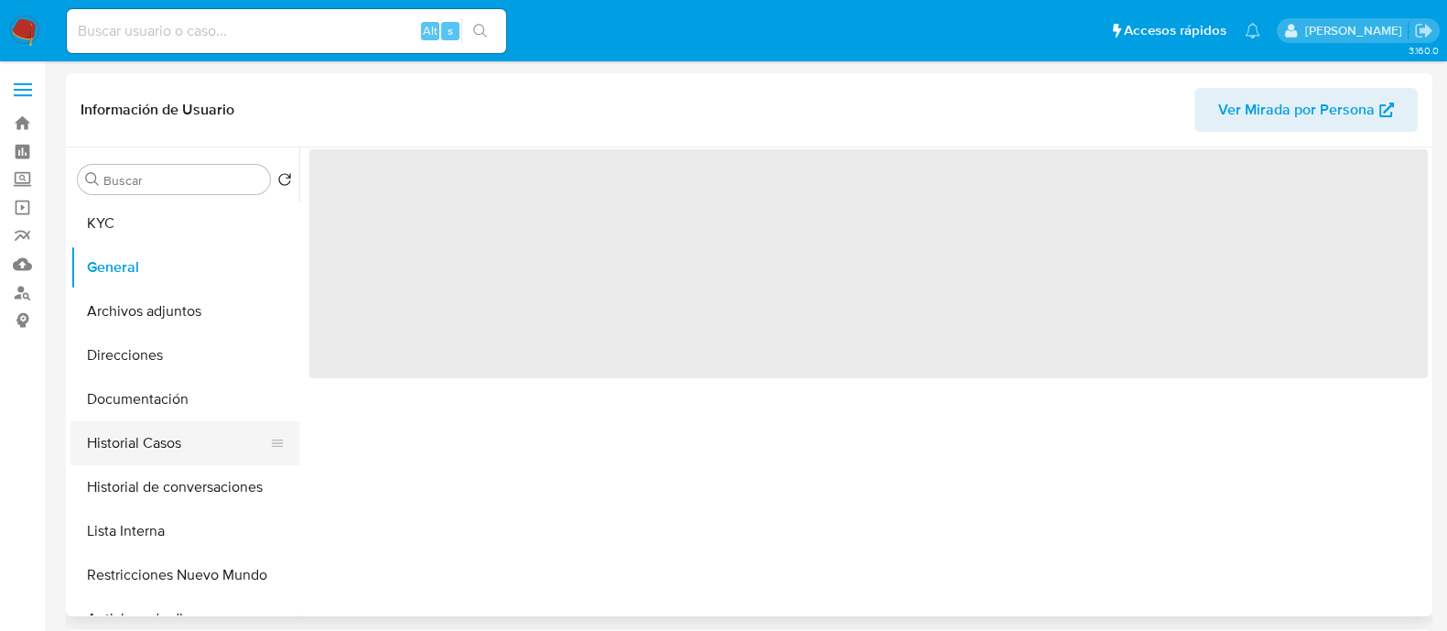
click at [188, 464] on button "Historial Casos" at bounding box center [177, 443] width 214 height 44
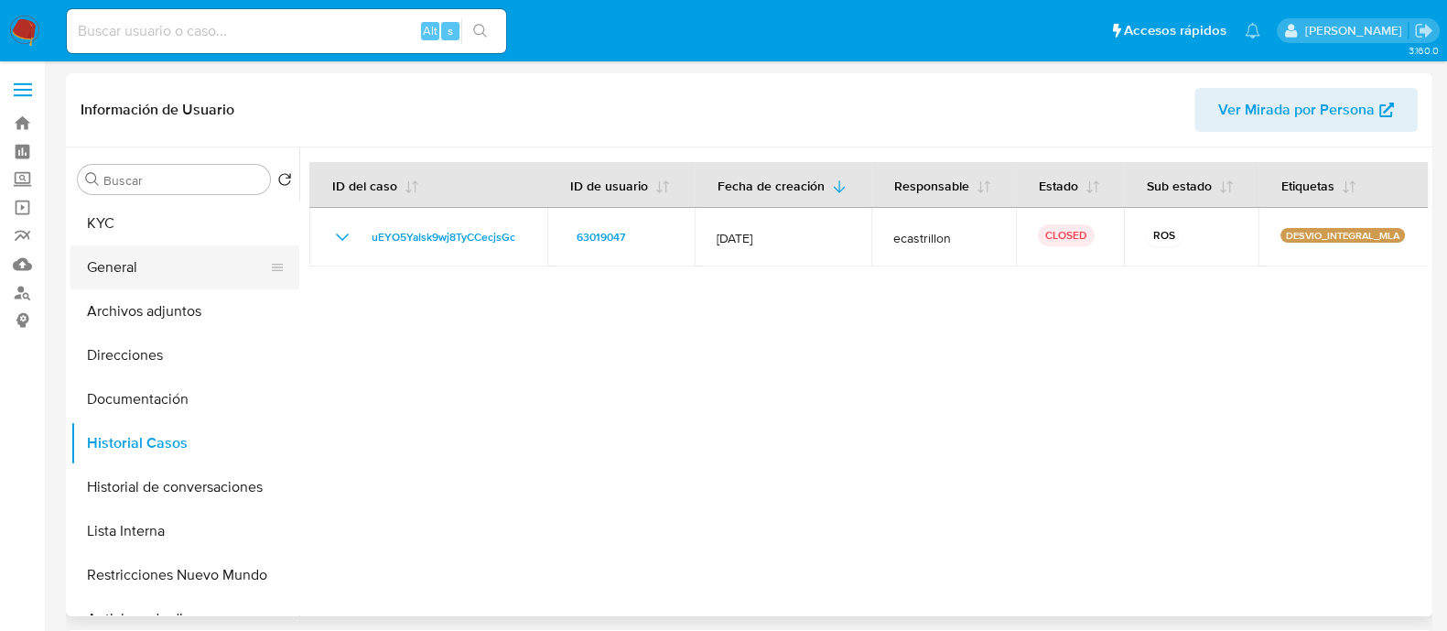
click at [180, 270] on button "General" at bounding box center [177, 267] width 214 height 44
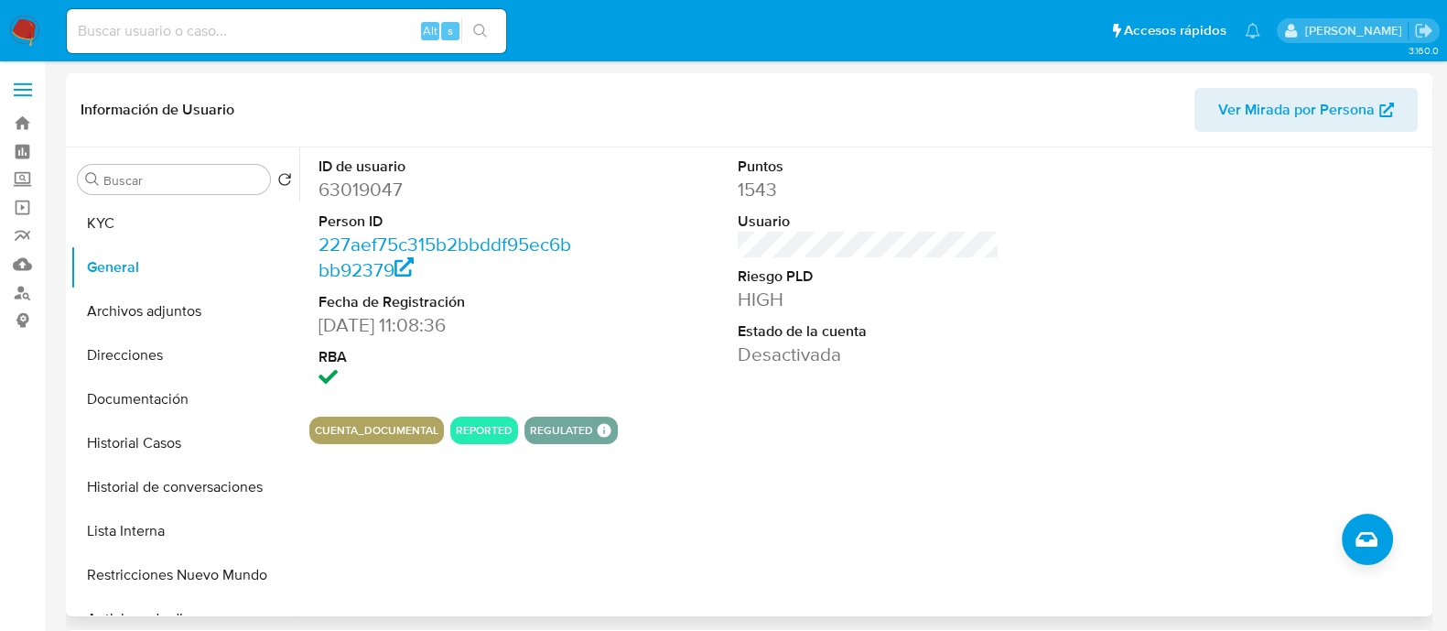
click at [1391, 553] on div "ID de usuario 63019047 Person ID 227aef75c315b2bbddf95ec6bbb92379 Fecha de Regi…" at bounding box center [863, 381] width 1128 height 469
click at [1373, 545] on icon "Crear caso manual" at bounding box center [1366, 539] width 22 height 15
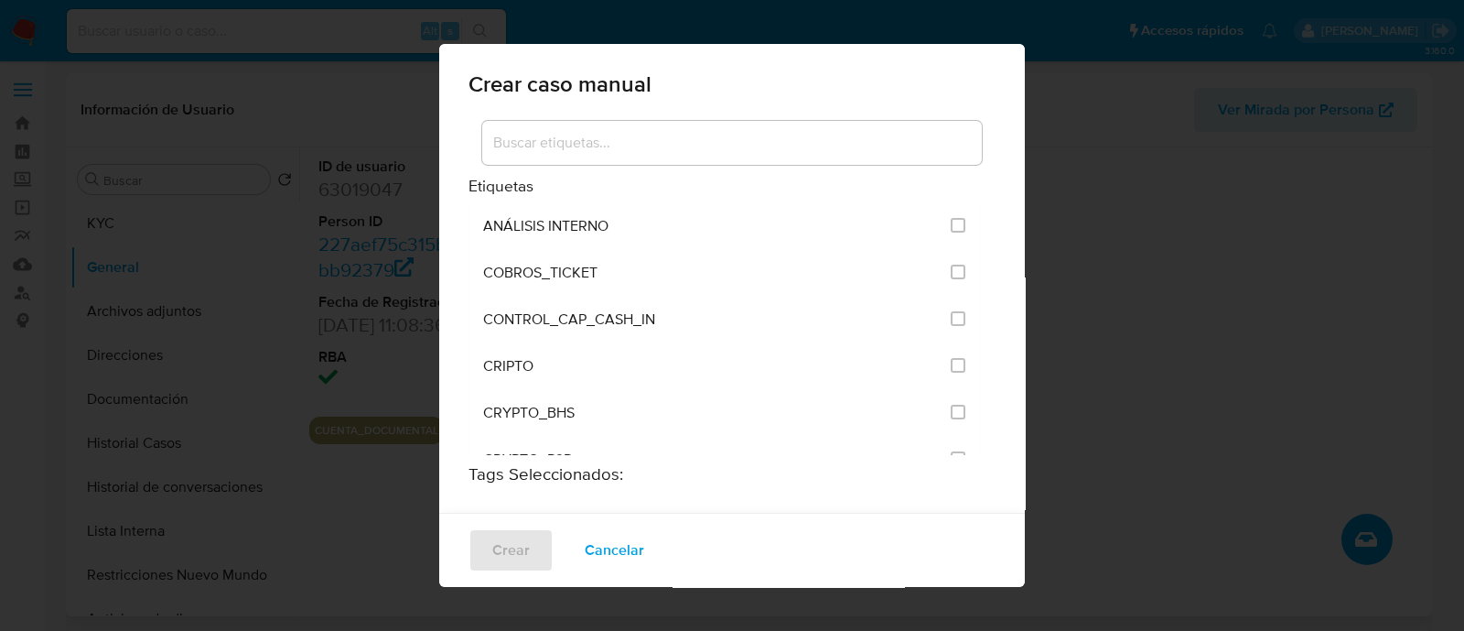
click at [717, 139] on input at bounding box center [732, 143] width 500 height 24
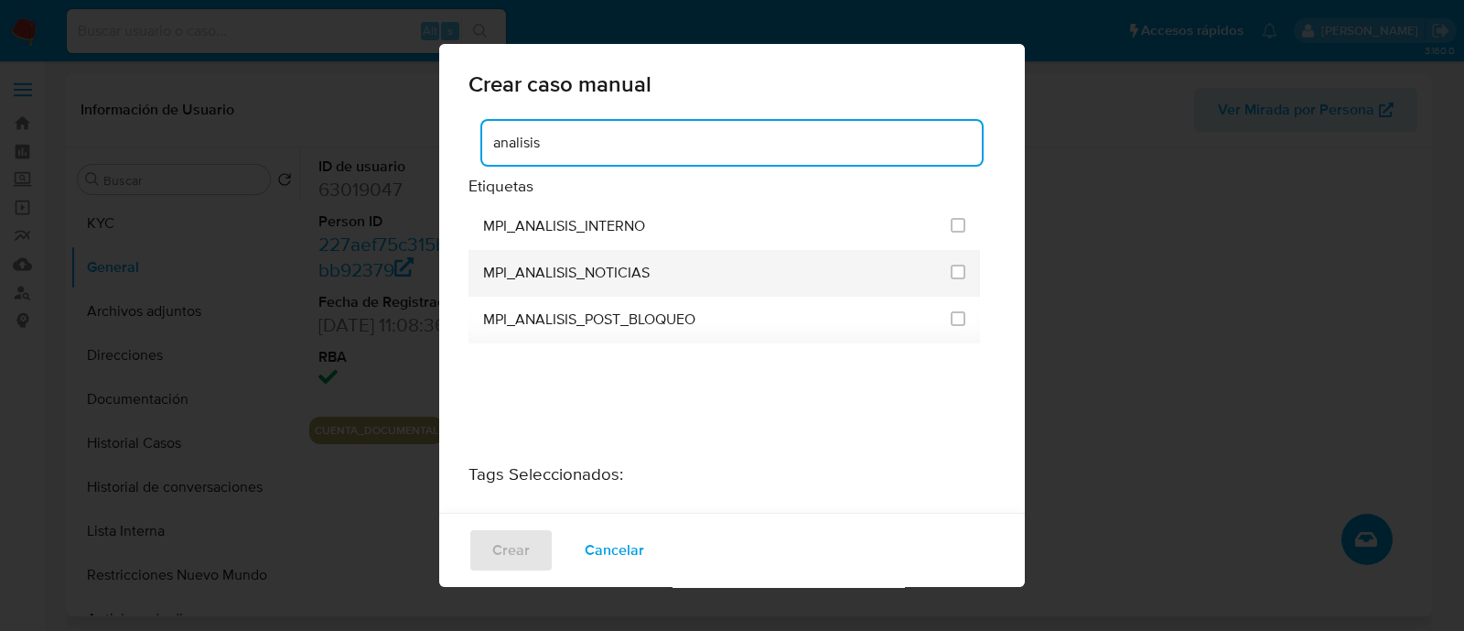
scroll to position [68, 0]
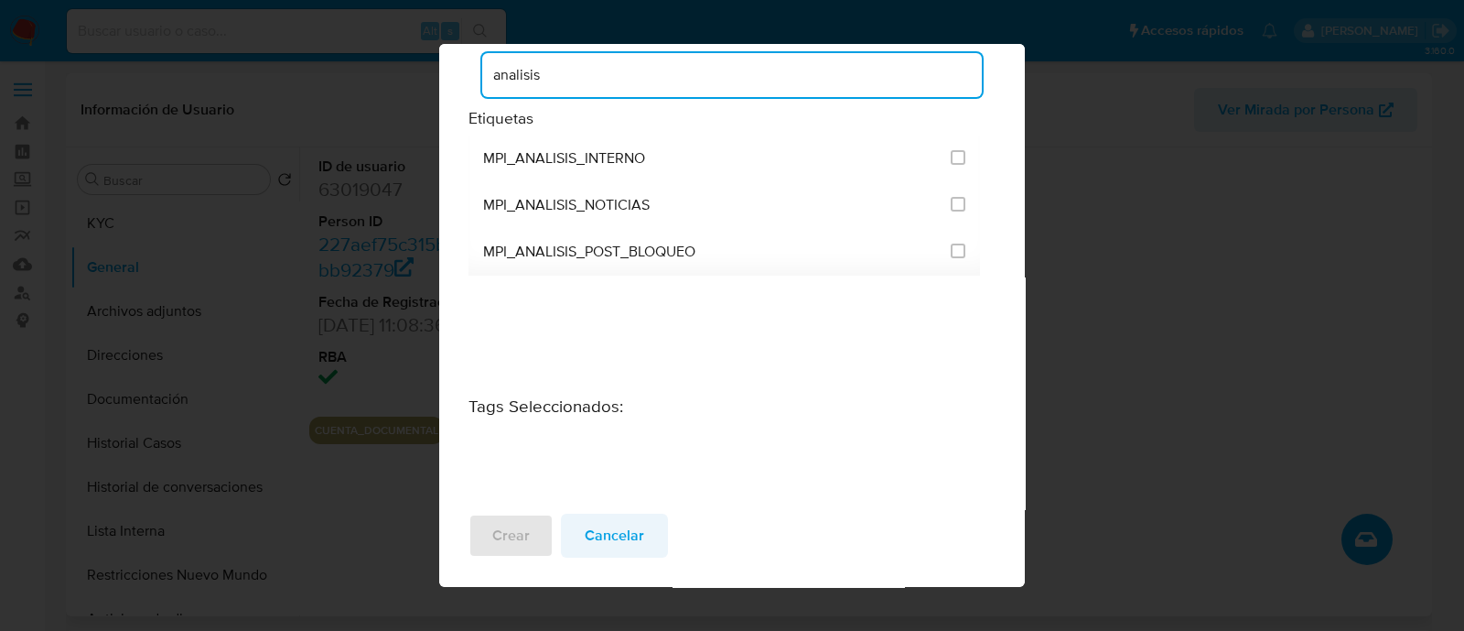
type input "analisis"
click at [613, 528] on span "Cancelar" at bounding box center [614, 535] width 59 height 40
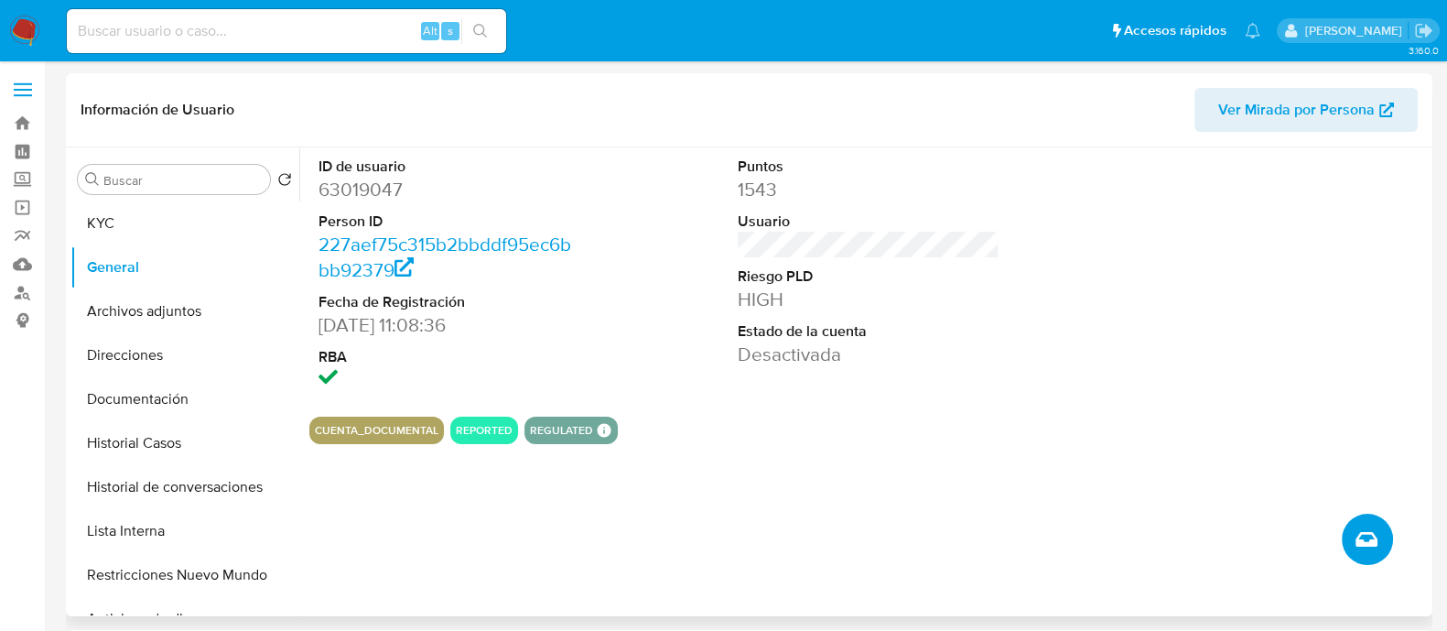
click at [1377, 534] on button "Crear caso manual" at bounding box center [1367, 538] width 51 height 51
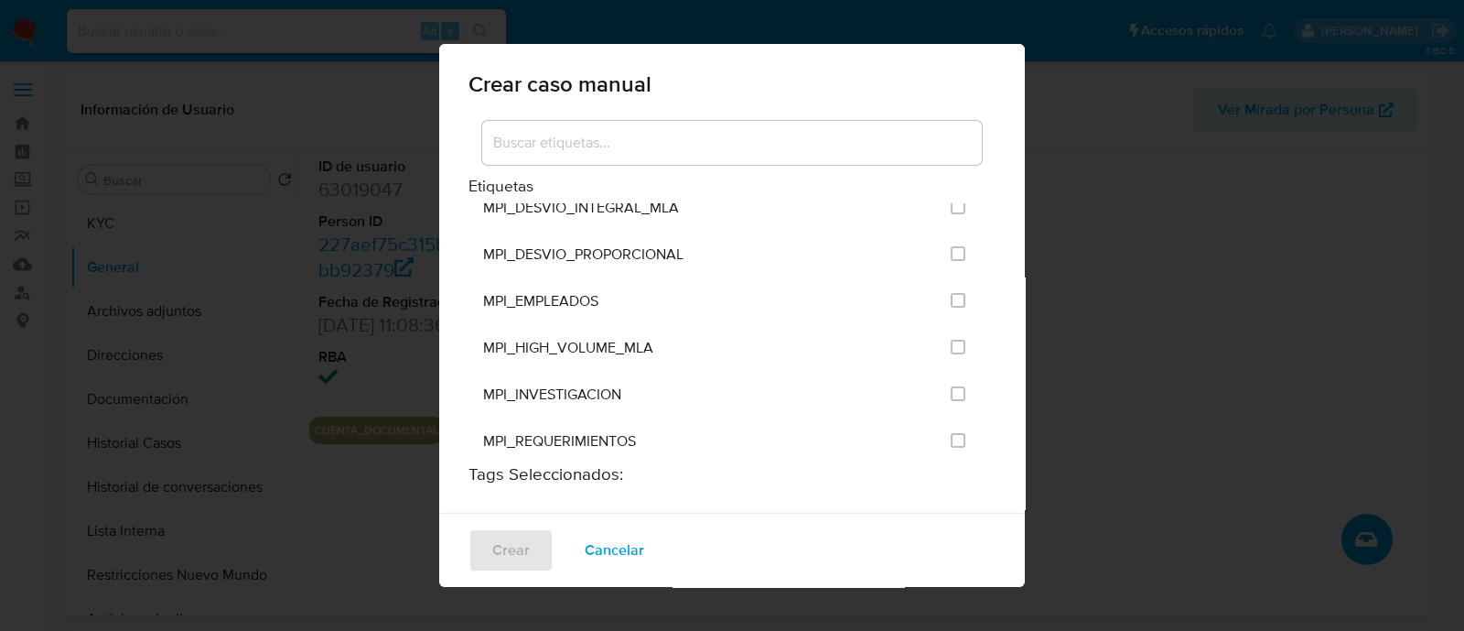
scroll to position [4342, 0]
